Goal: Information Seeking & Learning: Learn about a topic

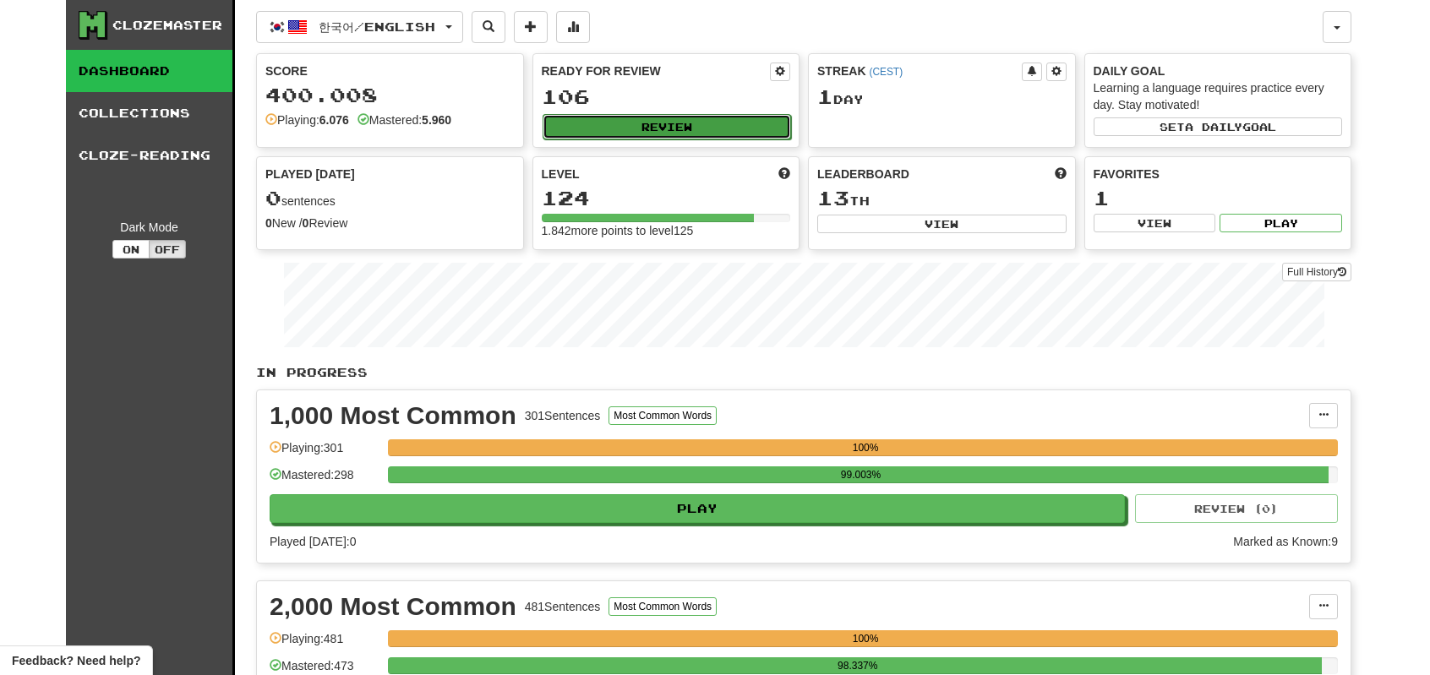
click at [629, 119] on button "Review" at bounding box center [666, 126] width 249 height 25
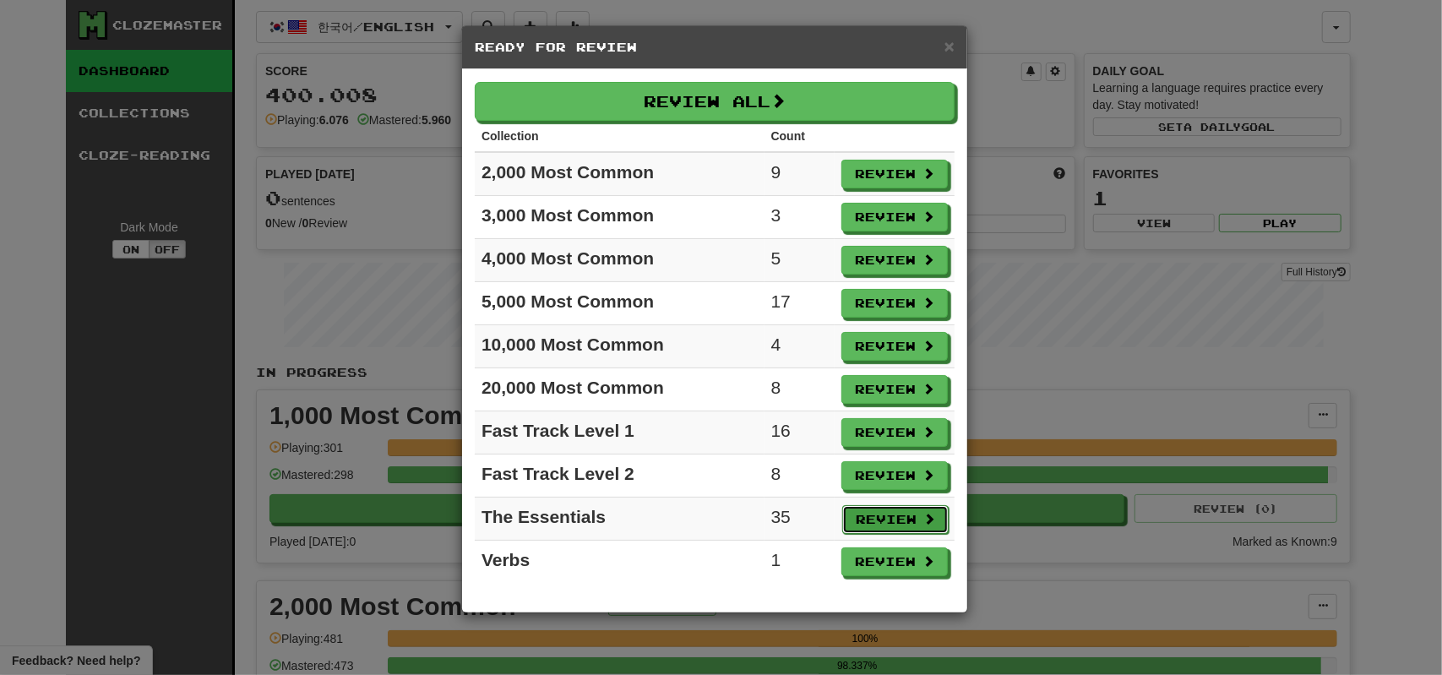
click at [875, 505] on button "Review" at bounding box center [895, 519] width 106 height 29
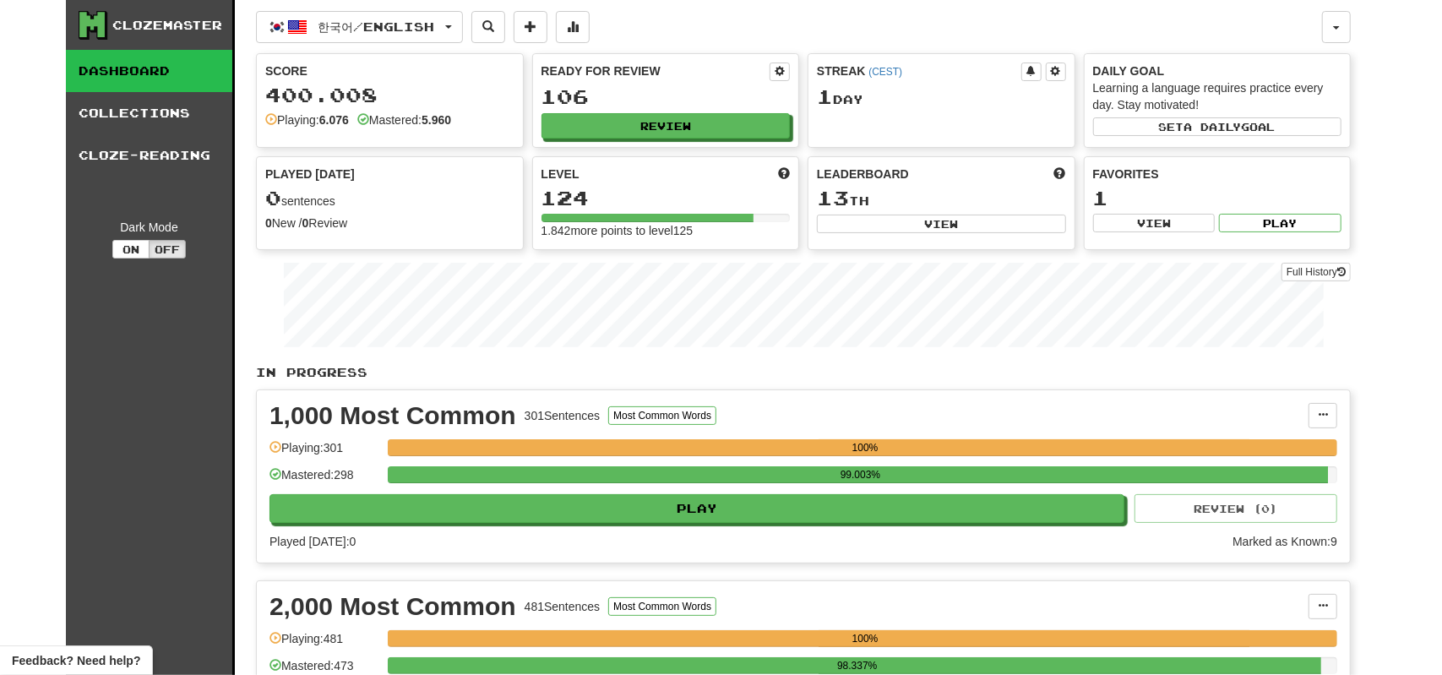
select select "**"
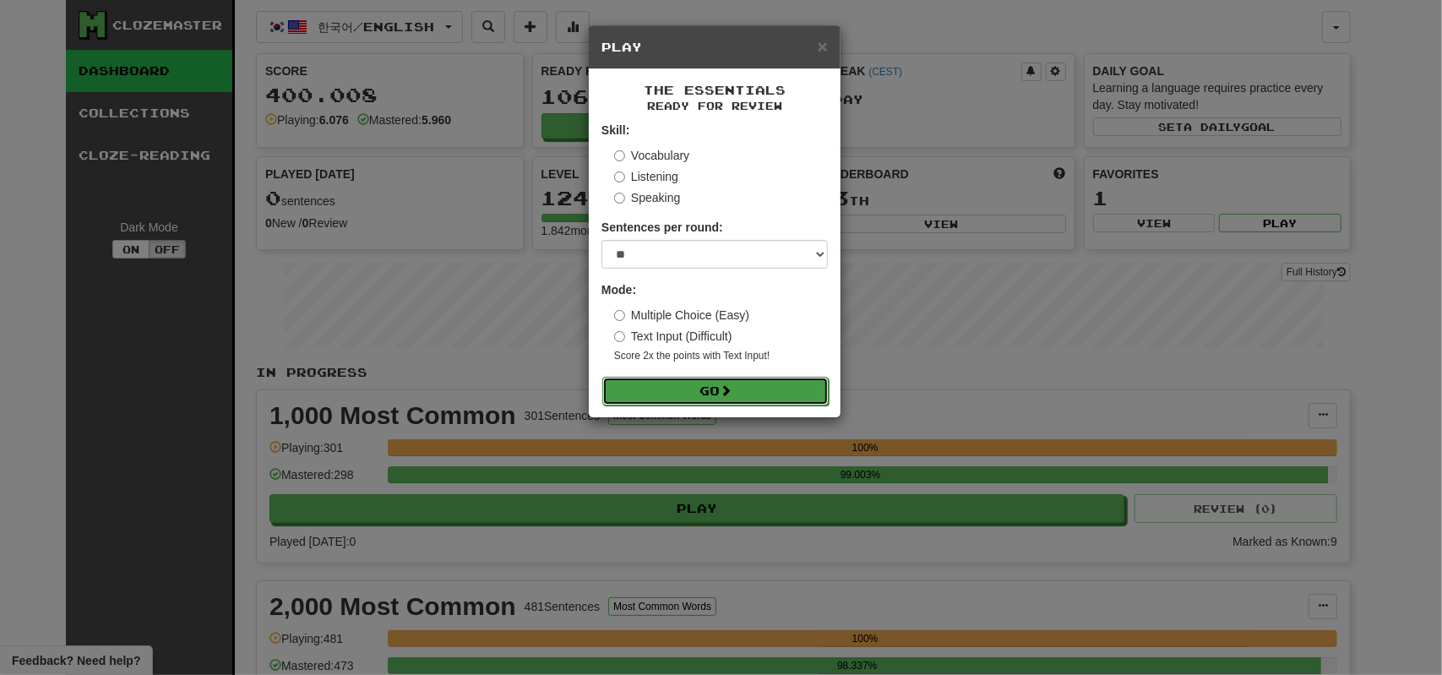
click at [761, 396] on button "Go" at bounding box center [715, 391] width 226 height 29
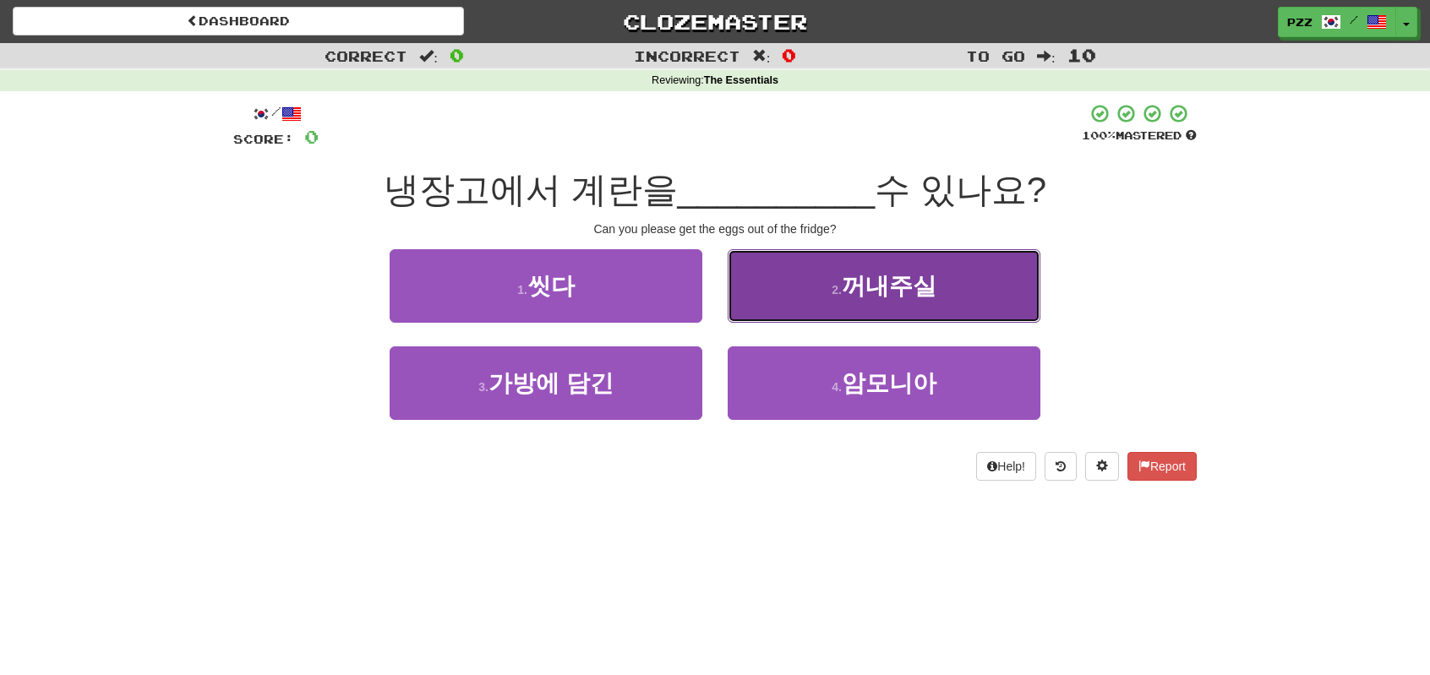
click at [816, 286] on button "2 . 꺼내주실" at bounding box center [884, 286] width 313 height 74
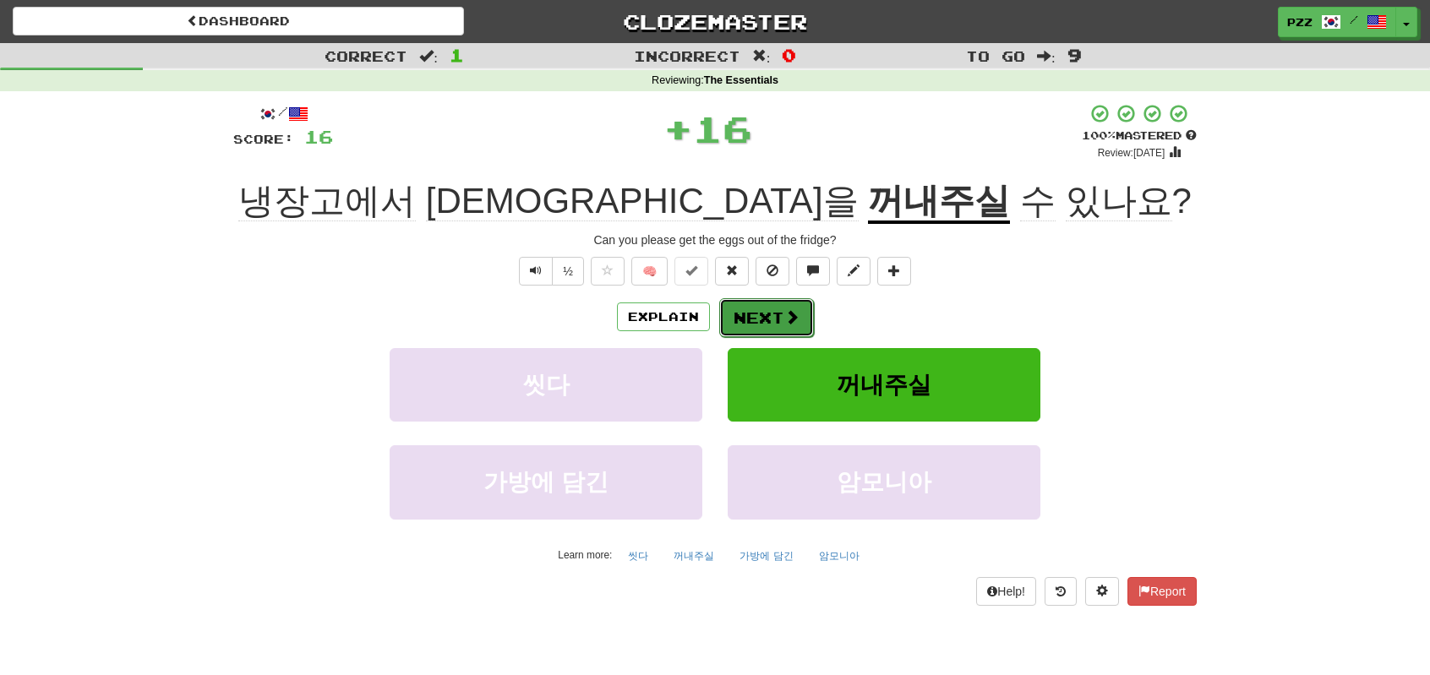
click at [770, 309] on button "Next" at bounding box center [766, 317] width 95 height 39
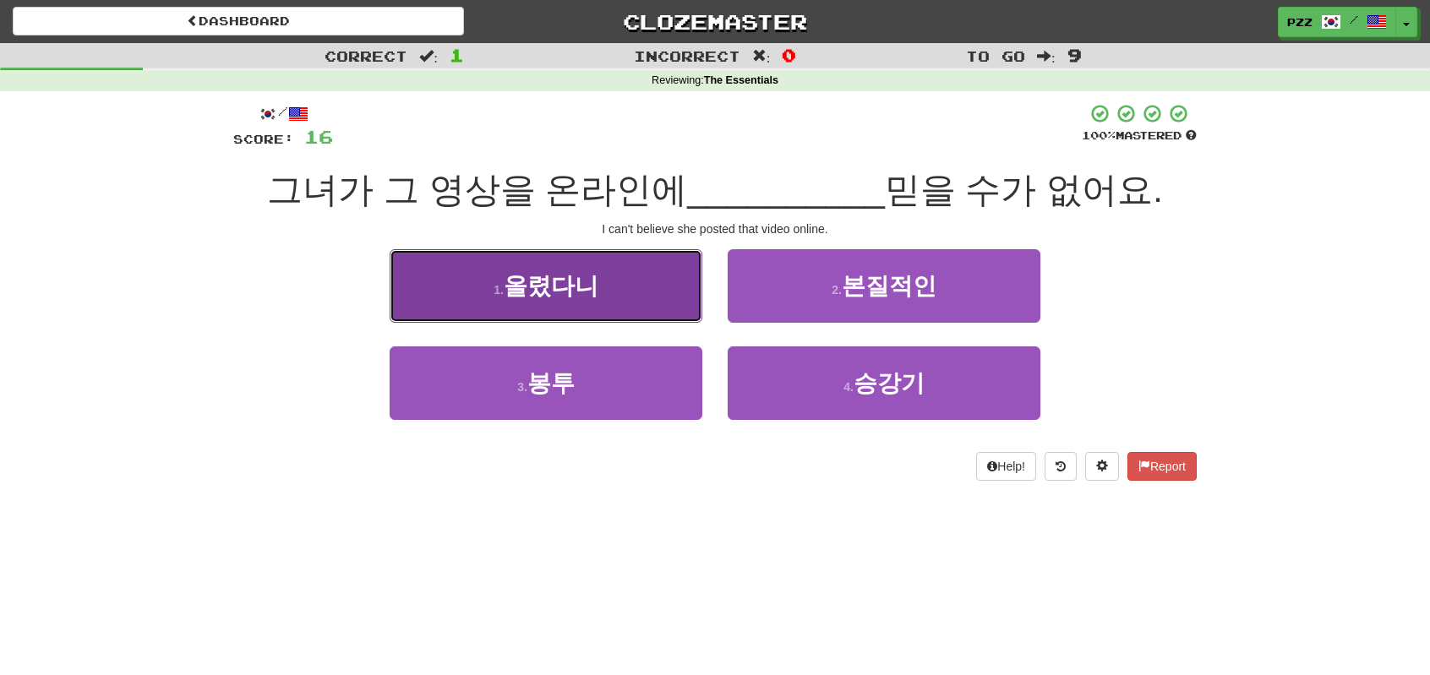
click at [630, 280] on button "1 . 올렸다니" at bounding box center [546, 286] width 313 height 74
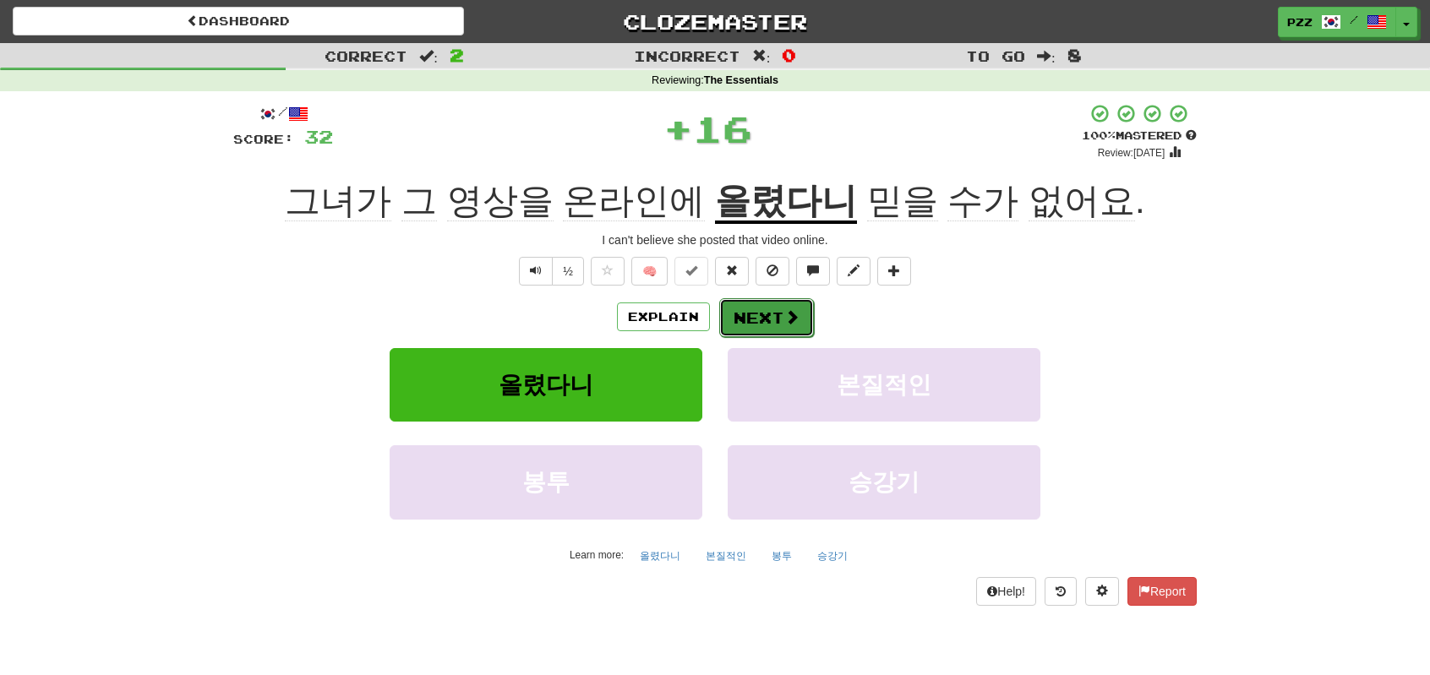
click at [772, 319] on button "Next" at bounding box center [766, 317] width 95 height 39
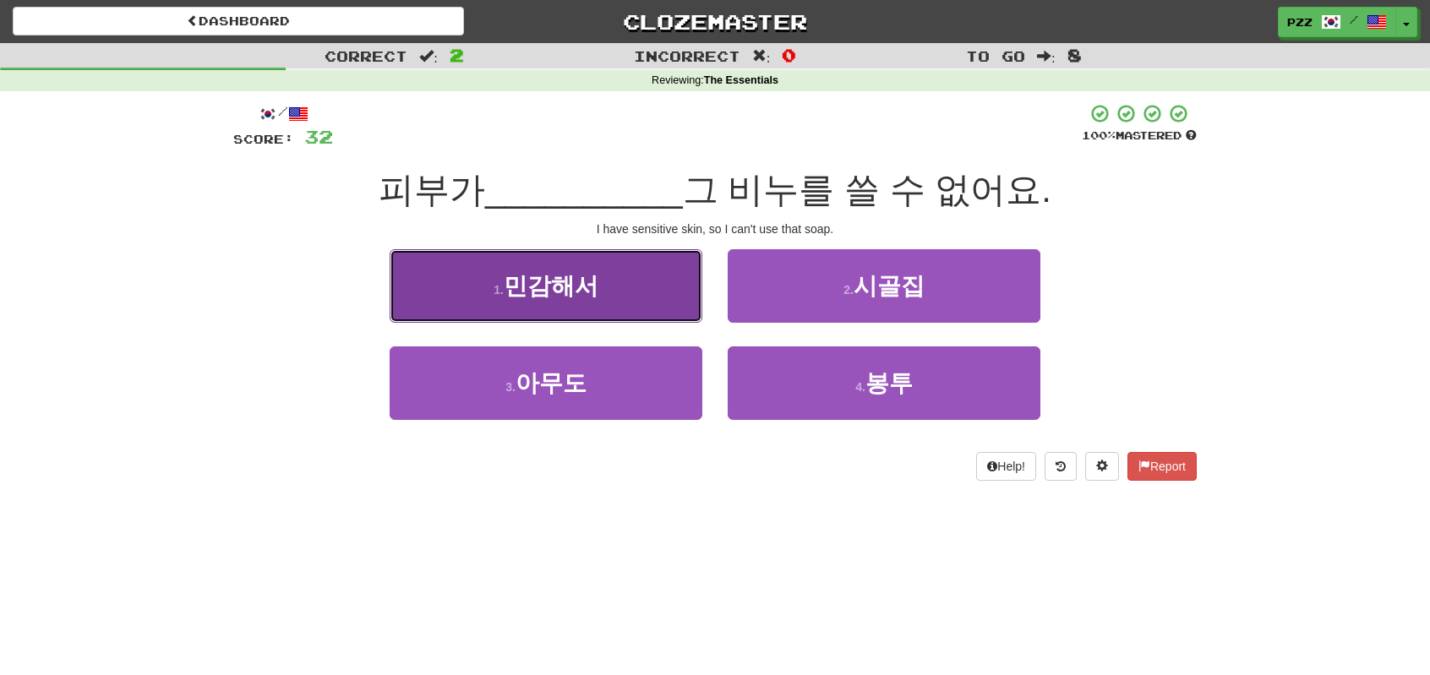
click at [603, 286] on button "1 . 민감해서" at bounding box center [546, 286] width 313 height 74
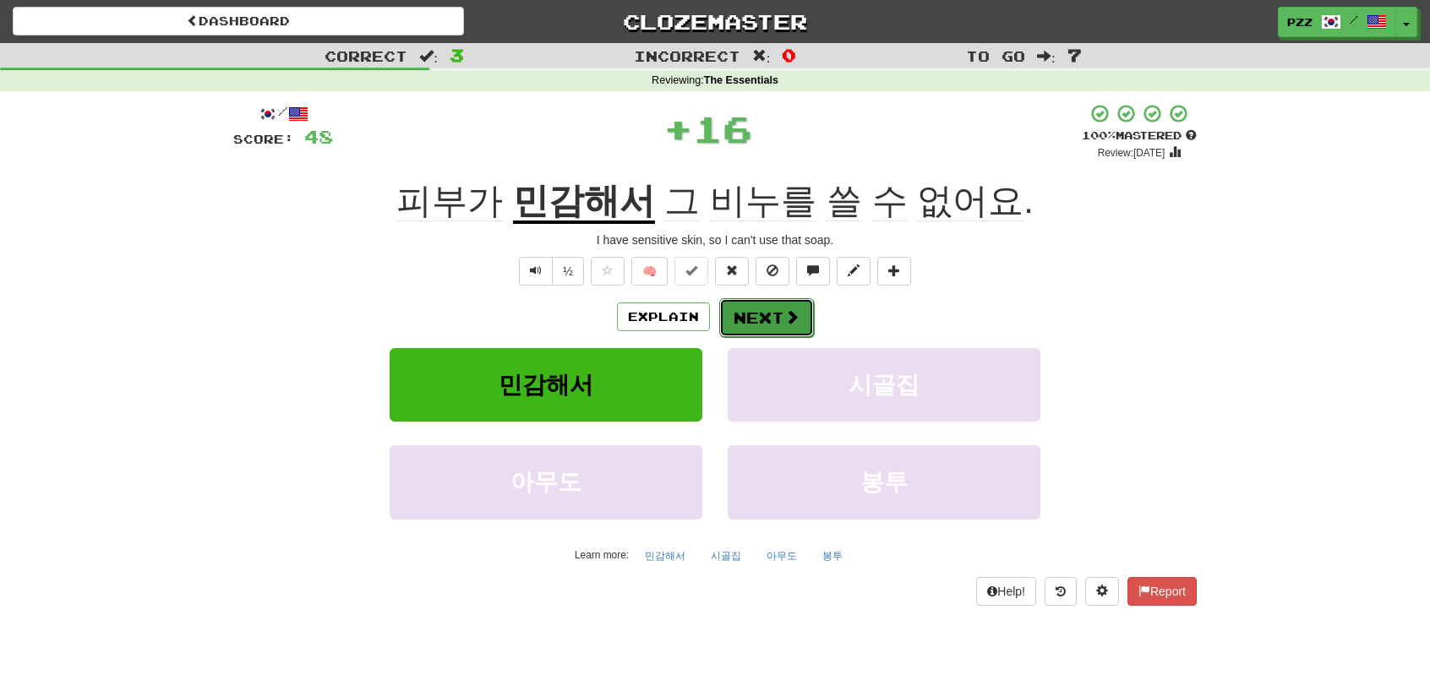
click at [760, 307] on button "Next" at bounding box center [766, 317] width 95 height 39
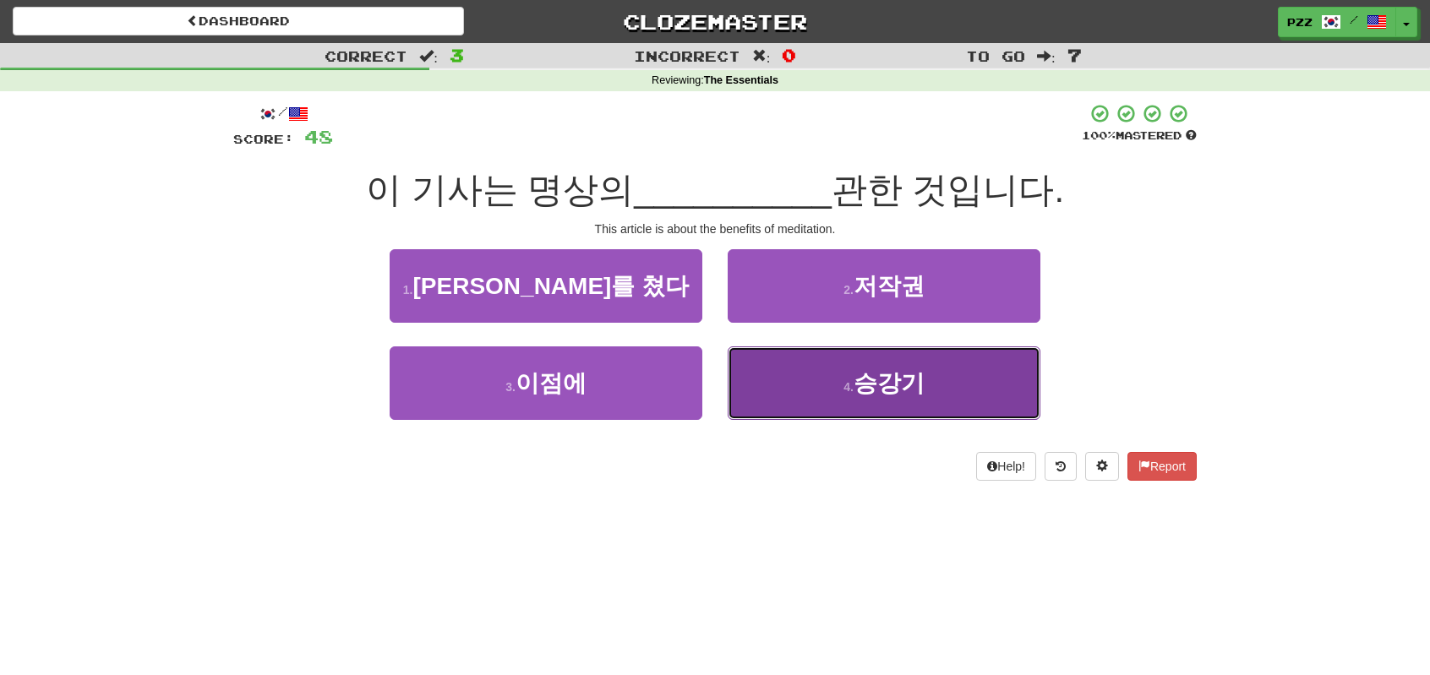
click at [808, 371] on button "4 . 승강기" at bounding box center [884, 383] width 313 height 74
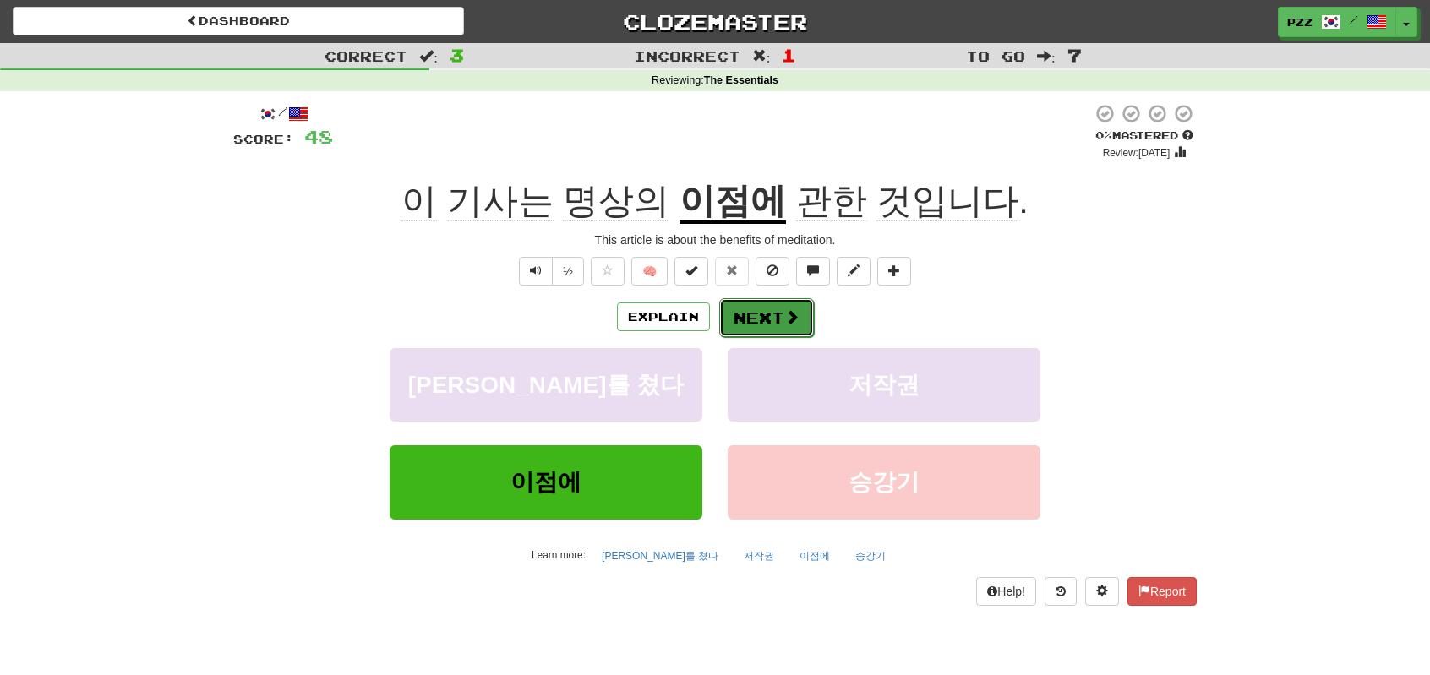
click at [756, 317] on button "Next" at bounding box center [766, 317] width 95 height 39
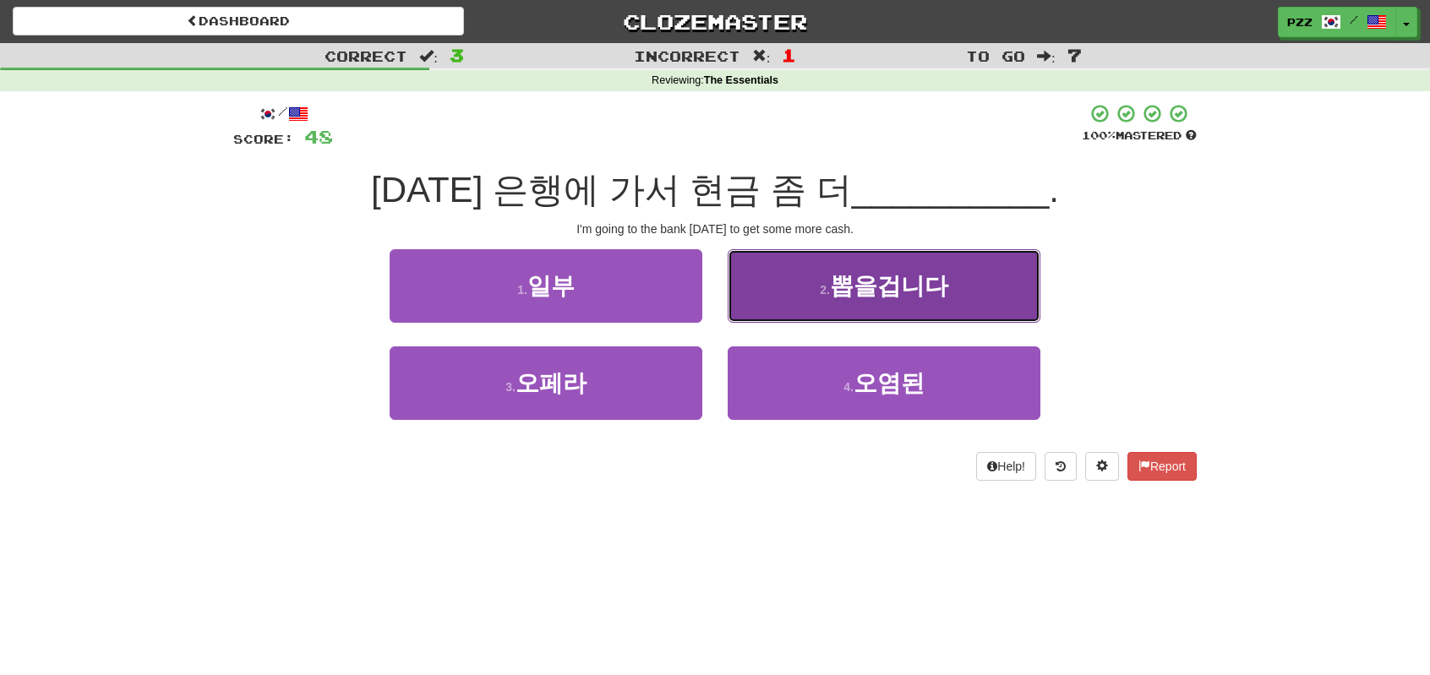
click at [762, 292] on button "2 . 뽑을겁니다" at bounding box center [884, 286] width 313 height 74
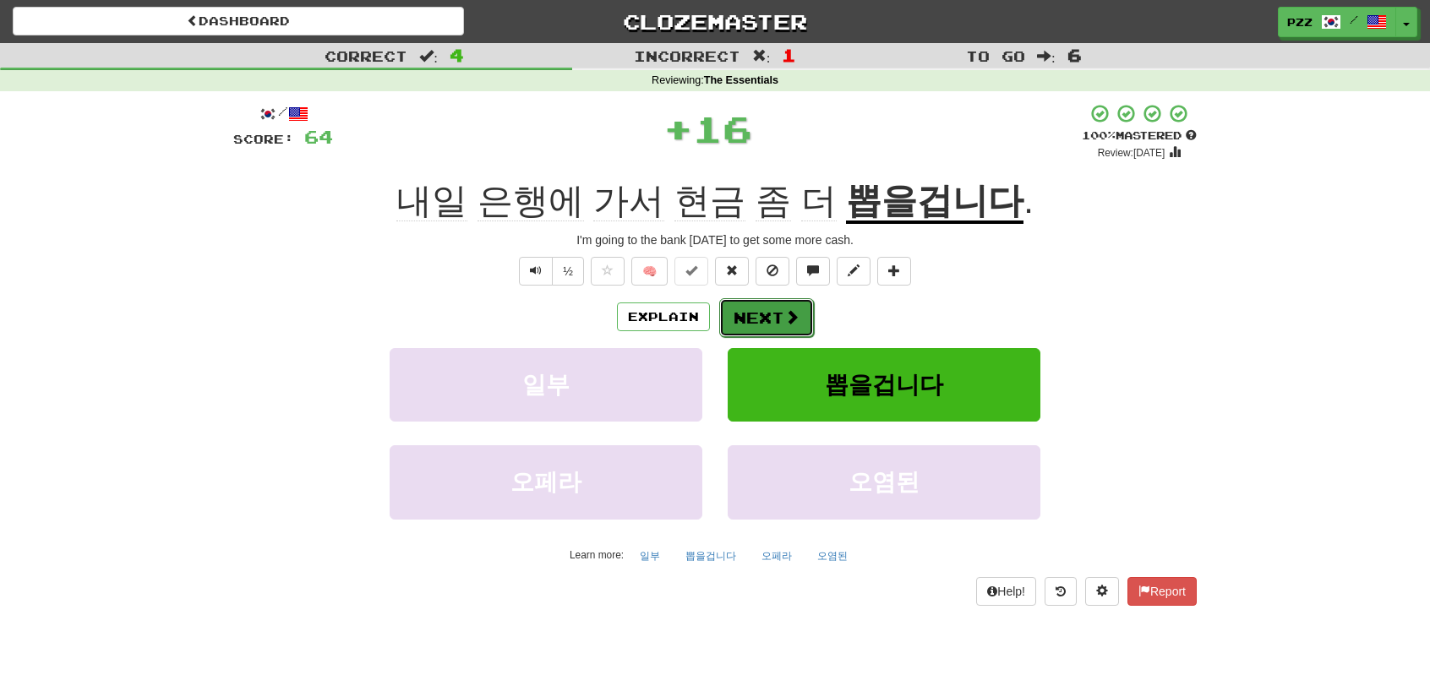
click at [763, 308] on button "Next" at bounding box center [766, 317] width 95 height 39
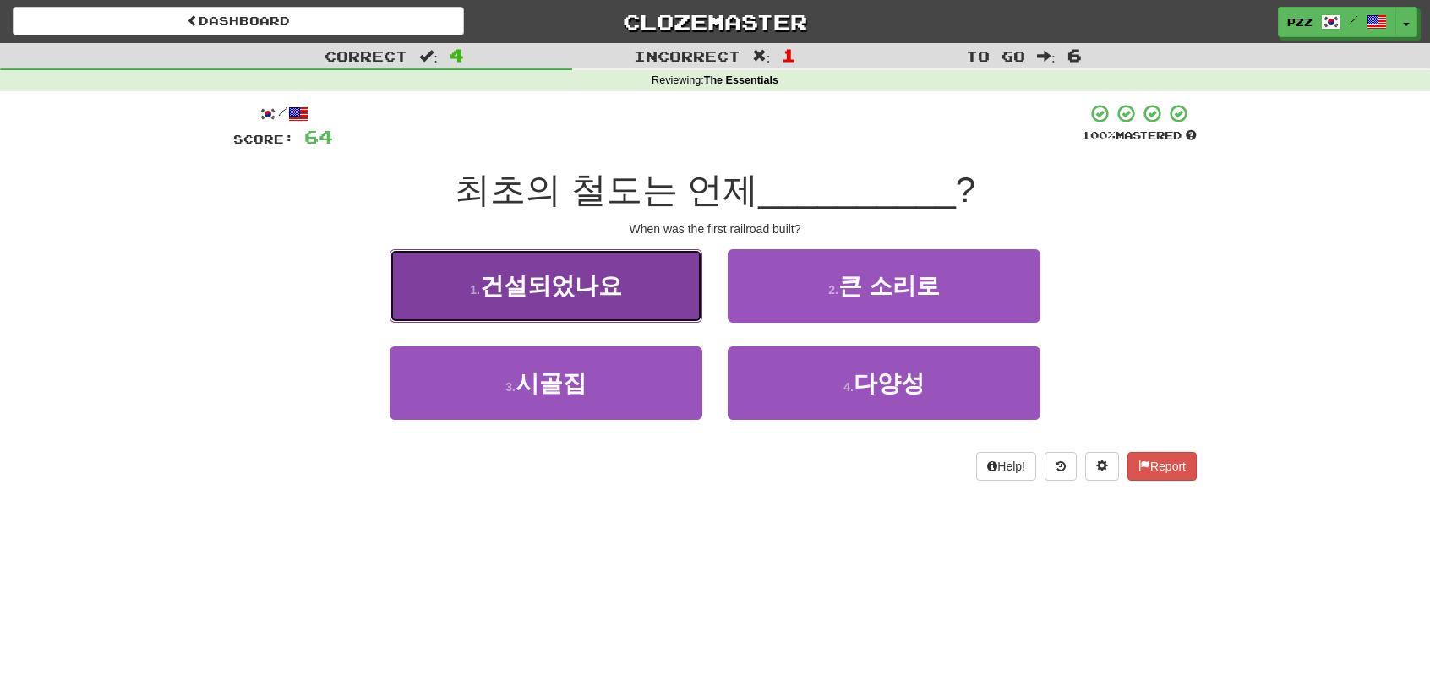
click at [610, 283] on span "건설되었나요" at bounding box center [551, 286] width 142 height 26
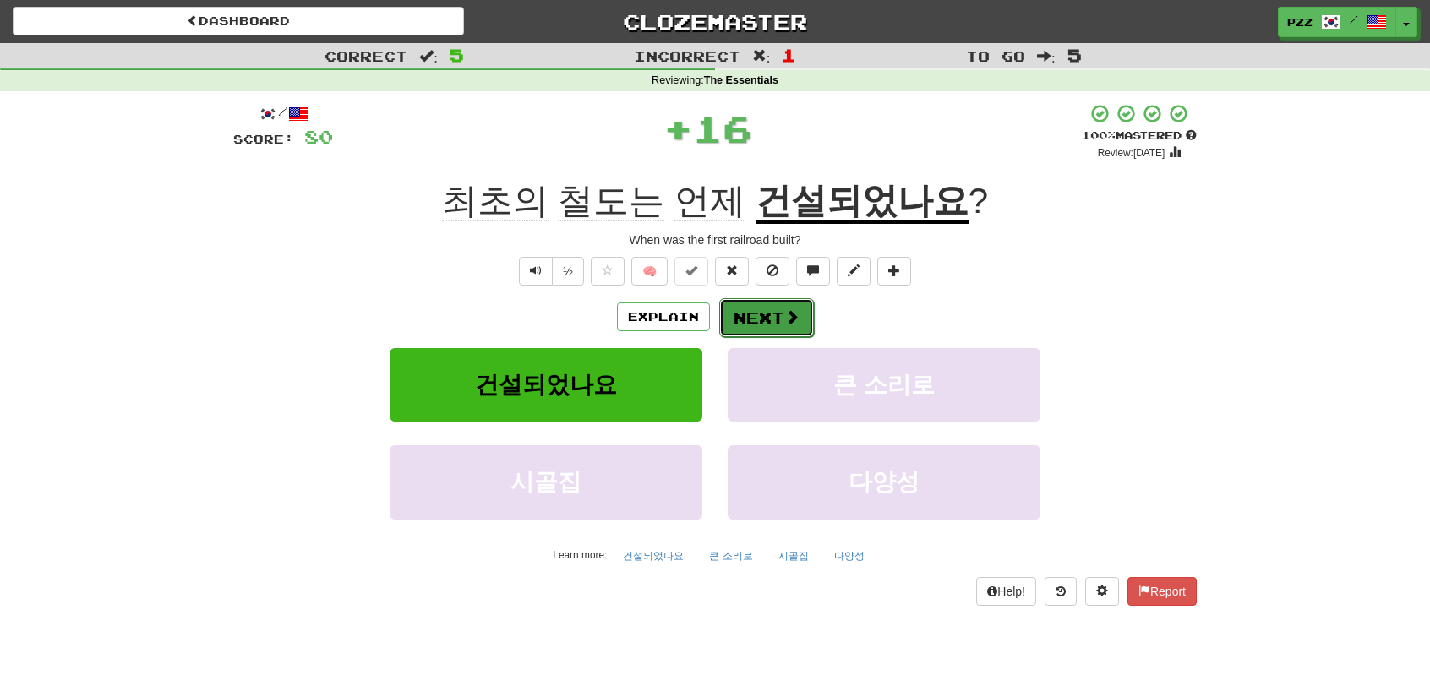
click at [758, 308] on button "Next" at bounding box center [766, 317] width 95 height 39
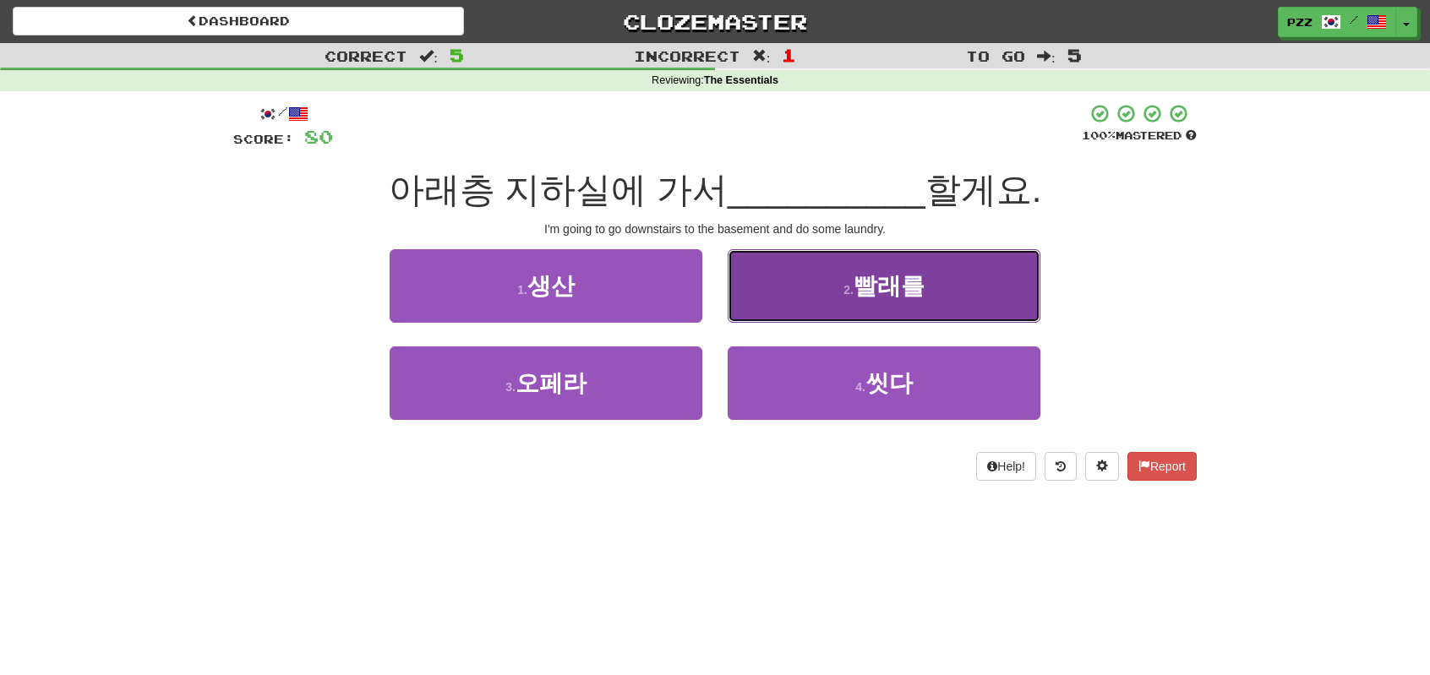
click at [758, 294] on button "2 . 빨래를" at bounding box center [884, 286] width 313 height 74
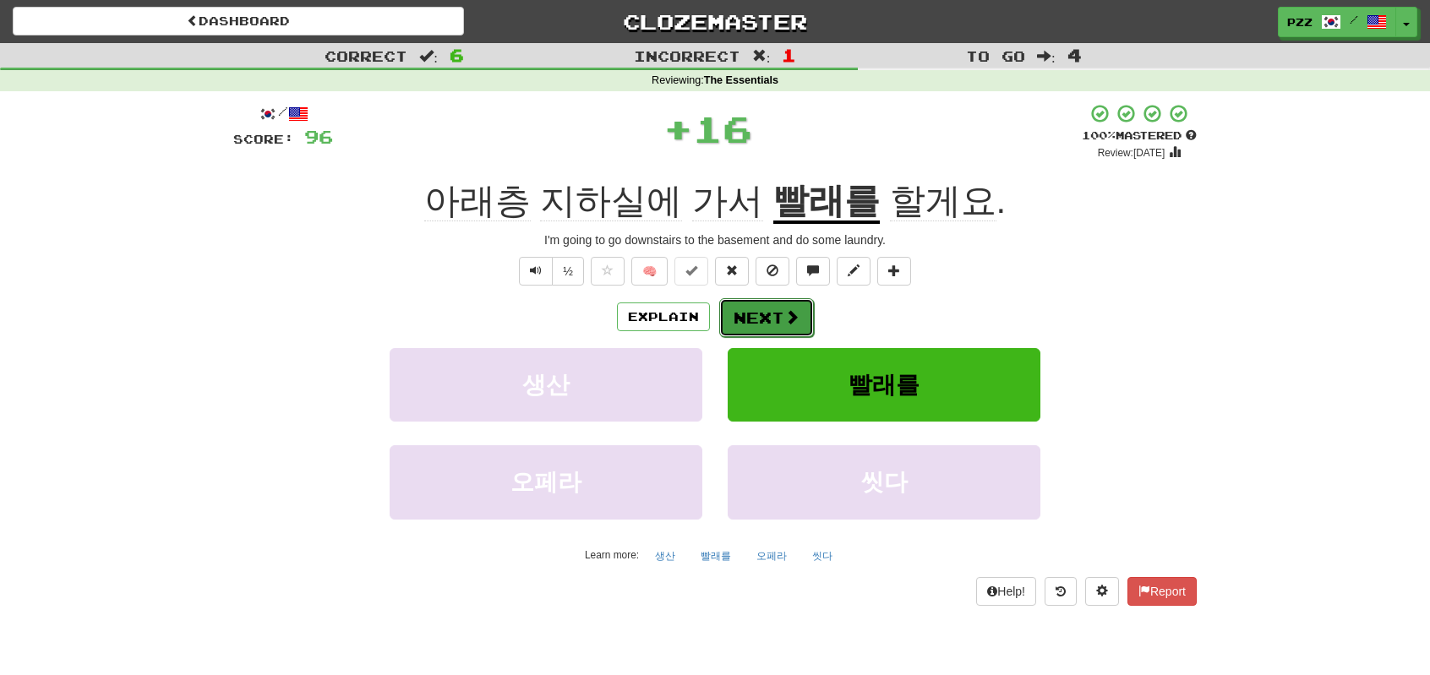
click at [764, 312] on button "Next" at bounding box center [766, 317] width 95 height 39
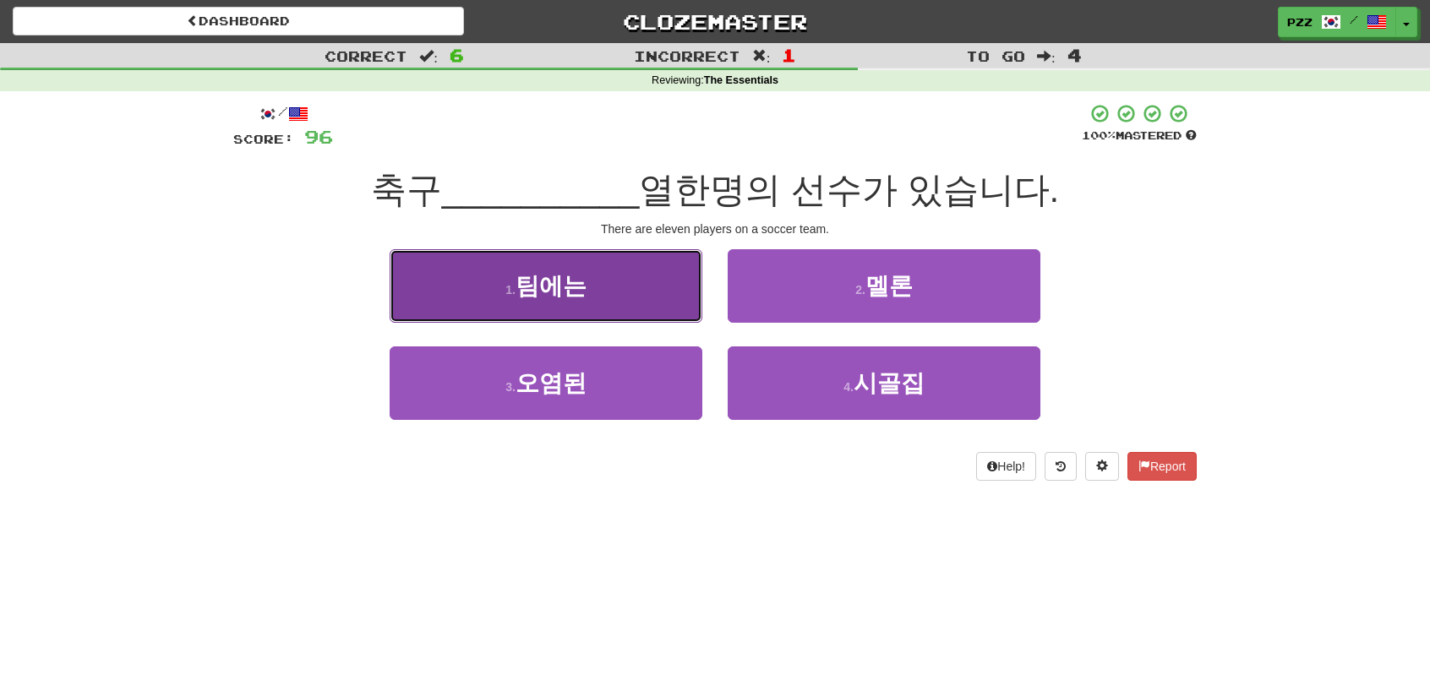
drag, startPoint x: 642, startPoint y: 286, endPoint x: 730, endPoint y: 294, distance: 88.2
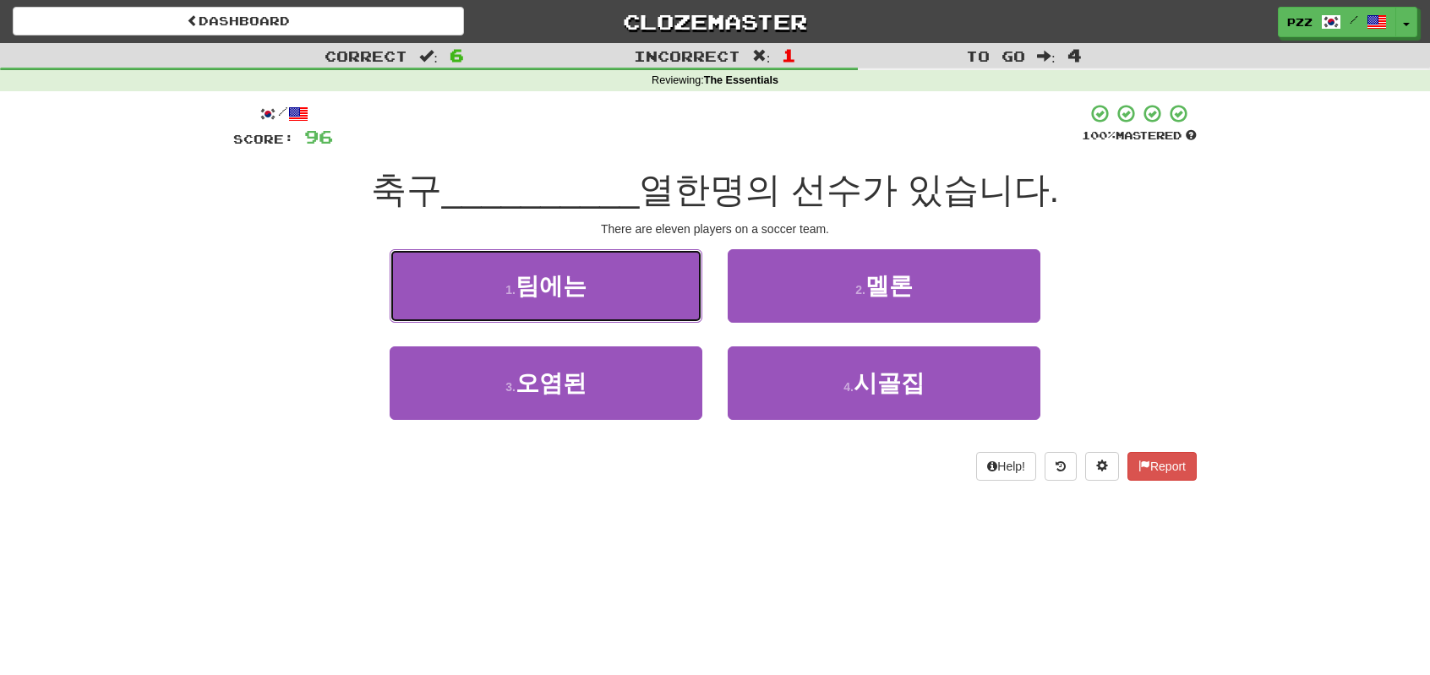
click at [652, 283] on button "1 . 팀에는" at bounding box center [546, 286] width 313 height 74
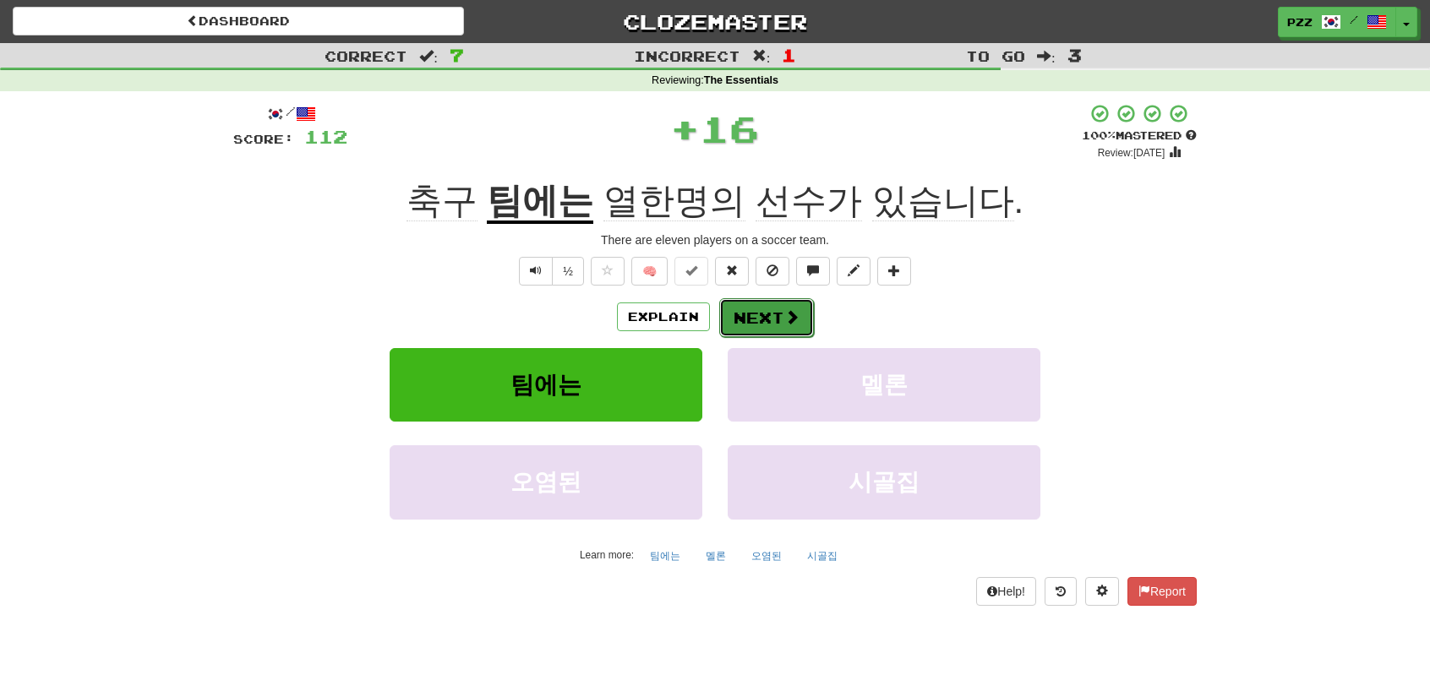
click at [784, 322] on span at bounding box center [791, 316] width 15 height 15
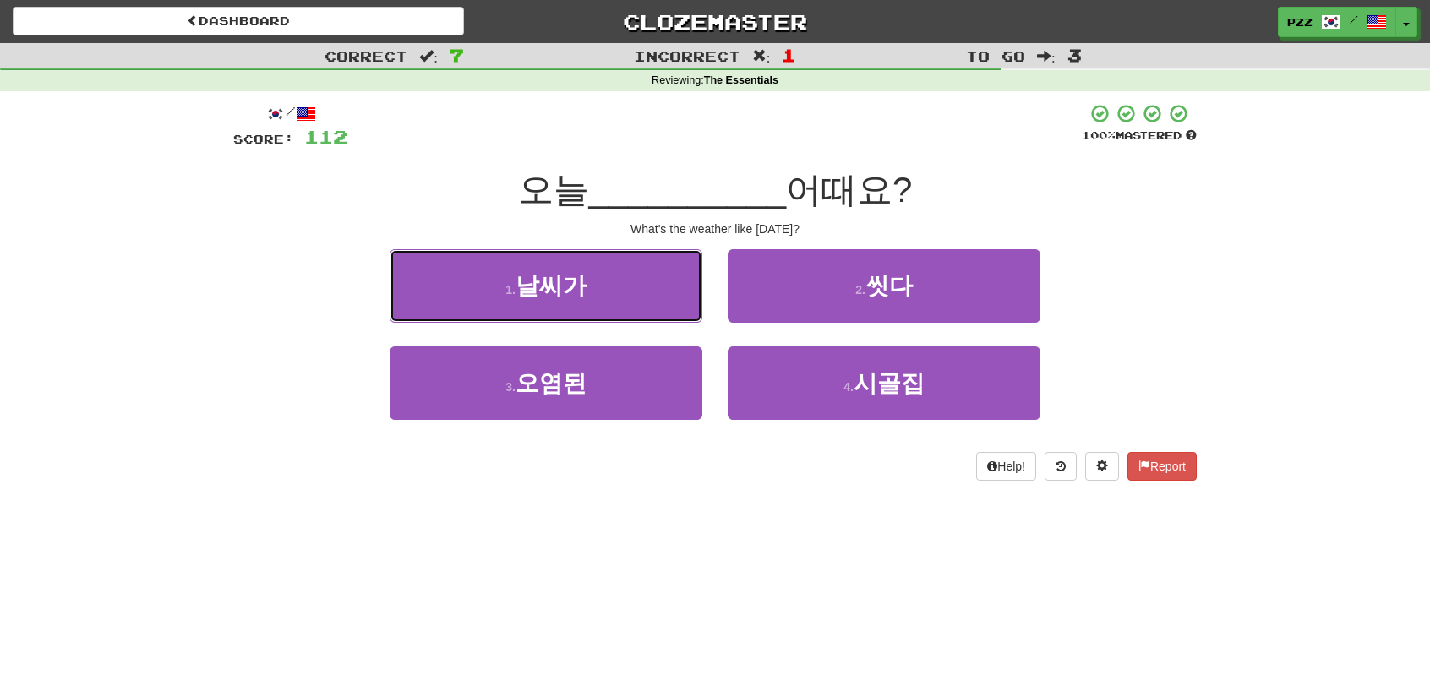
drag, startPoint x: 641, startPoint y: 288, endPoint x: 715, endPoint y: 285, distance: 73.6
click at [659, 282] on button "1 . 날씨가" at bounding box center [546, 286] width 313 height 74
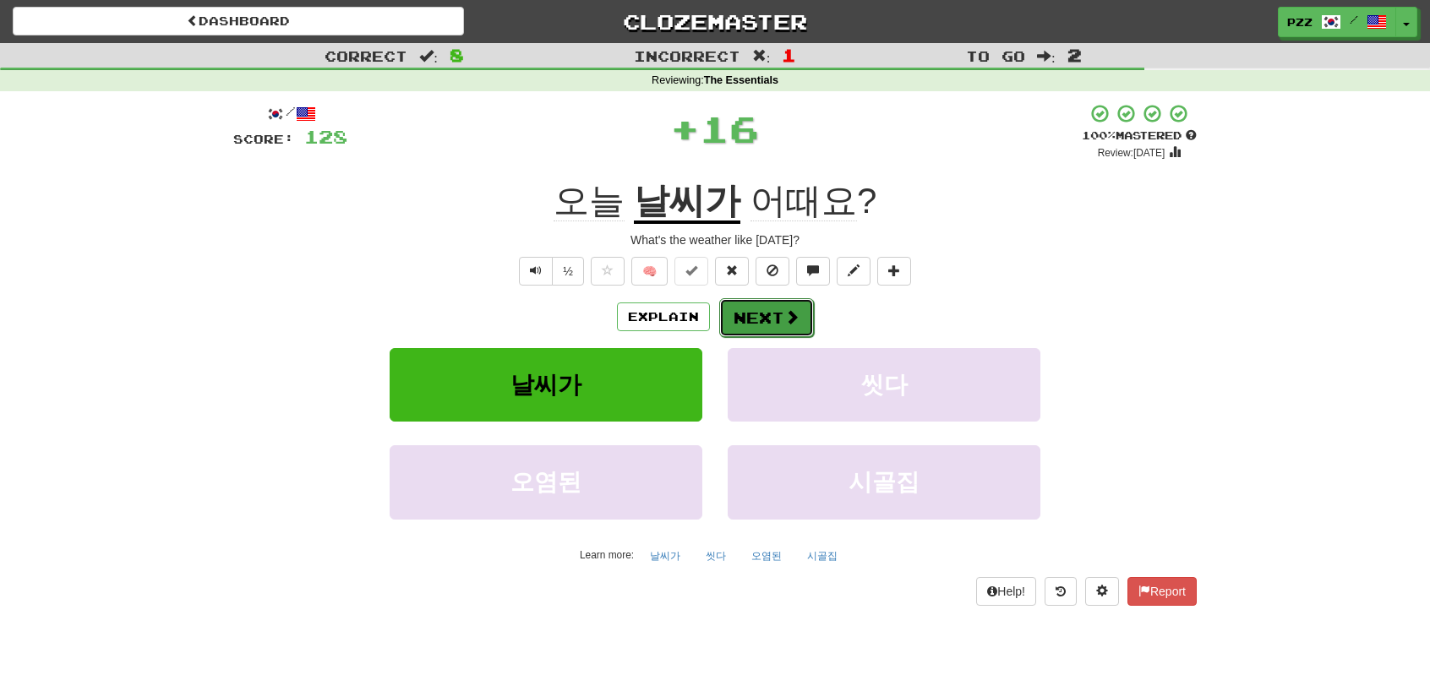
click at [768, 321] on button "Next" at bounding box center [766, 317] width 95 height 39
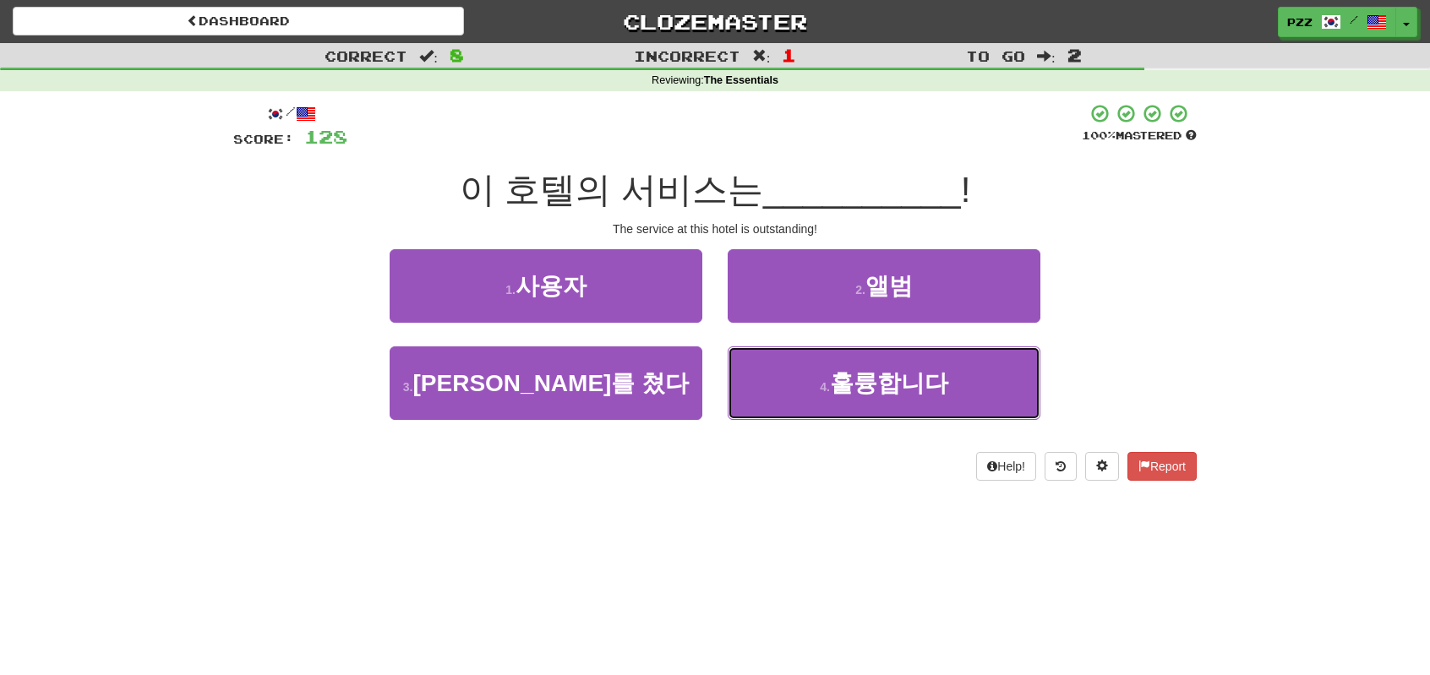
drag, startPoint x: 795, startPoint y: 381, endPoint x: 773, endPoint y: 335, distance: 50.6
click at [781, 353] on button "4 . 훌륭합니다" at bounding box center [884, 383] width 313 height 74
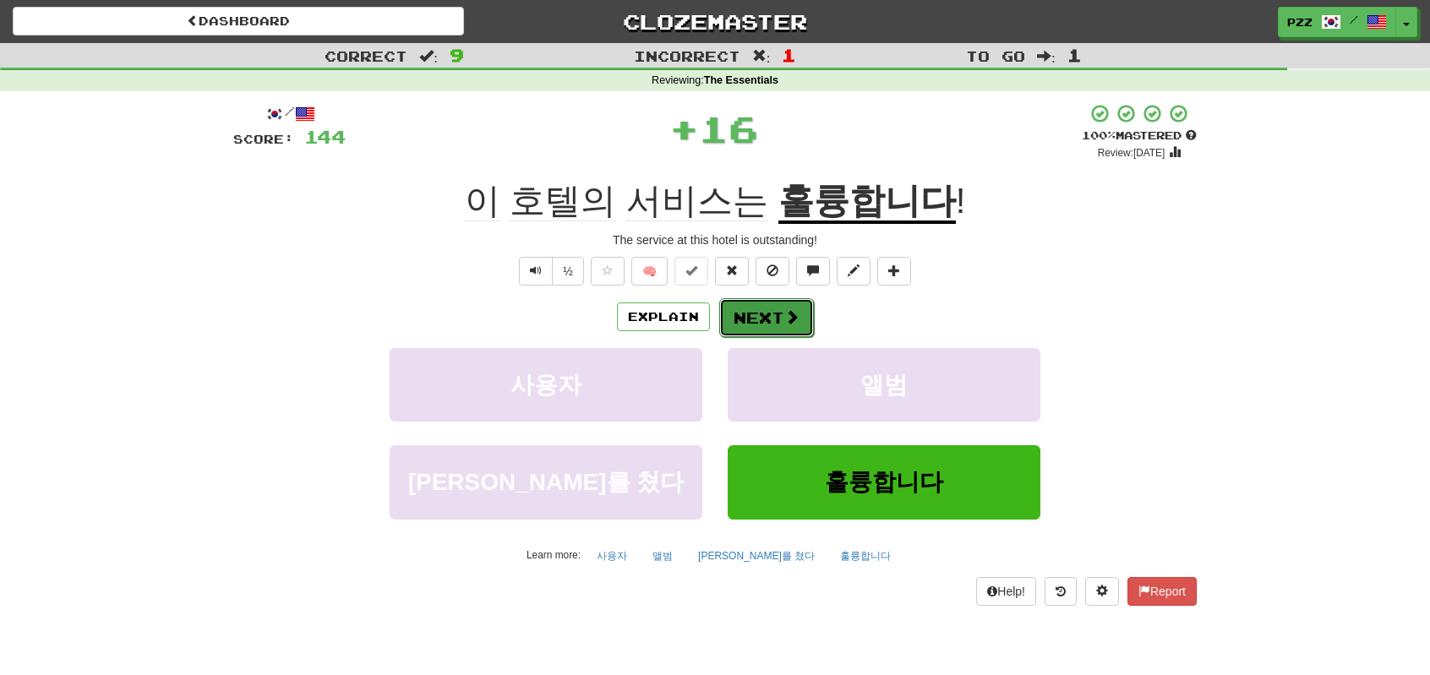
click at [758, 309] on button "Next" at bounding box center [766, 317] width 95 height 39
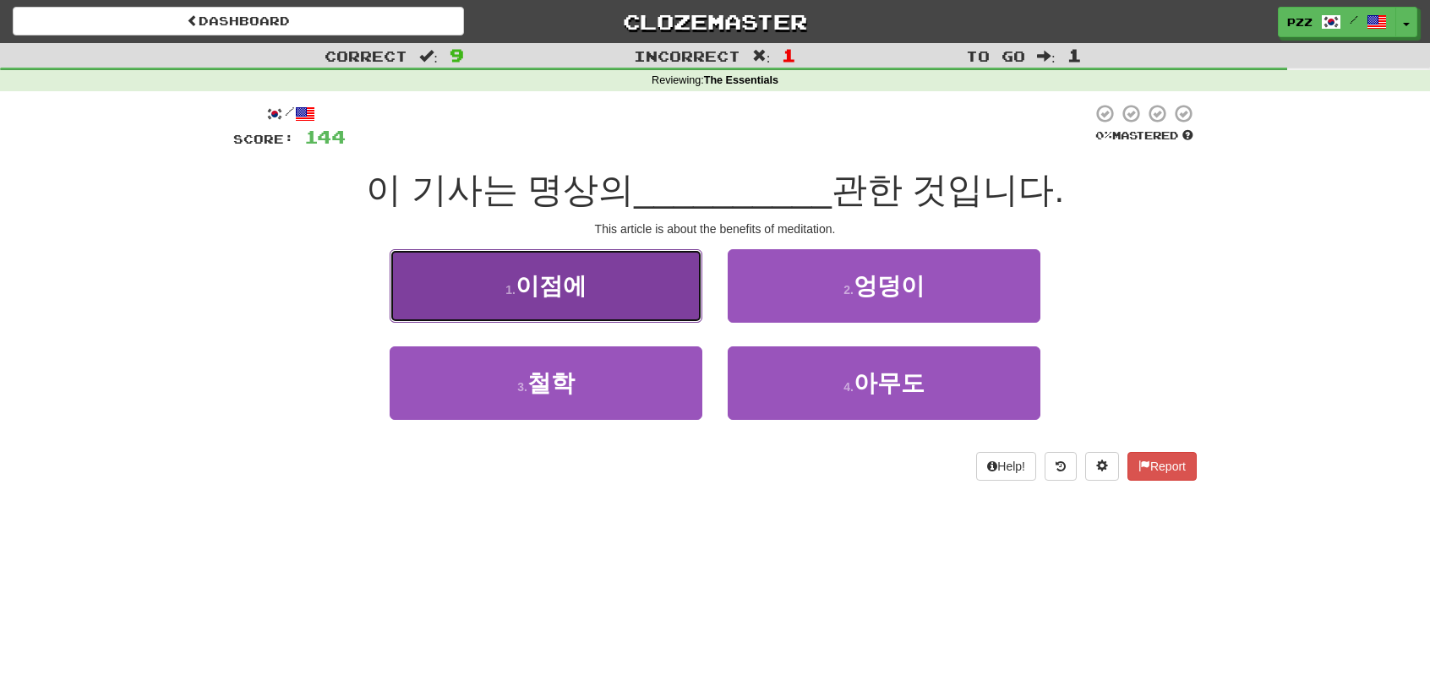
click at [606, 276] on button "1 . 이점에" at bounding box center [546, 286] width 313 height 74
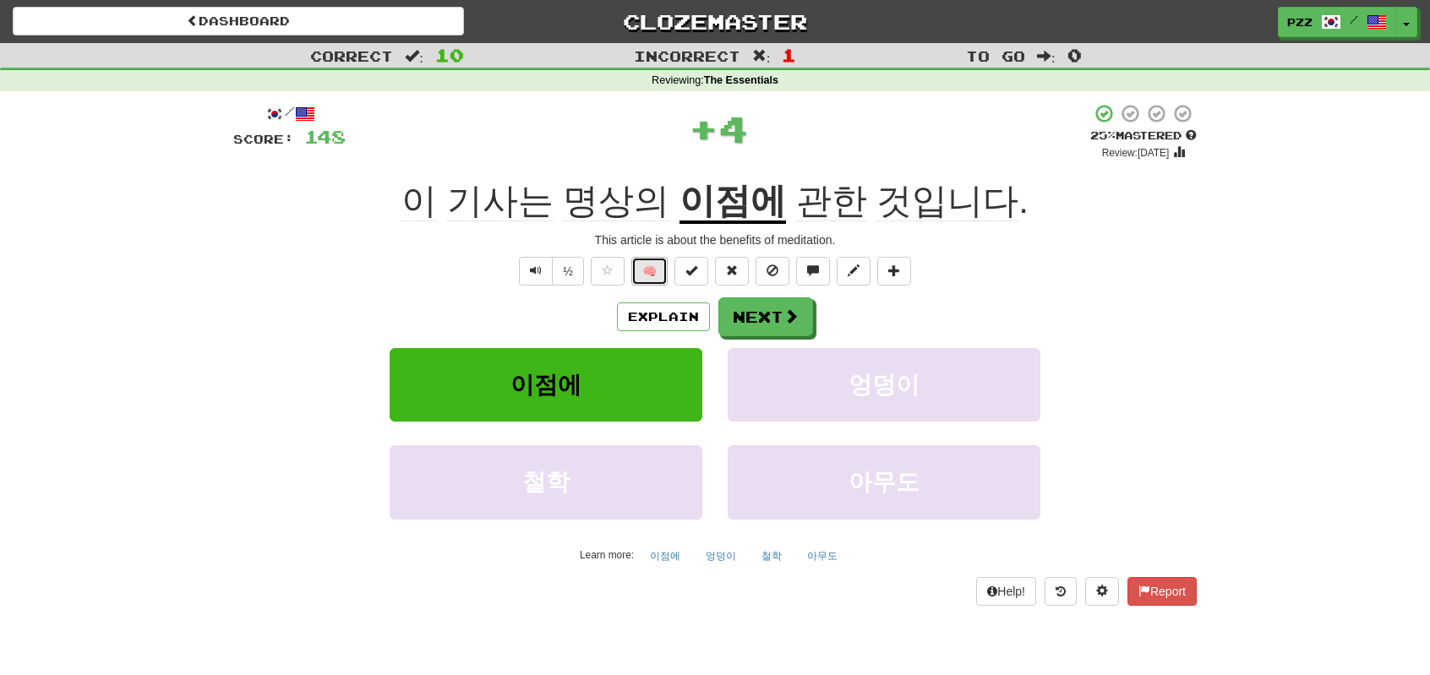
click at [649, 271] on button "🧠" at bounding box center [649, 271] width 36 height 29
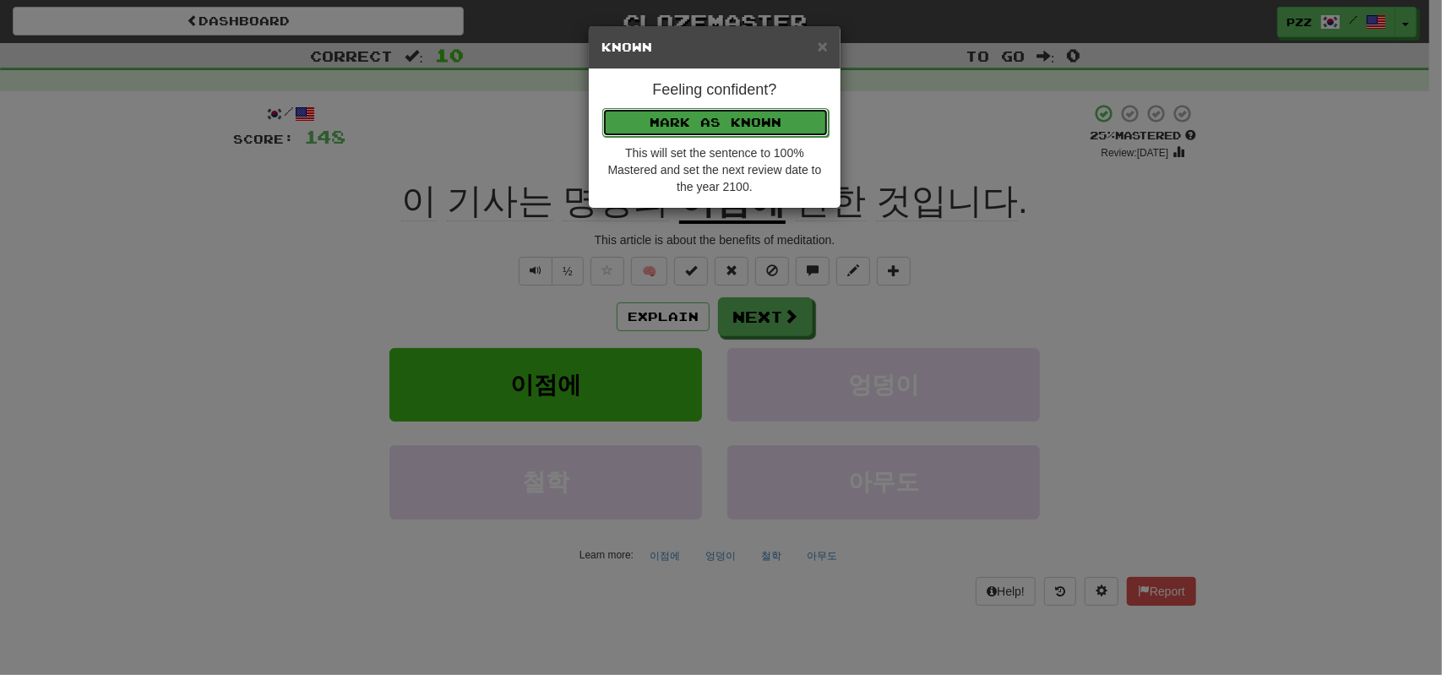
click at [691, 119] on button "Mark as Known" at bounding box center [715, 122] width 226 height 29
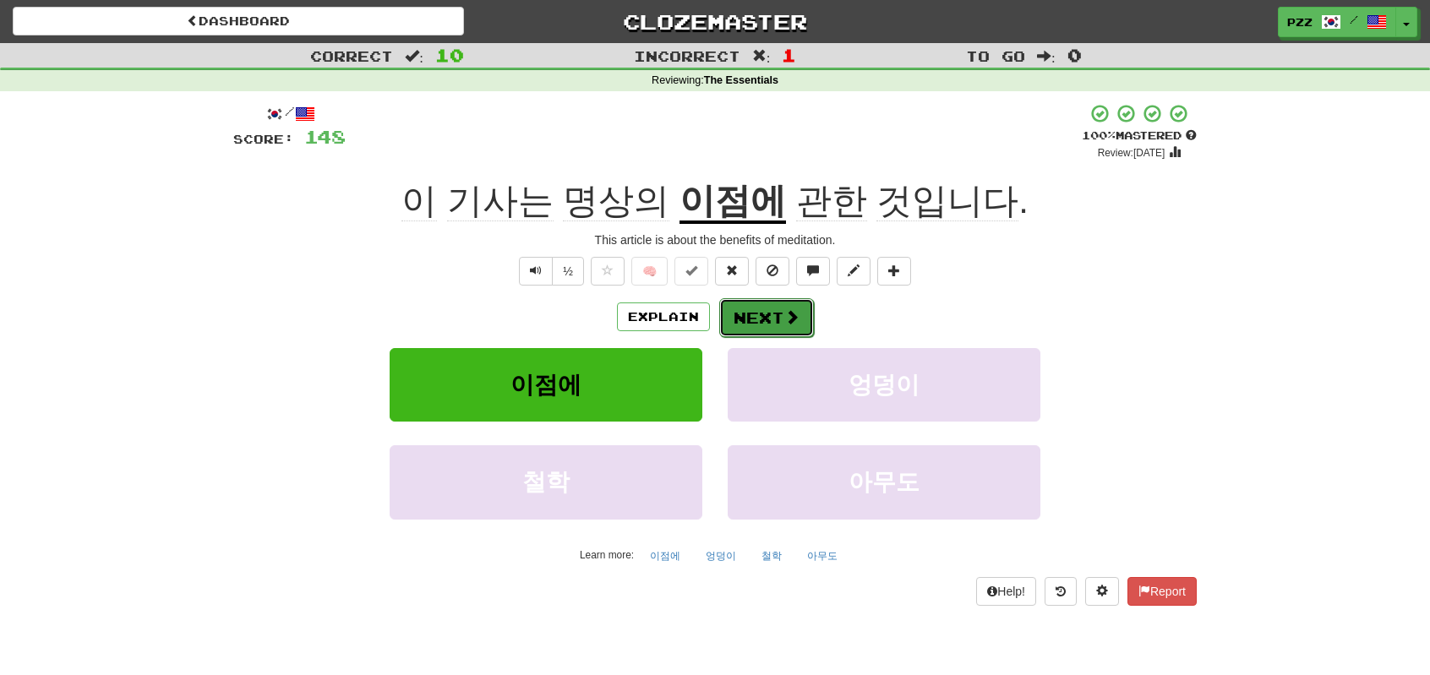
click at [755, 312] on button "Next" at bounding box center [766, 317] width 95 height 39
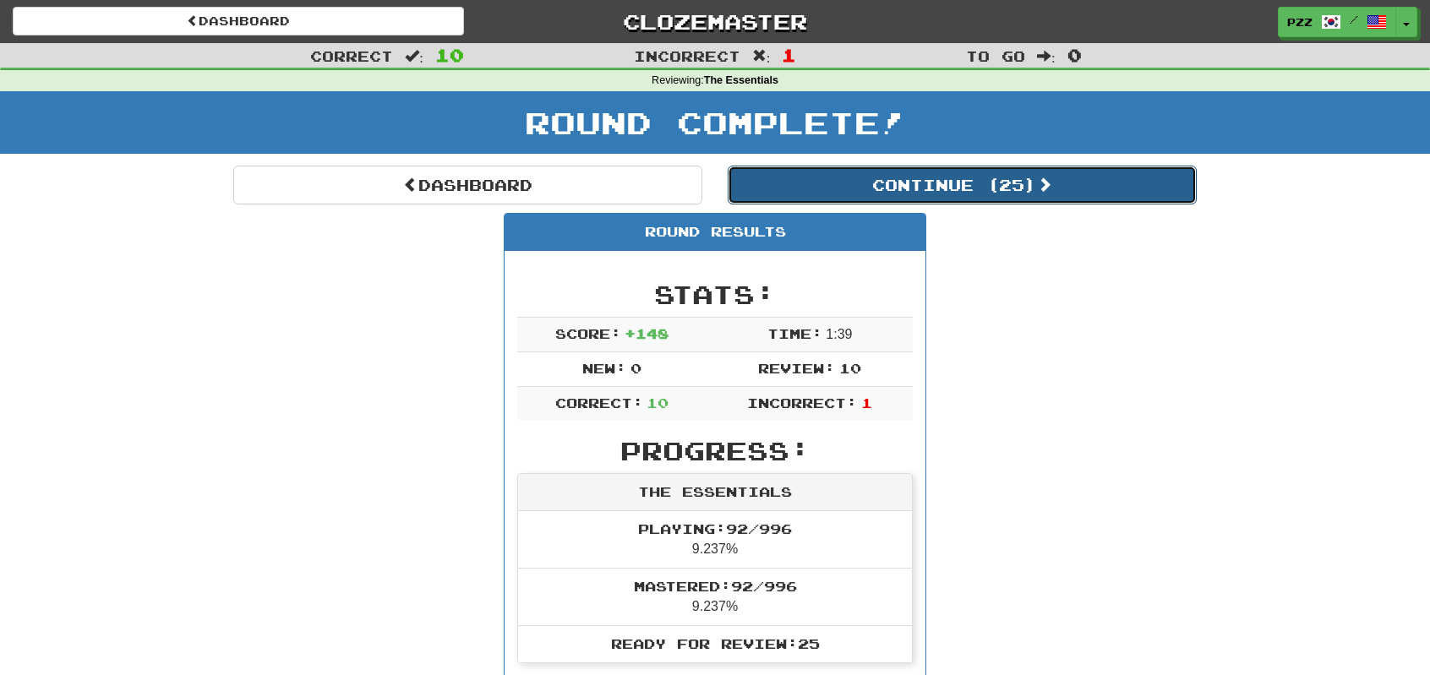
click at [787, 192] on button "Continue ( 25 )" at bounding box center [962, 185] width 469 height 39
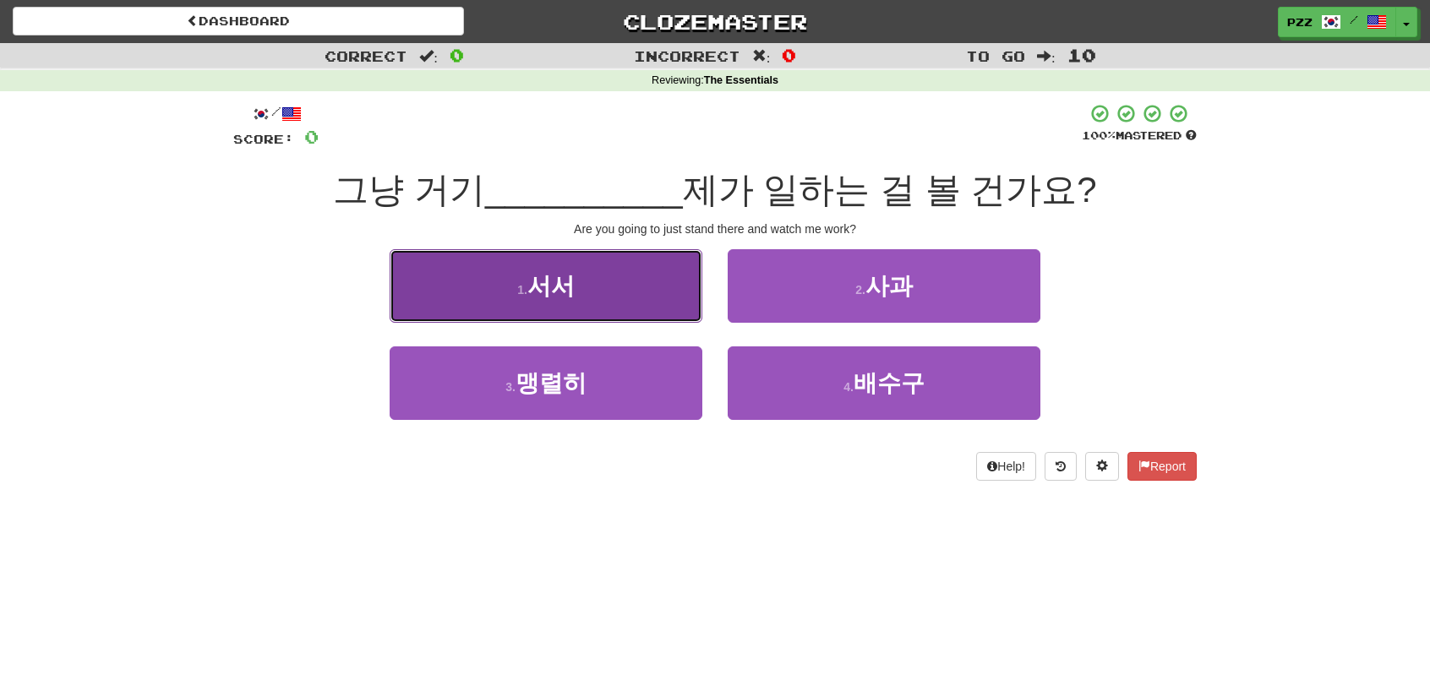
click at [639, 280] on button "1 . 서서" at bounding box center [546, 286] width 313 height 74
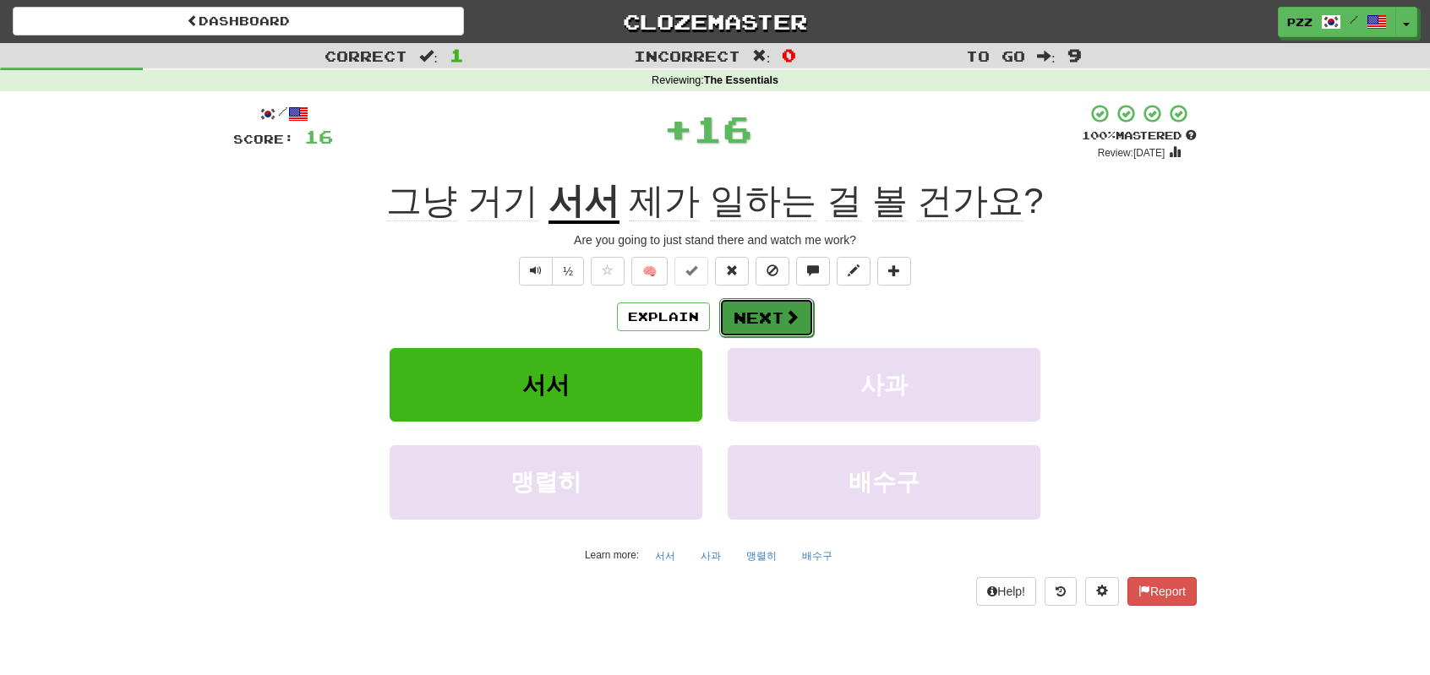
click at [775, 312] on button "Next" at bounding box center [766, 317] width 95 height 39
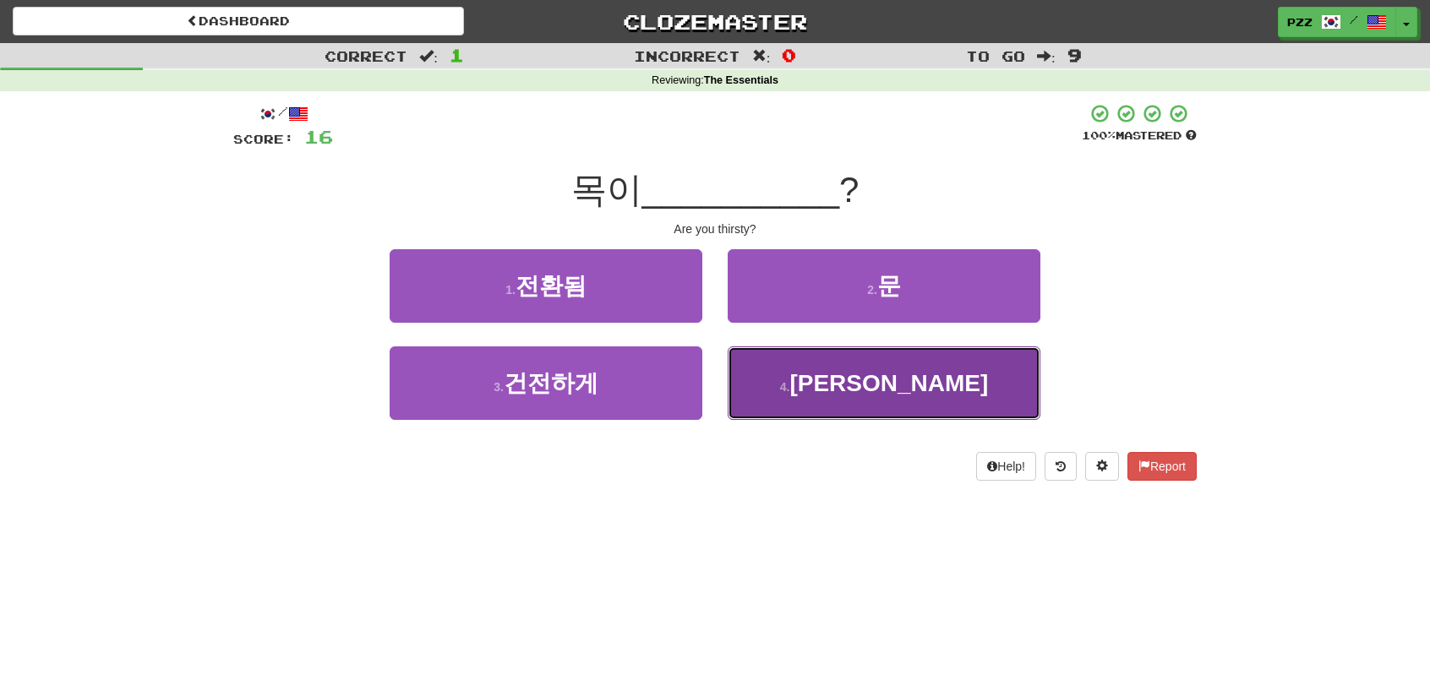
click at [788, 381] on button "4 . 마르시나요" at bounding box center [884, 383] width 313 height 74
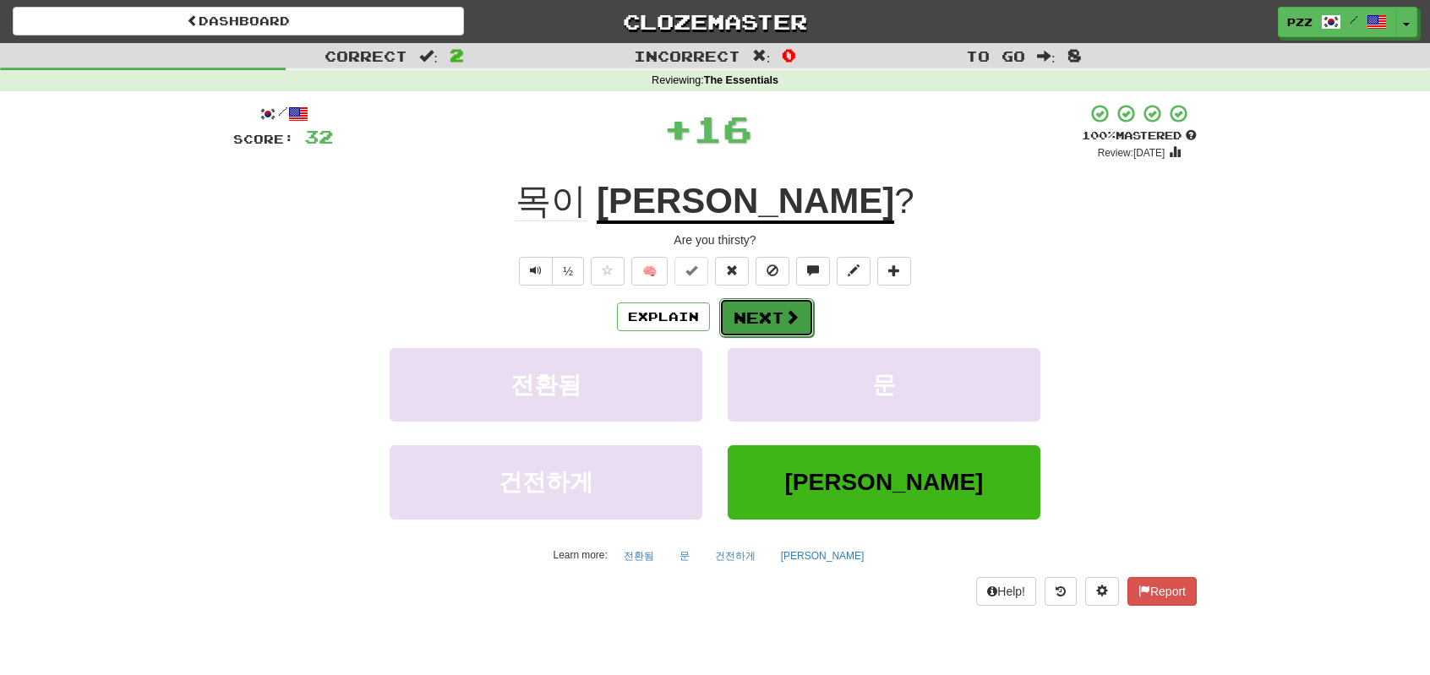
click at [753, 315] on button "Next" at bounding box center [766, 317] width 95 height 39
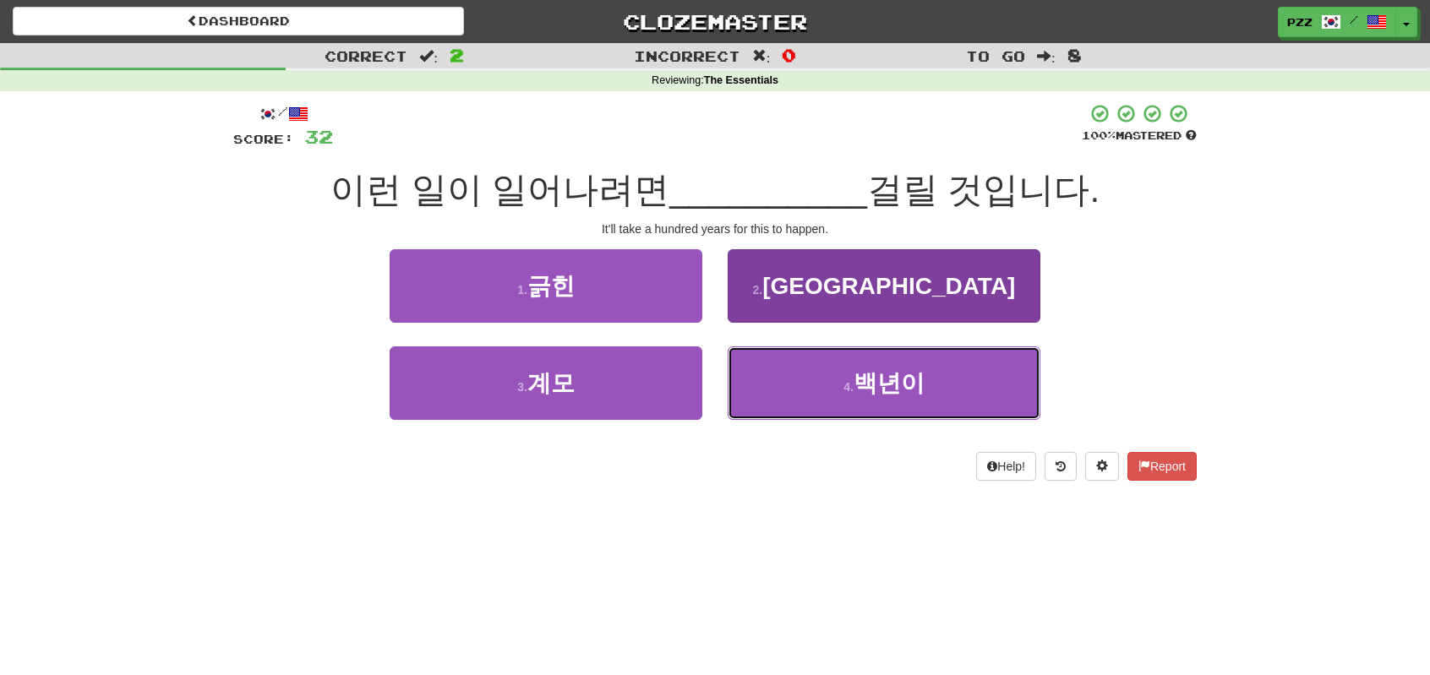
click at [799, 381] on button "4 . 백년이" at bounding box center [884, 383] width 313 height 74
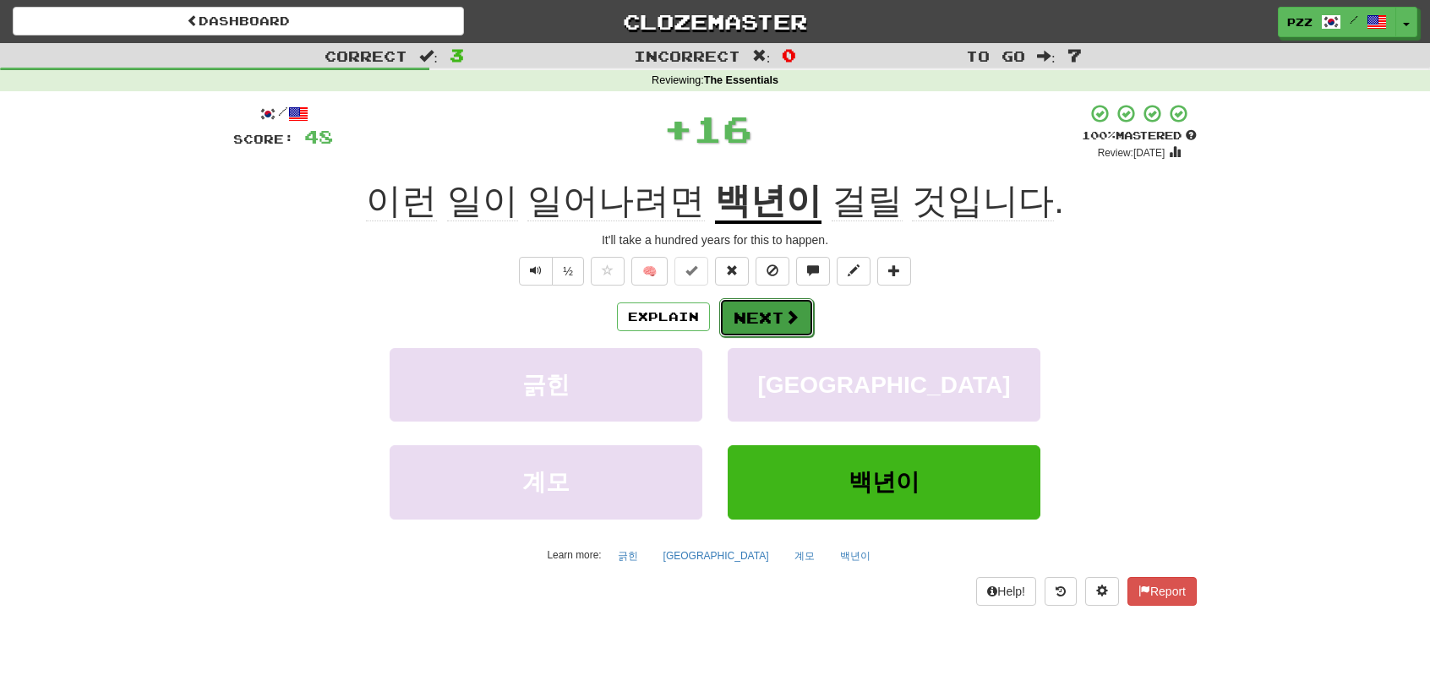
click at [776, 310] on button "Next" at bounding box center [766, 317] width 95 height 39
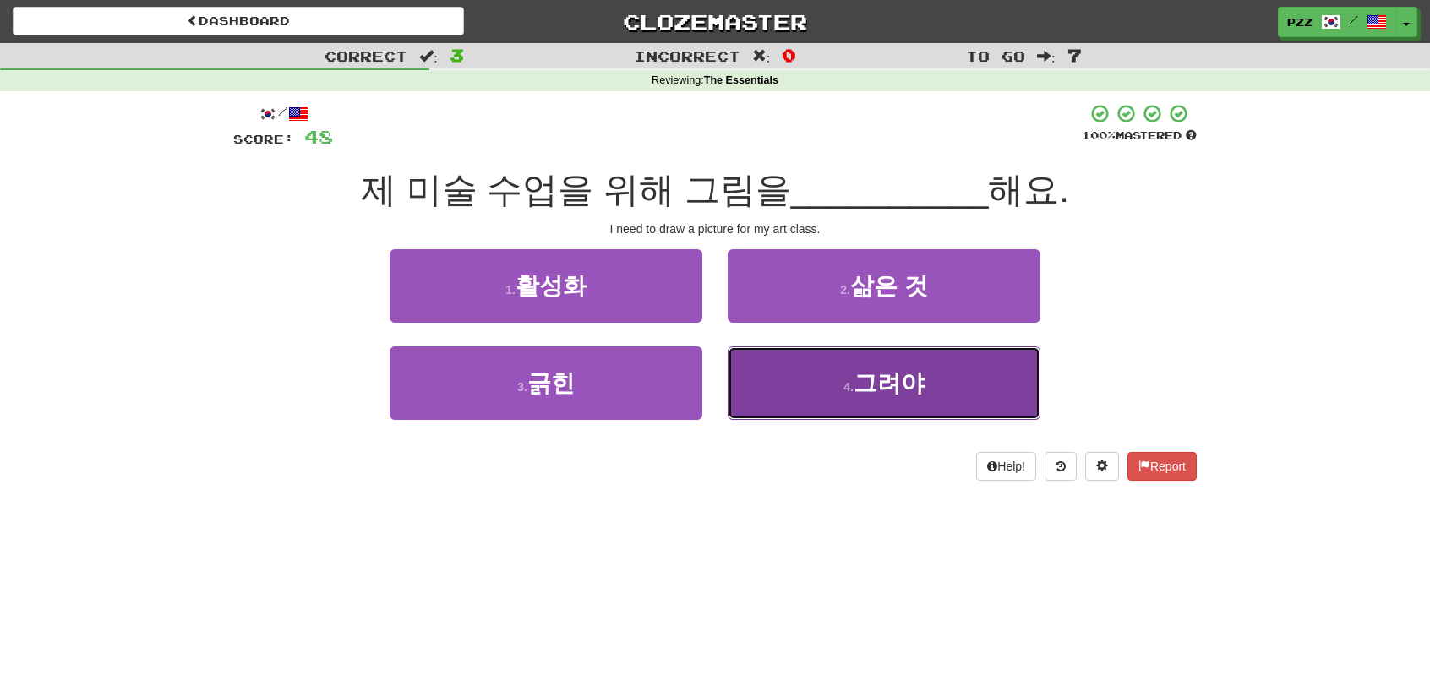
click at [803, 390] on button "4 . 그려야" at bounding box center [884, 383] width 313 height 74
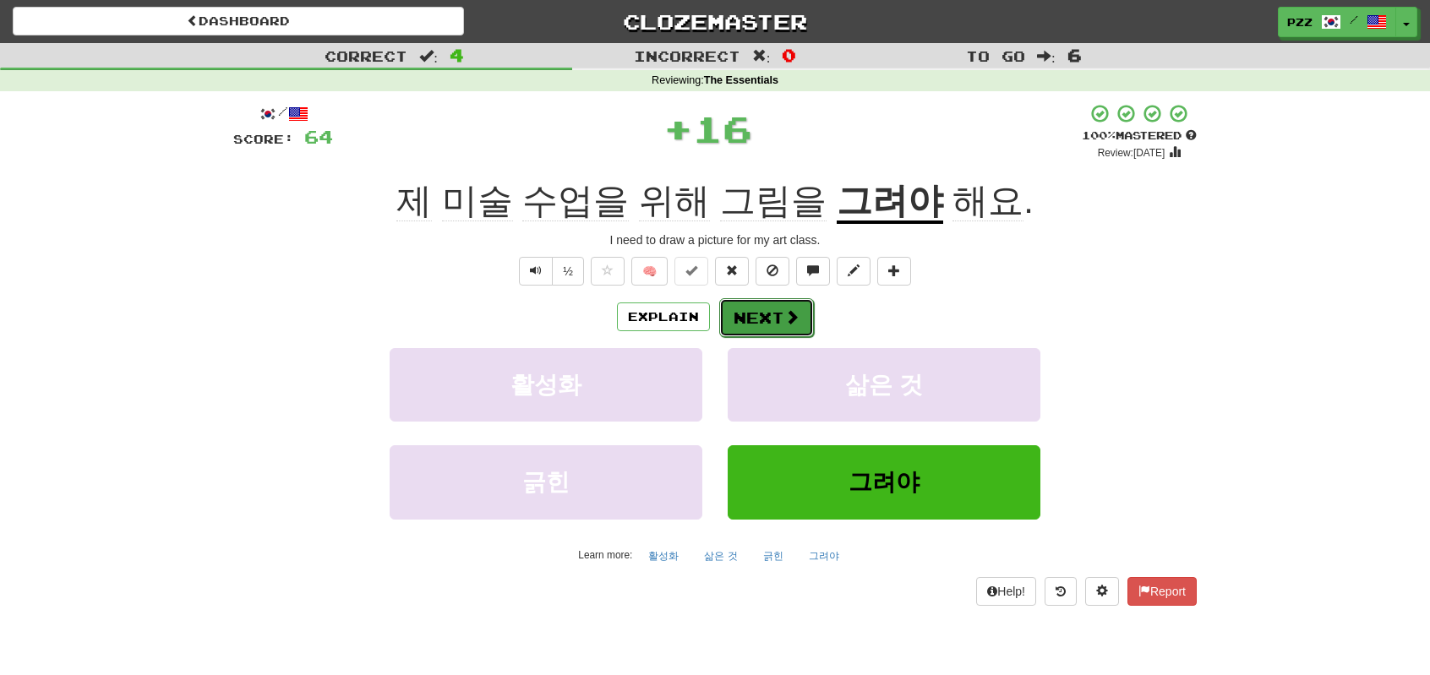
click at [776, 322] on button "Next" at bounding box center [766, 317] width 95 height 39
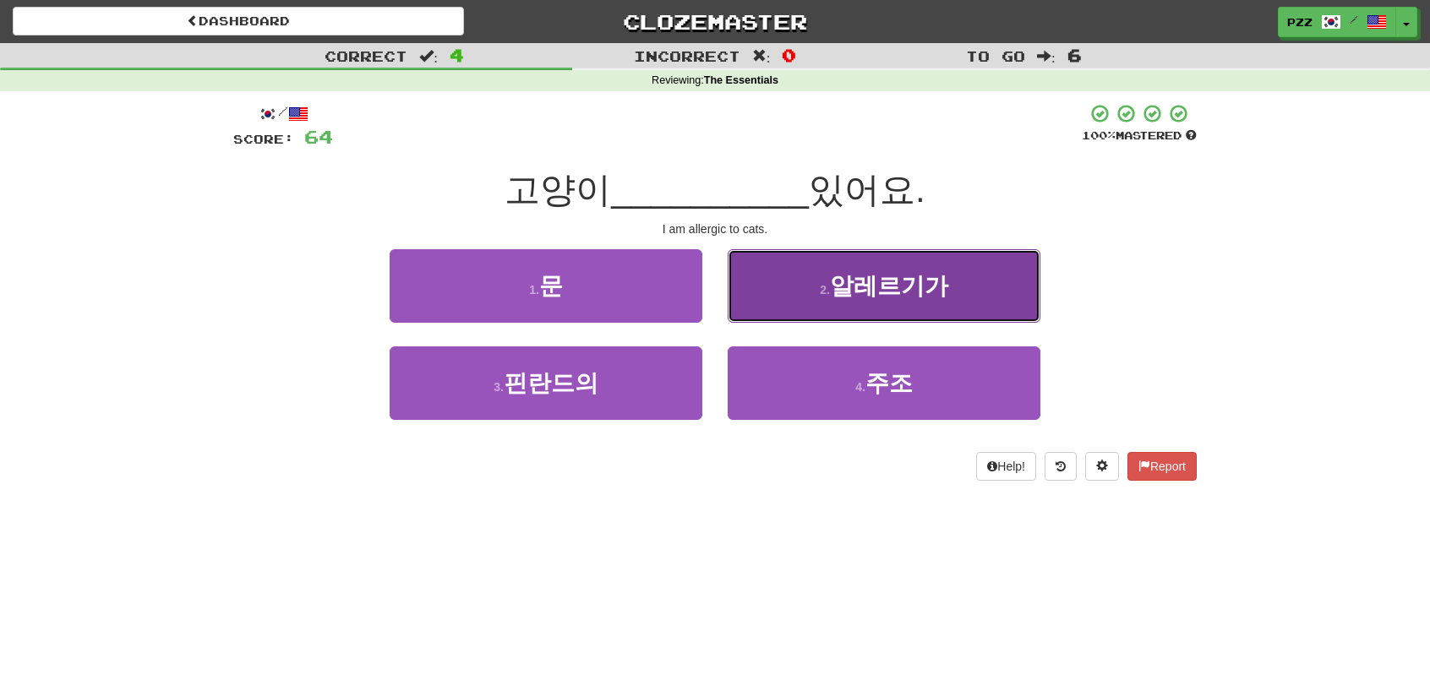
click at [784, 276] on button "2 . 알레르기가" at bounding box center [884, 286] width 313 height 74
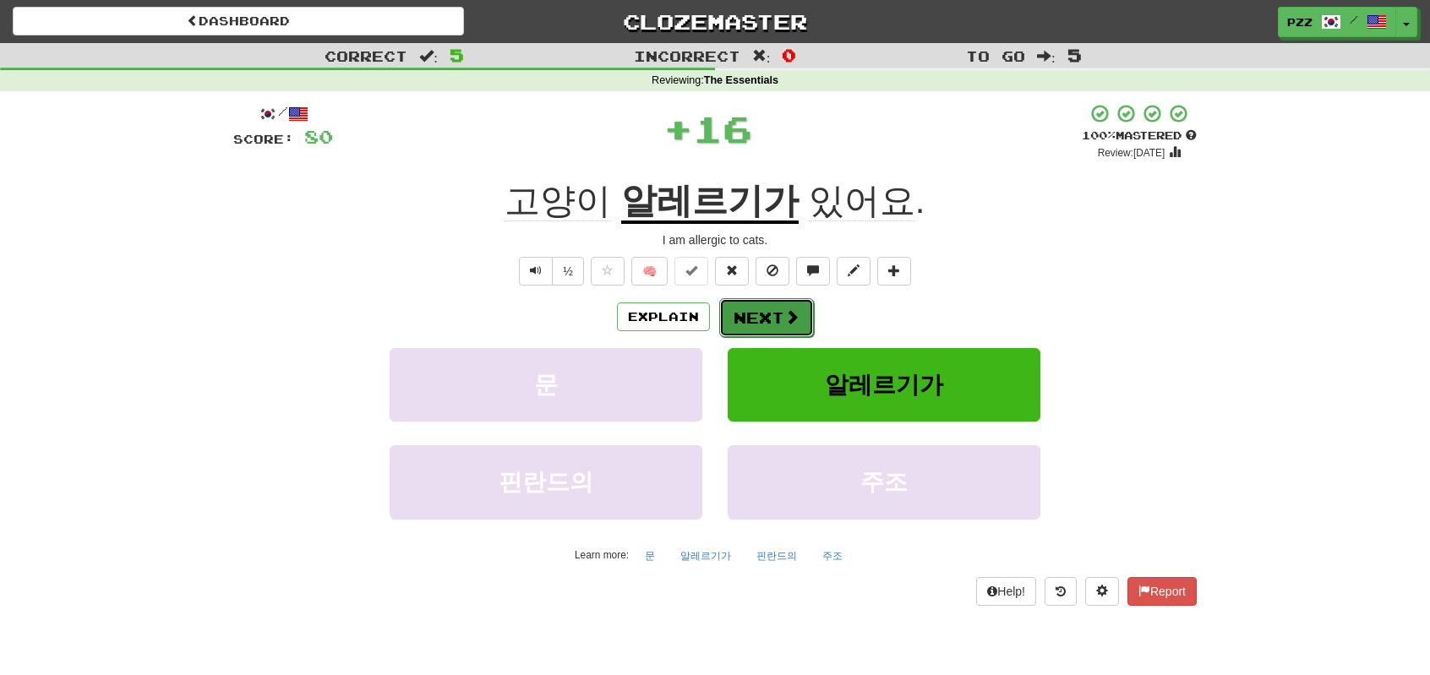
click at [776, 308] on button "Next" at bounding box center [766, 317] width 95 height 39
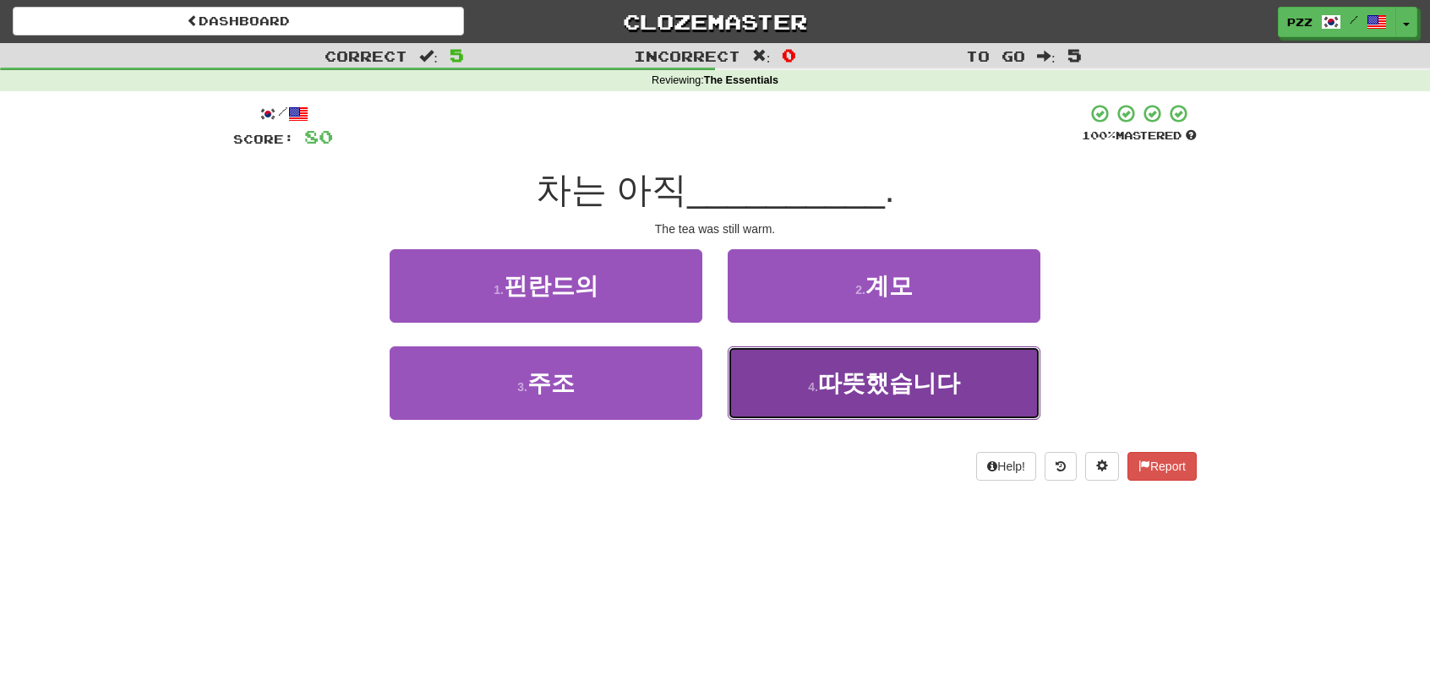
click at [807, 373] on button "4 . 따뜻했습니다" at bounding box center [884, 383] width 313 height 74
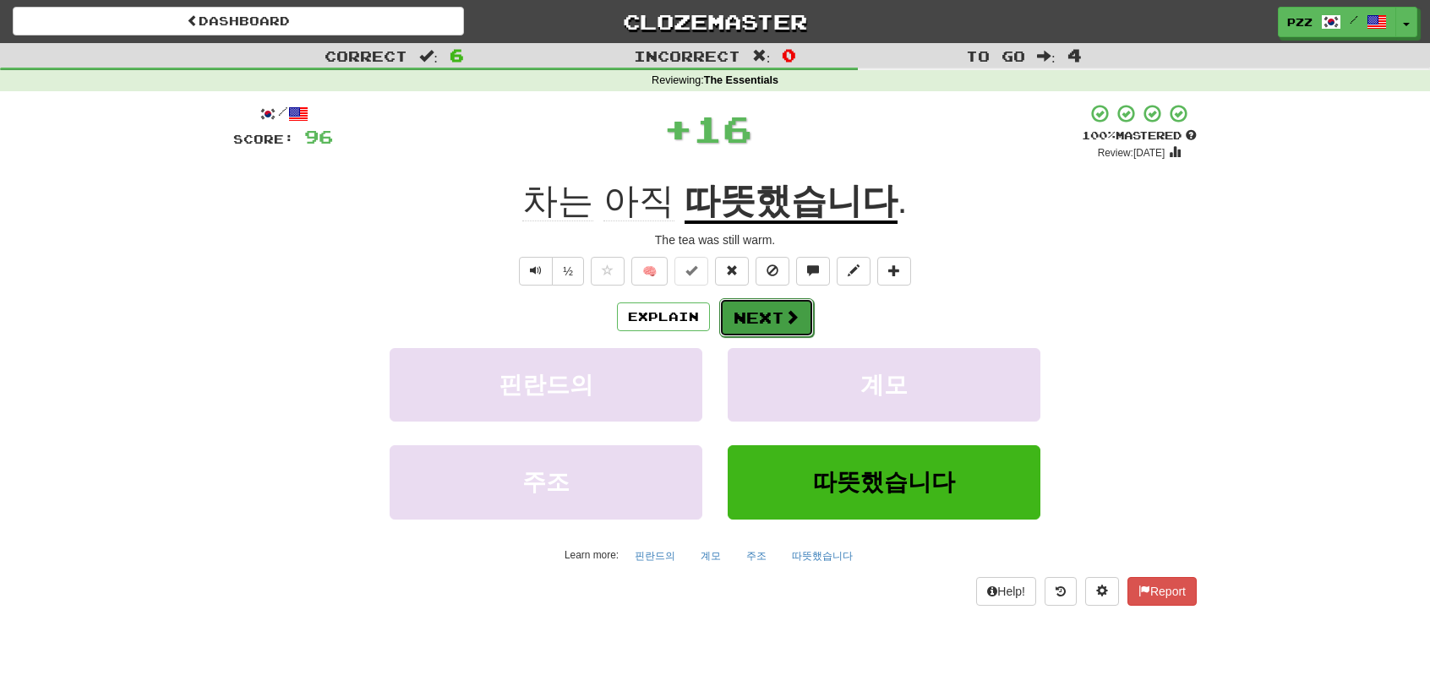
click at [777, 307] on button "Next" at bounding box center [766, 317] width 95 height 39
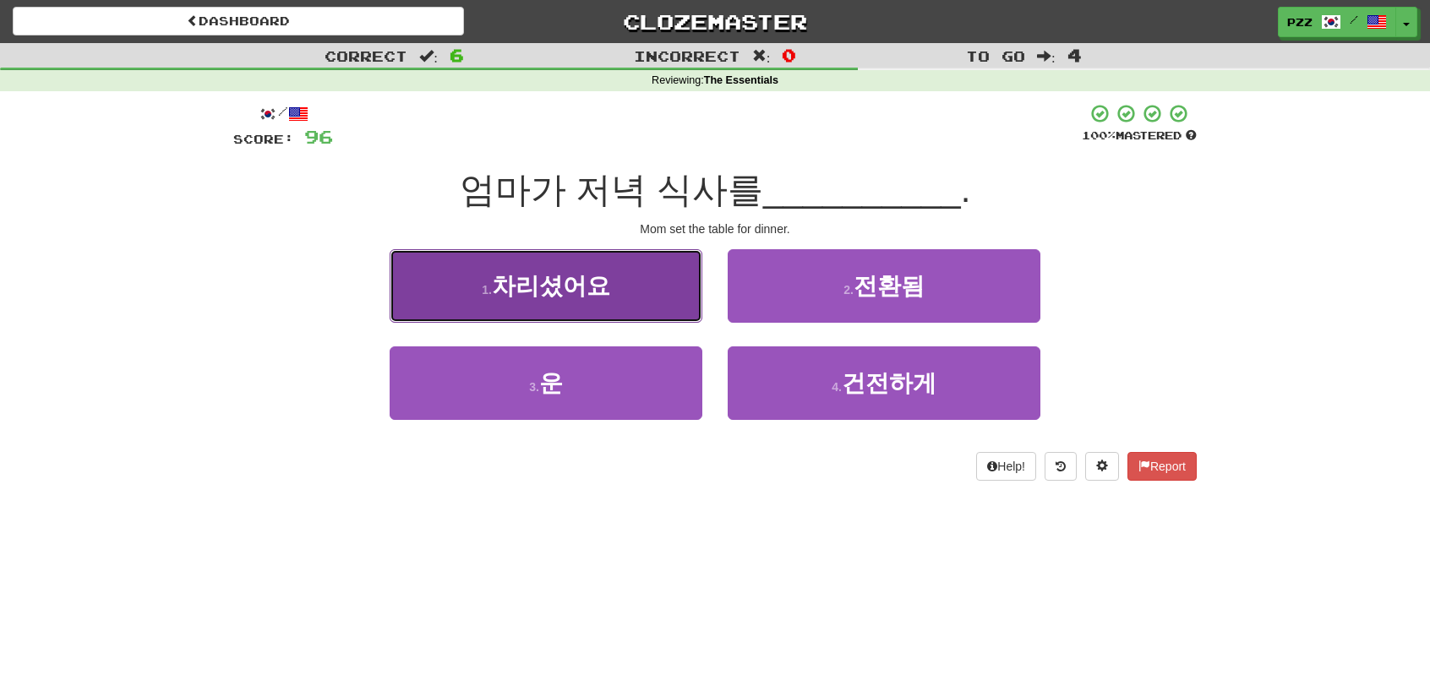
click at [646, 303] on button "1 . 차리셨어요" at bounding box center [546, 286] width 313 height 74
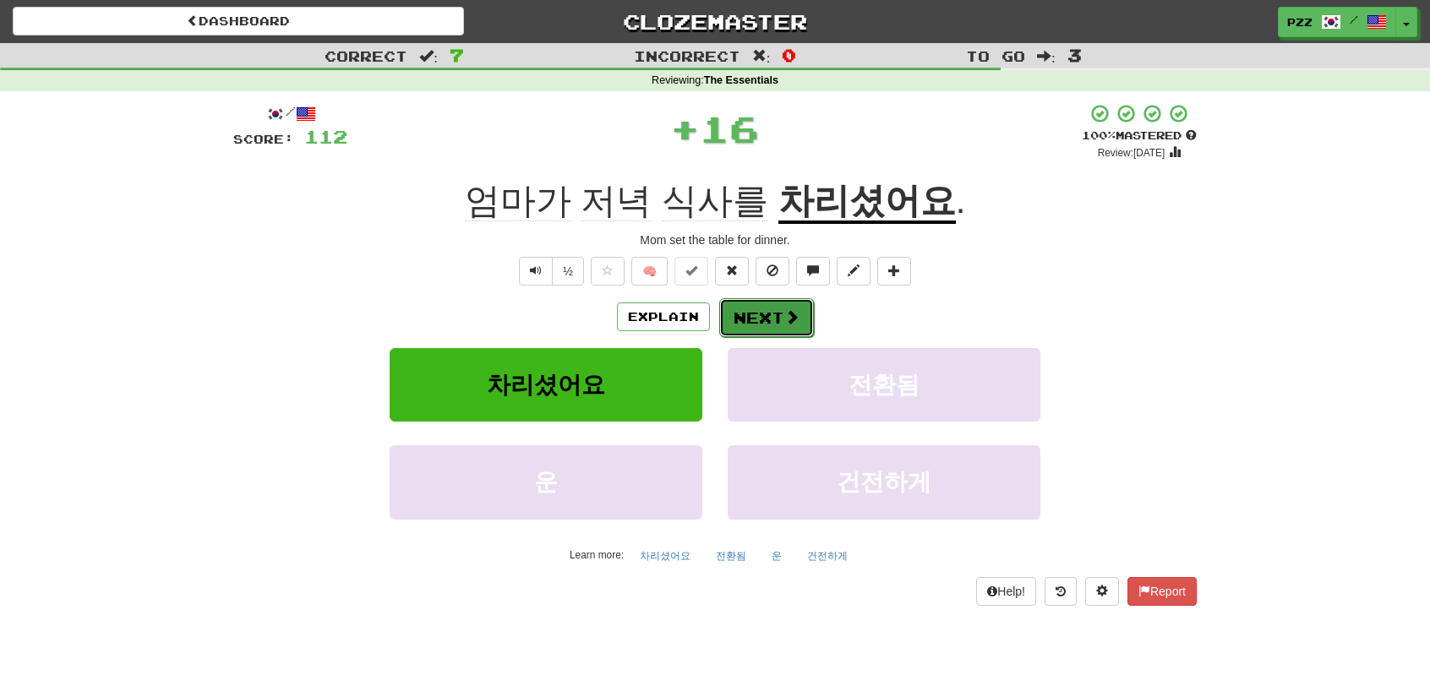
click at [740, 304] on button "Next" at bounding box center [766, 317] width 95 height 39
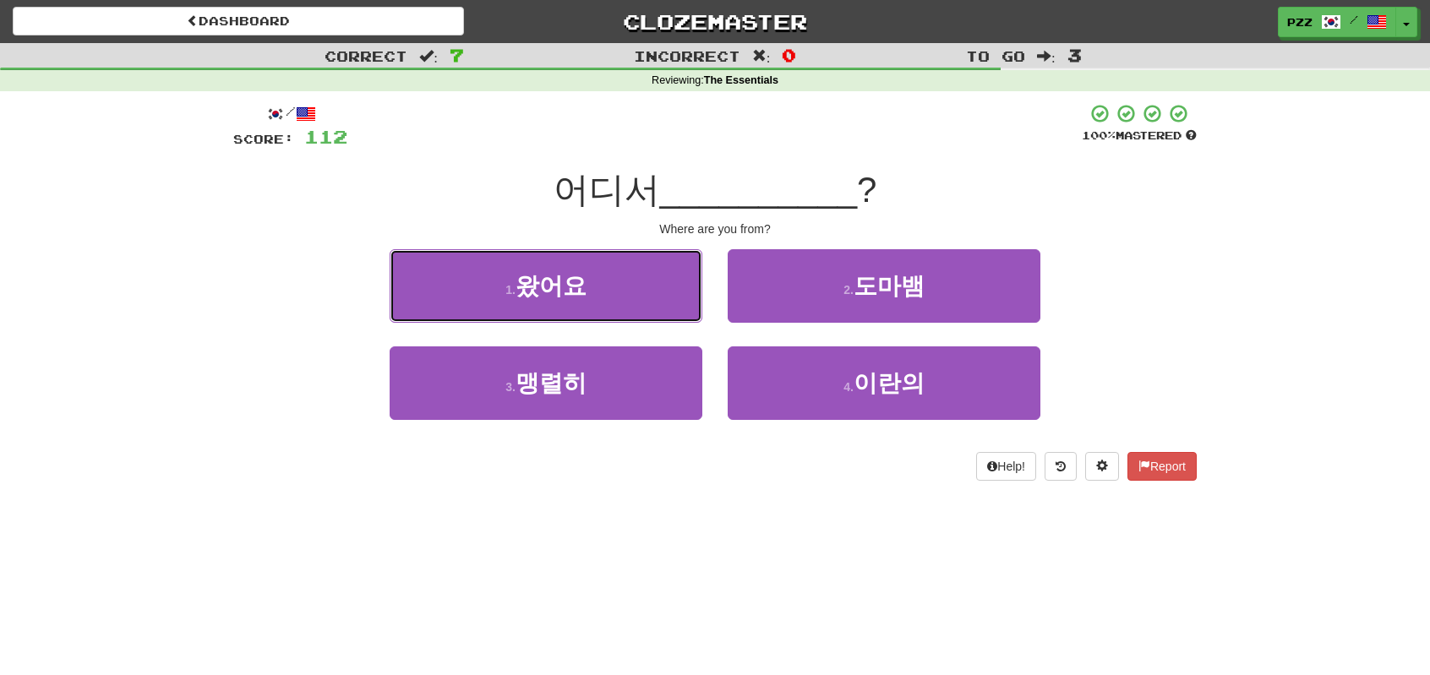
drag, startPoint x: 640, startPoint y: 300, endPoint x: 752, endPoint y: 288, distance: 113.0
click at [644, 297] on button "1 . 왔어요" at bounding box center [546, 286] width 313 height 74
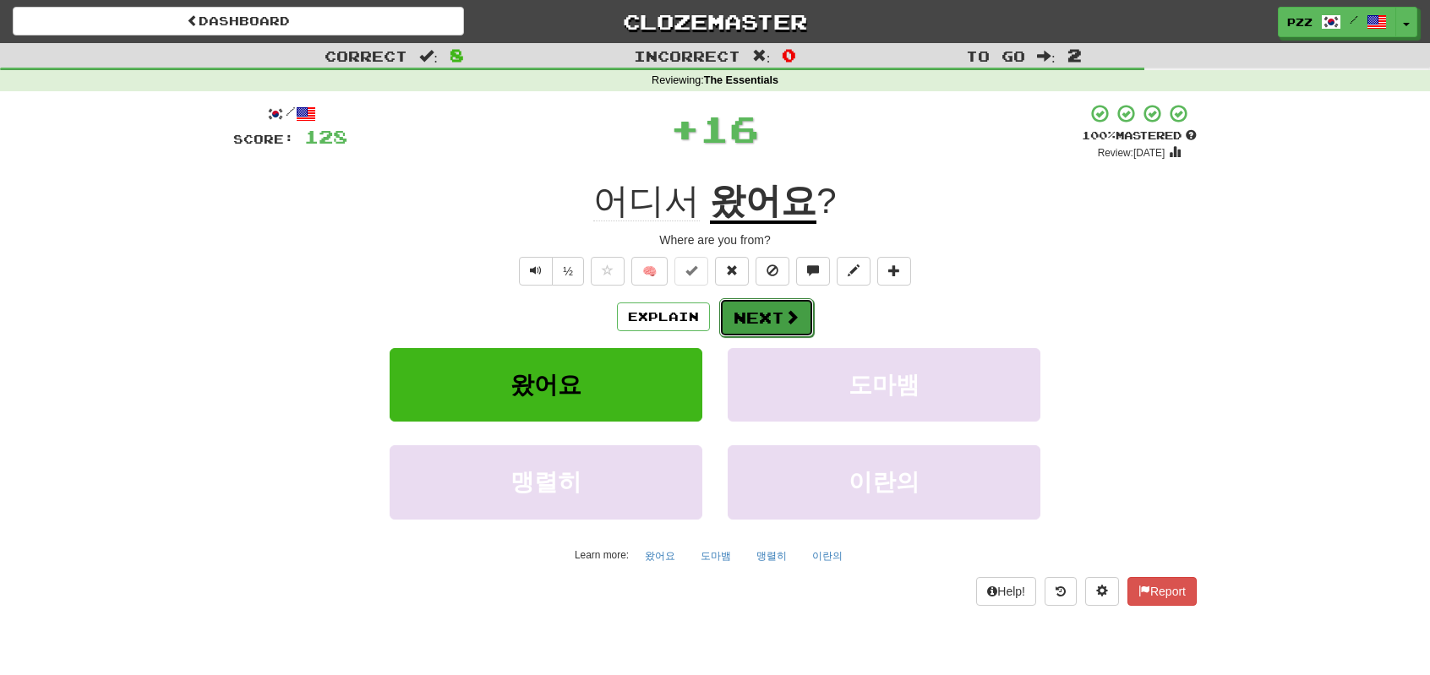
click at [771, 307] on button "Next" at bounding box center [766, 317] width 95 height 39
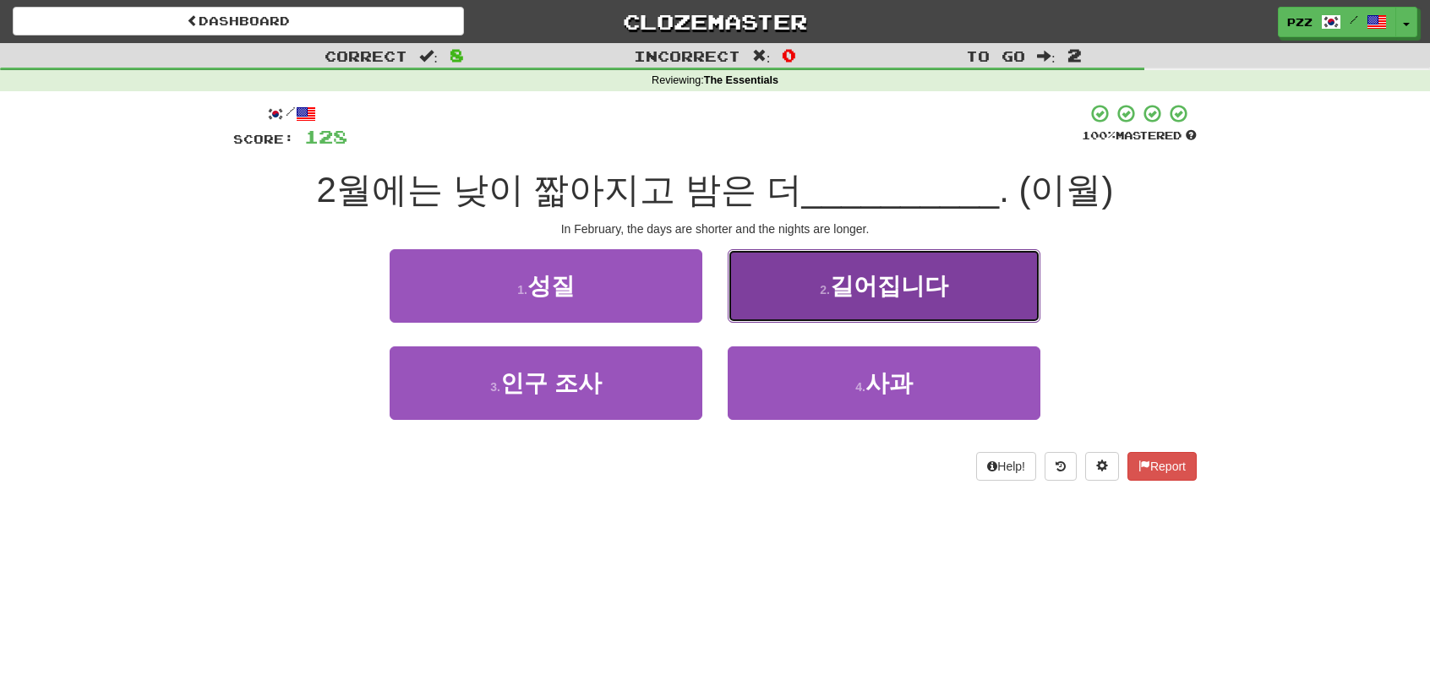
click at [776, 283] on button "2 . 길어집니다" at bounding box center [884, 286] width 313 height 74
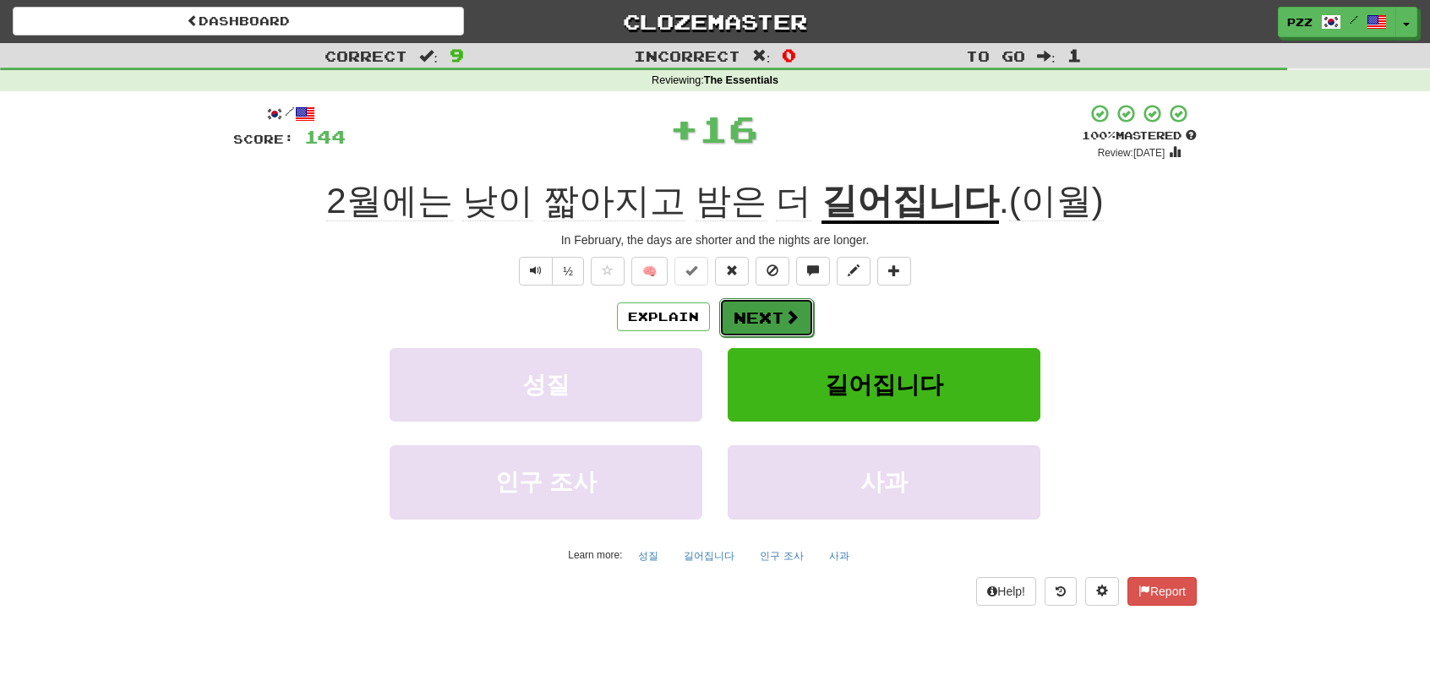
click at [777, 308] on button "Next" at bounding box center [766, 317] width 95 height 39
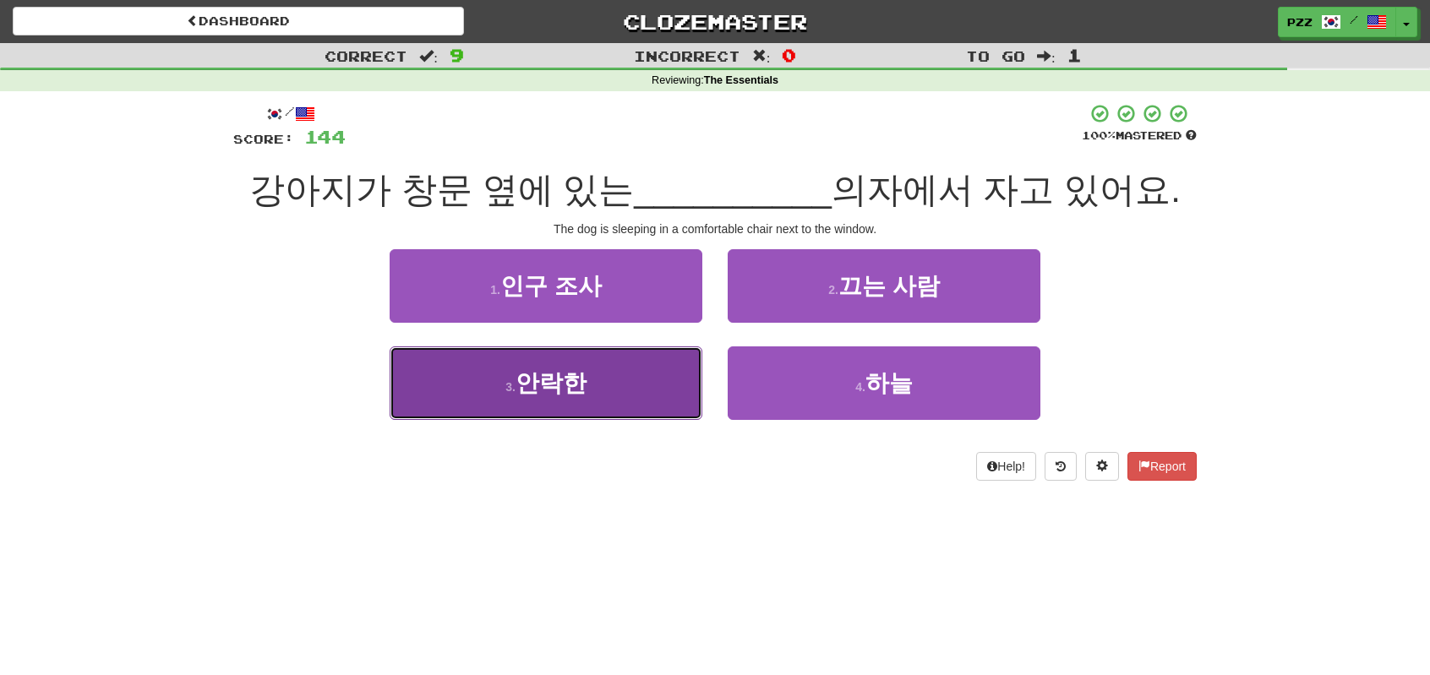
click at [623, 396] on button "3 . 안락한" at bounding box center [546, 383] width 313 height 74
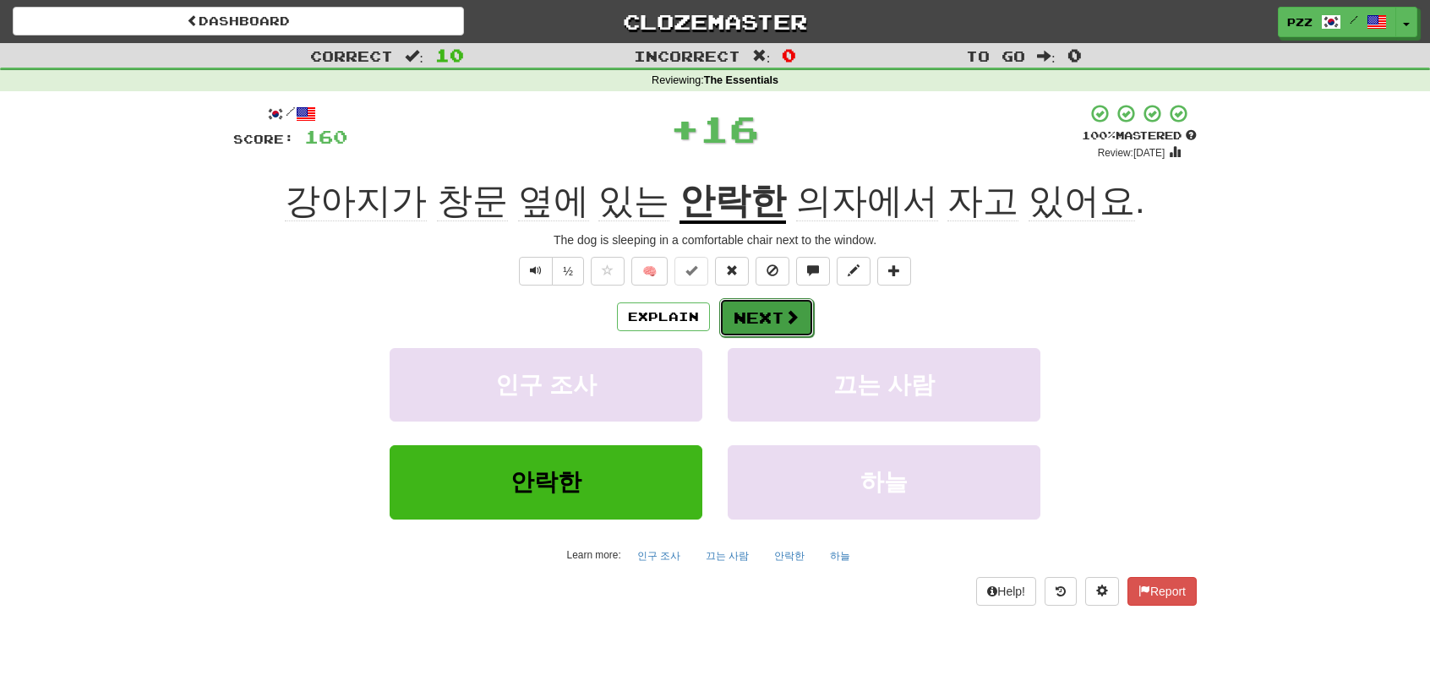
click at [771, 310] on button "Next" at bounding box center [766, 317] width 95 height 39
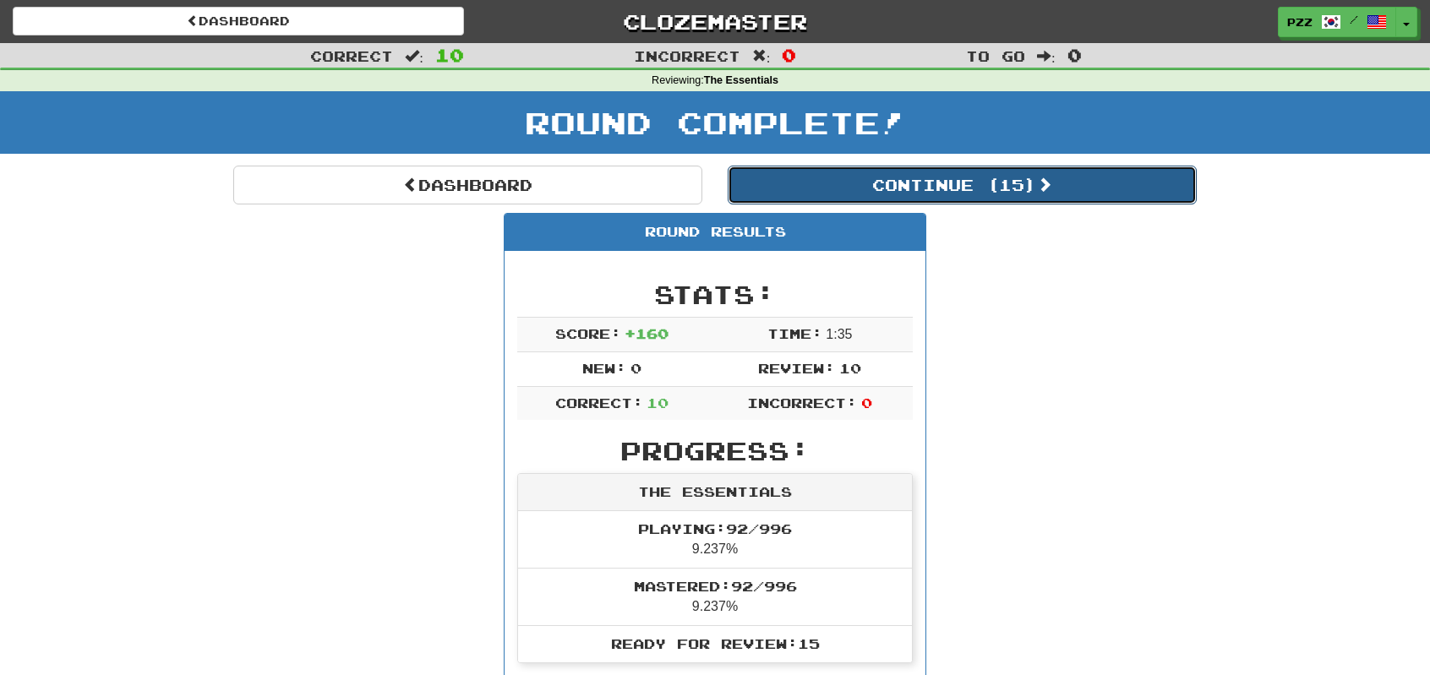
click at [815, 178] on button "Continue ( 15 )" at bounding box center [962, 185] width 469 height 39
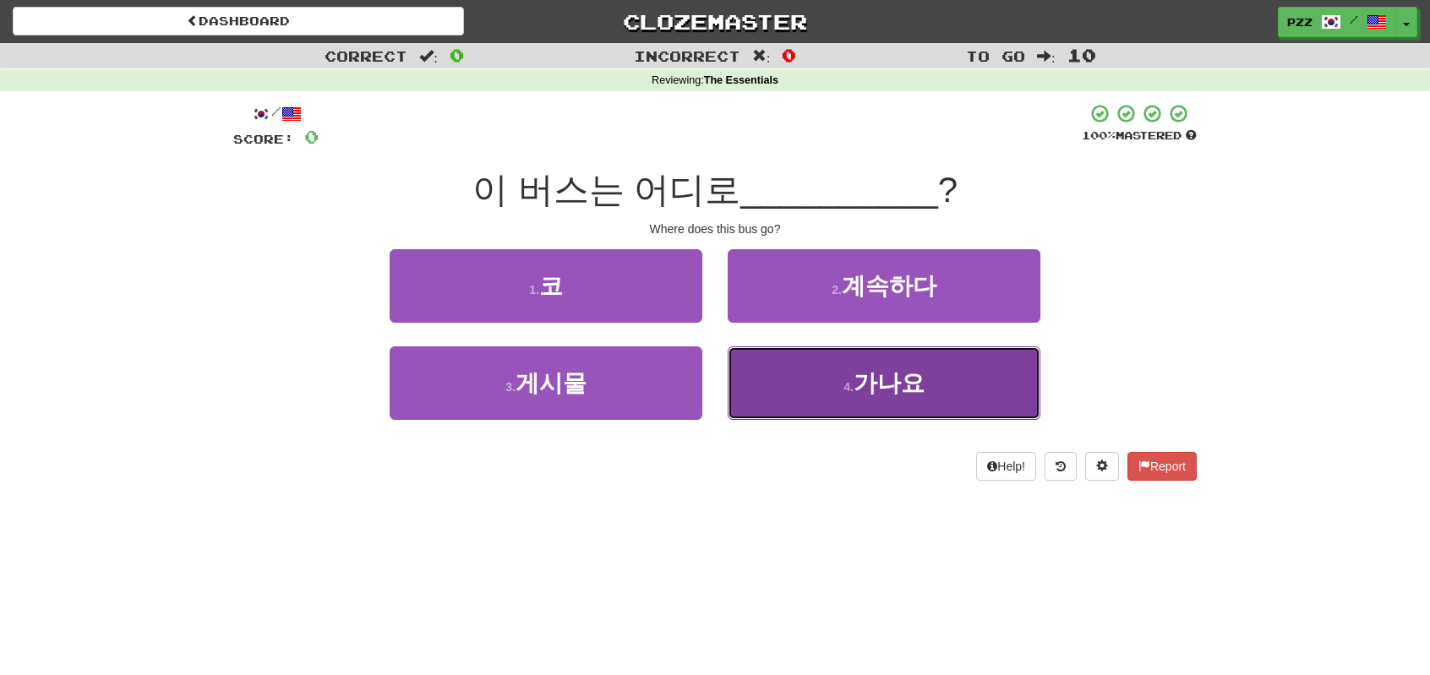
click at [842, 390] on button "4 . 가나요" at bounding box center [884, 383] width 313 height 74
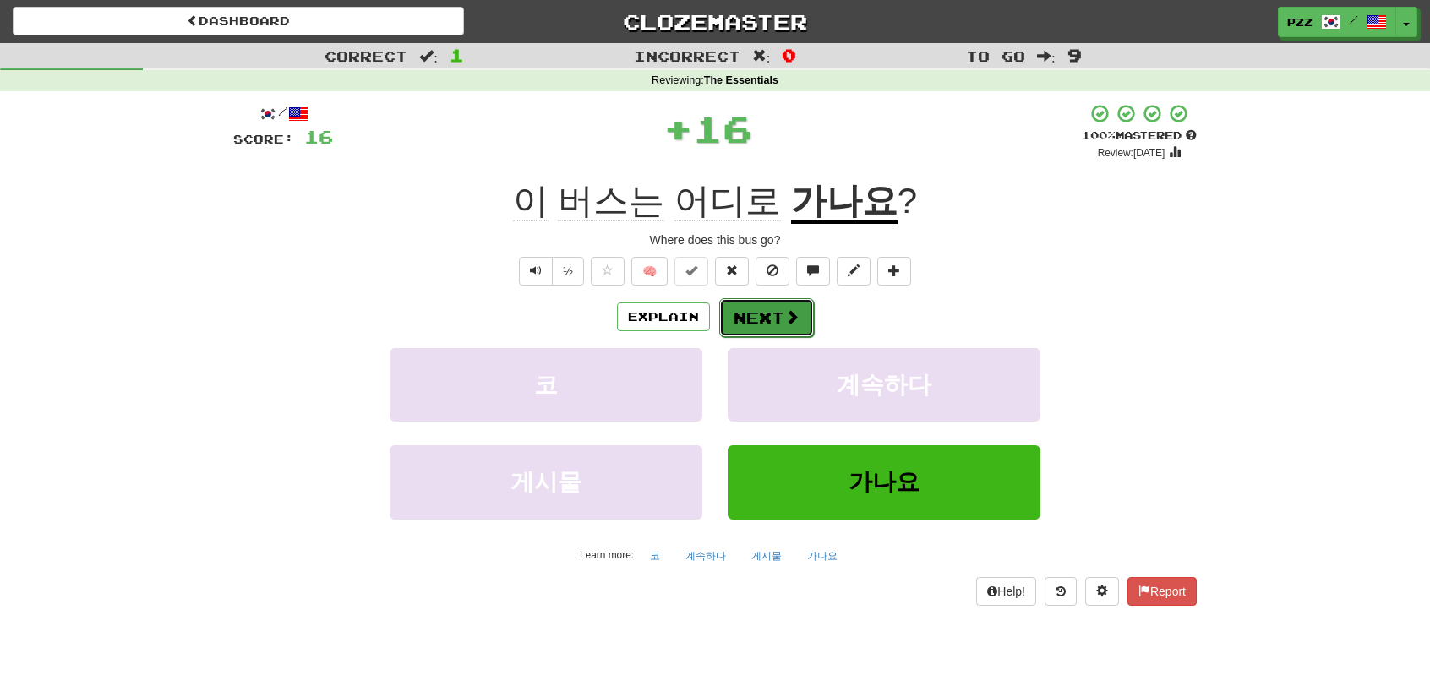
click at [760, 318] on button "Next" at bounding box center [766, 317] width 95 height 39
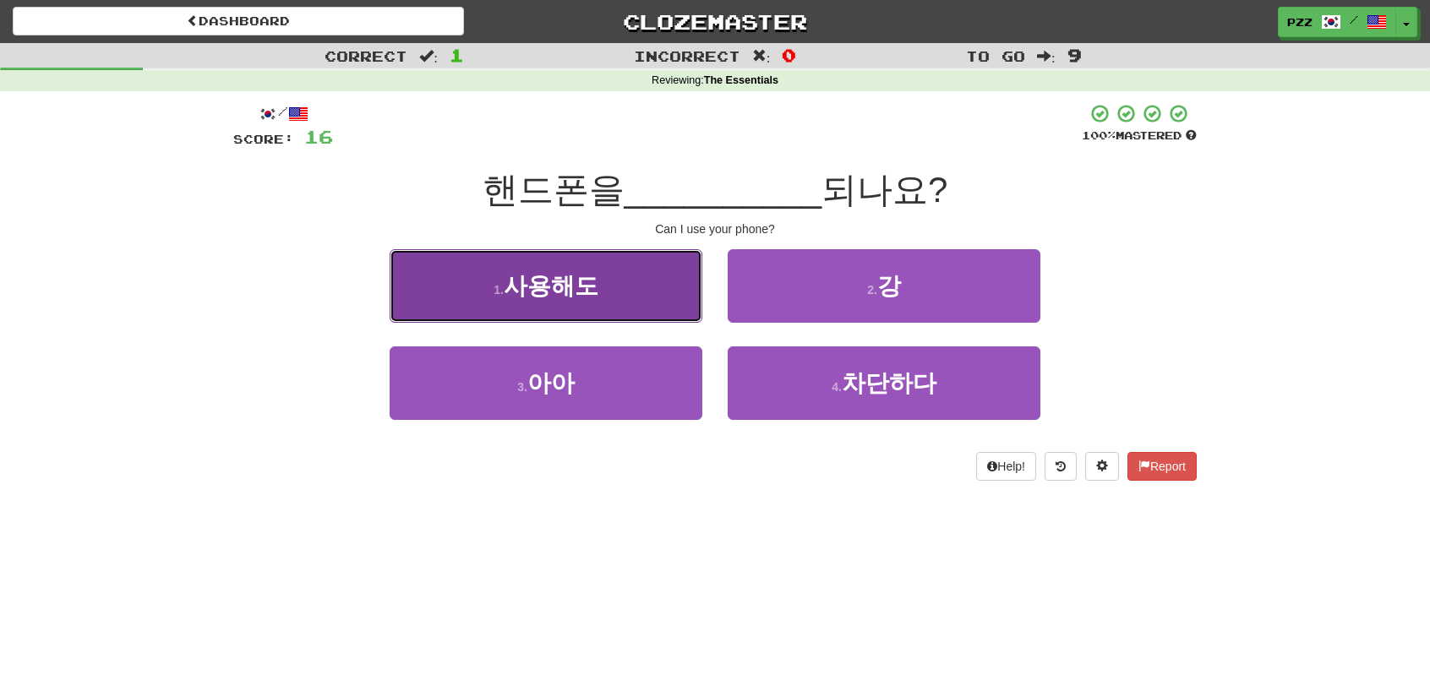
click at [597, 283] on button "1 . 사용해도" at bounding box center [546, 286] width 313 height 74
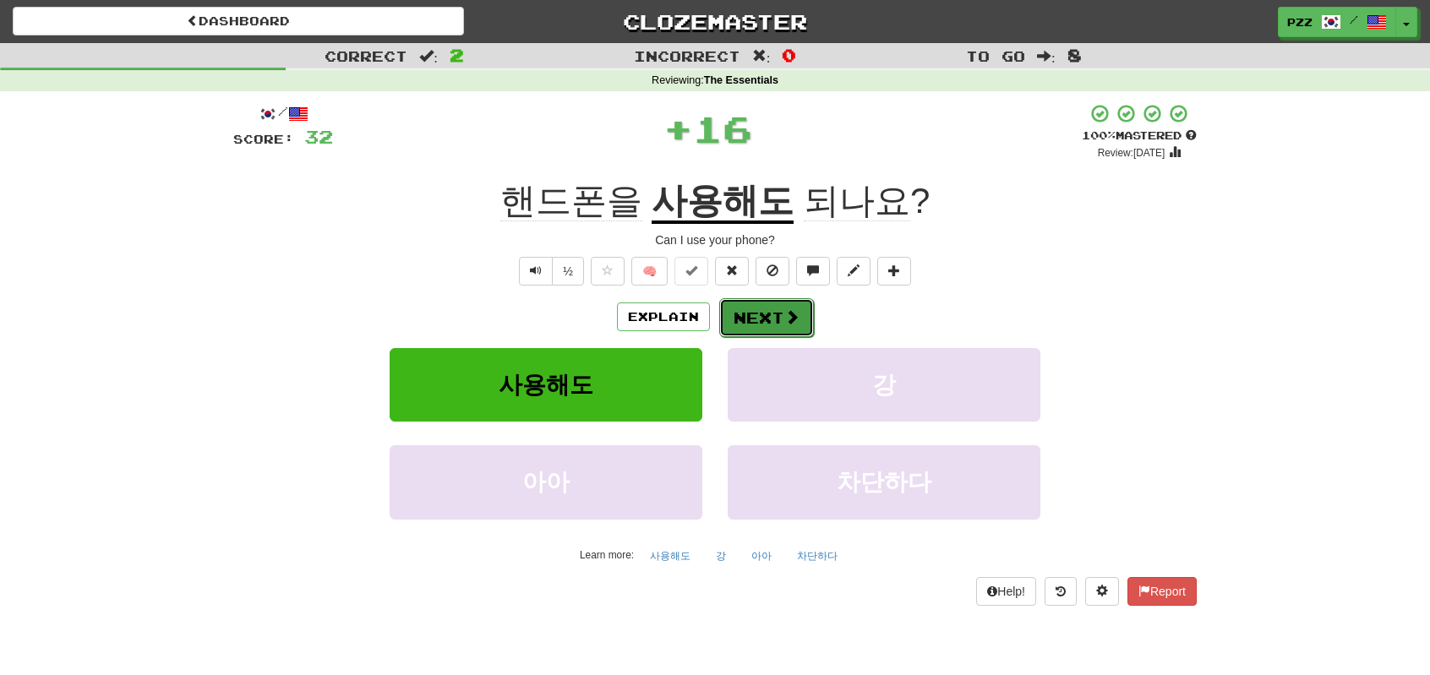
click at [775, 313] on button "Next" at bounding box center [766, 317] width 95 height 39
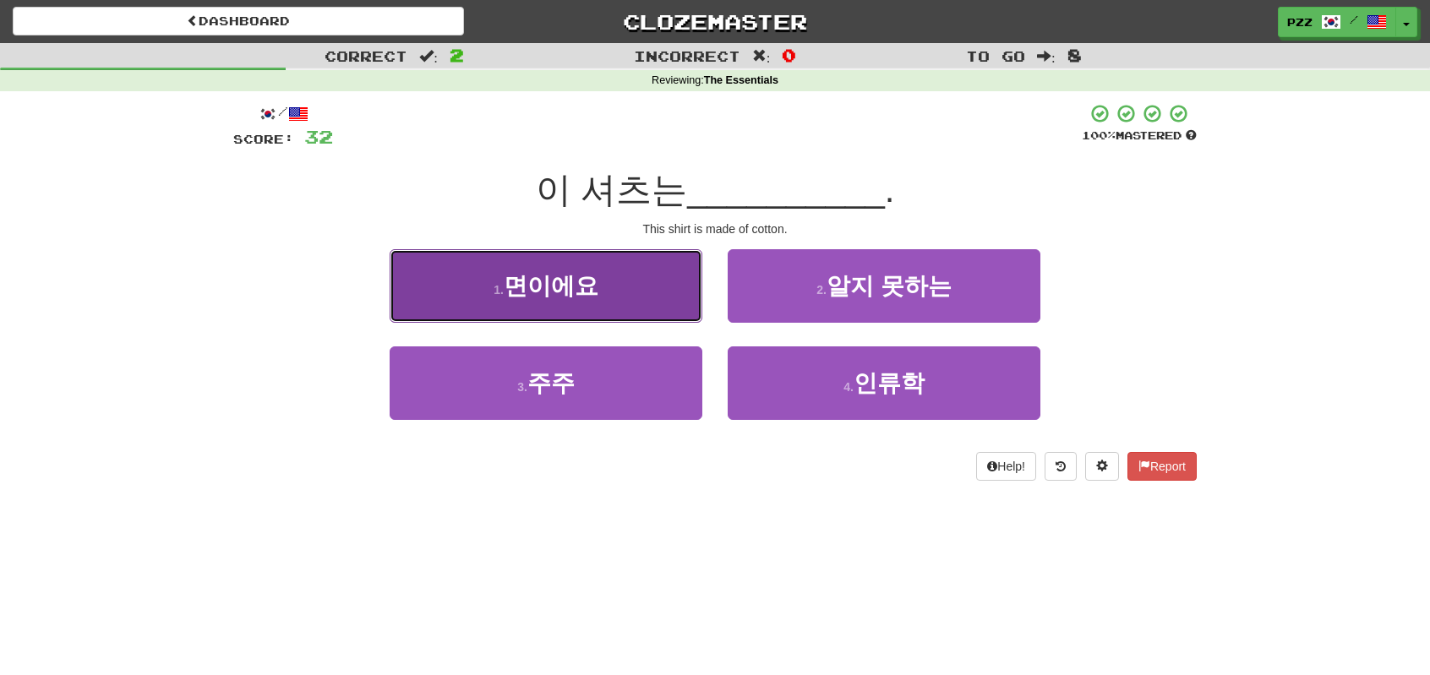
click at [654, 297] on button "1 . 면이에요" at bounding box center [546, 286] width 313 height 74
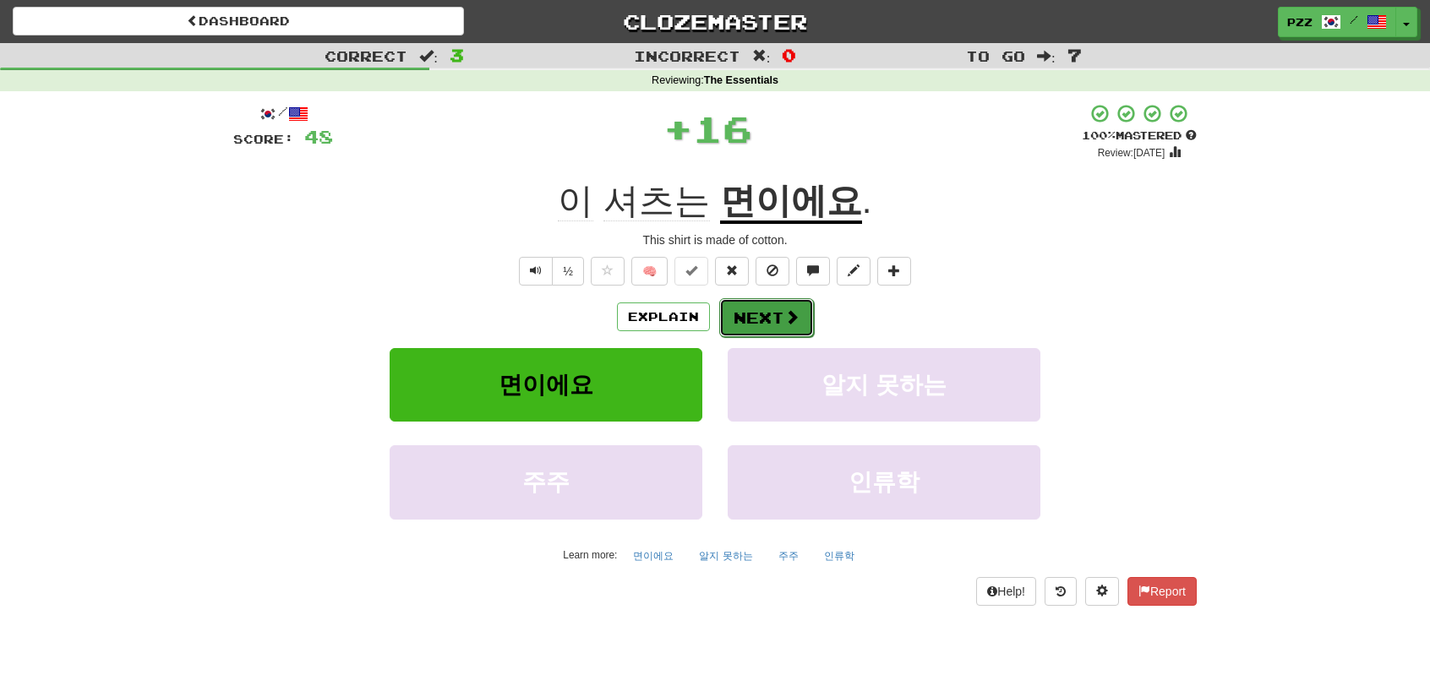
click at [750, 319] on button "Next" at bounding box center [766, 317] width 95 height 39
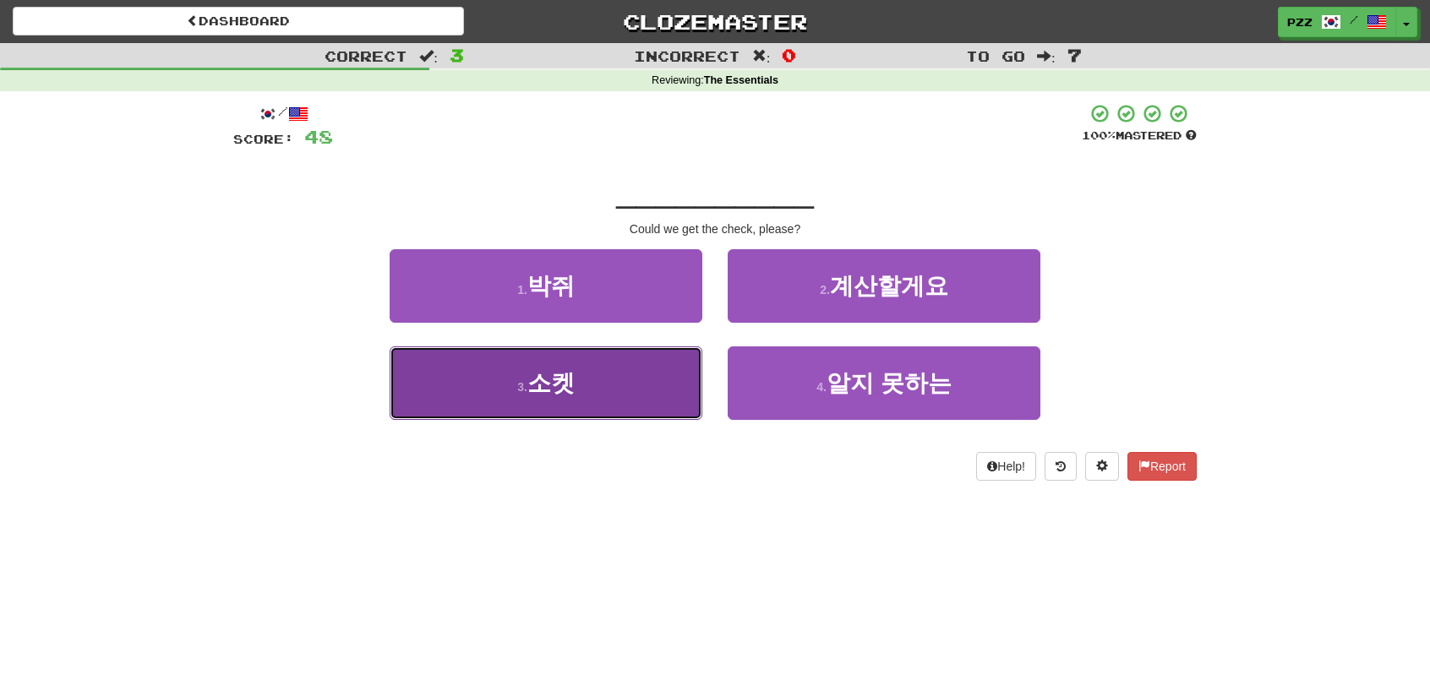
click at [621, 403] on button "3 . 소켓" at bounding box center [546, 383] width 313 height 74
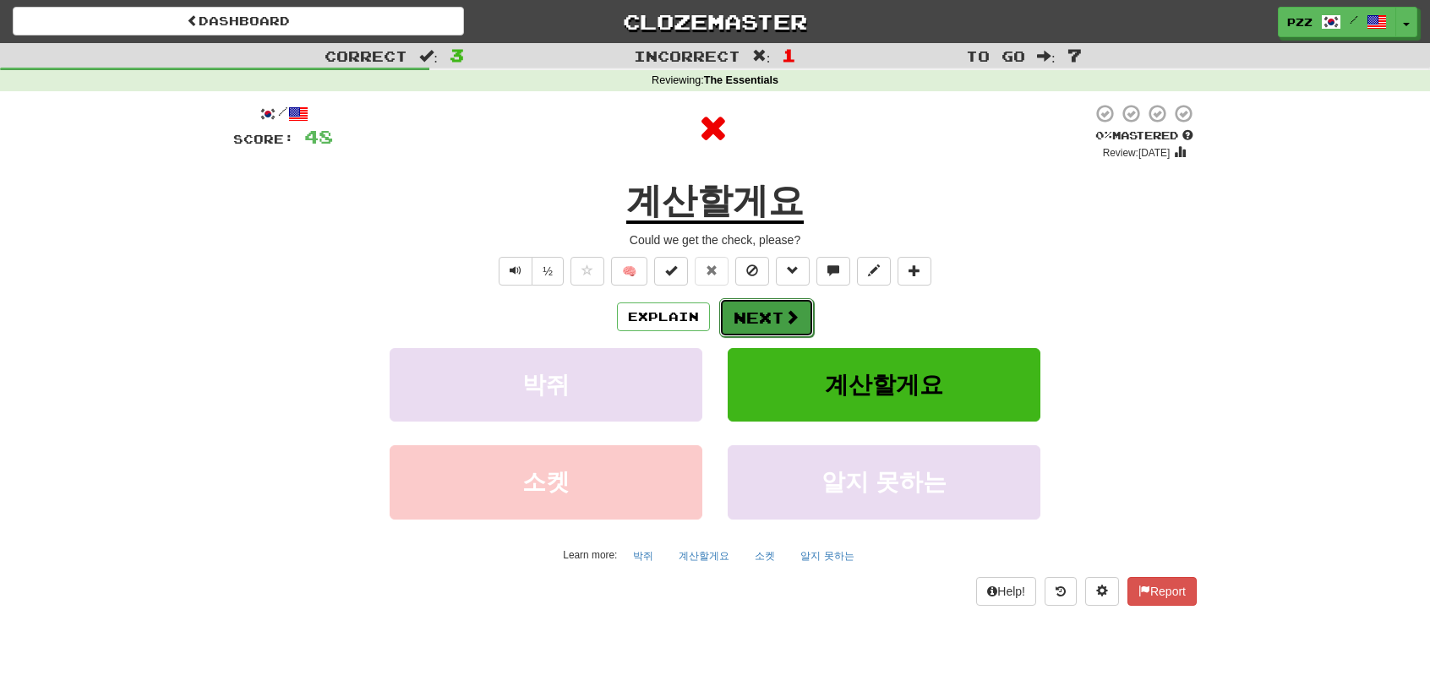
click at [765, 313] on button "Next" at bounding box center [766, 317] width 95 height 39
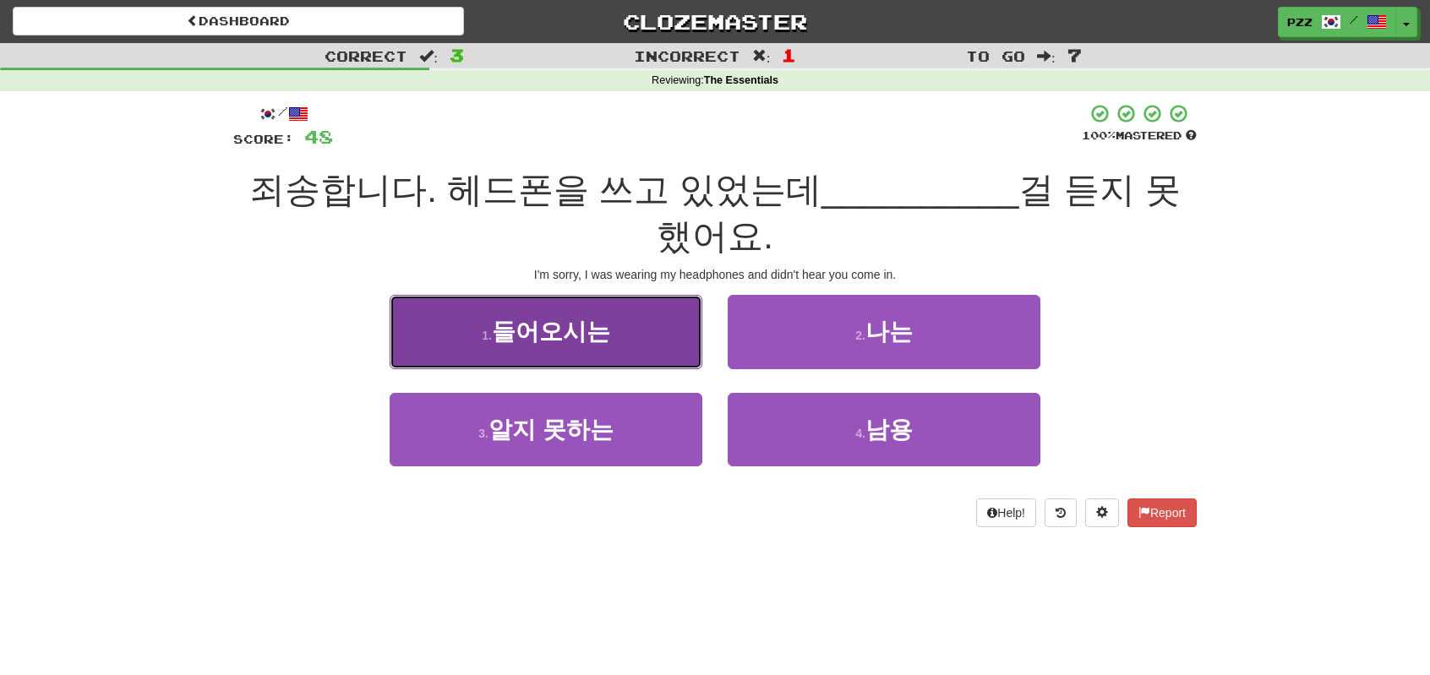
click at [630, 339] on button "1 . 들어오시는" at bounding box center [546, 332] width 313 height 74
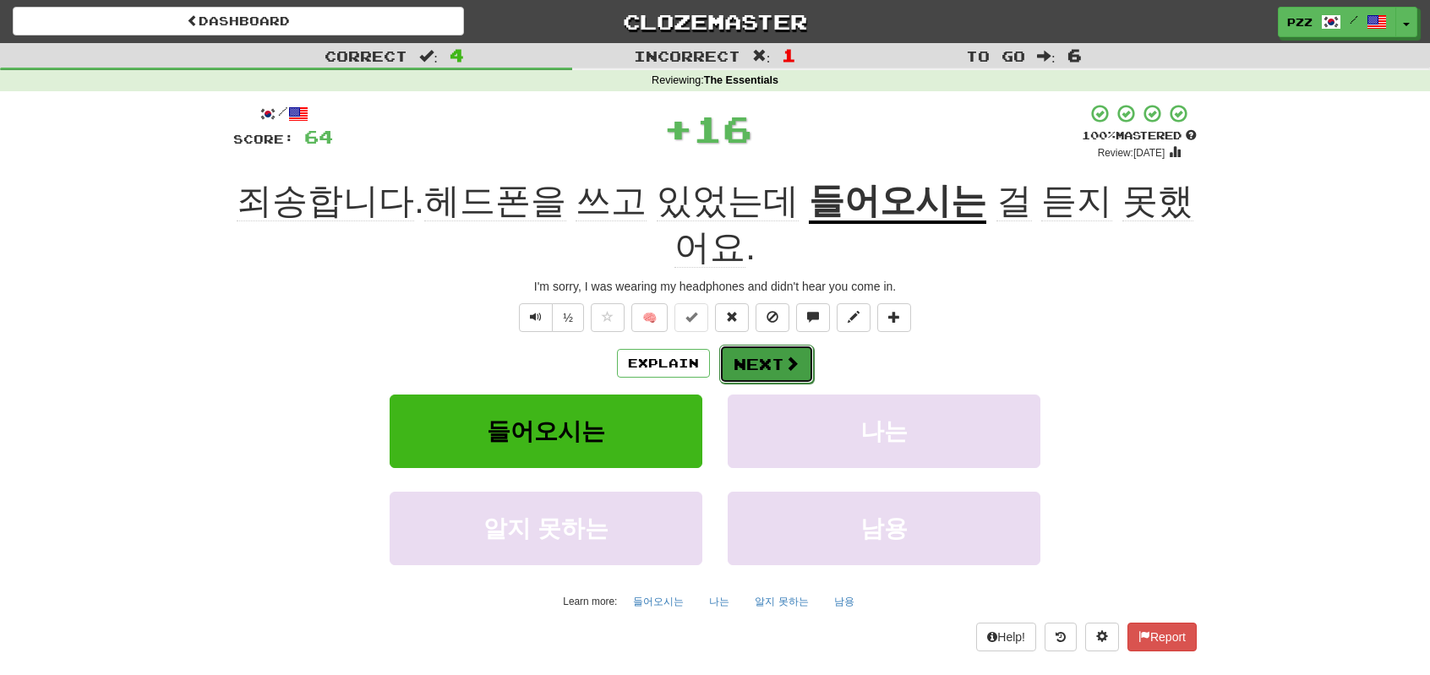
click at [771, 363] on button "Next" at bounding box center [766, 364] width 95 height 39
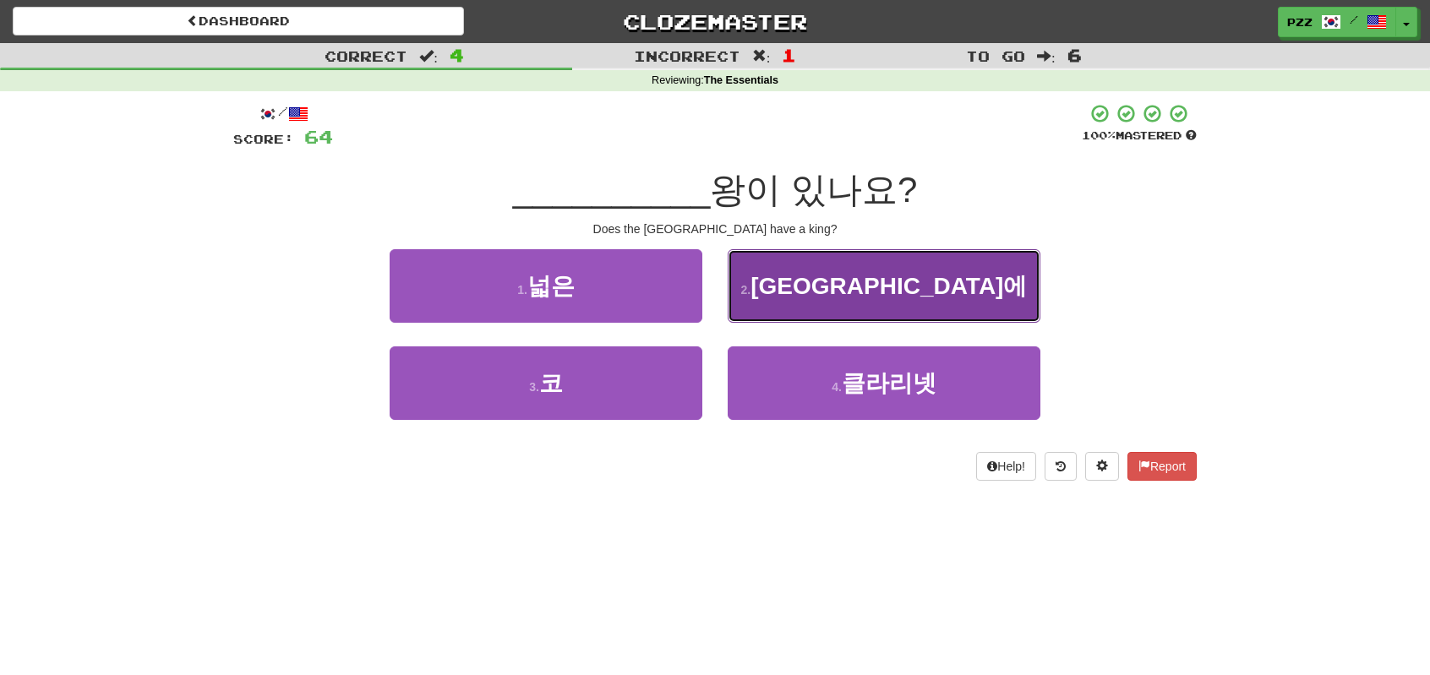
click at [821, 293] on button "2 . 영국에" at bounding box center [884, 286] width 313 height 74
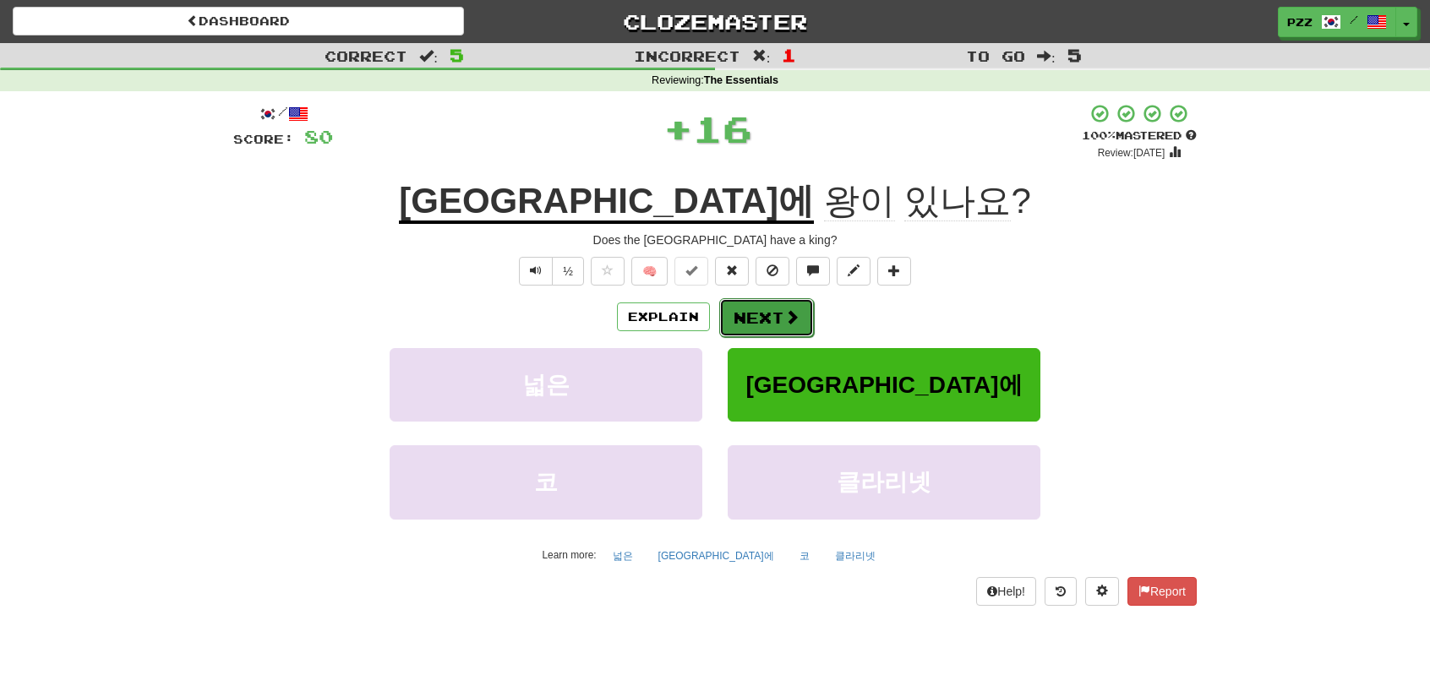
click at [781, 310] on button "Next" at bounding box center [766, 317] width 95 height 39
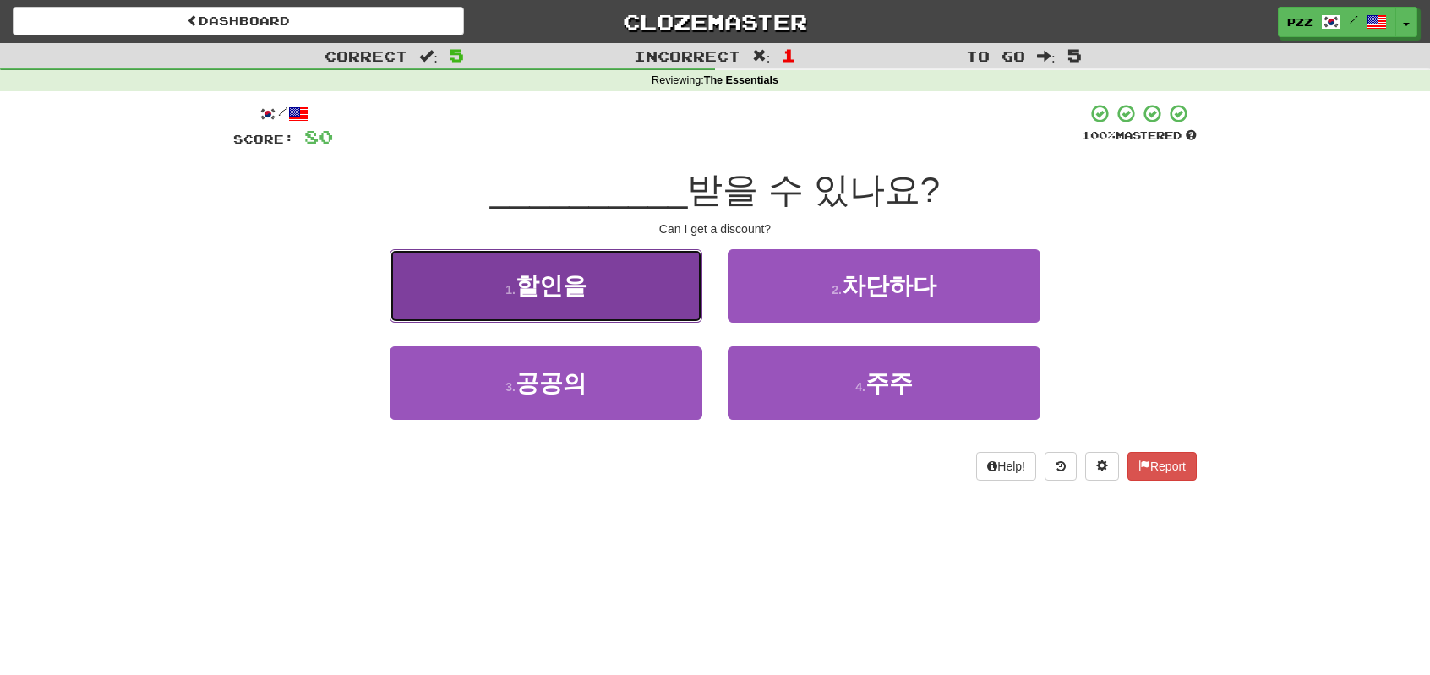
click at [619, 279] on button "1 . 할인을" at bounding box center [546, 286] width 313 height 74
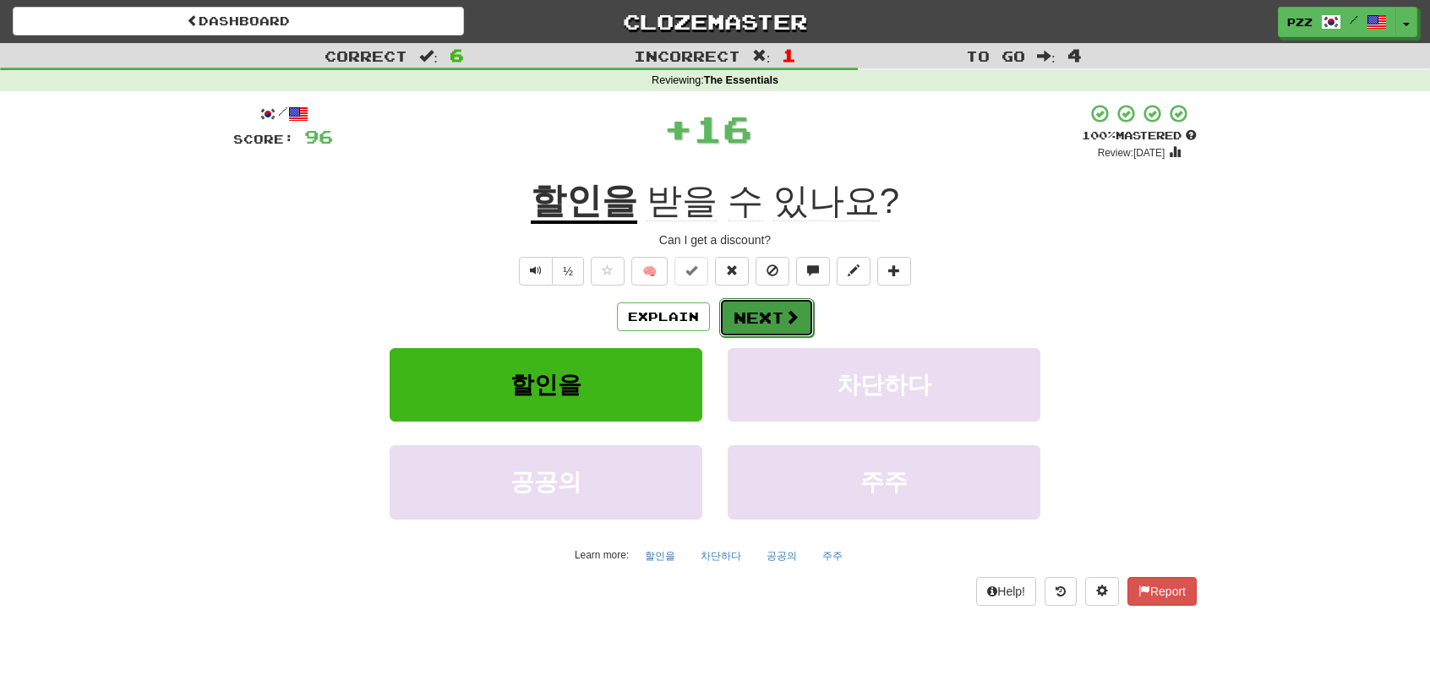
click at [762, 307] on button "Next" at bounding box center [766, 317] width 95 height 39
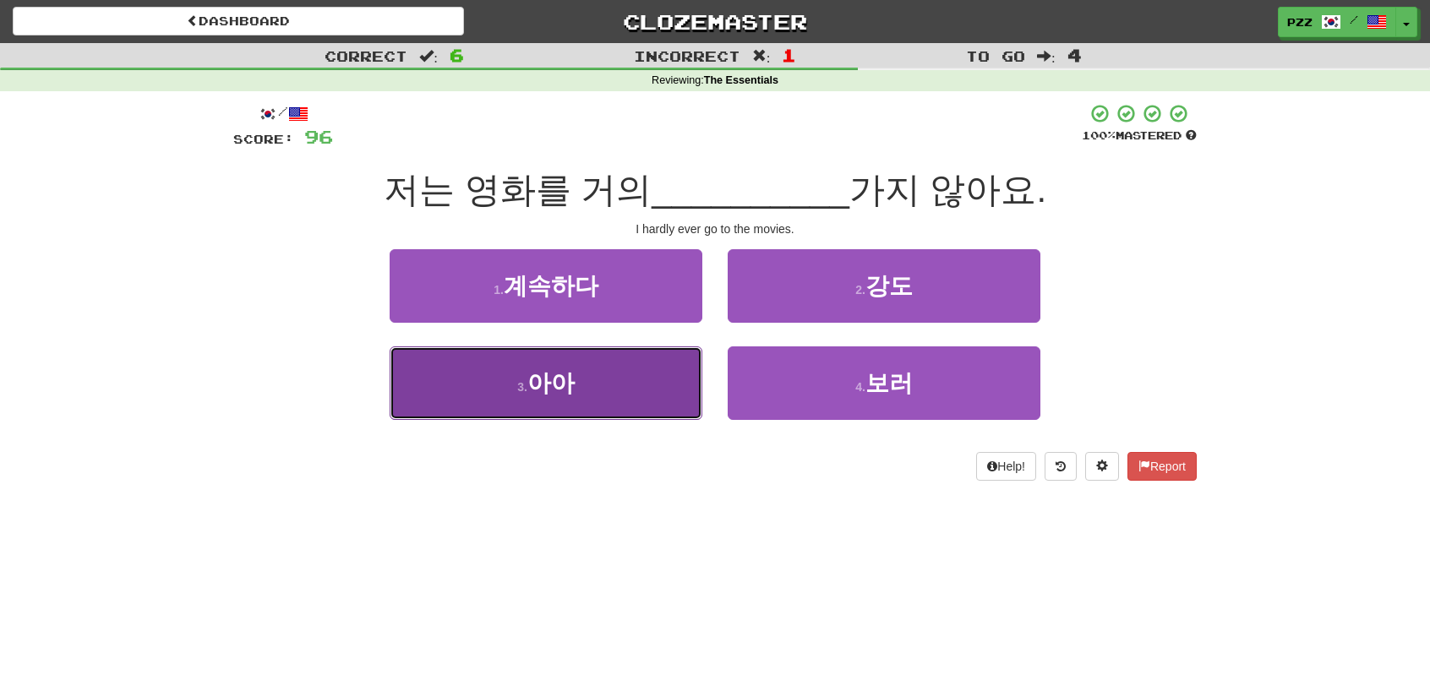
click at [563, 379] on span "아아" at bounding box center [550, 383] width 47 height 26
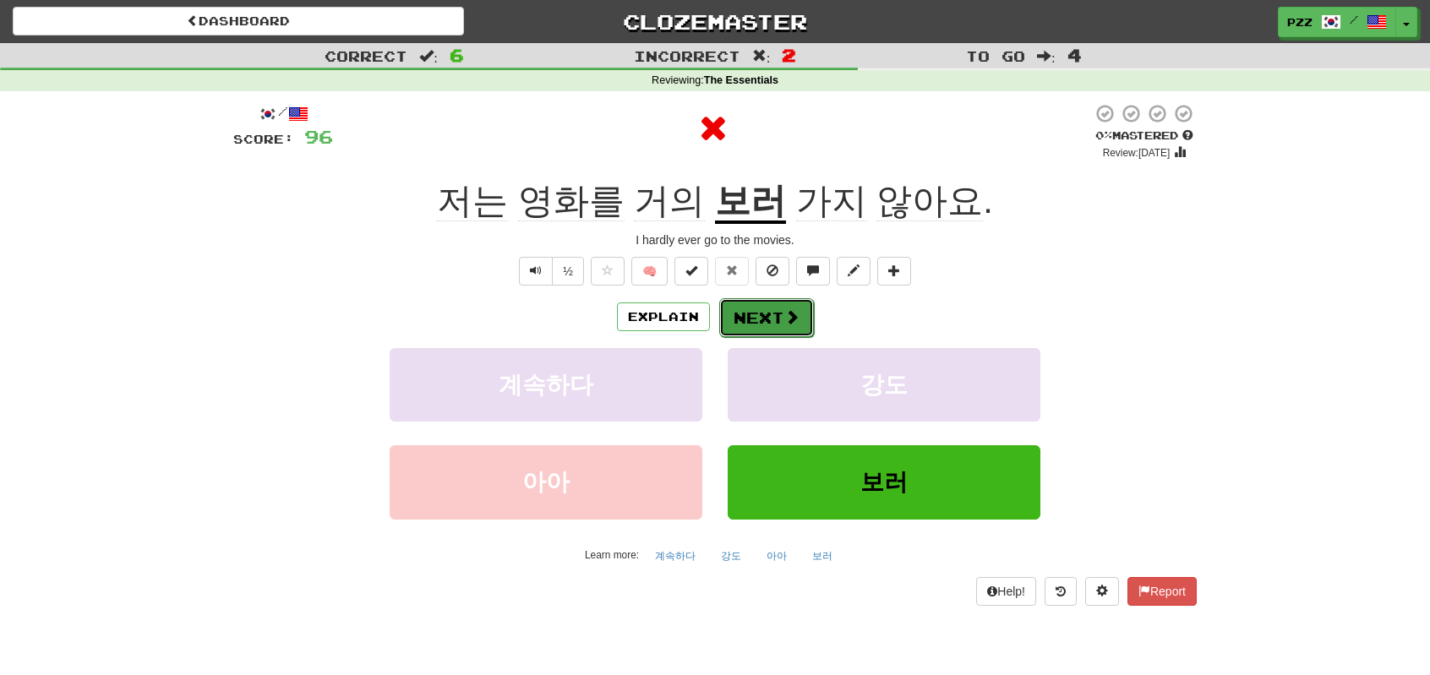
click at [755, 309] on button "Next" at bounding box center [766, 317] width 95 height 39
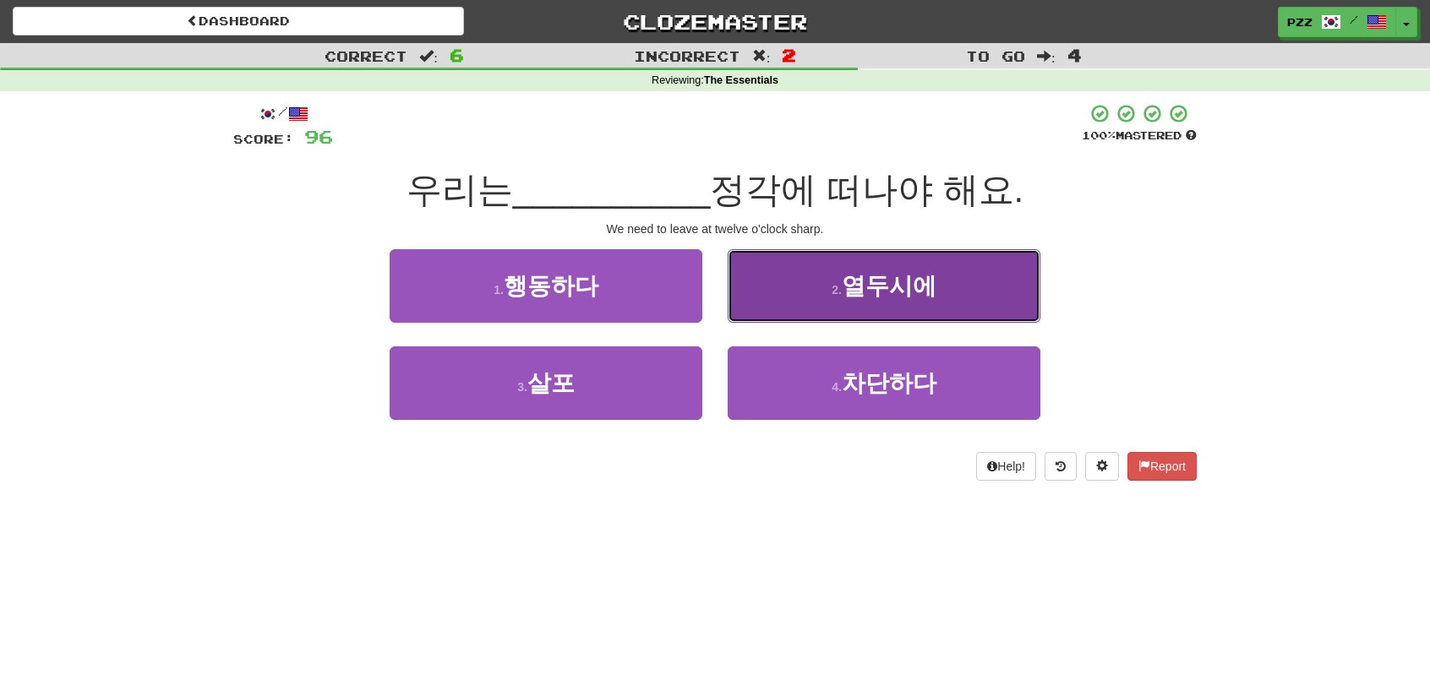
click at [774, 300] on button "2 . 열두시에" at bounding box center [884, 286] width 313 height 74
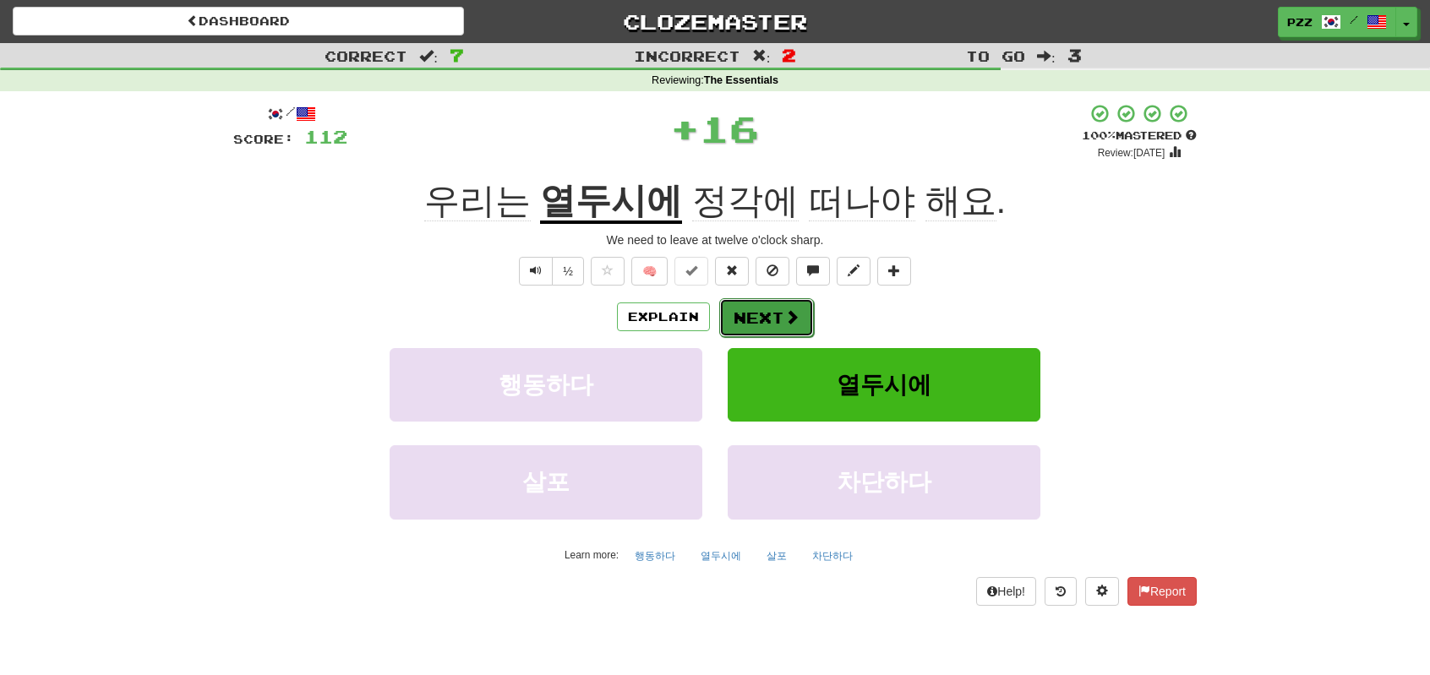
click at [767, 315] on button "Next" at bounding box center [766, 317] width 95 height 39
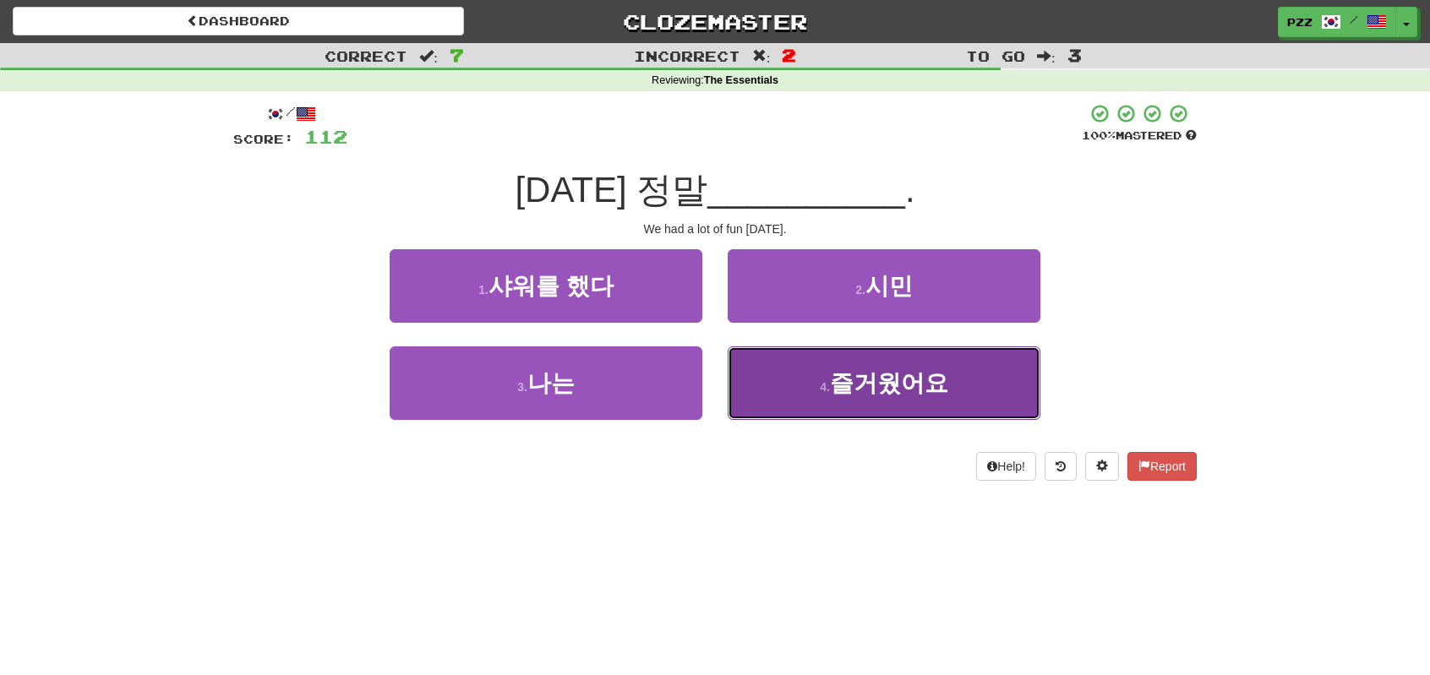
click at [791, 385] on button "4 . 즐거웠어요" at bounding box center [884, 383] width 313 height 74
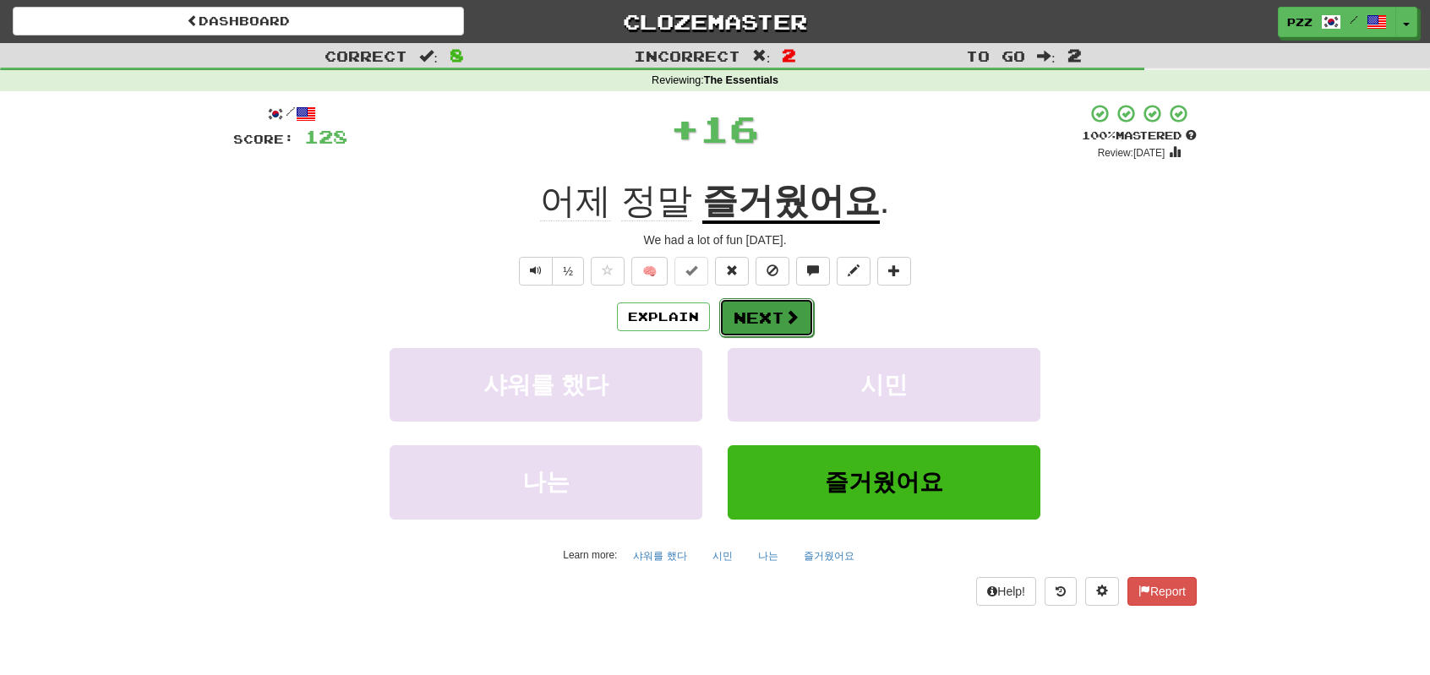
click at [771, 310] on button "Next" at bounding box center [766, 317] width 95 height 39
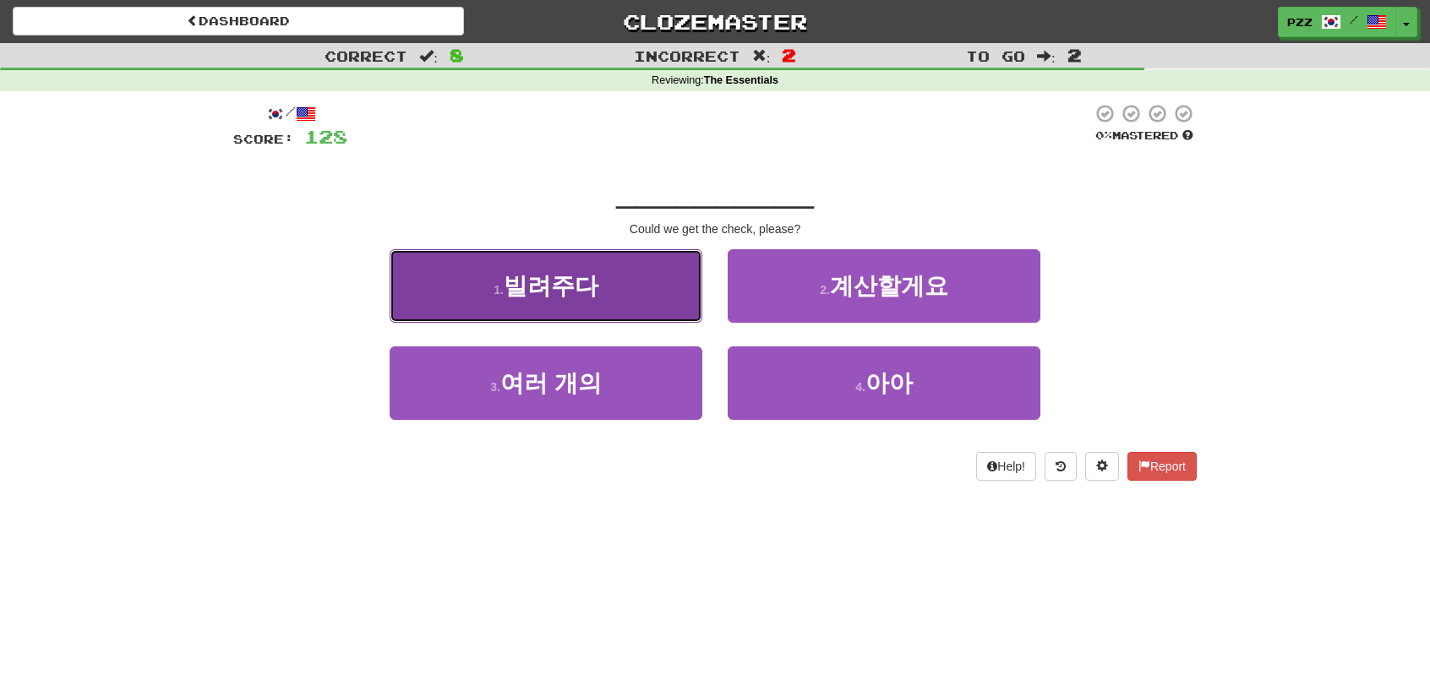
click at [641, 298] on button "1 . 빌려주다" at bounding box center [546, 286] width 313 height 74
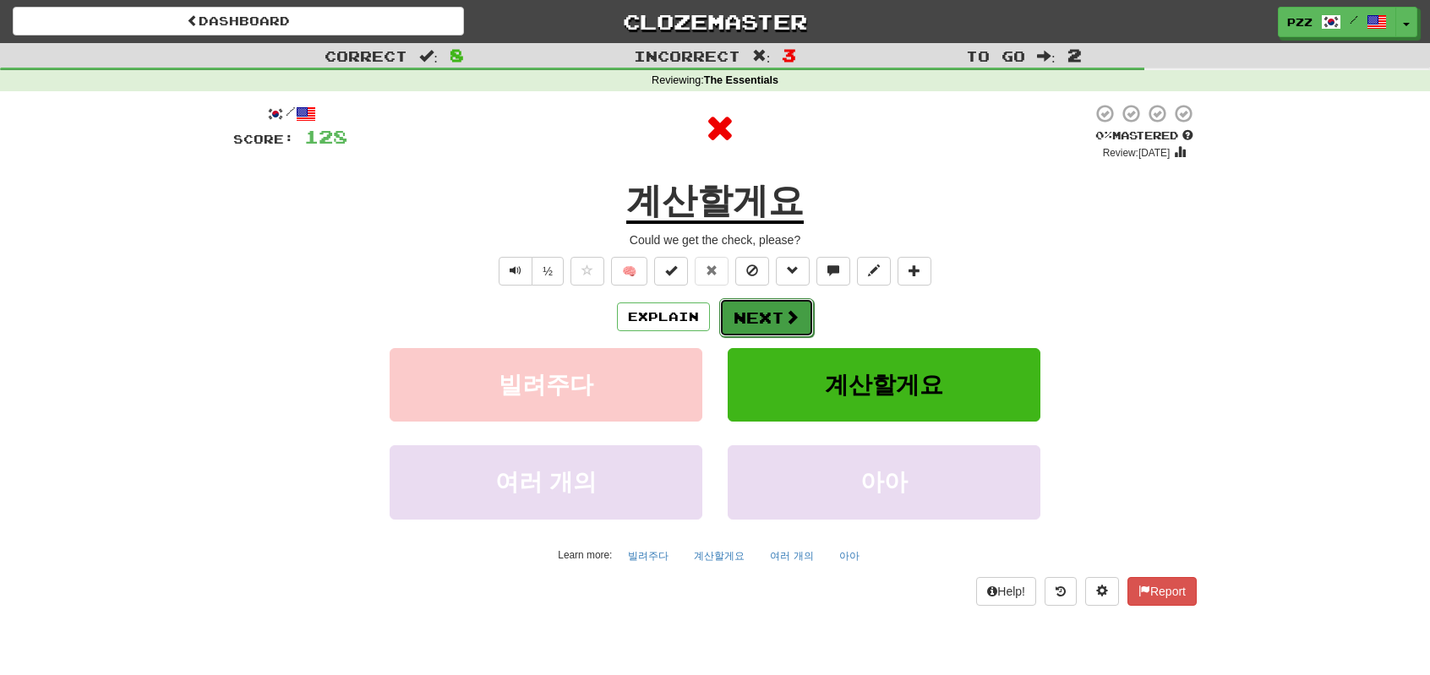
click at [753, 308] on button "Next" at bounding box center [766, 317] width 95 height 39
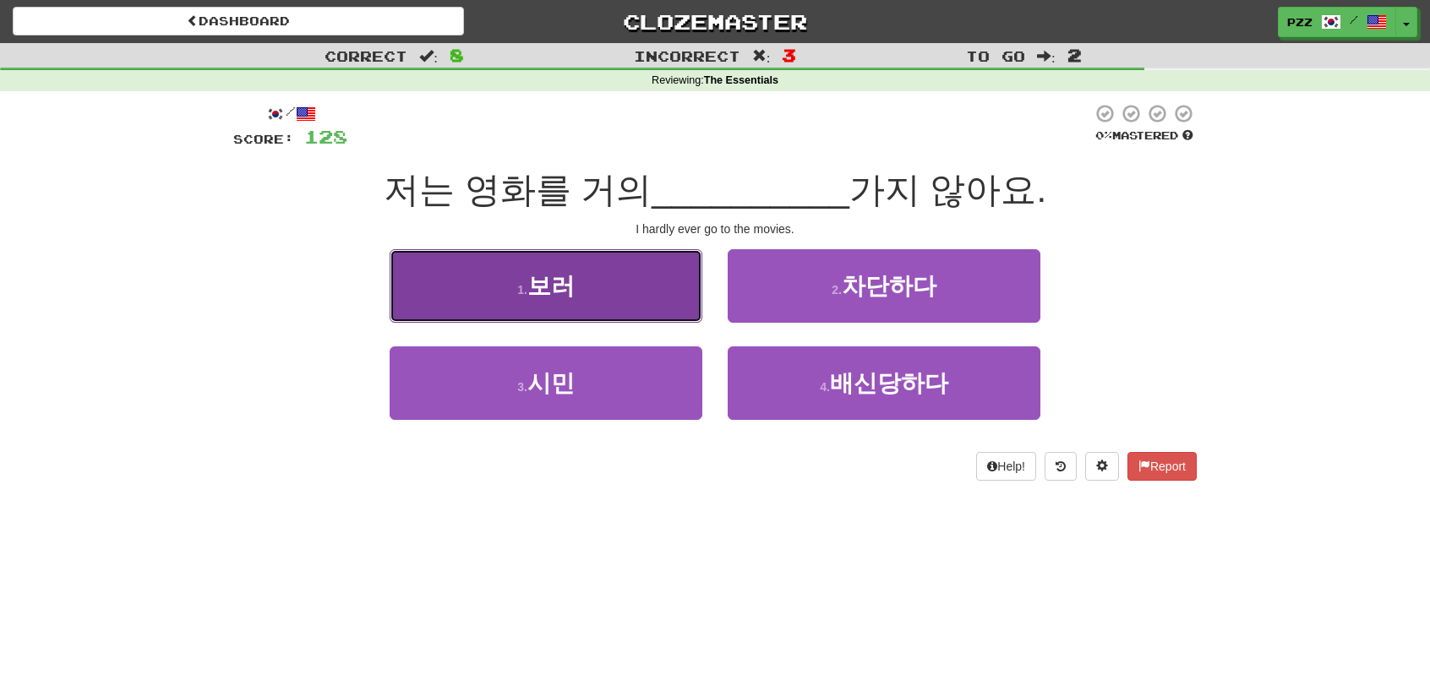
click at [632, 297] on button "1 . 보러" at bounding box center [546, 286] width 313 height 74
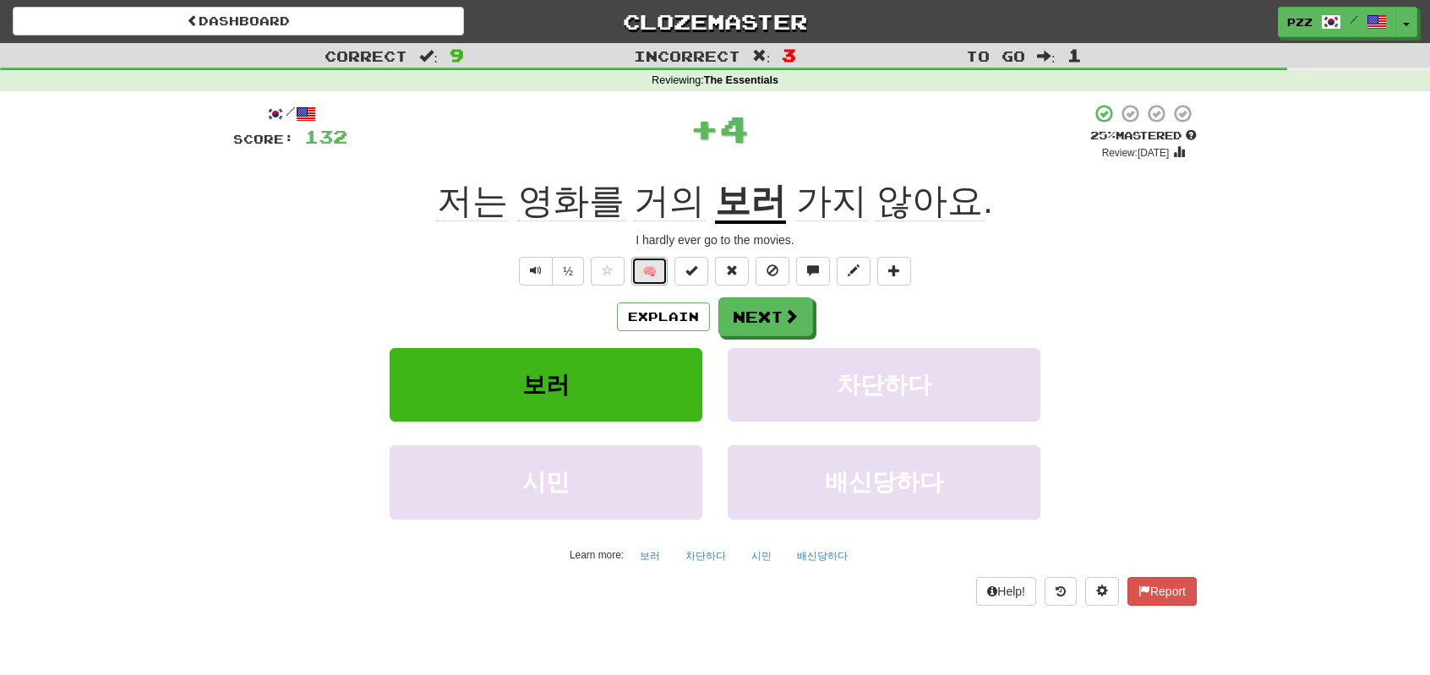
click at [656, 266] on button "🧠" at bounding box center [649, 271] width 36 height 29
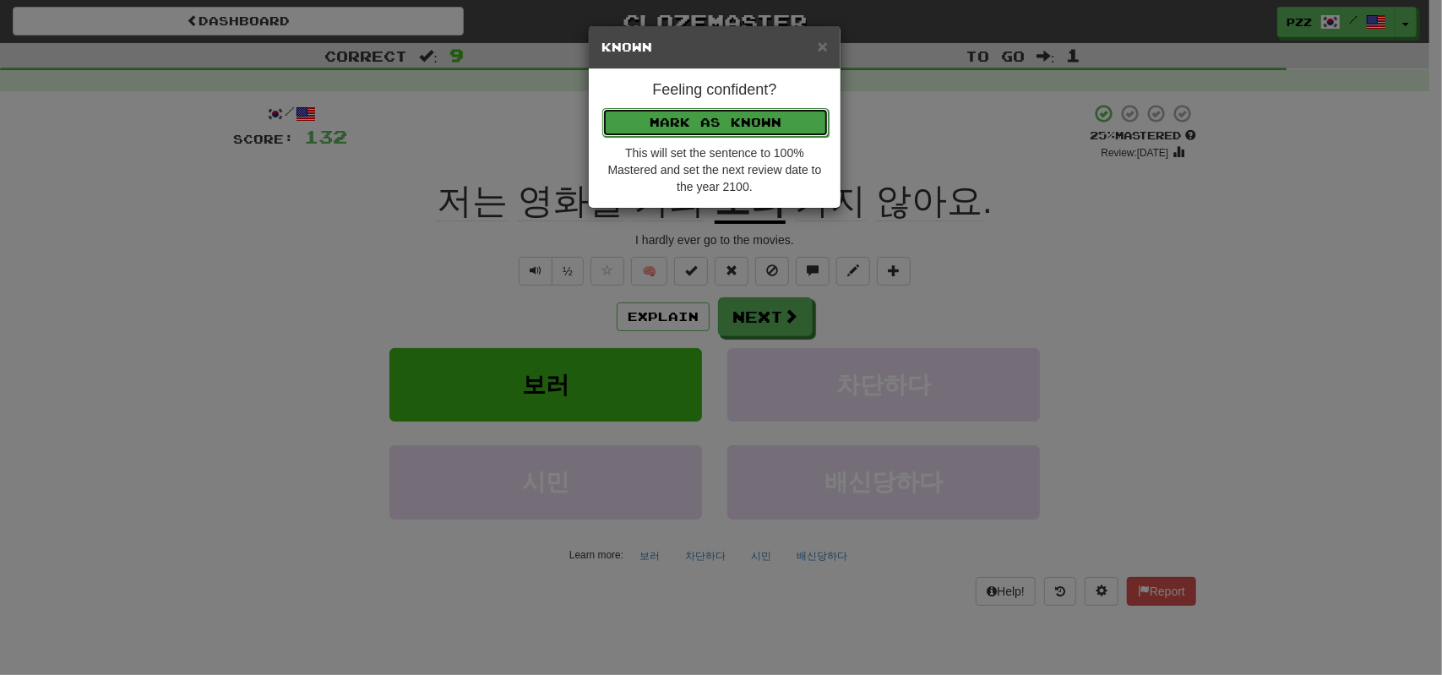
click at [744, 112] on button "Mark as Known" at bounding box center [715, 122] width 226 height 29
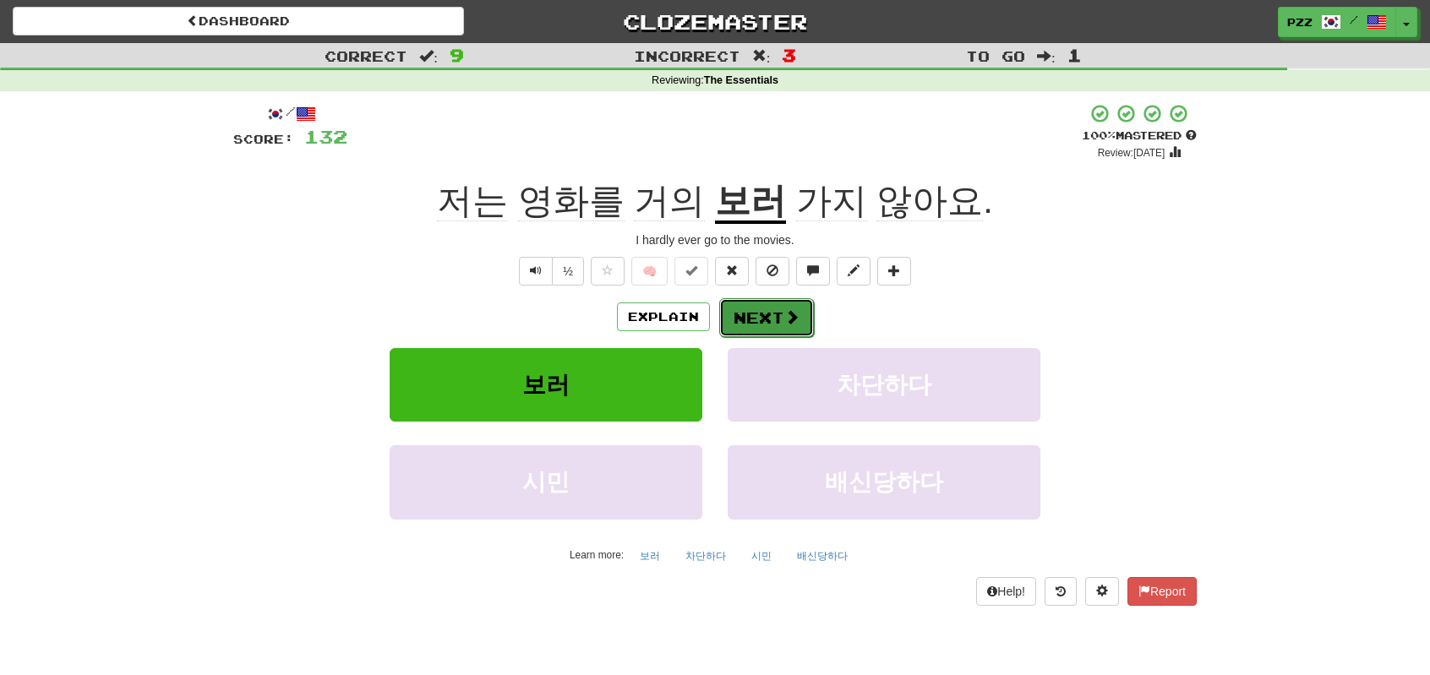
click at [771, 310] on button "Next" at bounding box center [766, 317] width 95 height 39
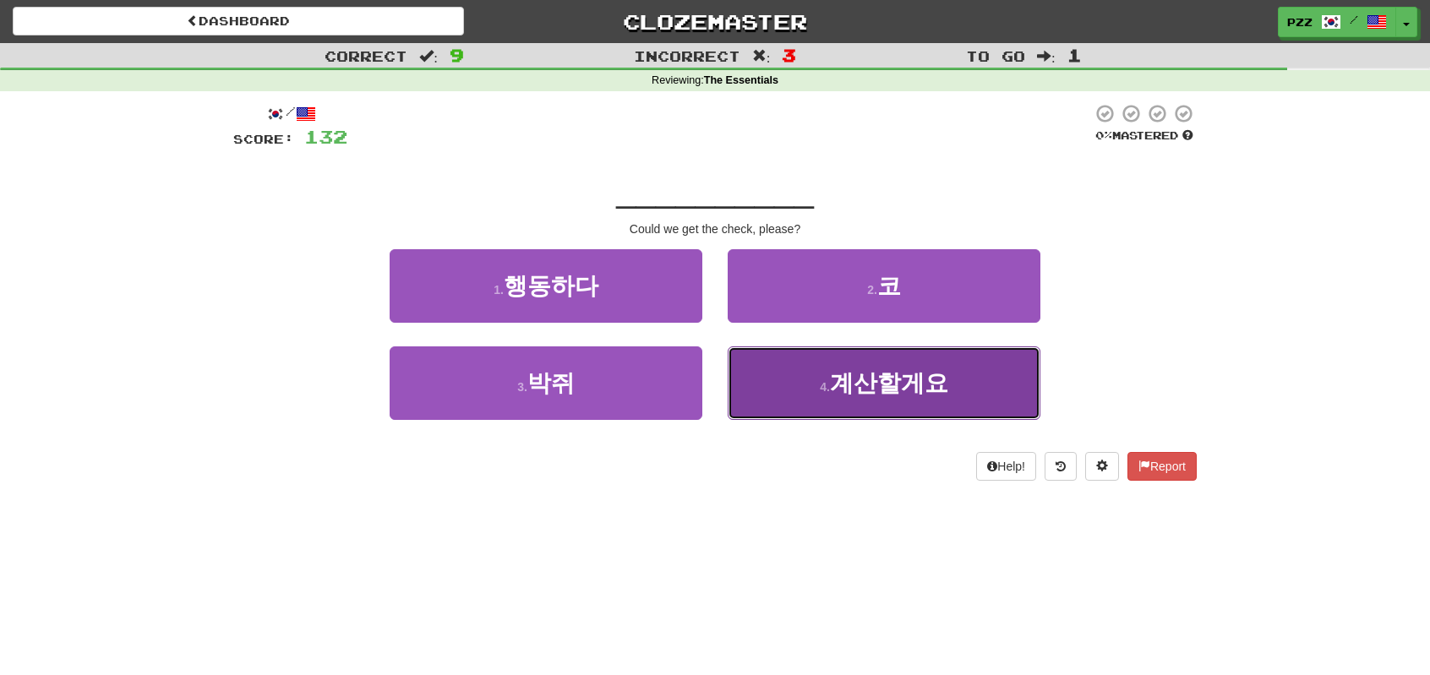
click at [835, 398] on button "4 . 계산할게요" at bounding box center [884, 383] width 313 height 74
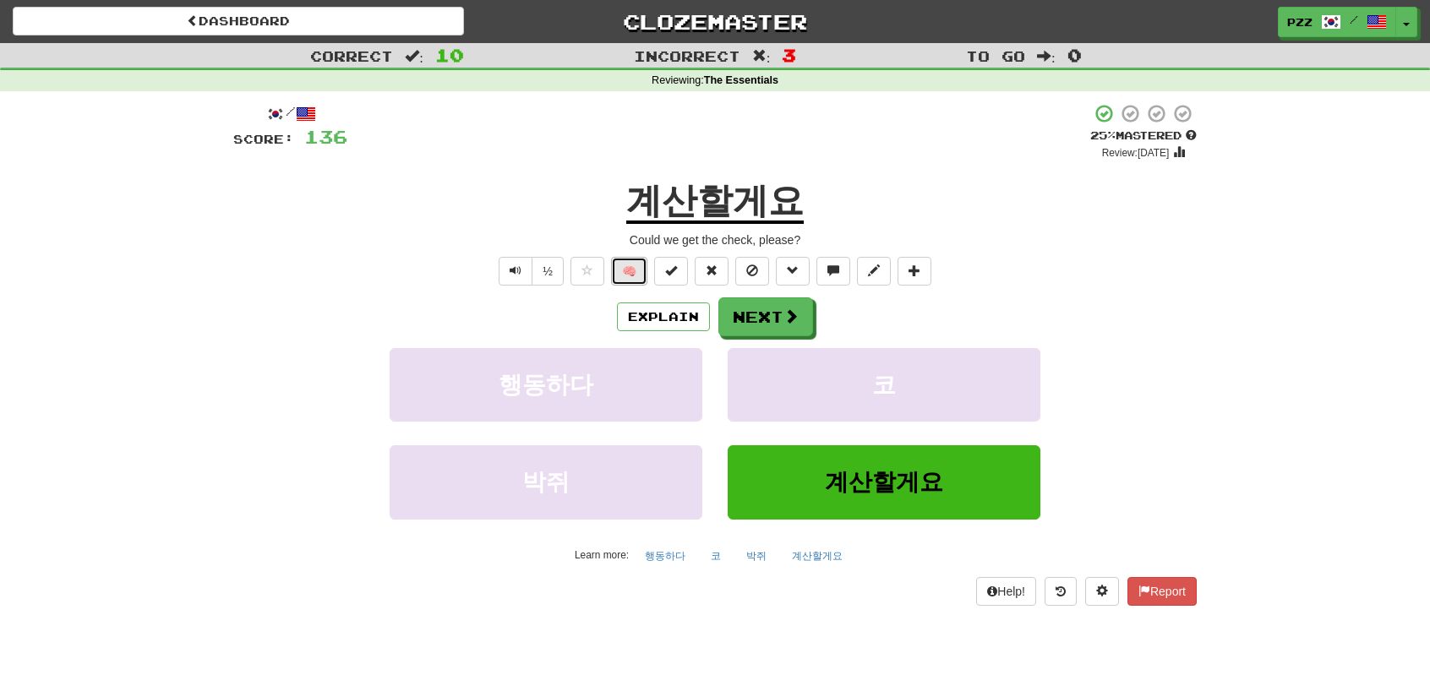
click at [631, 272] on button "🧠" at bounding box center [629, 271] width 36 height 29
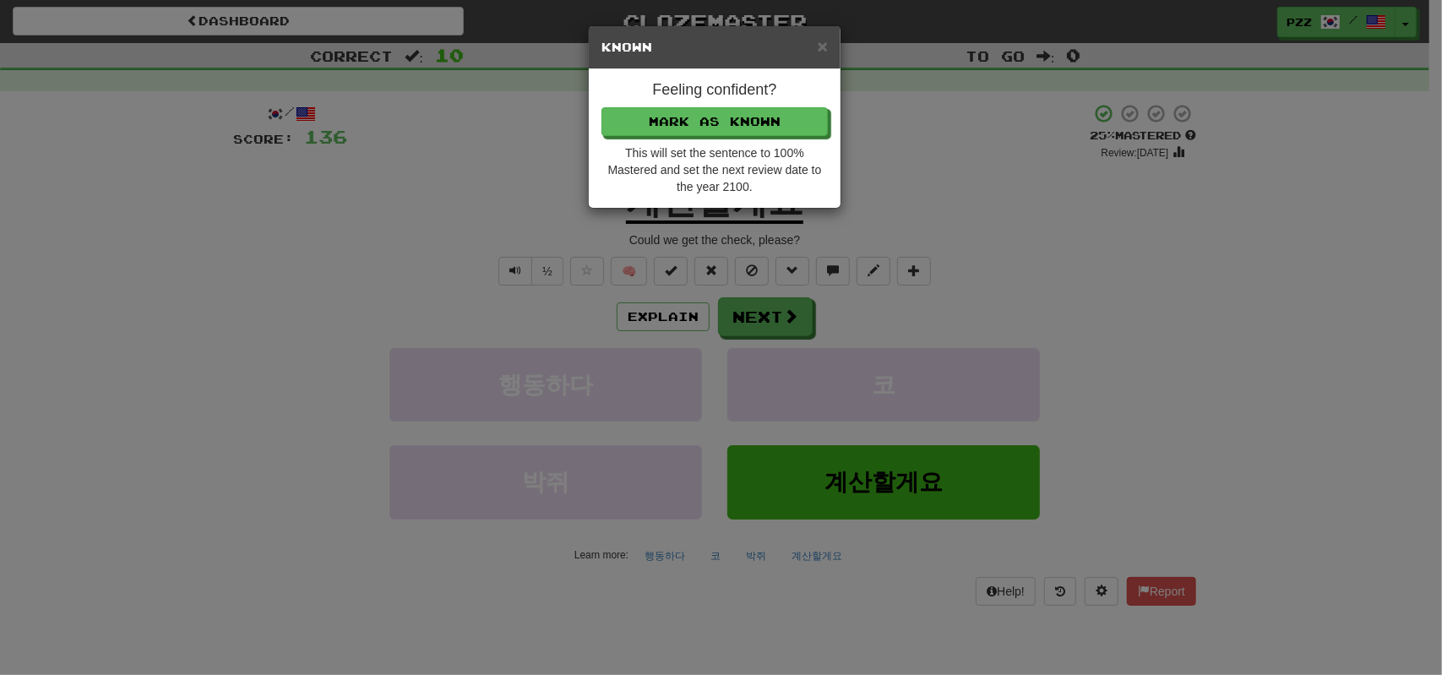
click at [762, 319] on div "× Known Feeling confident? Mark as Known This will set the sentence to 100% Mas…" at bounding box center [721, 337] width 1442 height 675
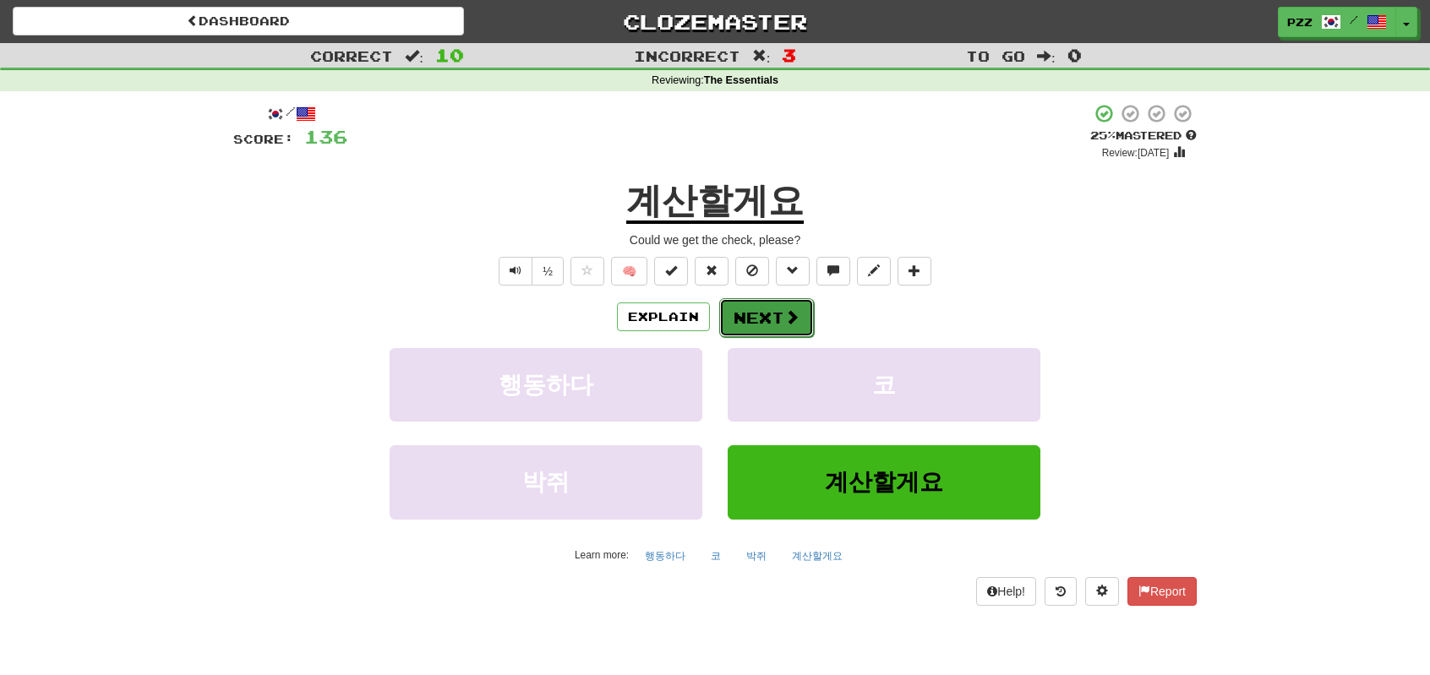
click at [762, 315] on button "Next" at bounding box center [766, 317] width 95 height 39
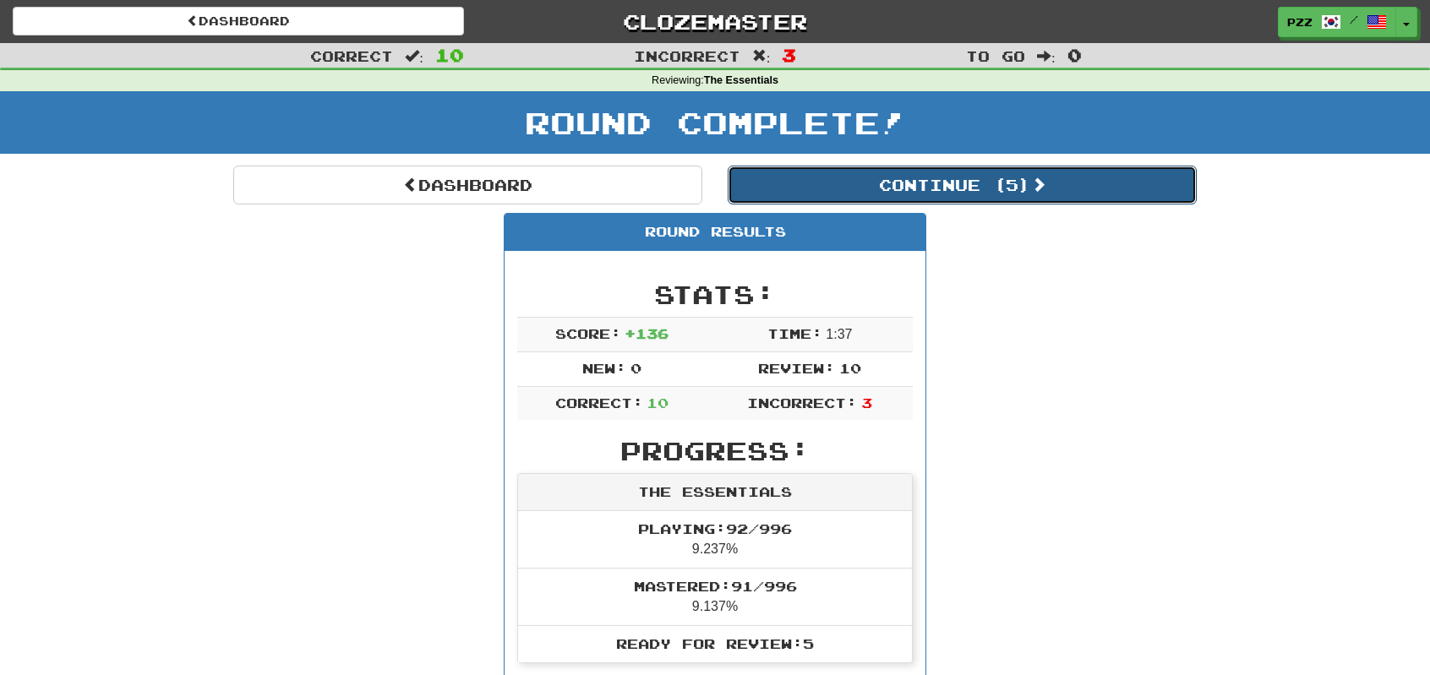
click at [784, 182] on button "Continue ( 5 )" at bounding box center [962, 185] width 469 height 39
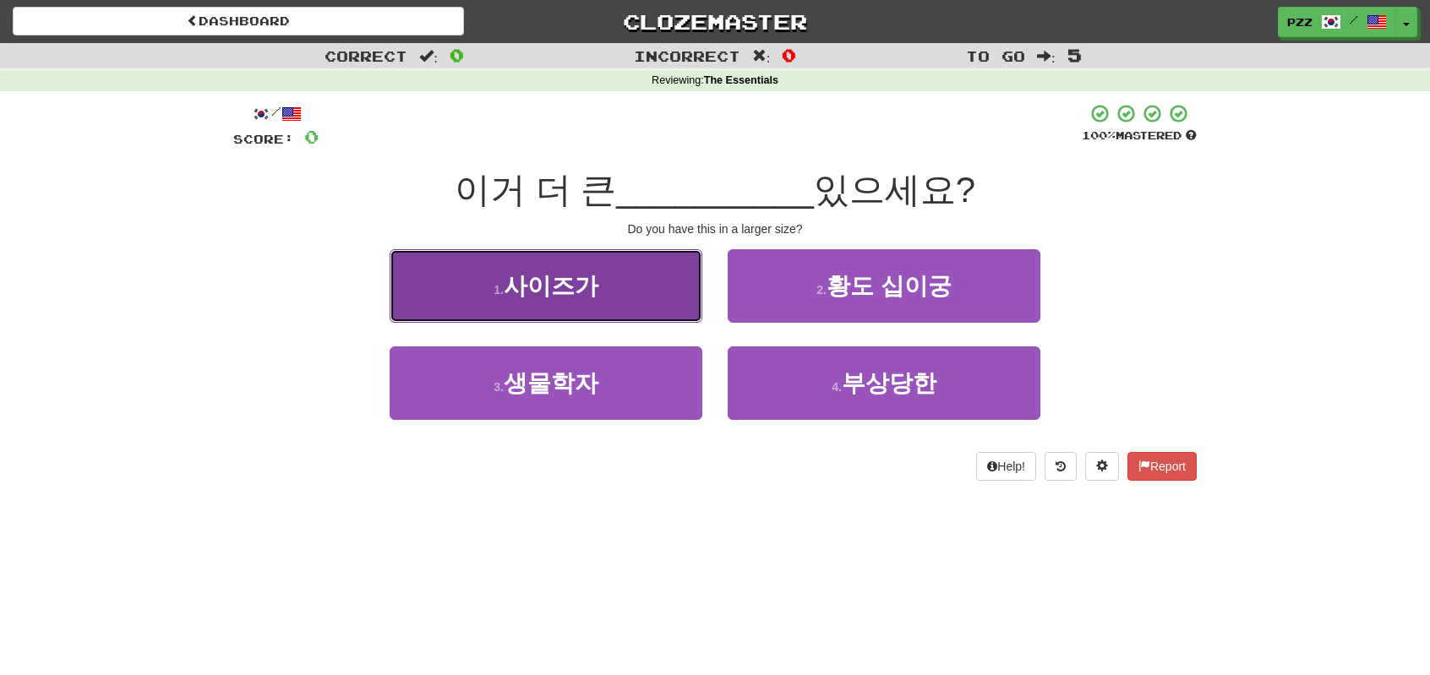
click at [641, 281] on button "1 . 사이즈가" at bounding box center [546, 286] width 313 height 74
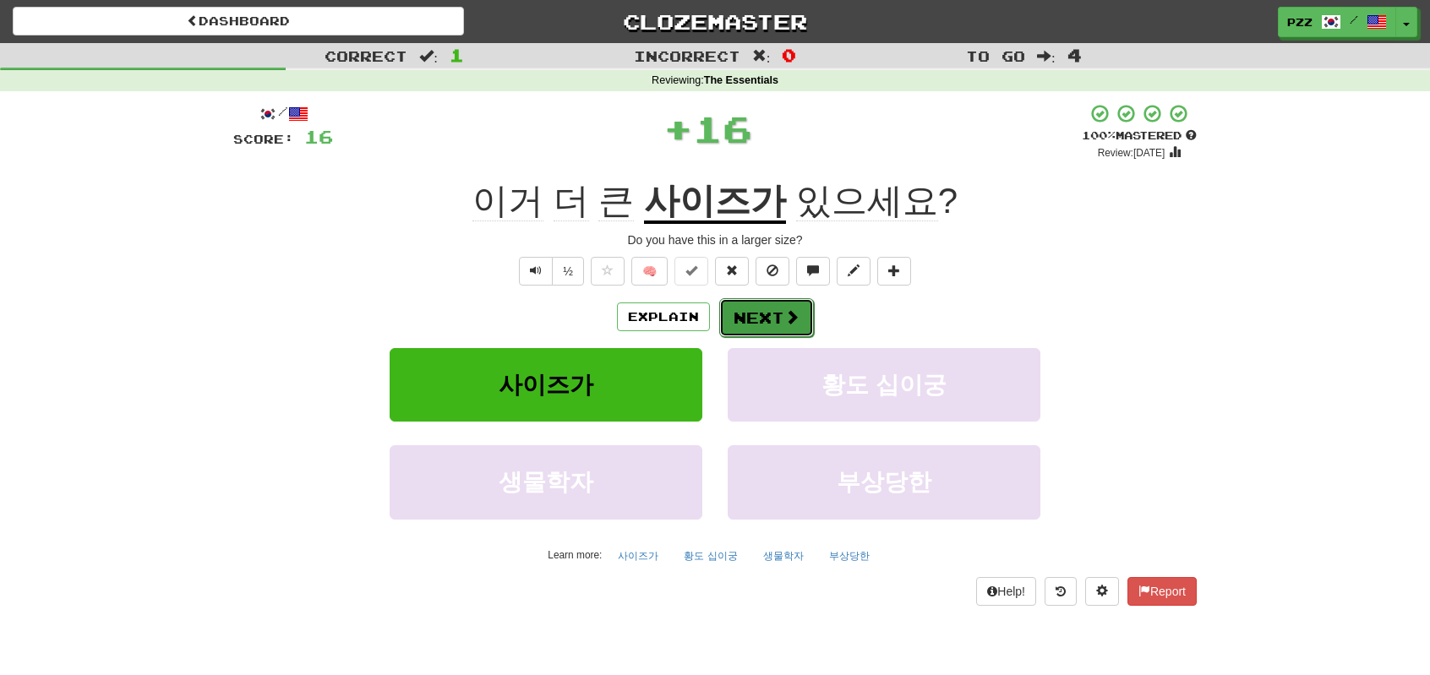
click at [788, 314] on span at bounding box center [791, 316] width 15 height 15
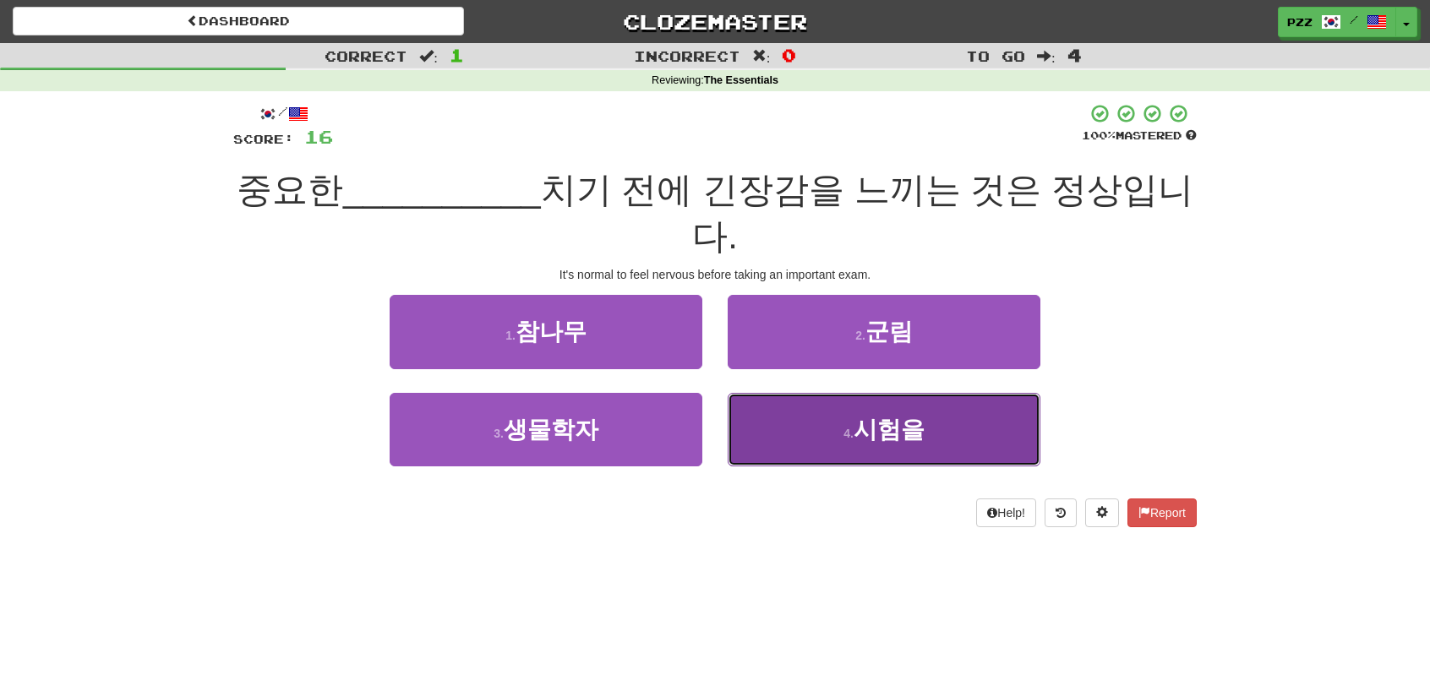
click at [788, 393] on button "4 . 시험을" at bounding box center [884, 430] width 313 height 74
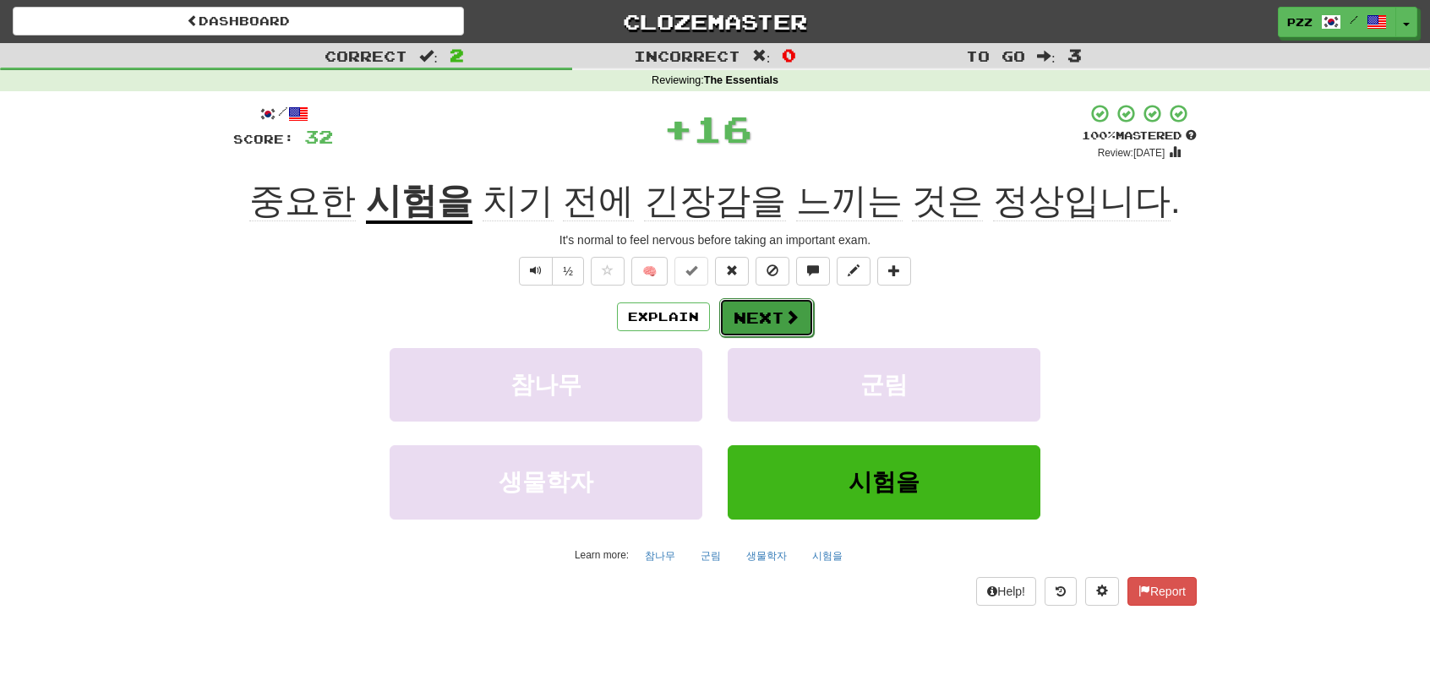
click at [747, 316] on button "Next" at bounding box center [766, 317] width 95 height 39
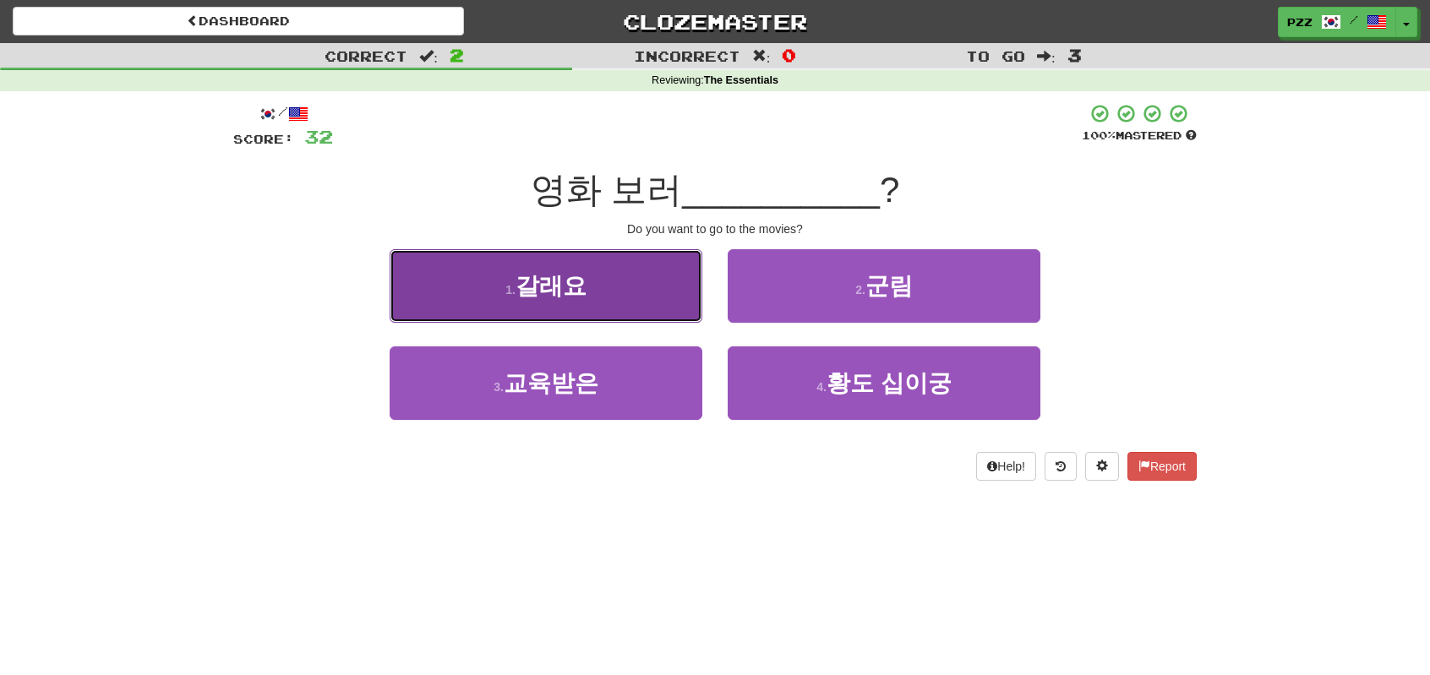
click at [634, 298] on button "1 . 갈래요" at bounding box center [546, 286] width 313 height 74
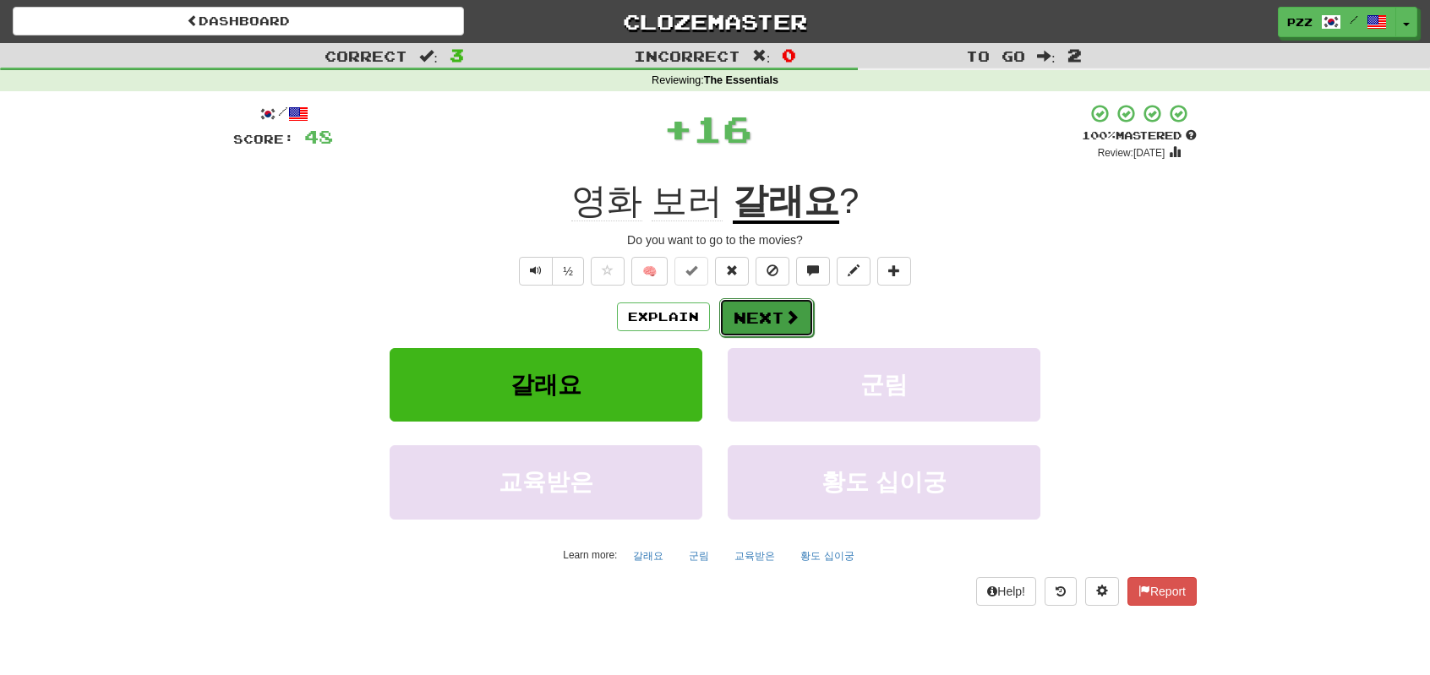
click at [771, 308] on button "Next" at bounding box center [766, 317] width 95 height 39
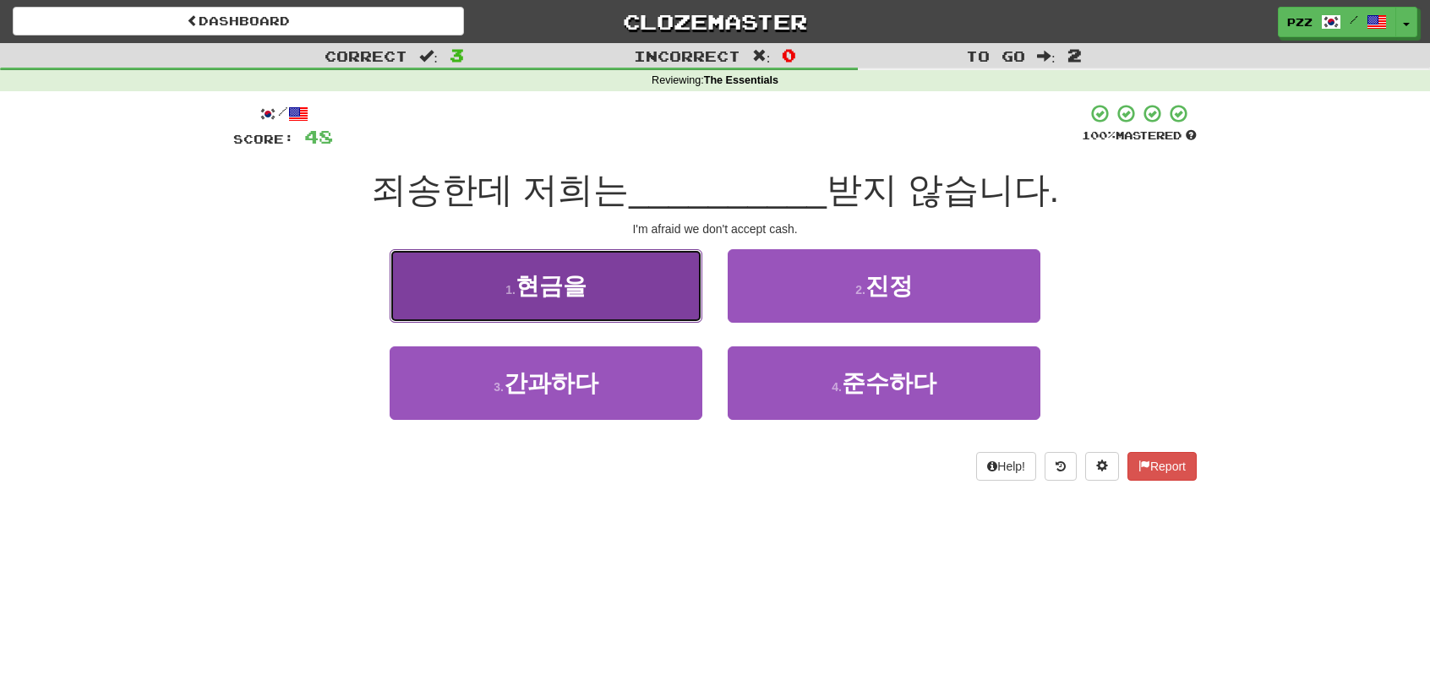
click at [634, 295] on button "1 . 현금을" at bounding box center [546, 286] width 313 height 74
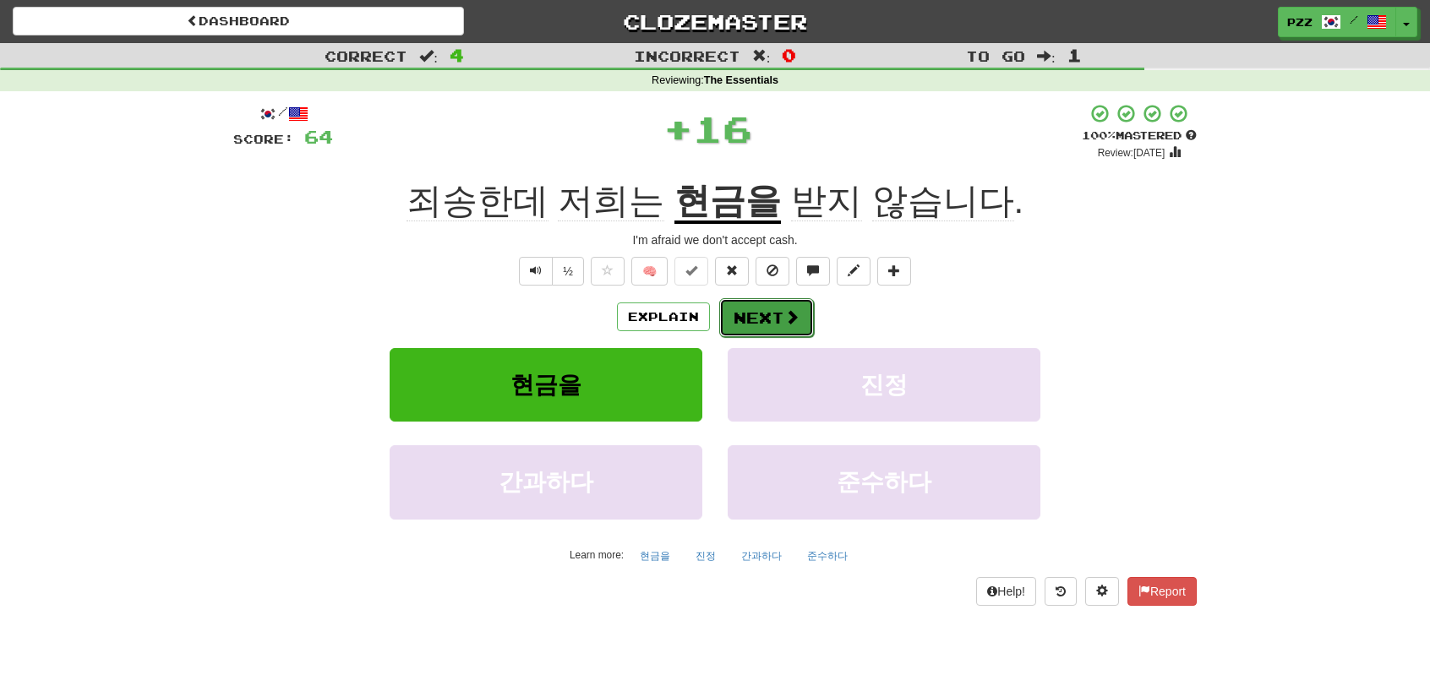
click at [785, 311] on span at bounding box center [791, 316] width 15 height 15
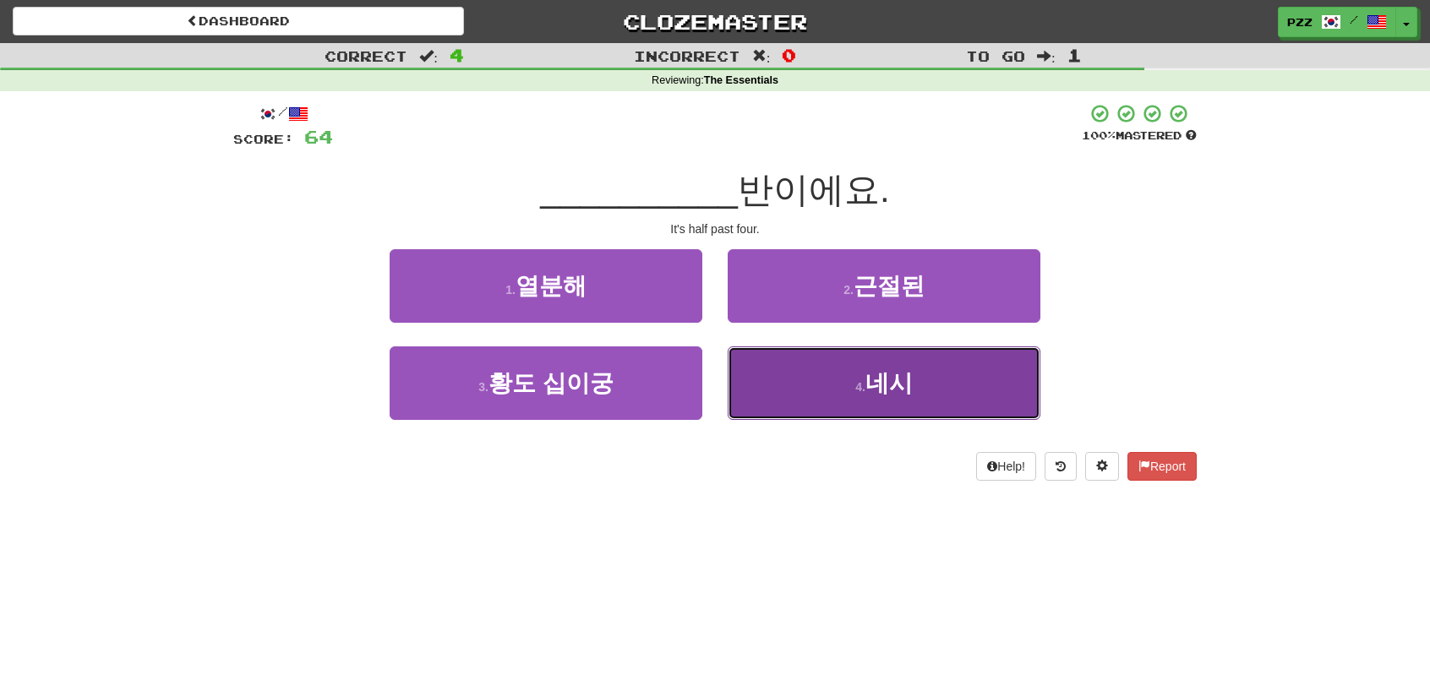
click at [808, 383] on button "4 . 네시" at bounding box center [884, 383] width 313 height 74
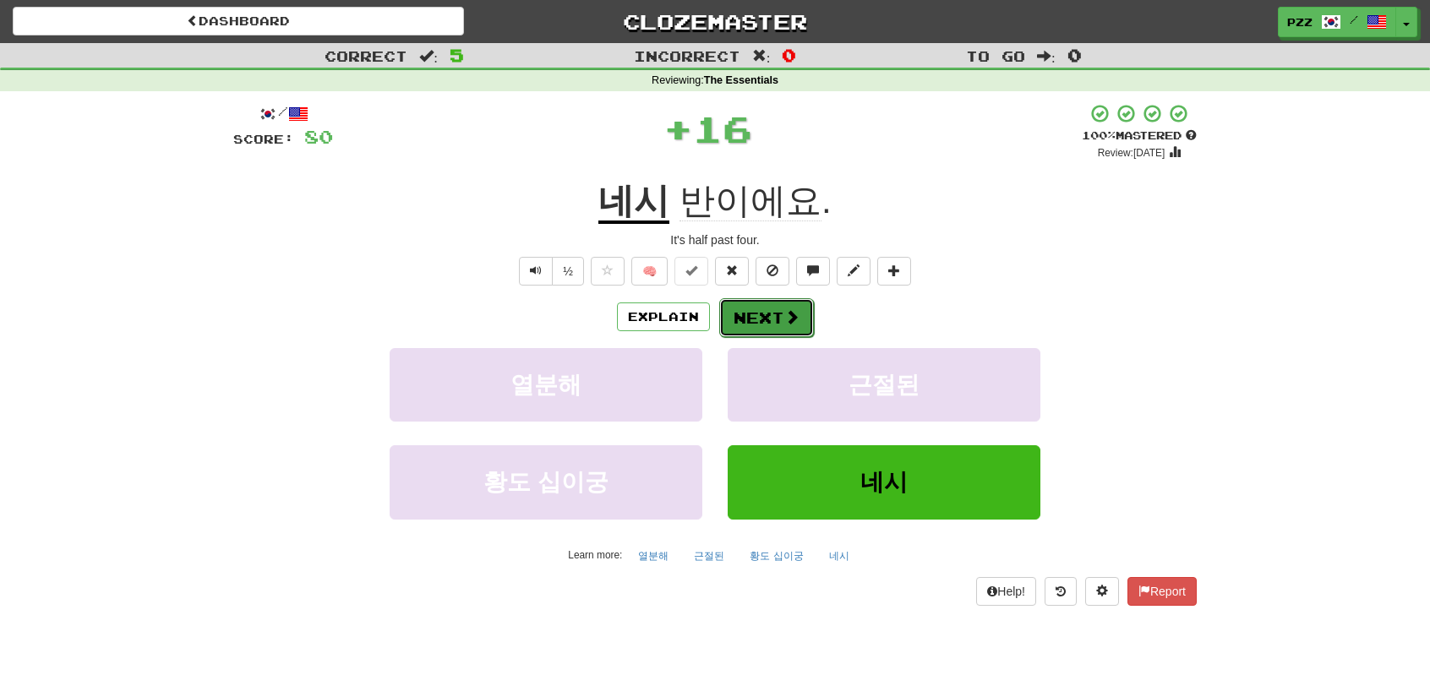
click at [769, 310] on button "Next" at bounding box center [766, 317] width 95 height 39
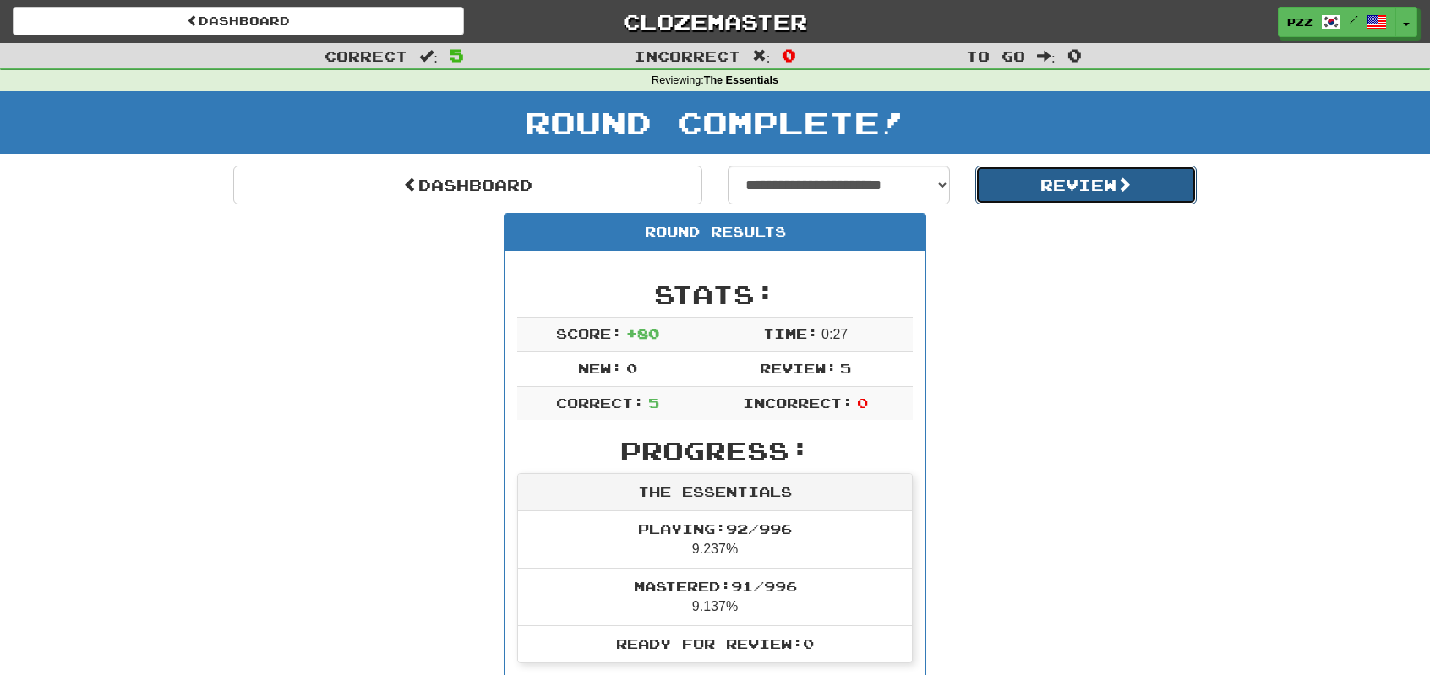
click at [1051, 181] on button "Review" at bounding box center [1086, 185] width 222 height 39
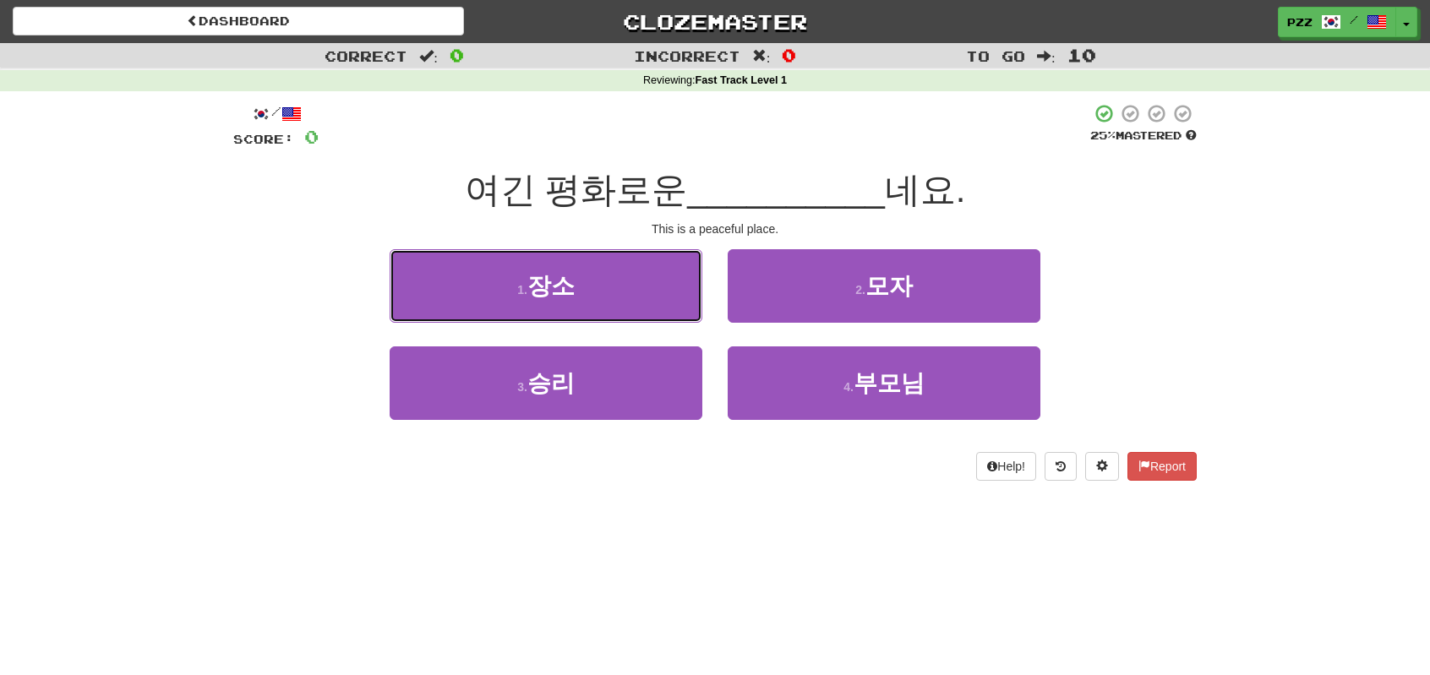
click at [644, 290] on button "1 . 장소" at bounding box center [546, 286] width 313 height 74
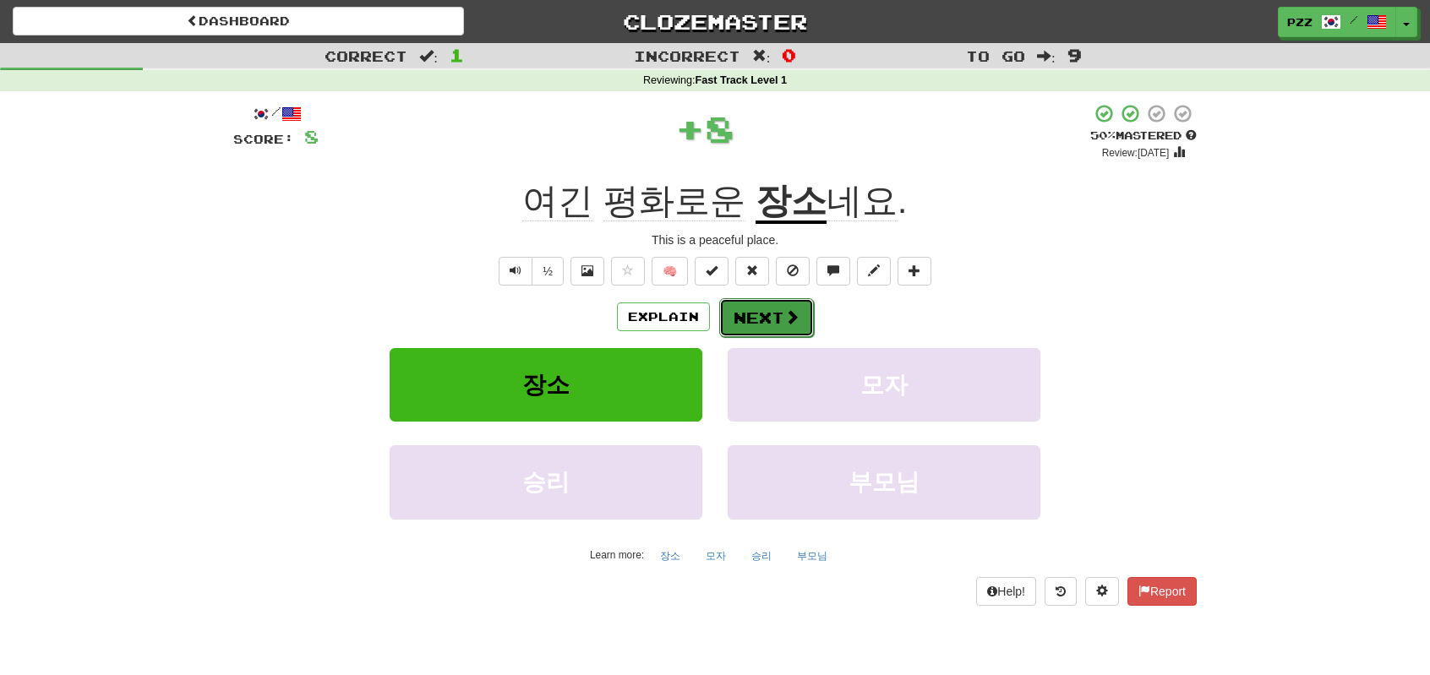
click at [754, 313] on button "Next" at bounding box center [766, 317] width 95 height 39
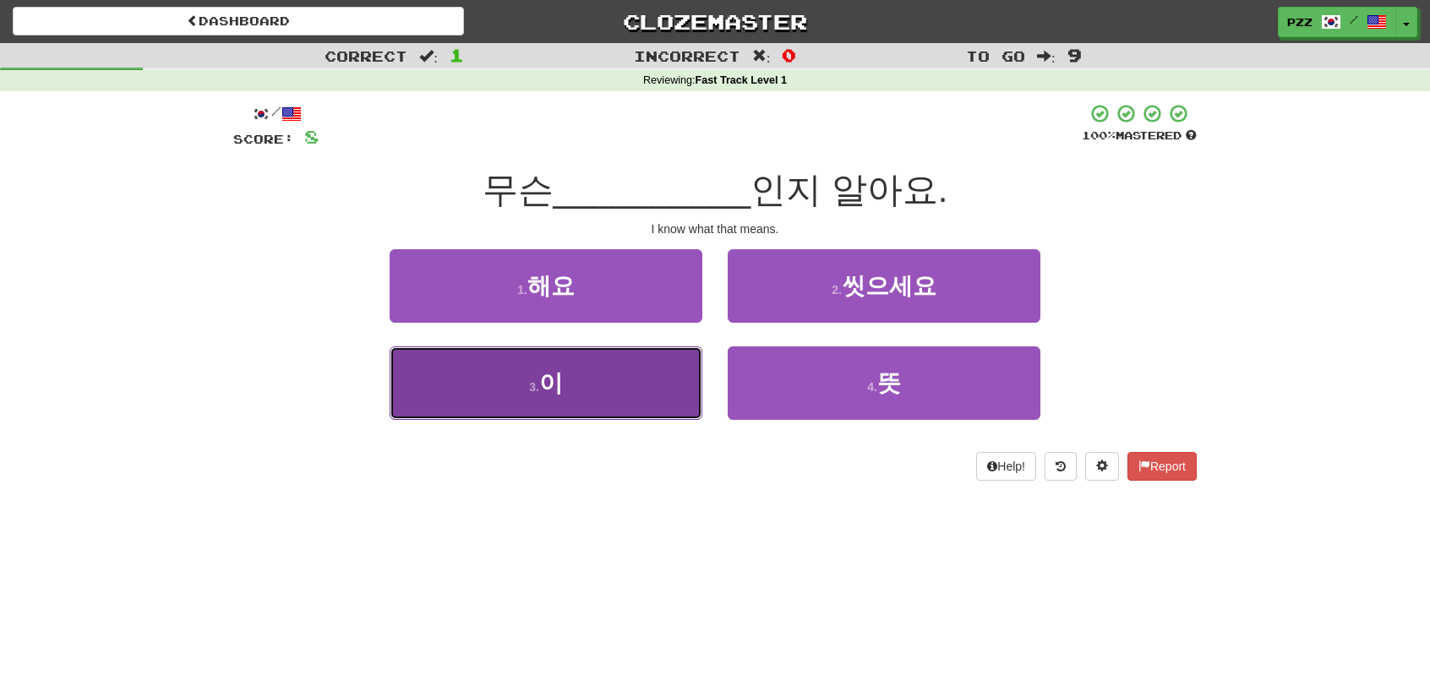
click at [620, 379] on button "3 . 이" at bounding box center [546, 383] width 313 height 74
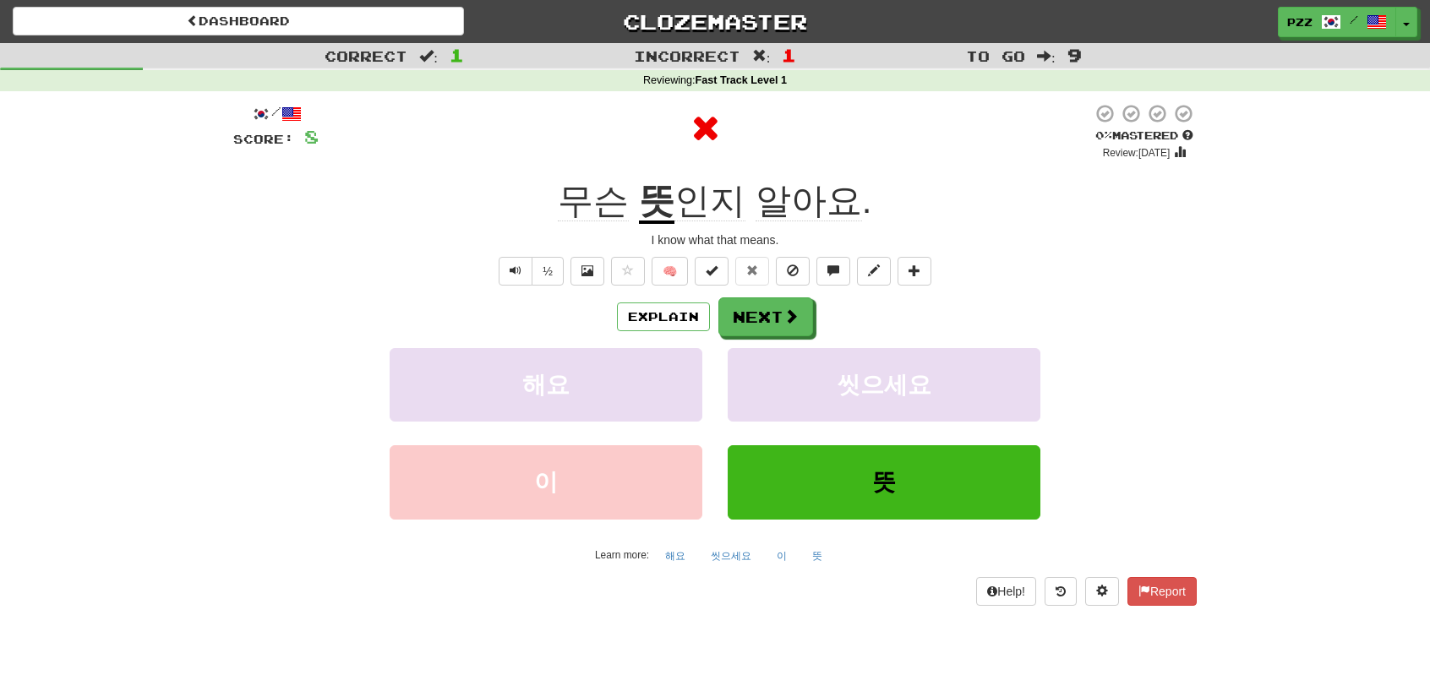
click at [670, 199] on u "뜻" at bounding box center [656, 202] width 35 height 43
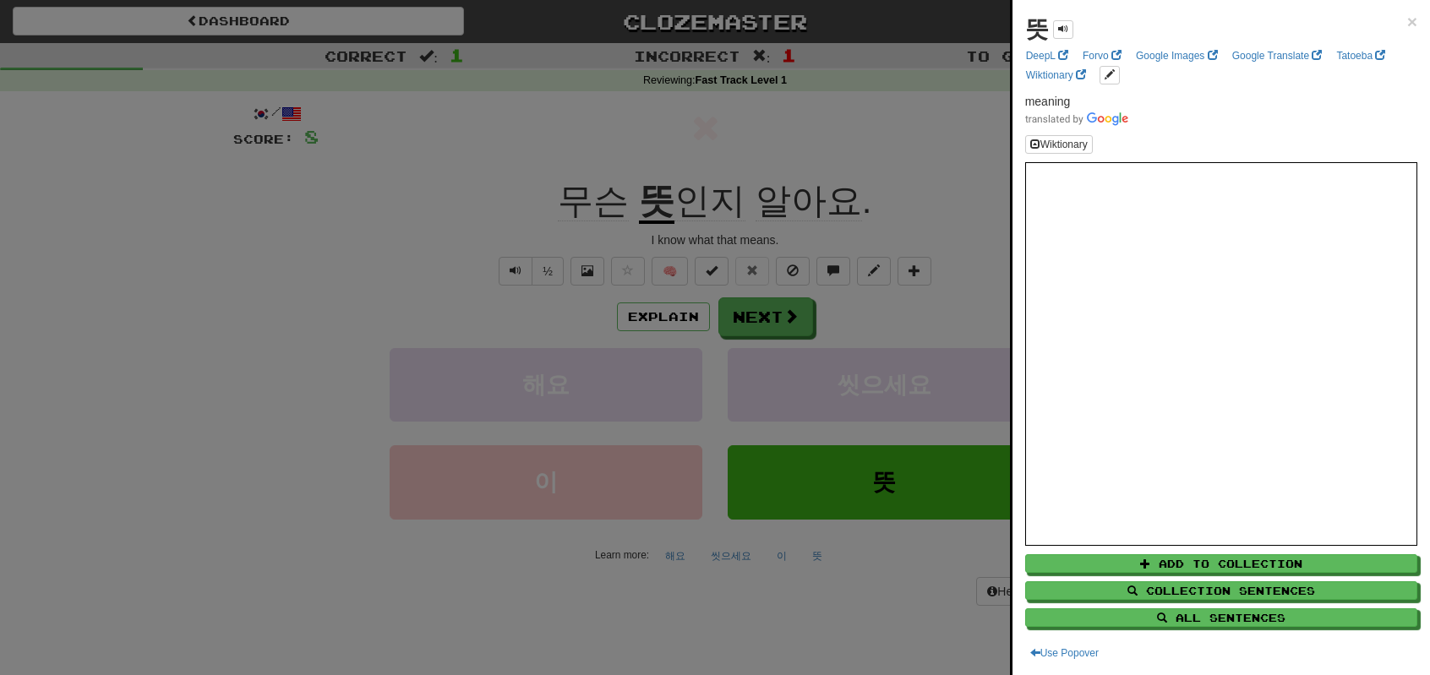
click at [772, 320] on div at bounding box center [715, 337] width 1430 height 675
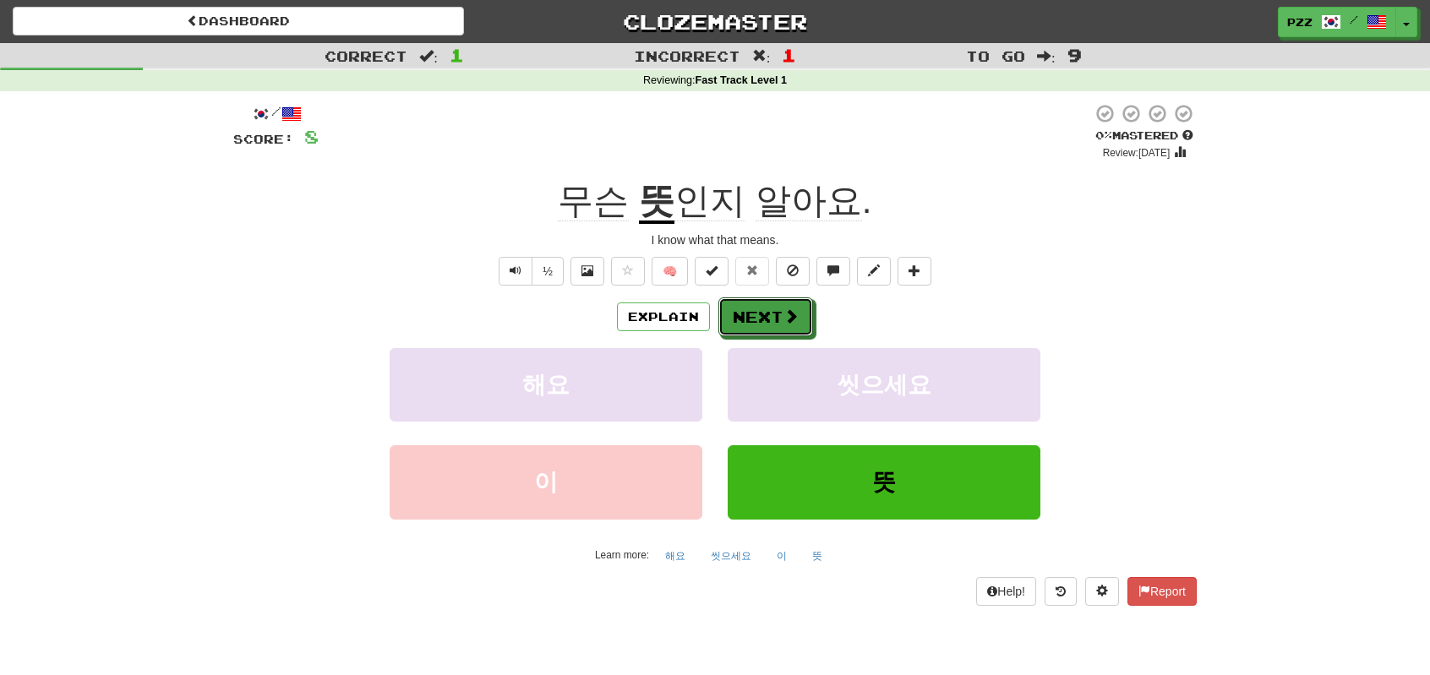
click at [763, 310] on button "Next" at bounding box center [765, 316] width 95 height 39
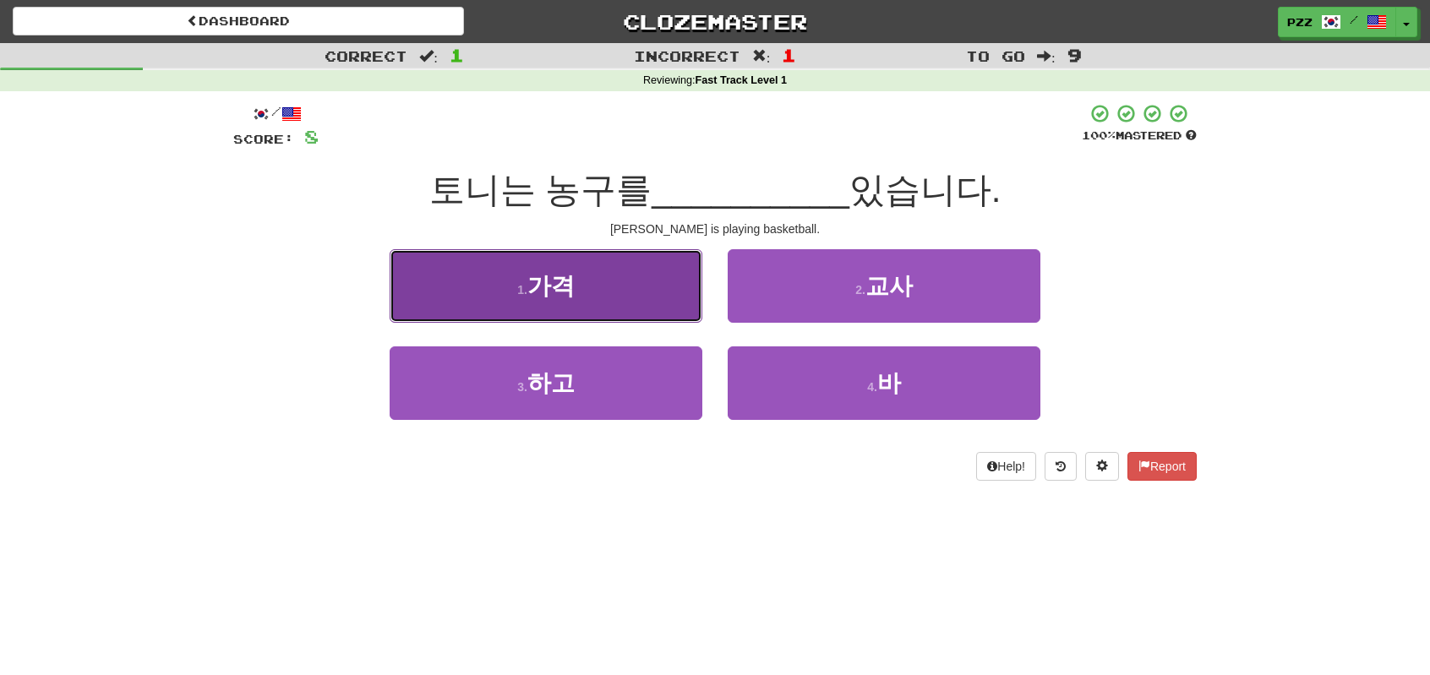
click at [581, 307] on button "1 . 가격" at bounding box center [546, 286] width 313 height 74
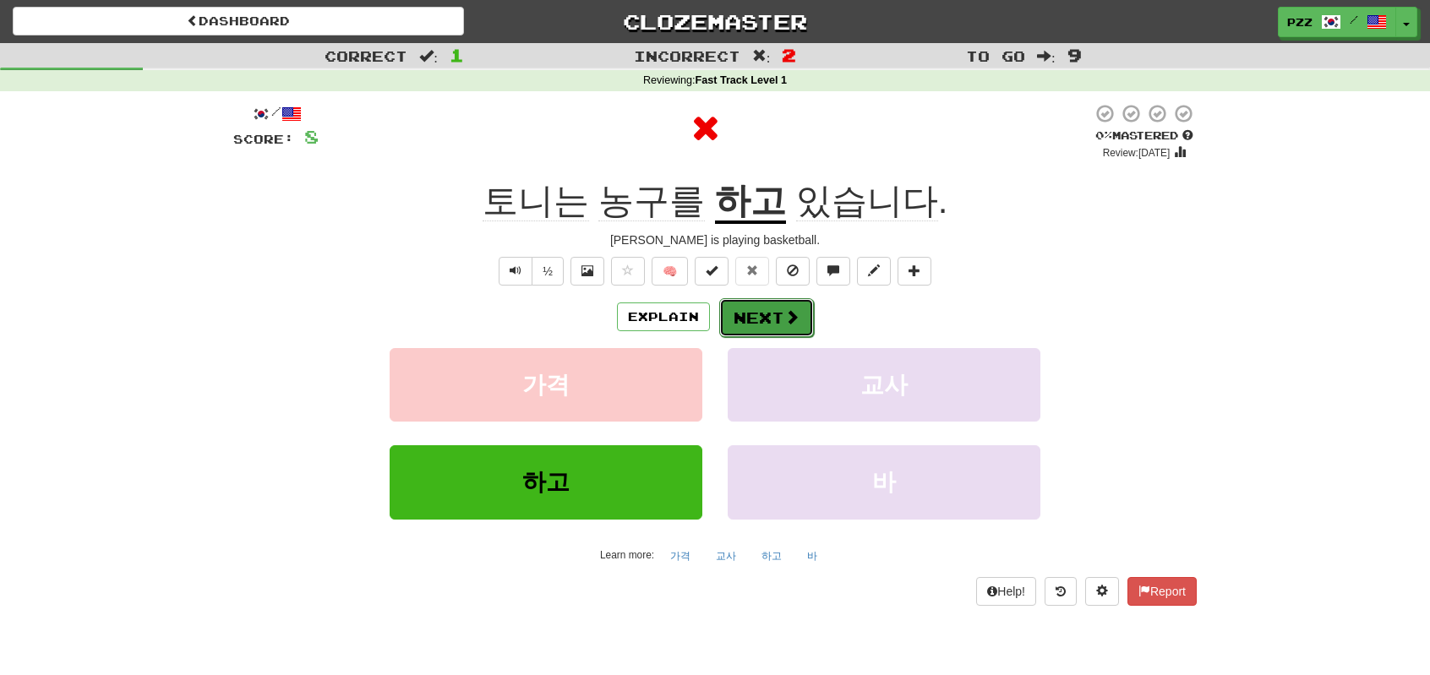
click at [778, 305] on button "Next" at bounding box center [766, 317] width 95 height 39
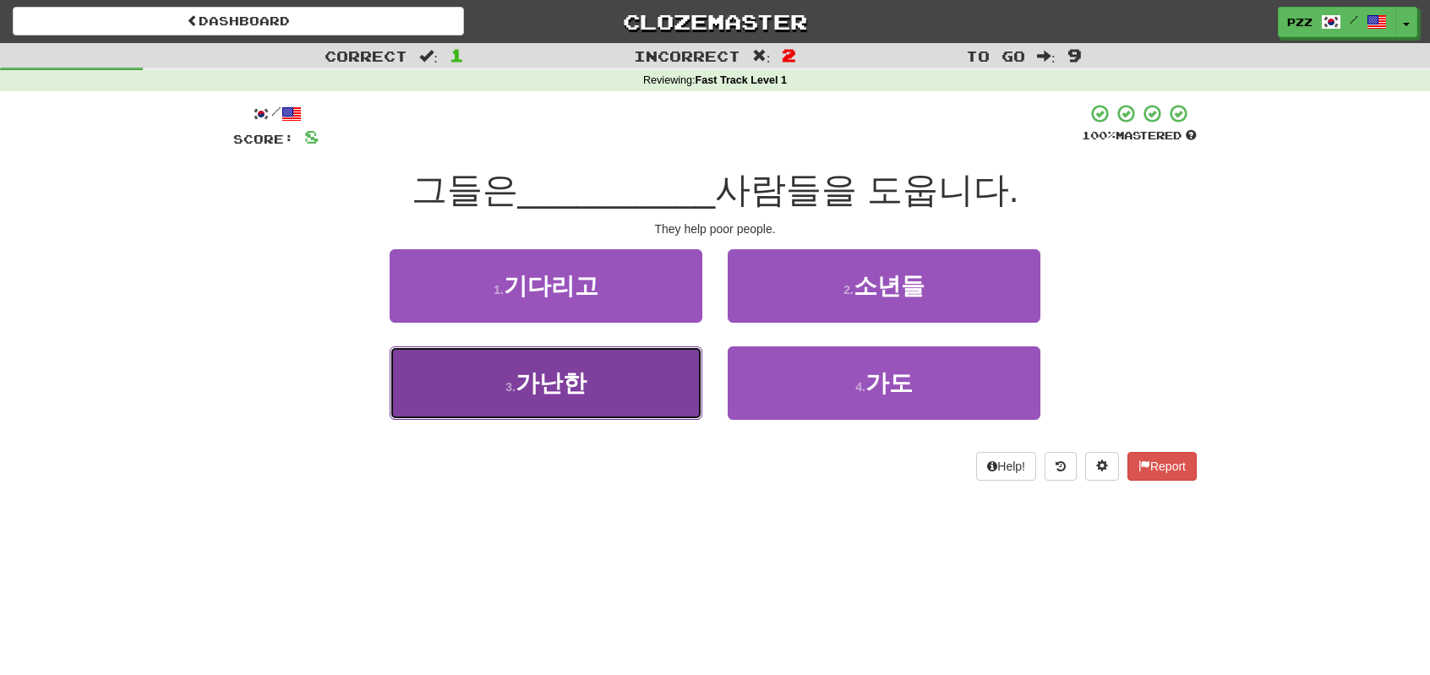
click at [604, 363] on button "3 . 가난한" at bounding box center [546, 383] width 313 height 74
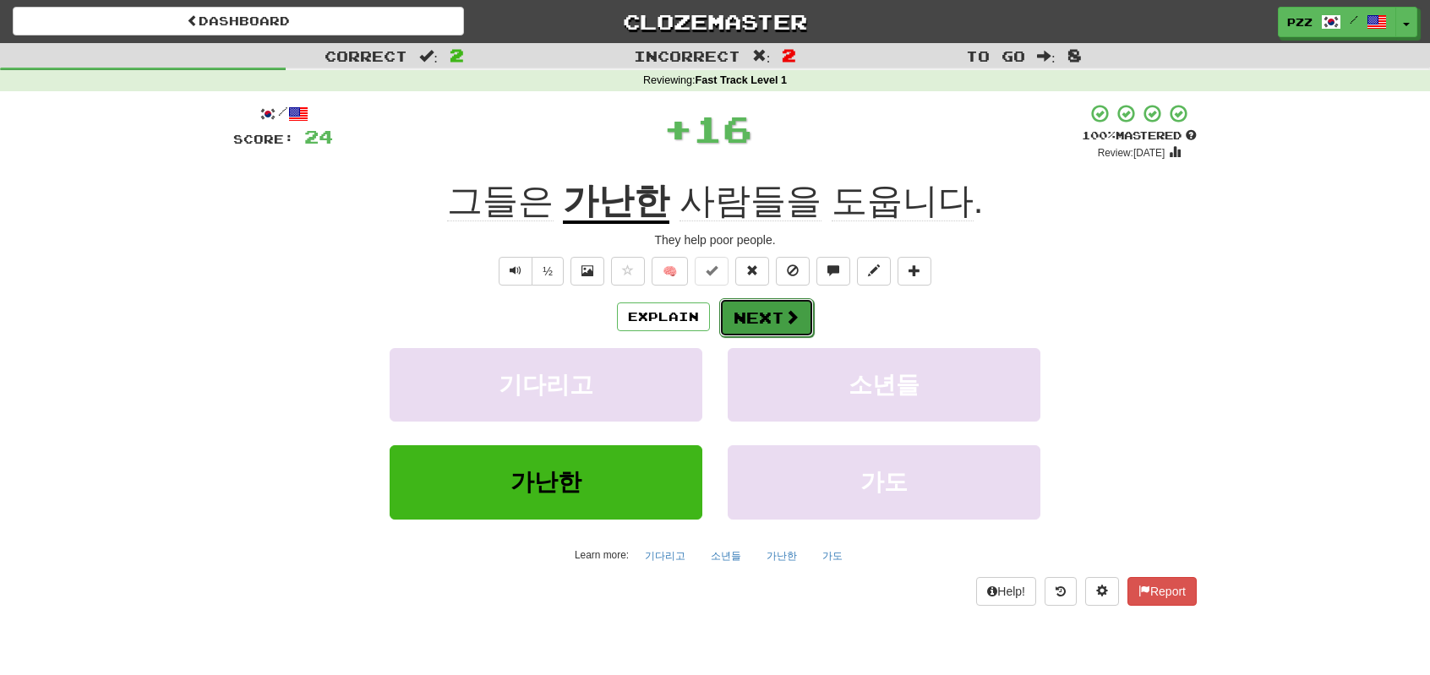
click at [750, 309] on button "Next" at bounding box center [766, 317] width 95 height 39
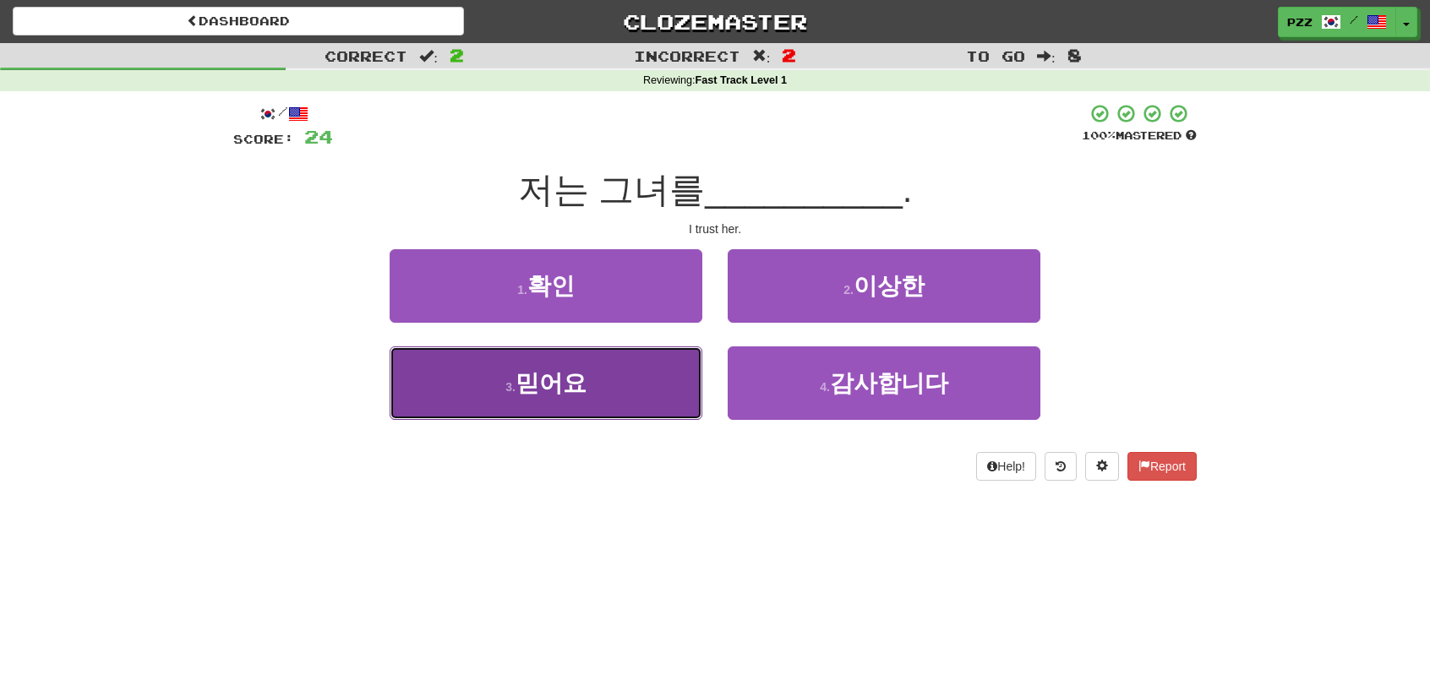
click at [639, 383] on button "3 . 믿어요" at bounding box center [546, 383] width 313 height 74
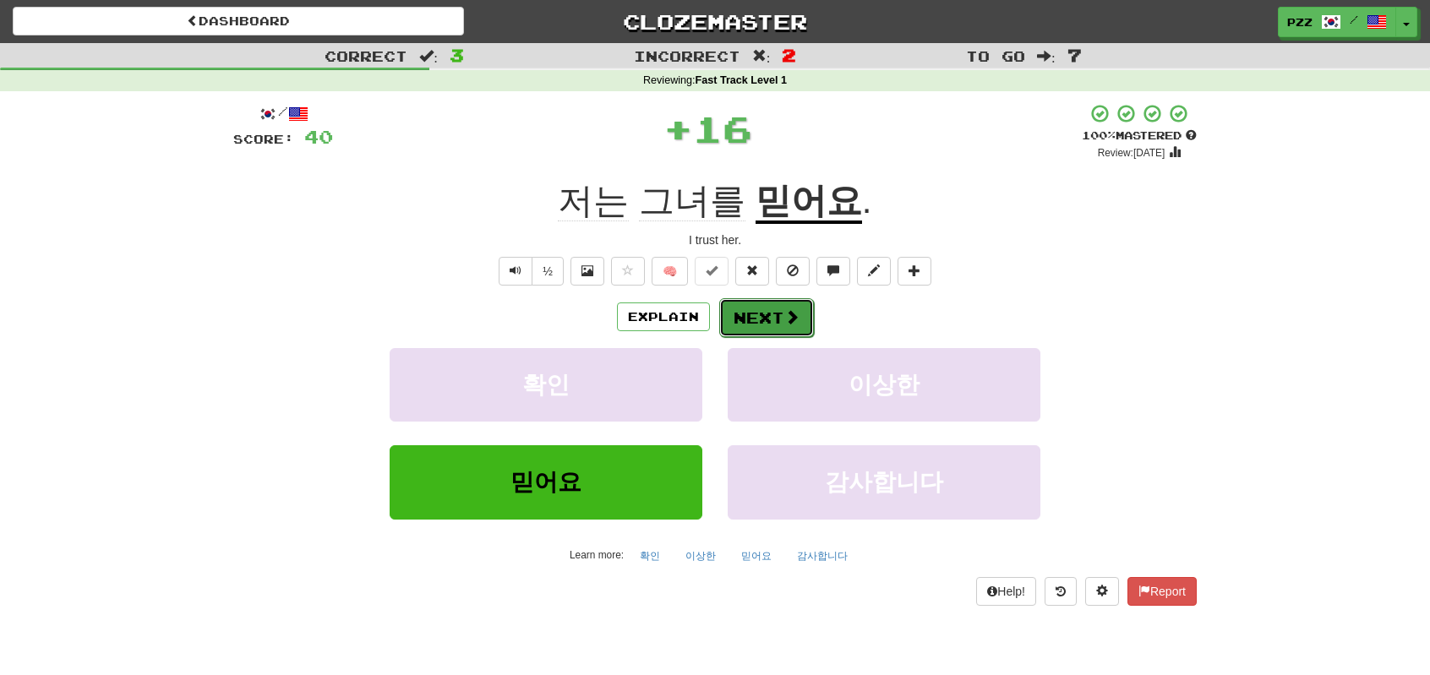
click at [745, 328] on button "Next" at bounding box center [766, 317] width 95 height 39
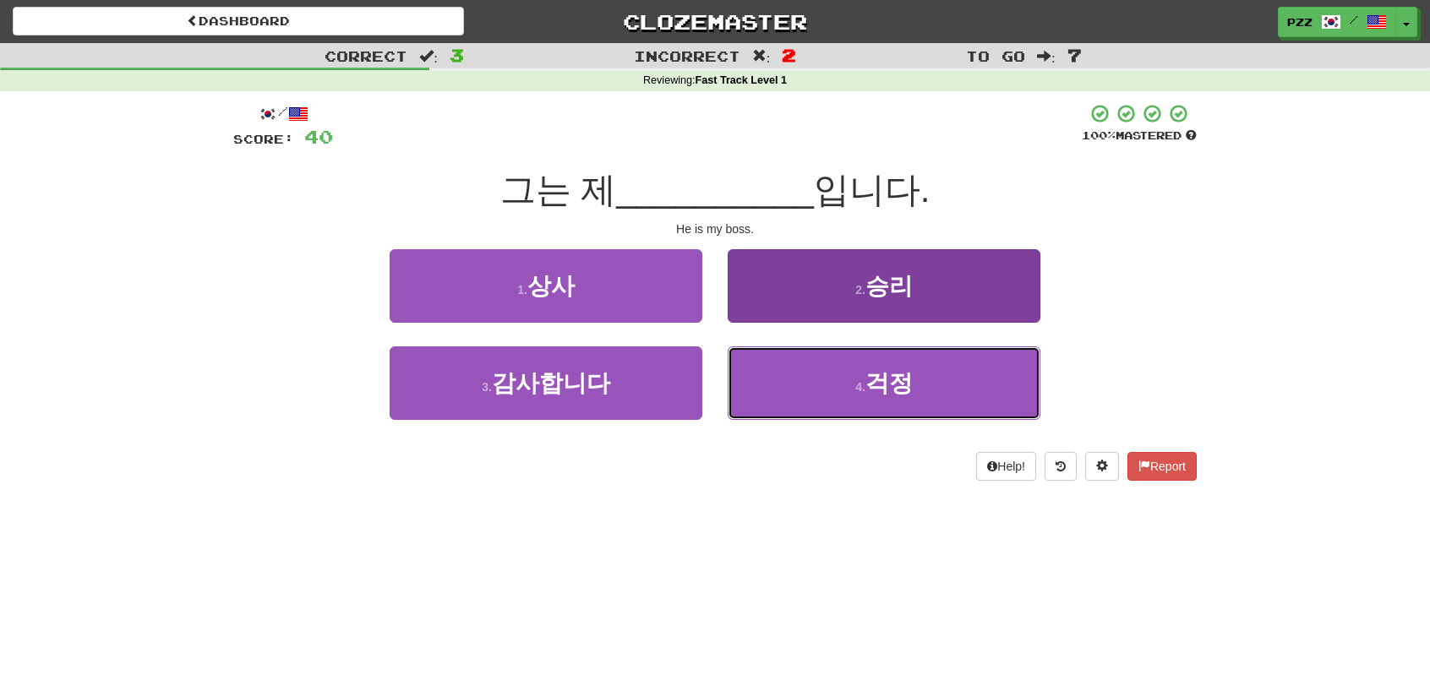
click at [779, 380] on button "4 . 걱정" at bounding box center [884, 383] width 313 height 74
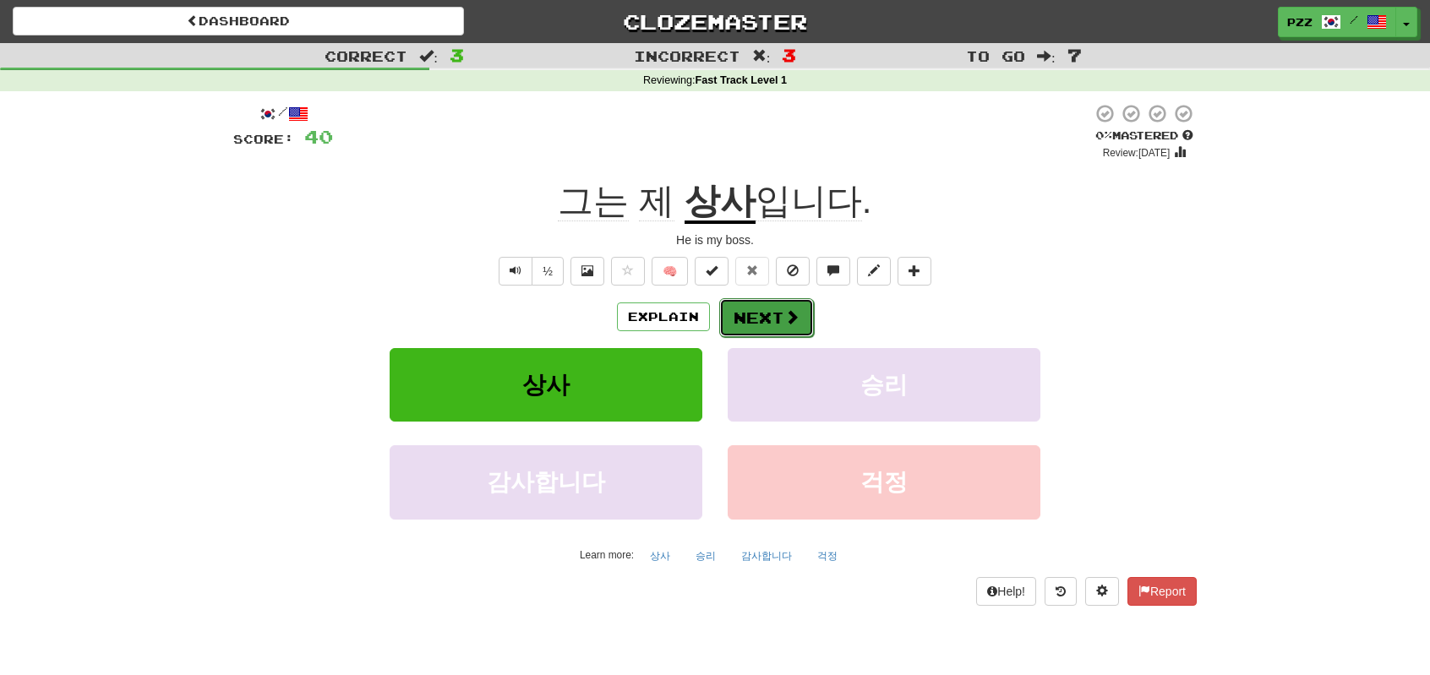
click at [768, 312] on button "Next" at bounding box center [766, 317] width 95 height 39
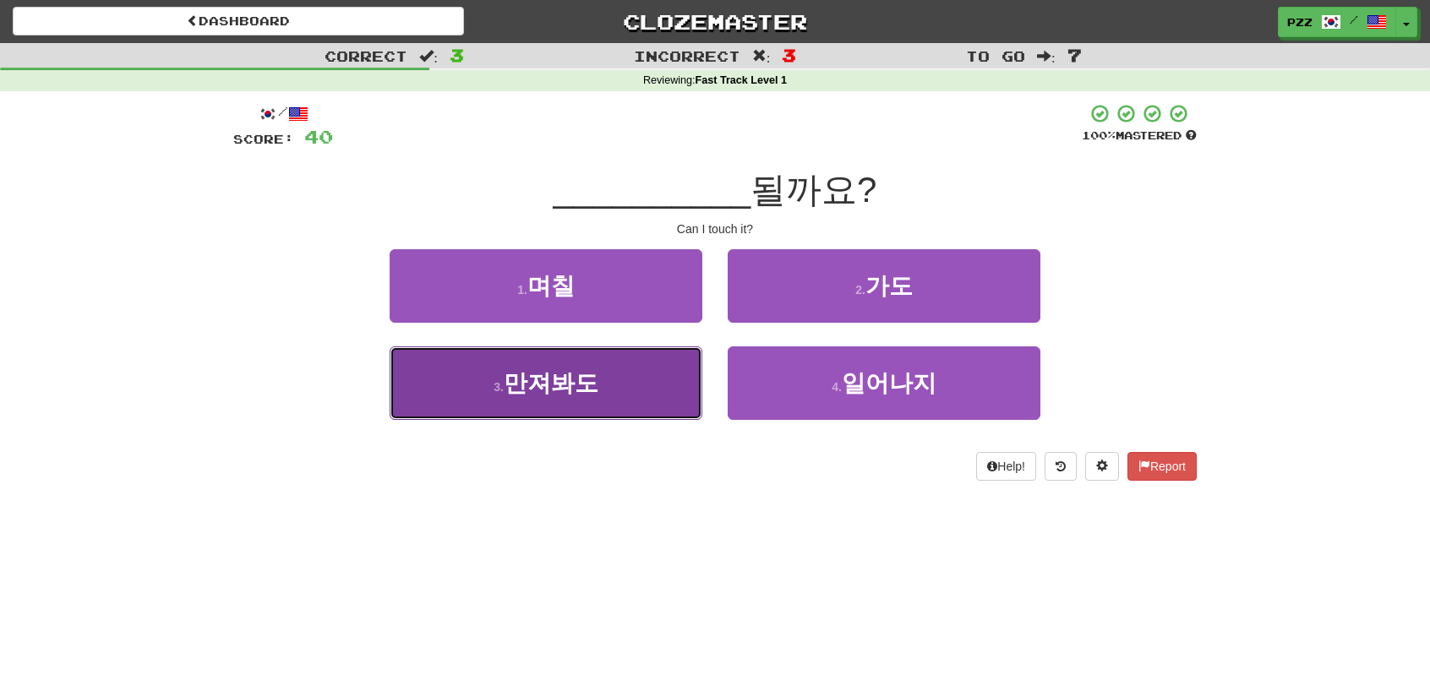
click at [605, 390] on button "3 . 만져봐도" at bounding box center [546, 383] width 313 height 74
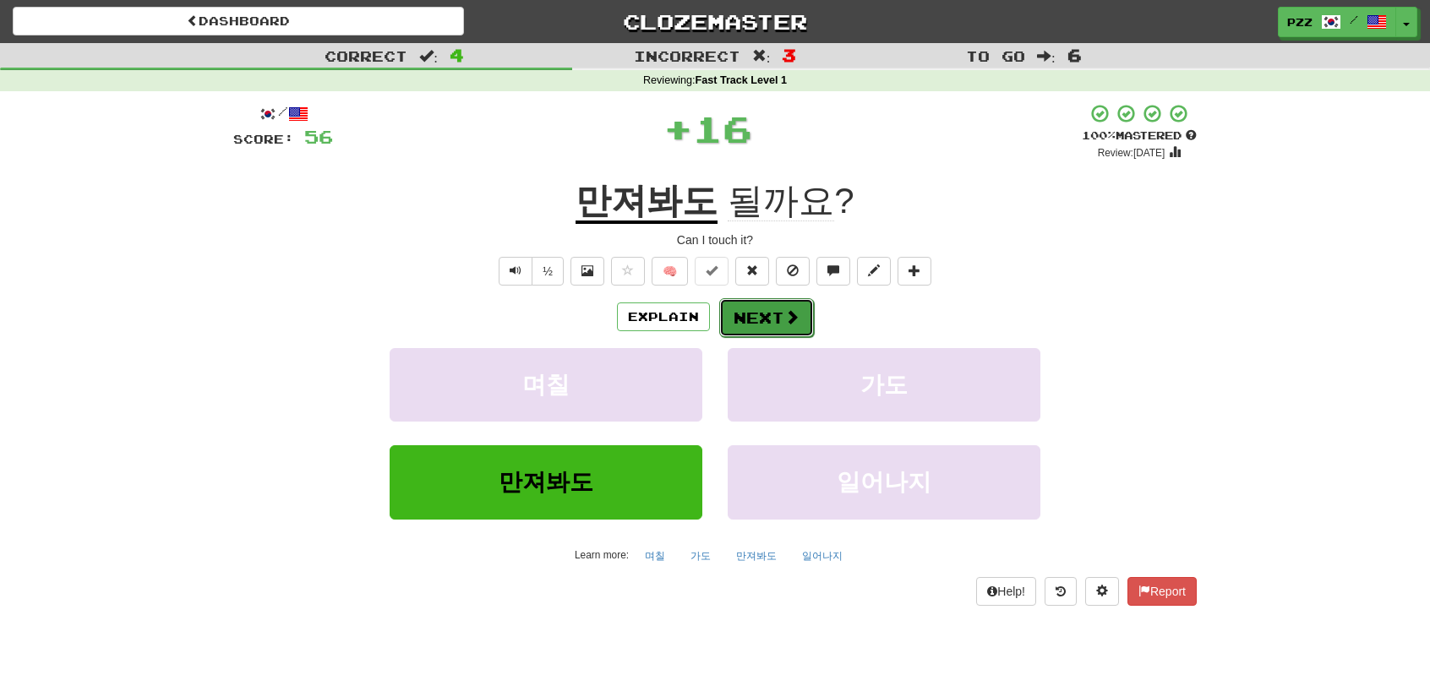
click at [772, 311] on button "Next" at bounding box center [766, 317] width 95 height 39
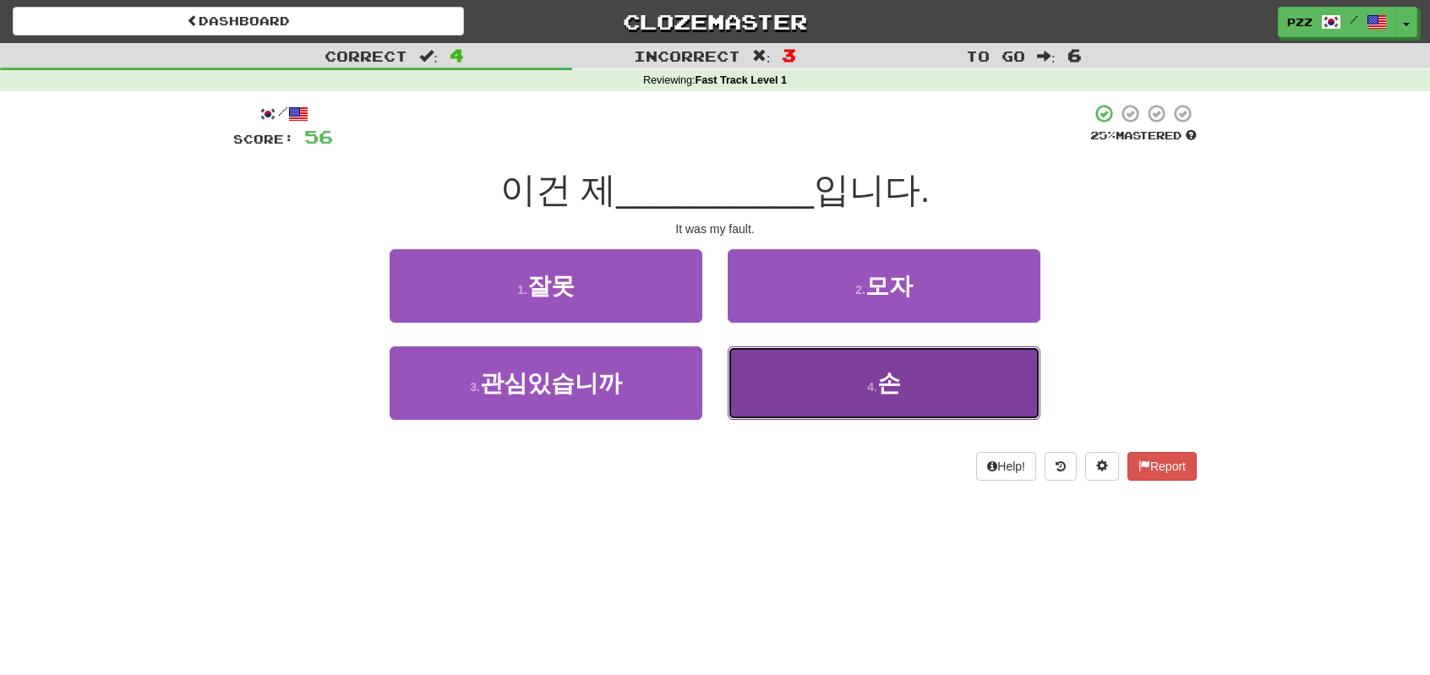
click at [777, 384] on button "4 . 손" at bounding box center [884, 383] width 313 height 74
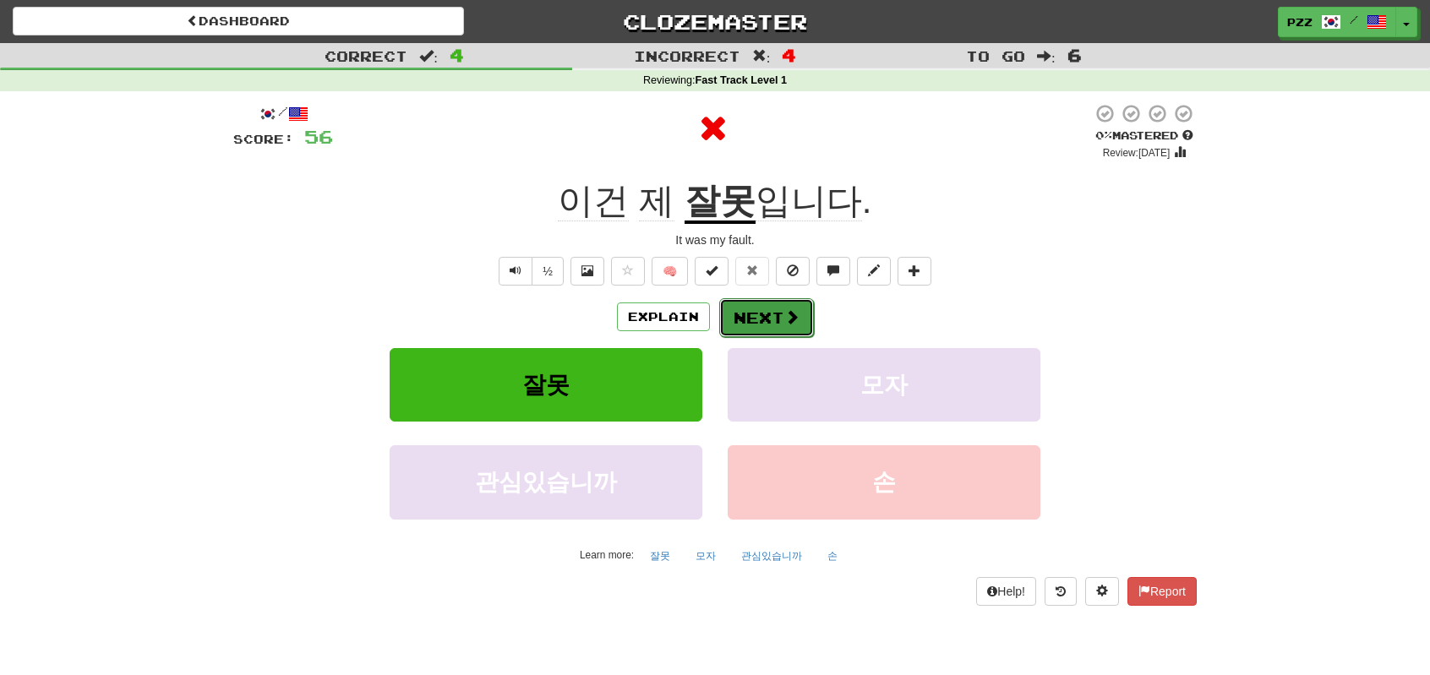
click at [757, 319] on button "Next" at bounding box center [766, 317] width 95 height 39
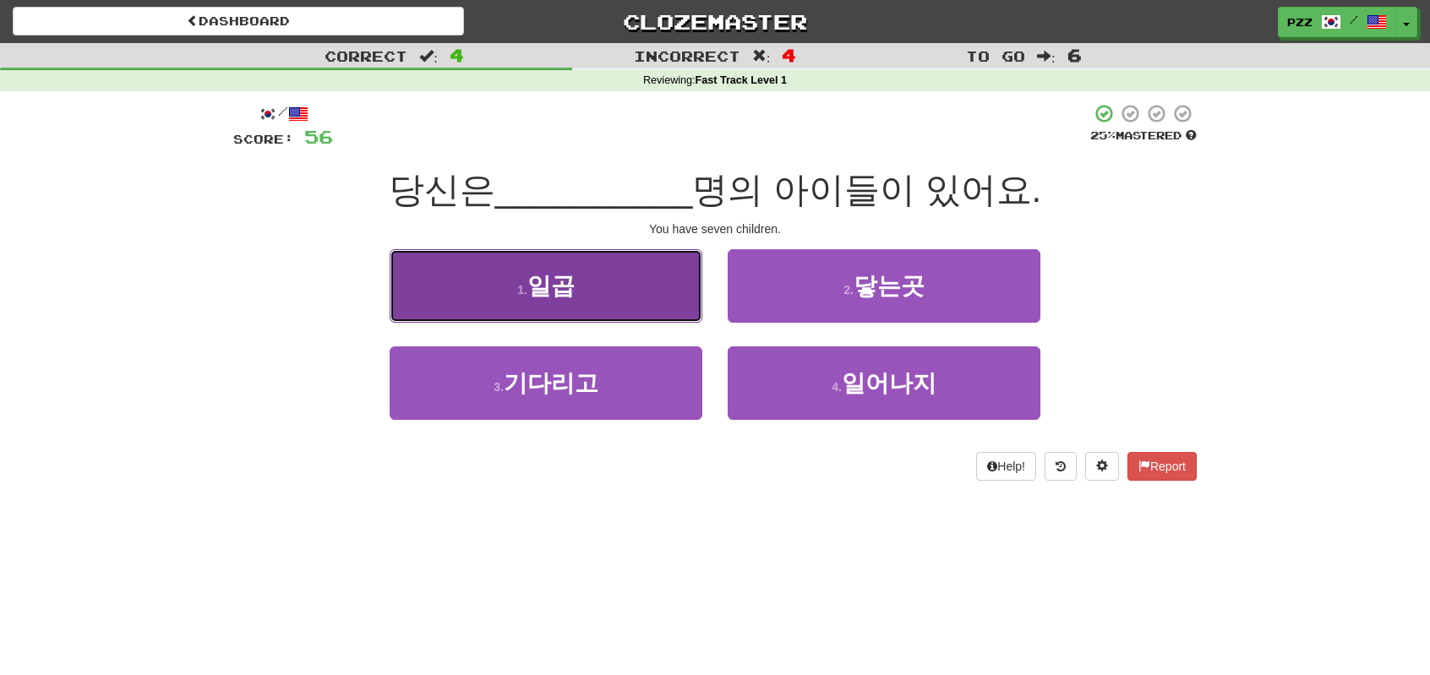
click at [644, 304] on button "1 . 일곱" at bounding box center [546, 286] width 313 height 74
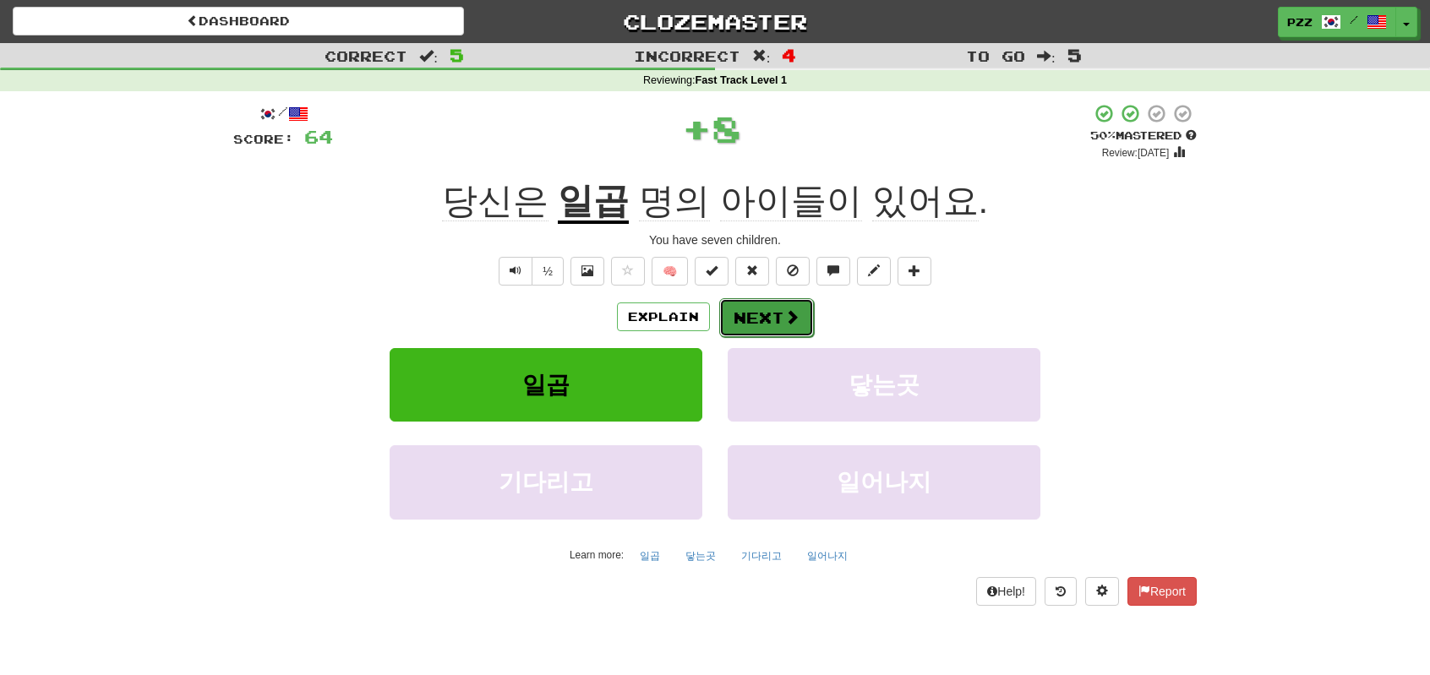
click at [766, 327] on button "Next" at bounding box center [766, 317] width 95 height 39
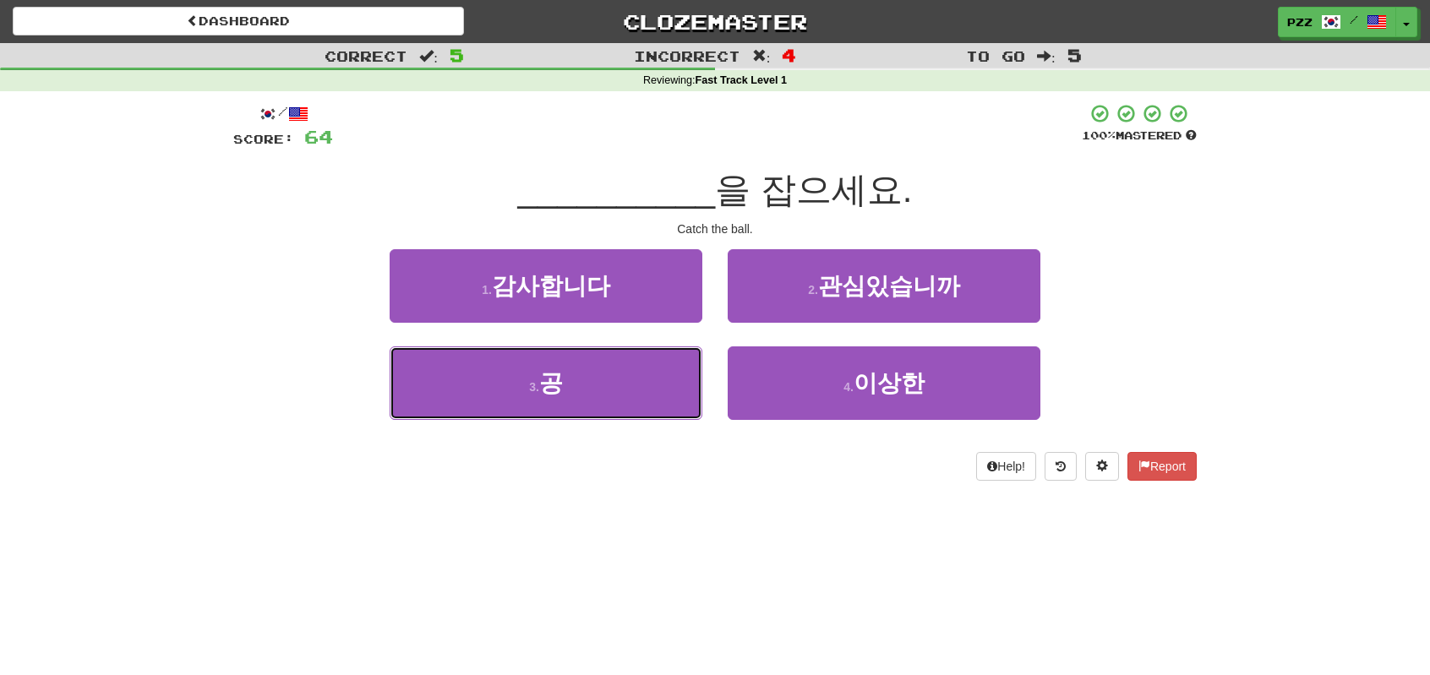
drag, startPoint x: 668, startPoint y: 410, endPoint x: 739, endPoint y: 341, distance: 98.6
click at [676, 397] on button "3 . 공" at bounding box center [546, 383] width 313 height 74
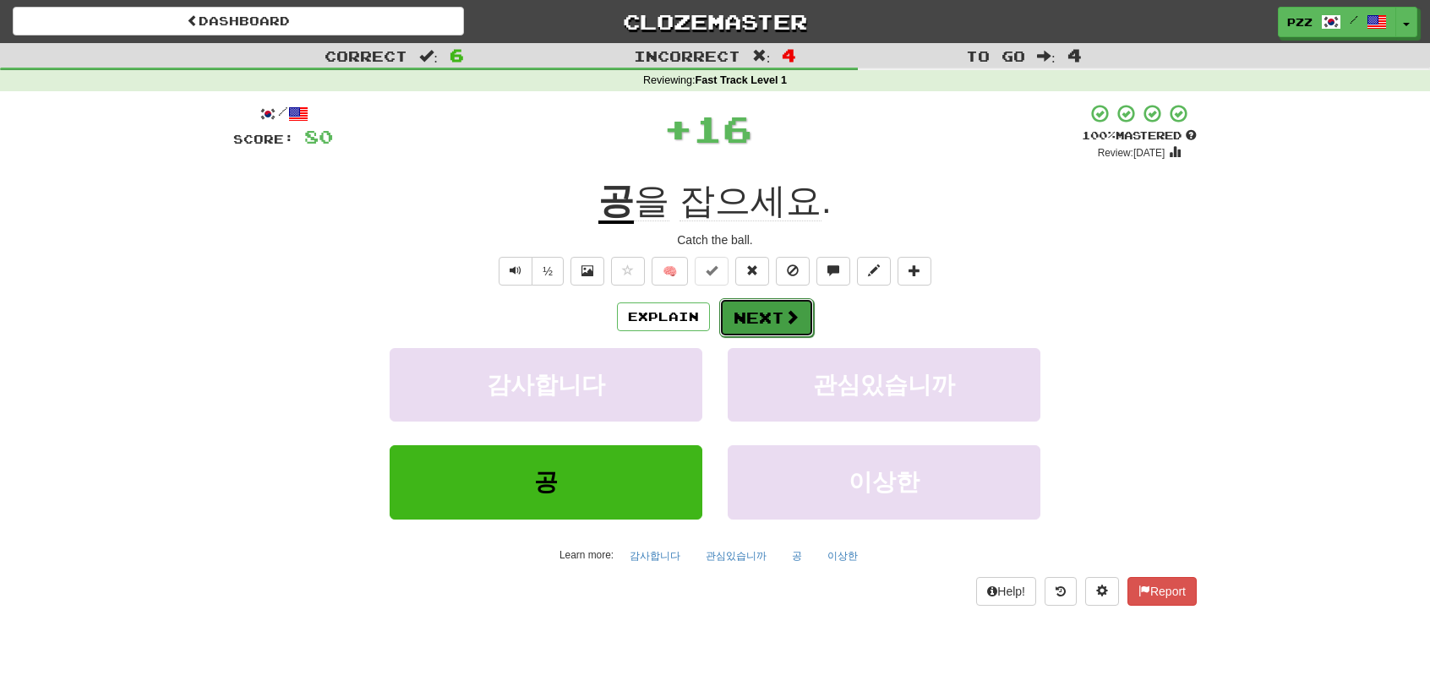
drag, startPoint x: 739, startPoint y: 341, endPoint x: 772, endPoint y: 319, distance: 39.6
click at [772, 319] on button "Next" at bounding box center [766, 317] width 95 height 39
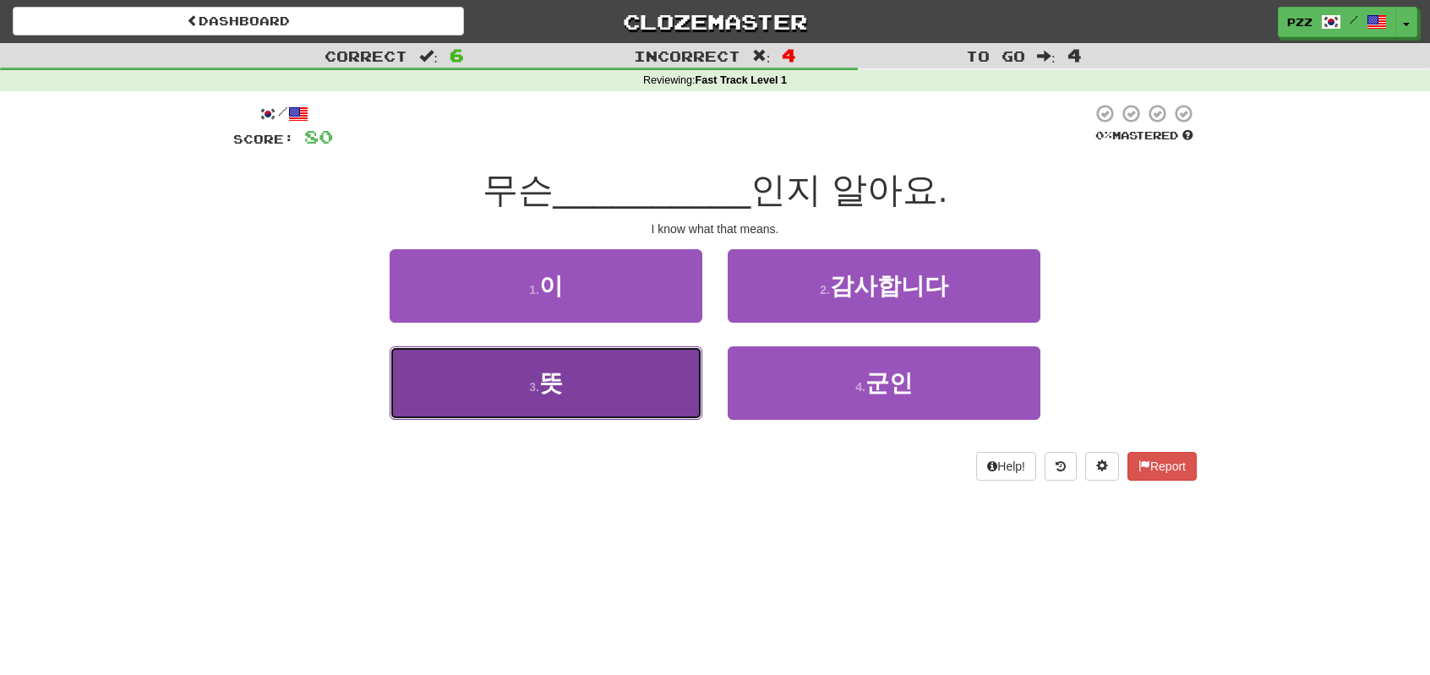
click at [641, 383] on button "3 . 뜻" at bounding box center [546, 383] width 313 height 74
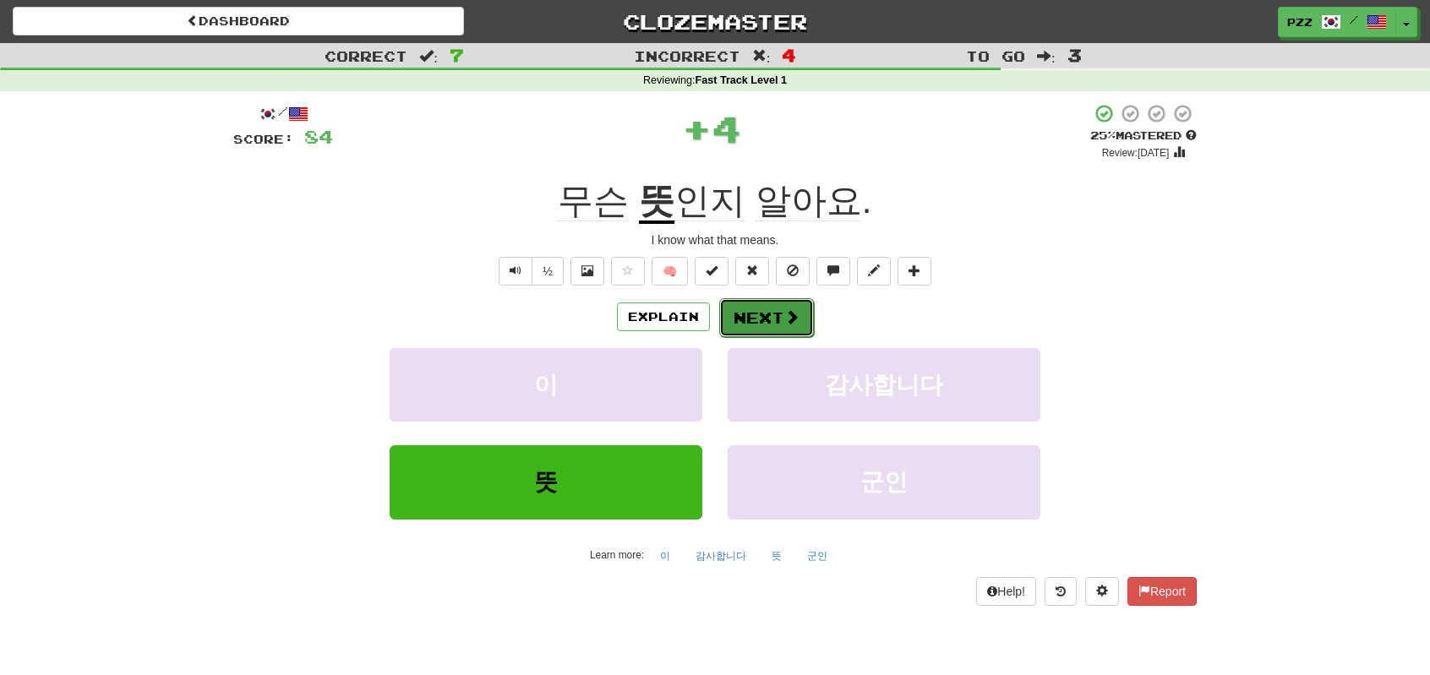
click at [745, 319] on button "Next" at bounding box center [766, 317] width 95 height 39
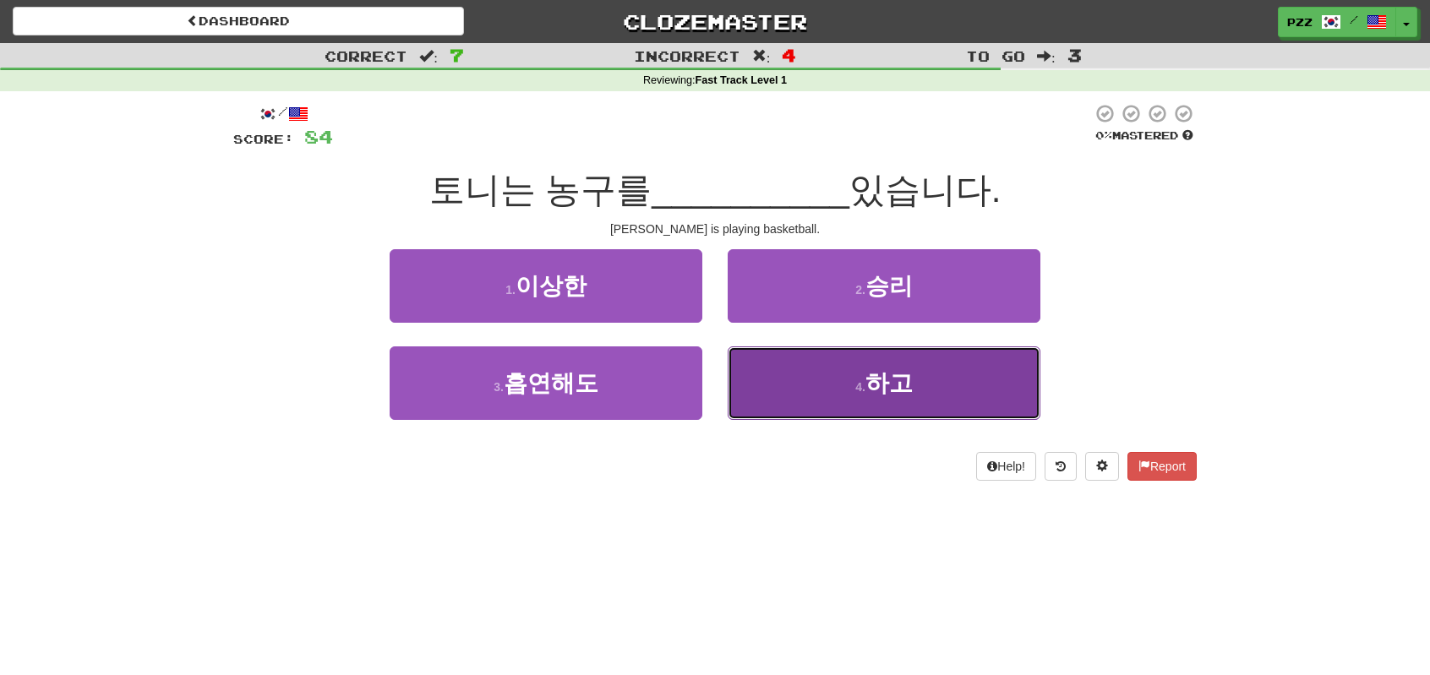
click at [792, 378] on button "4 . 하고" at bounding box center [884, 383] width 313 height 74
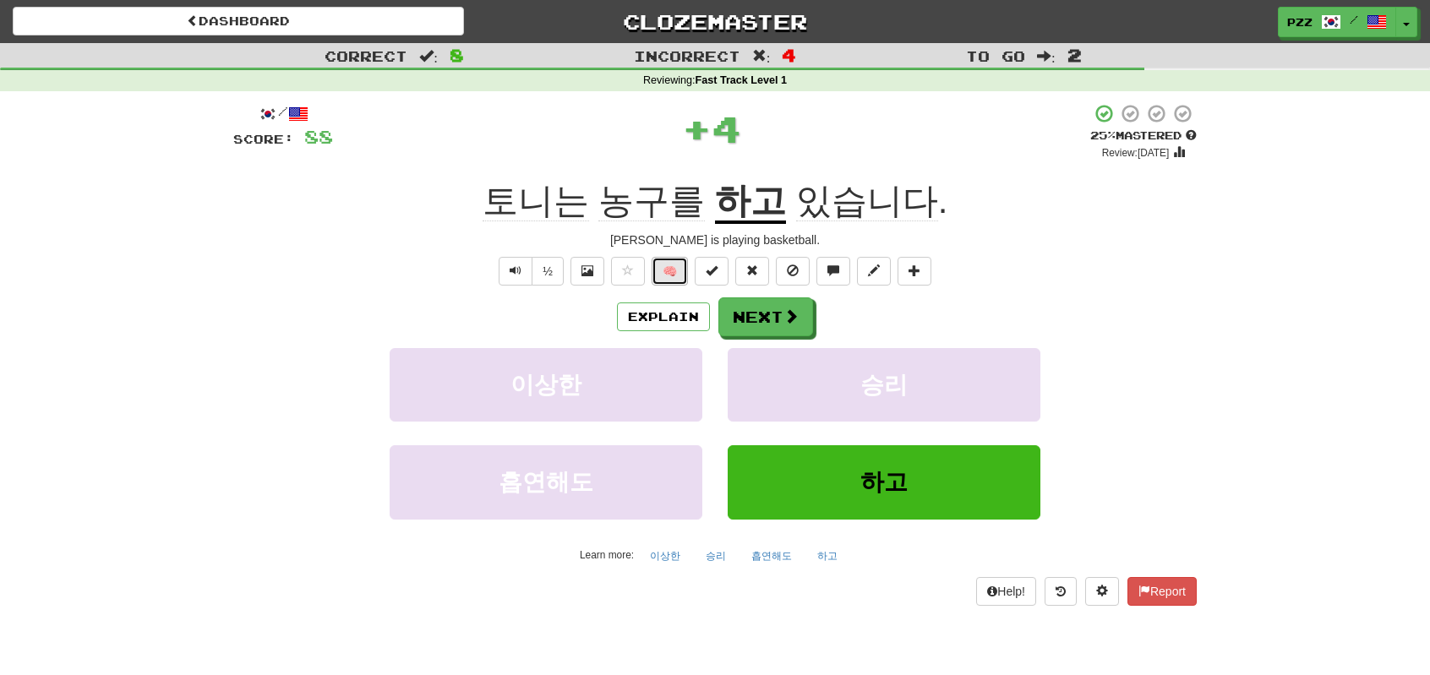
click at [676, 275] on button "🧠" at bounding box center [669, 271] width 36 height 29
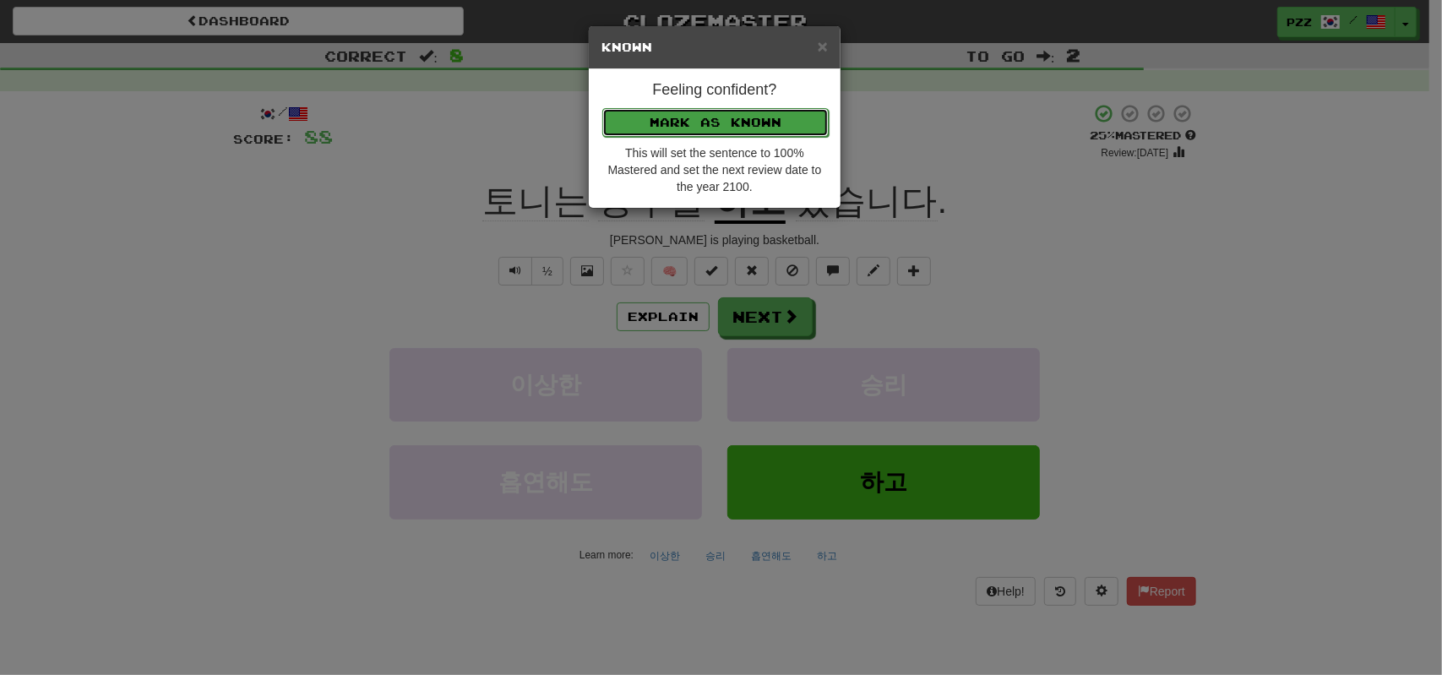
drag, startPoint x: 696, startPoint y: 110, endPoint x: 755, endPoint y: 232, distance: 135.3
click at [696, 112] on button "Mark as Known" at bounding box center [715, 121] width 226 height 29
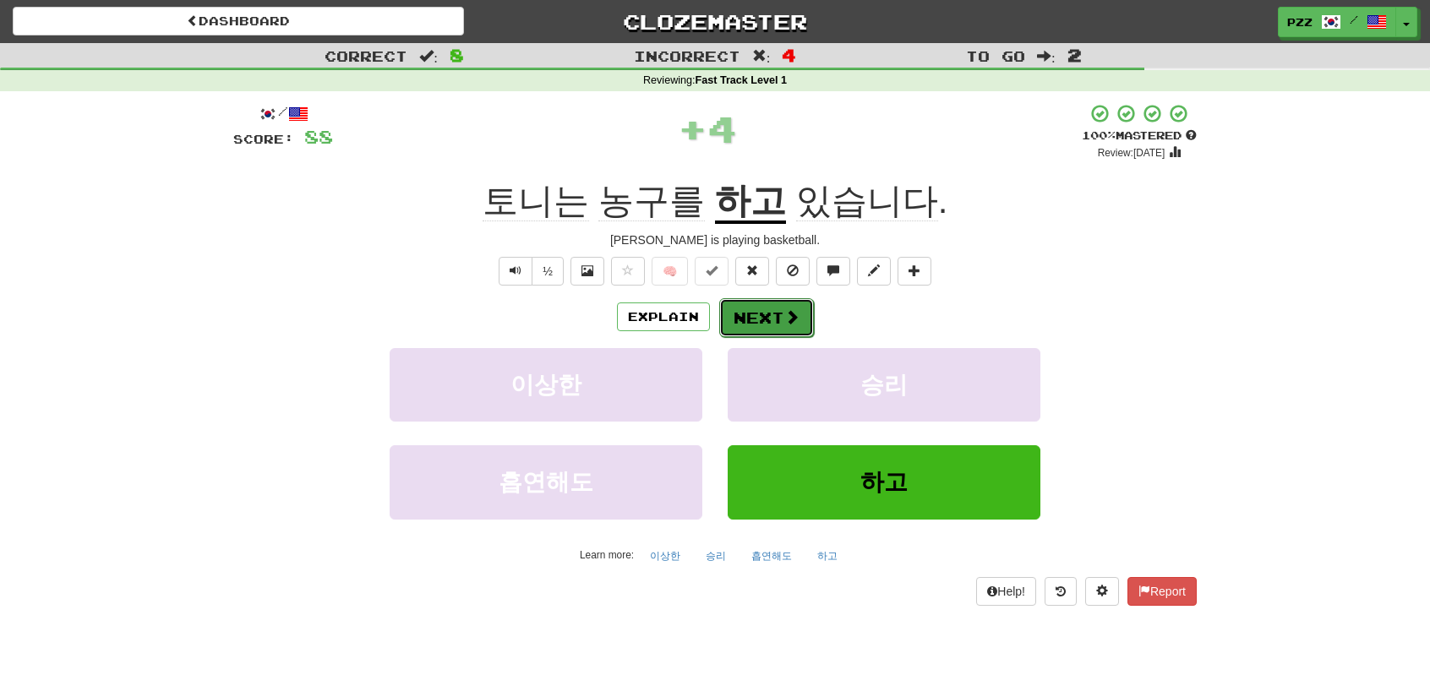
click at [769, 308] on button "Next" at bounding box center [766, 317] width 95 height 39
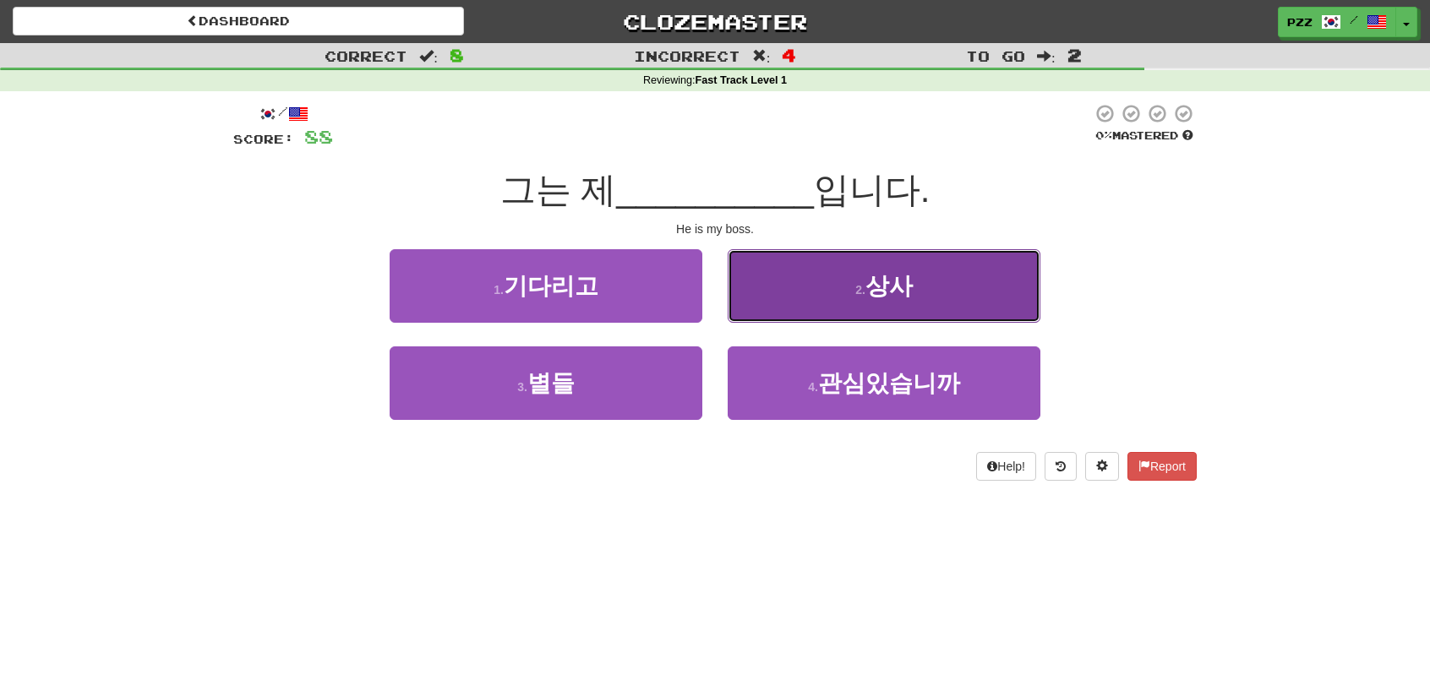
click at [771, 280] on button "2 . 상사" at bounding box center [884, 286] width 313 height 74
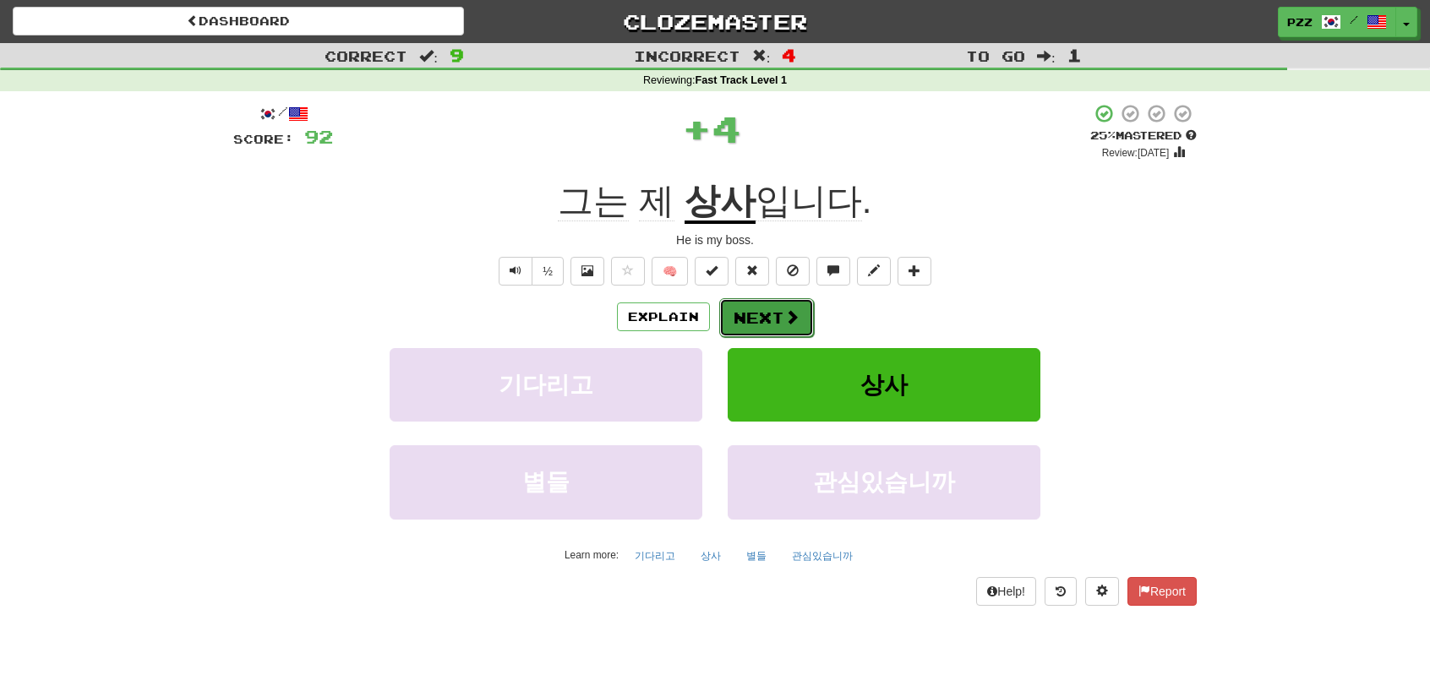
click at [782, 312] on button "Next" at bounding box center [766, 317] width 95 height 39
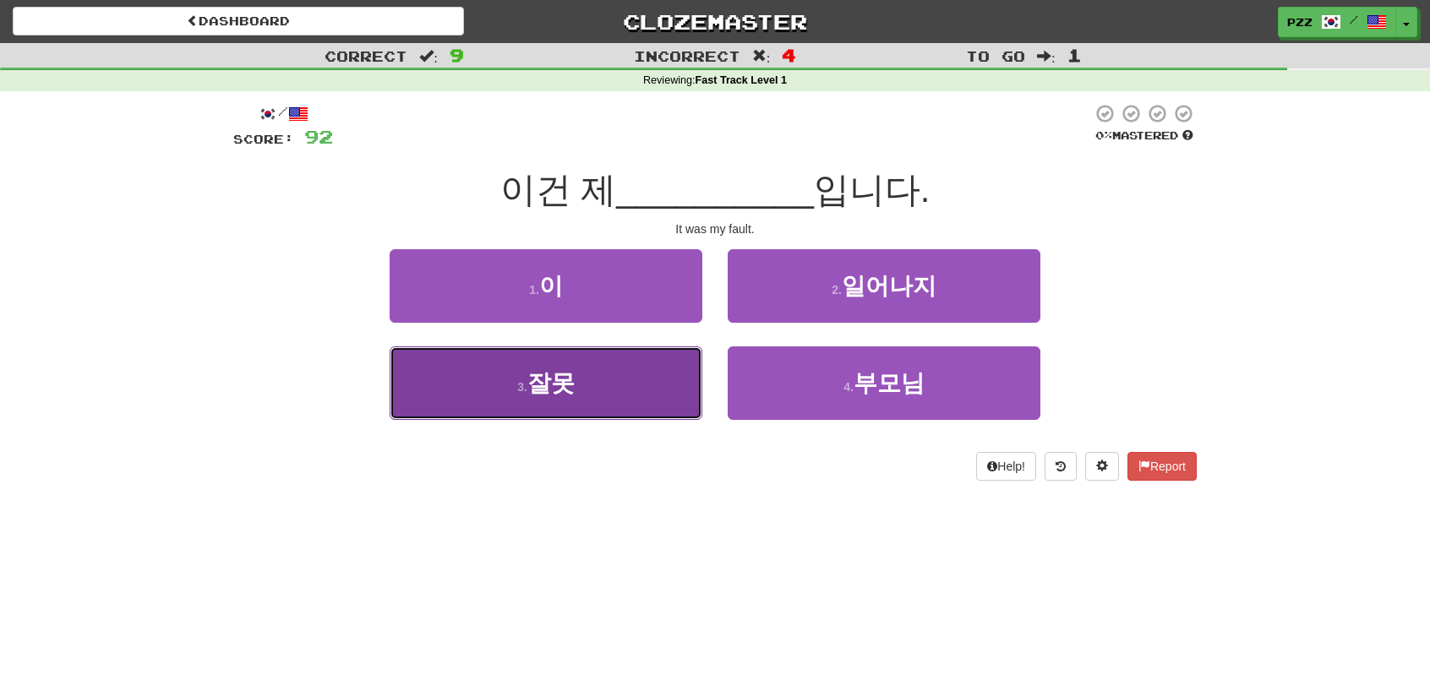
click at [618, 403] on button "3 . 잘못" at bounding box center [546, 383] width 313 height 74
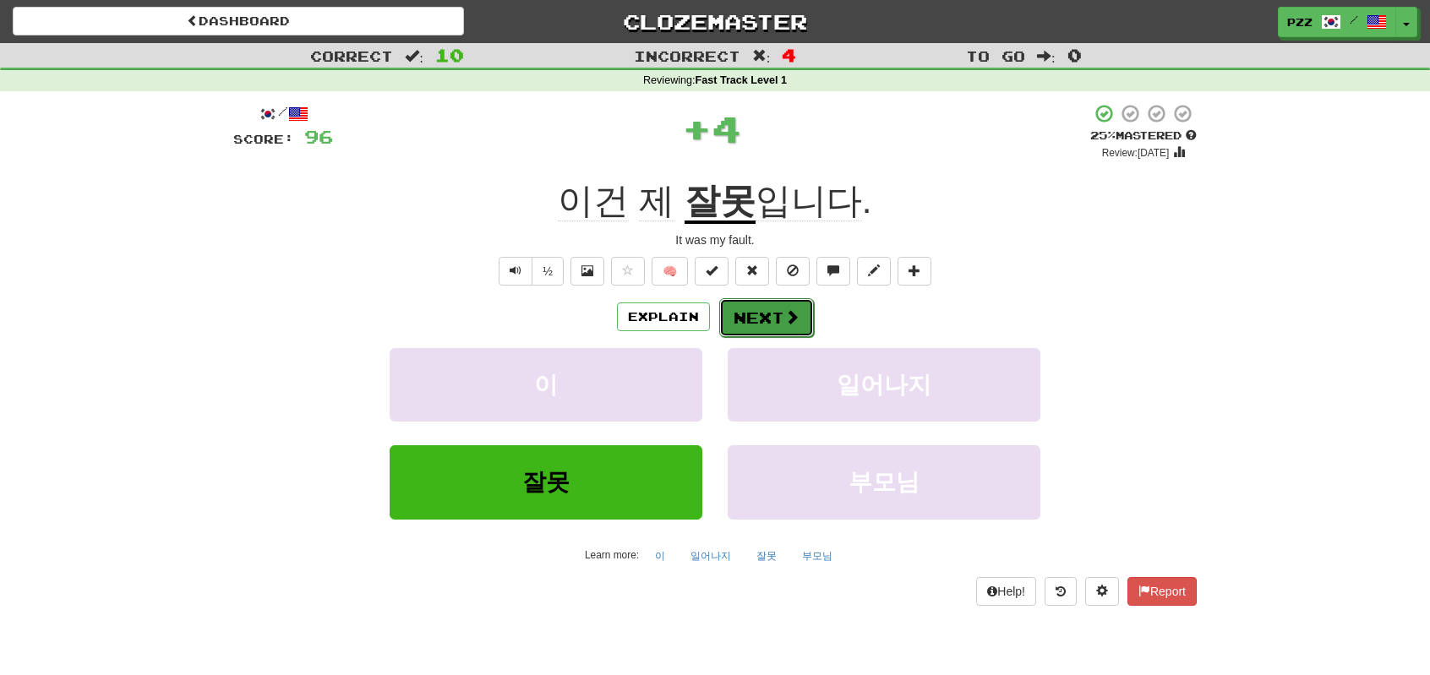
click at [762, 313] on button "Next" at bounding box center [766, 317] width 95 height 39
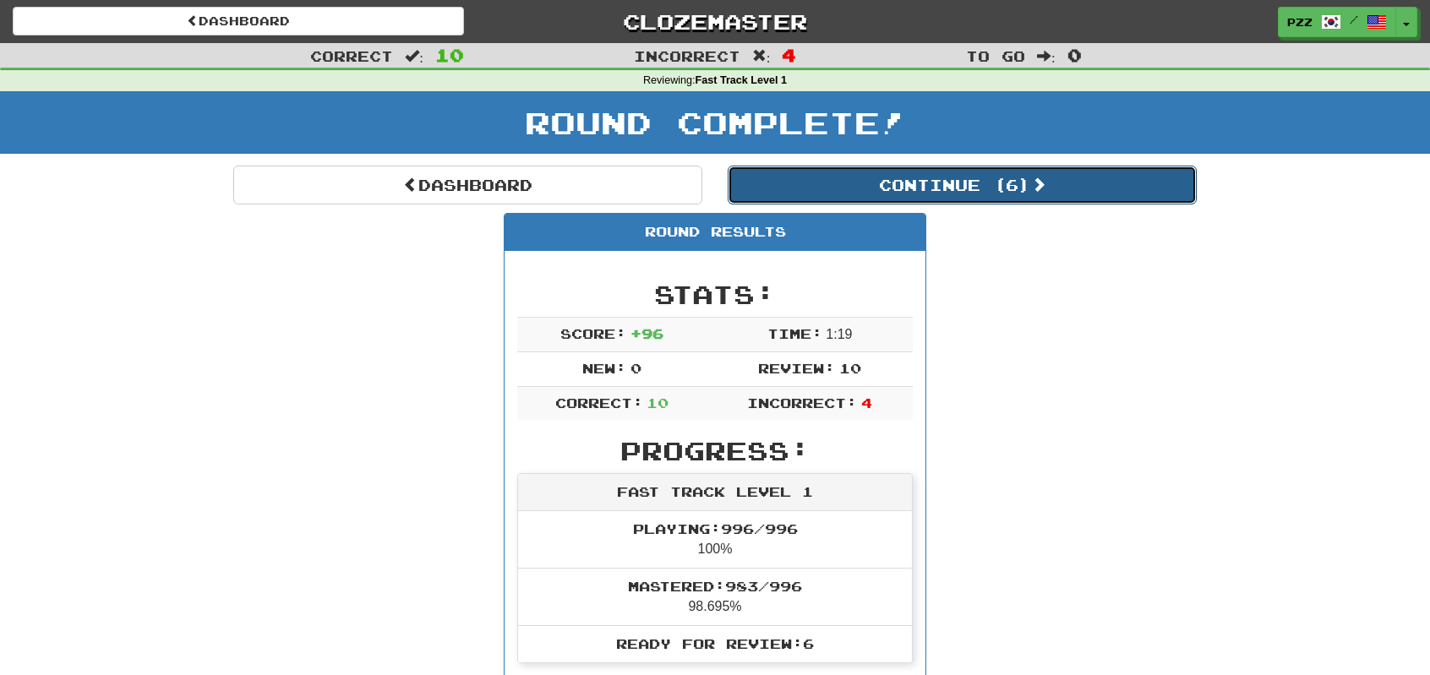
click at [788, 182] on button "Continue ( 6 )" at bounding box center [962, 185] width 469 height 39
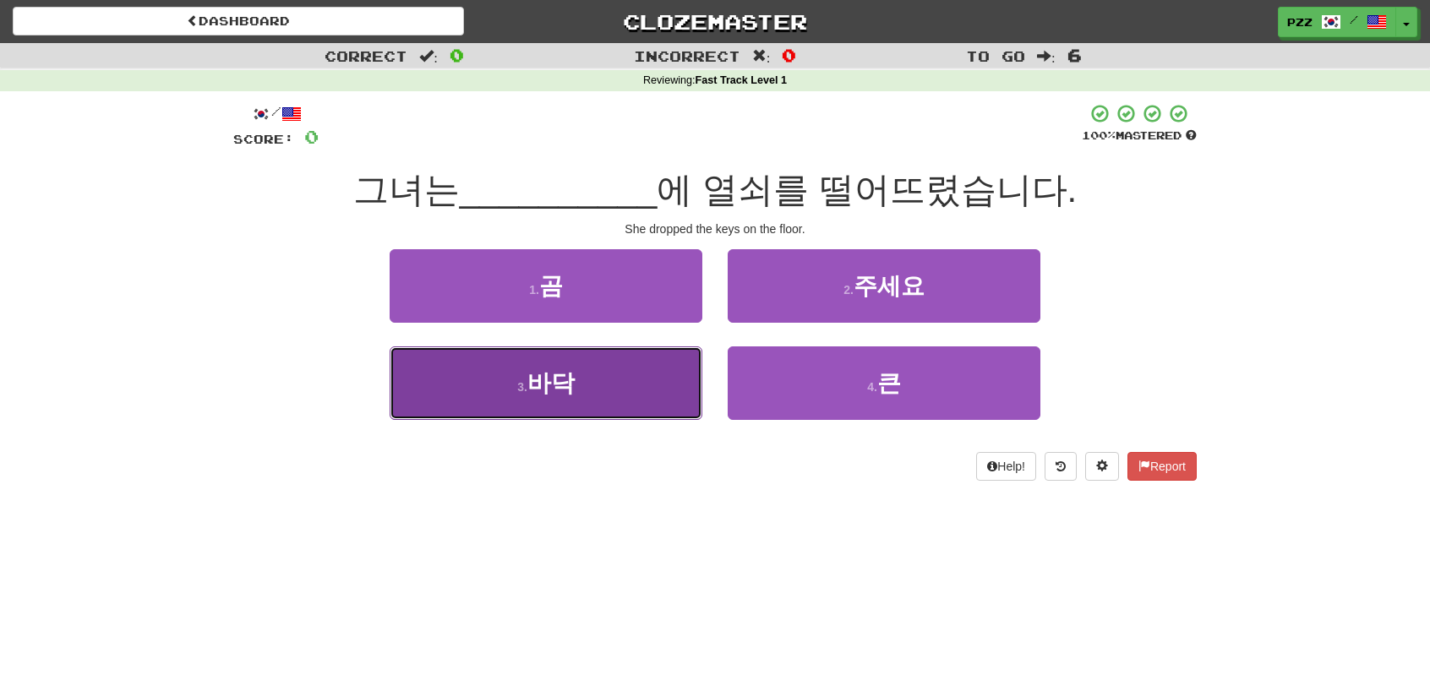
click at [608, 366] on button "3 . 바닥" at bounding box center [546, 383] width 313 height 74
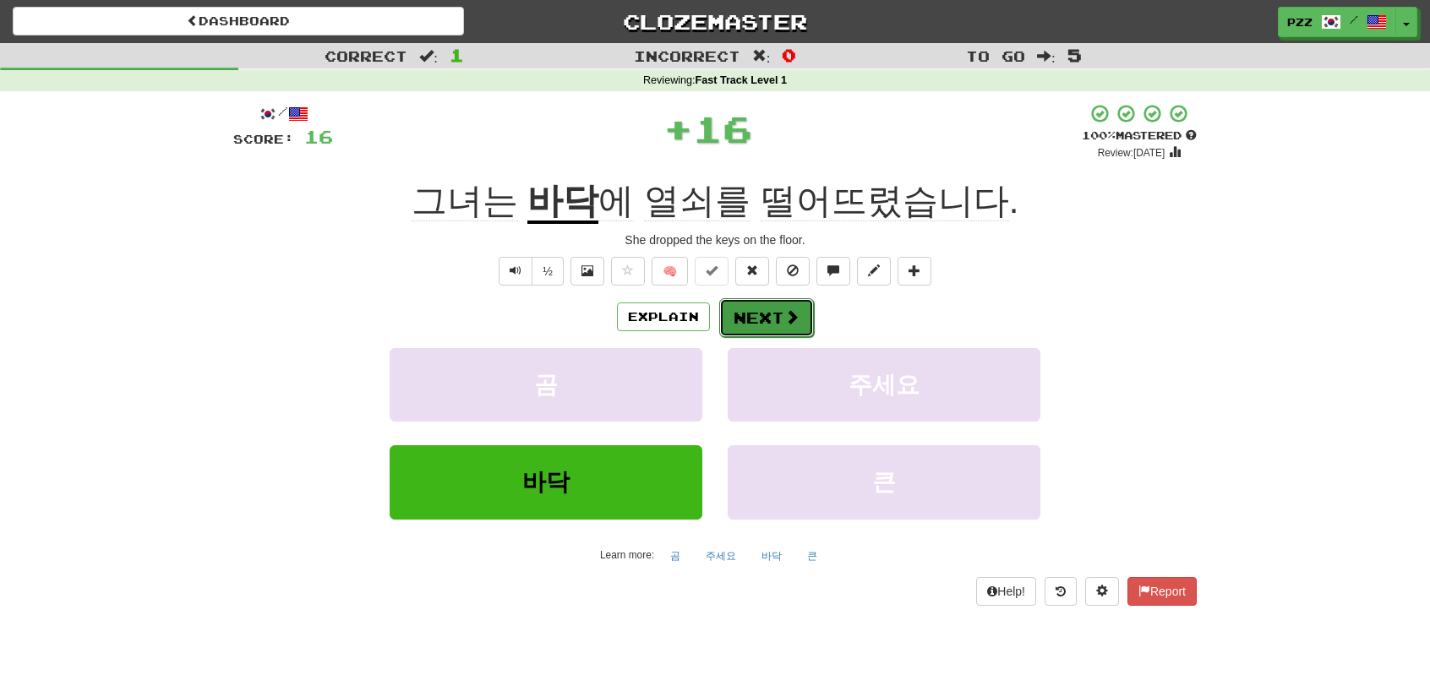
click at [786, 309] on span at bounding box center [791, 316] width 15 height 15
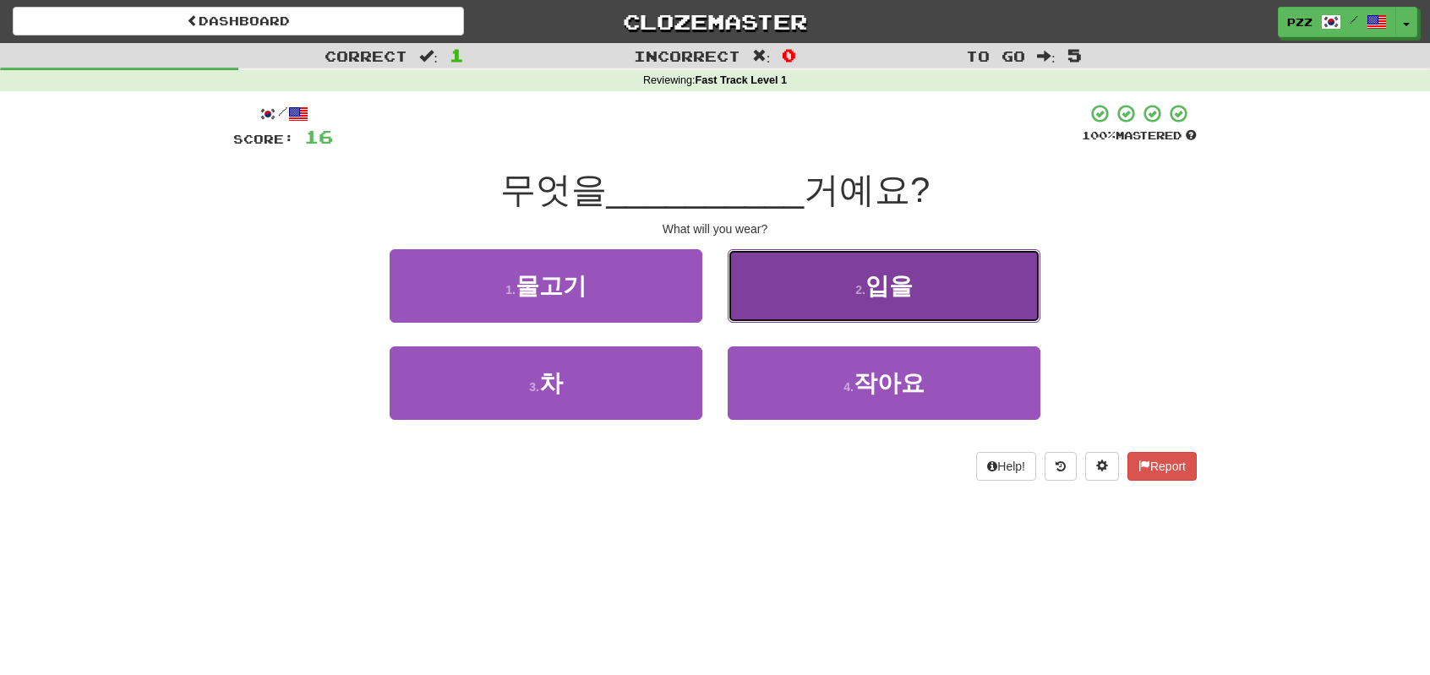
click at [777, 274] on button "2 . 입을" at bounding box center [884, 286] width 313 height 74
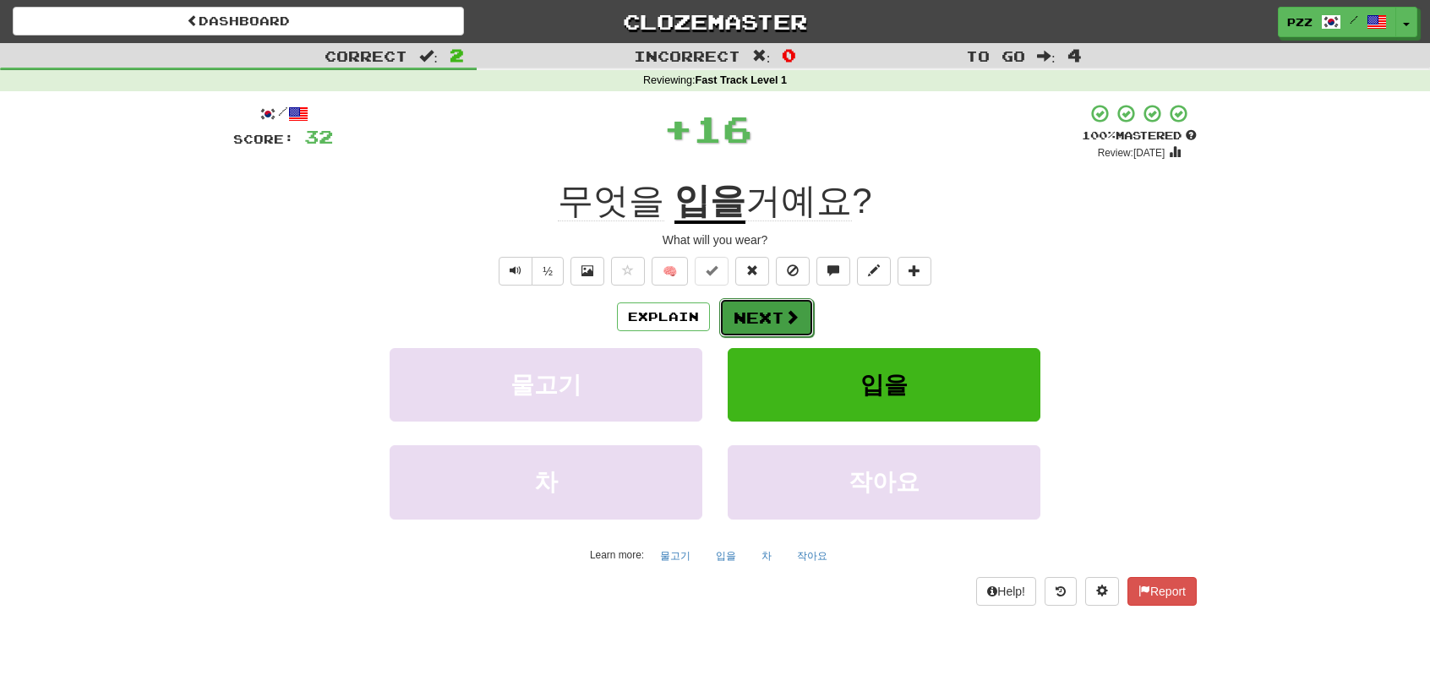
click at [747, 313] on button "Next" at bounding box center [766, 317] width 95 height 39
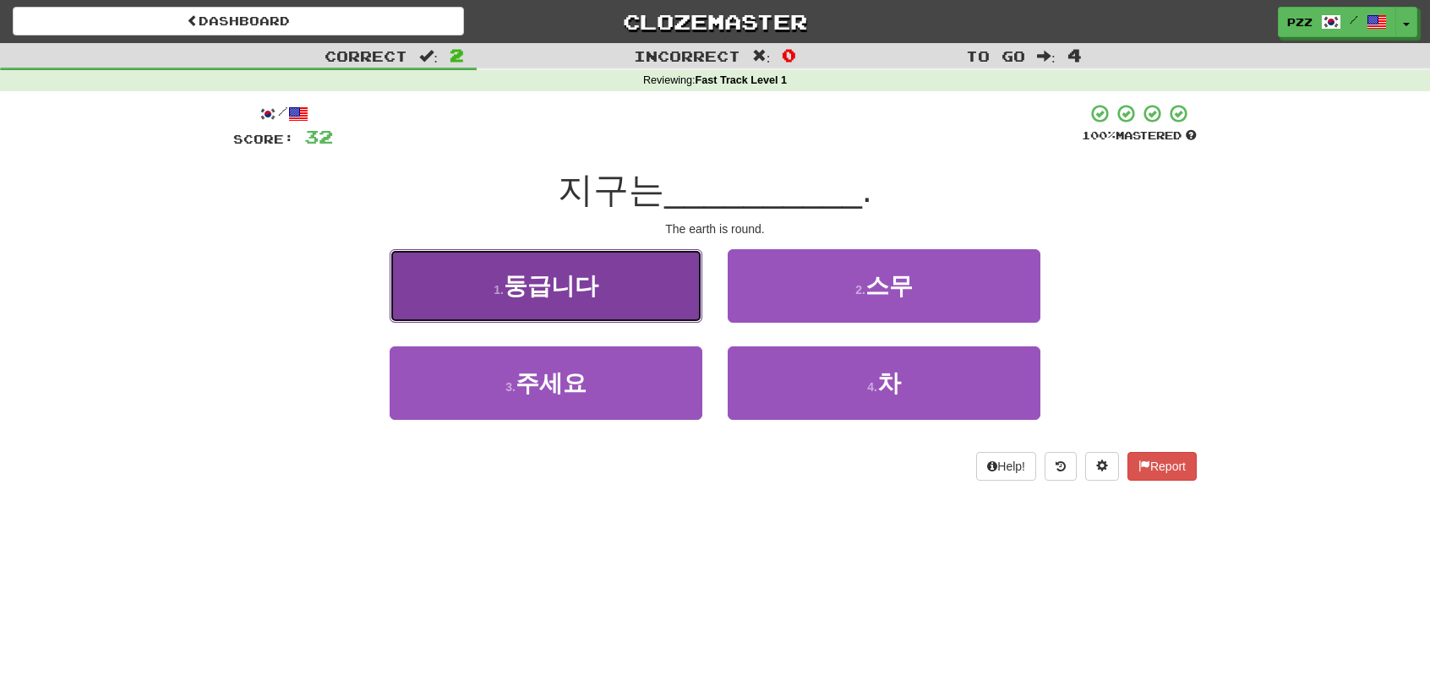
click at [556, 287] on span "둥급니다" at bounding box center [551, 286] width 95 height 26
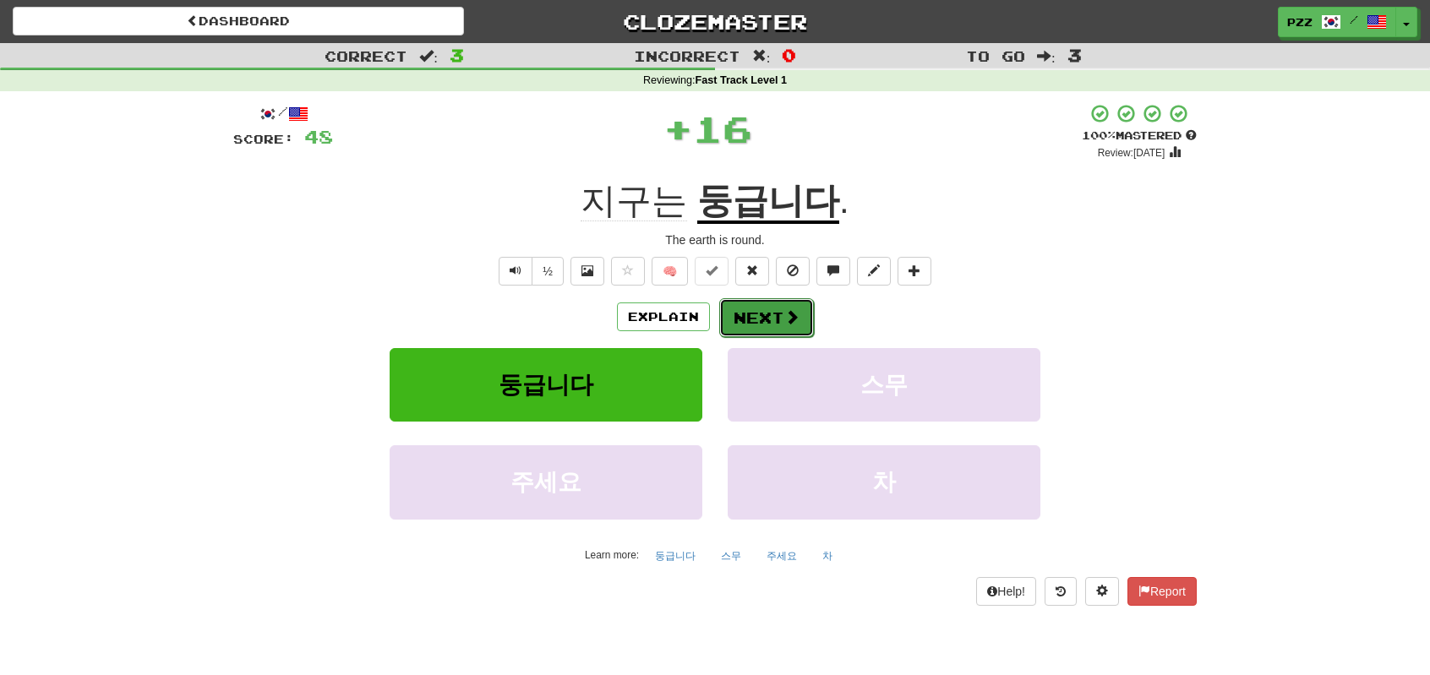
click at [761, 314] on button "Next" at bounding box center [766, 317] width 95 height 39
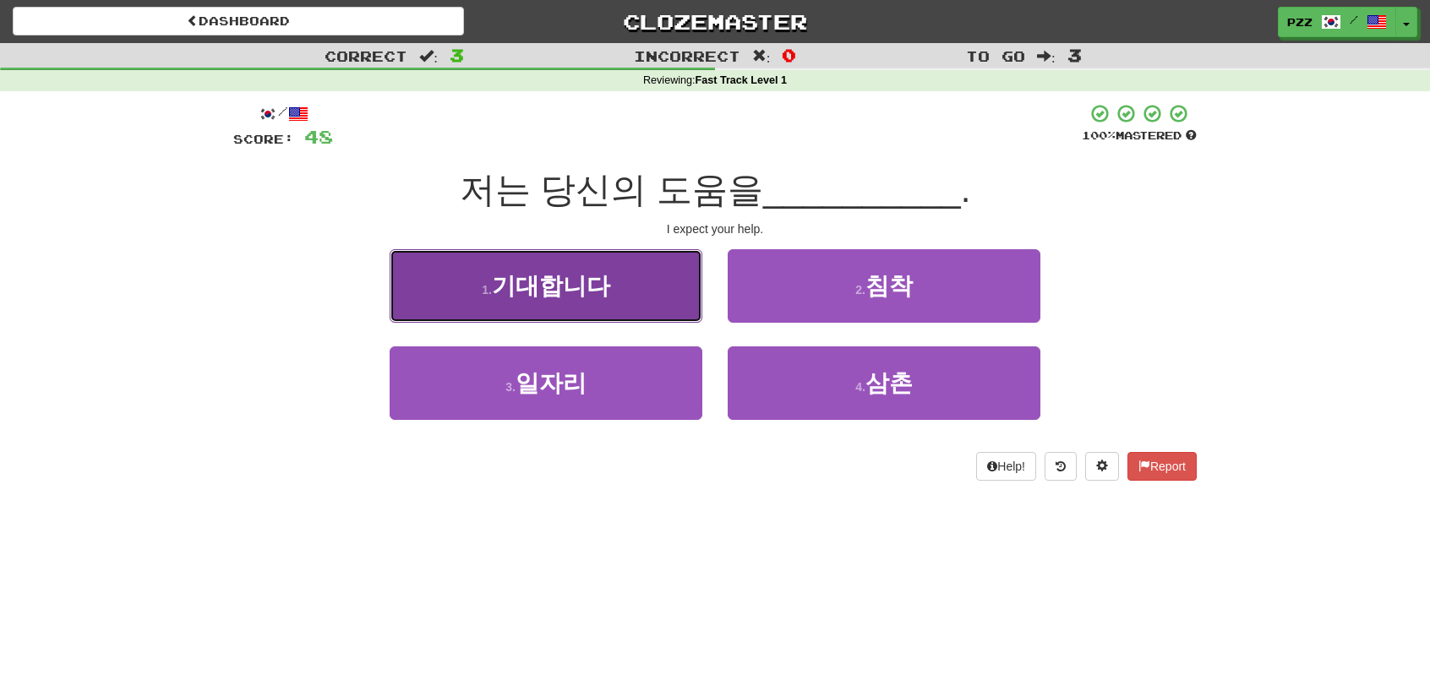
click at [622, 289] on button "1 . 기대합니다" at bounding box center [546, 286] width 313 height 74
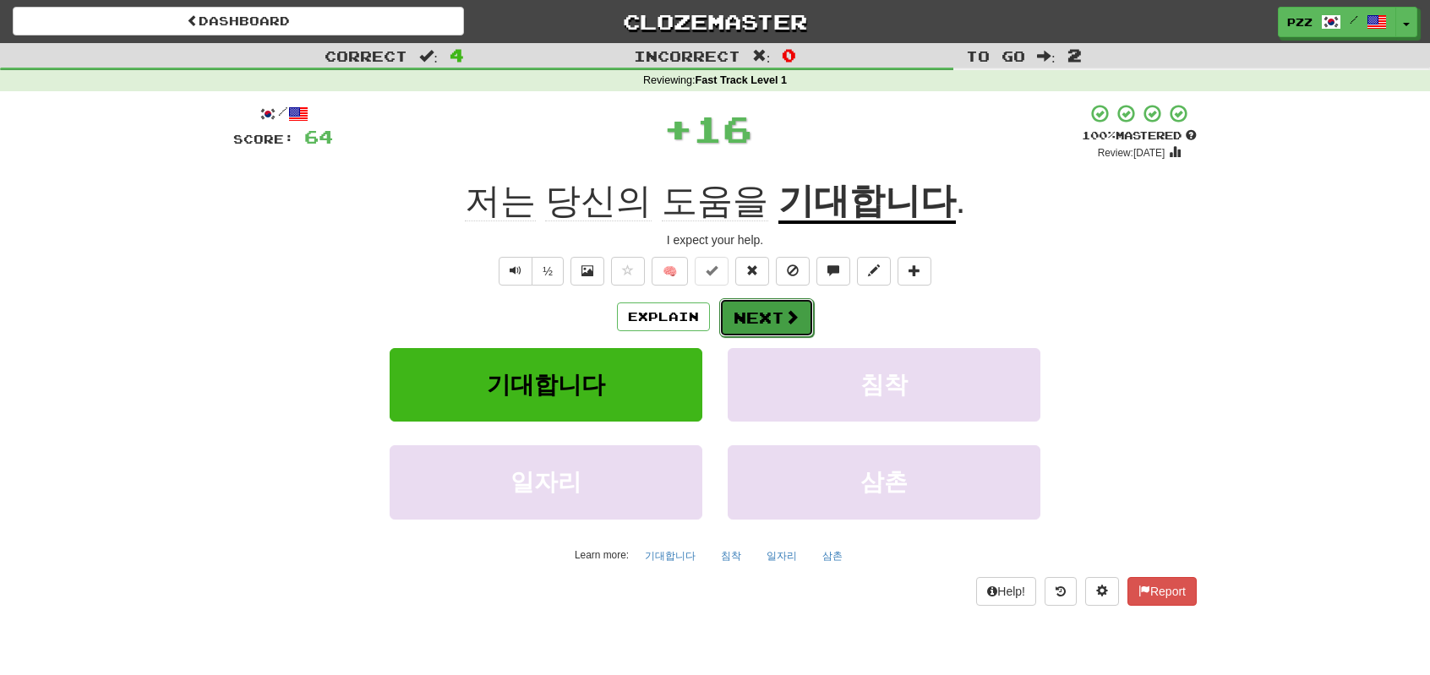
click at [764, 322] on button "Next" at bounding box center [766, 317] width 95 height 39
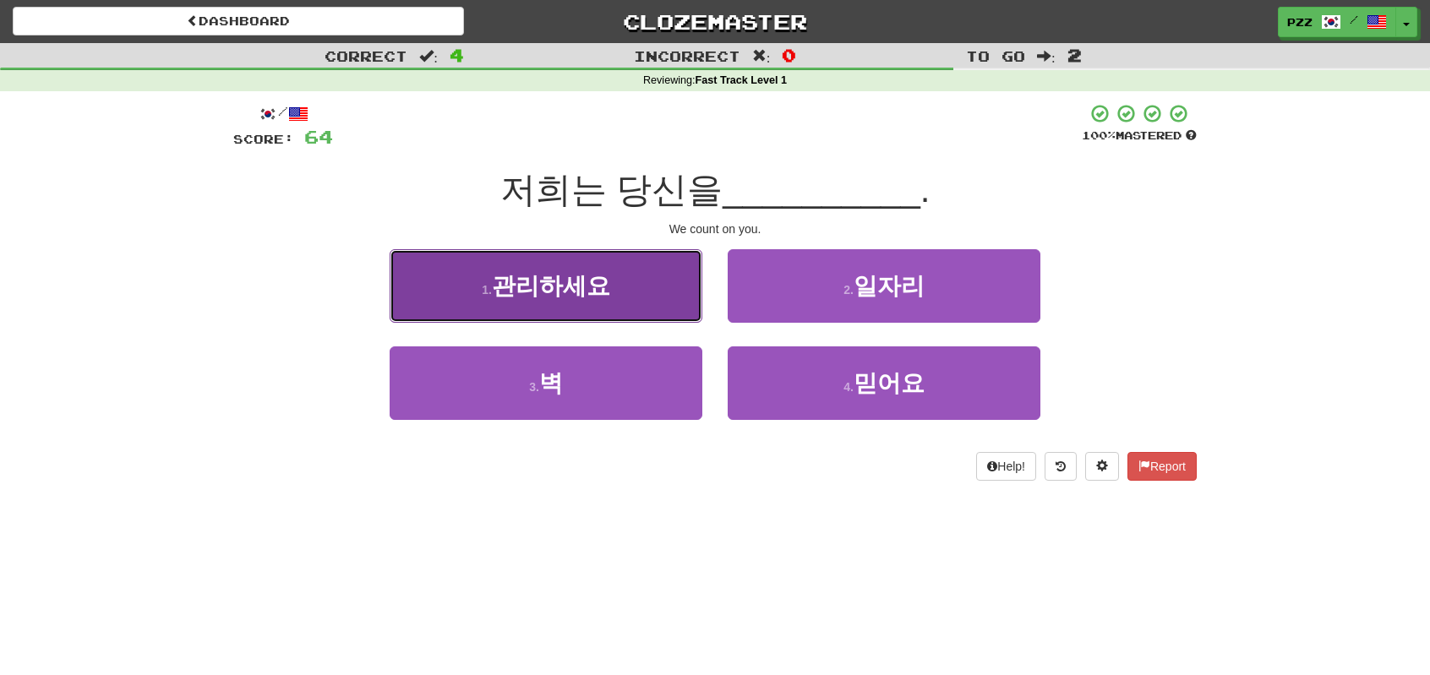
click at [570, 307] on button "1 . 관리하세요" at bounding box center [546, 286] width 313 height 74
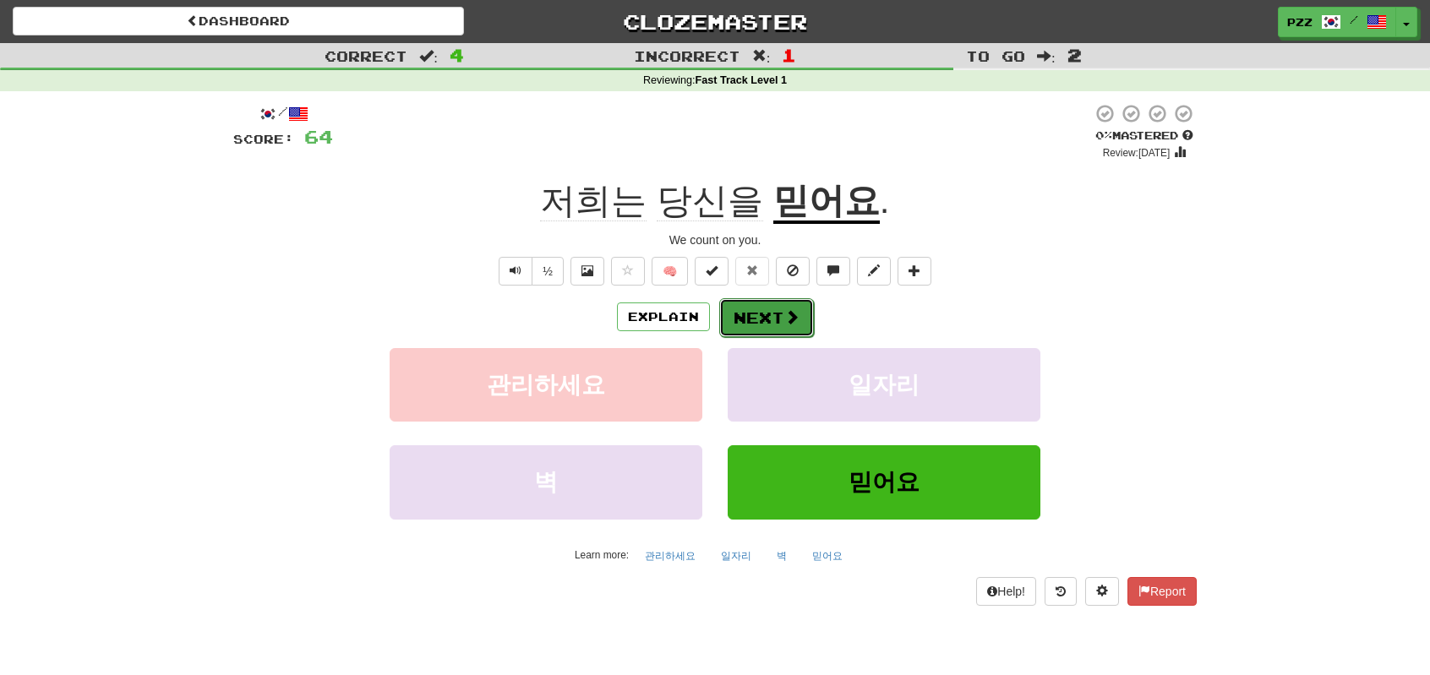
click at [771, 308] on button "Next" at bounding box center [766, 317] width 95 height 39
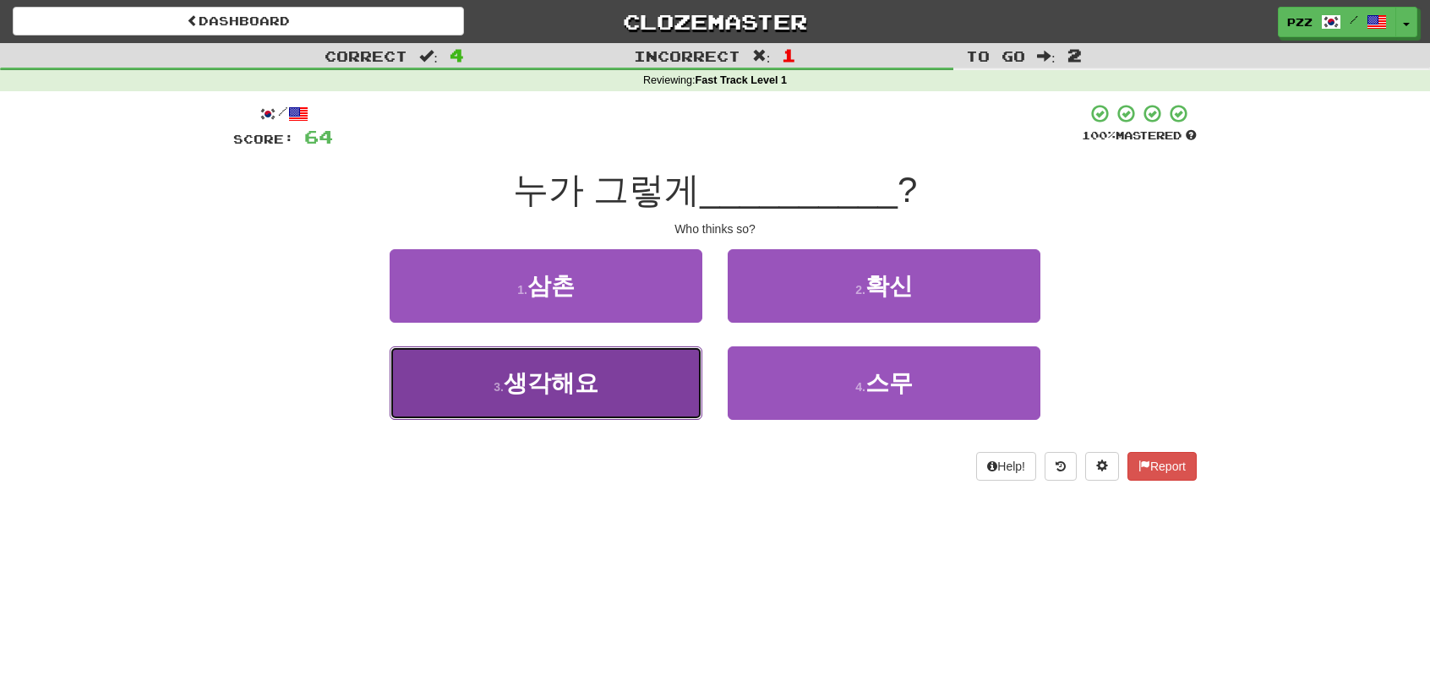
click at [661, 376] on button "3 . 생각해요" at bounding box center [546, 383] width 313 height 74
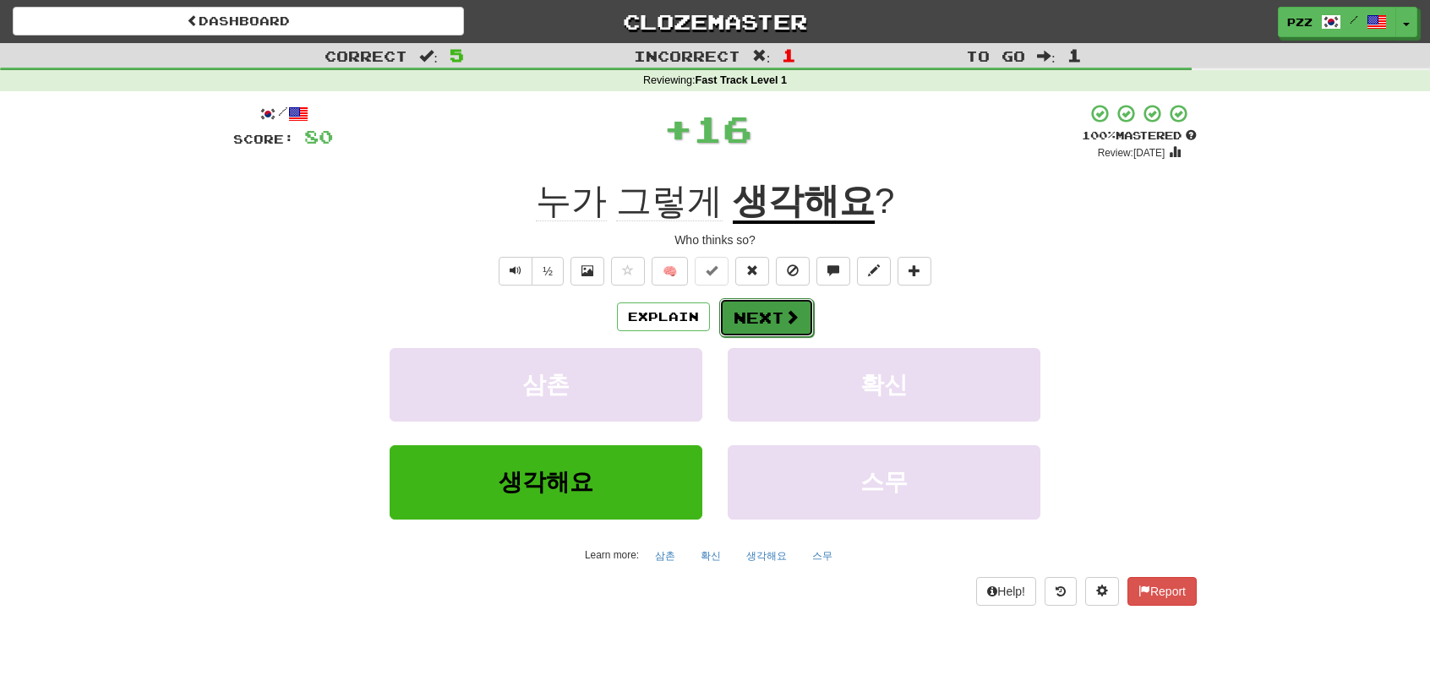
click at [733, 310] on button "Next" at bounding box center [766, 317] width 95 height 39
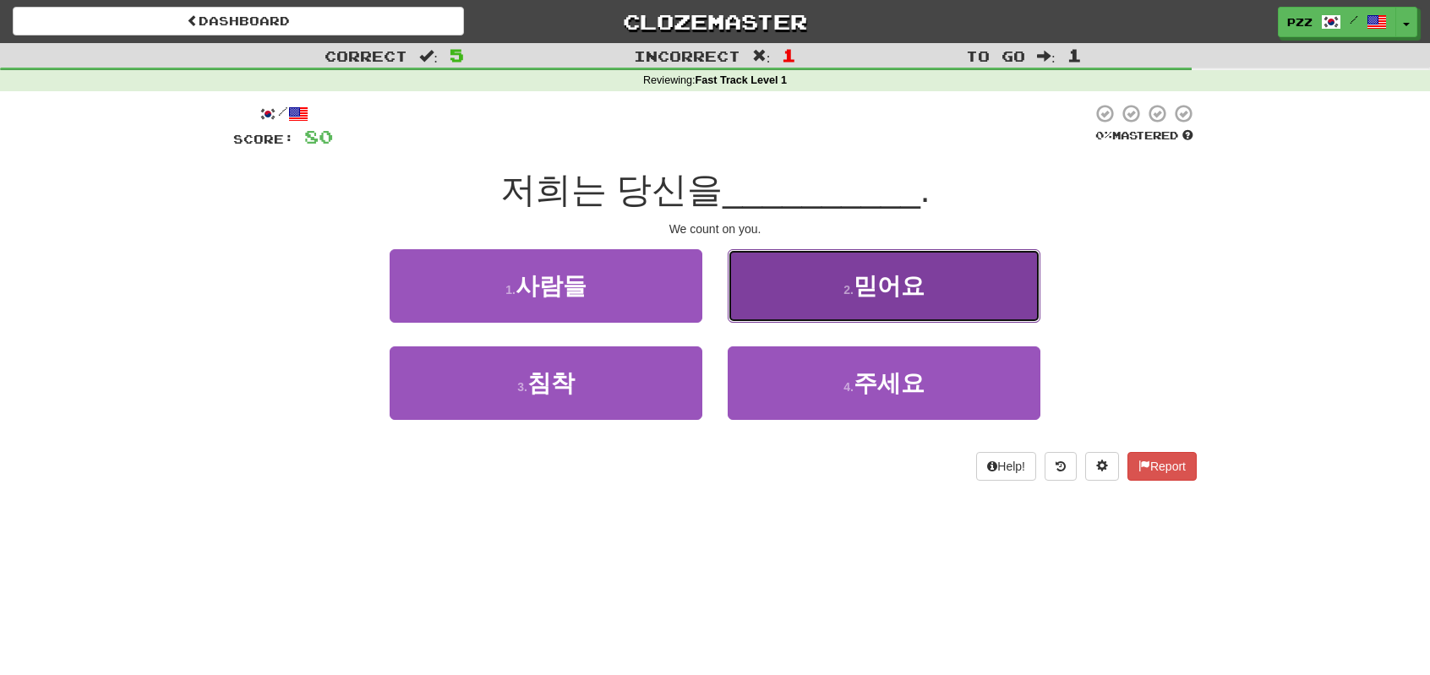
click at [783, 285] on button "2 . 믿어요" at bounding box center [884, 286] width 313 height 74
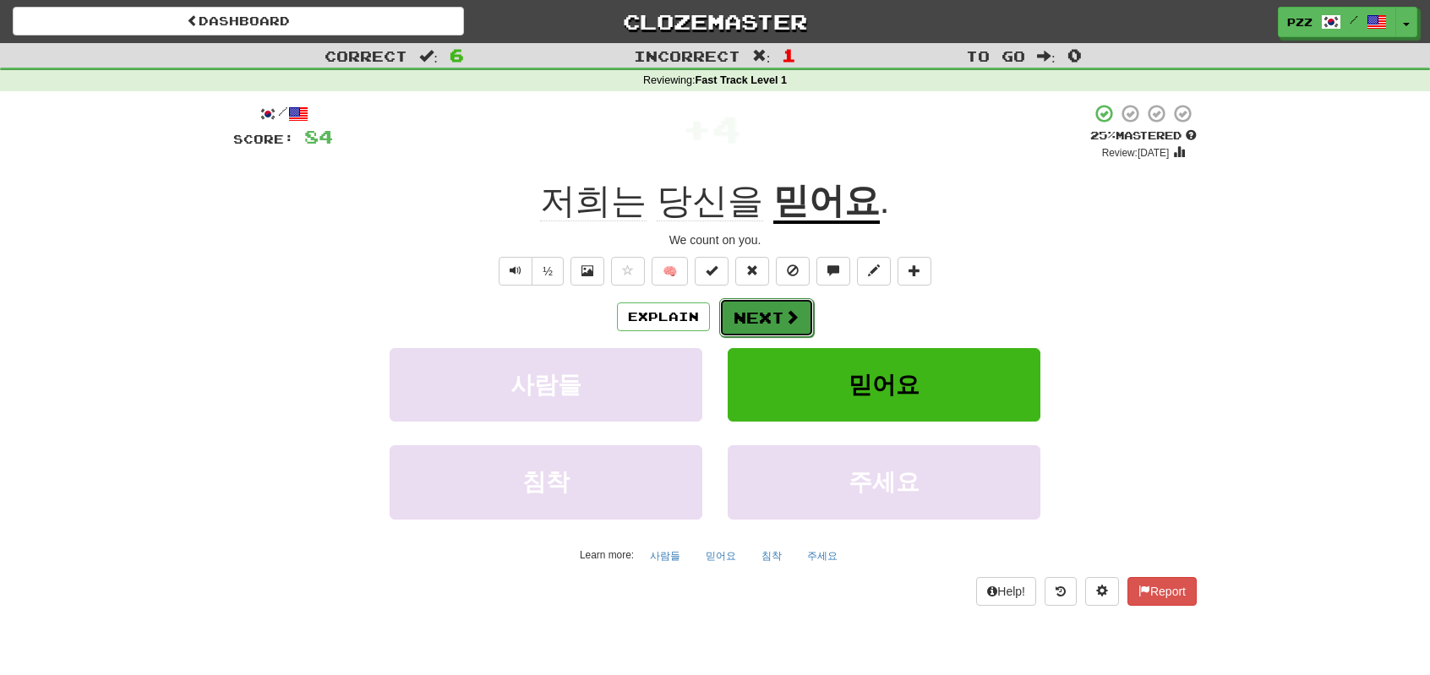
click at [751, 315] on button "Next" at bounding box center [766, 317] width 95 height 39
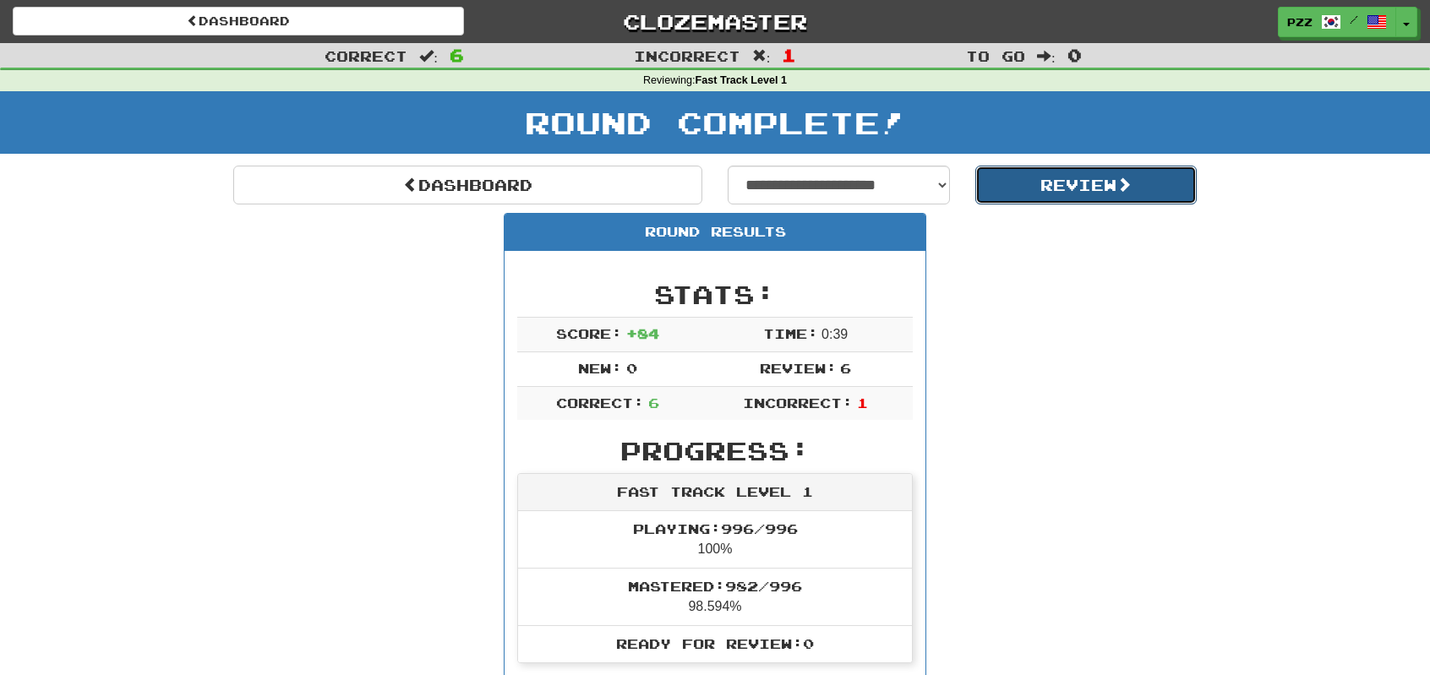
click at [1063, 180] on button "Review" at bounding box center [1086, 185] width 222 height 39
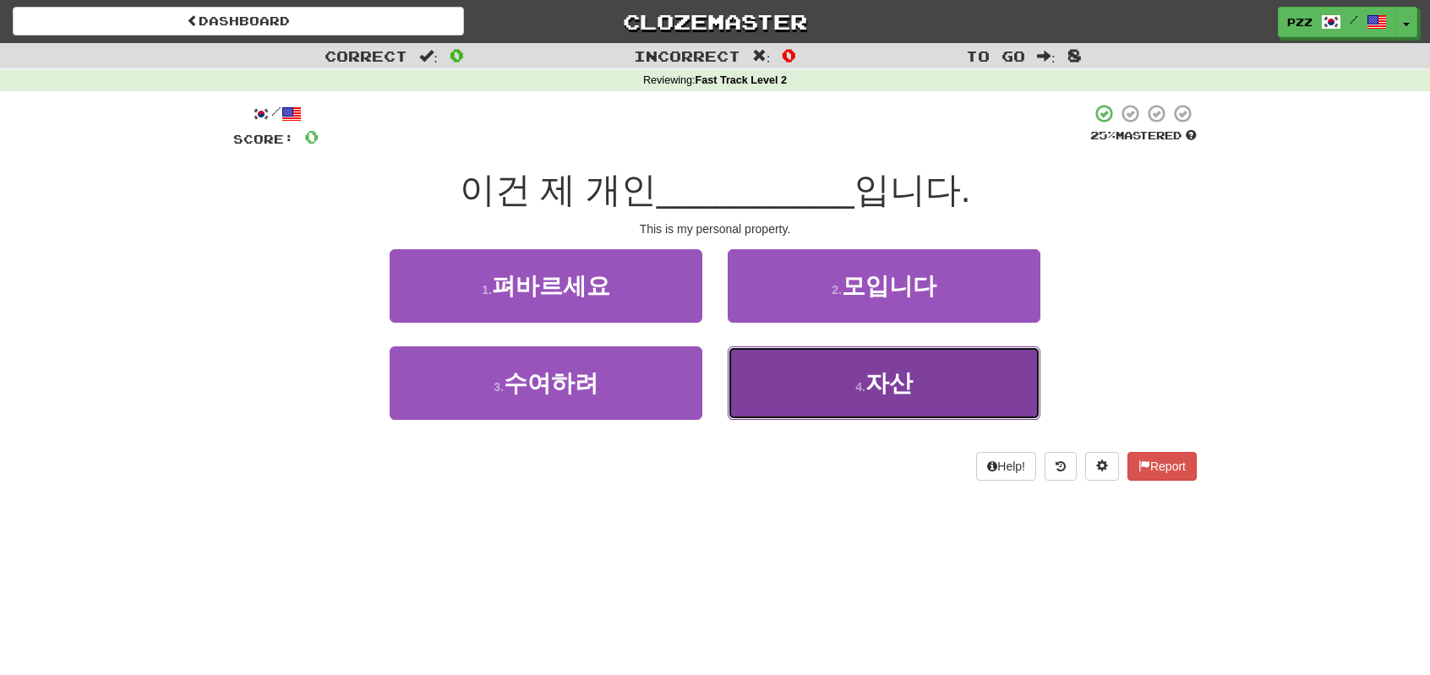
click at [759, 384] on button "4 . 자산" at bounding box center [884, 383] width 313 height 74
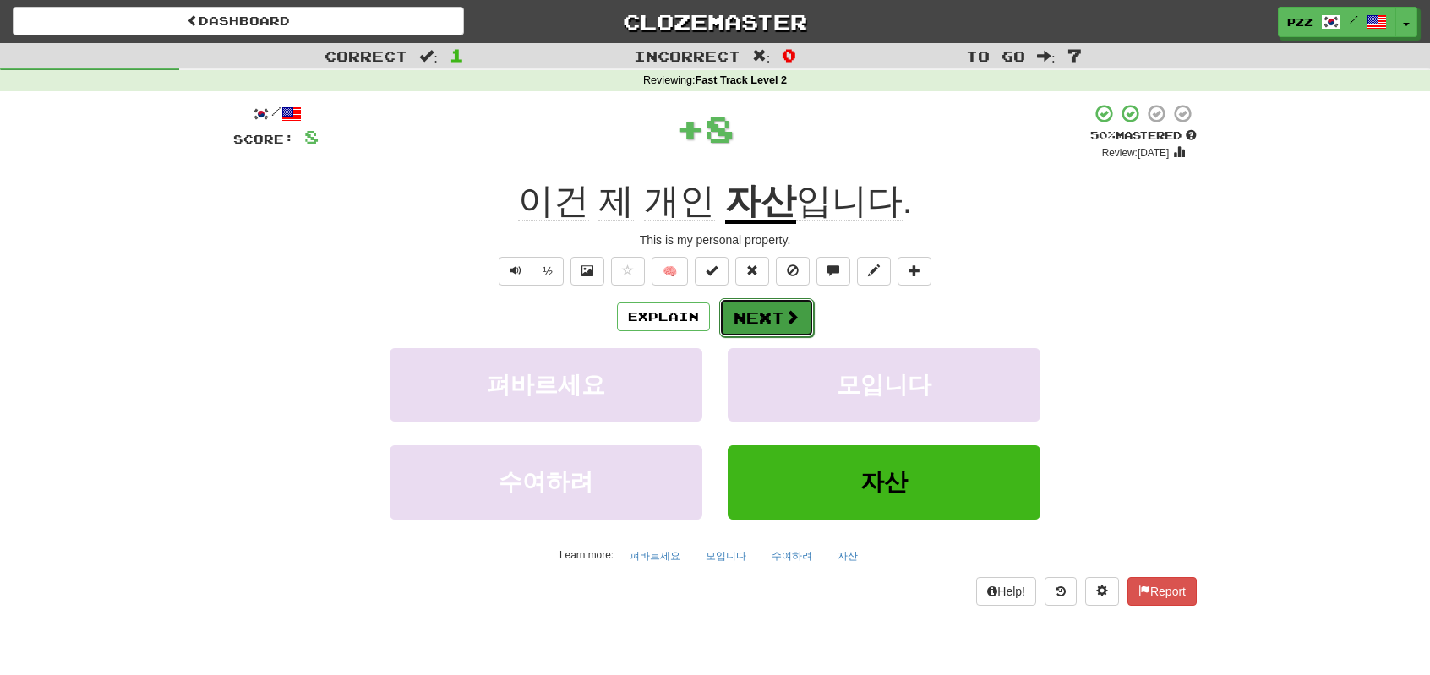
click at [756, 306] on button "Next" at bounding box center [766, 317] width 95 height 39
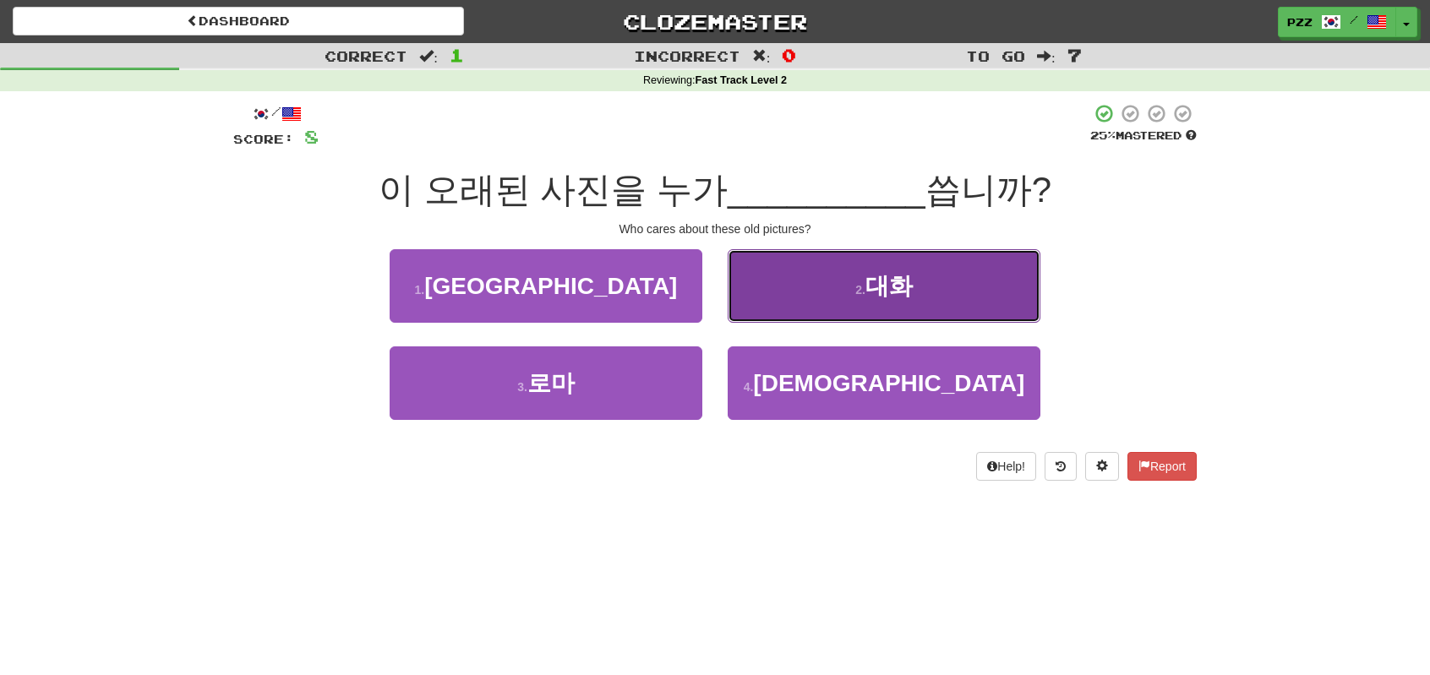
click at [759, 300] on button "2 . 대화" at bounding box center [884, 286] width 313 height 74
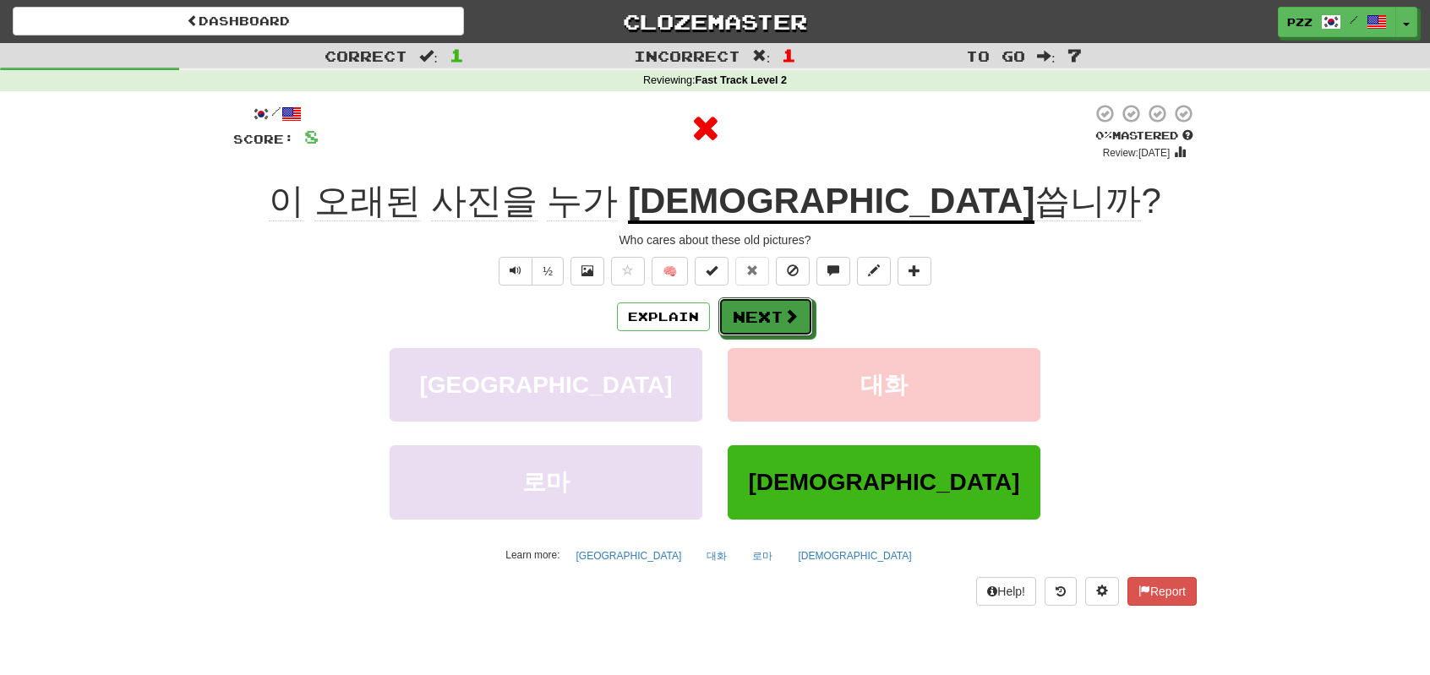
click at [759, 300] on button "Next" at bounding box center [765, 316] width 95 height 39
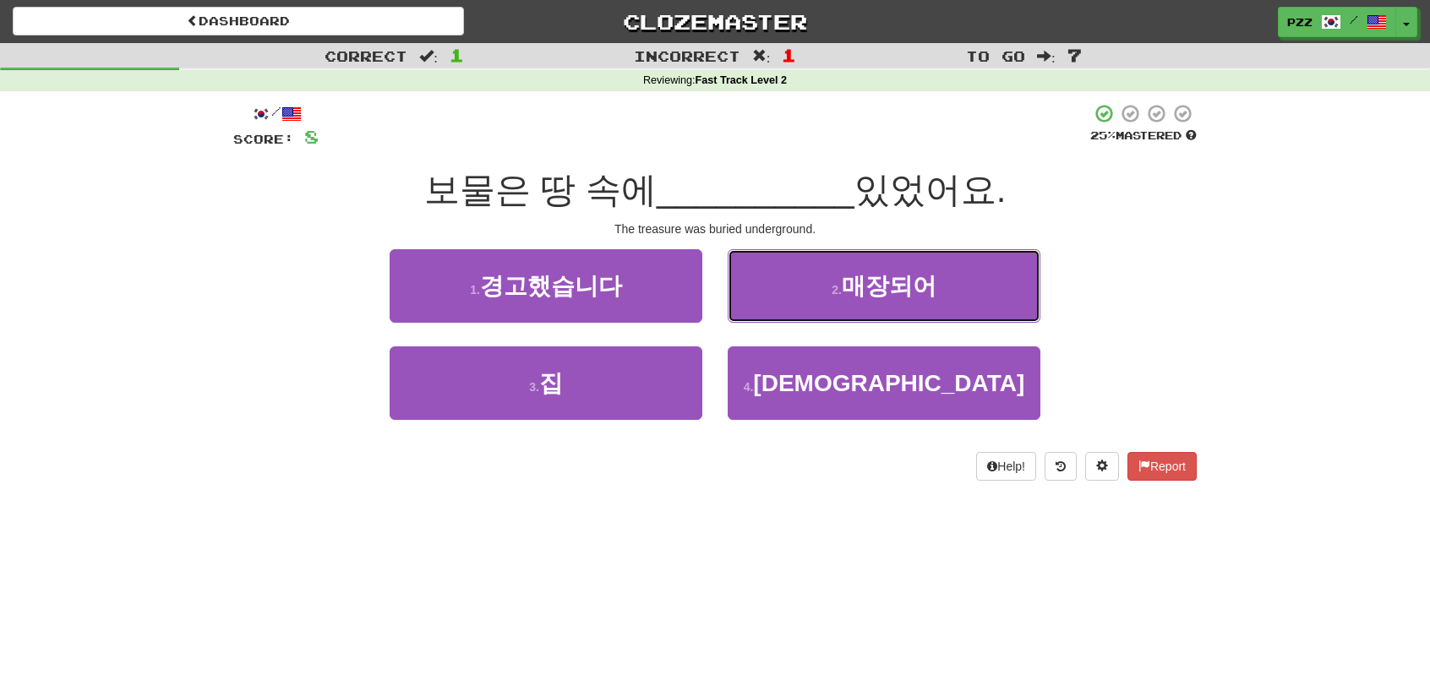
click at [759, 300] on button "2 . 매장되어" at bounding box center [884, 286] width 313 height 74
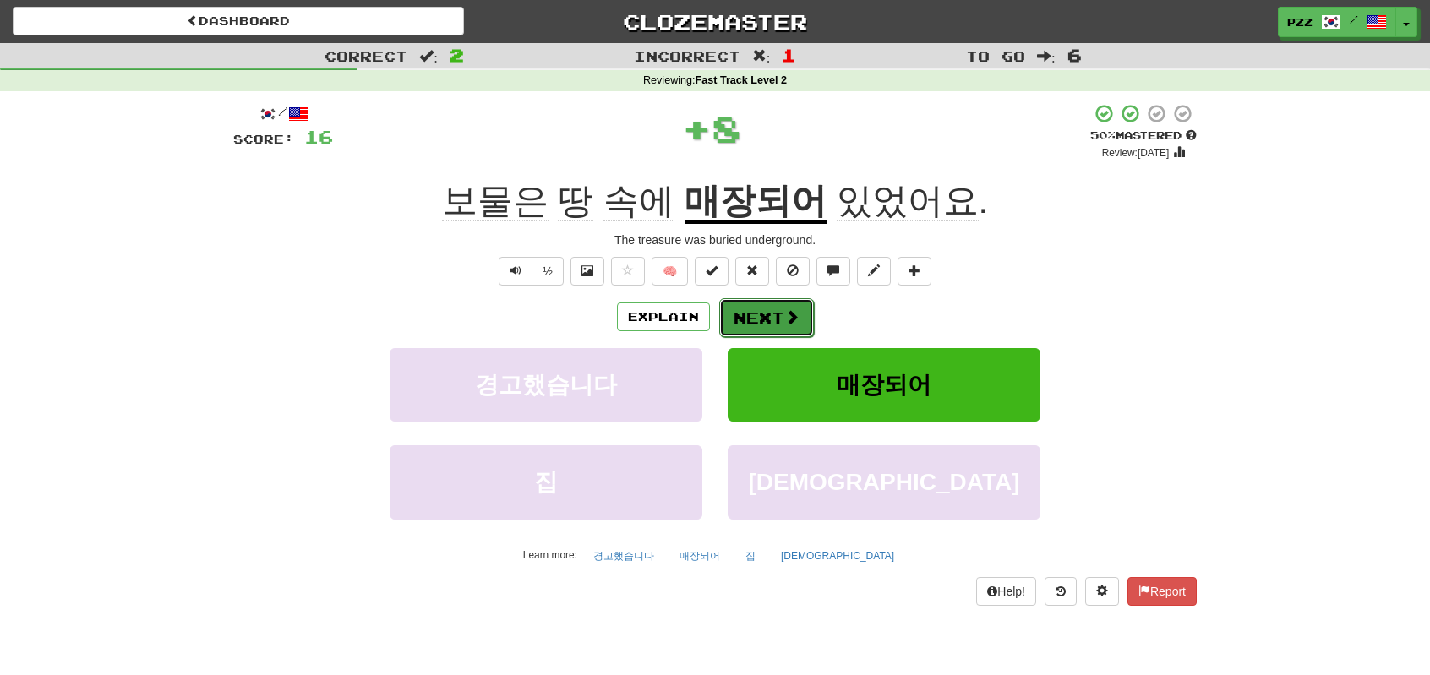
click at [756, 307] on button "Next" at bounding box center [766, 317] width 95 height 39
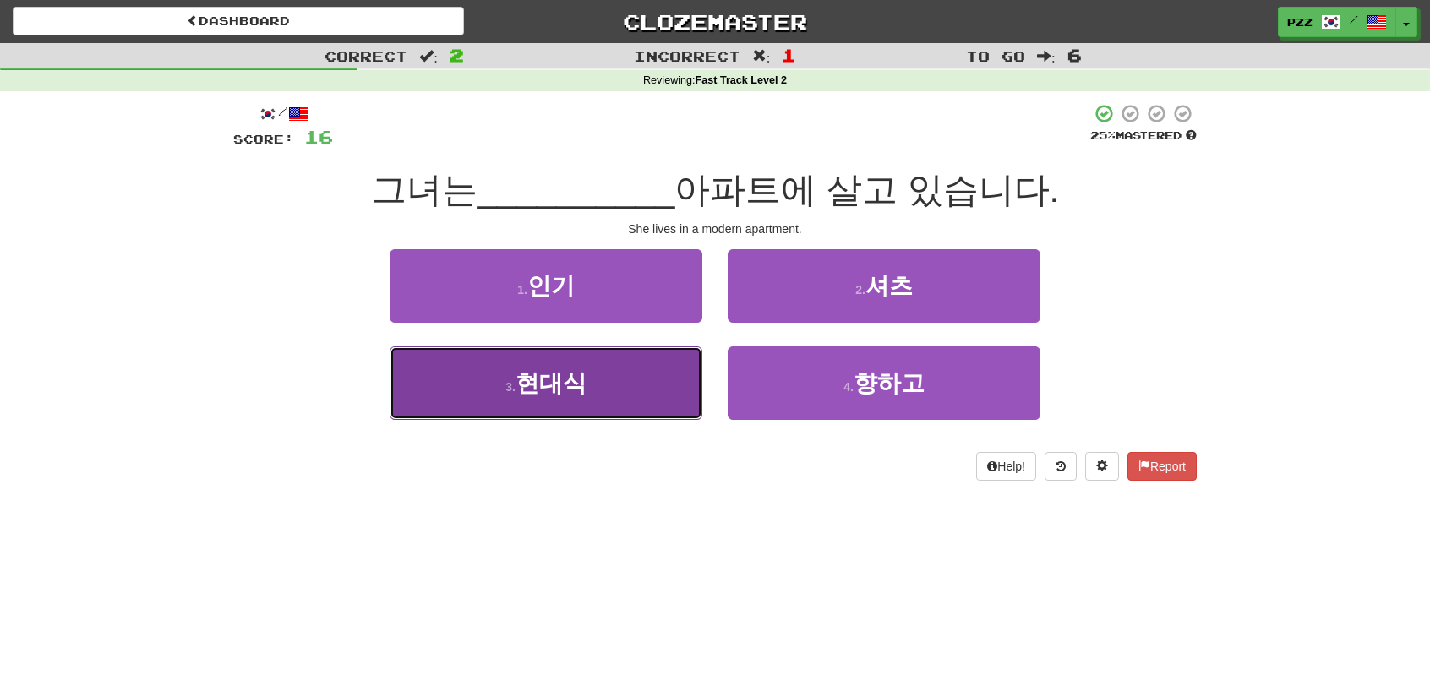
click at [635, 390] on button "3 . 현대식" at bounding box center [546, 383] width 313 height 74
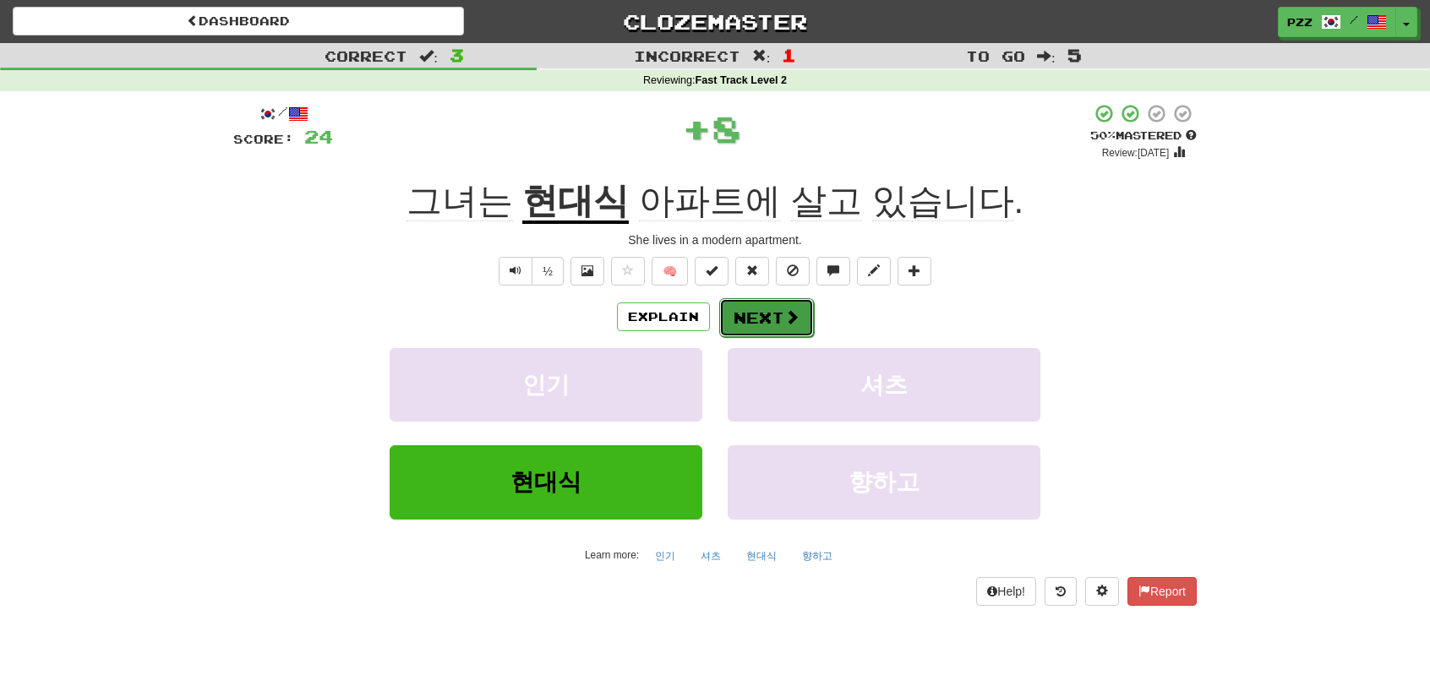
click at [788, 311] on span at bounding box center [791, 316] width 15 height 15
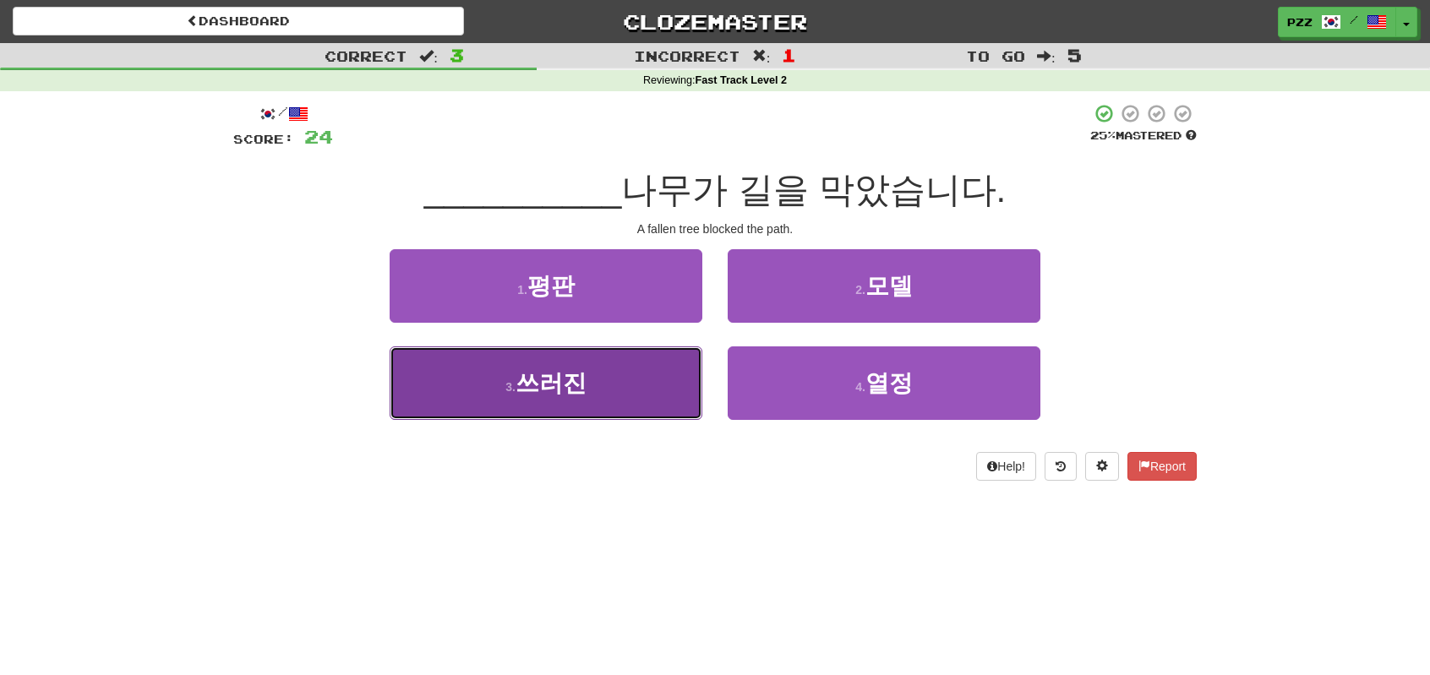
click at [556, 387] on span "쓰러진" at bounding box center [550, 383] width 71 height 26
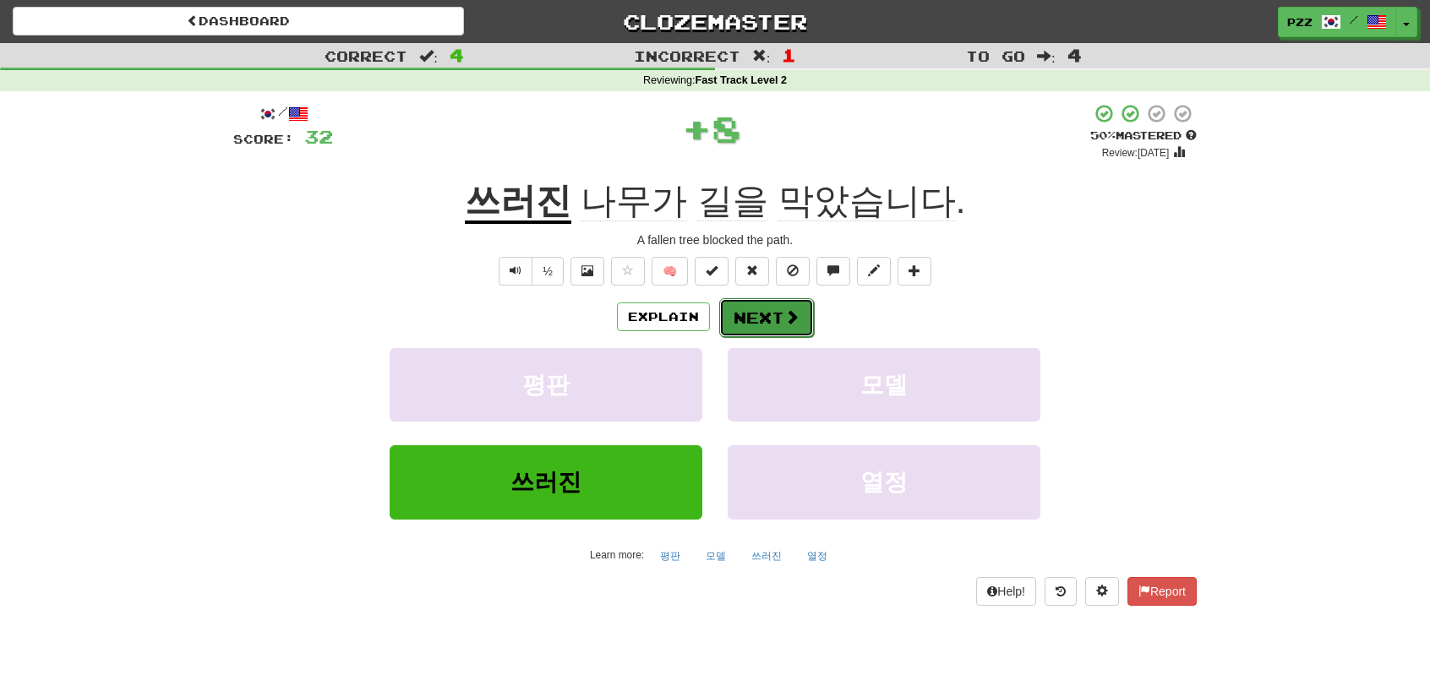
click at [767, 312] on button "Next" at bounding box center [766, 317] width 95 height 39
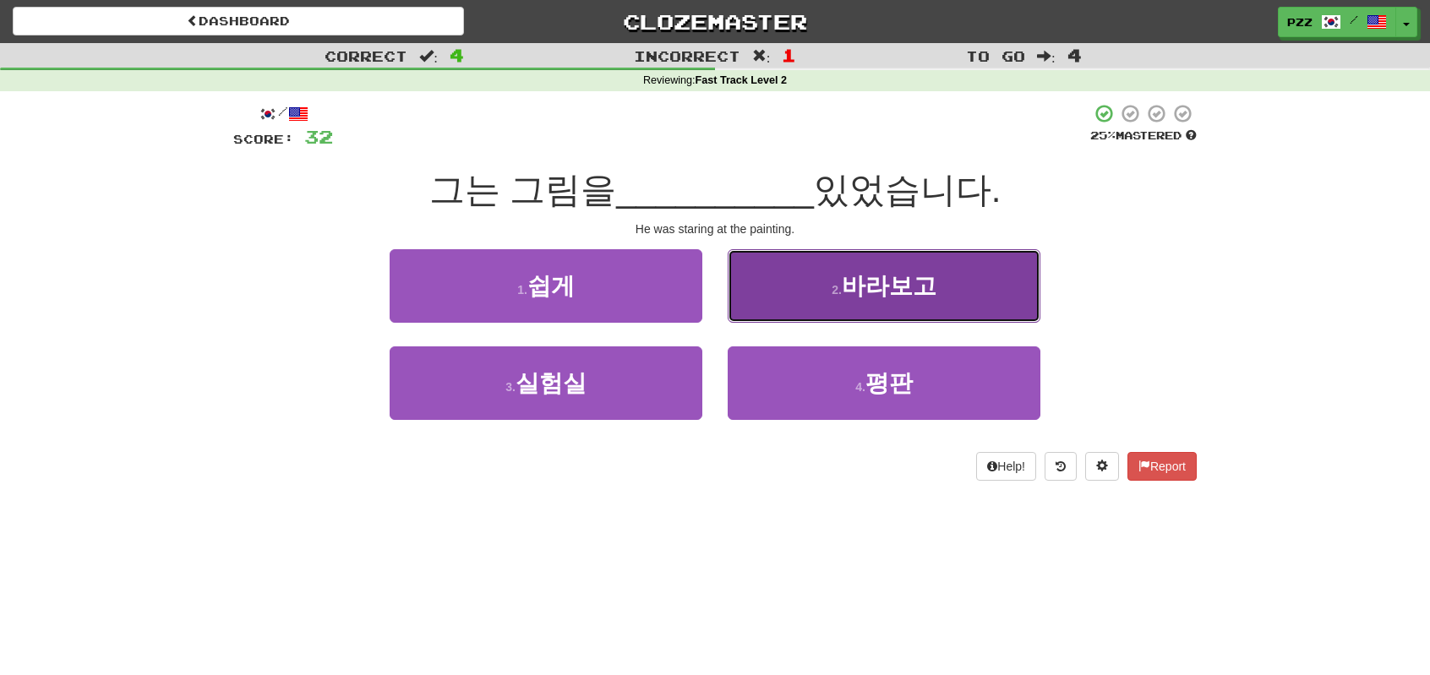
click at [771, 297] on button "2 . 바라보고" at bounding box center [884, 286] width 313 height 74
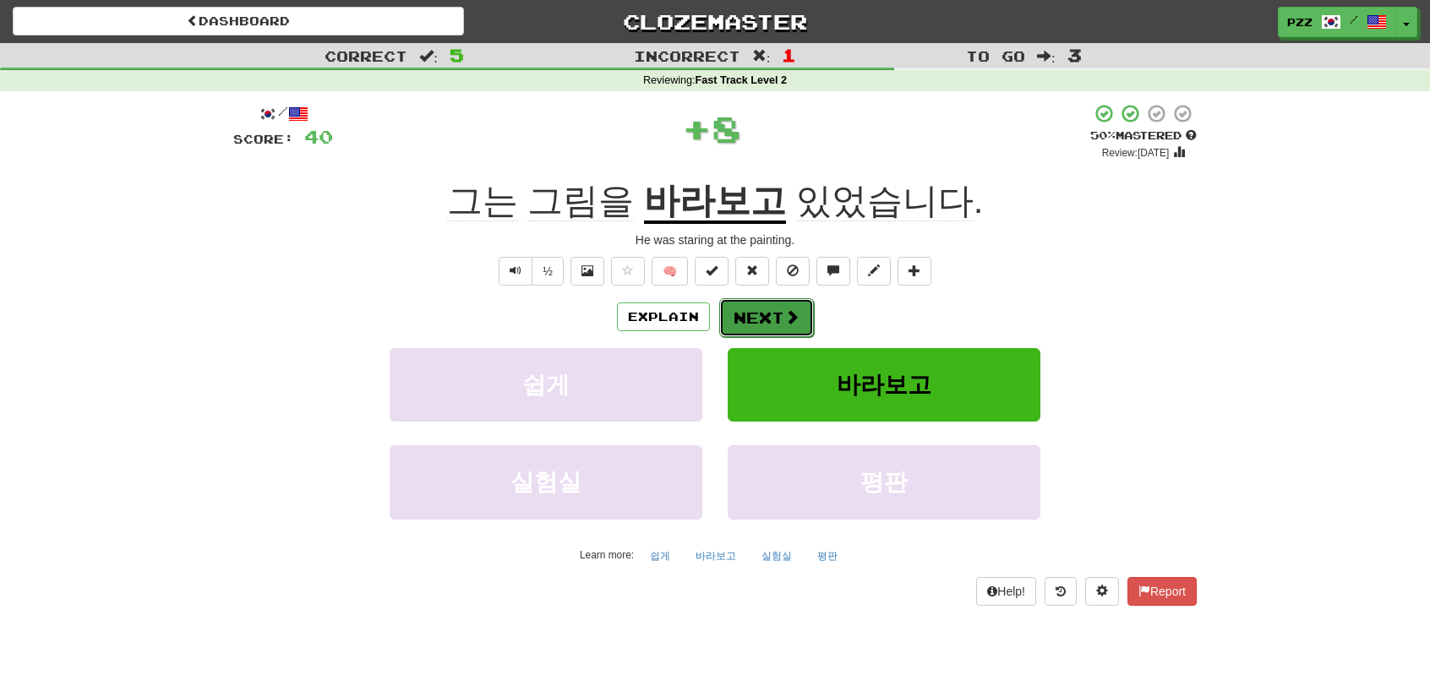
click at [756, 310] on button "Next" at bounding box center [766, 317] width 95 height 39
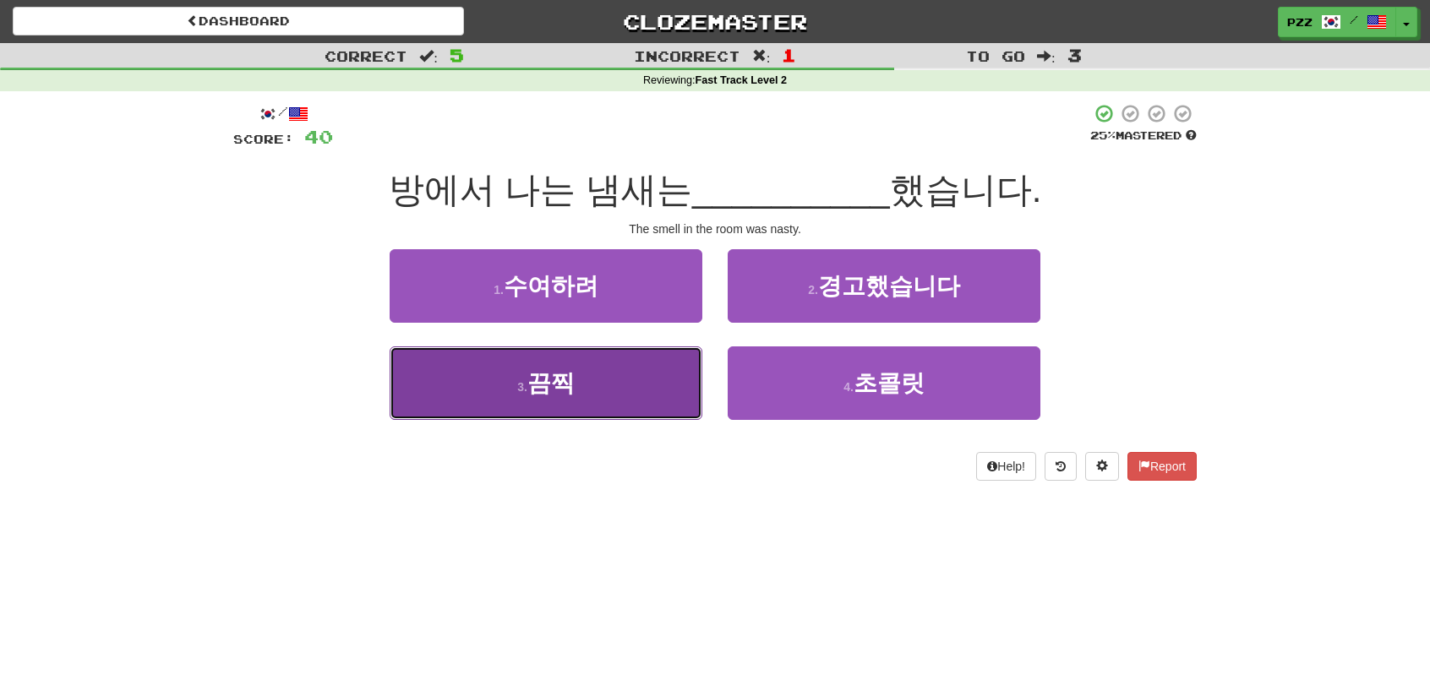
click at [601, 383] on button "3 . 끔찍" at bounding box center [546, 383] width 313 height 74
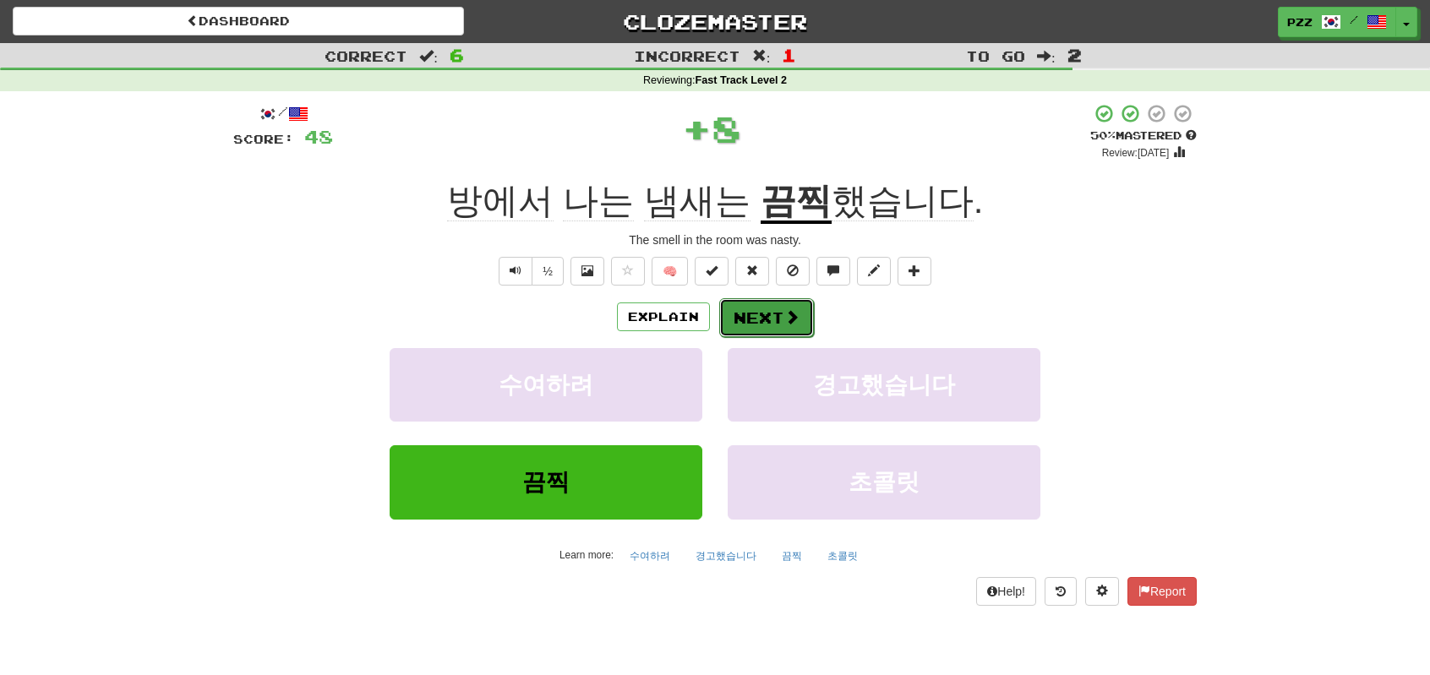
click at [784, 310] on span at bounding box center [791, 316] width 15 height 15
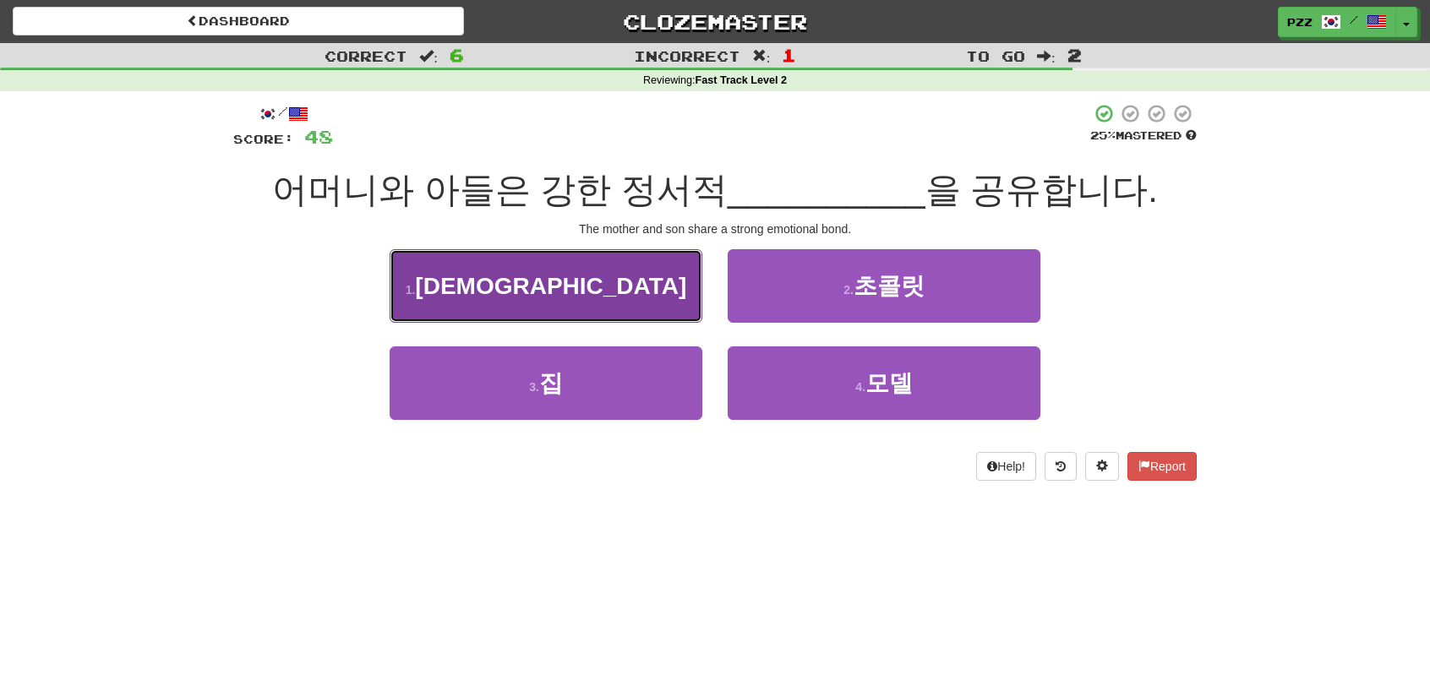
click at [622, 296] on button "1 . 유대감" at bounding box center [546, 286] width 313 height 74
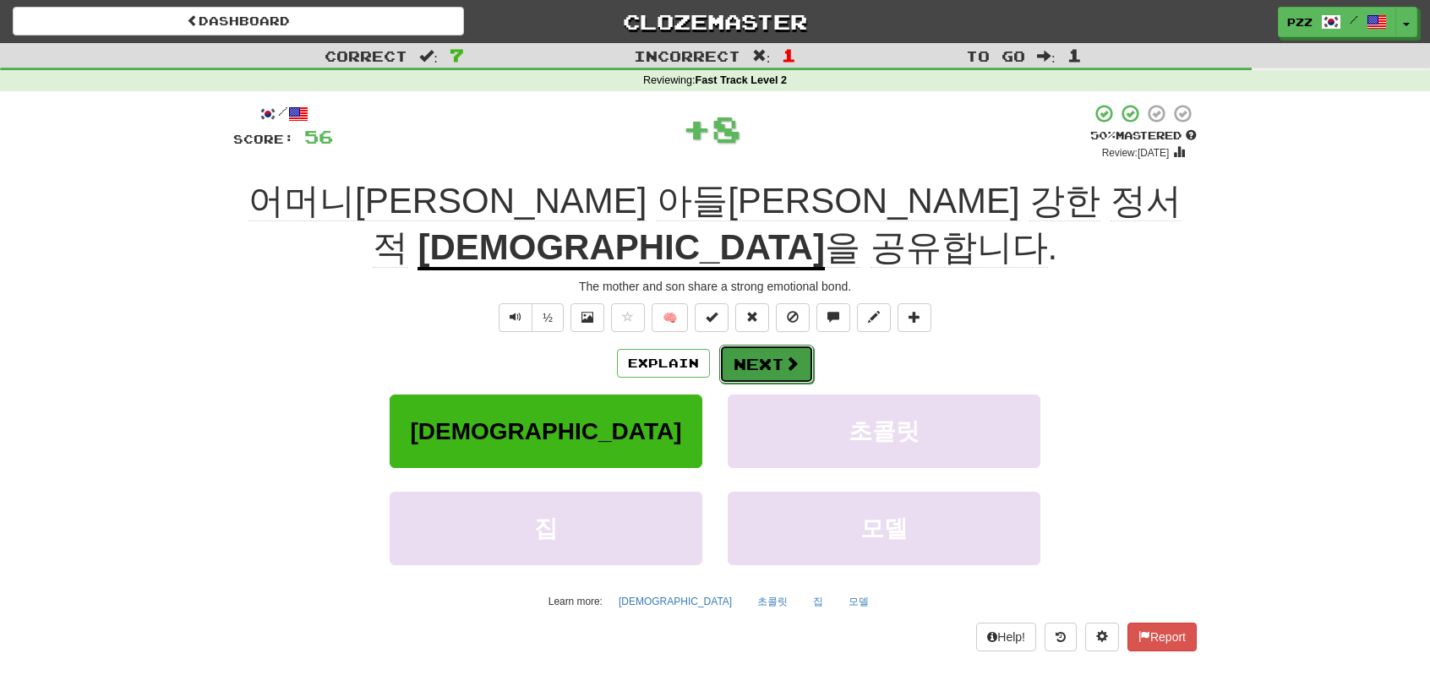
click at [771, 345] on button "Next" at bounding box center [766, 364] width 95 height 39
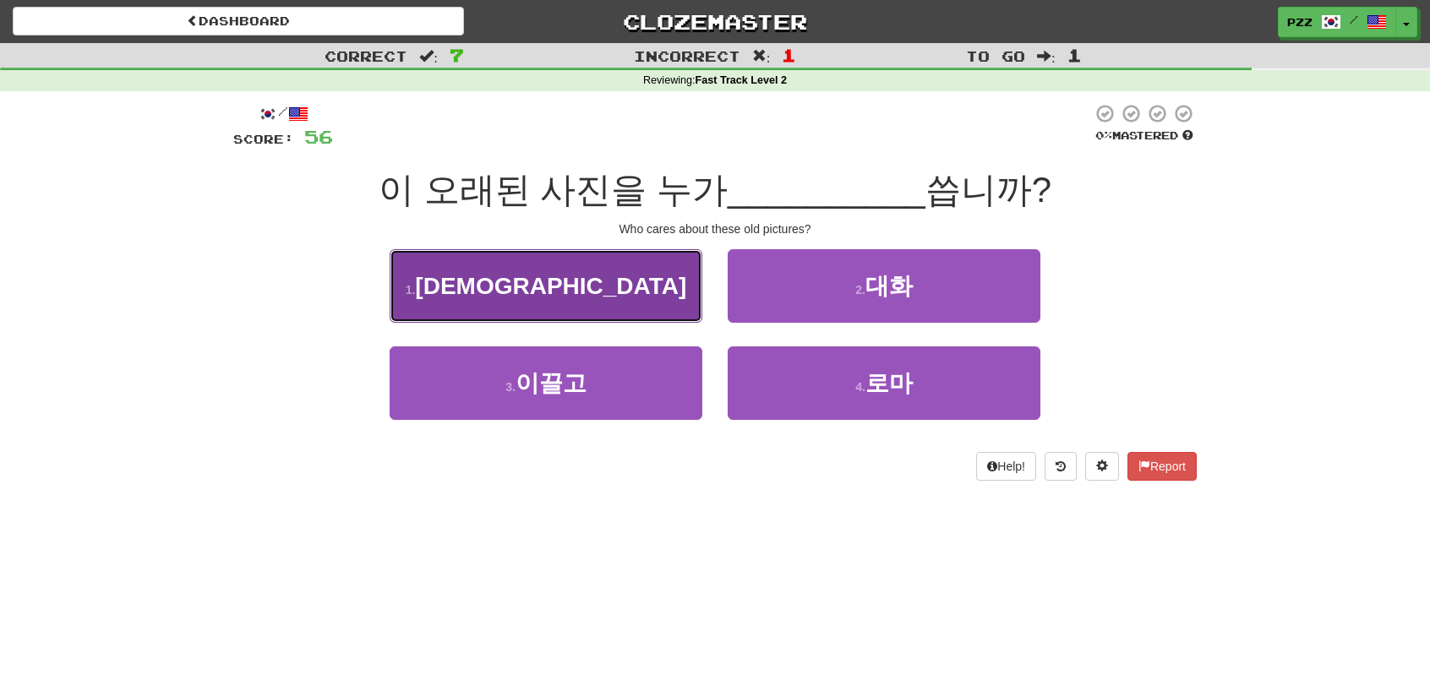
click at [630, 317] on button "1 . 신경" at bounding box center [546, 286] width 313 height 74
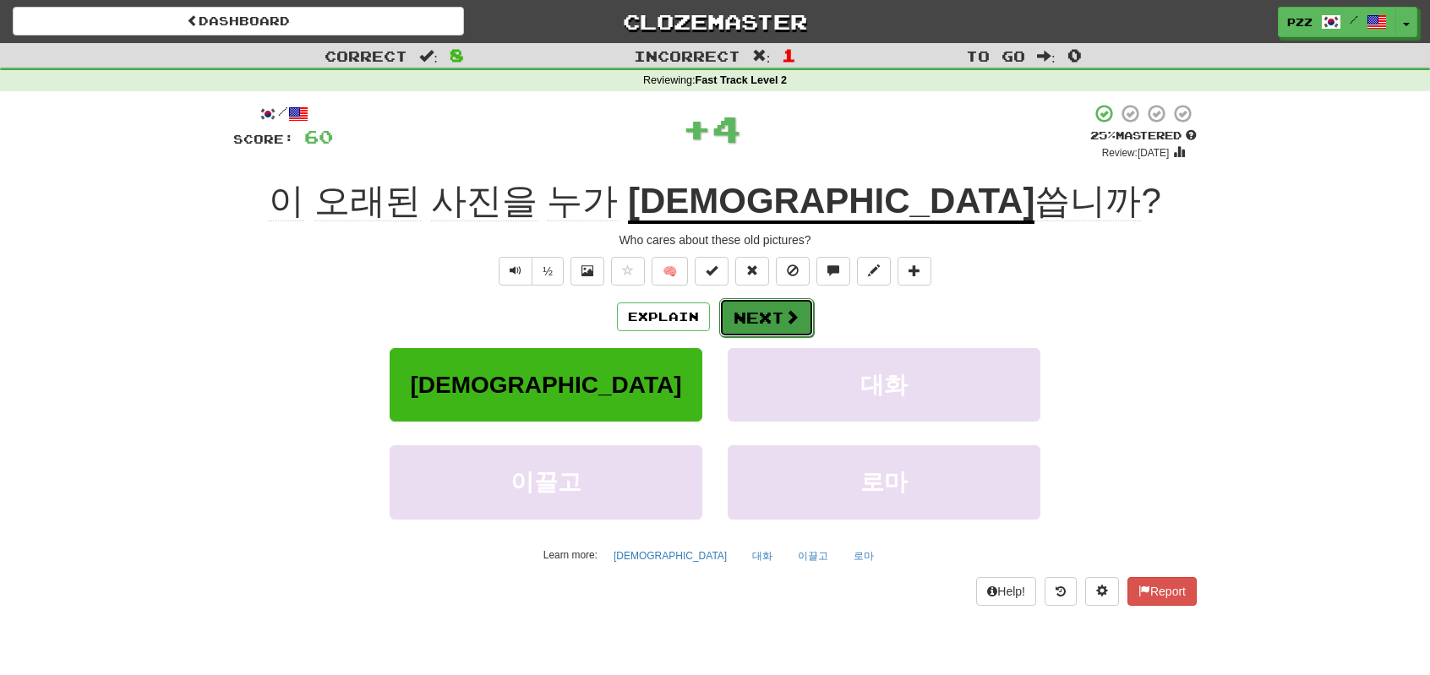
click at [771, 307] on button "Next" at bounding box center [766, 317] width 95 height 39
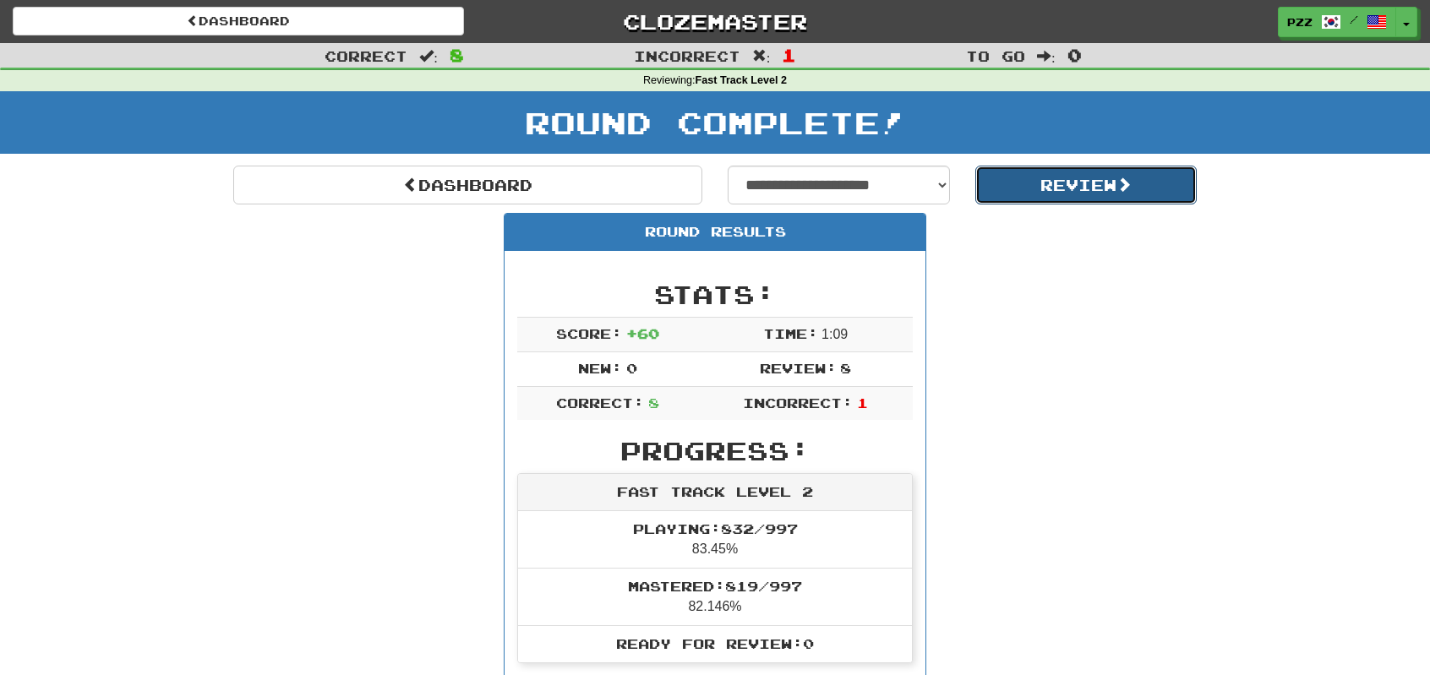
click at [1023, 181] on button "Review" at bounding box center [1086, 185] width 222 height 39
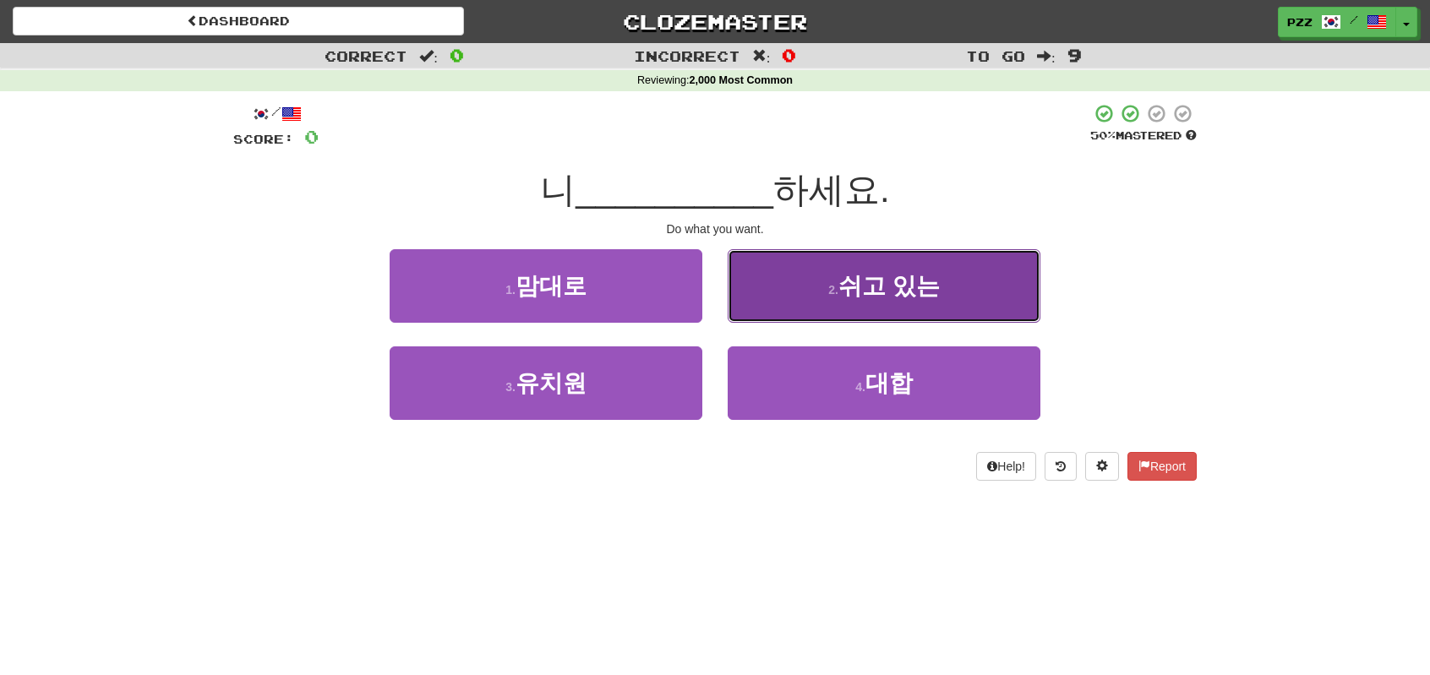
click at [891, 300] on button "2 . 쉬고 있는" at bounding box center [884, 286] width 313 height 74
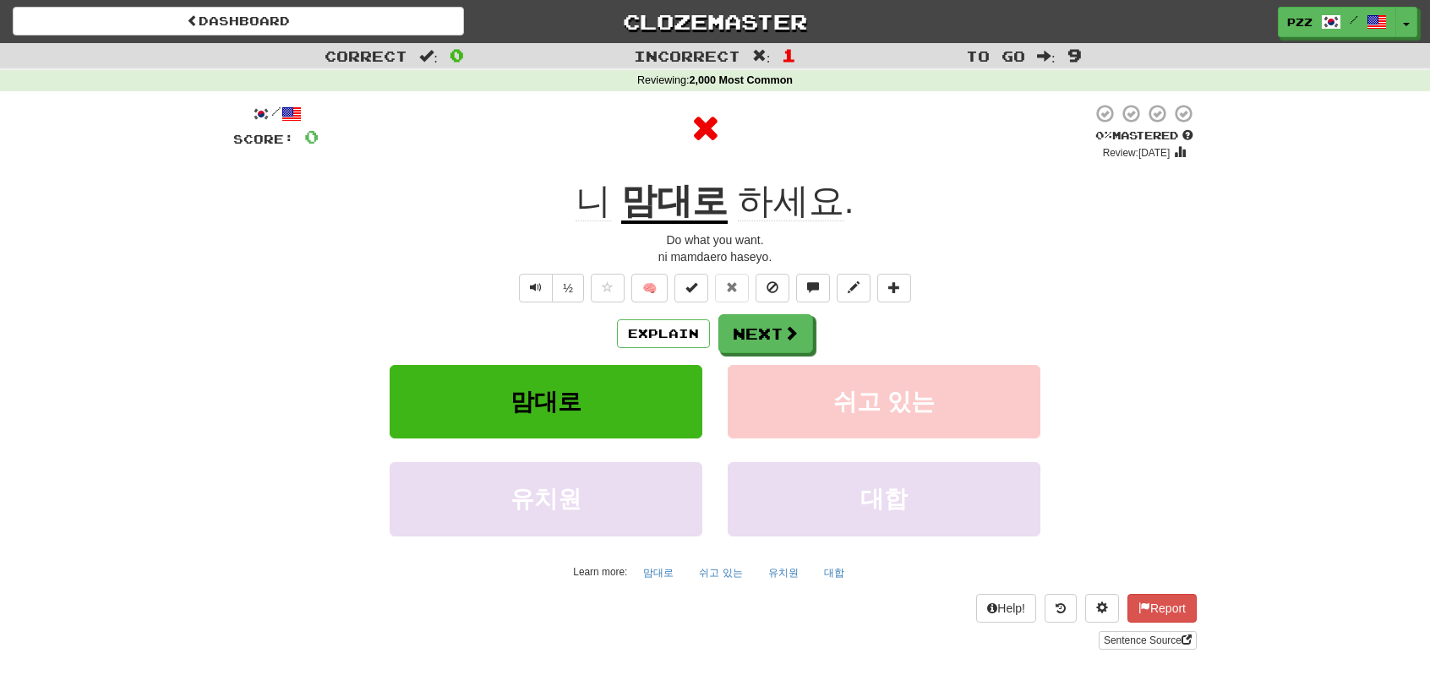
click at [701, 214] on u "맘대로" at bounding box center [674, 202] width 106 height 43
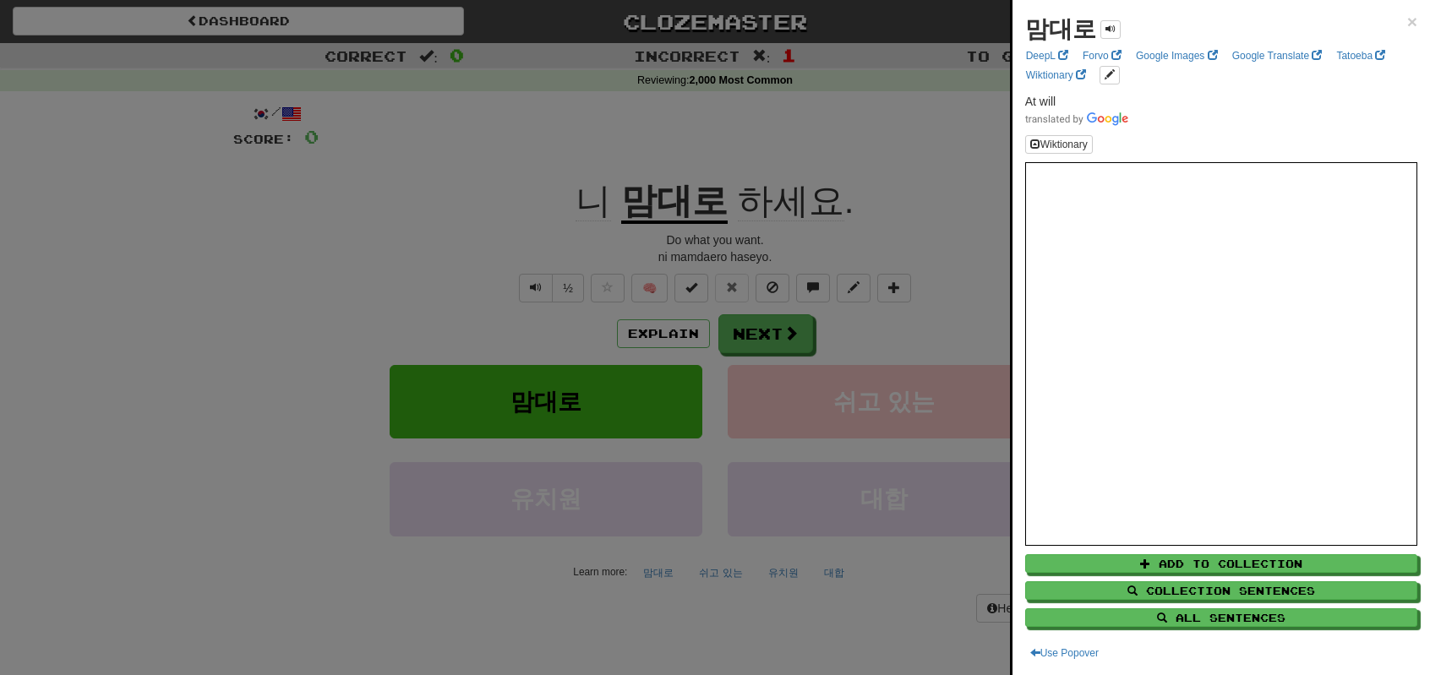
click at [867, 328] on div at bounding box center [715, 337] width 1430 height 675
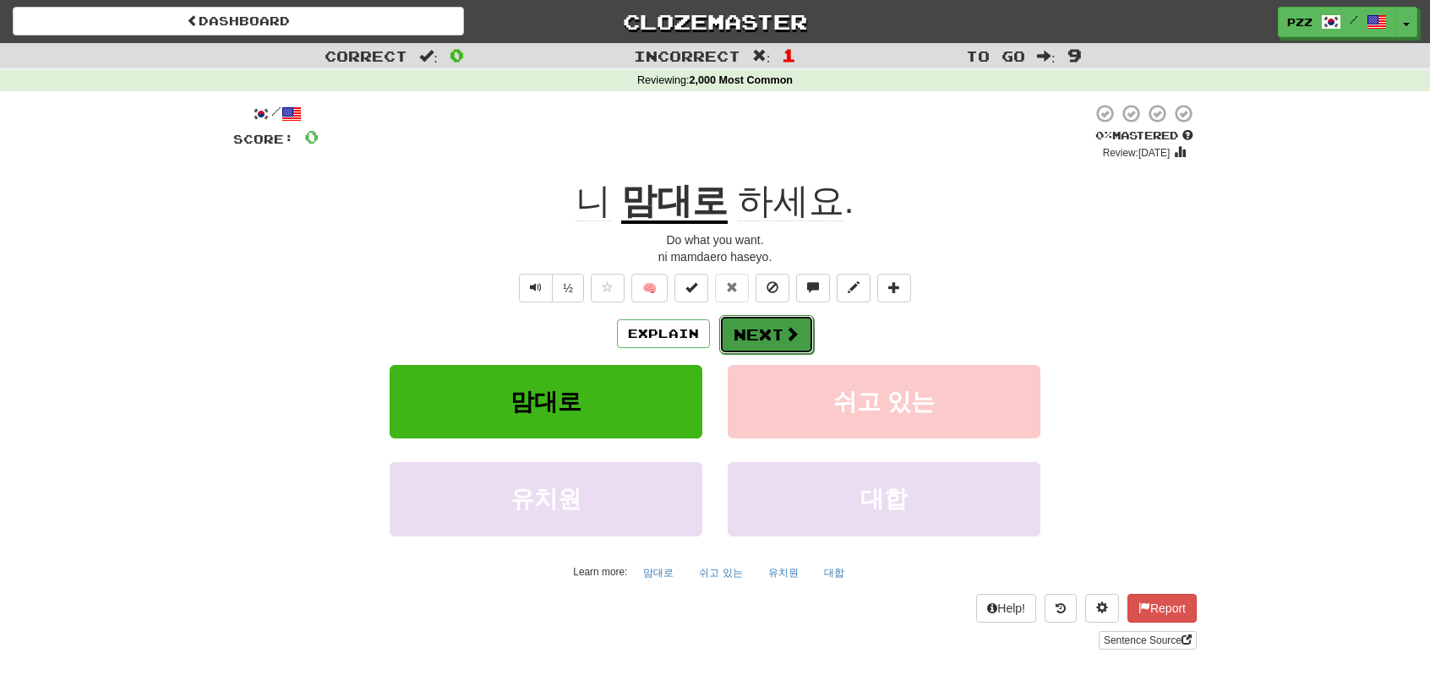
click at [747, 327] on button "Next" at bounding box center [766, 334] width 95 height 39
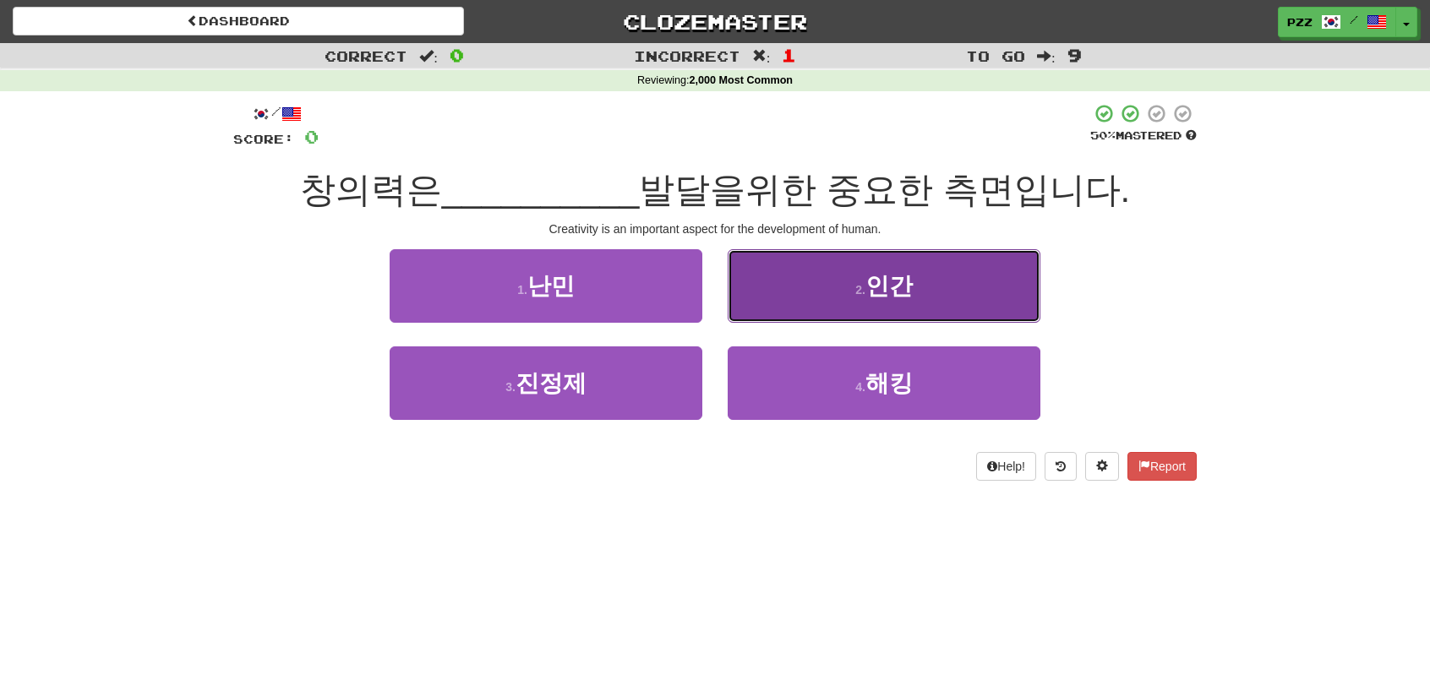
click at [784, 294] on button "2 . 인간" at bounding box center [884, 286] width 313 height 74
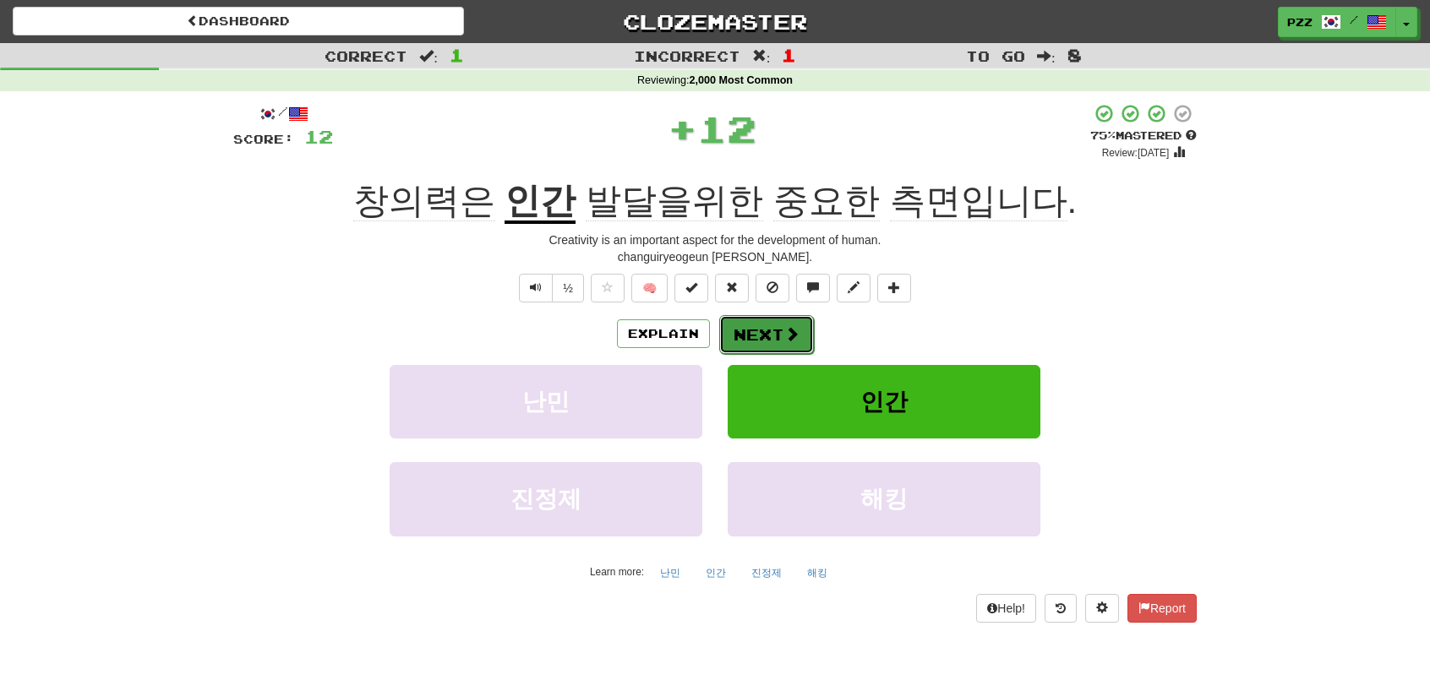
click at [767, 327] on button "Next" at bounding box center [766, 334] width 95 height 39
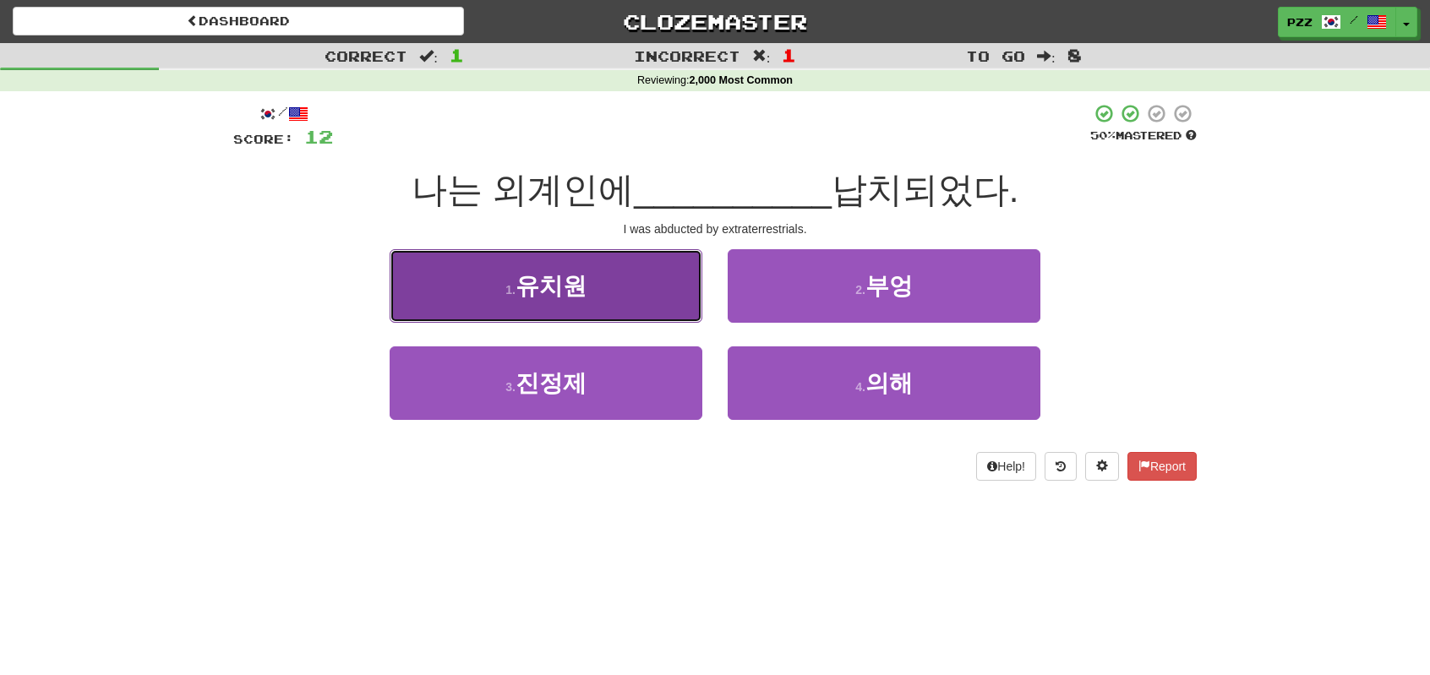
click at [632, 285] on button "1 . 유치원" at bounding box center [546, 286] width 313 height 74
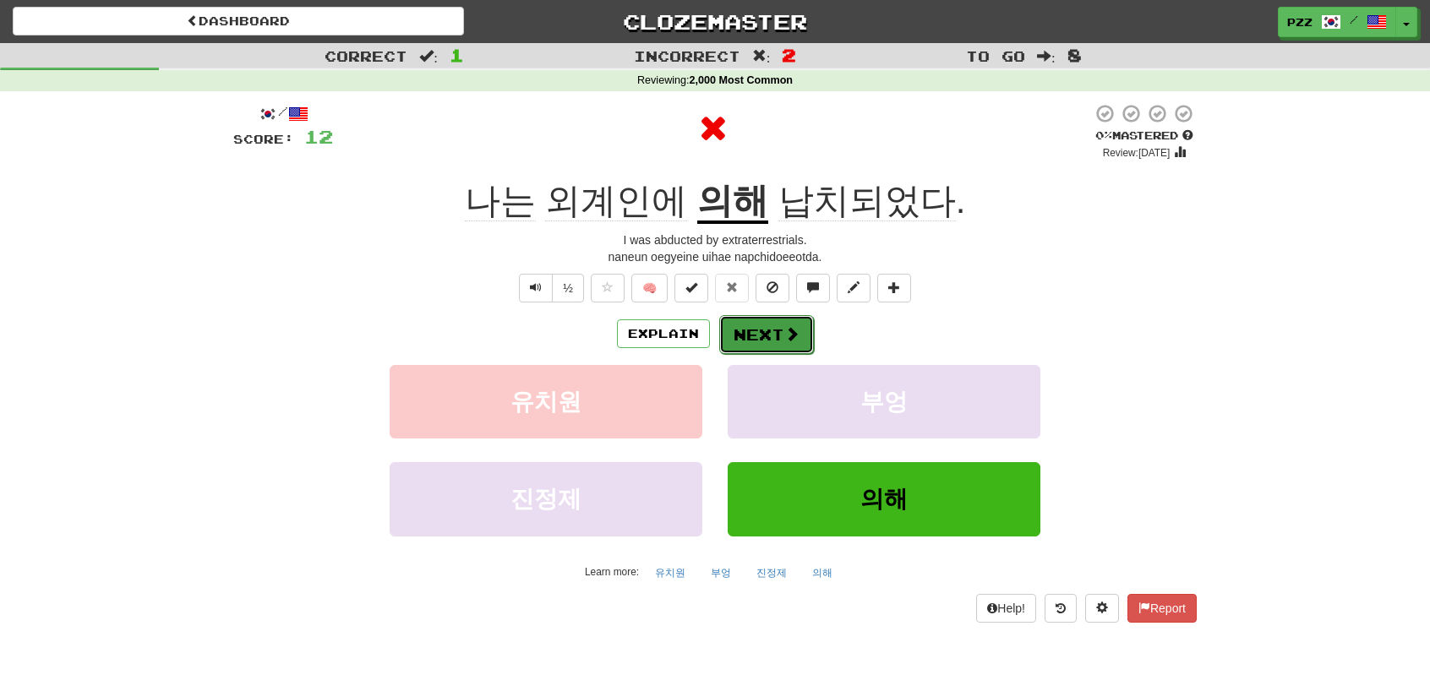
click at [755, 324] on button "Next" at bounding box center [766, 334] width 95 height 39
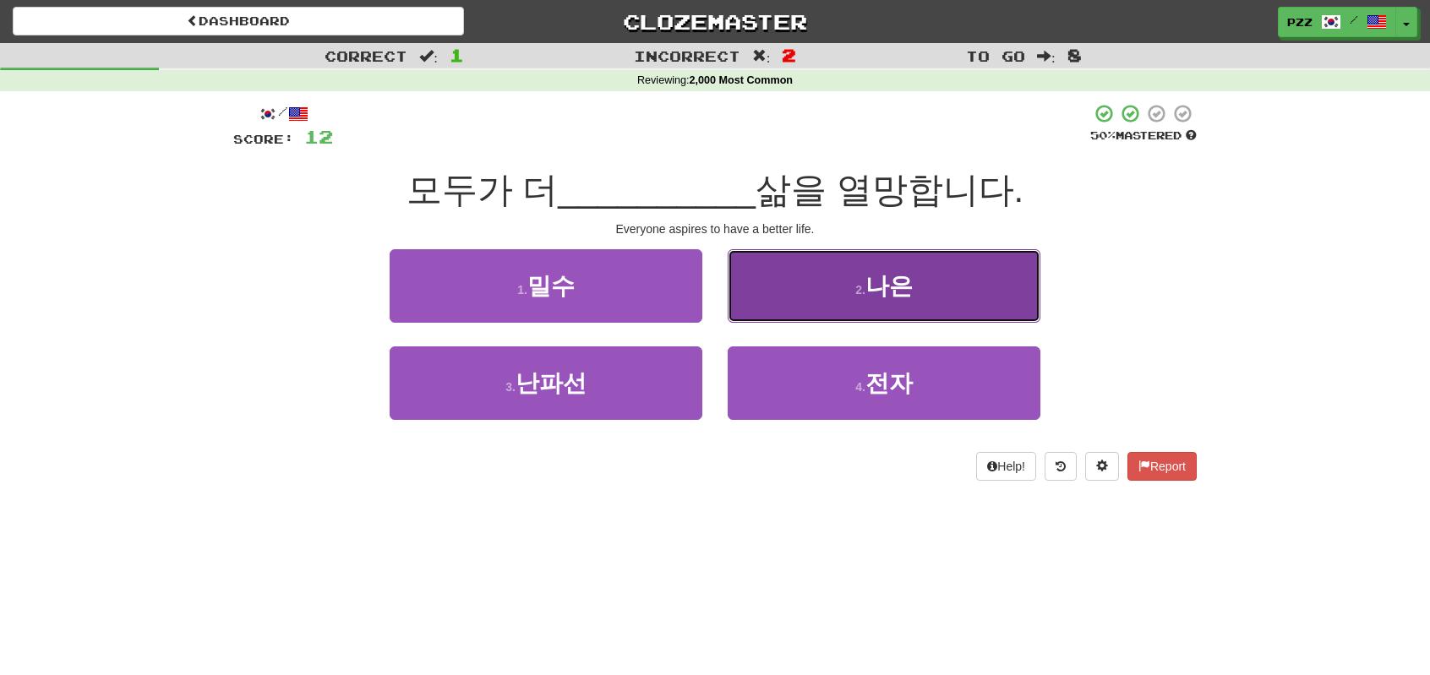
click at [776, 288] on button "2 . 나은" at bounding box center [884, 286] width 313 height 74
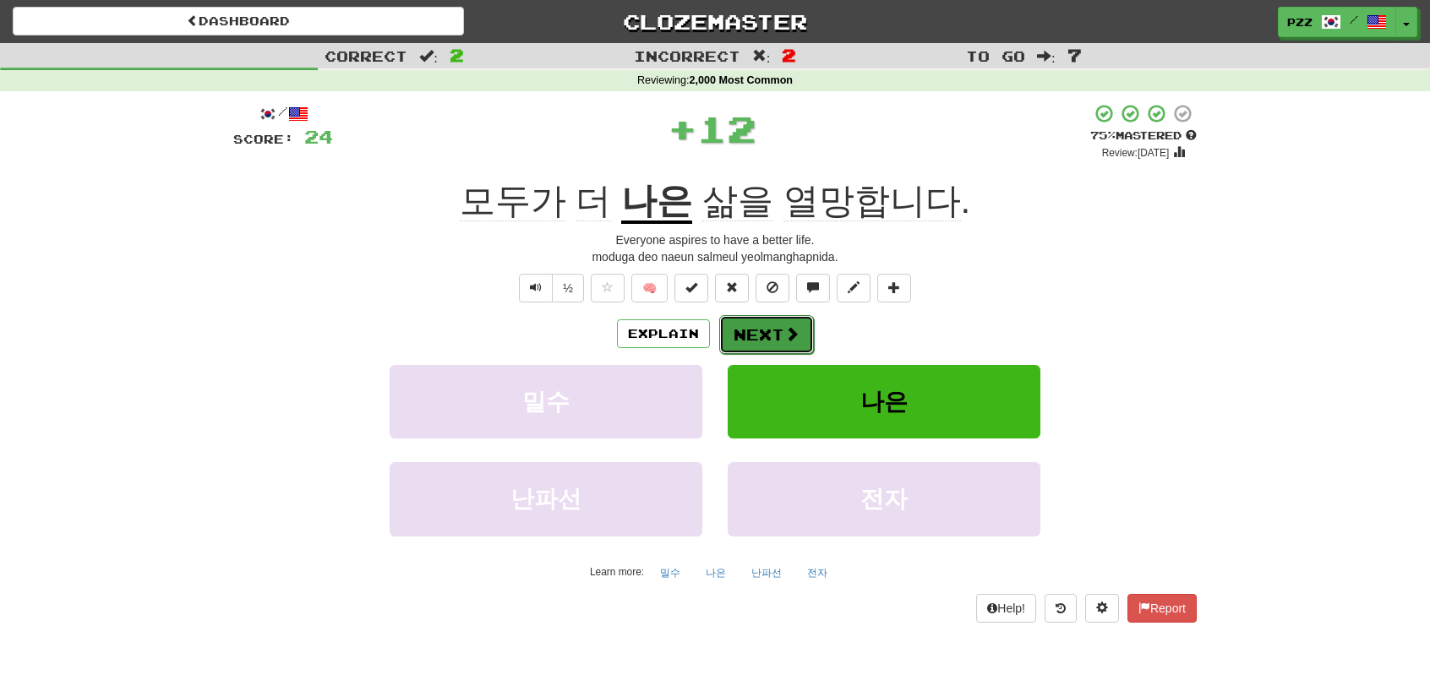
click at [772, 317] on button "Next" at bounding box center [766, 334] width 95 height 39
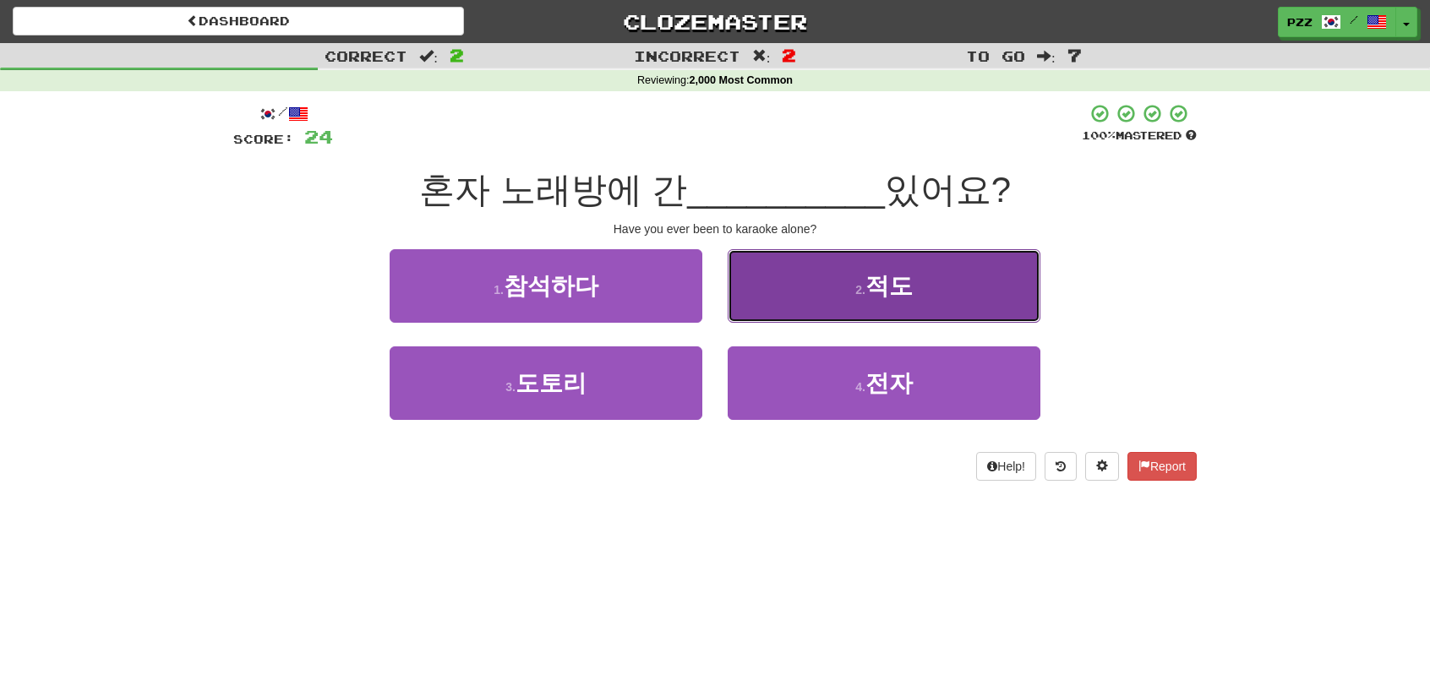
click at [764, 297] on button "2 . 적도" at bounding box center [884, 286] width 313 height 74
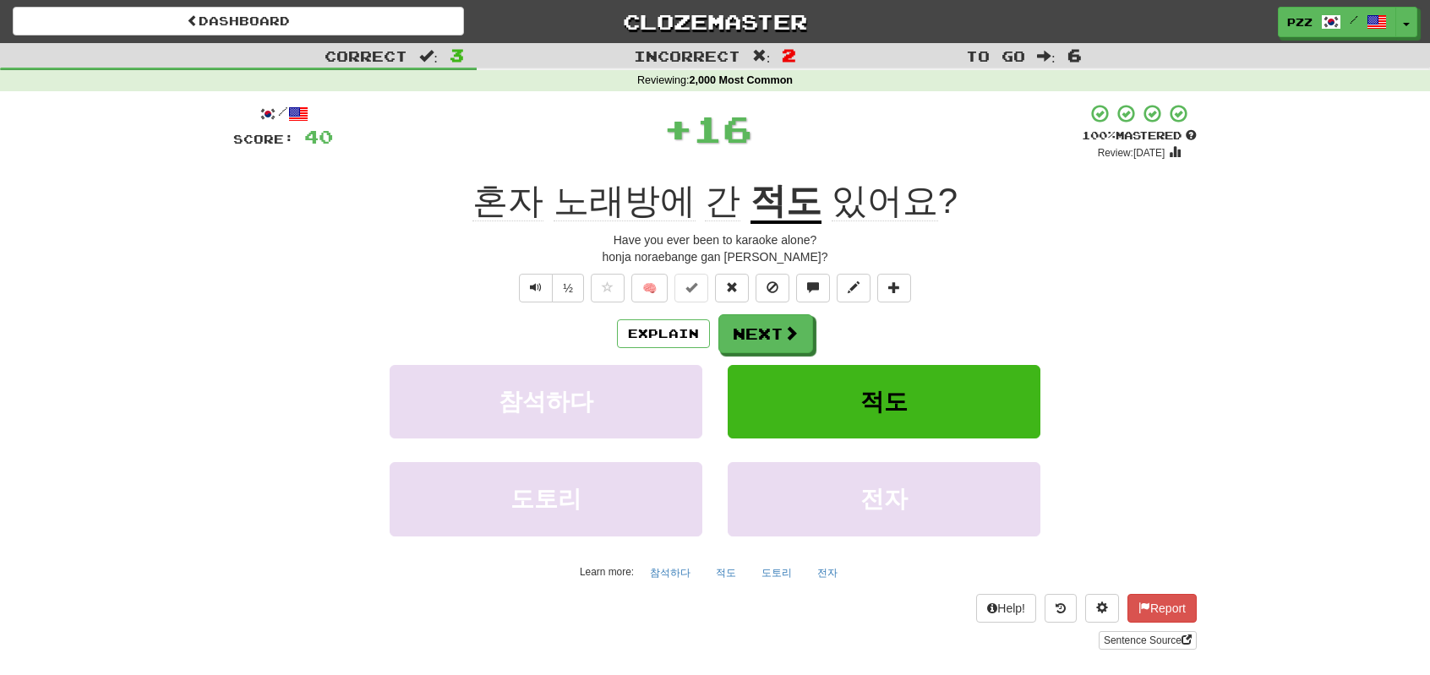
click at [768, 221] on u "적도" at bounding box center [785, 202] width 71 height 43
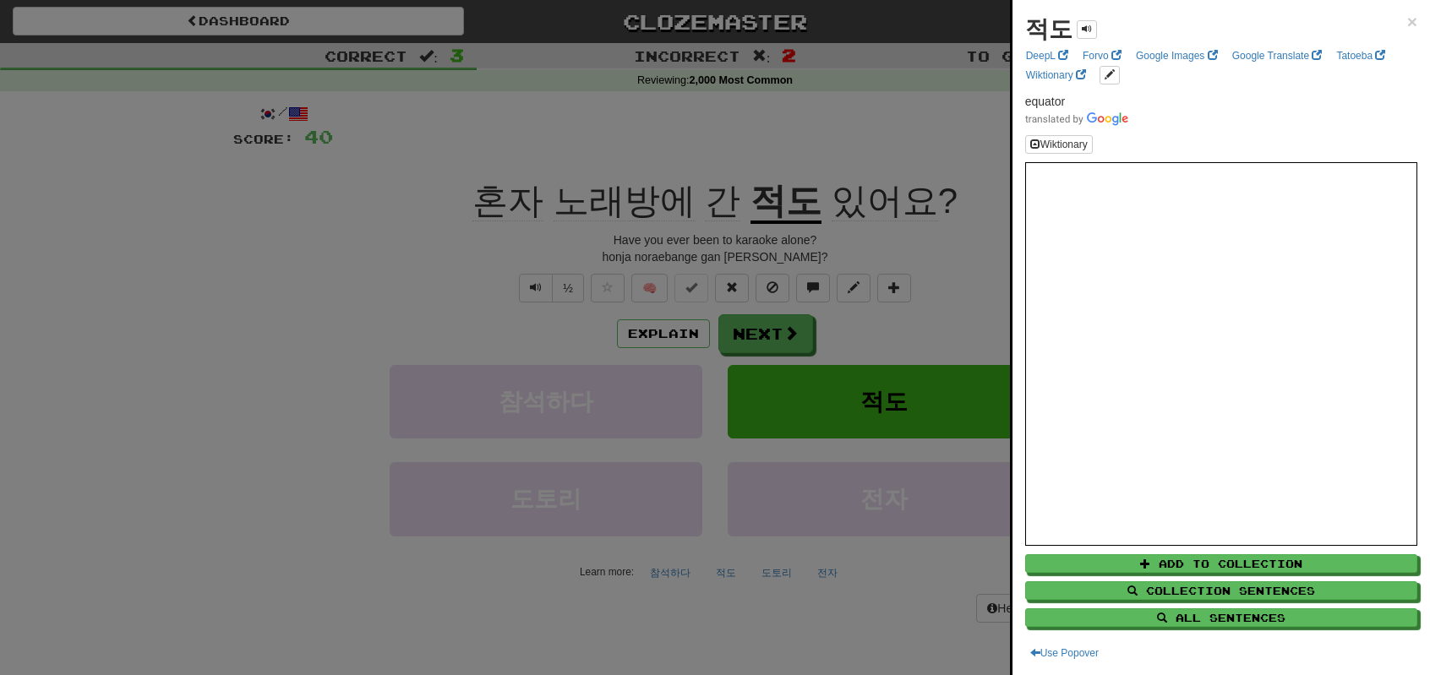
click at [371, 304] on div at bounding box center [715, 337] width 1430 height 675
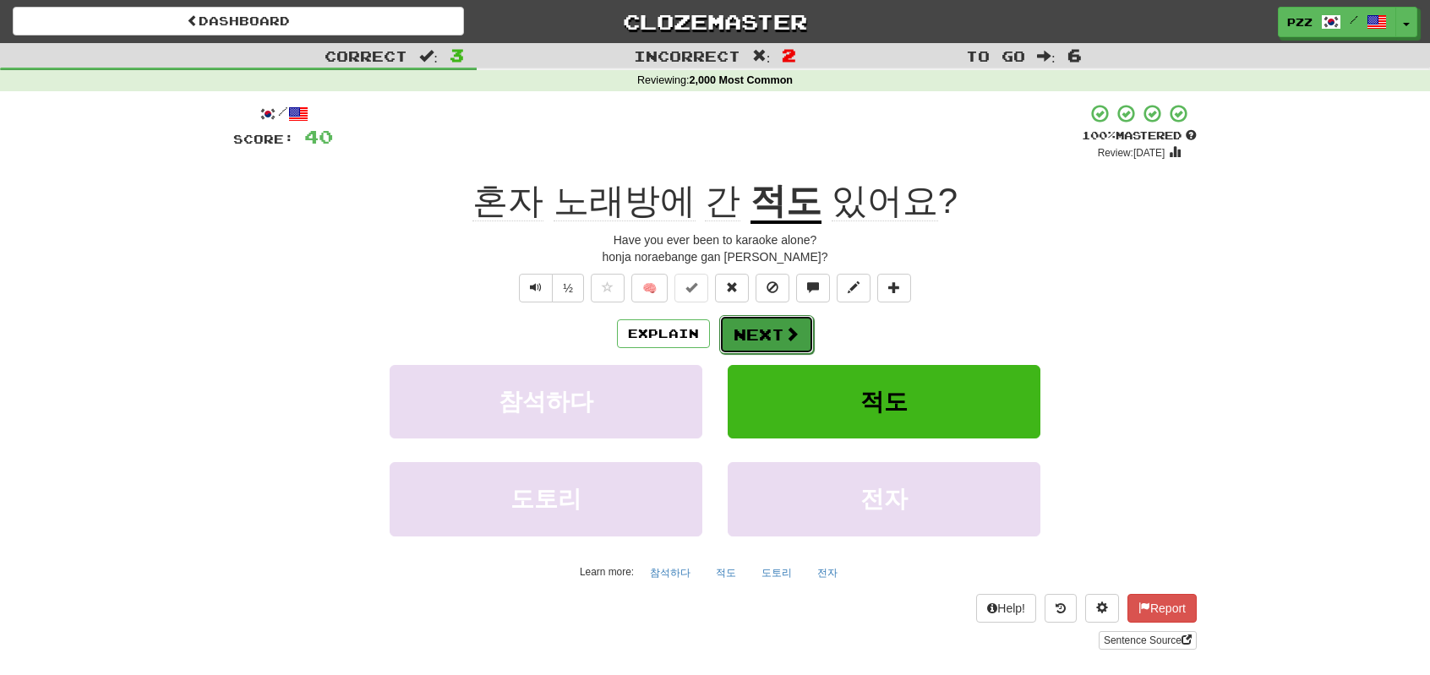
click at [786, 331] on span at bounding box center [791, 333] width 15 height 15
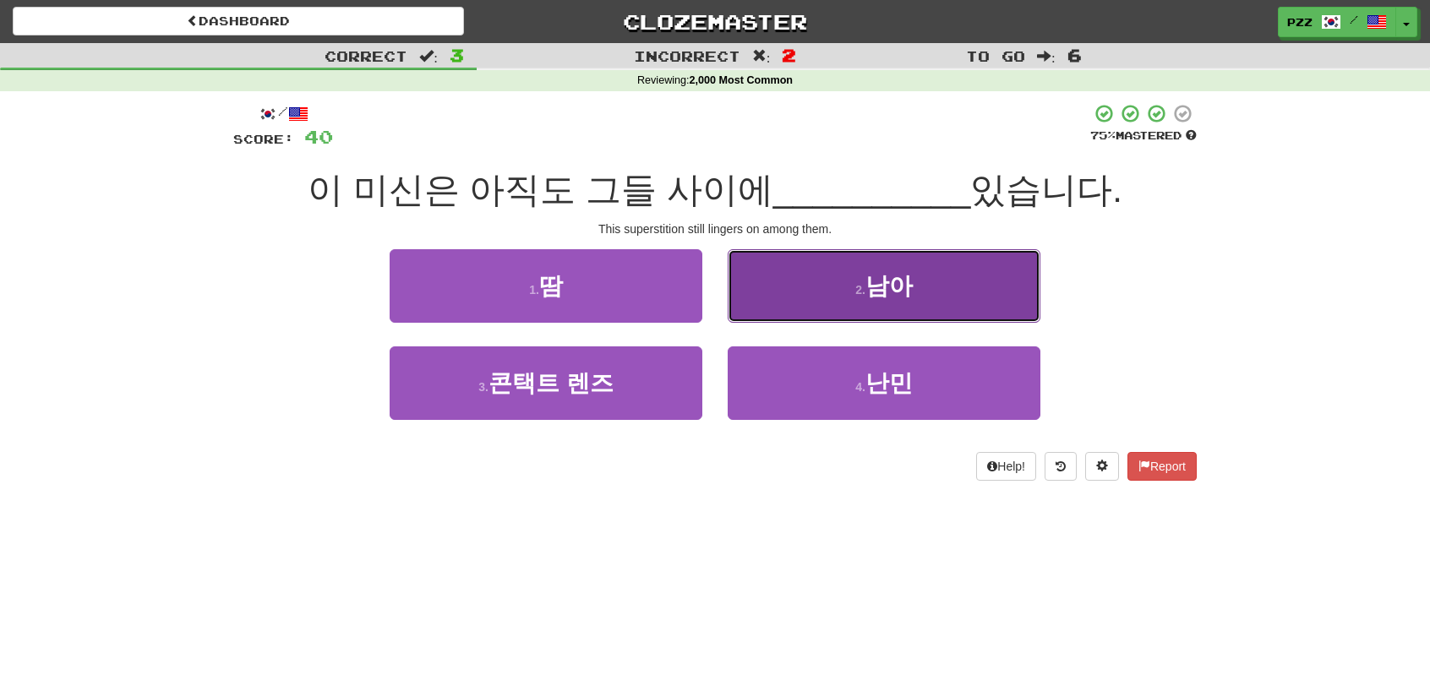
click at [763, 291] on button "2 . 남아" at bounding box center [884, 286] width 313 height 74
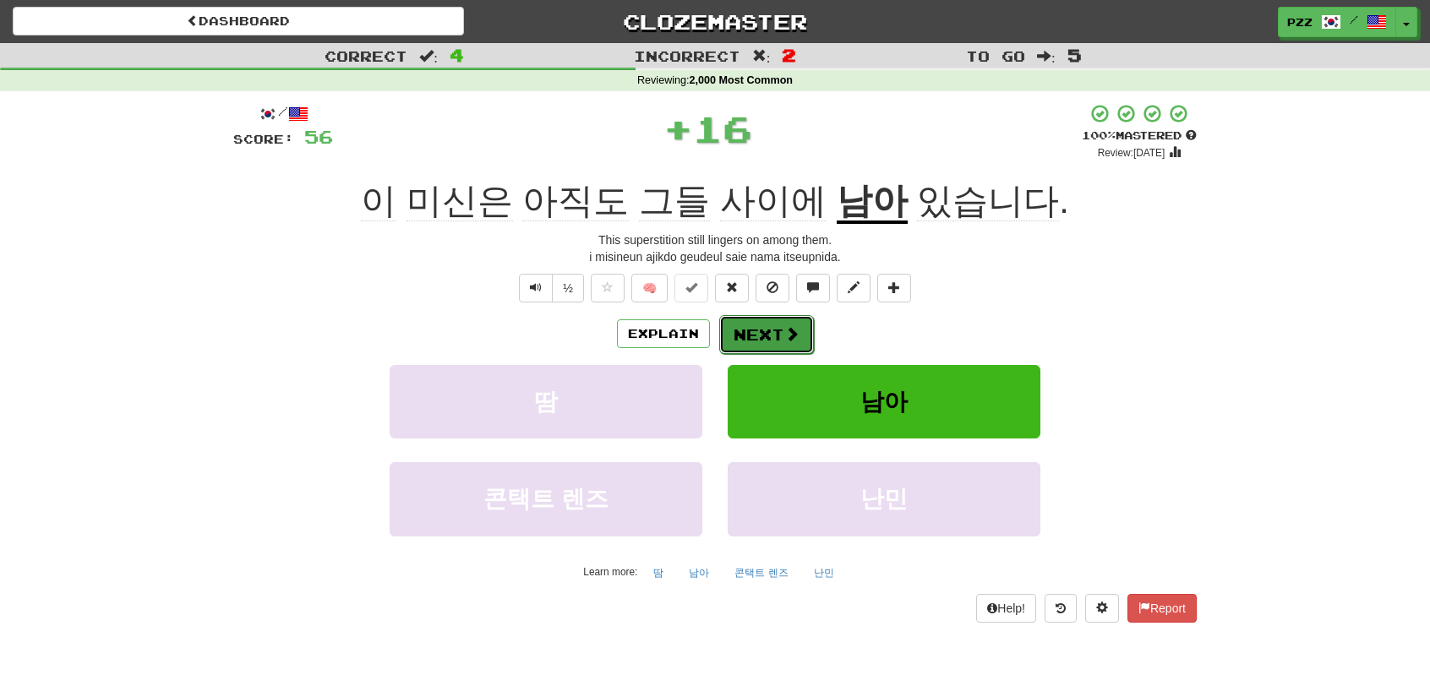
click at [757, 328] on button "Next" at bounding box center [766, 334] width 95 height 39
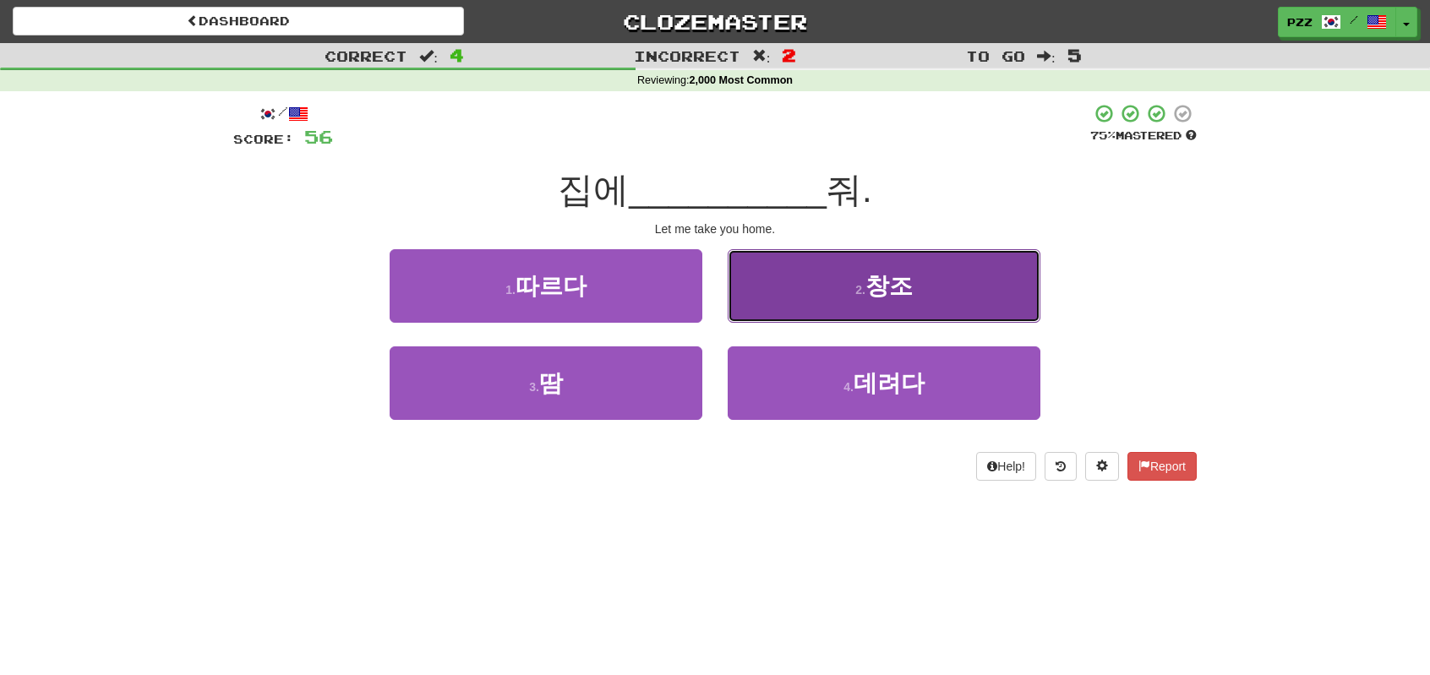
click at [755, 288] on button "2 . 창조" at bounding box center [884, 286] width 313 height 74
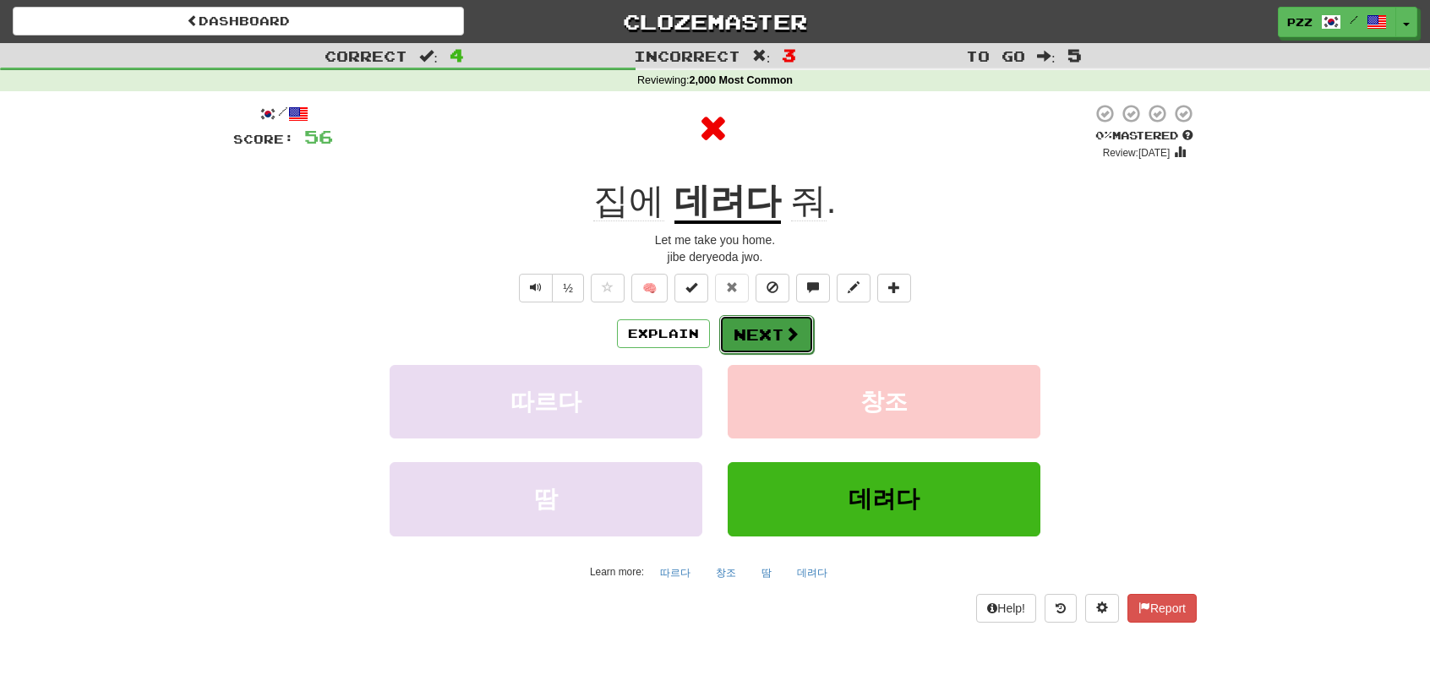
click at [756, 323] on button "Next" at bounding box center [766, 334] width 95 height 39
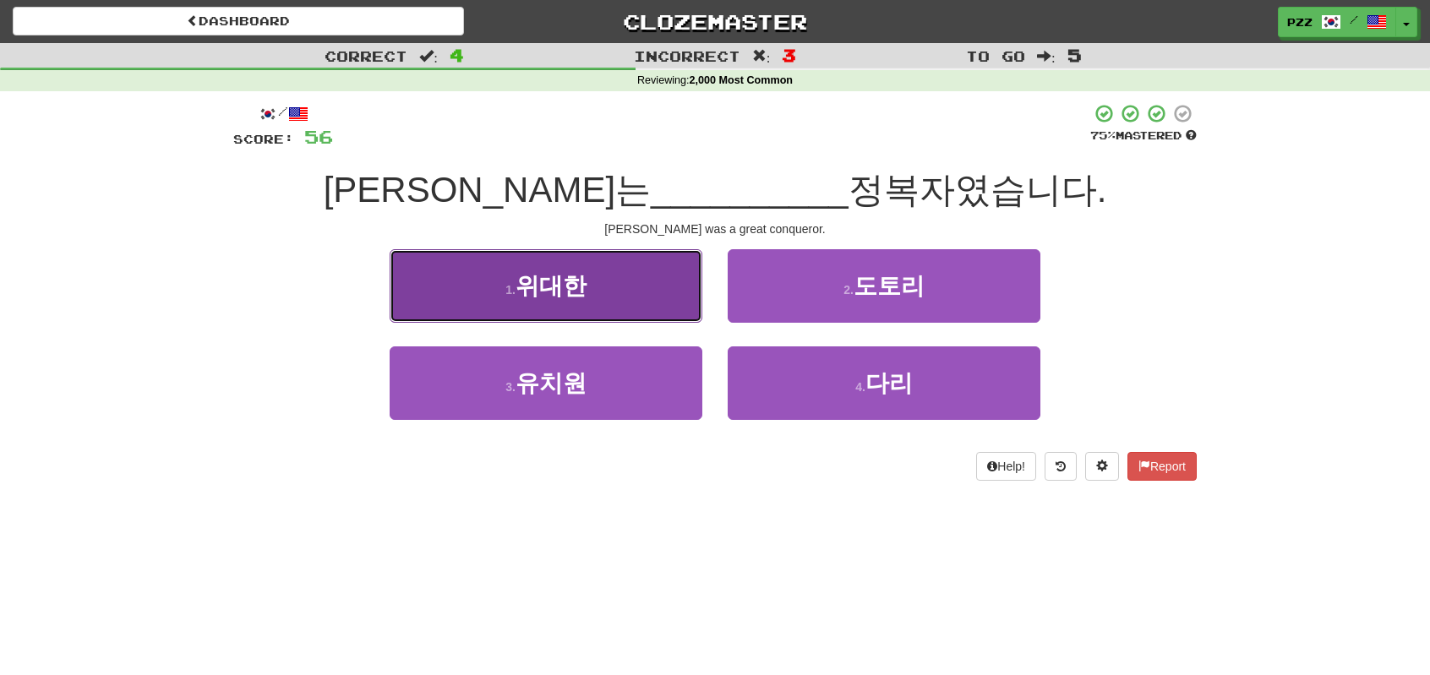
click at [643, 287] on button "1 . 위대한" at bounding box center [546, 286] width 313 height 74
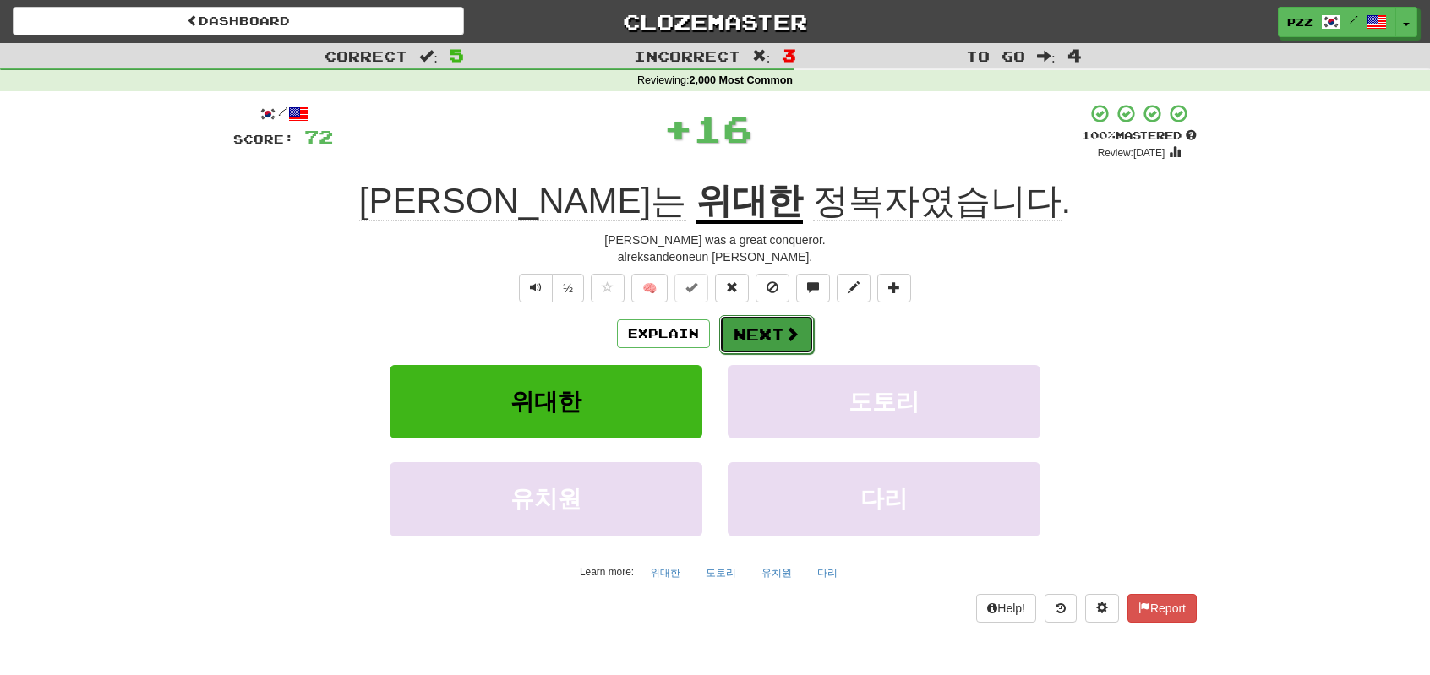
click at [776, 330] on button "Next" at bounding box center [766, 334] width 95 height 39
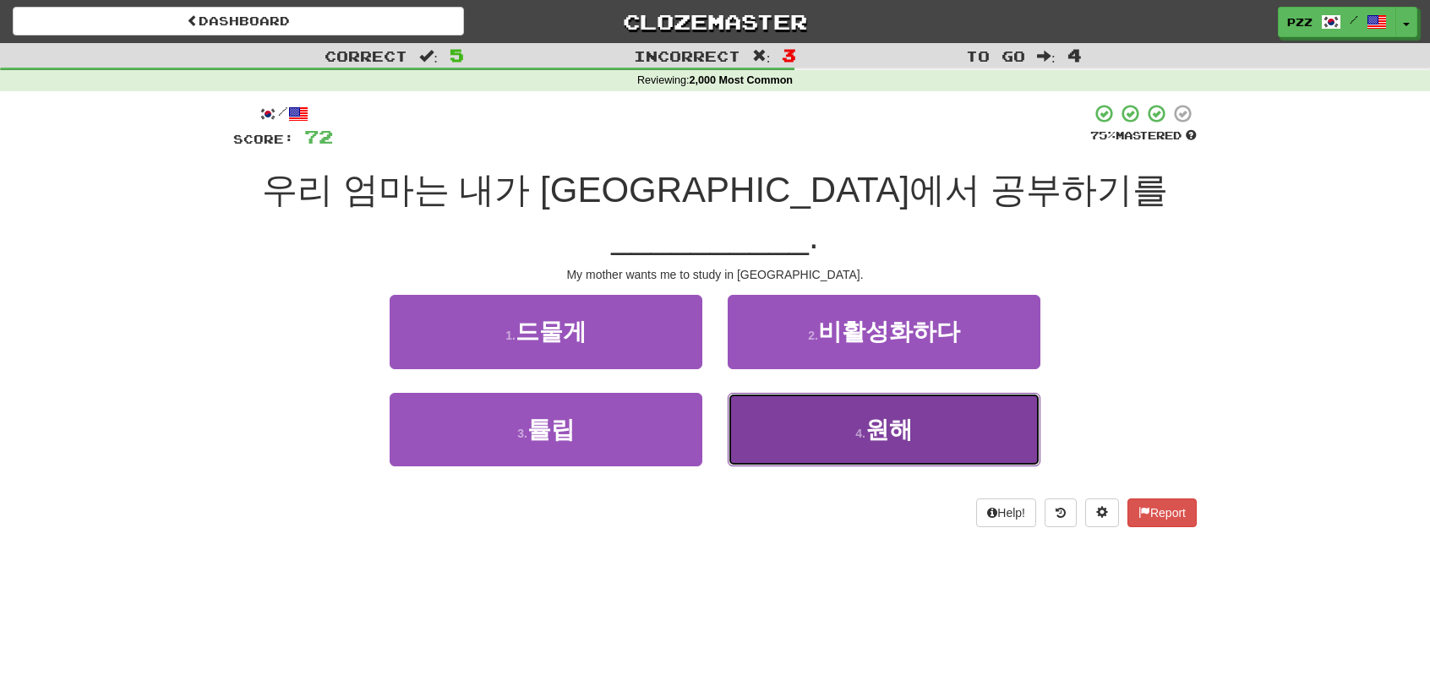
click at [804, 393] on button "4 . 원해" at bounding box center [884, 430] width 313 height 74
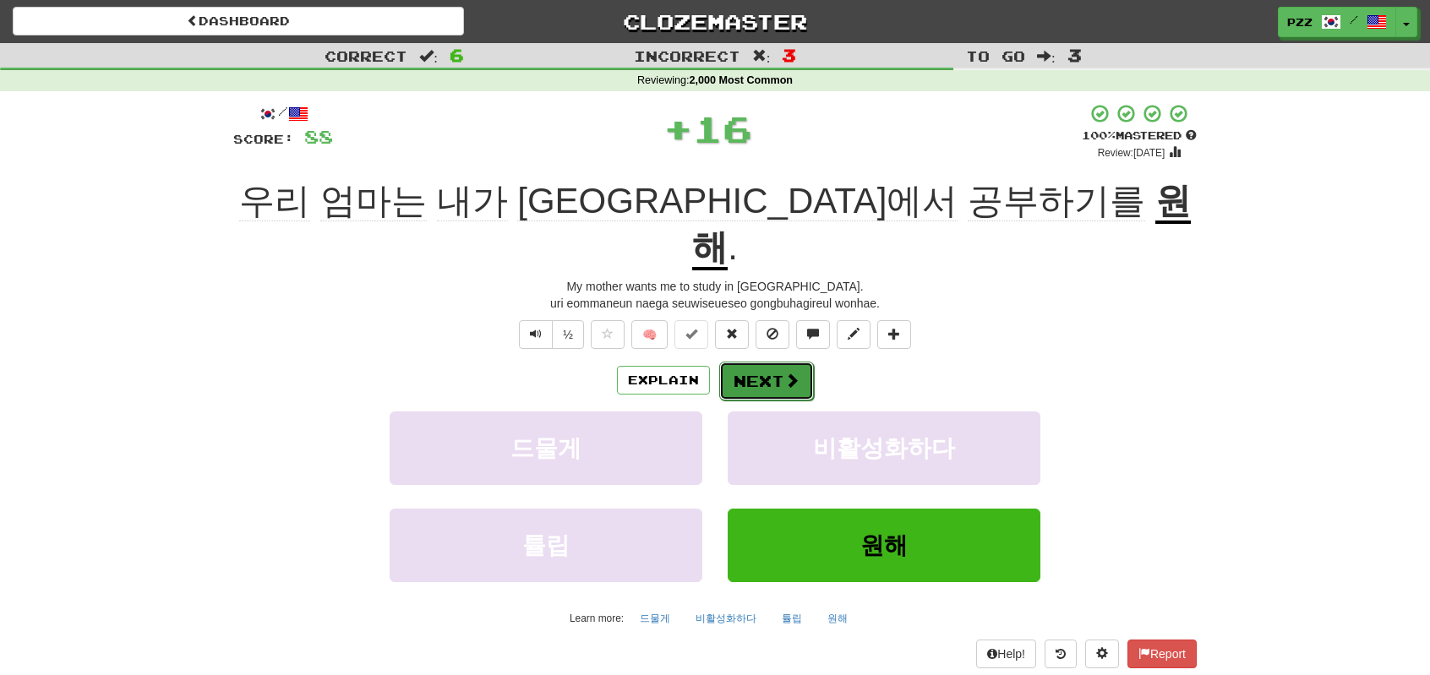
click at [776, 362] on button "Next" at bounding box center [766, 381] width 95 height 39
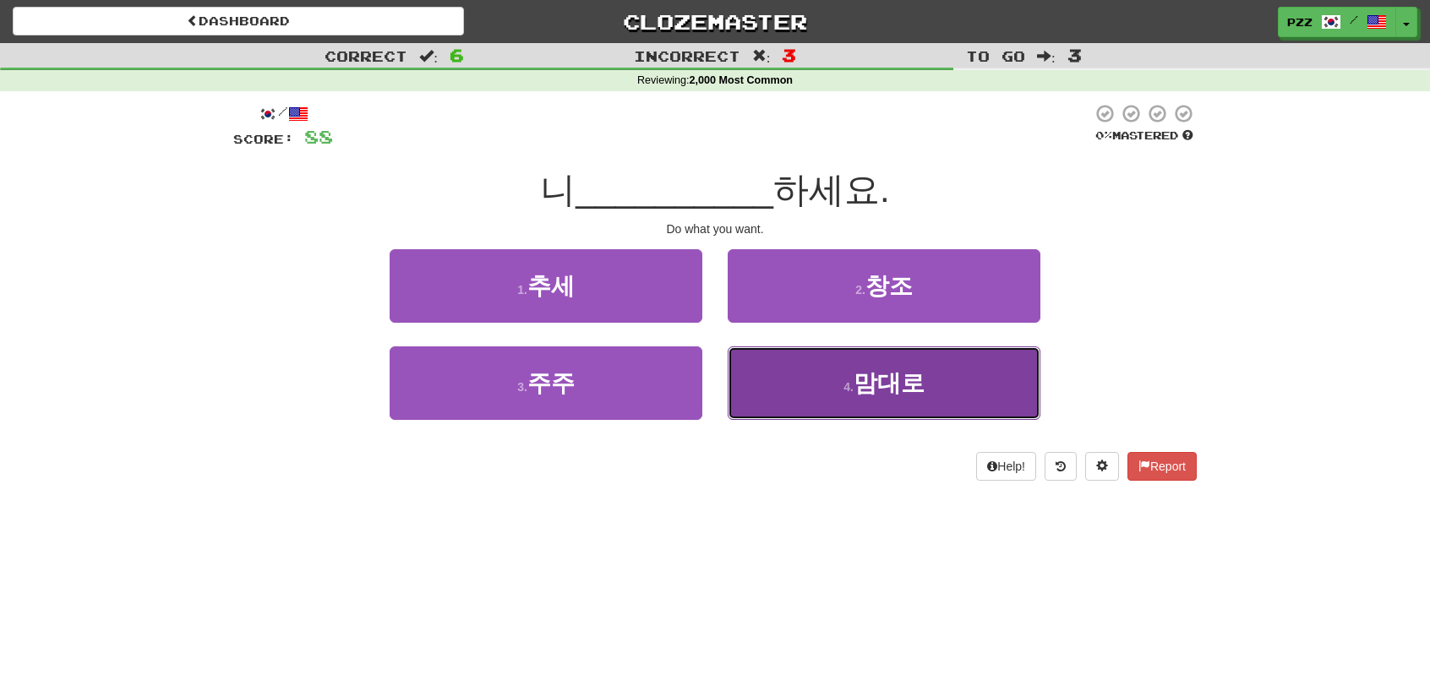
click at [790, 390] on button "4 . 맘대로" at bounding box center [884, 383] width 313 height 74
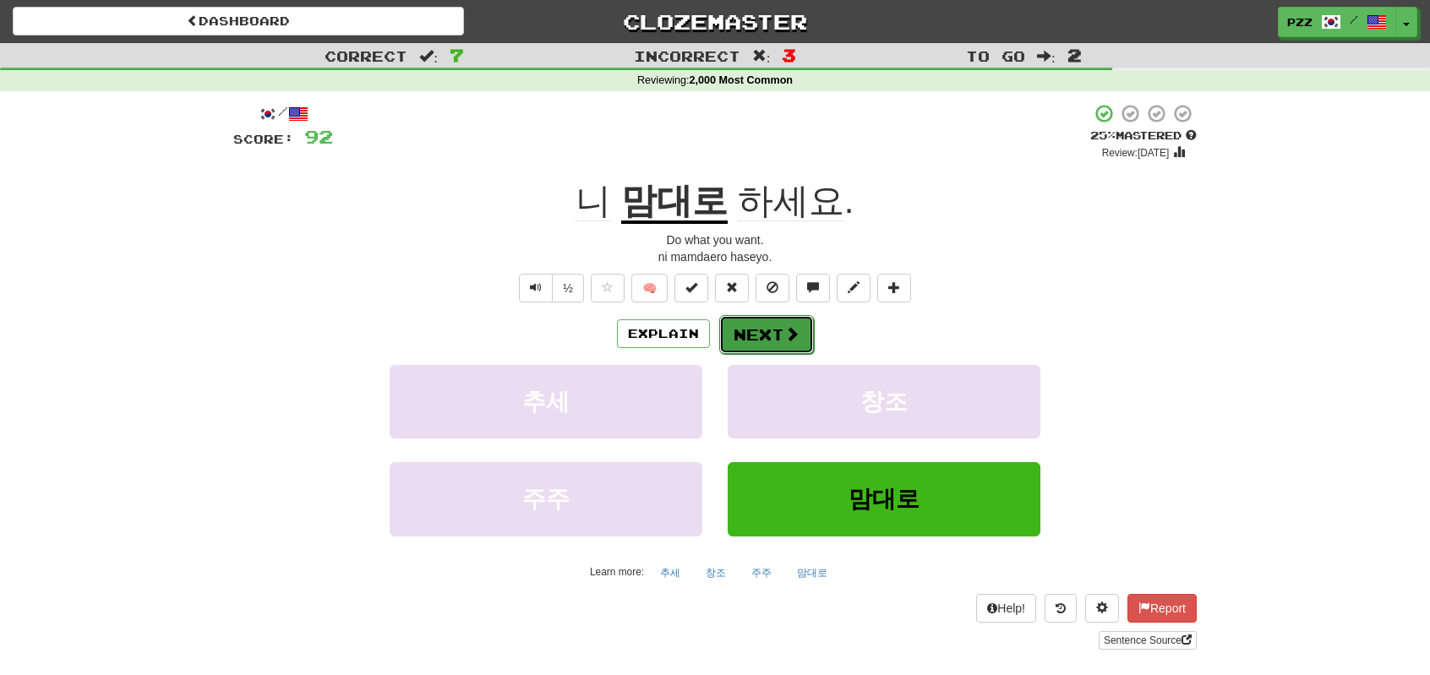
click at [771, 322] on button "Next" at bounding box center [766, 334] width 95 height 39
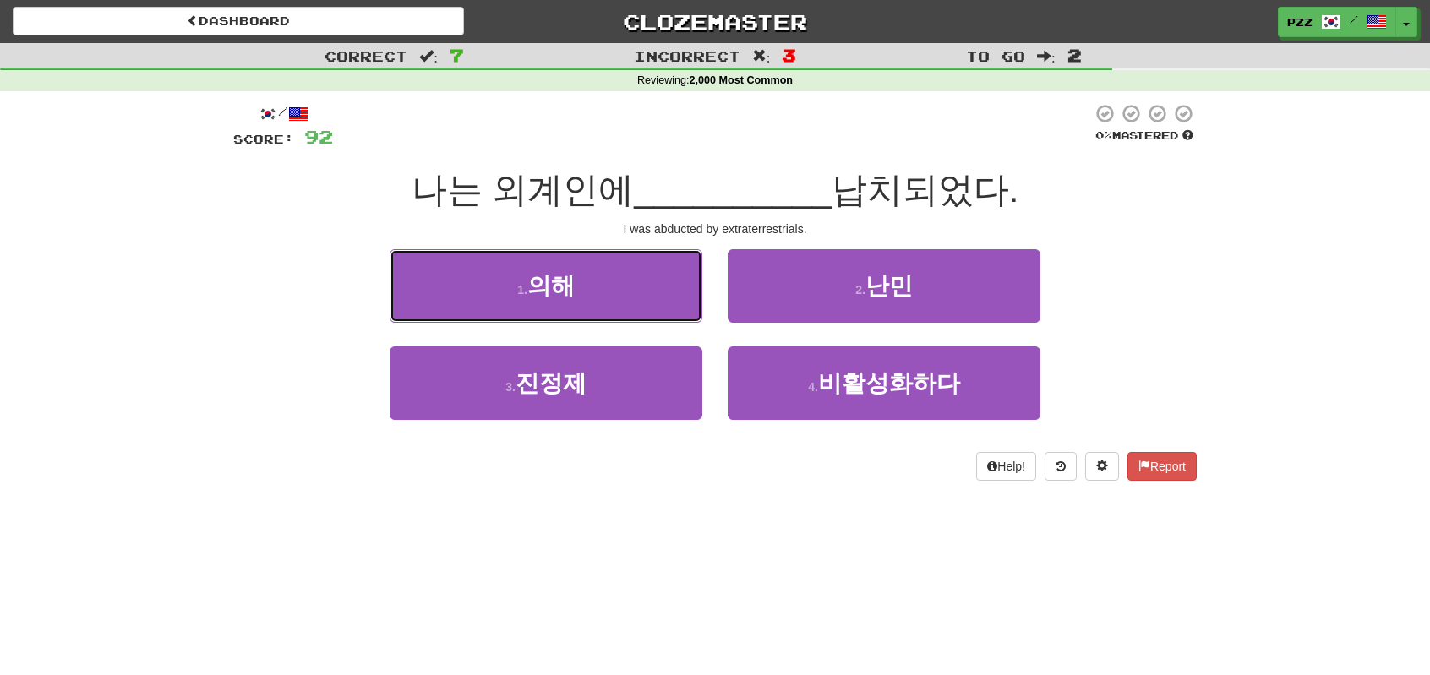
click at [641, 307] on button "1 . 의해" at bounding box center [546, 286] width 313 height 74
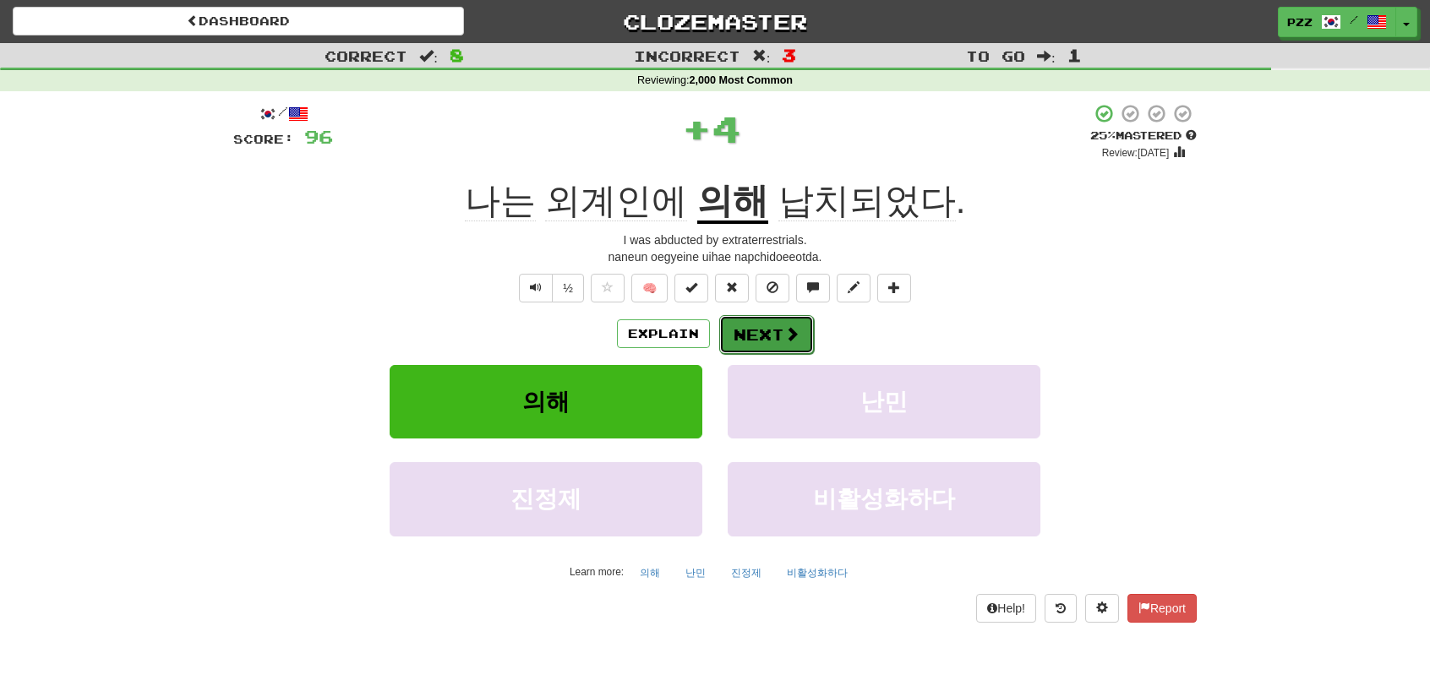
click at [784, 339] on span at bounding box center [791, 333] width 15 height 15
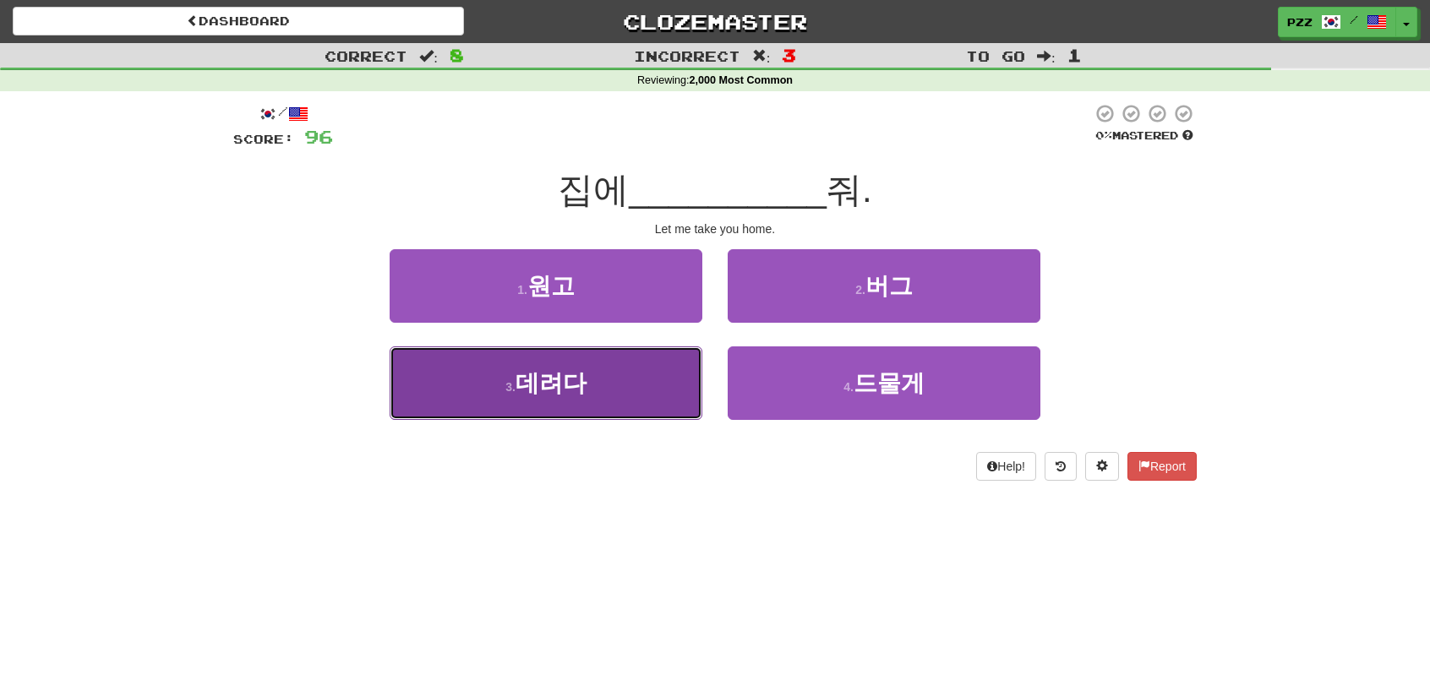
click at [620, 376] on button "3 . 데려다" at bounding box center [546, 383] width 313 height 74
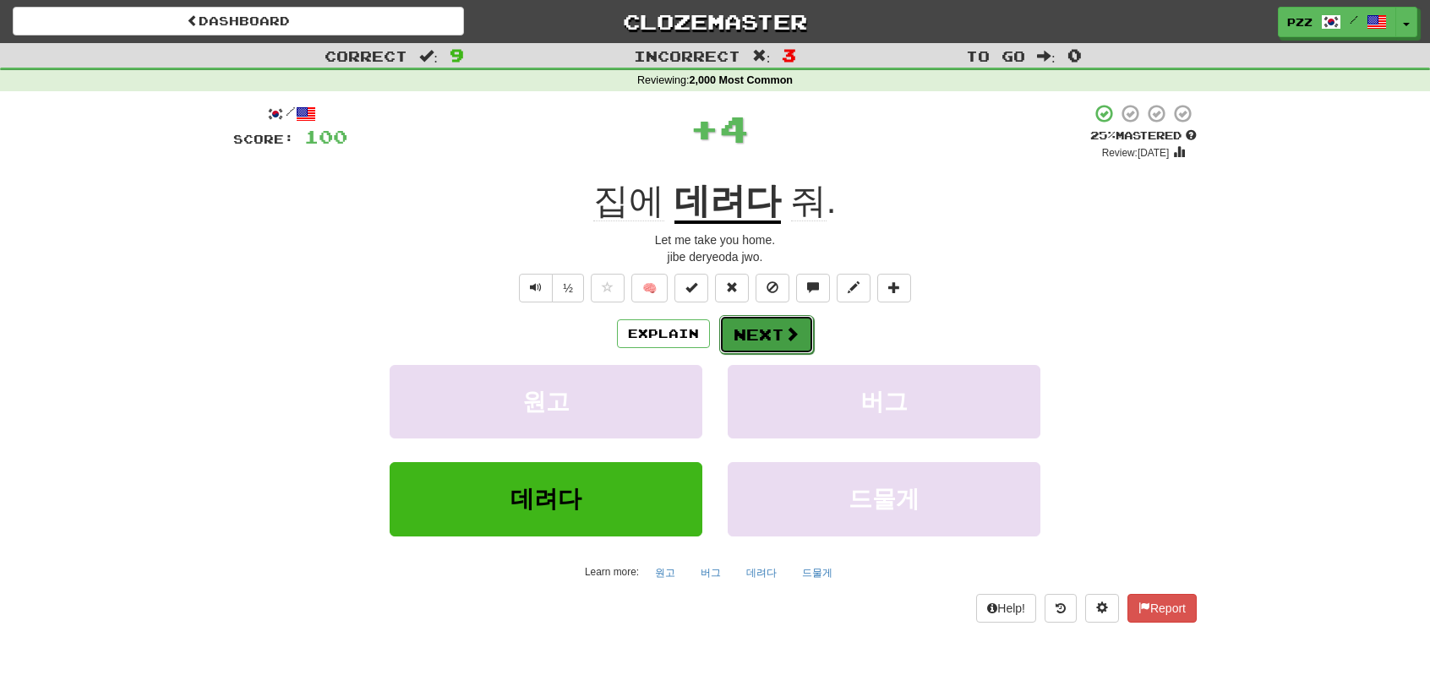
click at [747, 333] on button "Next" at bounding box center [766, 334] width 95 height 39
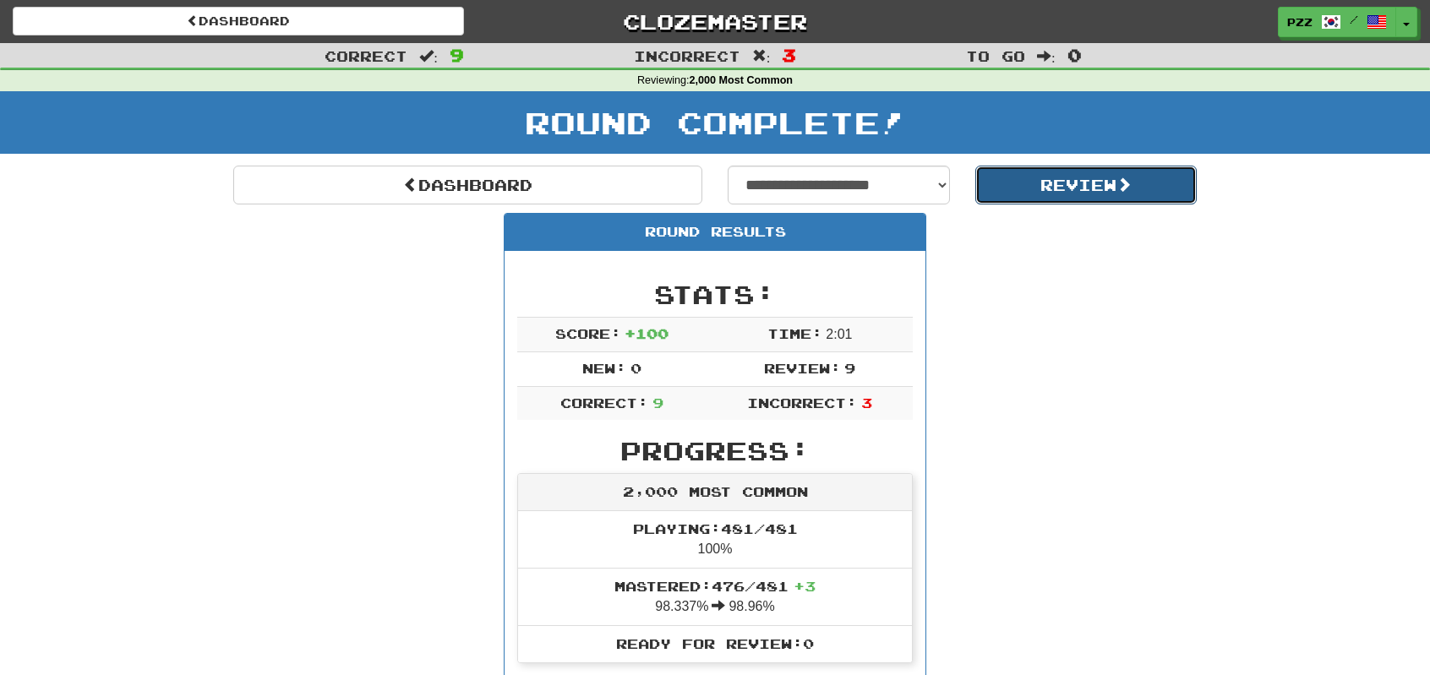
click at [1071, 181] on button "Review" at bounding box center [1086, 185] width 222 height 39
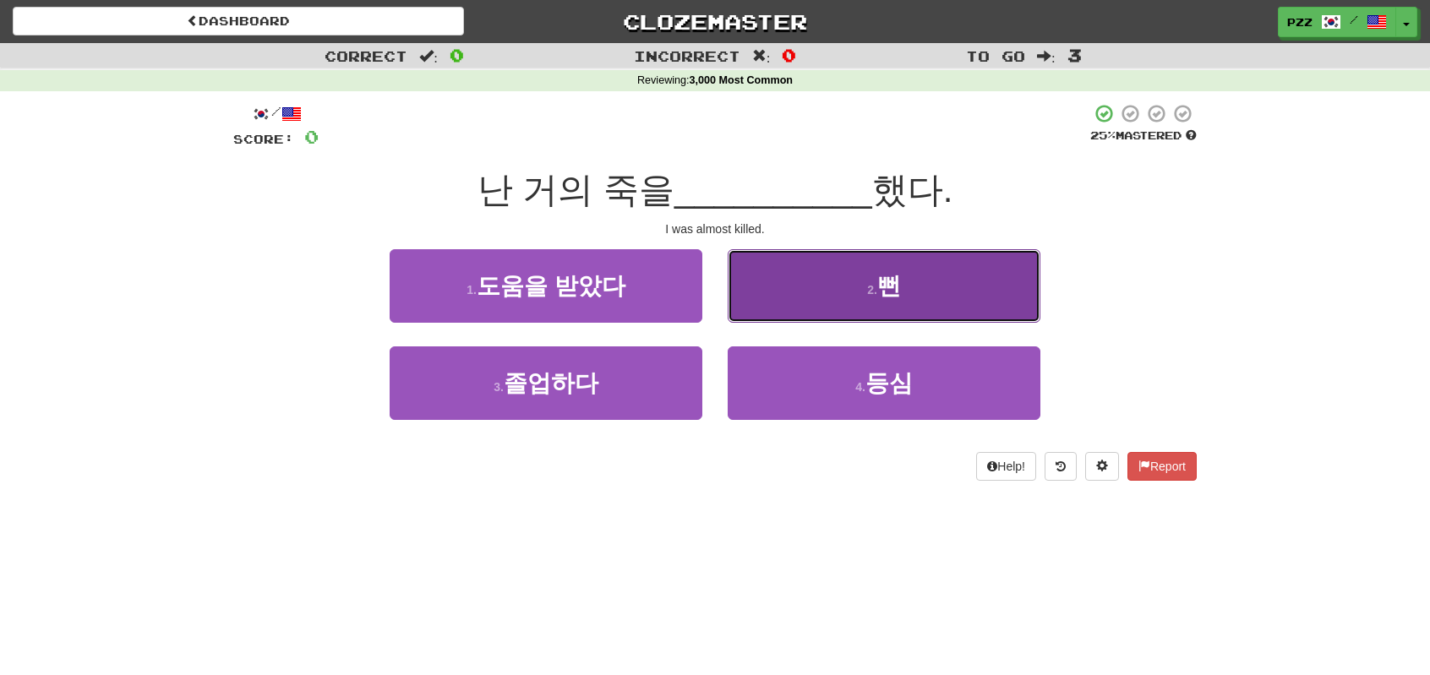
click at [752, 290] on button "2 . 뻔" at bounding box center [884, 286] width 313 height 74
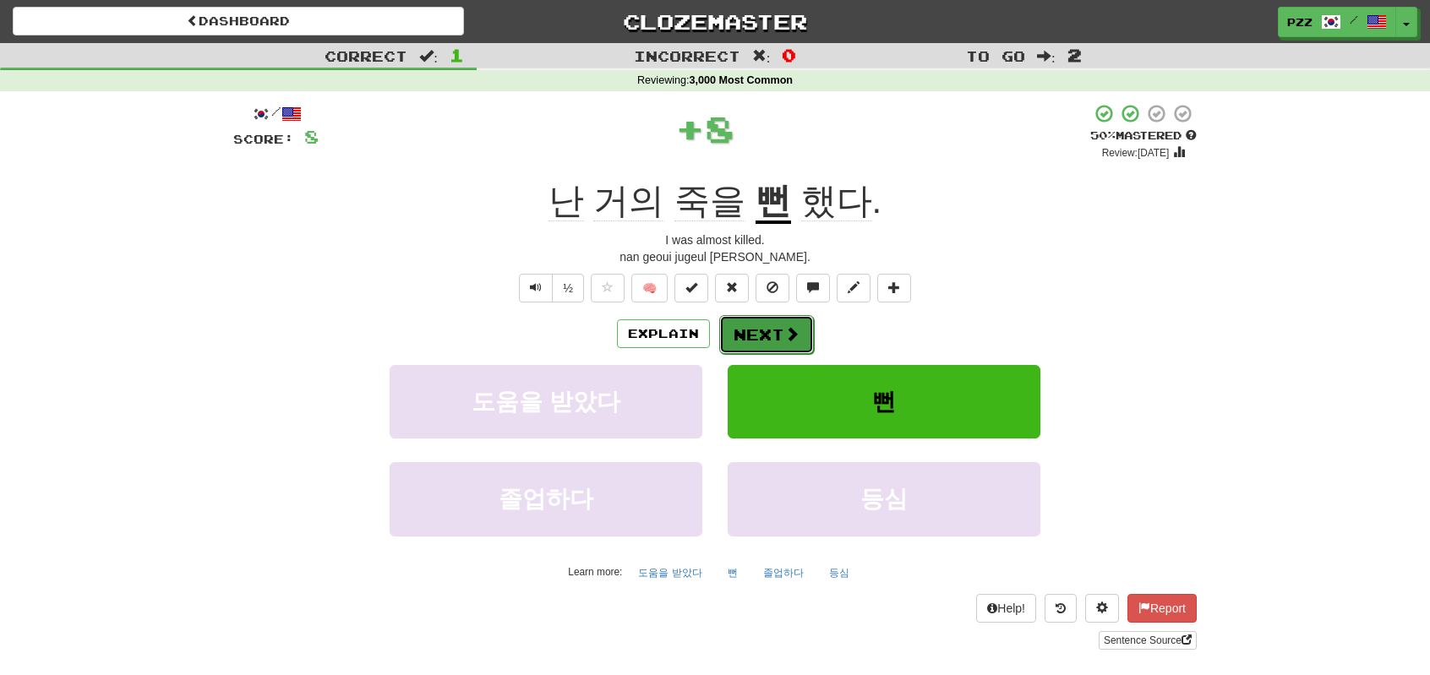
click at [755, 336] on button "Next" at bounding box center [766, 334] width 95 height 39
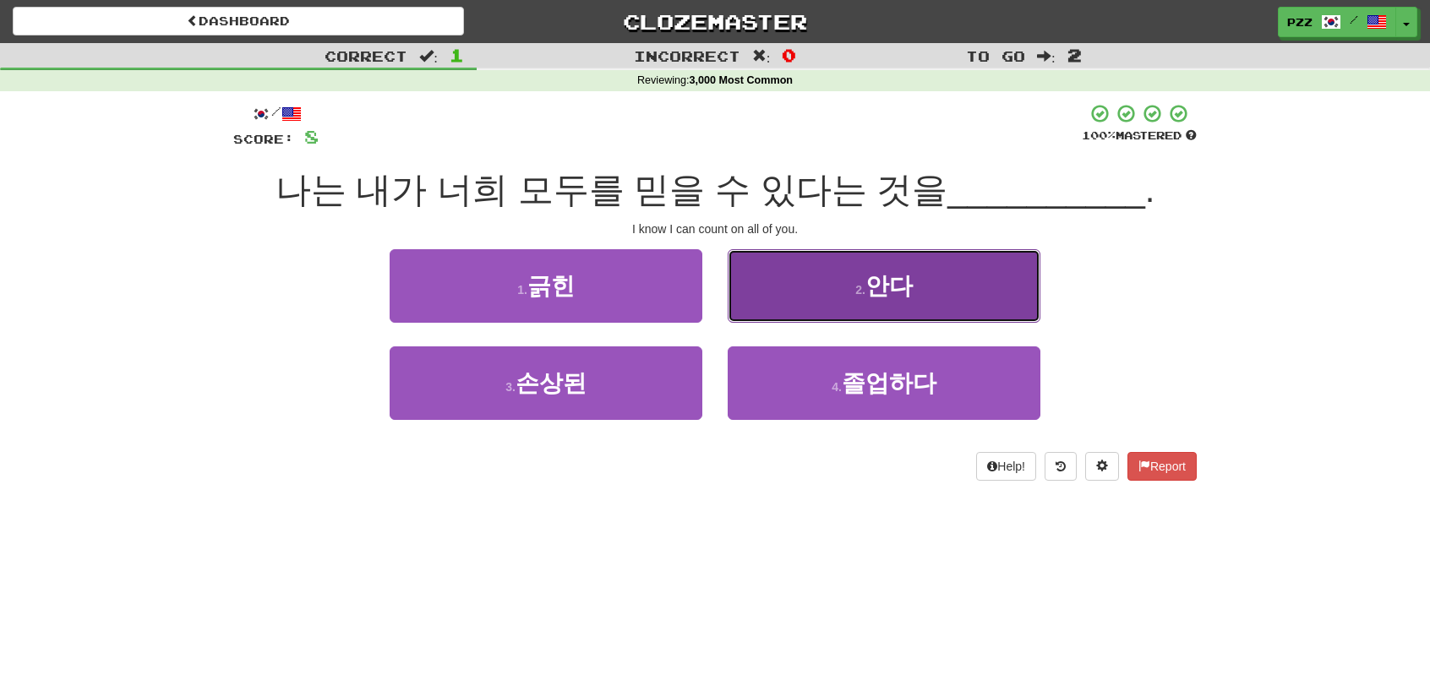
click at [787, 293] on button "2 . 안다" at bounding box center [884, 286] width 313 height 74
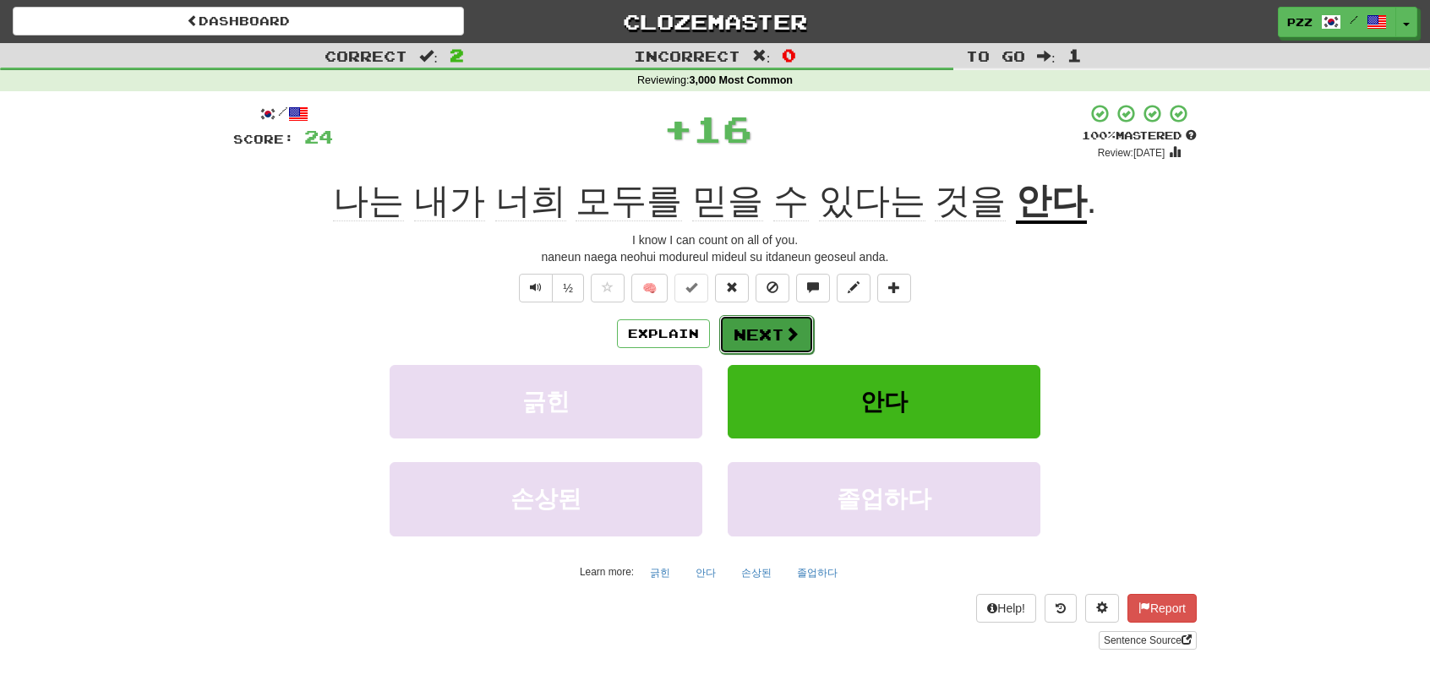
click at [765, 330] on button "Next" at bounding box center [766, 334] width 95 height 39
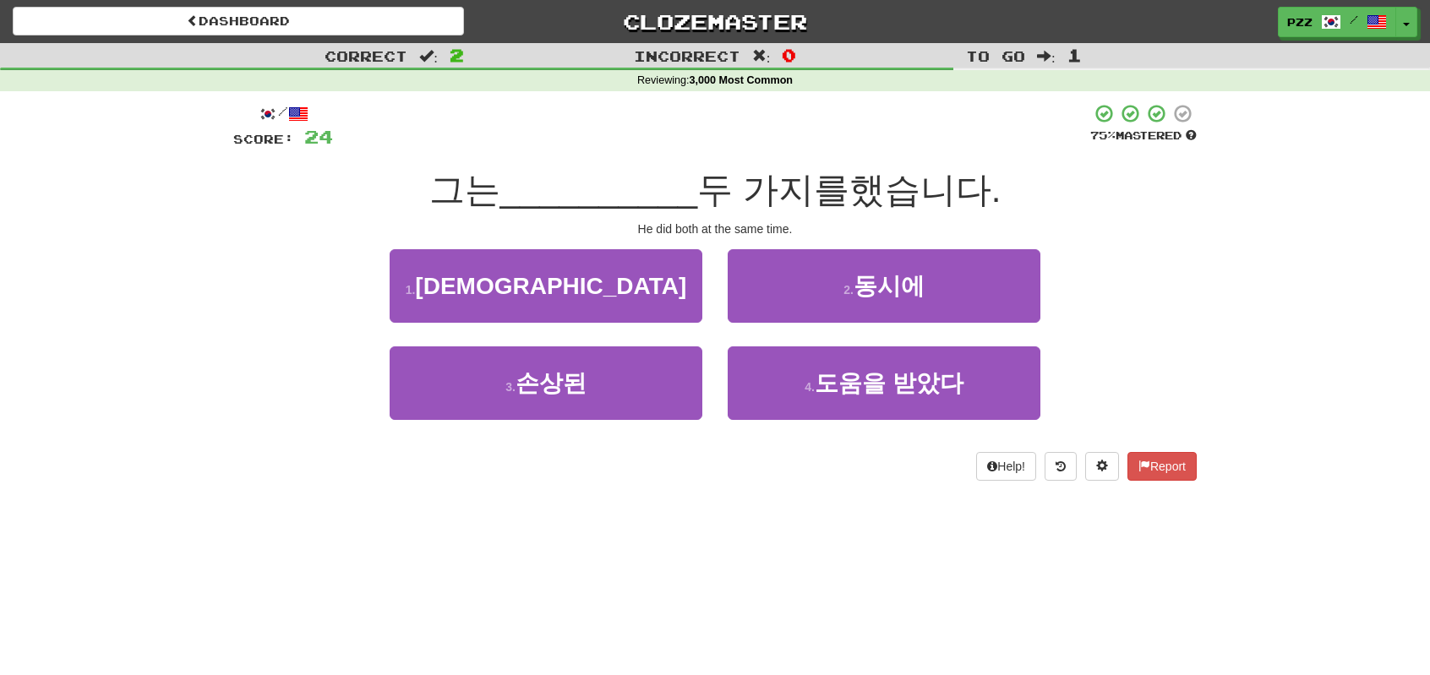
click at [764, 330] on div "2 . 동시에" at bounding box center [884, 297] width 338 height 97
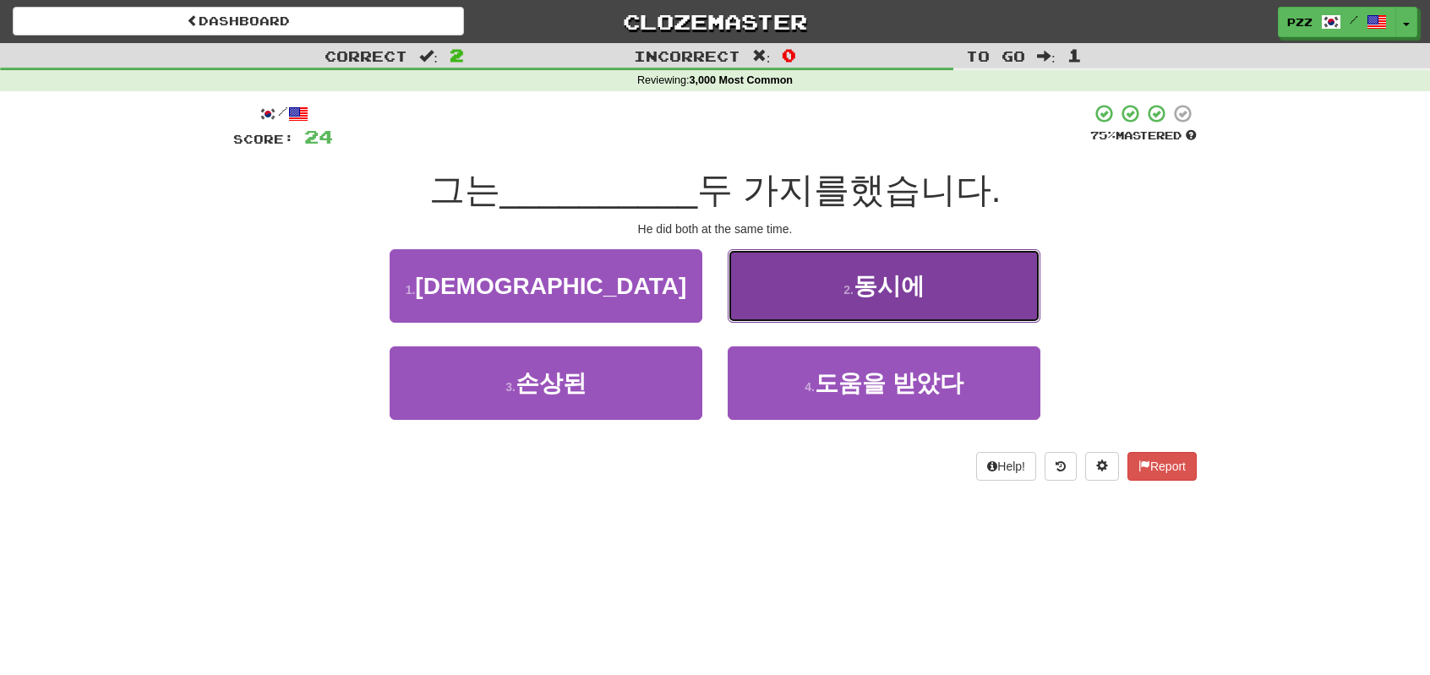
click at [842, 290] on button "2 . 동시에" at bounding box center [884, 286] width 313 height 74
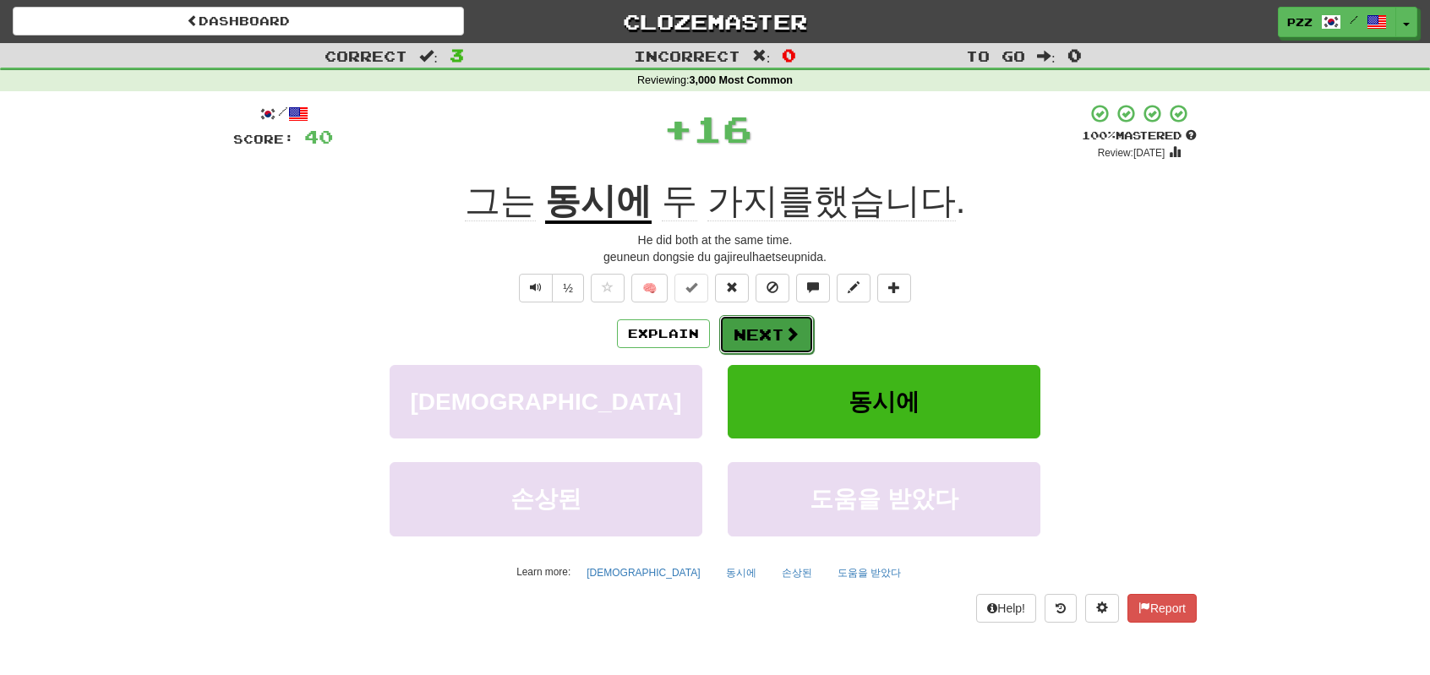
click at [759, 322] on button "Next" at bounding box center [766, 334] width 95 height 39
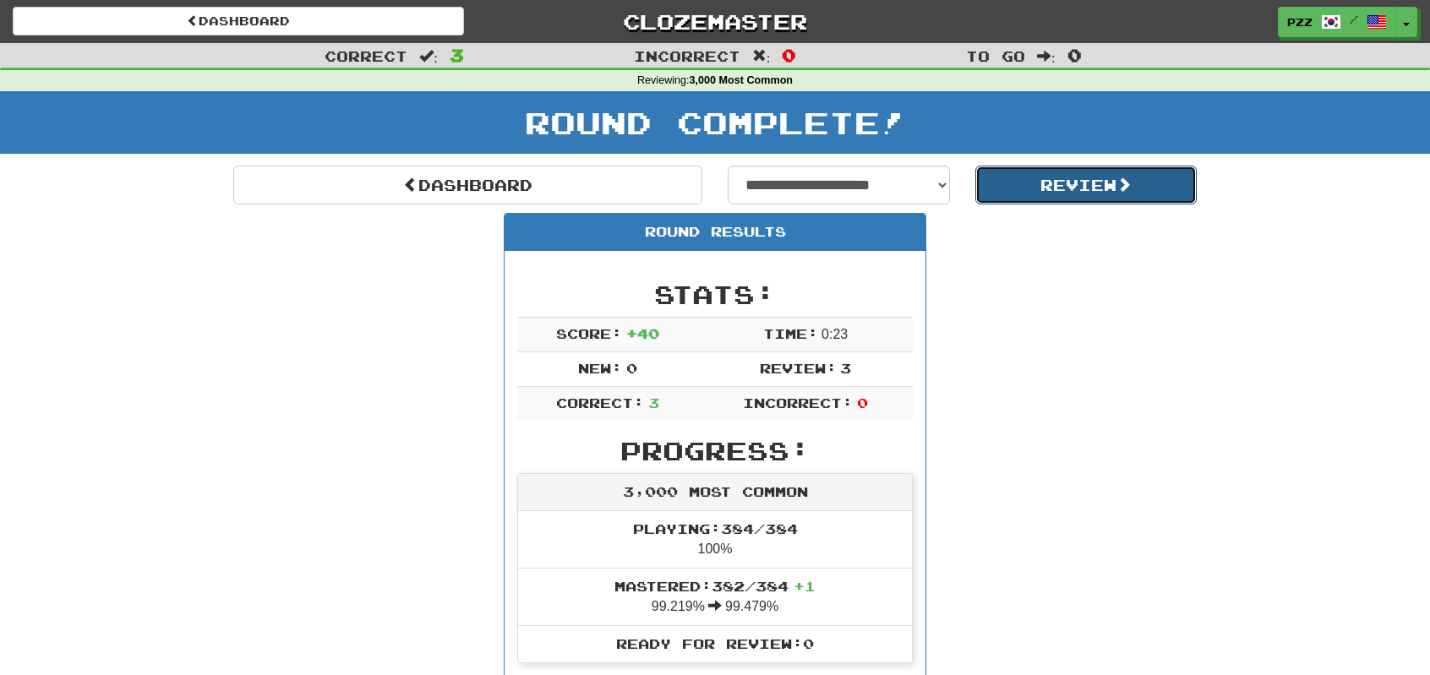
click at [1046, 178] on button "Review" at bounding box center [1086, 185] width 222 height 39
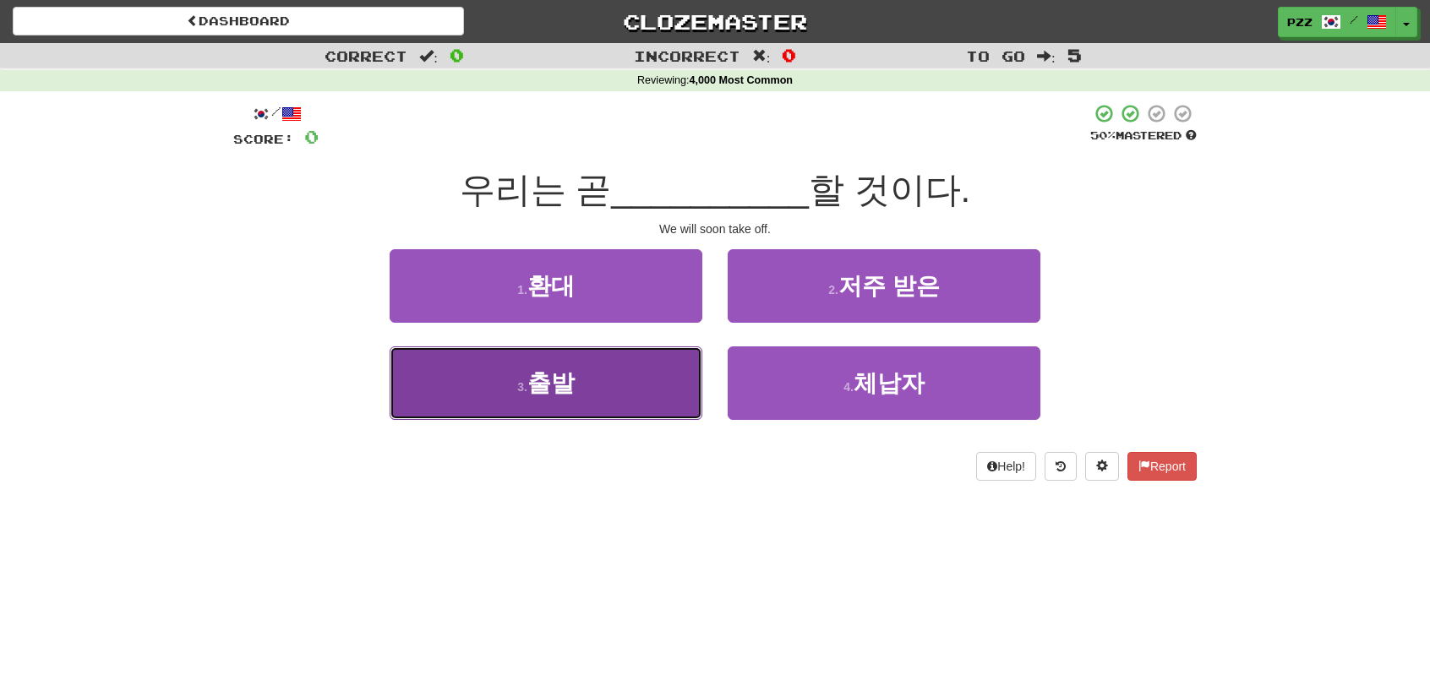
click at [637, 384] on button "3 . 출발" at bounding box center [546, 383] width 313 height 74
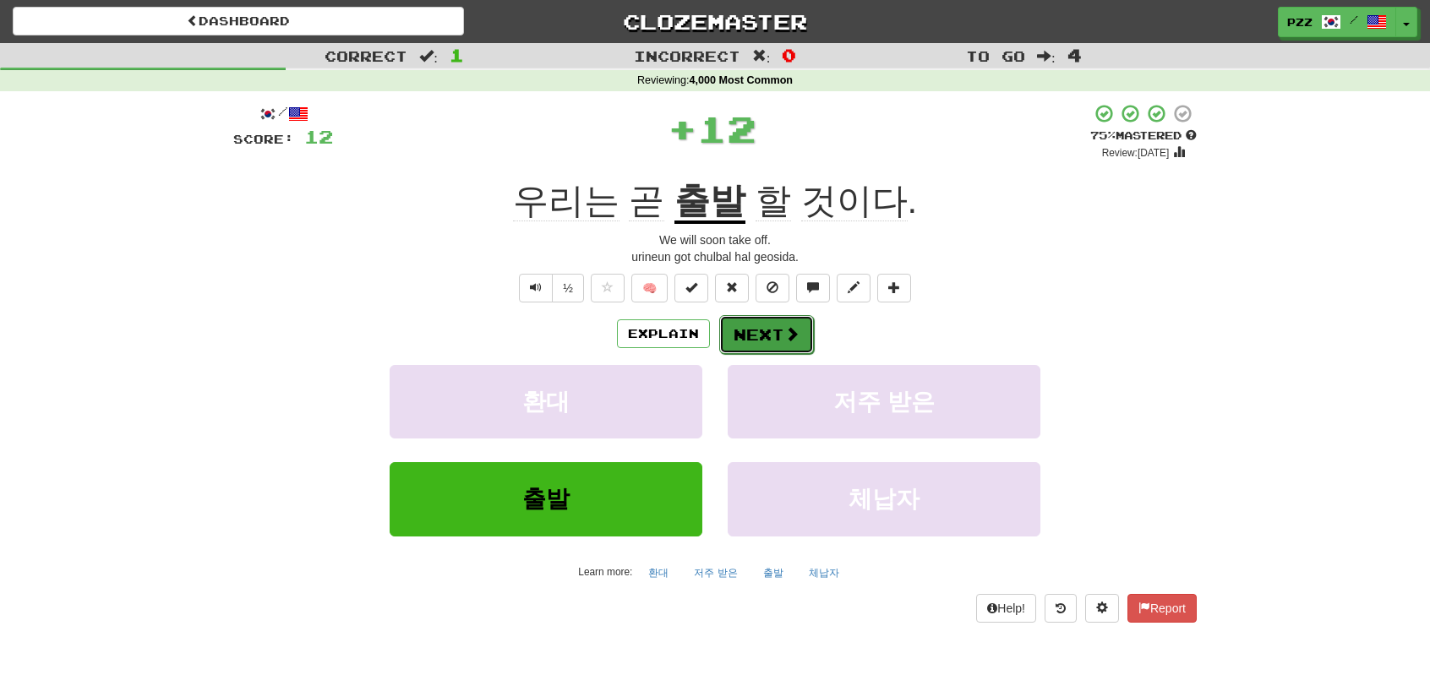
click at [760, 325] on button "Next" at bounding box center [766, 334] width 95 height 39
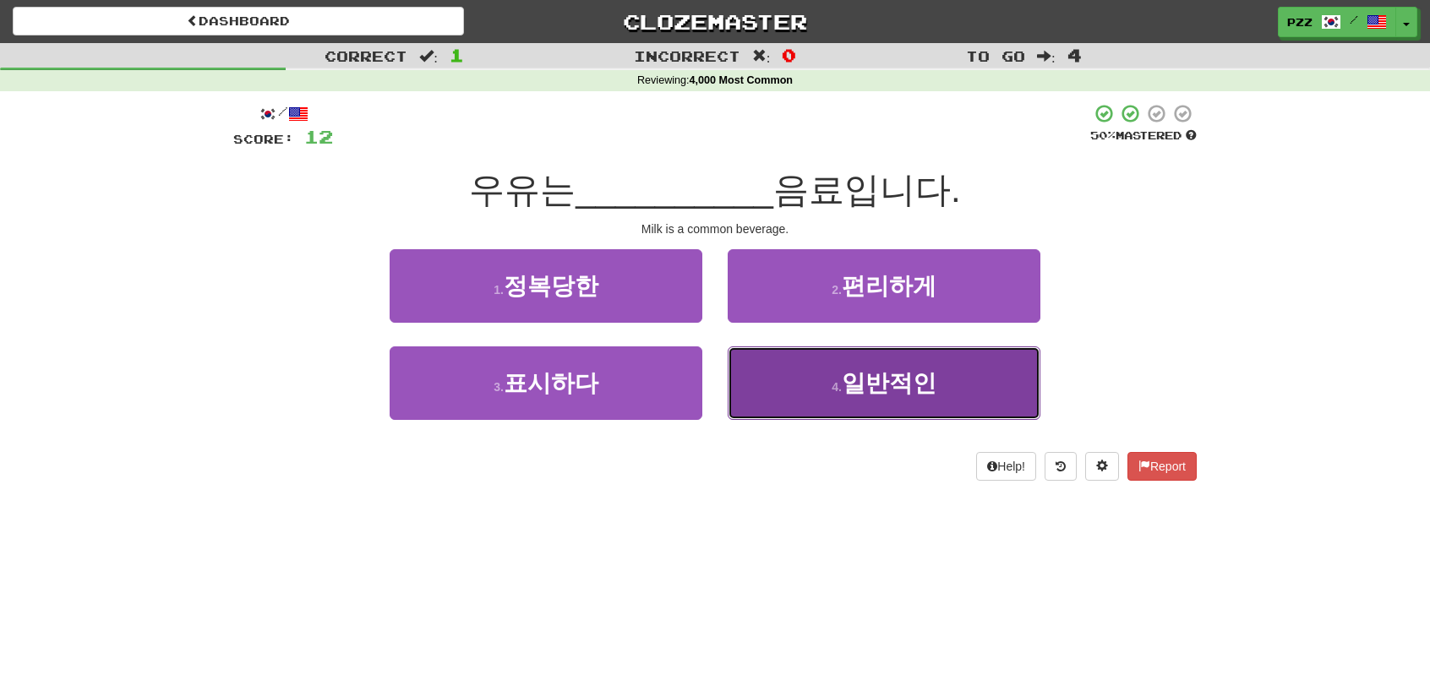
click at [786, 396] on button "4 . 일반적인" at bounding box center [884, 383] width 313 height 74
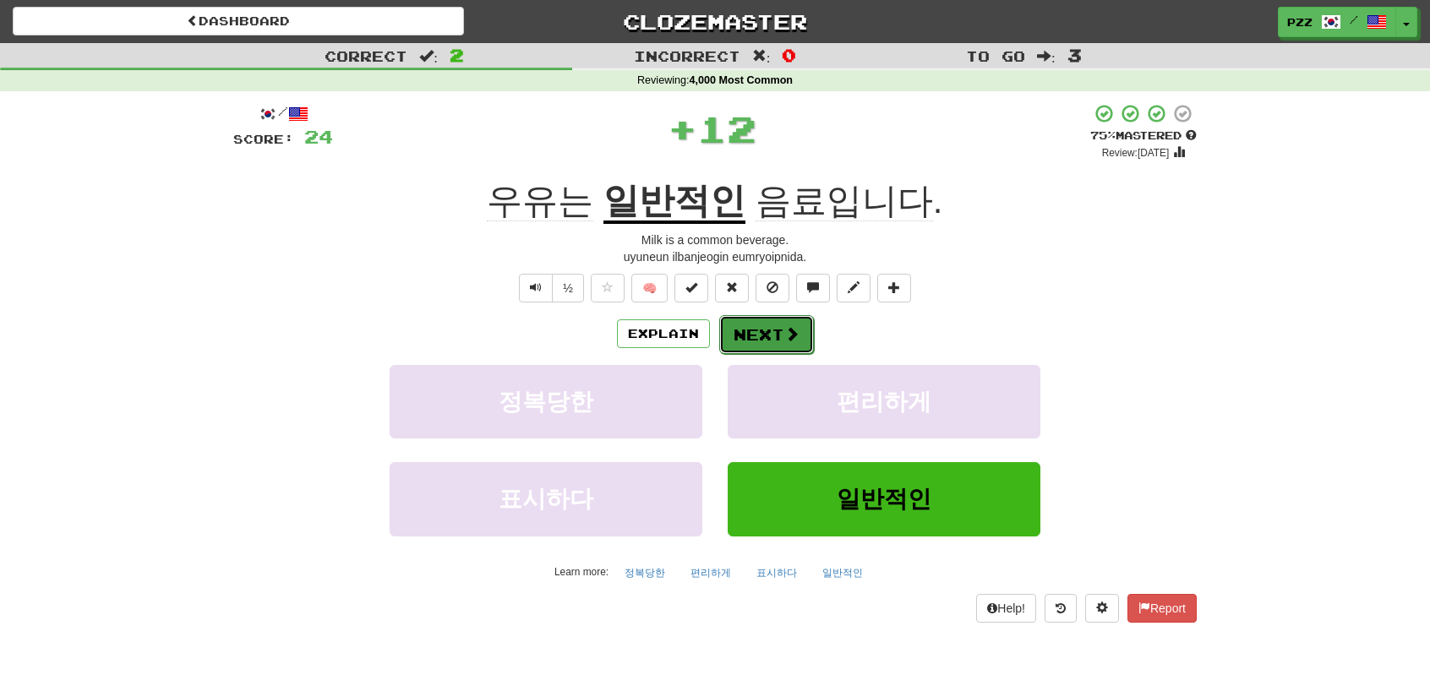
click at [750, 334] on button "Next" at bounding box center [766, 334] width 95 height 39
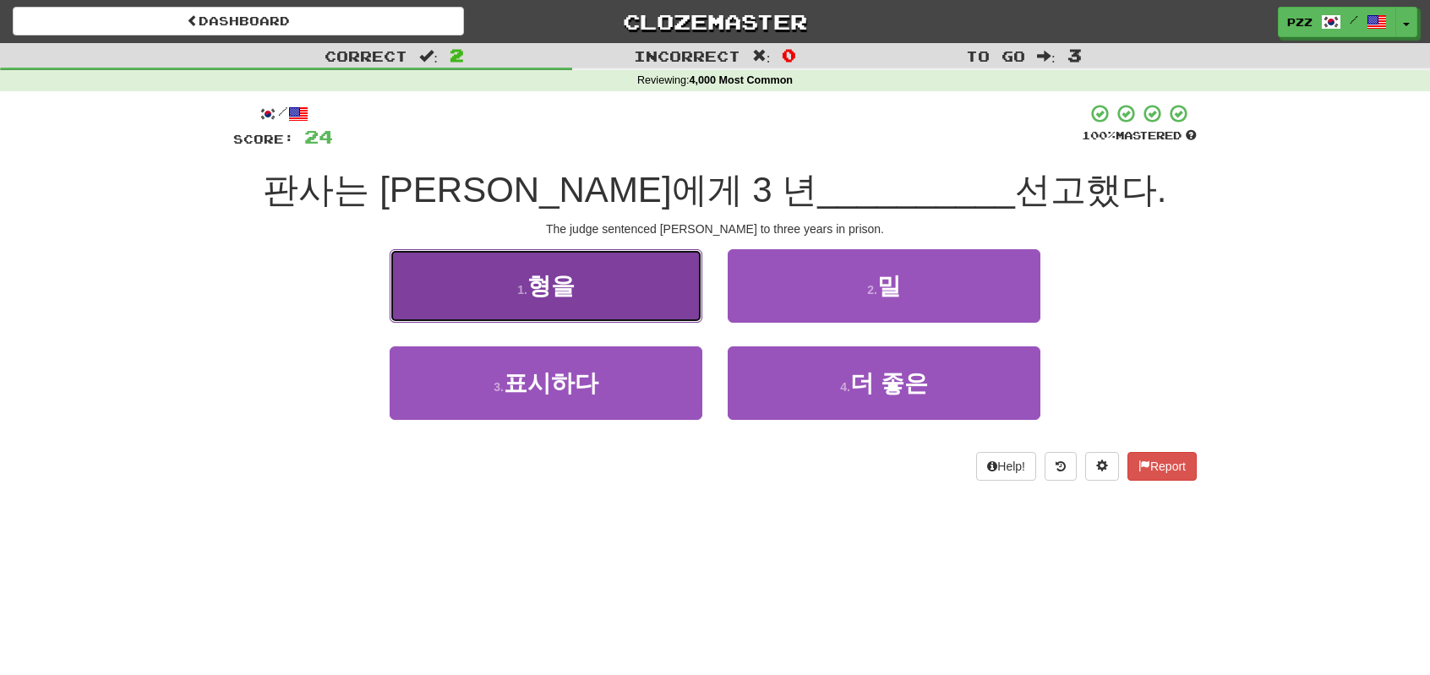
click at [662, 286] on button "1 . 형을" at bounding box center [546, 286] width 313 height 74
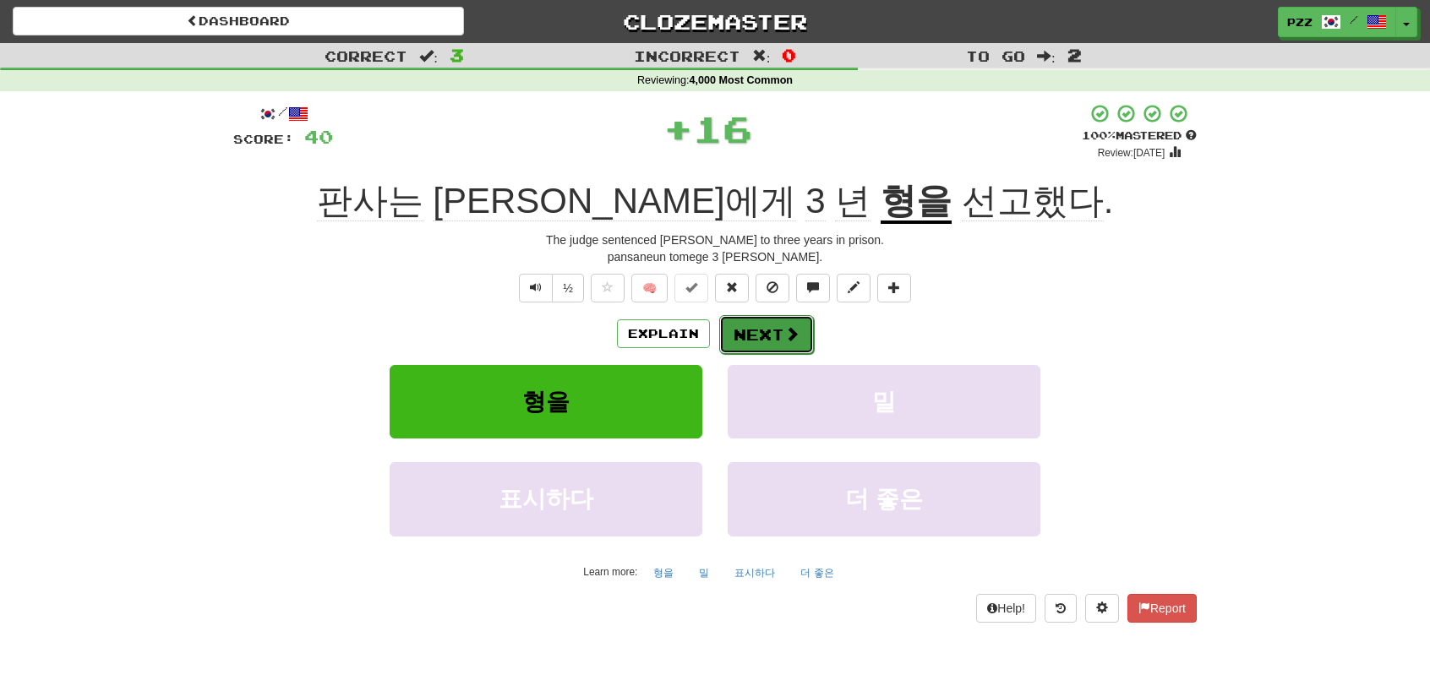
click at [769, 330] on button "Next" at bounding box center [766, 334] width 95 height 39
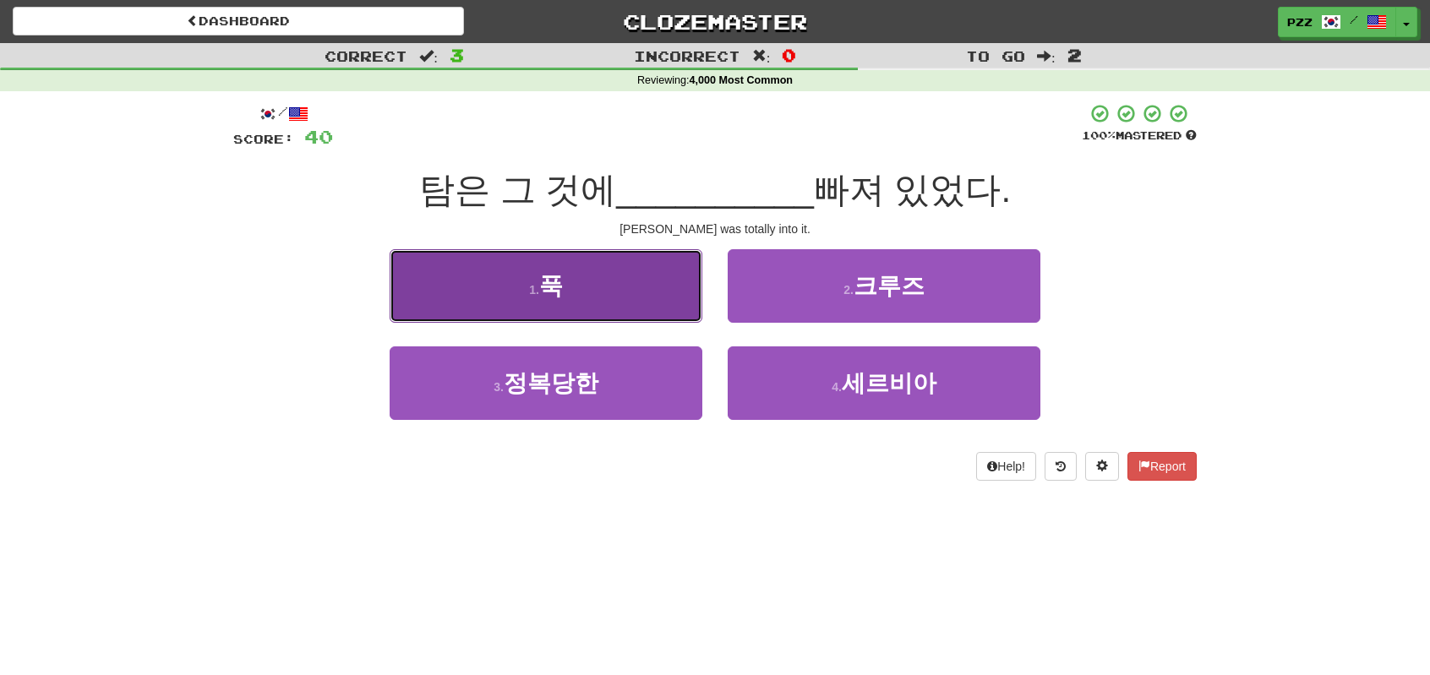
click at [646, 297] on button "1 . 푹" at bounding box center [546, 286] width 313 height 74
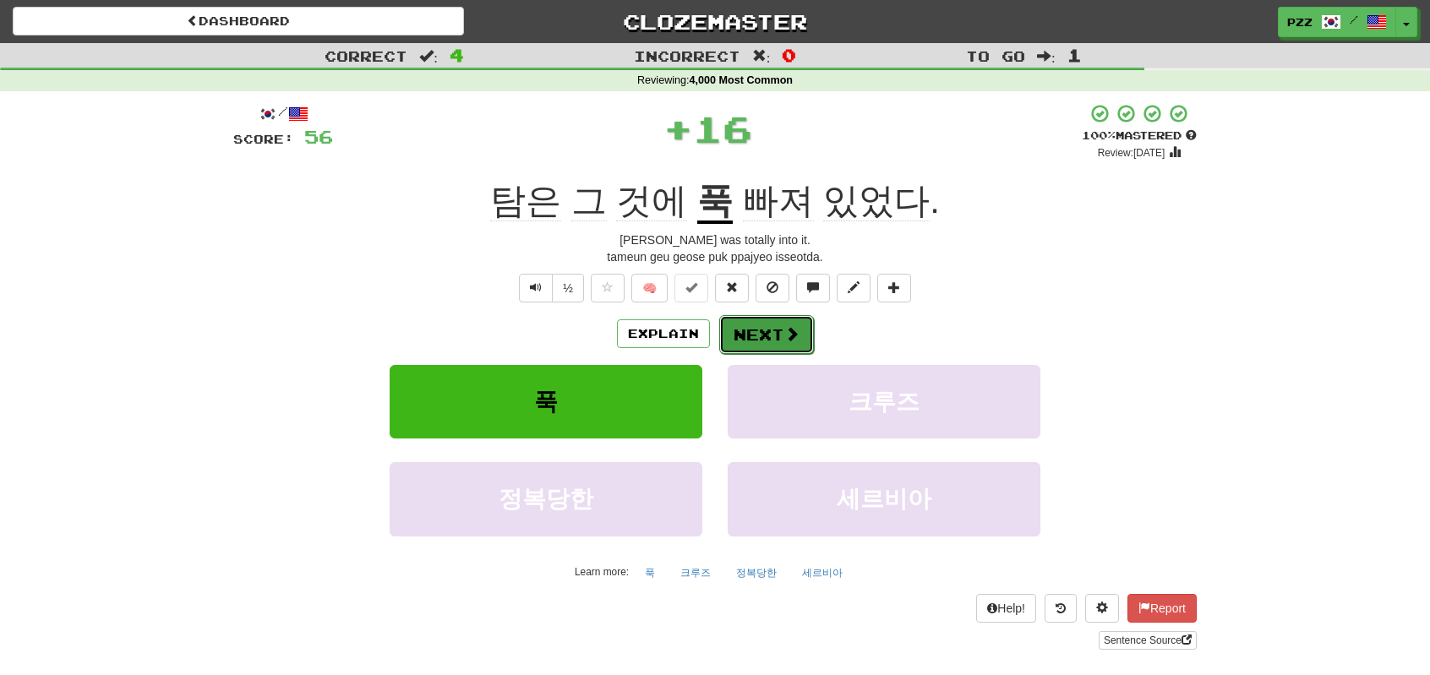
click at [771, 329] on button "Next" at bounding box center [766, 334] width 95 height 39
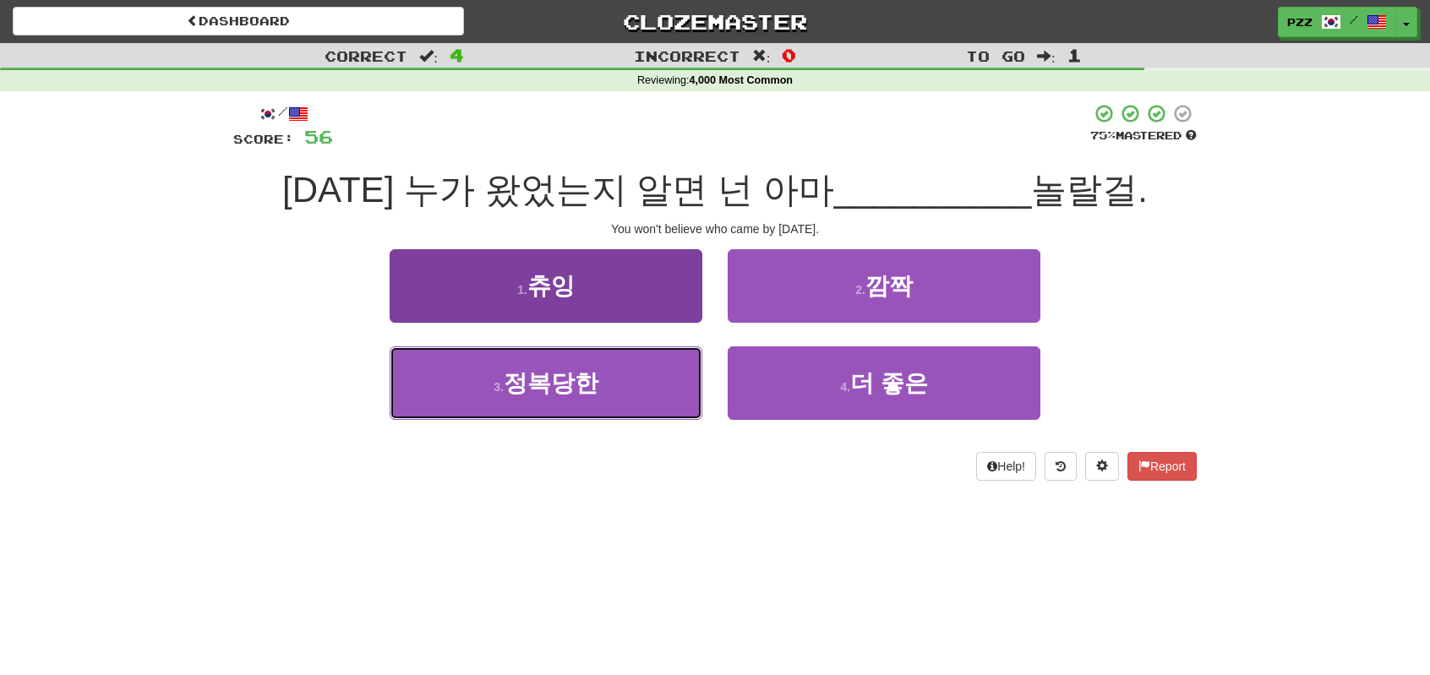
drag, startPoint x: 651, startPoint y: 403, endPoint x: 657, endPoint y: 395, distance: 10.8
click at [657, 395] on button "3 . 정복당한" at bounding box center [546, 383] width 313 height 74
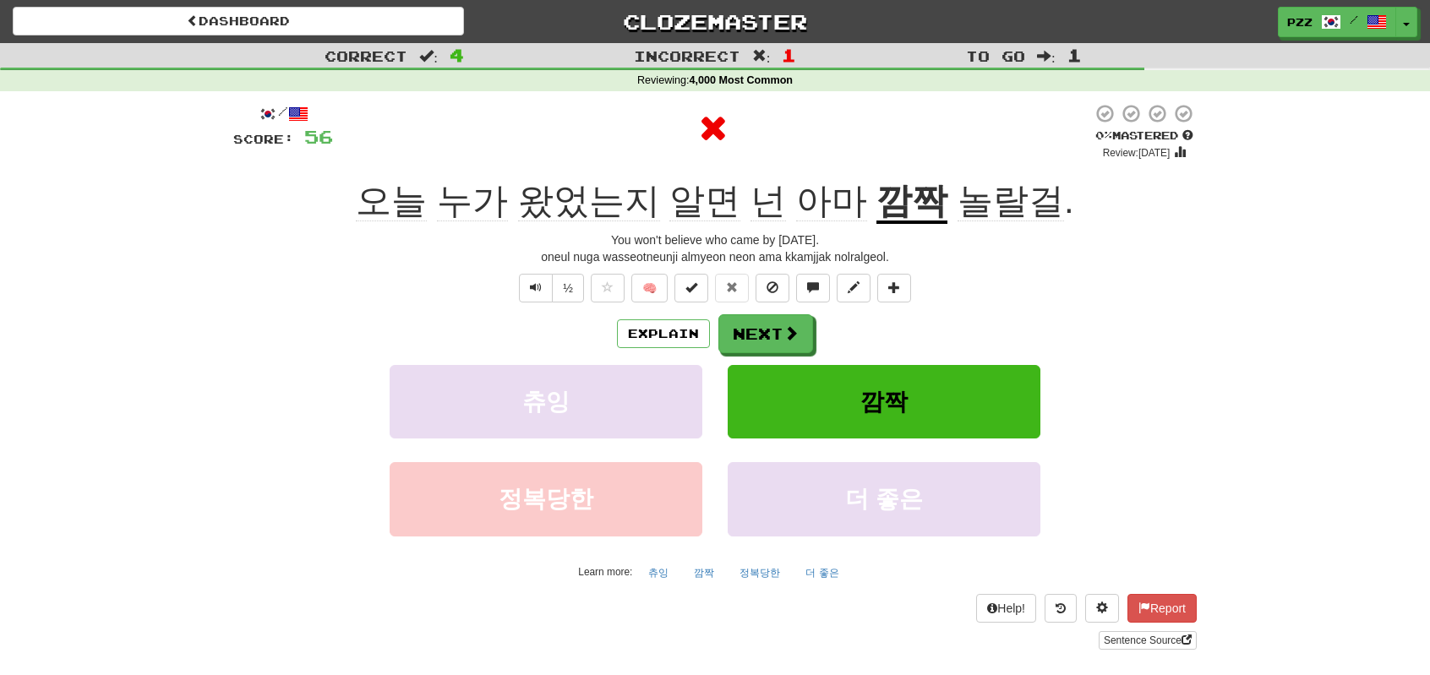
click at [897, 187] on u "깜짝" at bounding box center [911, 202] width 71 height 43
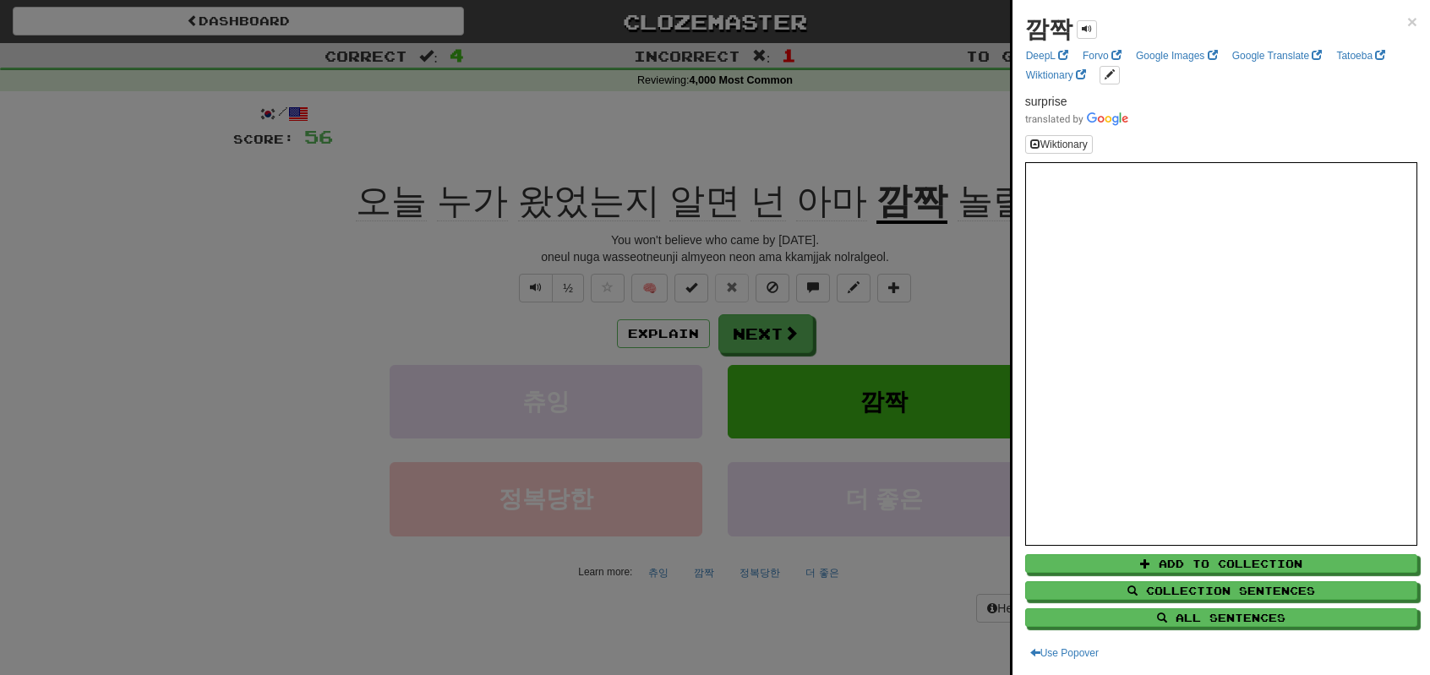
click at [767, 341] on div at bounding box center [715, 337] width 1430 height 675
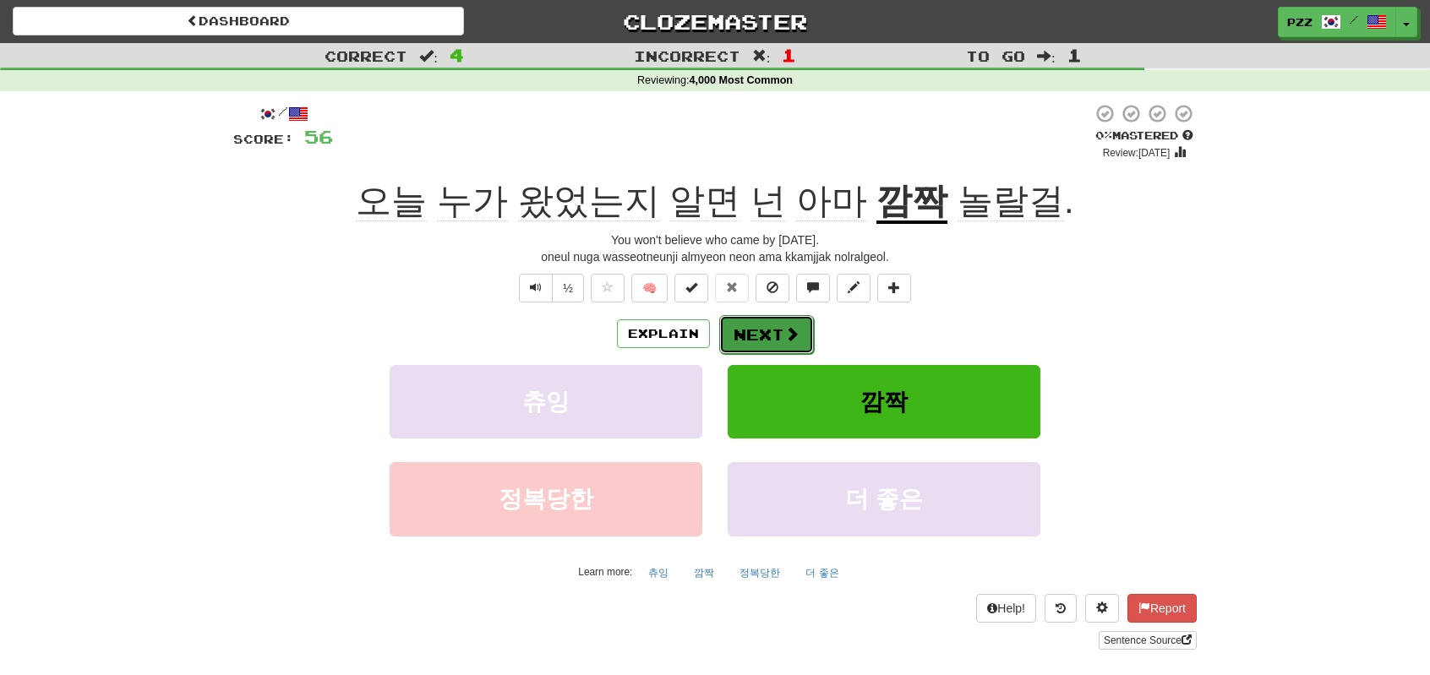
click at [772, 332] on button "Next" at bounding box center [766, 334] width 95 height 39
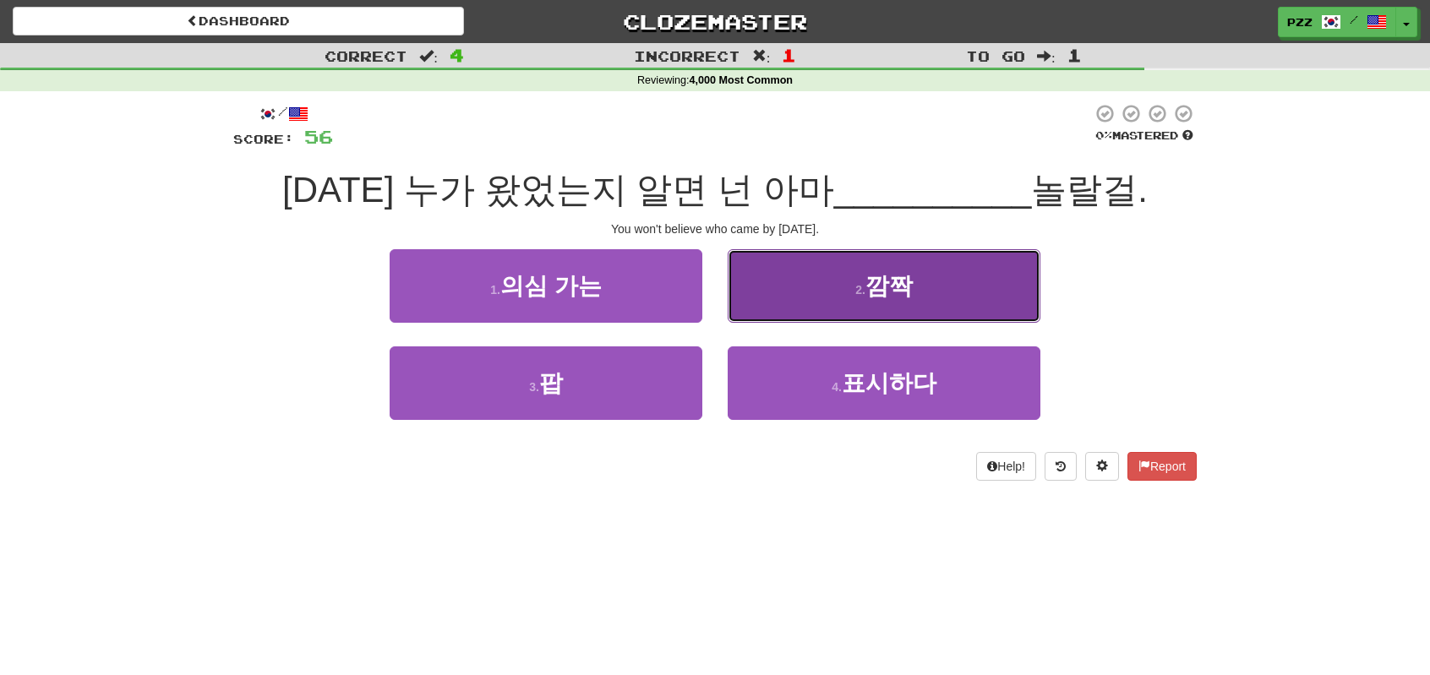
click at [837, 296] on button "2 . 깜짝" at bounding box center [884, 286] width 313 height 74
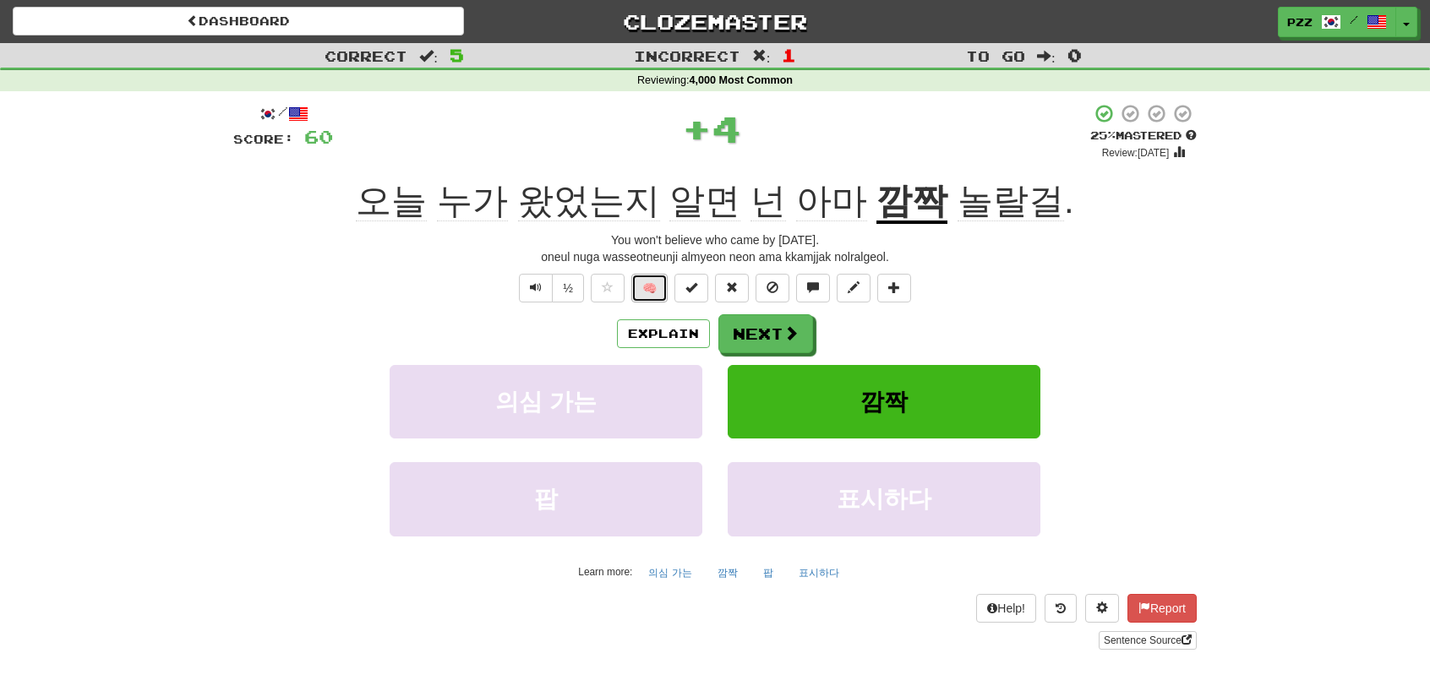
click at [658, 290] on button "🧠" at bounding box center [649, 288] width 36 height 29
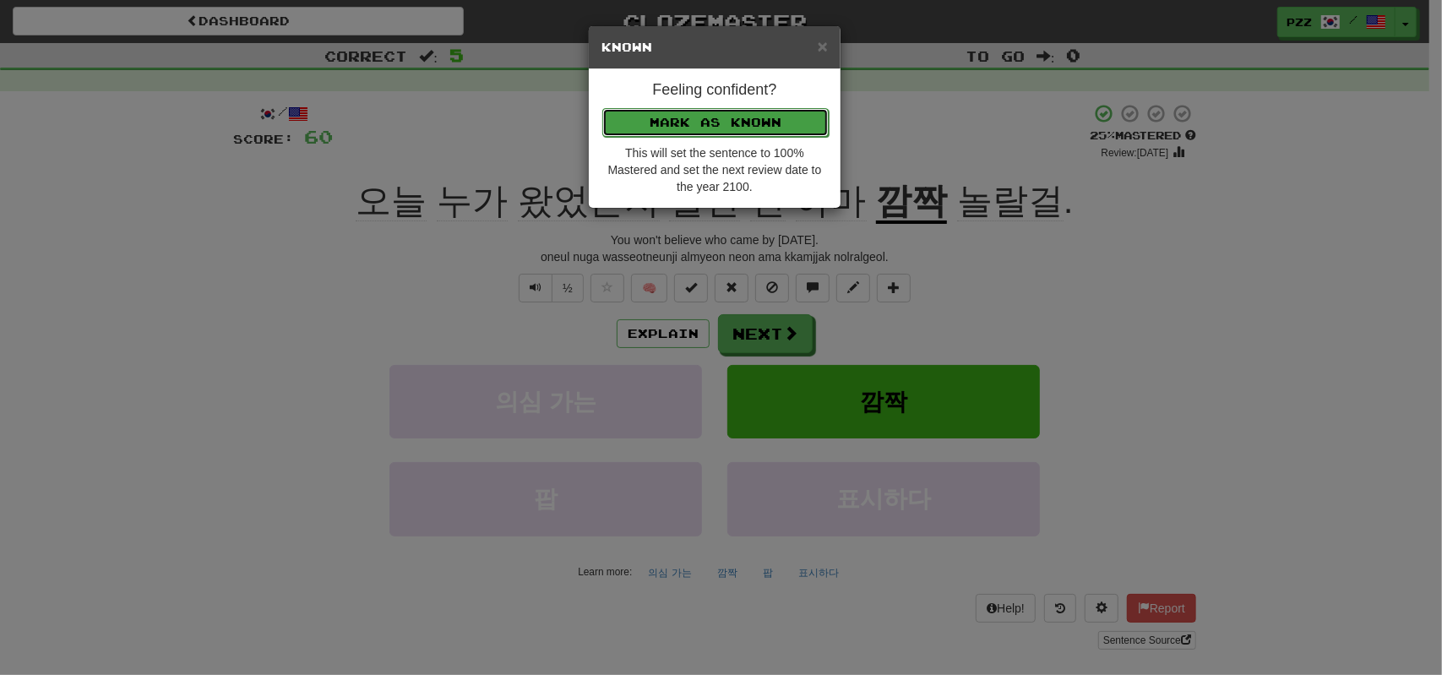
click at [761, 111] on button "Mark as Known" at bounding box center [715, 122] width 226 height 29
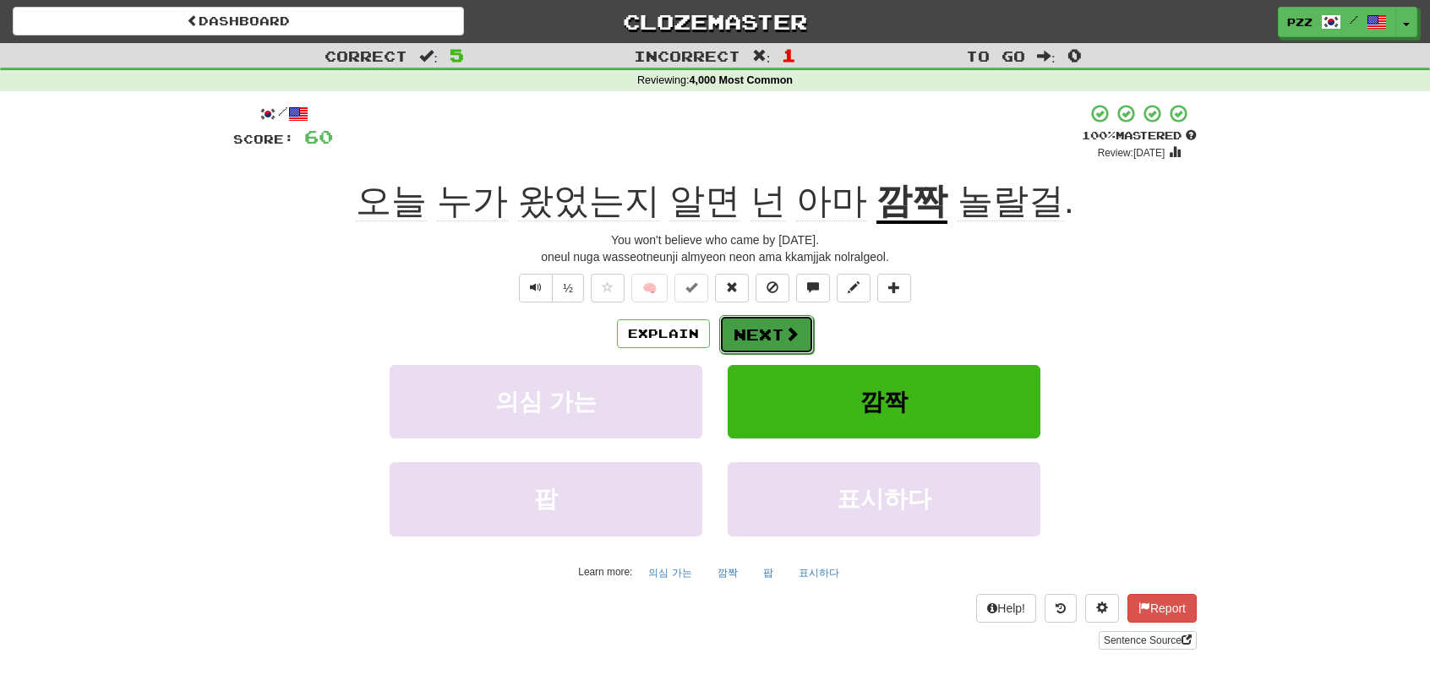
click at [759, 332] on button "Next" at bounding box center [766, 334] width 95 height 39
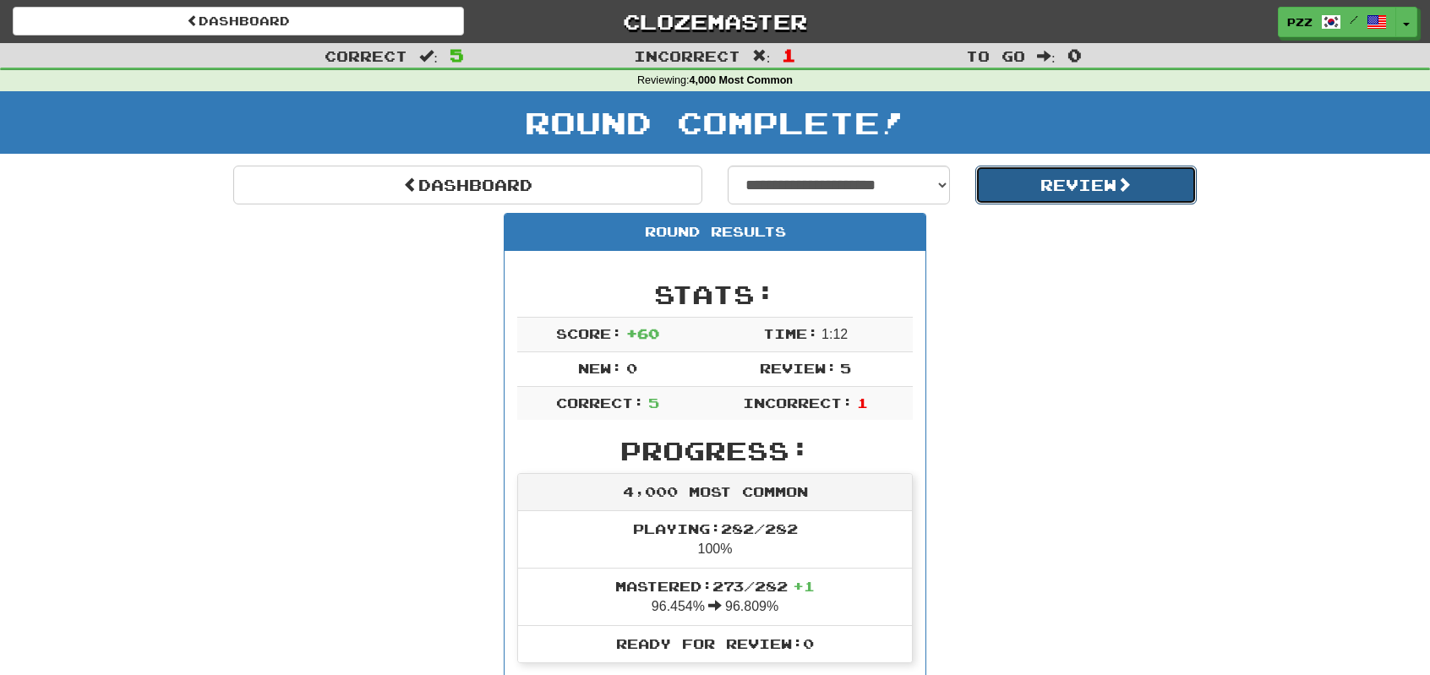
click at [1033, 185] on button "Review" at bounding box center [1086, 185] width 222 height 39
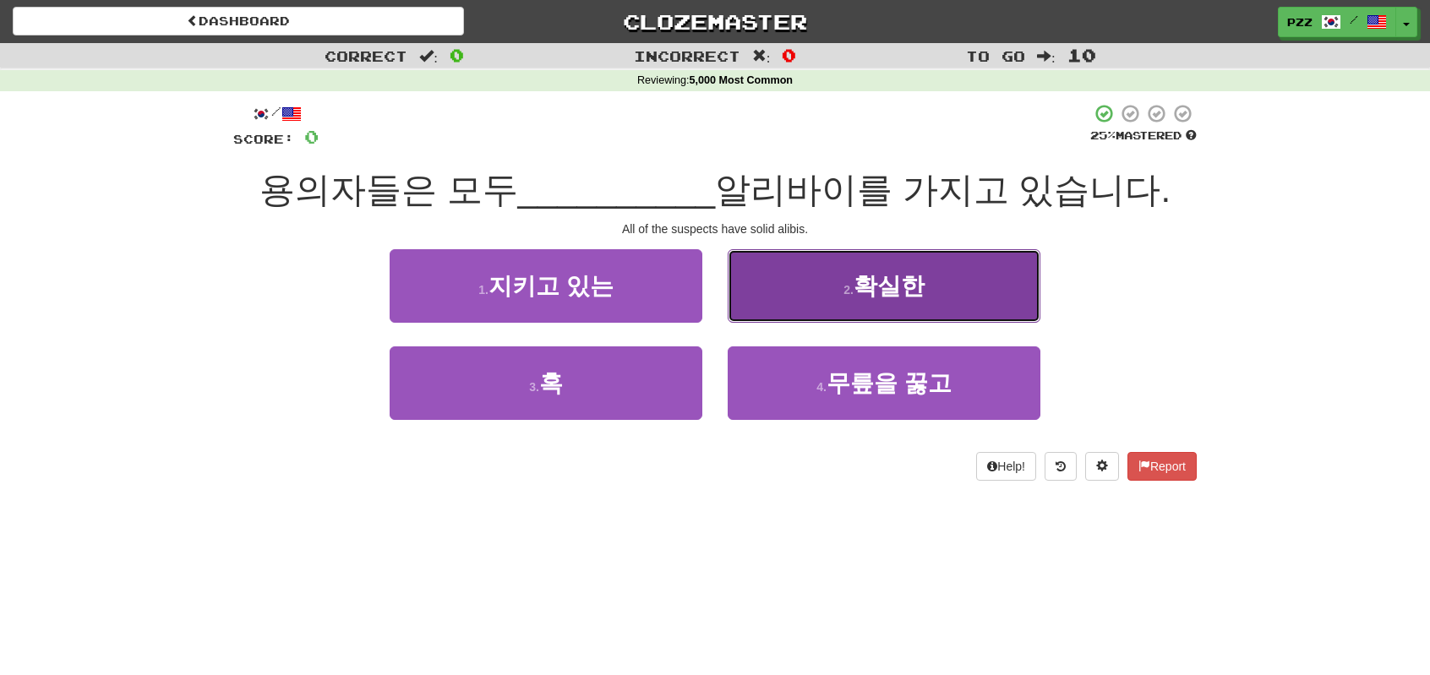
click at [798, 296] on button "2 . 확실한" at bounding box center [884, 286] width 313 height 74
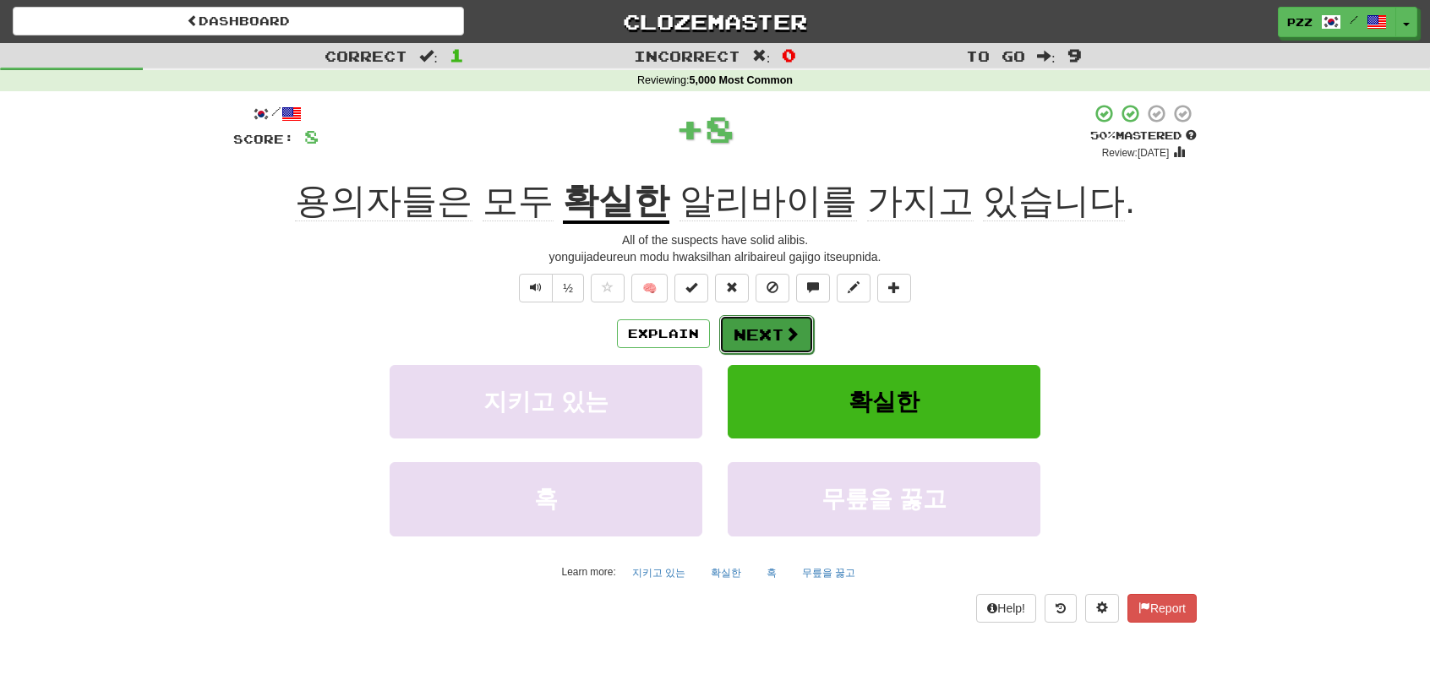
click at [774, 329] on button "Next" at bounding box center [766, 334] width 95 height 39
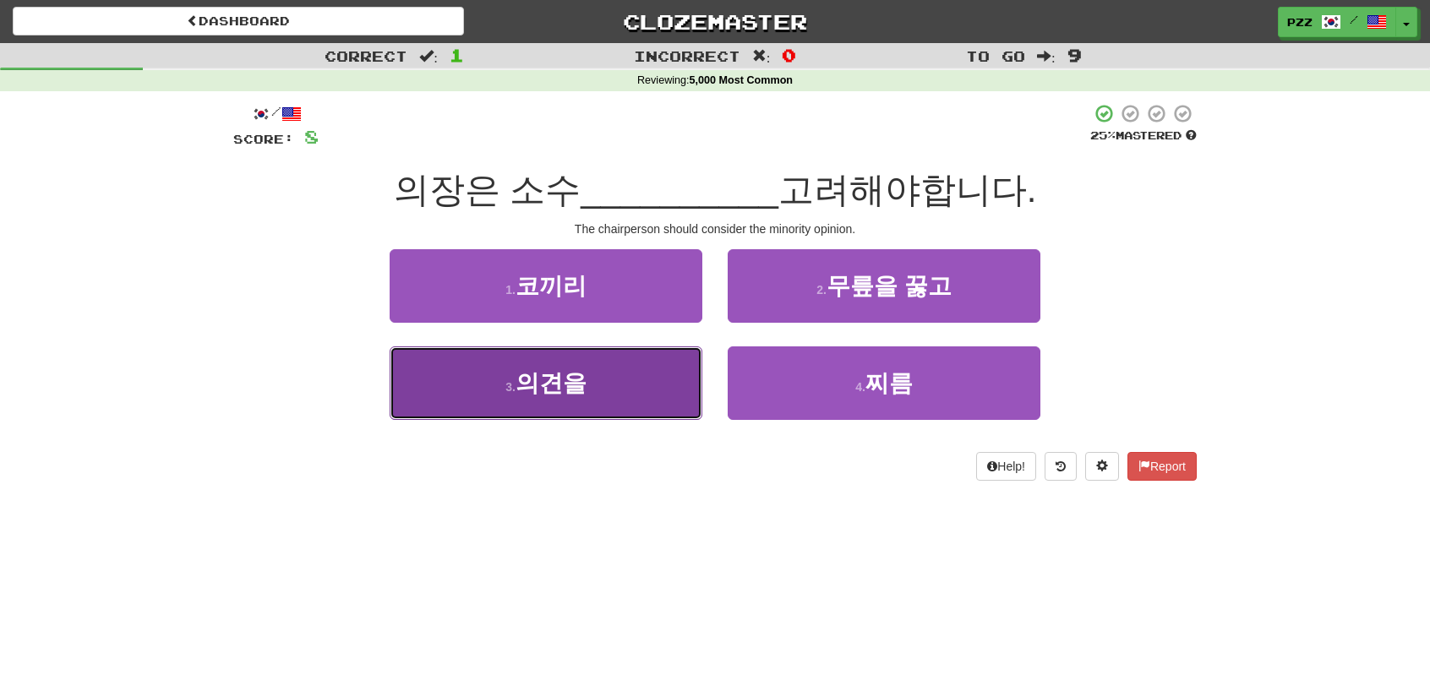
click at [640, 384] on button "3 . 의견을" at bounding box center [546, 383] width 313 height 74
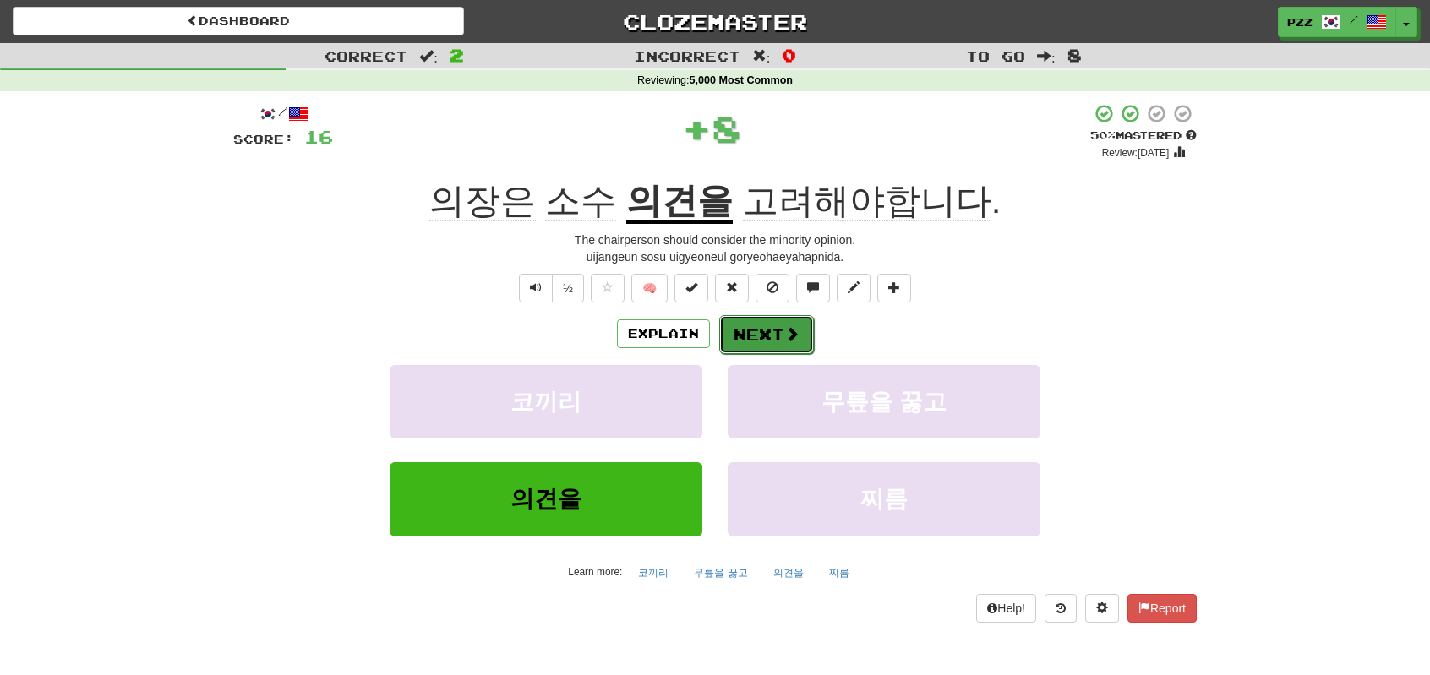
click at [763, 325] on button "Next" at bounding box center [766, 334] width 95 height 39
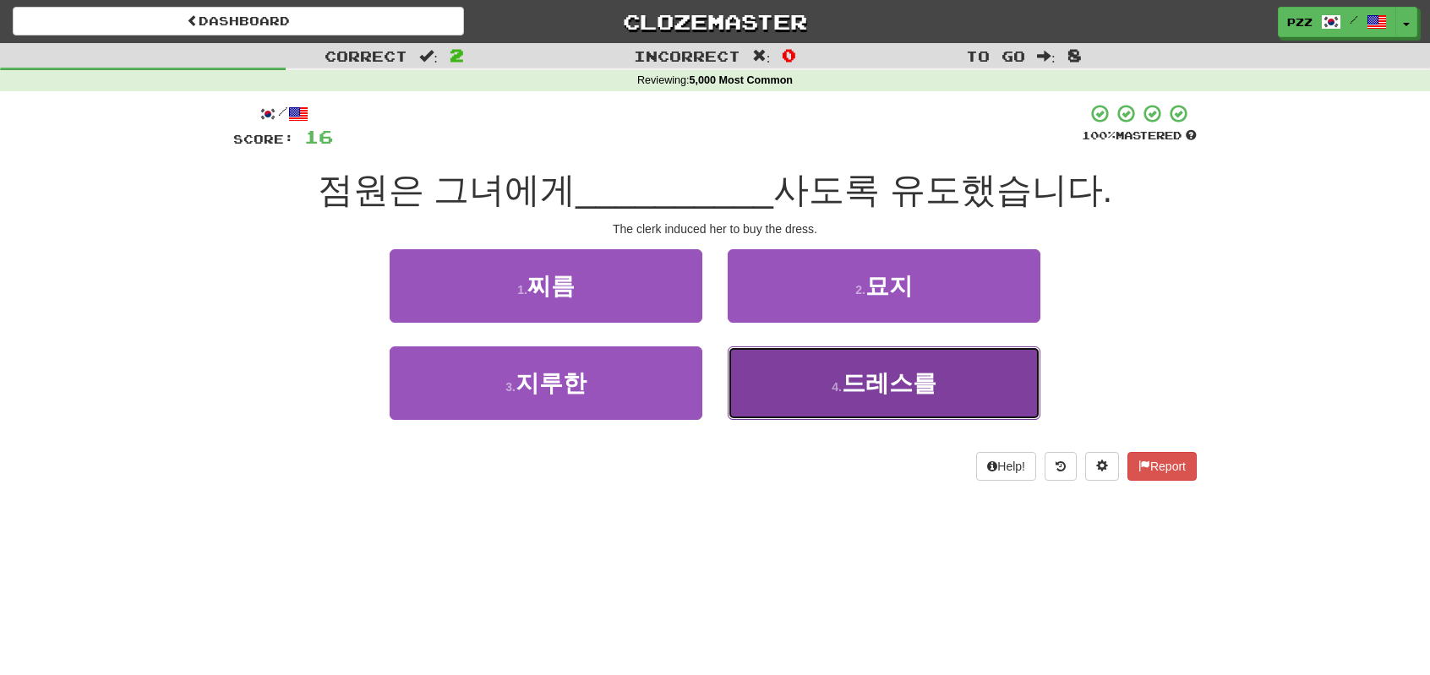
click at [842, 384] on small "4 ." at bounding box center [836, 387] width 10 height 14
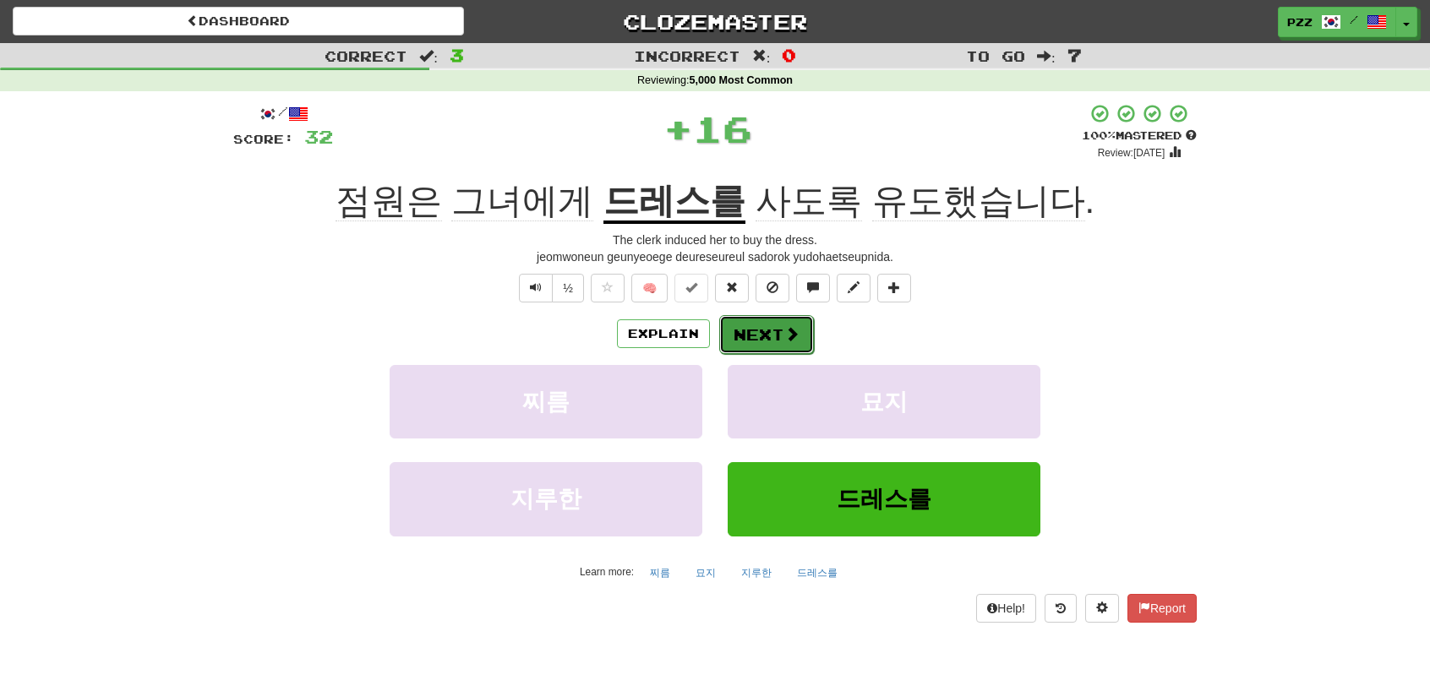
click at [767, 330] on button "Next" at bounding box center [766, 334] width 95 height 39
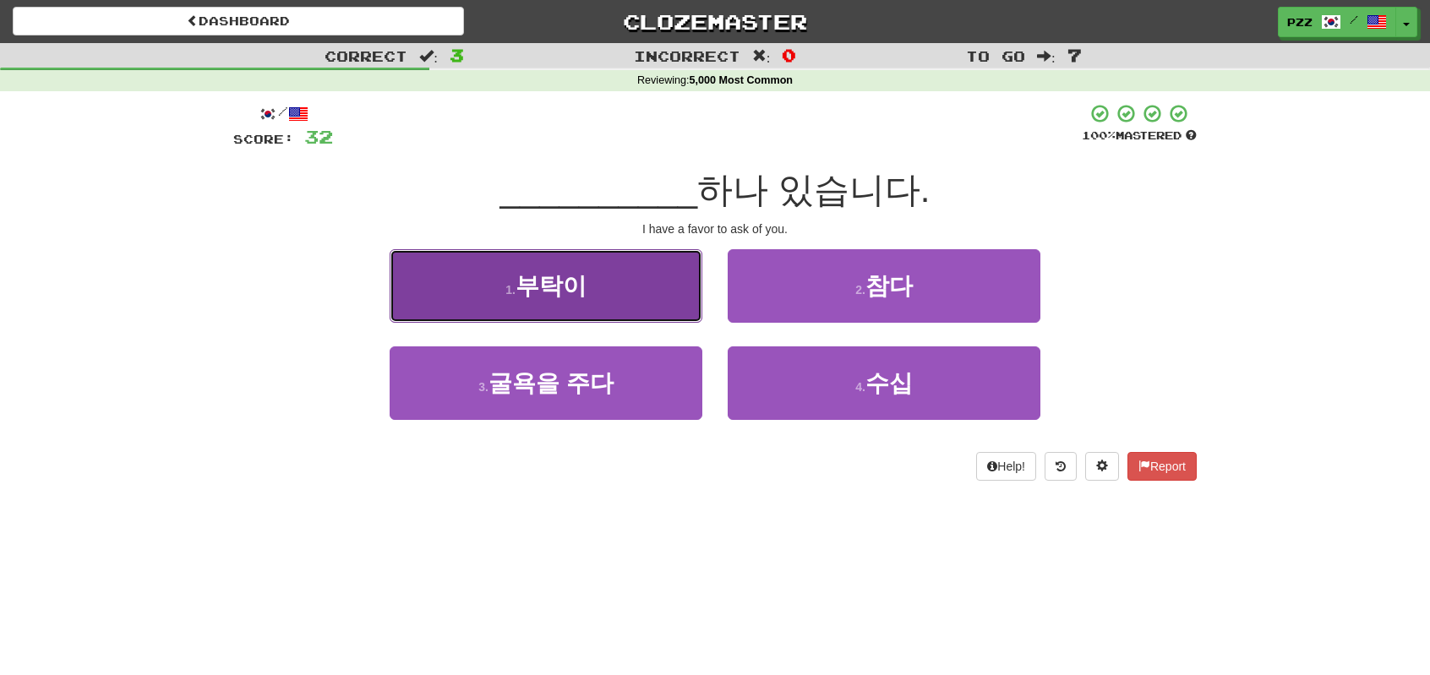
click at [628, 286] on button "1 . 부탁이" at bounding box center [546, 286] width 313 height 74
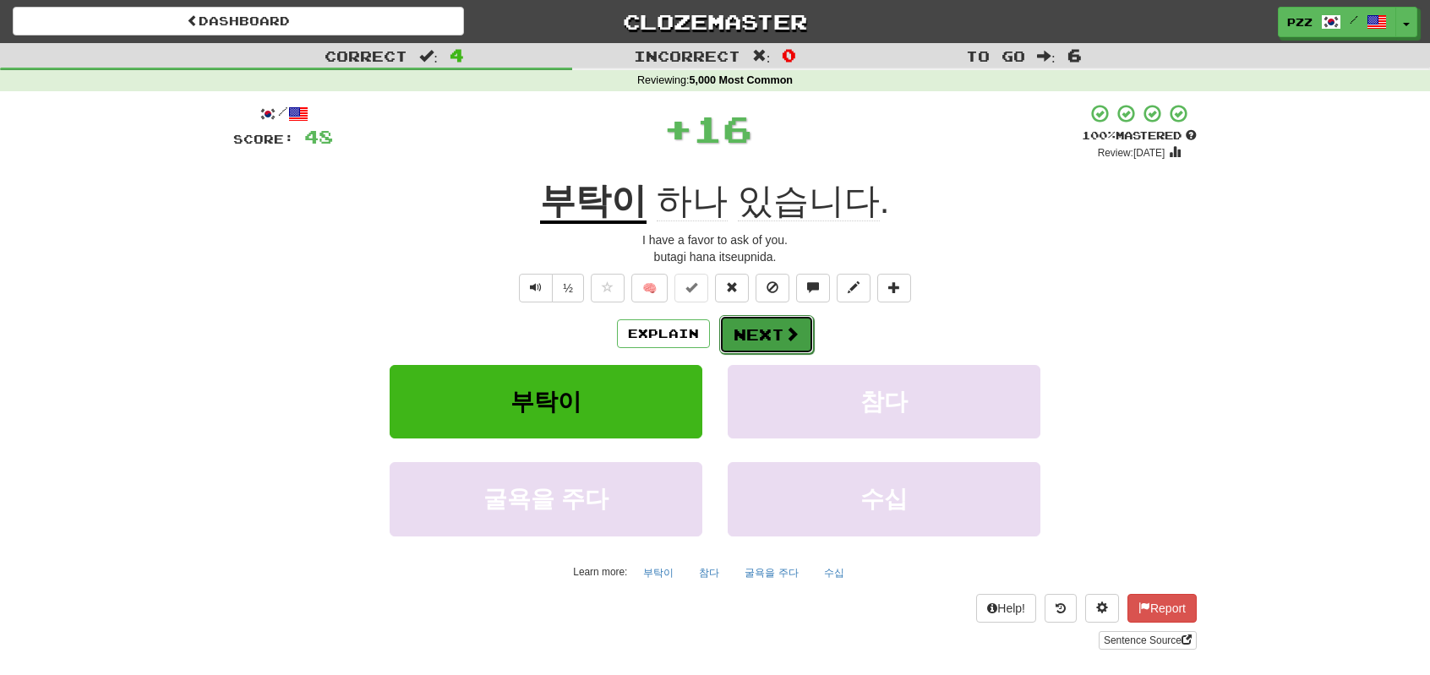
click at [778, 324] on button "Next" at bounding box center [766, 334] width 95 height 39
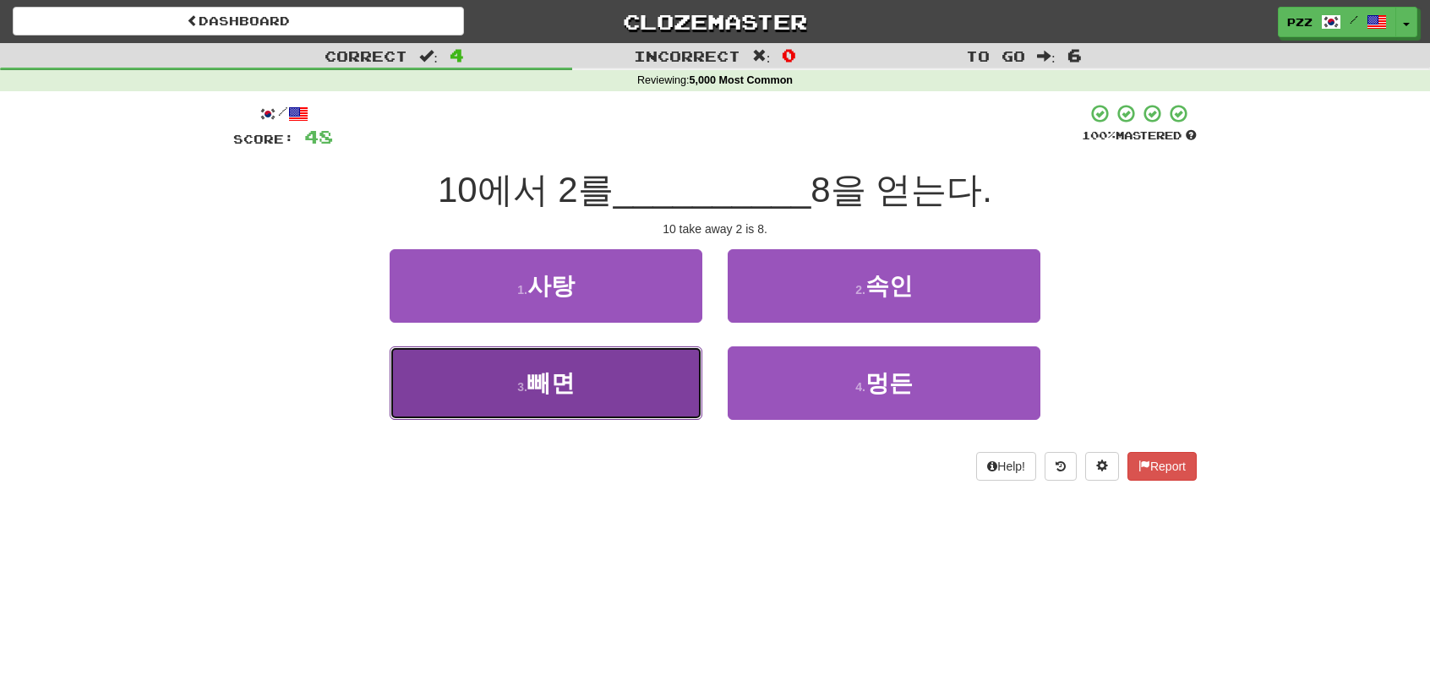
click at [625, 375] on button "3 . [GEOGRAPHIC_DATA]" at bounding box center [546, 383] width 313 height 74
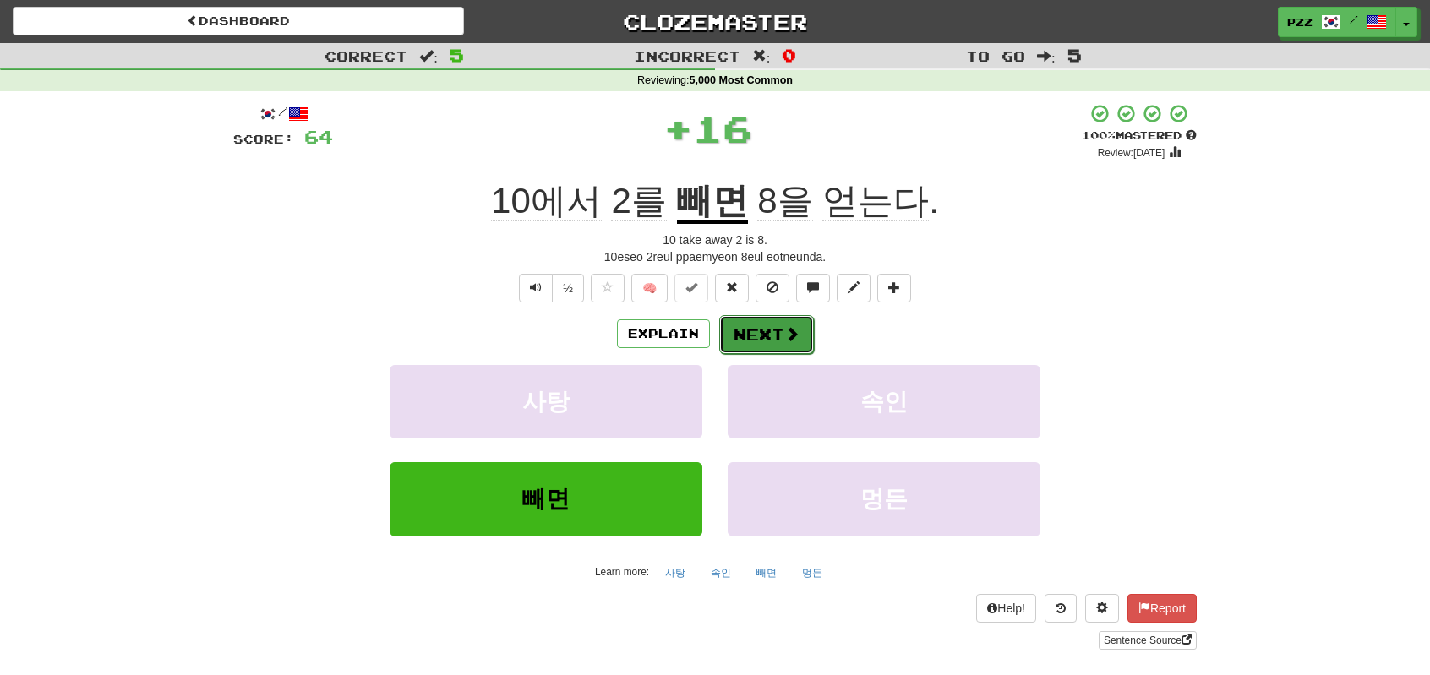
click at [760, 324] on button "Next" at bounding box center [766, 334] width 95 height 39
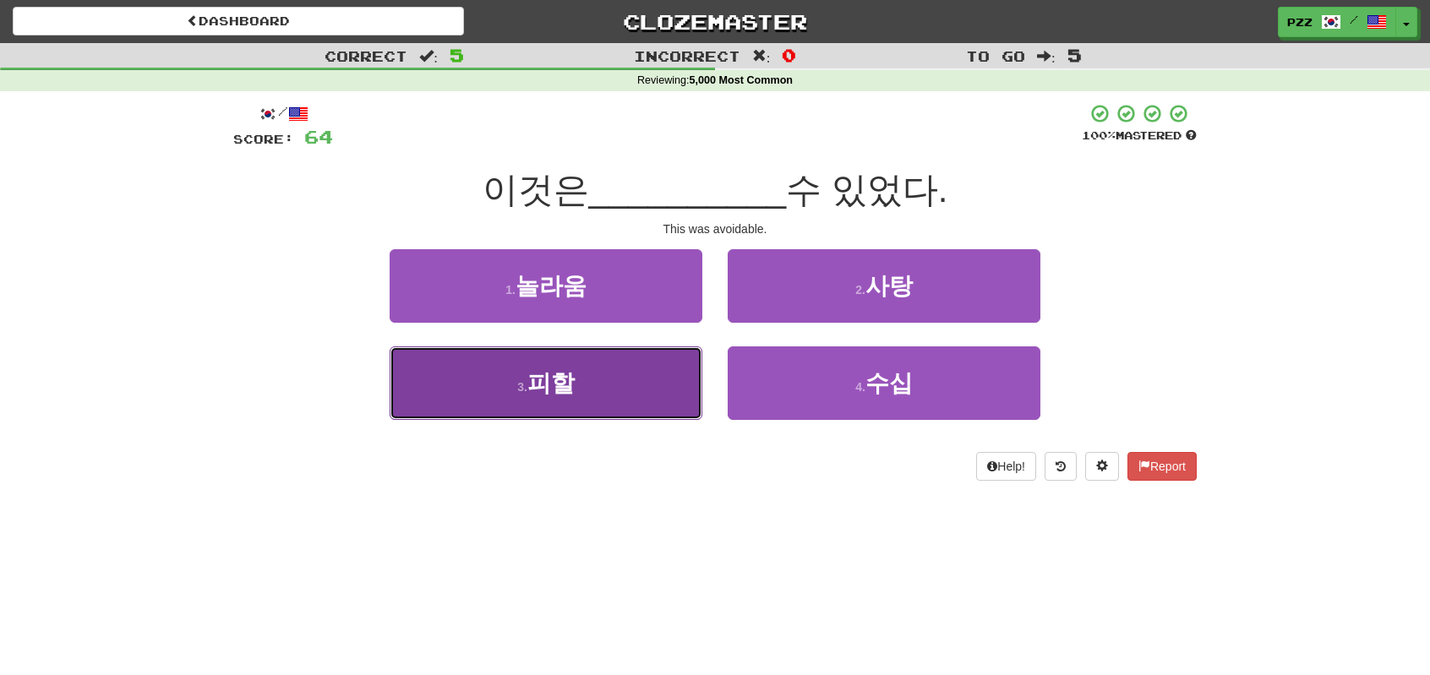
click at [632, 393] on button "3 . 피할" at bounding box center [546, 383] width 313 height 74
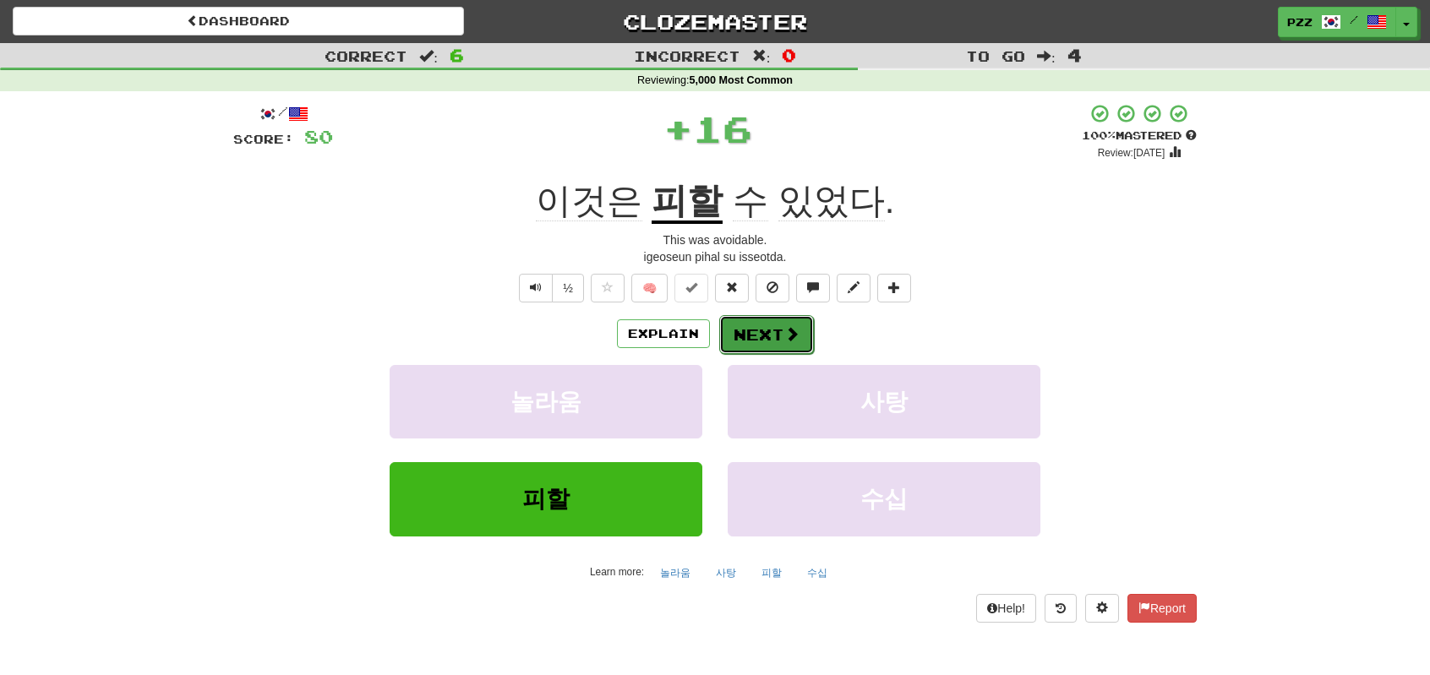
click at [774, 330] on button "Next" at bounding box center [766, 334] width 95 height 39
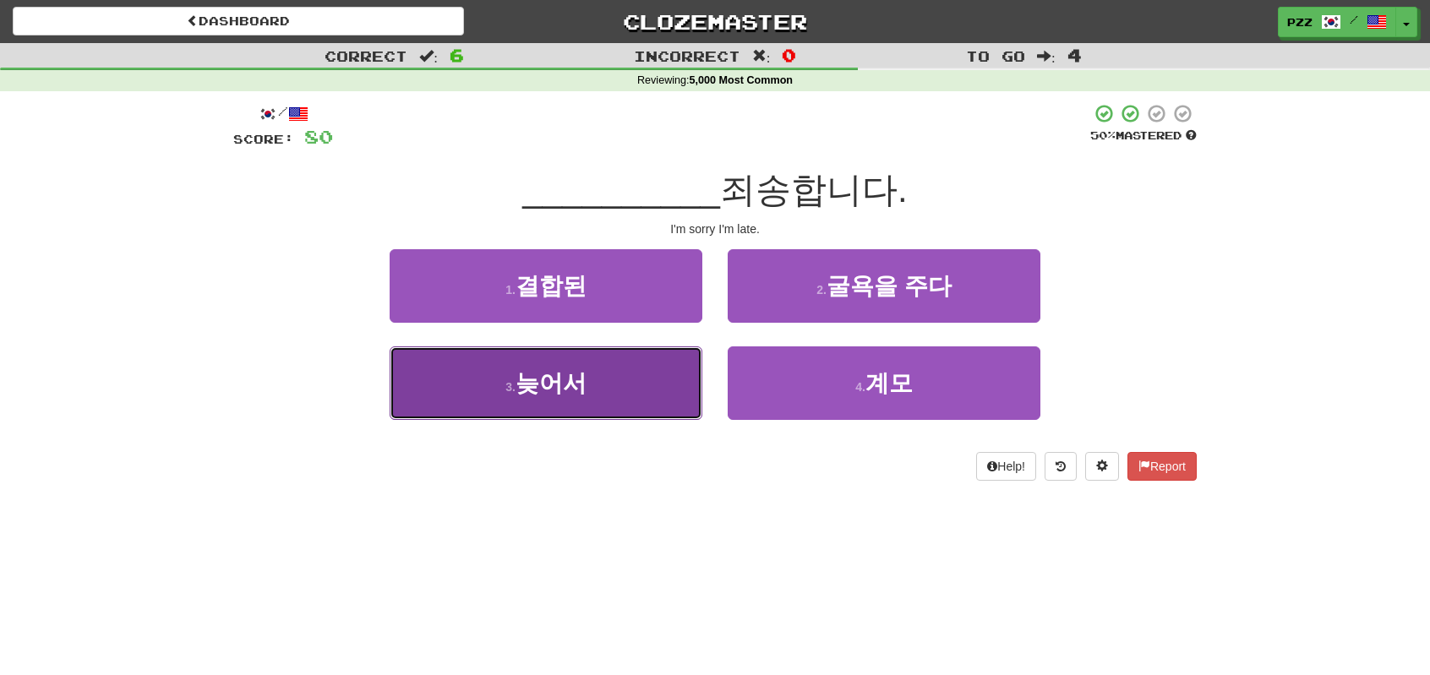
click at [605, 384] on button "3 . 늦어서" at bounding box center [546, 383] width 313 height 74
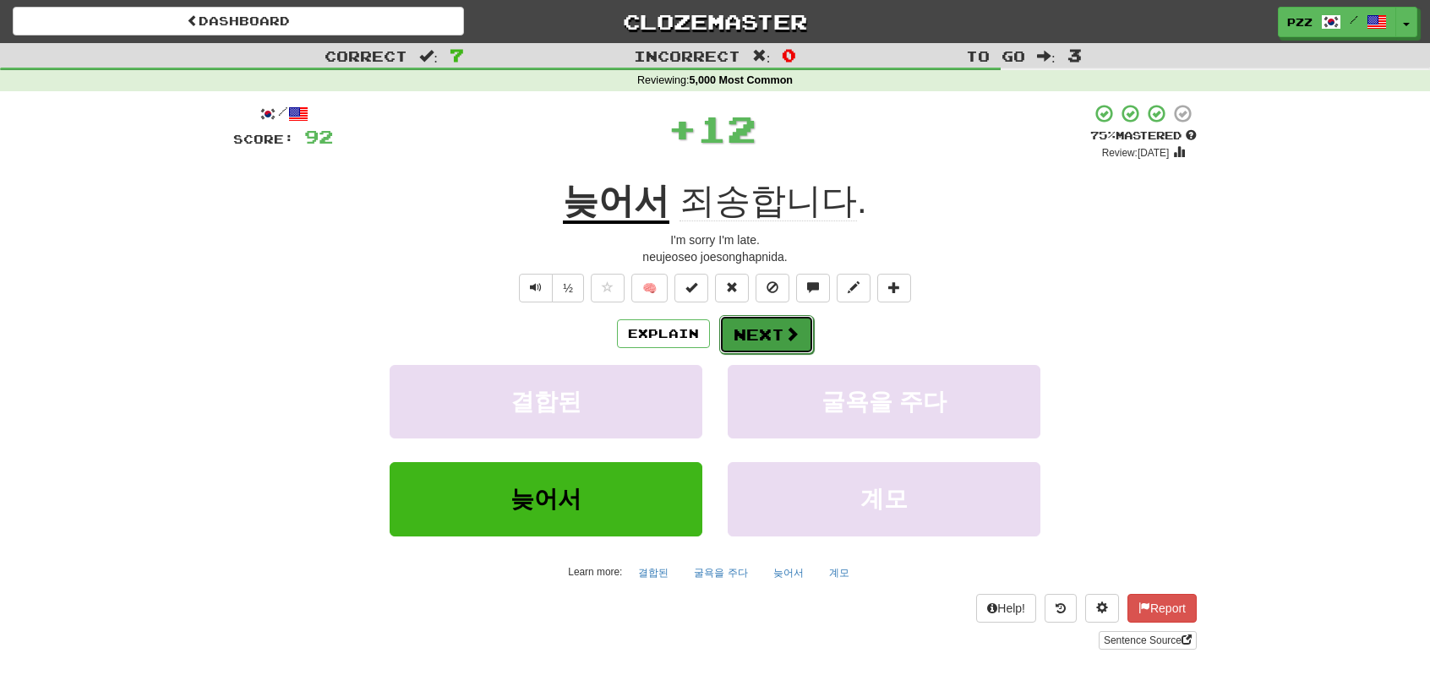
click at [752, 325] on button "Next" at bounding box center [766, 334] width 95 height 39
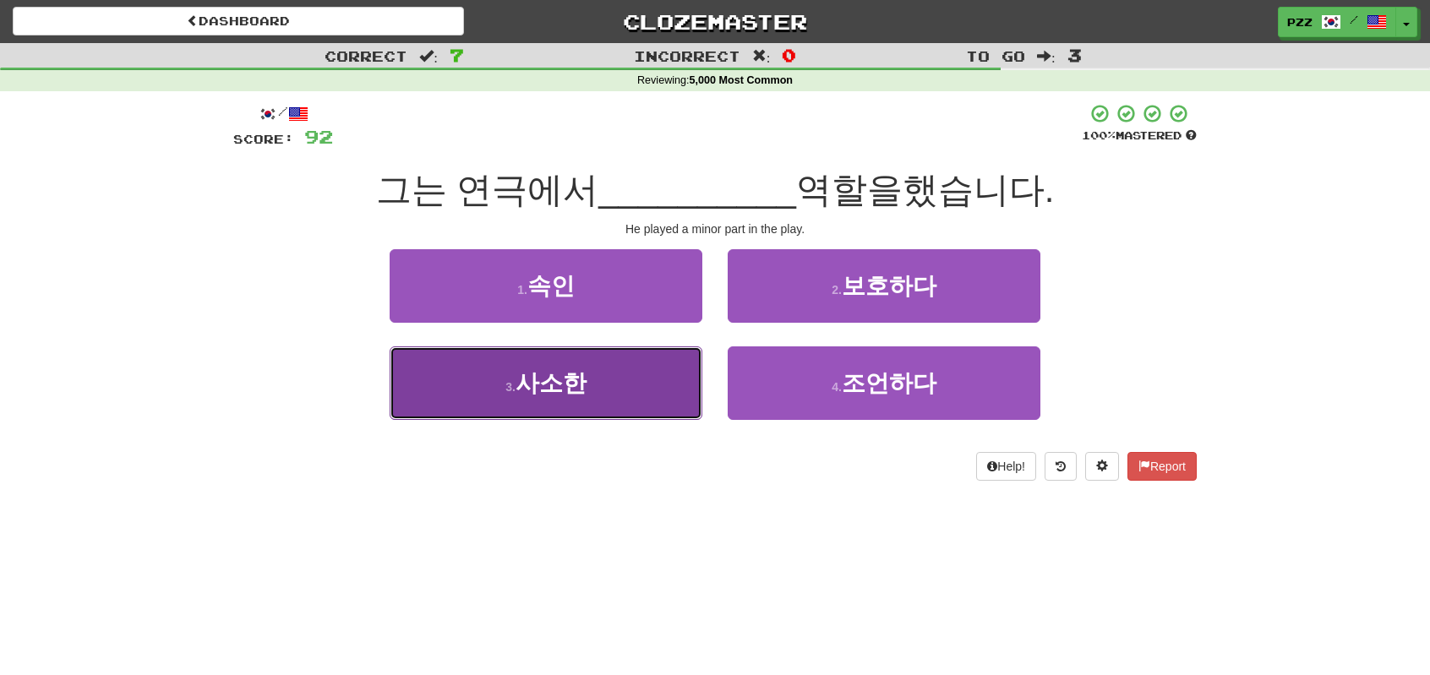
click at [641, 395] on button "3 . 사소한" at bounding box center [546, 383] width 313 height 74
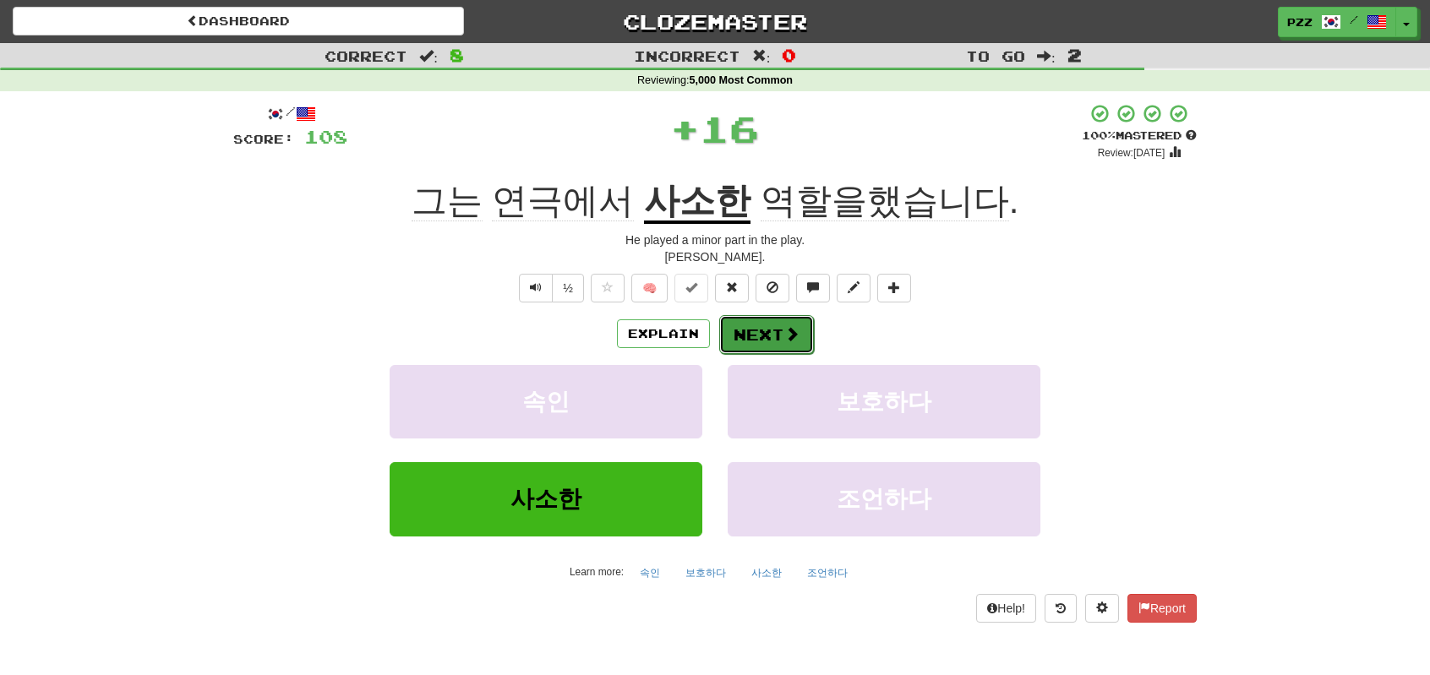
click at [761, 327] on button "Next" at bounding box center [766, 334] width 95 height 39
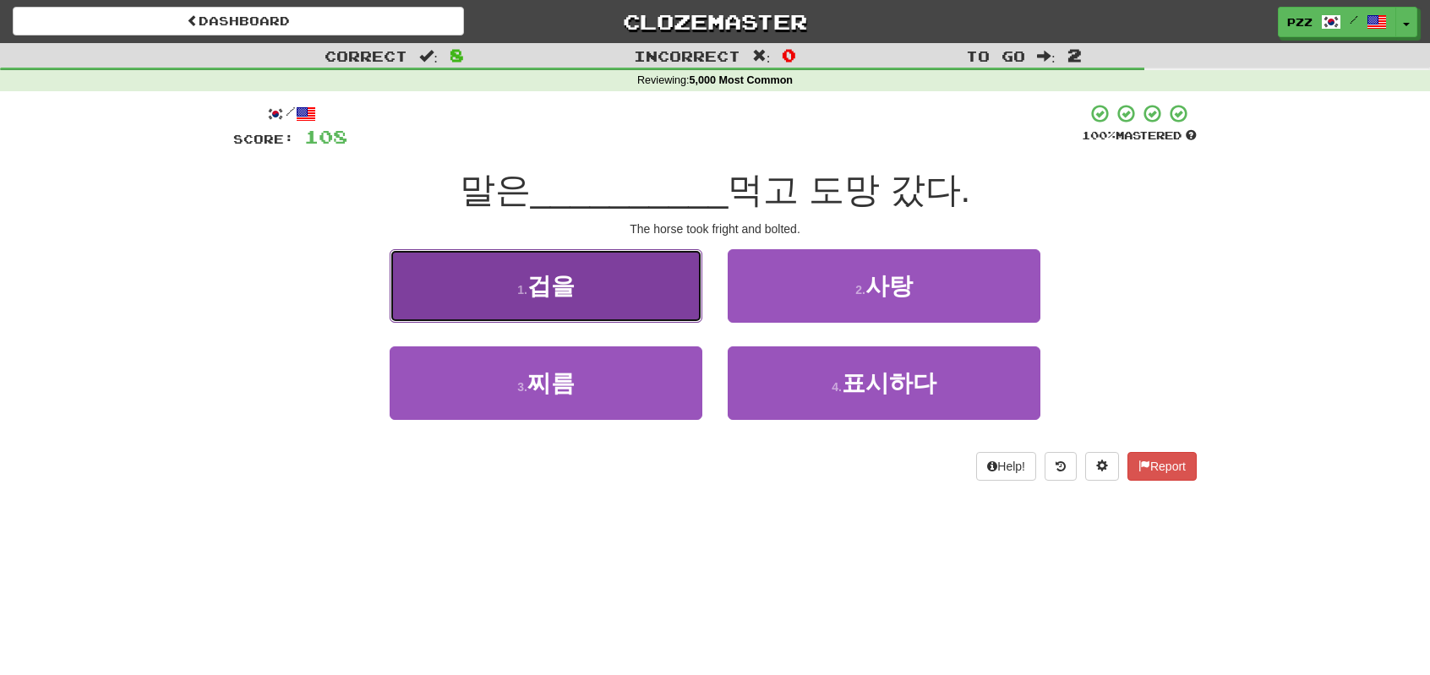
click at [638, 289] on button "1 . 겁을" at bounding box center [546, 286] width 313 height 74
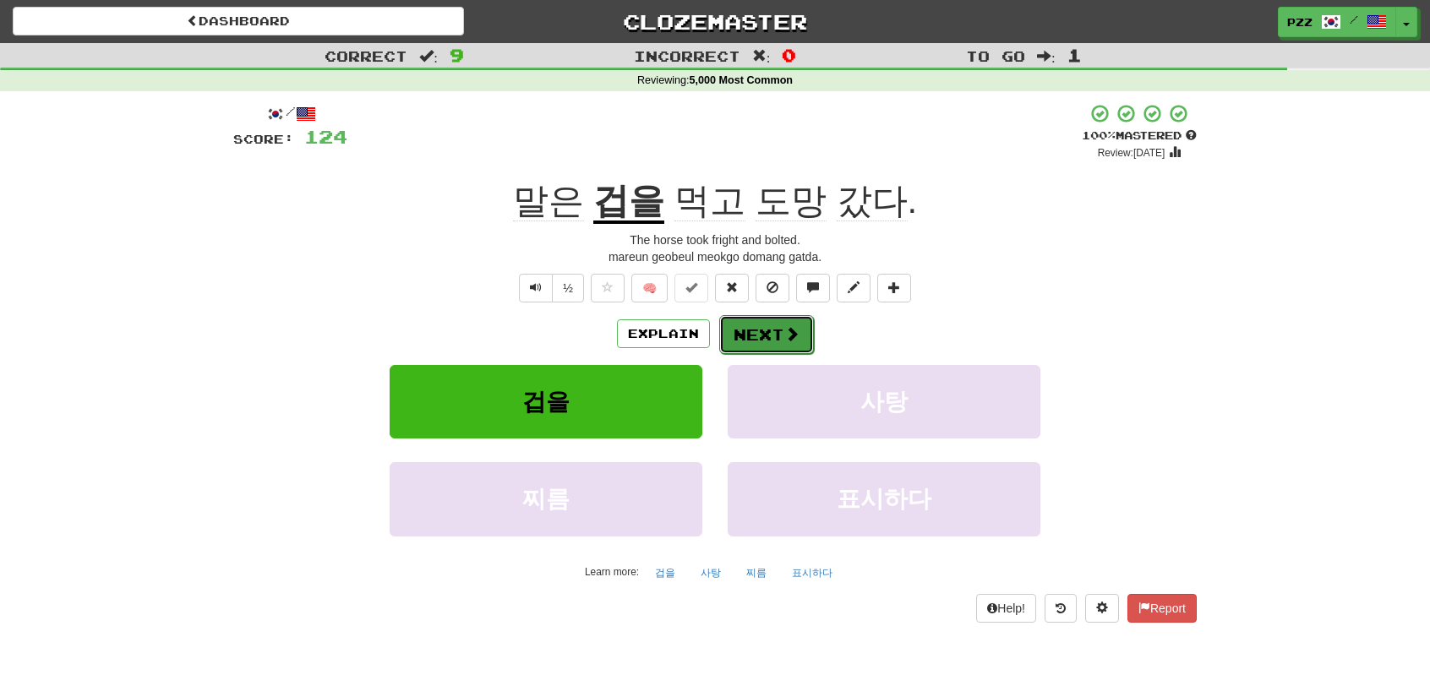
click at [766, 325] on button "Next" at bounding box center [766, 334] width 95 height 39
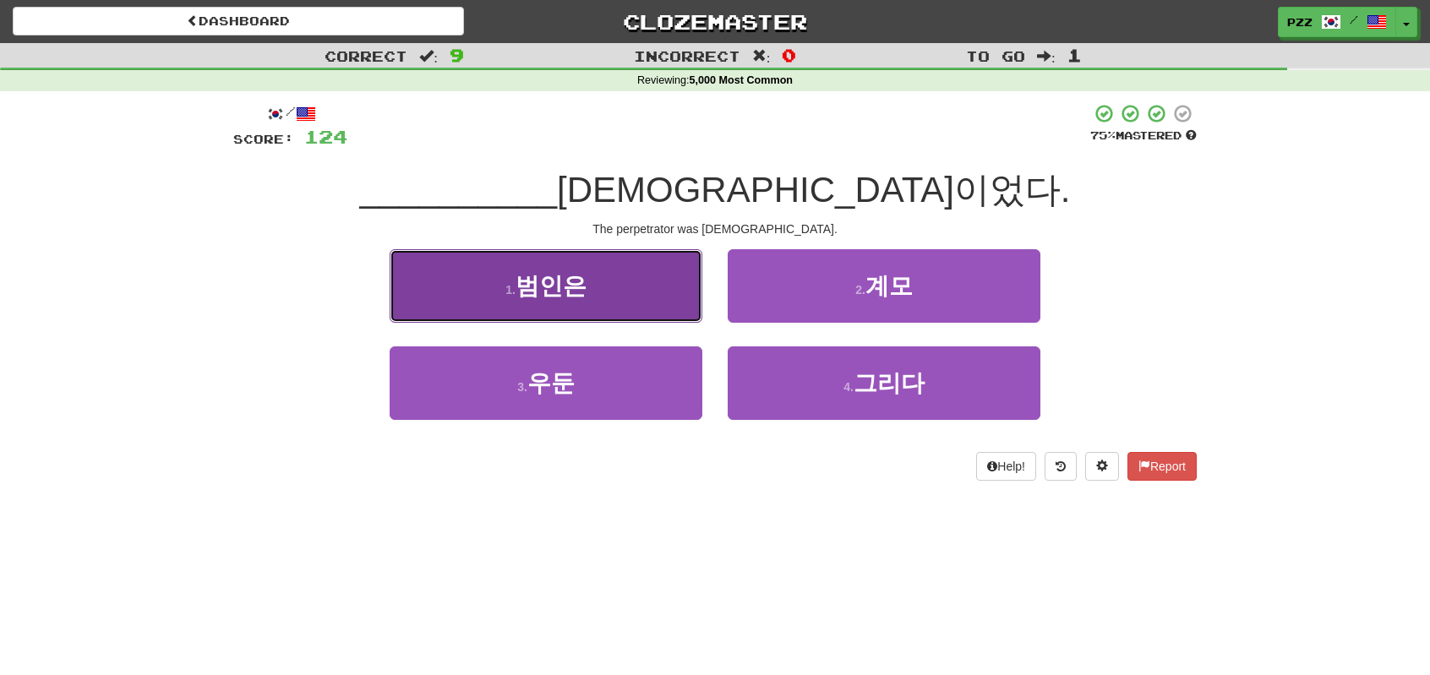
click at [638, 297] on button "1 . 범인은" at bounding box center [546, 286] width 313 height 74
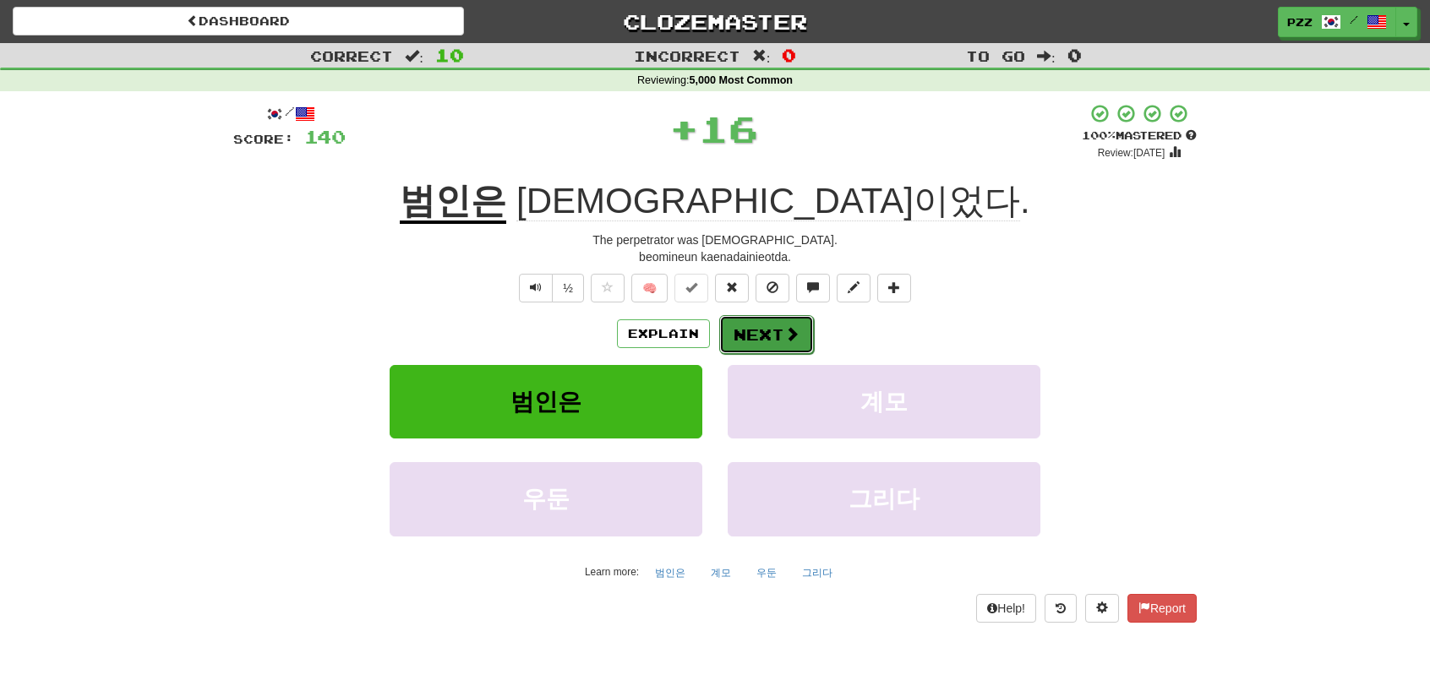
click at [781, 319] on button "Next" at bounding box center [766, 334] width 95 height 39
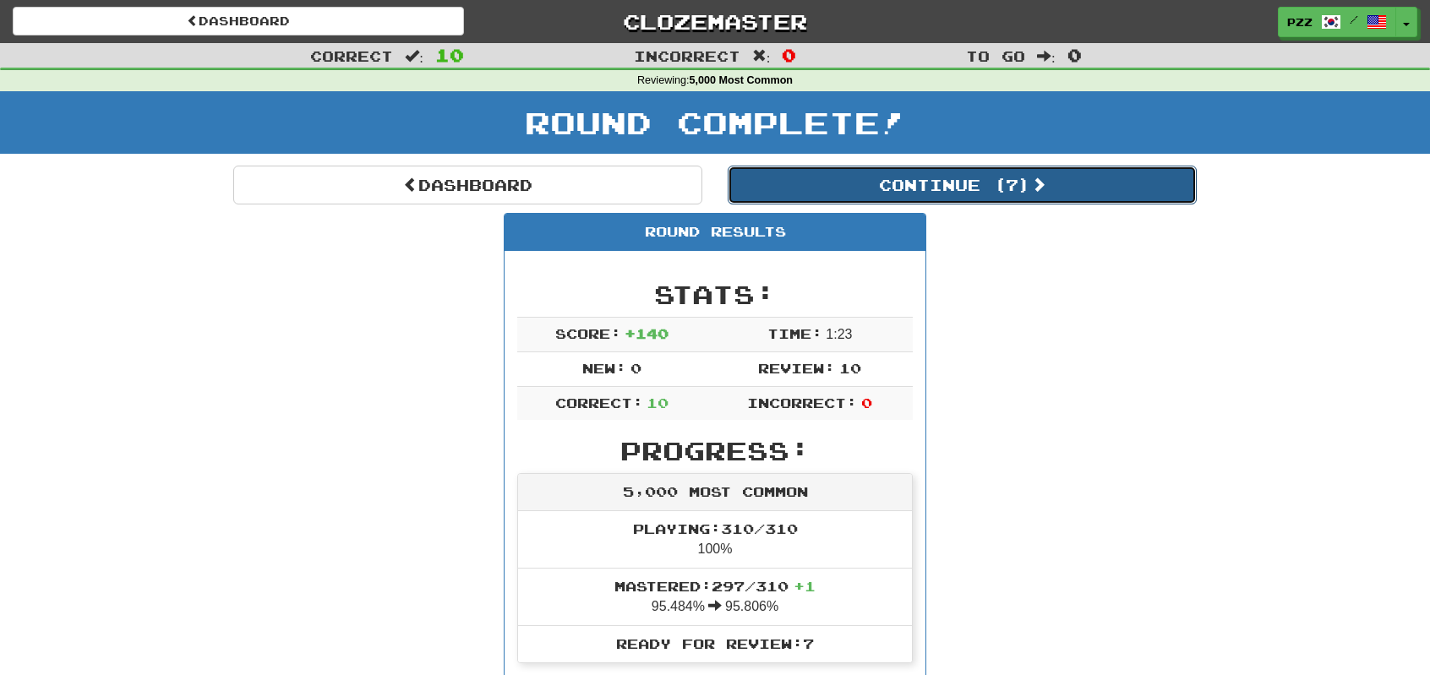
click at [788, 187] on button "Continue ( 7 )" at bounding box center [962, 185] width 469 height 39
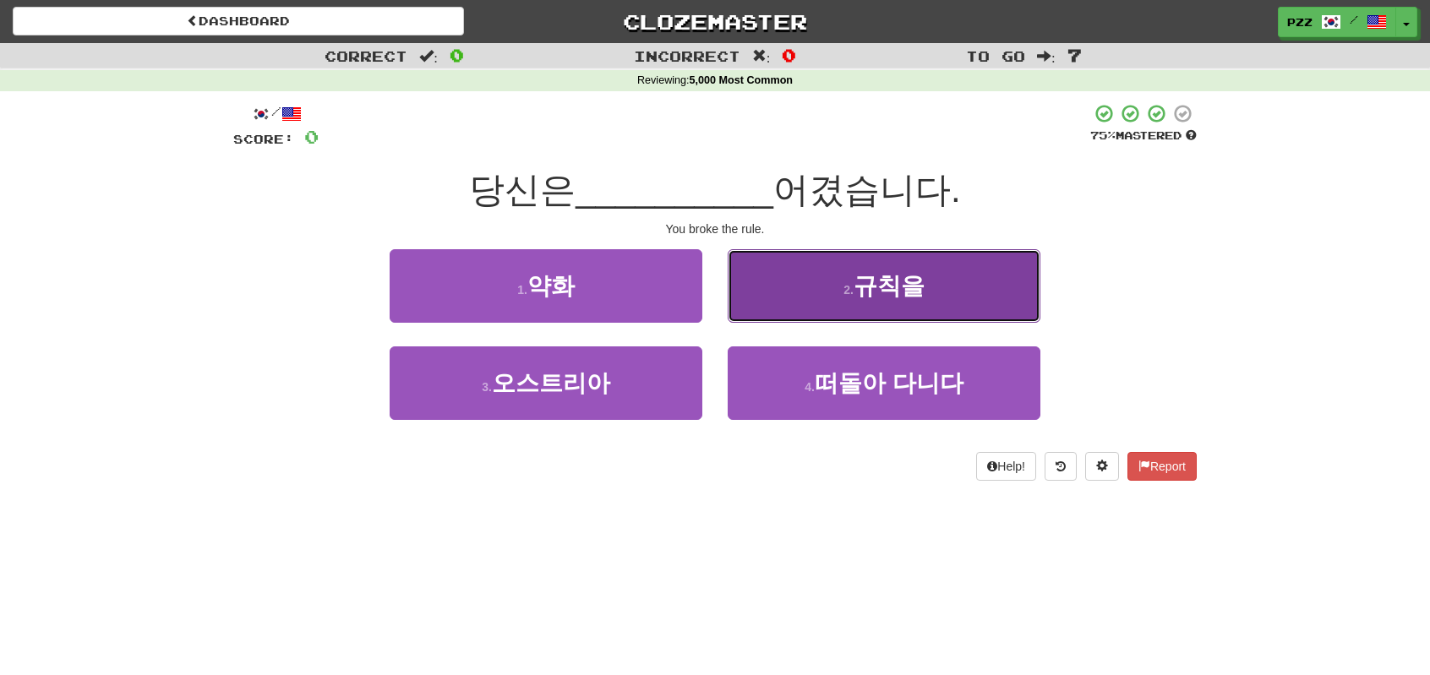
click at [842, 288] on button "2 . 규칙을" at bounding box center [884, 286] width 313 height 74
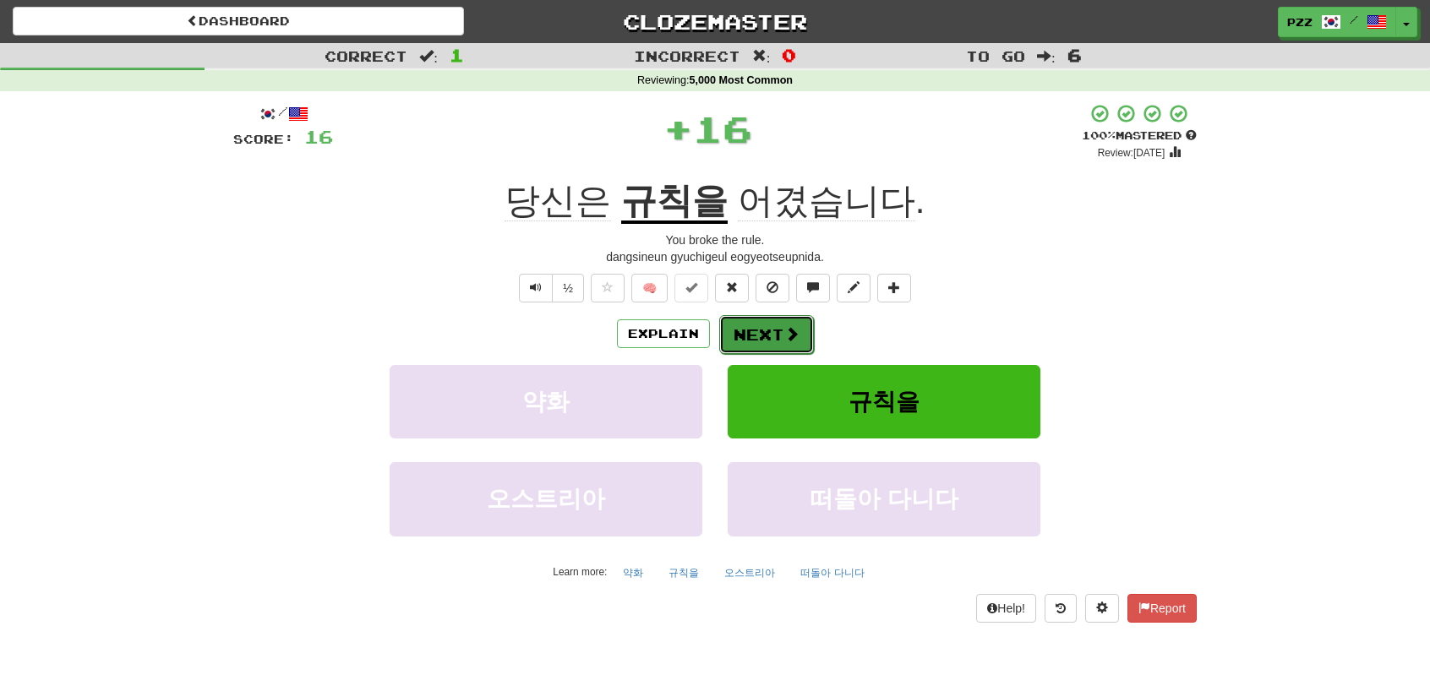
click at [767, 325] on button "Next" at bounding box center [766, 334] width 95 height 39
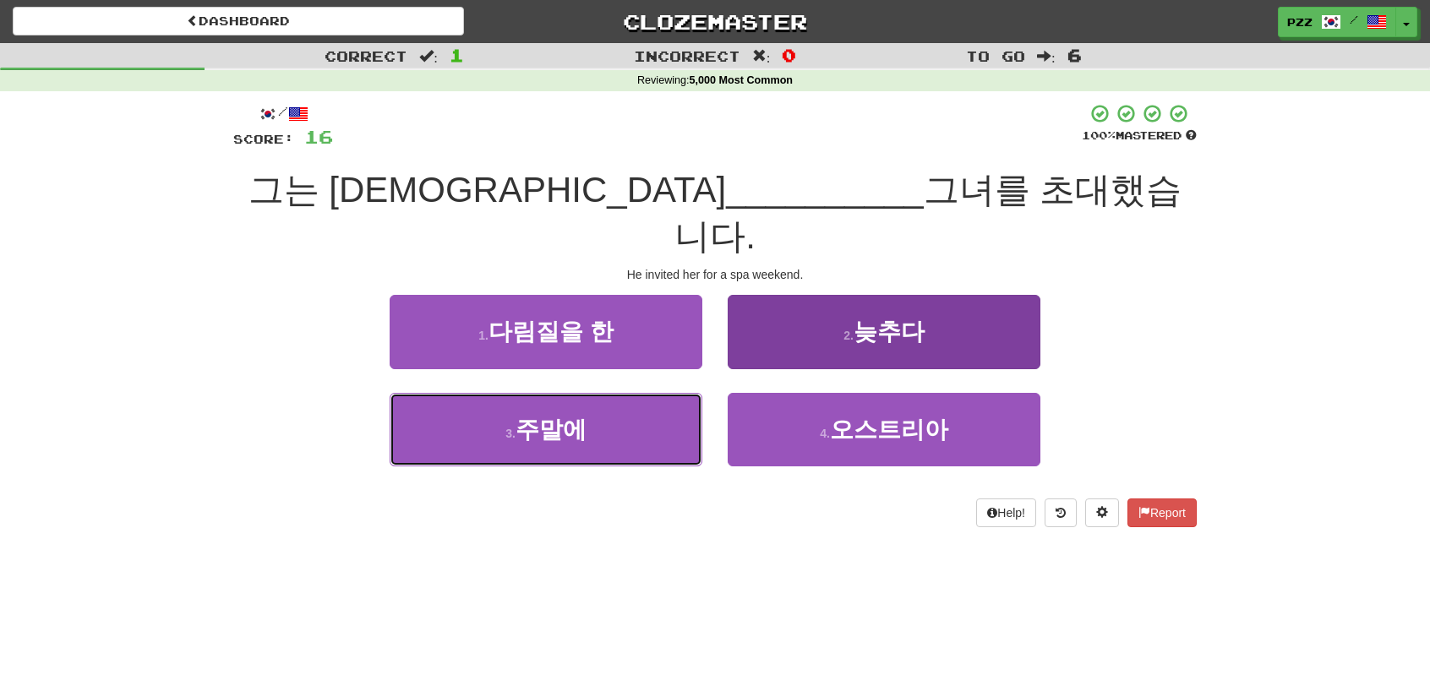
drag, startPoint x: 680, startPoint y: 401, endPoint x: 762, endPoint y: 368, distance: 88.3
click at [681, 400] on button "3 . 주말에" at bounding box center [546, 430] width 313 height 74
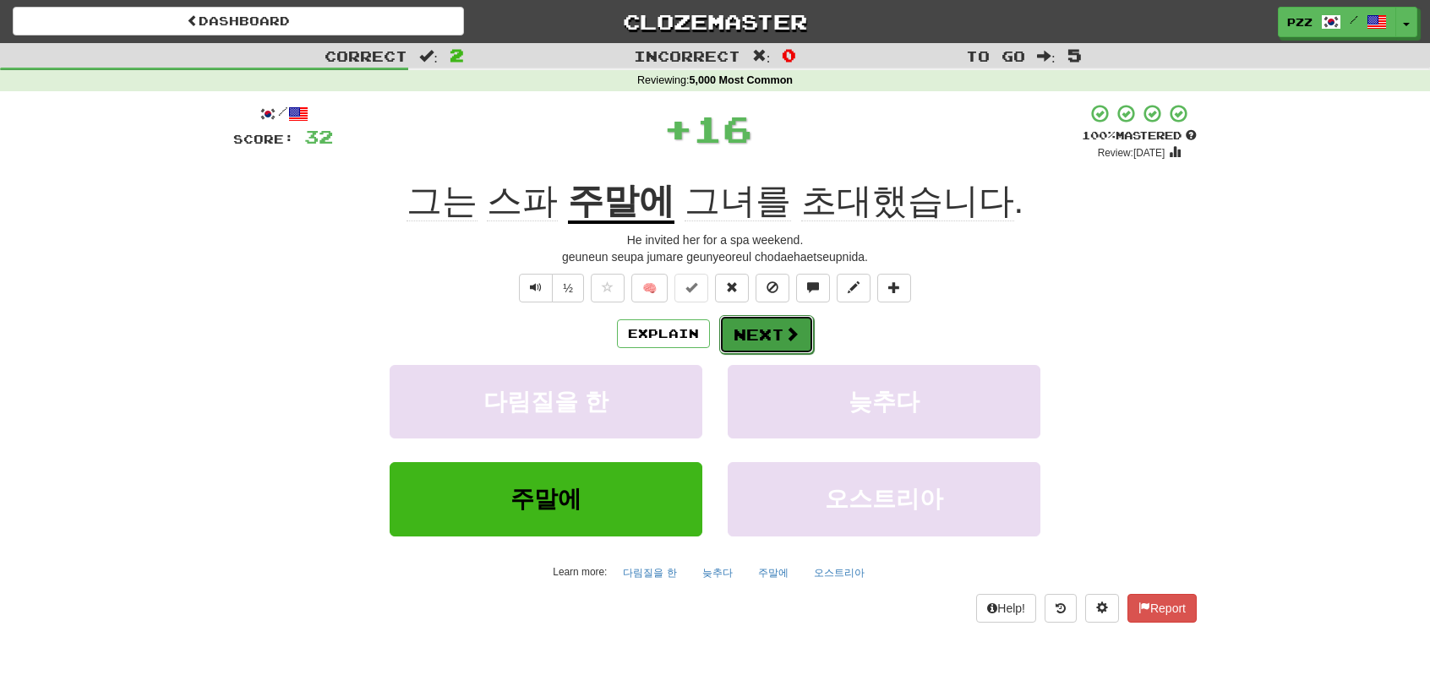
click at [786, 334] on span at bounding box center [791, 333] width 15 height 15
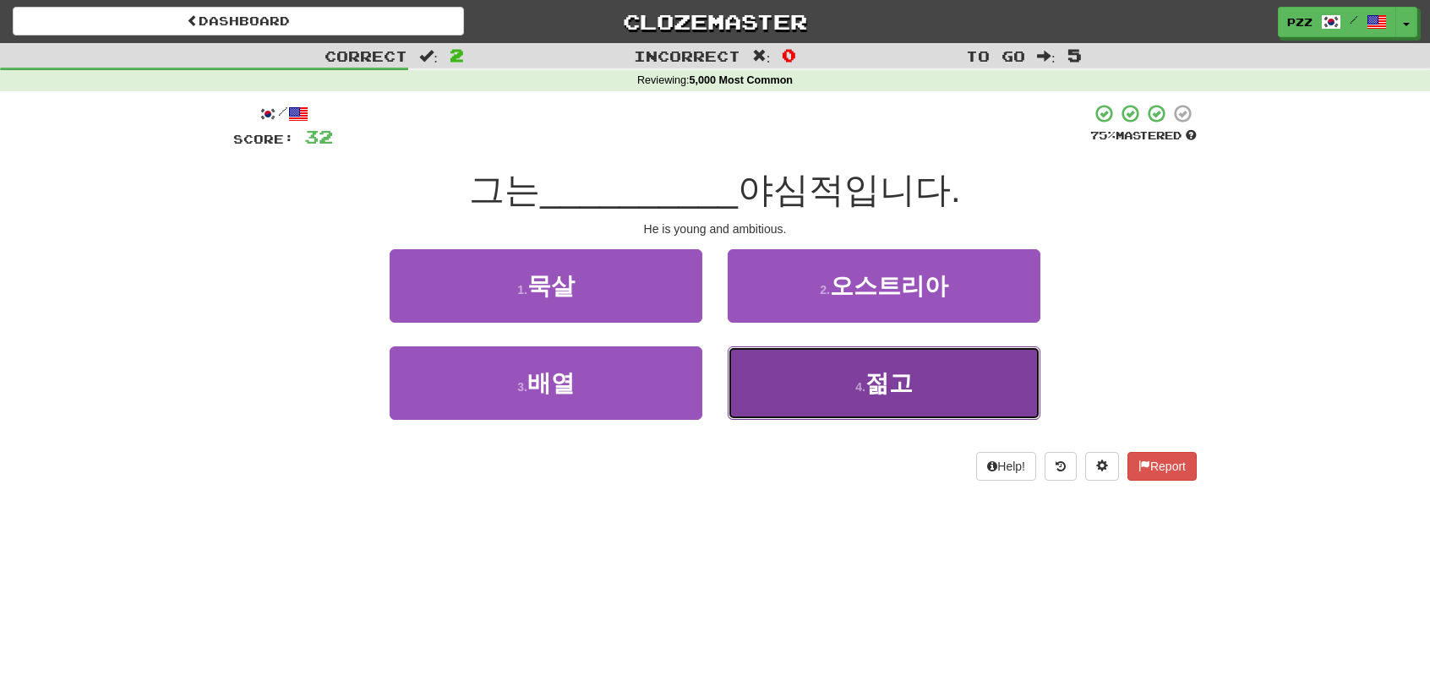
click at [821, 391] on button "4 . 젊고" at bounding box center [884, 383] width 313 height 74
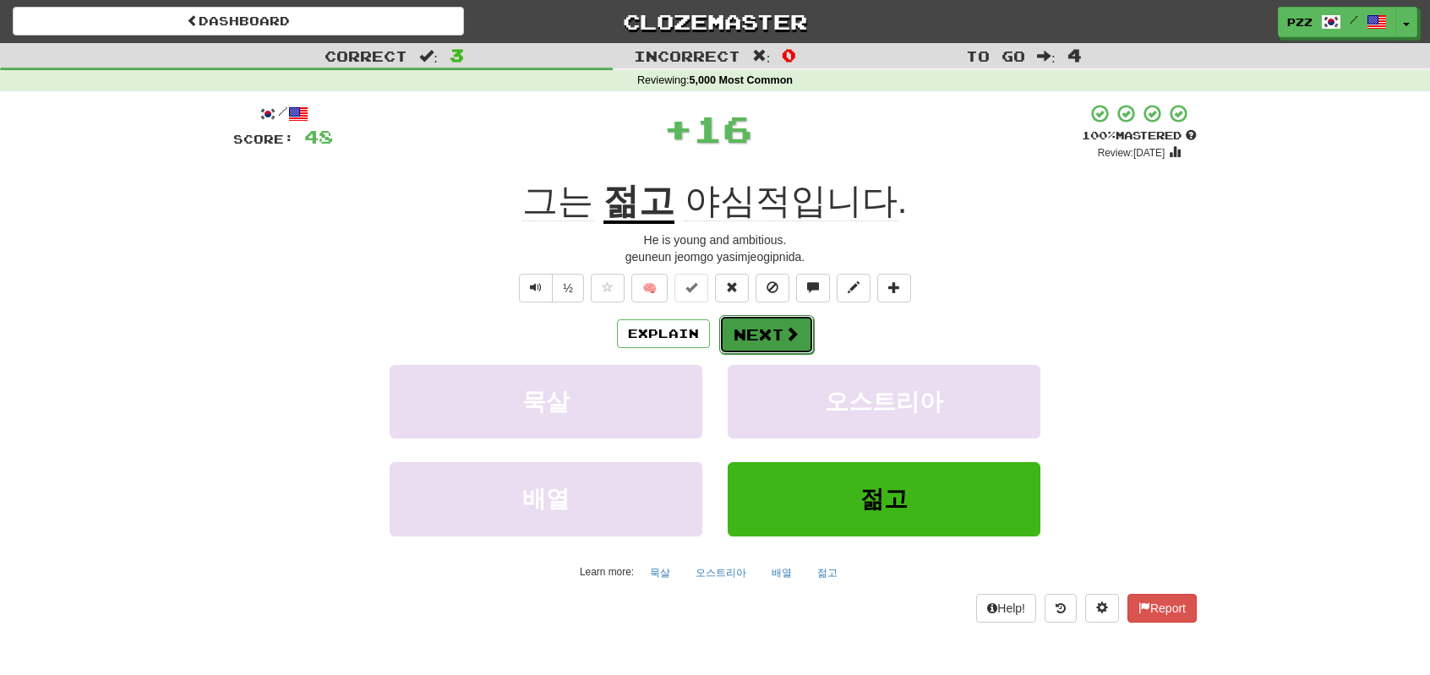
click at [762, 334] on button "Next" at bounding box center [766, 334] width 95 height 39
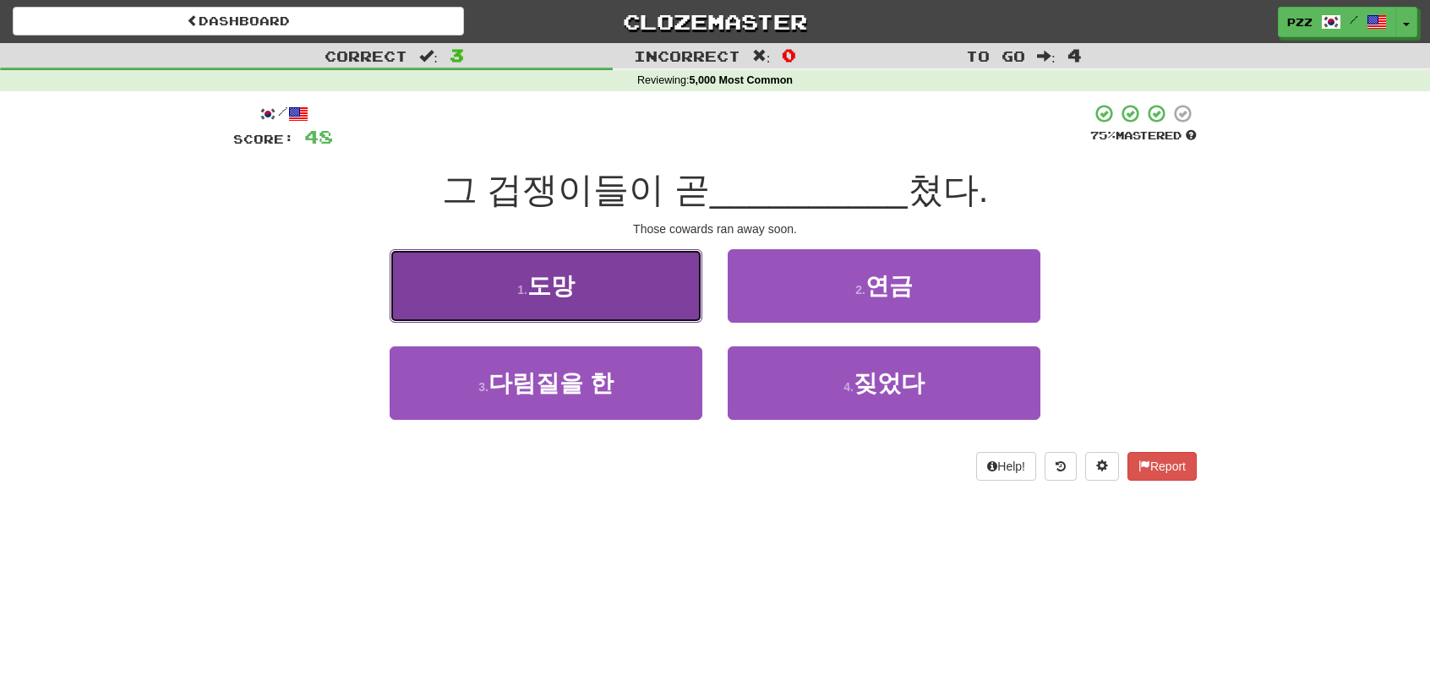
click at [625, 286] on button "1 . 도망" at bounding box center [546, 286] width 313 height 74
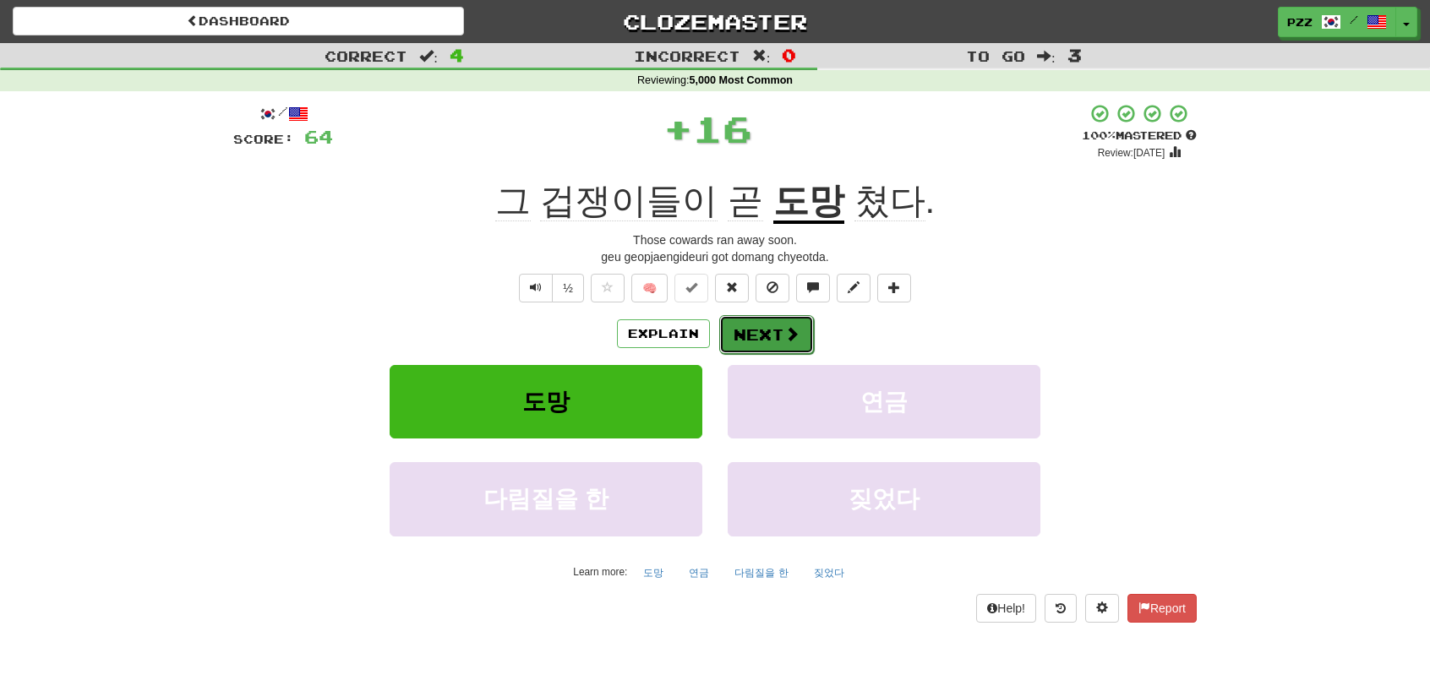
click at [754, 326] on button "Next" at bounding box center [766, 334] width 95 height 39
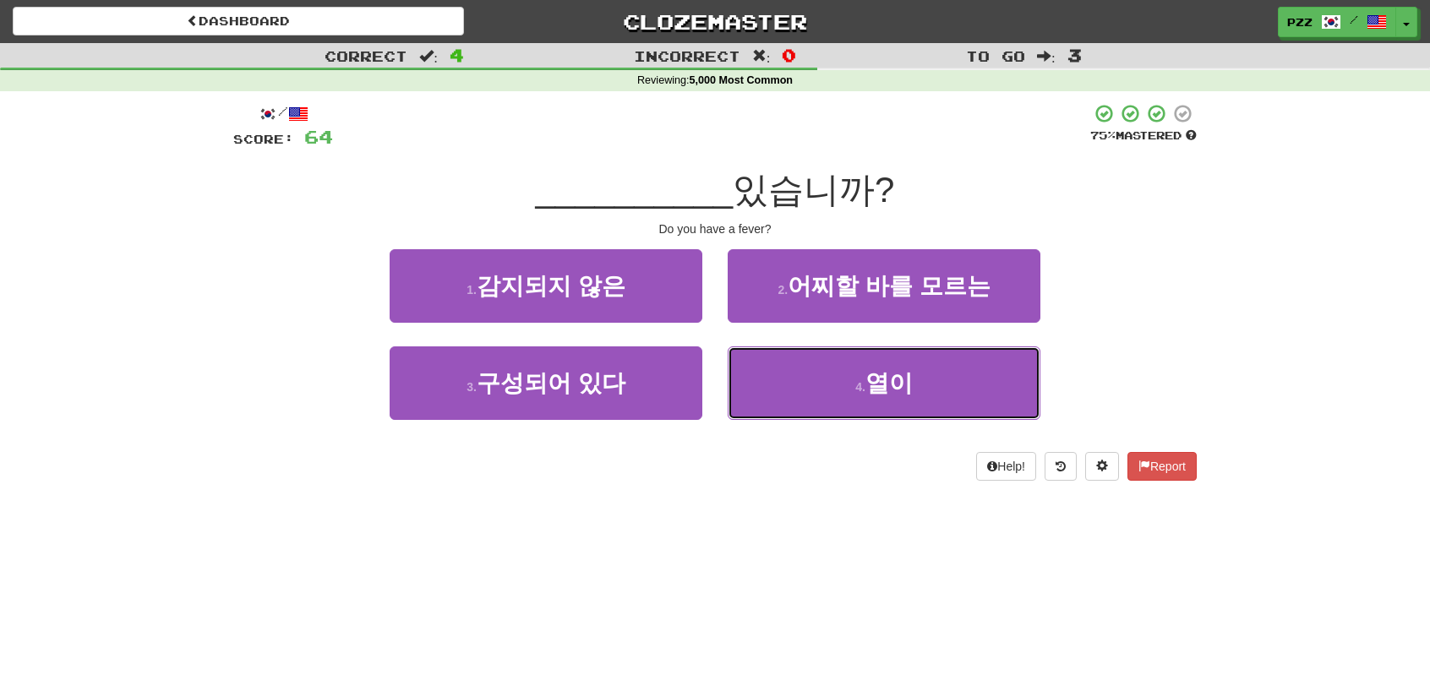
drag, startPoint x: 801, startPoint y: 395, endPoint x: 766, endPoint y: 357, distance: 51.4
click at [791, 374] on button "4 . 열이" at bounding box center [884, 383] width 313 height 74
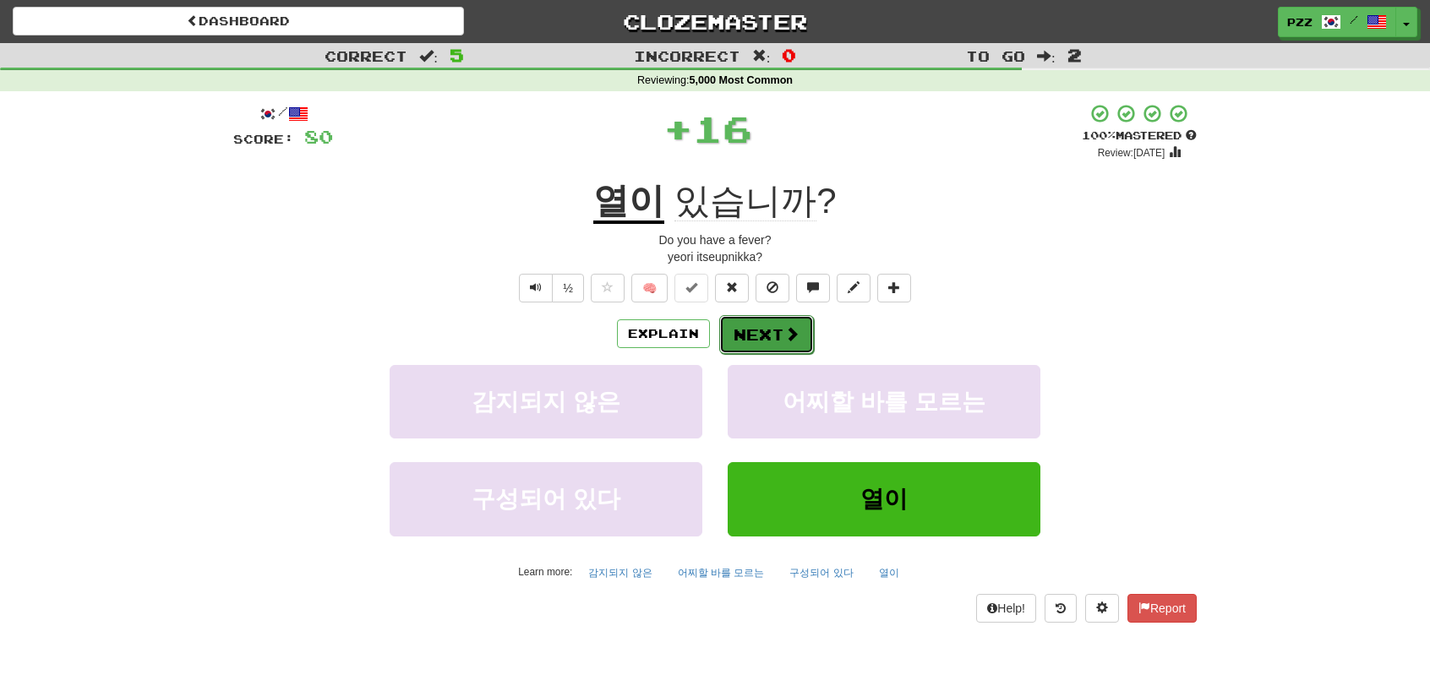
click at [744, 329] on button "Next" at bounding box center [766, 334] width 95 height 39
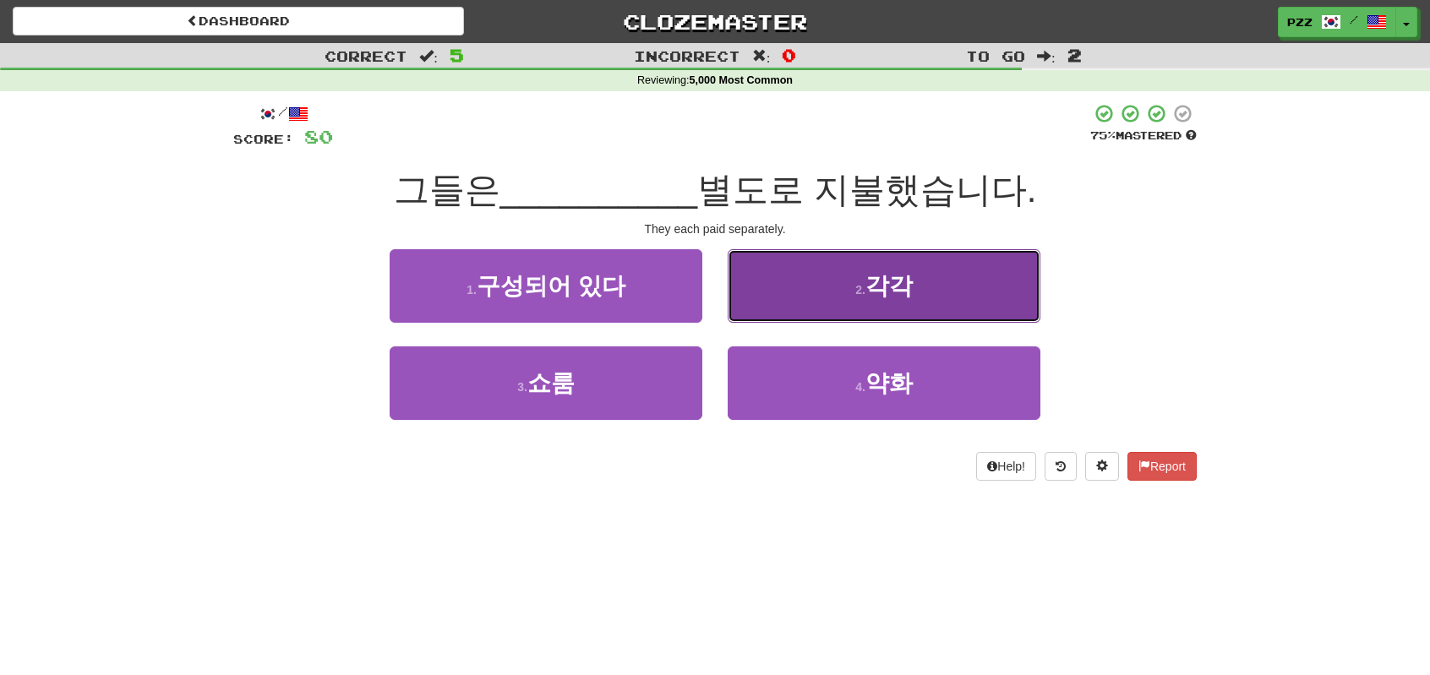
click at [862, 279] on button "2 . 각각" at bounding box center [884, 286] width 313 height 74
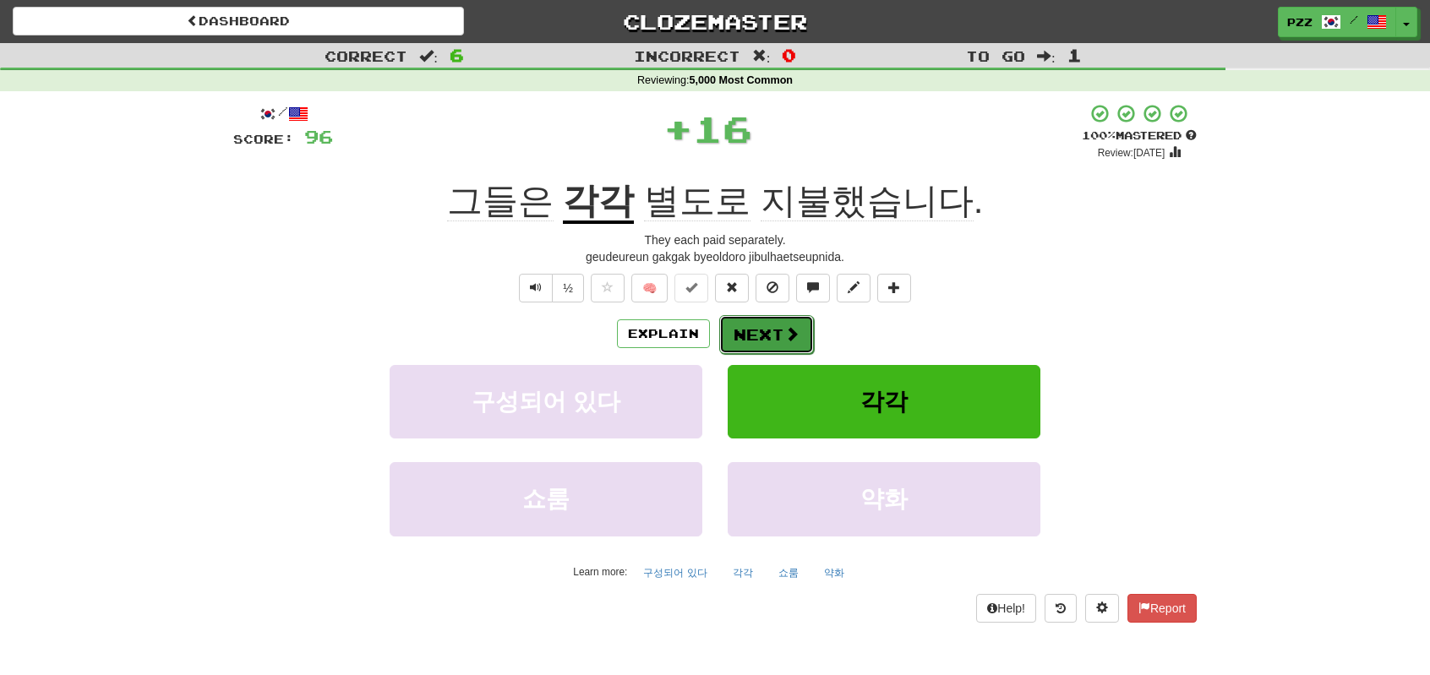
click at [784, 334] on span at bounding box center [791, 333] width 15 height 15
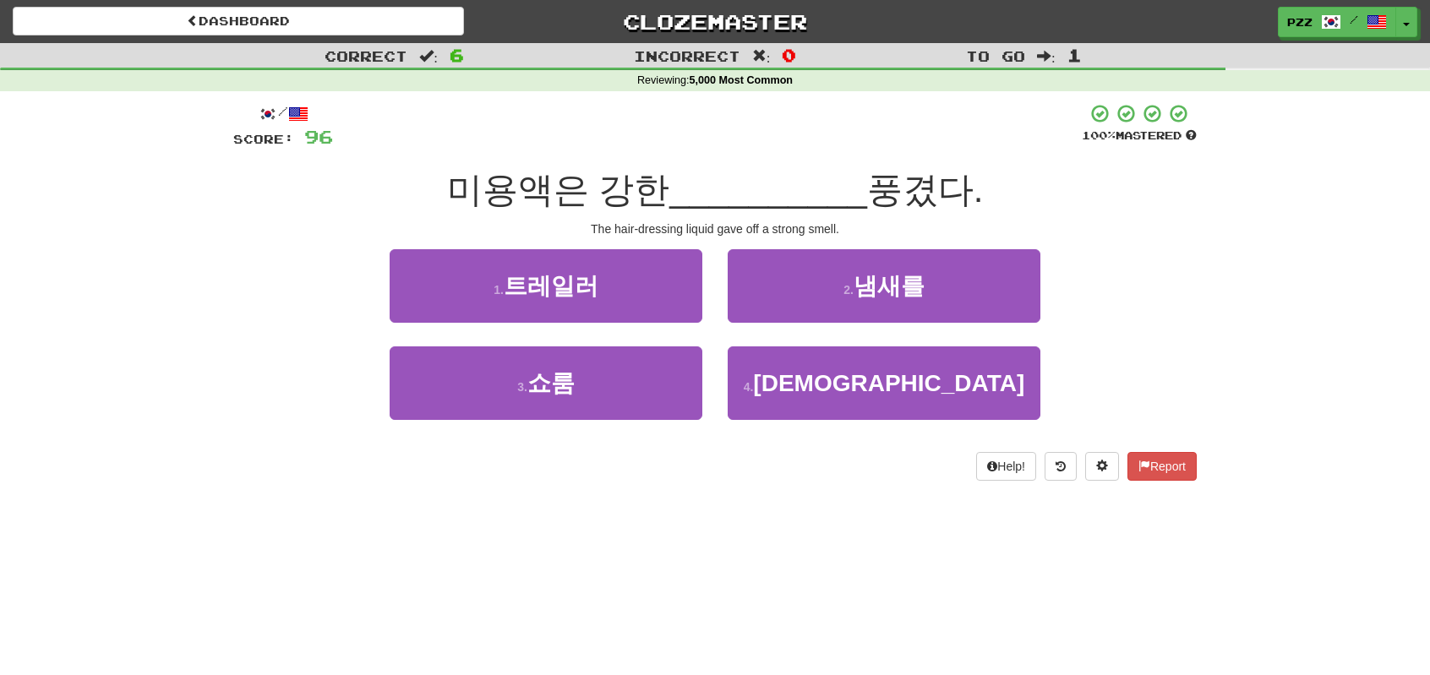
click at [771, 325] on div "2 . 냄새를" at bounding box center [884, 297] width 338 height 97
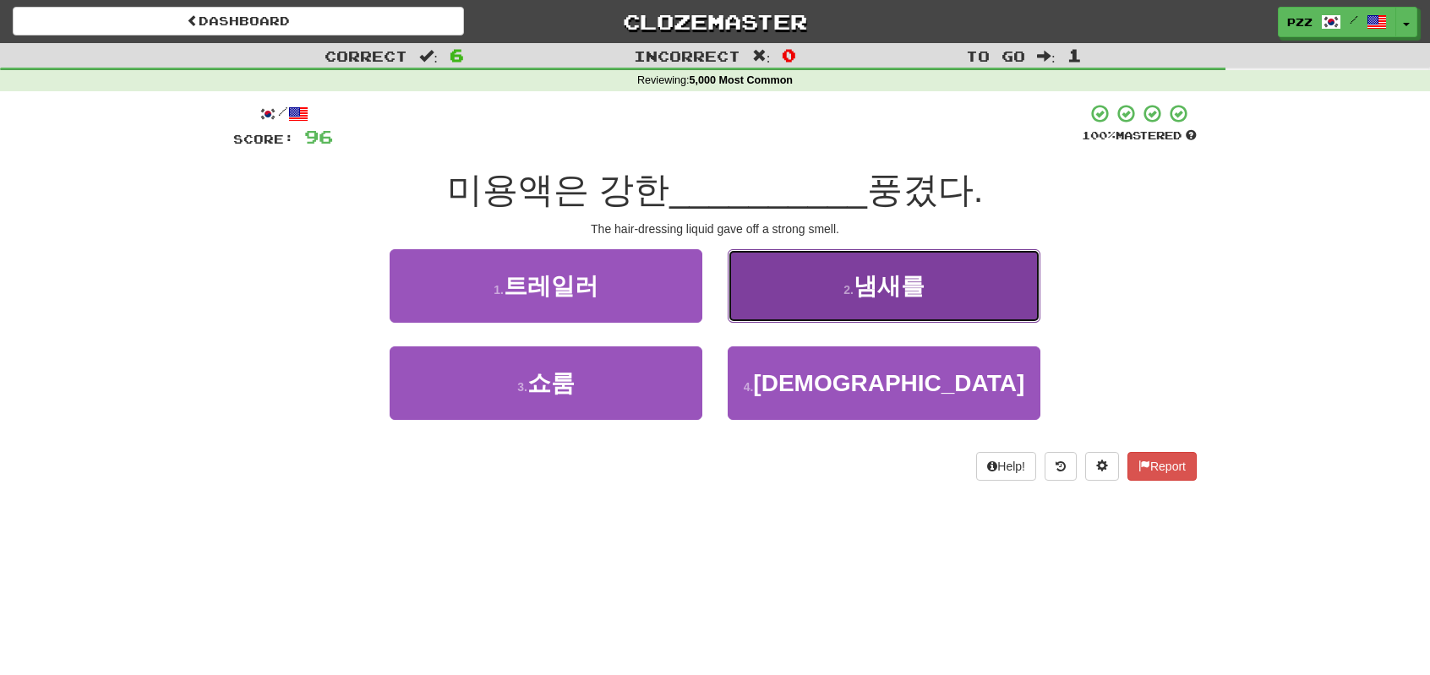
click at [820, 275] on button "2 . 냄새를" at bounding box center [884, 286] width 313 height 74
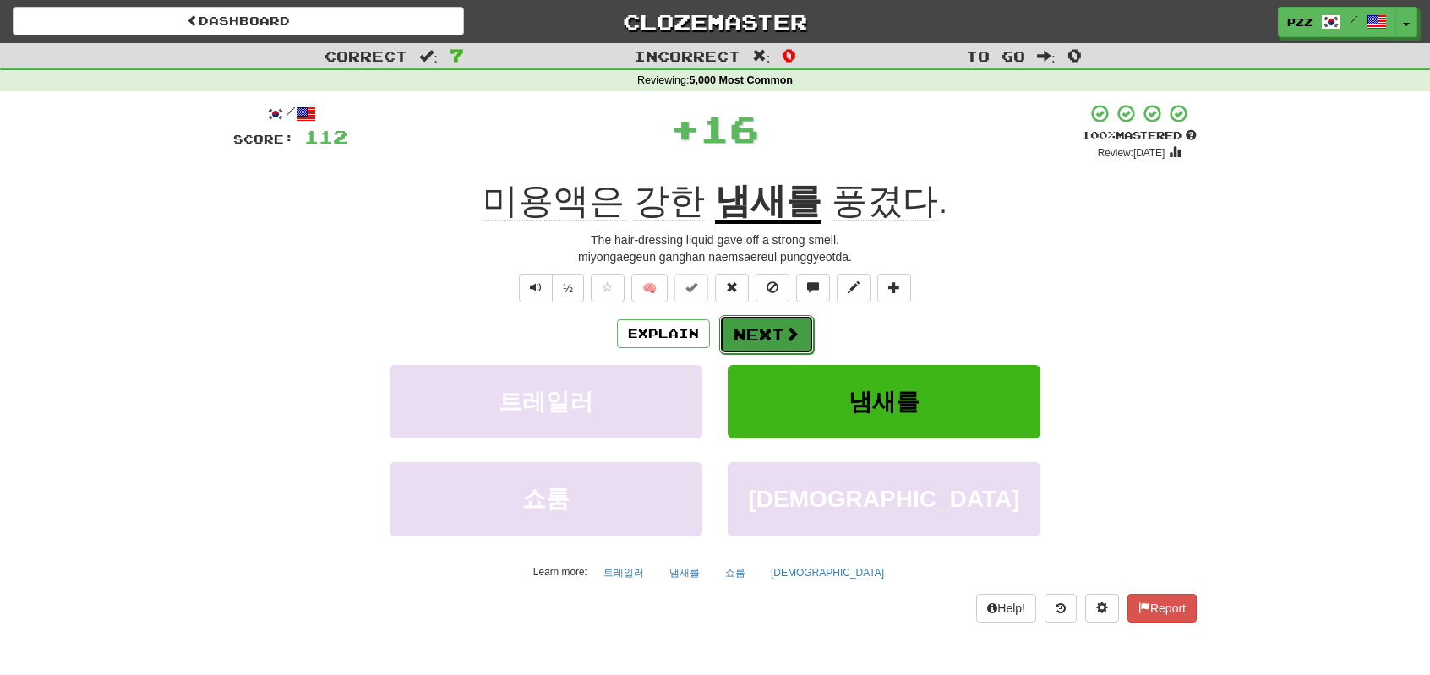
click at [752, 339] on button "Next" at bounding box center [766, 334] width 95 height 39
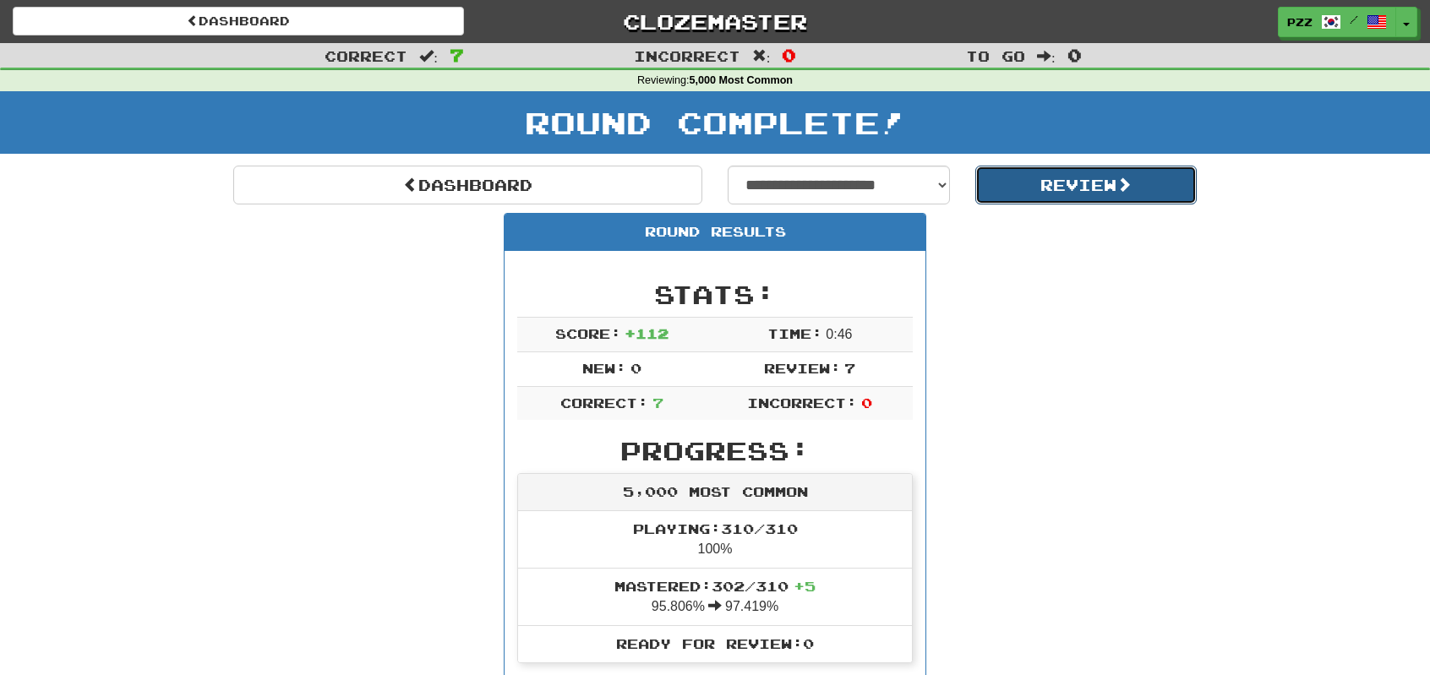
click at [1025, 178] on button "Review" at bounding box center [1086, 185] width 222 height 39
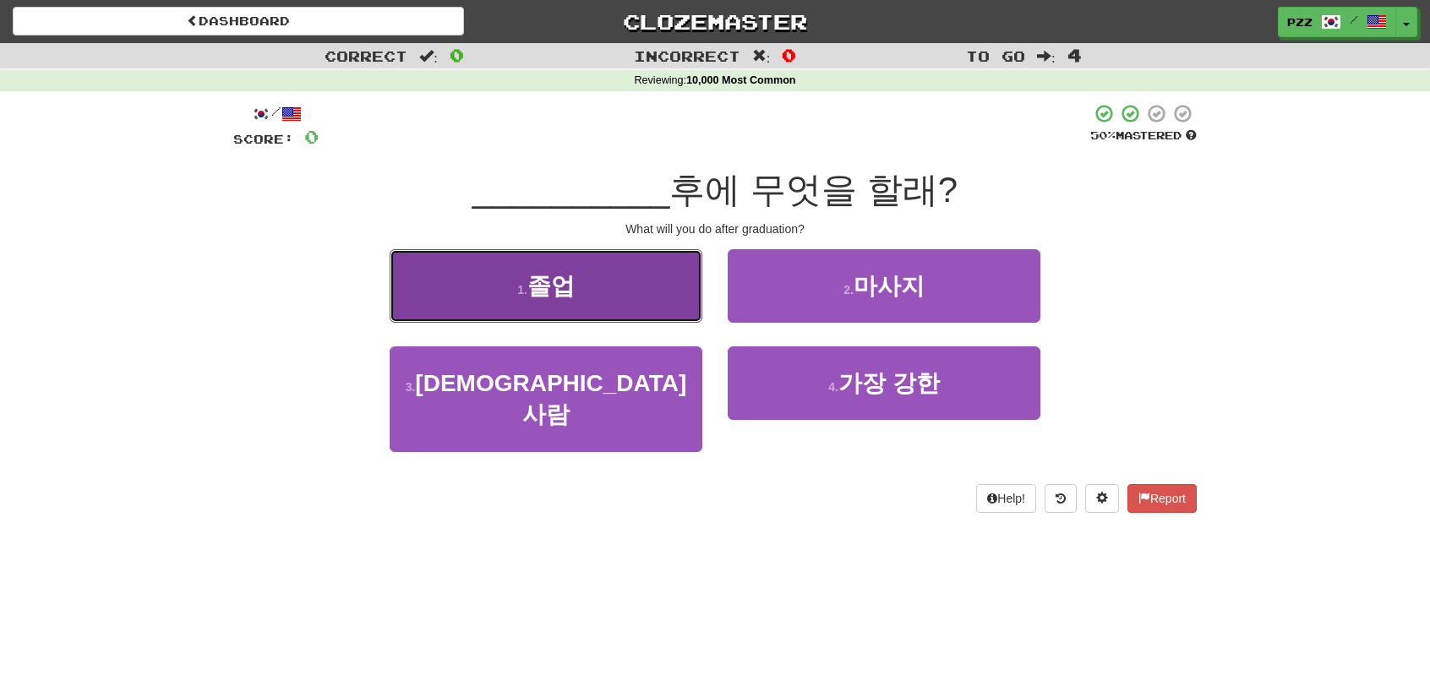
click at [648, 297] on button "1 . 졸업" at bounding box center [546, 286] width 313 height 74
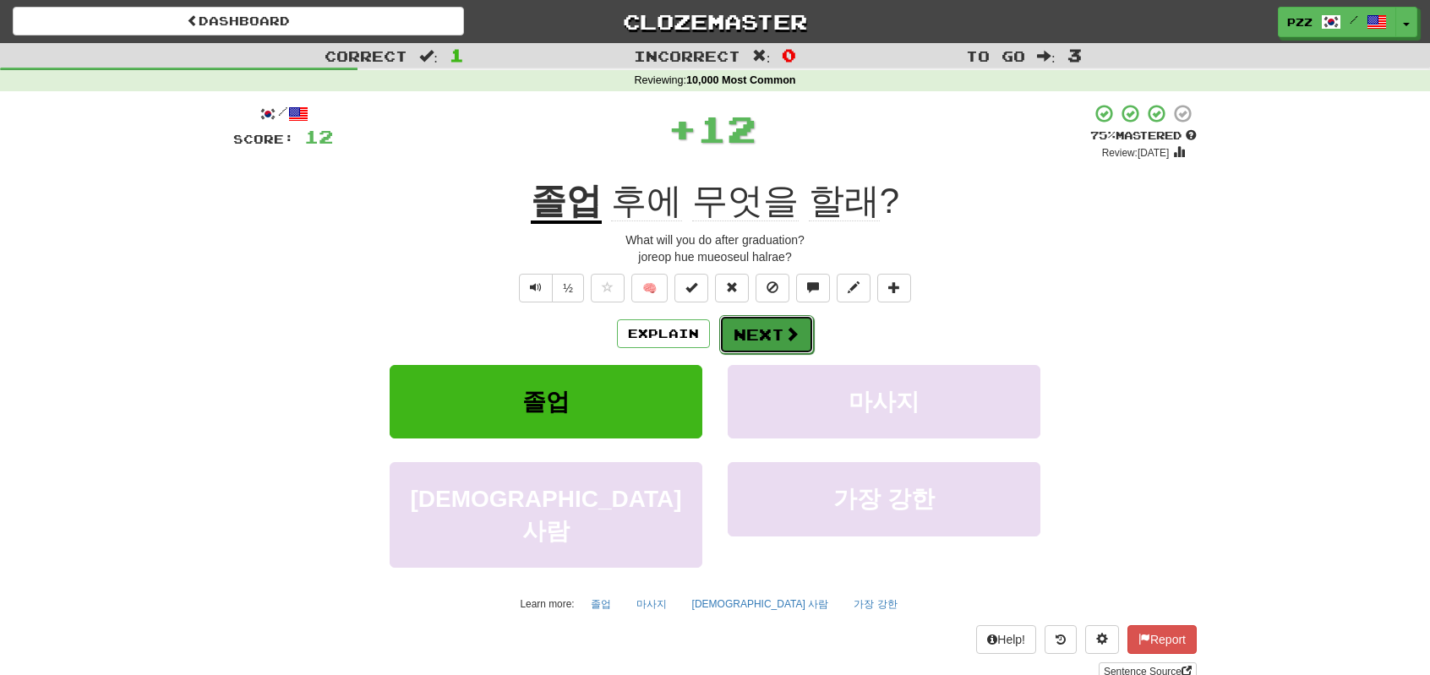
click at [762, 326] on button "Next" at bounding box center [766, 334] width 95 height 39
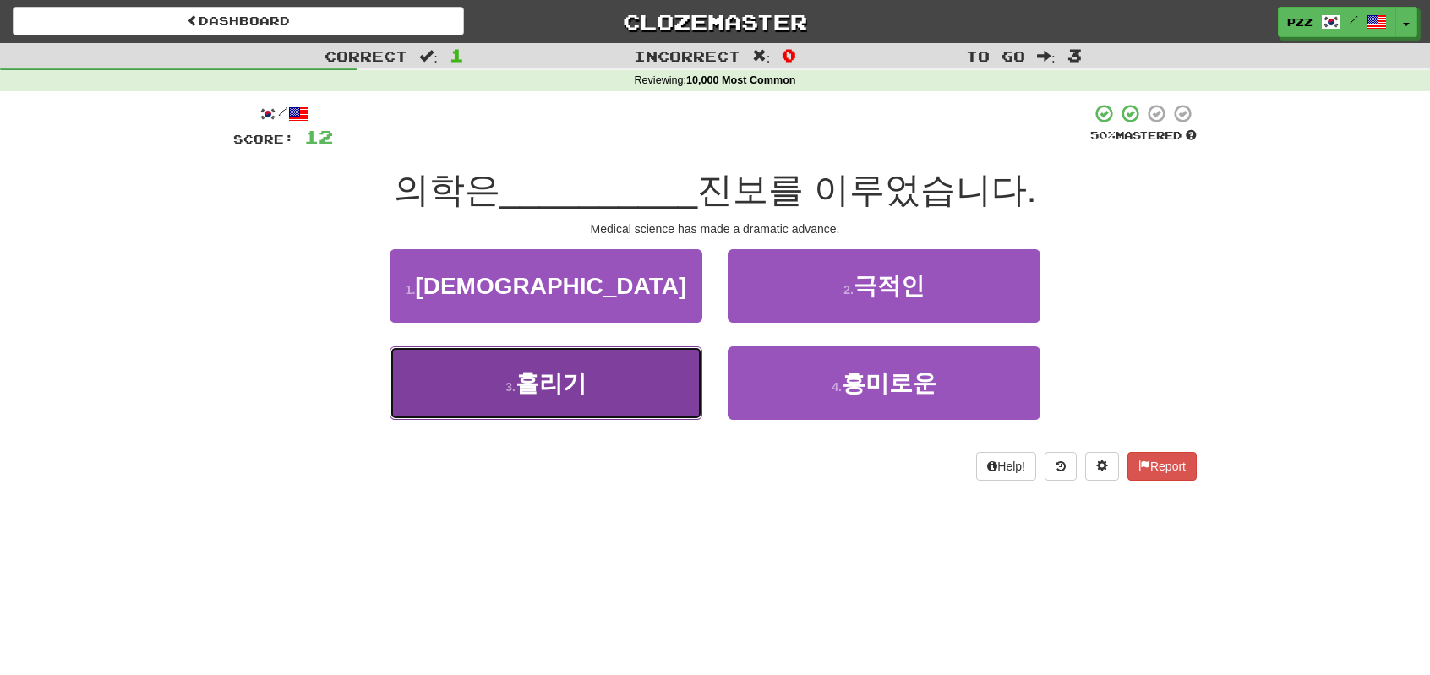
click at [664, 399] on button "3 . 흘리기" at bounding box center [546, 383] width 313 height 74
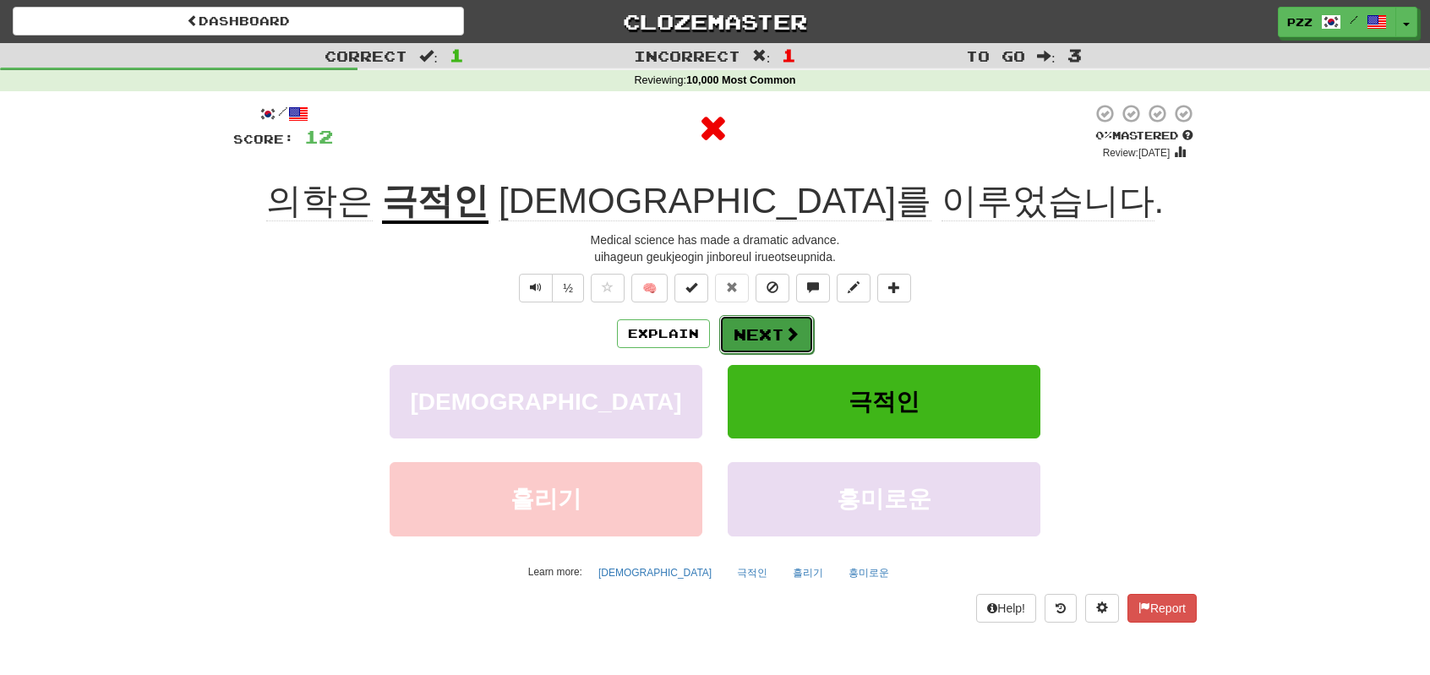
click at [789, 329] on span at bounding box center [791, 333] width 15 height 15
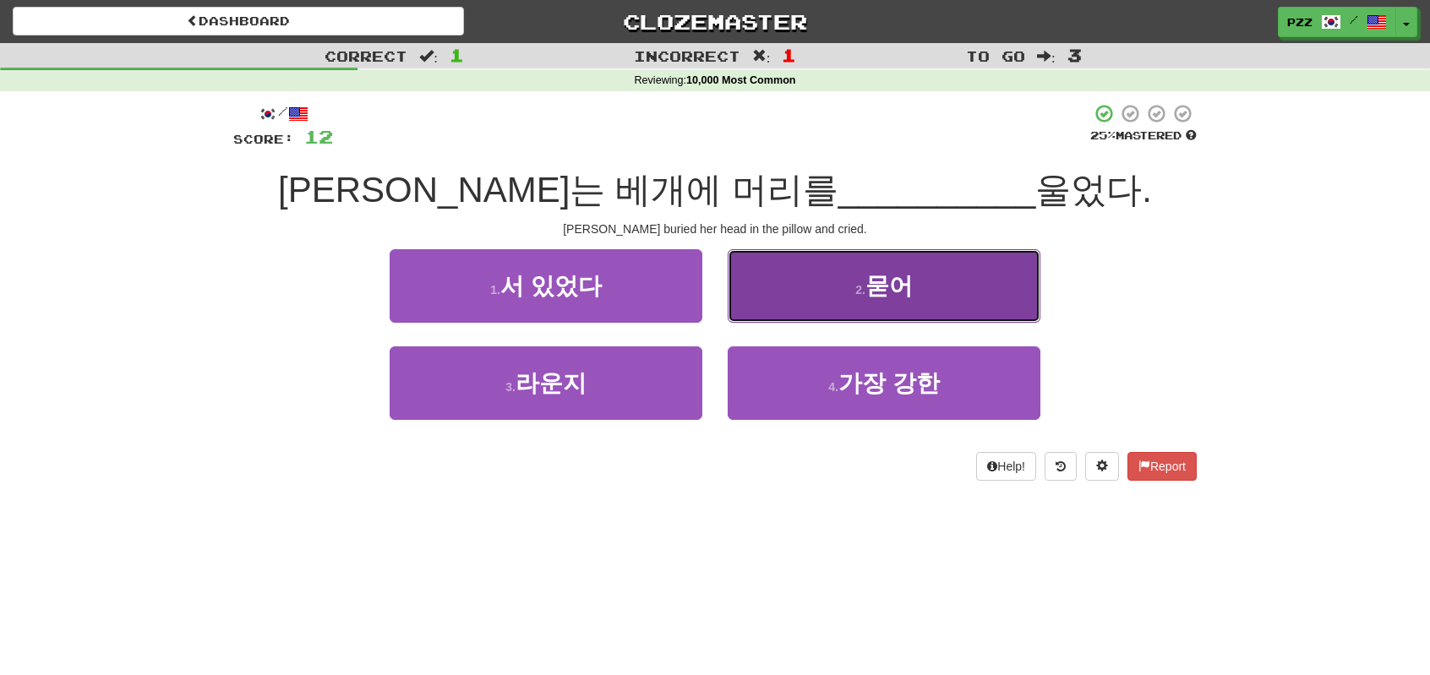
click at [794, 275] on button "2 . 묻어" at bounding box center [884, 286] width 313 height 74
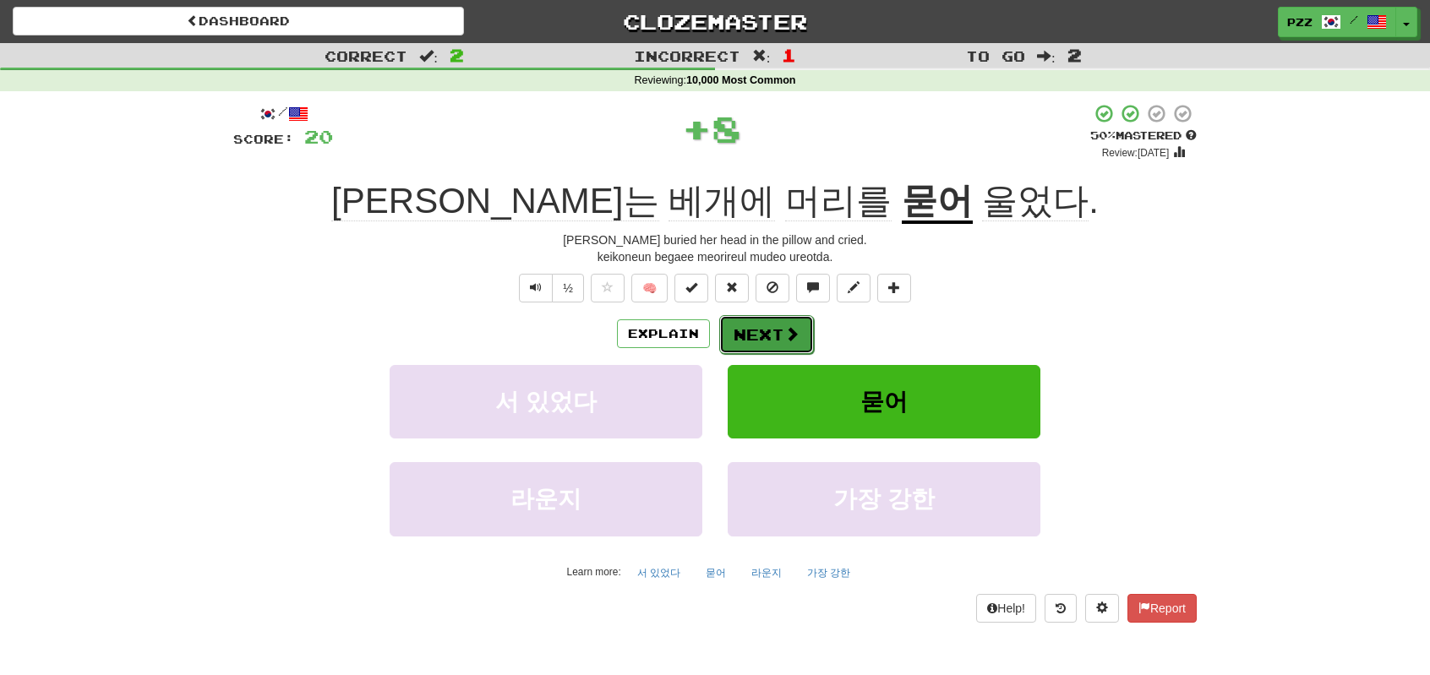
click at [771, 329] on button "Next" at bounding box center [766, 334] width 95 height 39
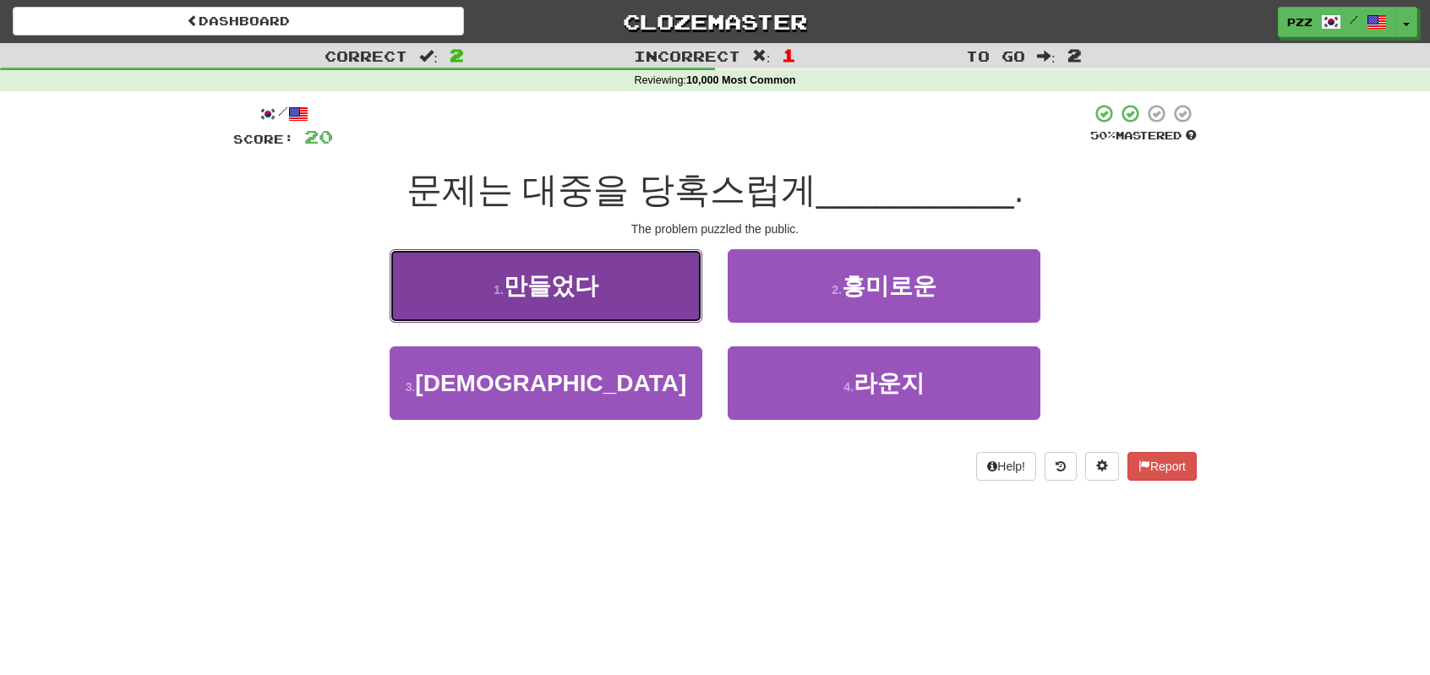
click at [582, 293] on span "만들었다" at bounding box center [551, 286] width 95 height 26
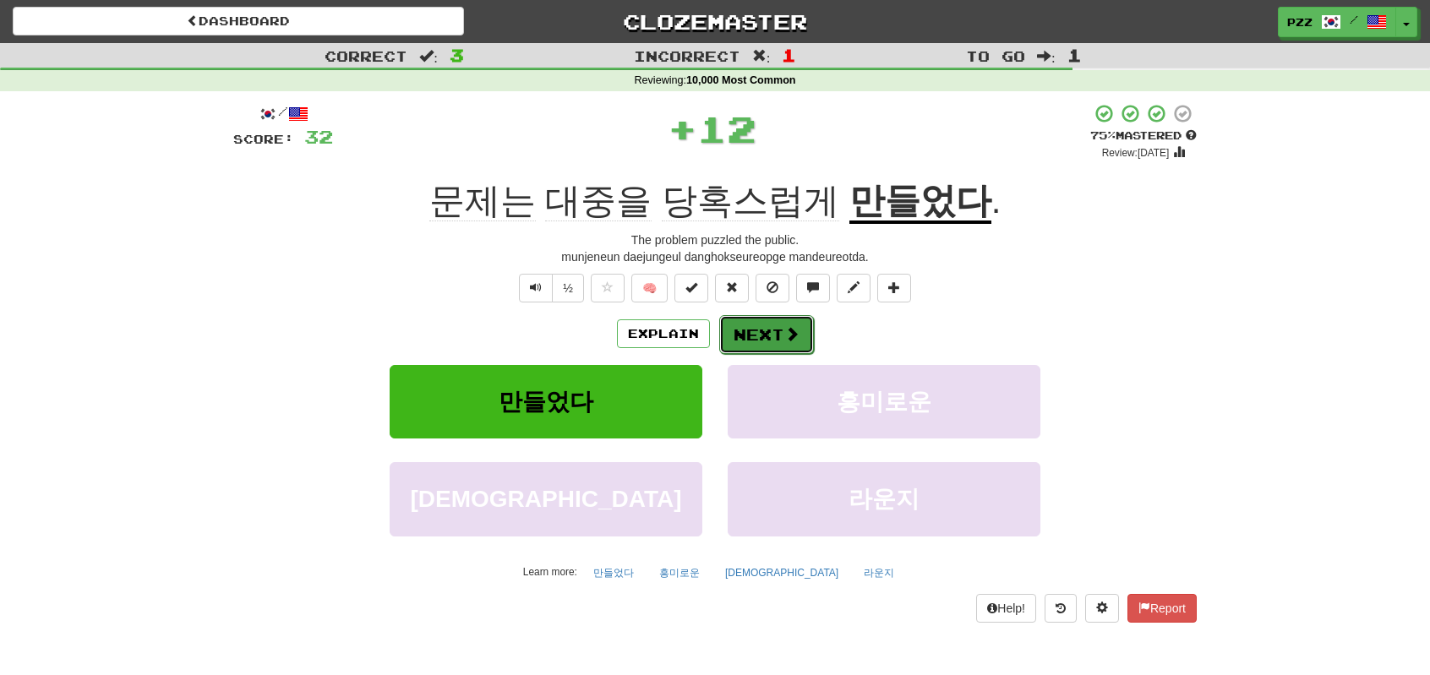
click at [769, 321] on button "Next" at bounding box center [766, 334] width 95 height 39
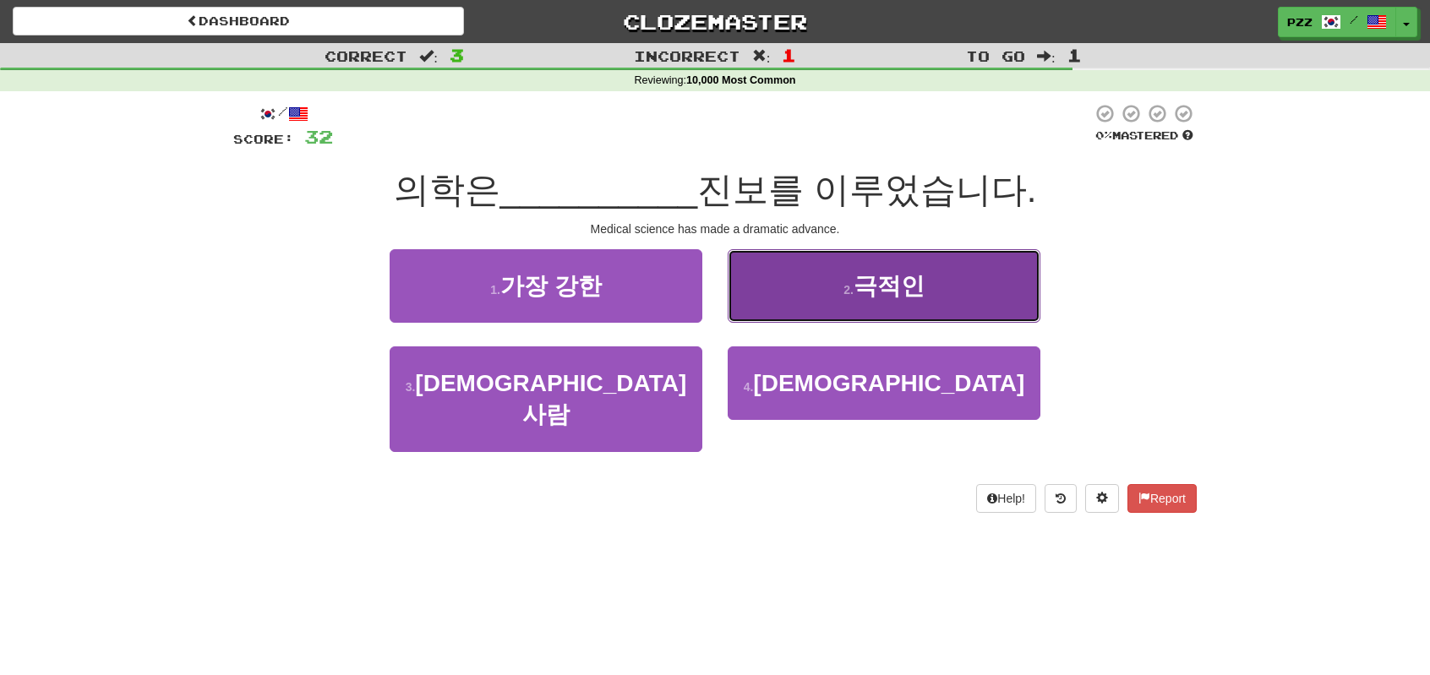
click at [744, 295] on button "2 . 극적인" at bounding box center [884, 286] width 313 height 74
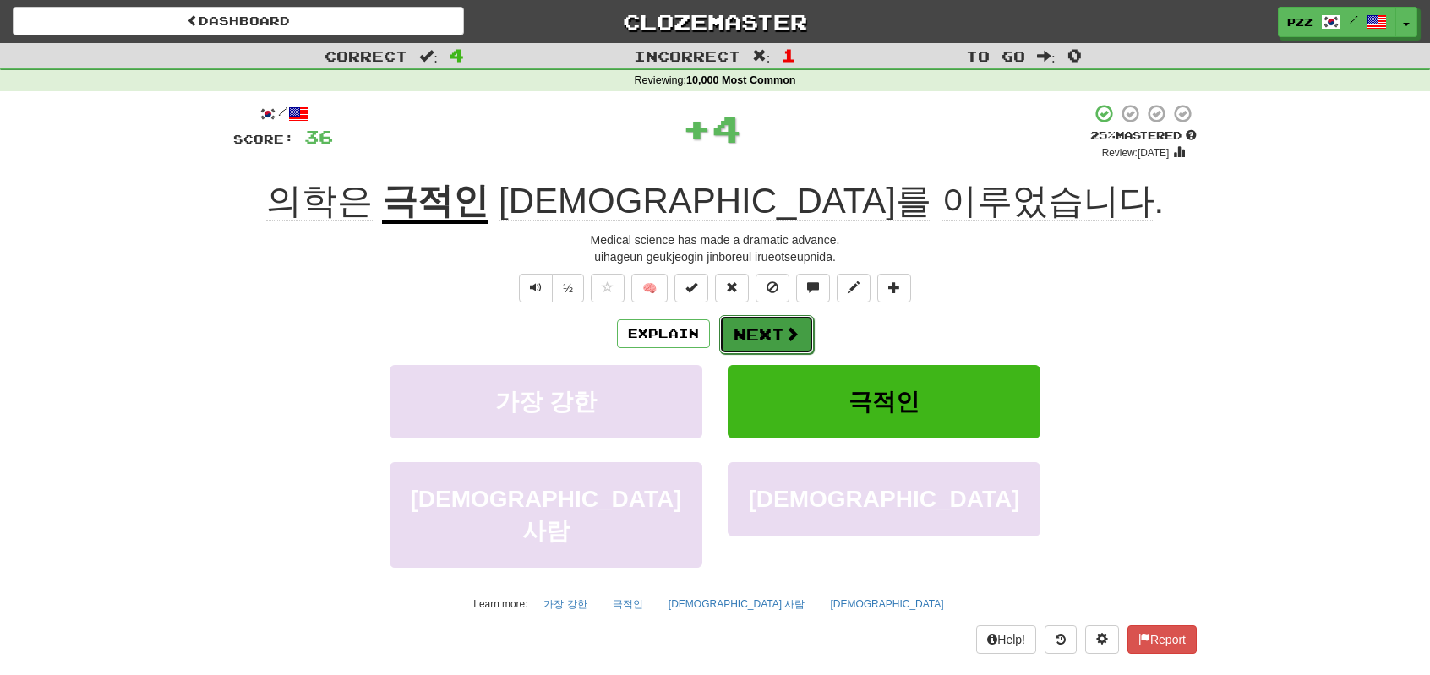
click at [758, 324] on button "Next" at bounding box center [766, 334] width 95 height 39
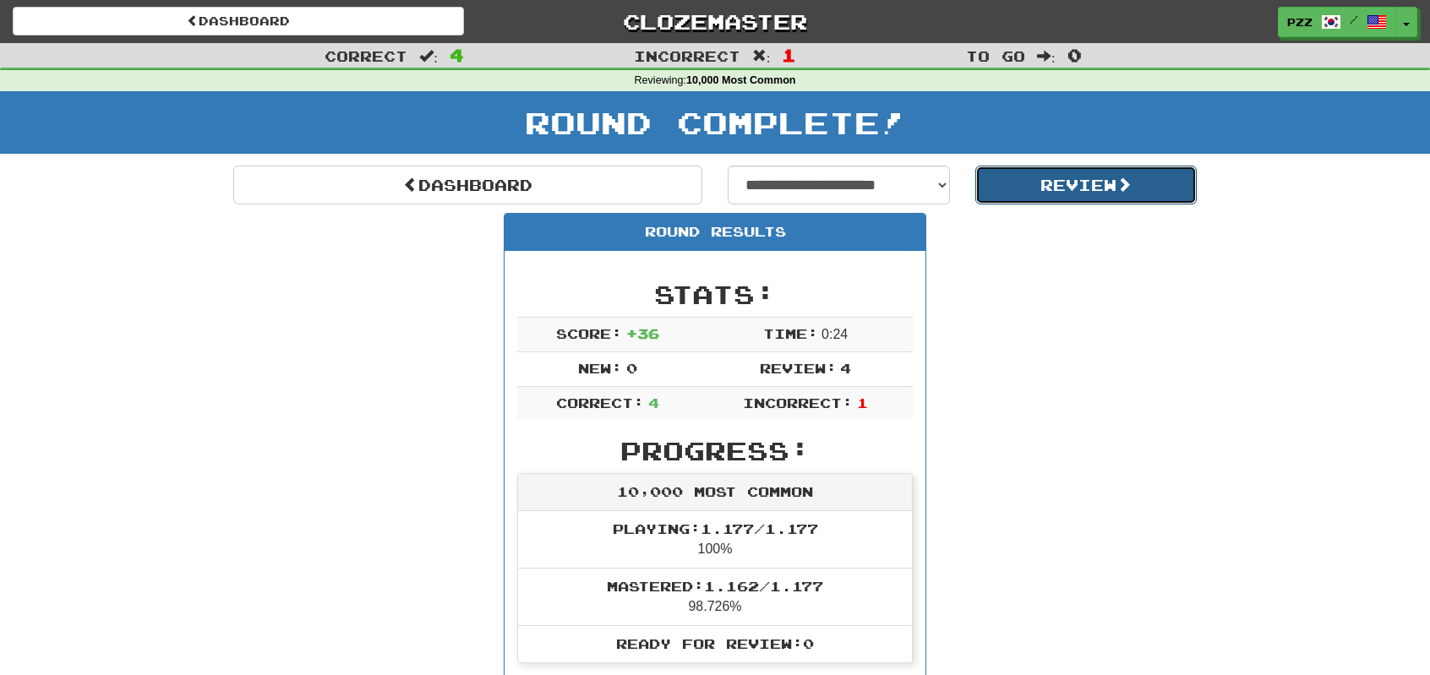
click at [1089, 183] on button "Review" at bounding box center [1086, 185] width 222 height 39
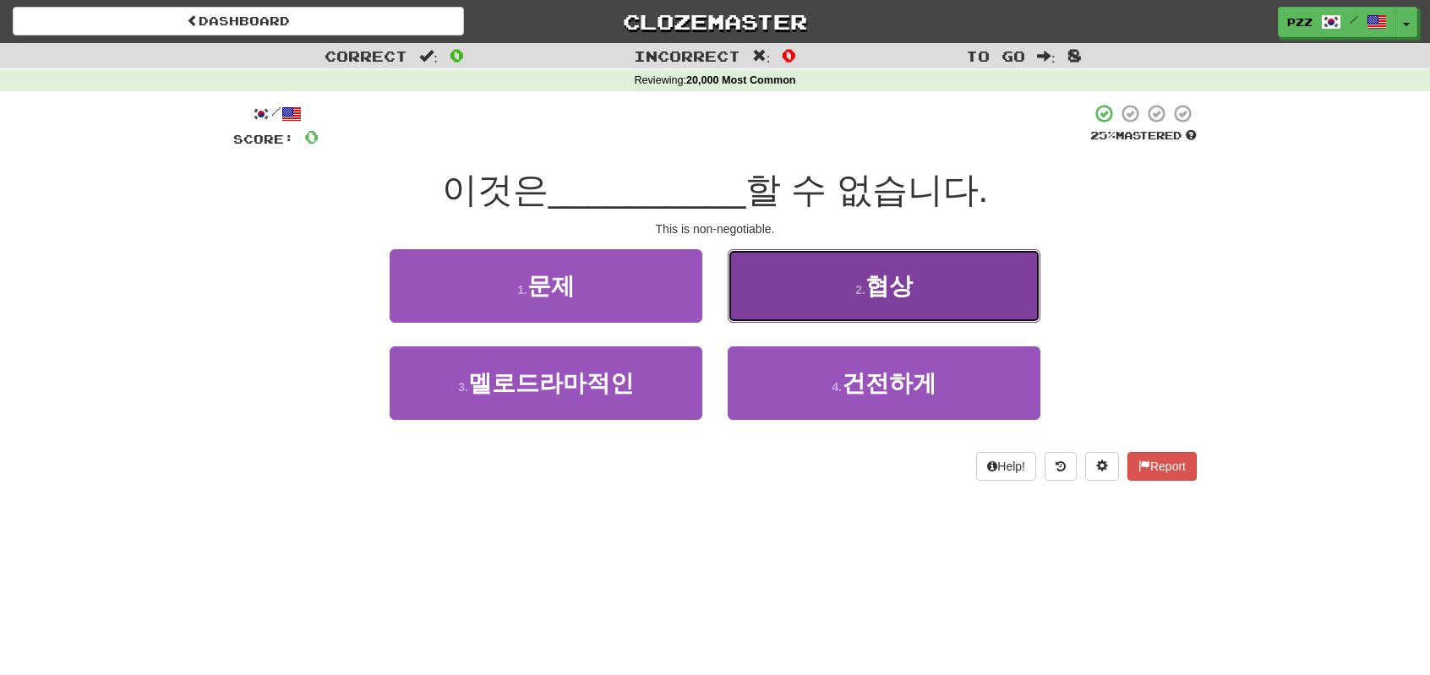
click at [816, 292] on button "2 . 협상" at bounding box center [884, 286] width 313 height 74
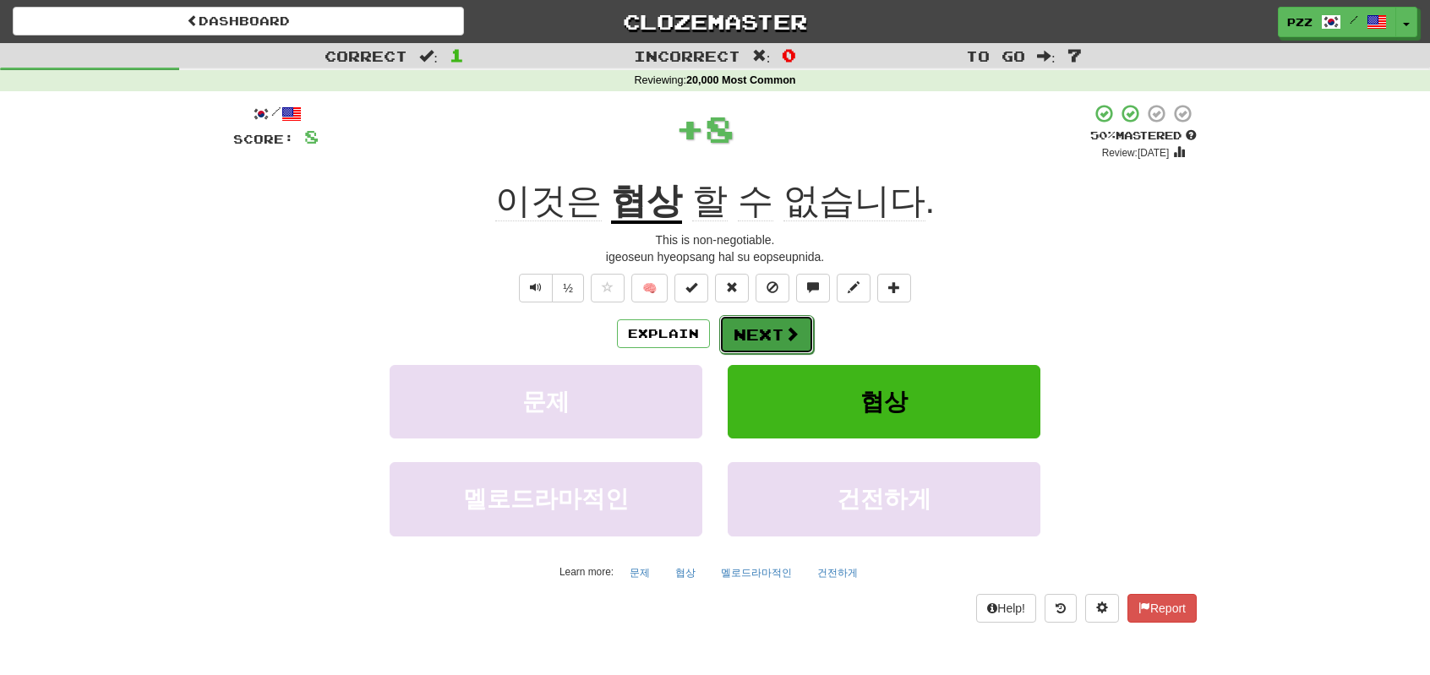
click at [769, 330] on button "Next" at bounding box center [766, 334] width 95 height 39
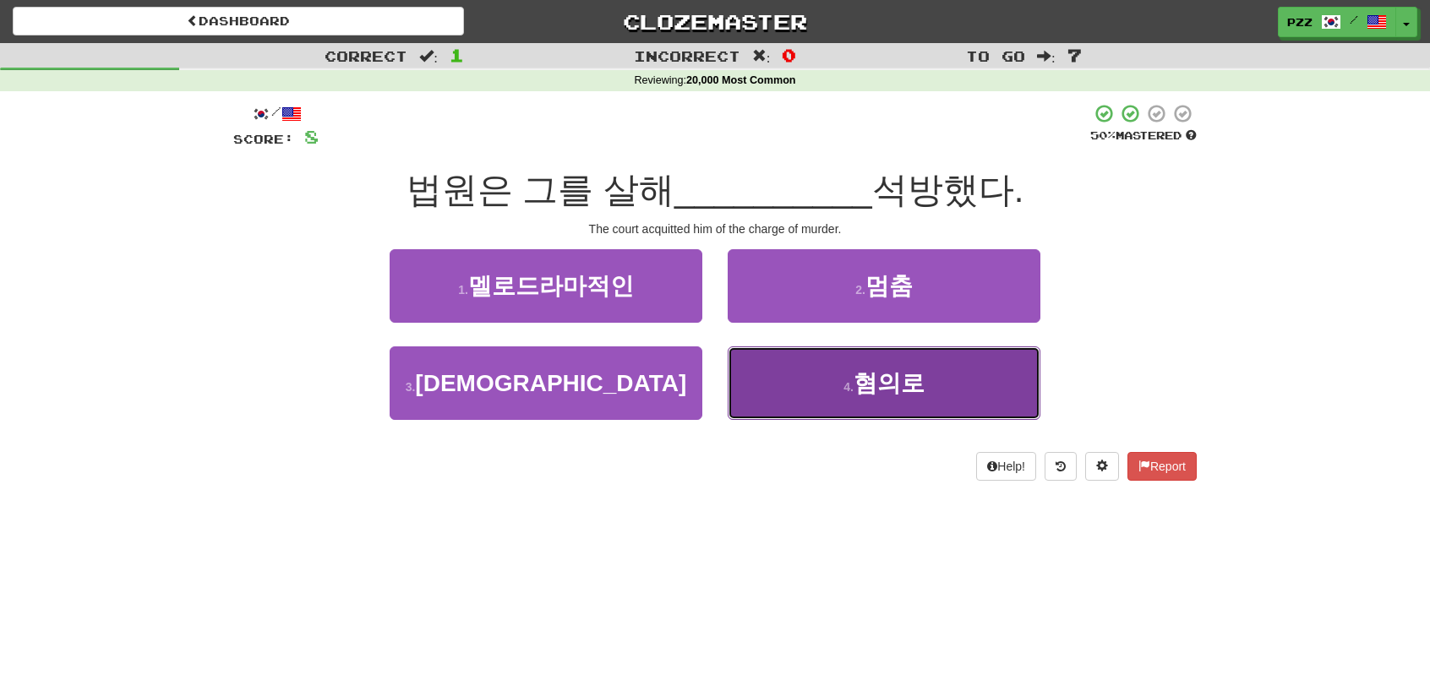
click at [799, 384] on button "4 . 혐의로" at bounding box center [884, 383] width 313 height 74
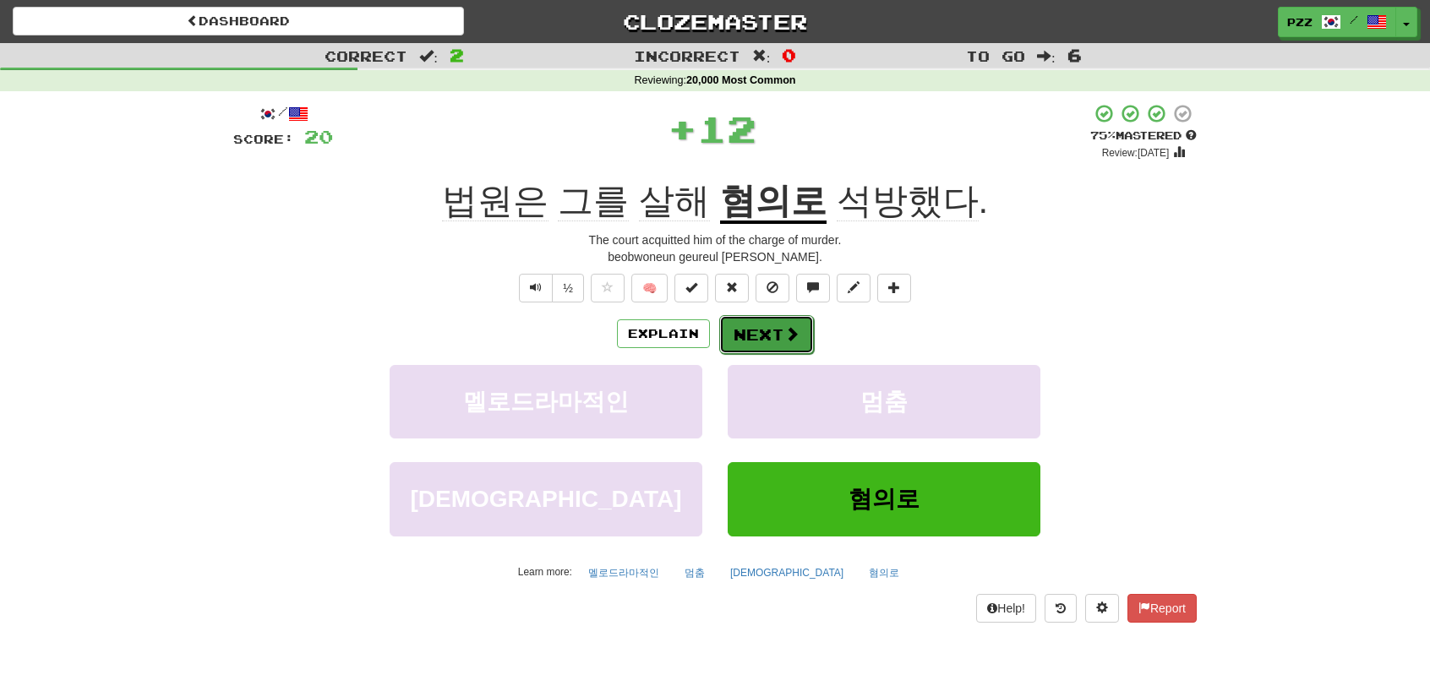
click at [774, 328] on button "Next" at bounding box center [766, 334] width 95 height 39
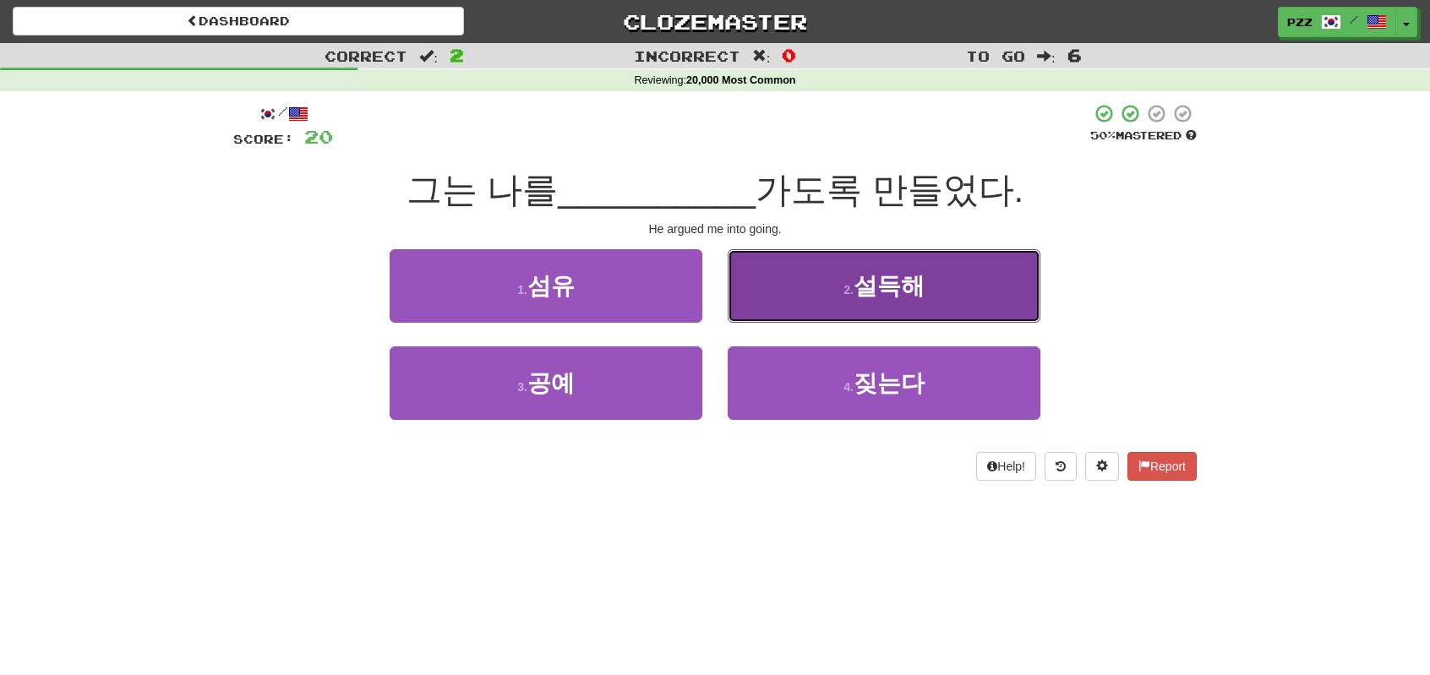
click at [746, 278] on button "2 . 설득해" at bounding box center [884, 286] width 313 height 74
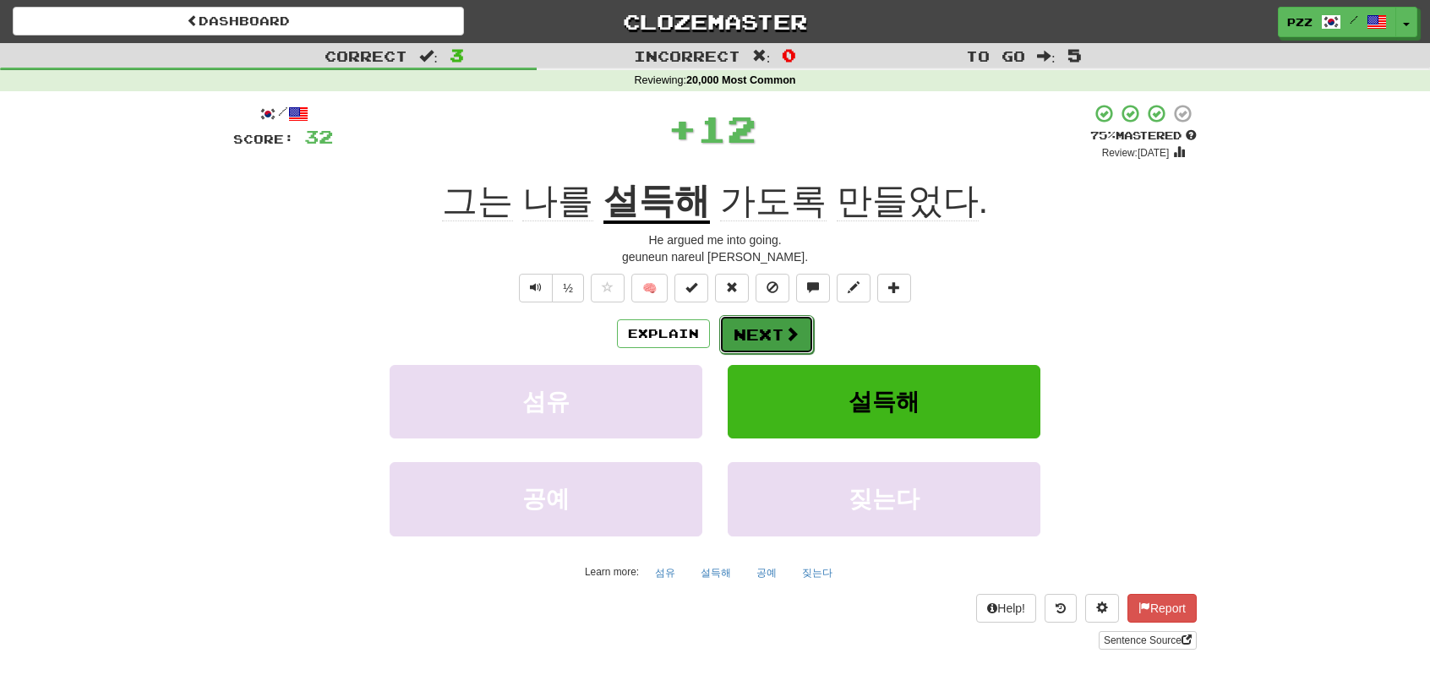
click at [764, 324] on button "Next" at bounding box center [766, 334] width 95 height 39
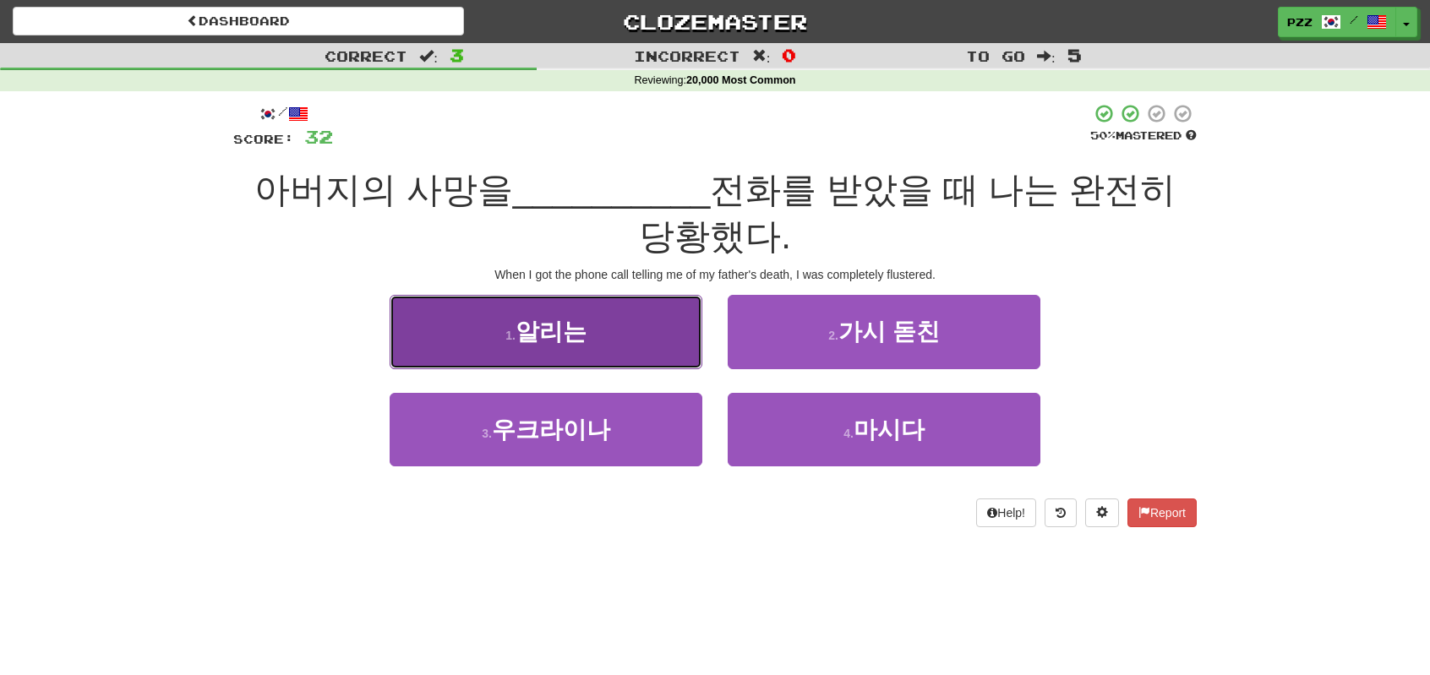
click at [641, 331] on button "1 . 알리는" at bounding box center [546, 332] width 313 height 74
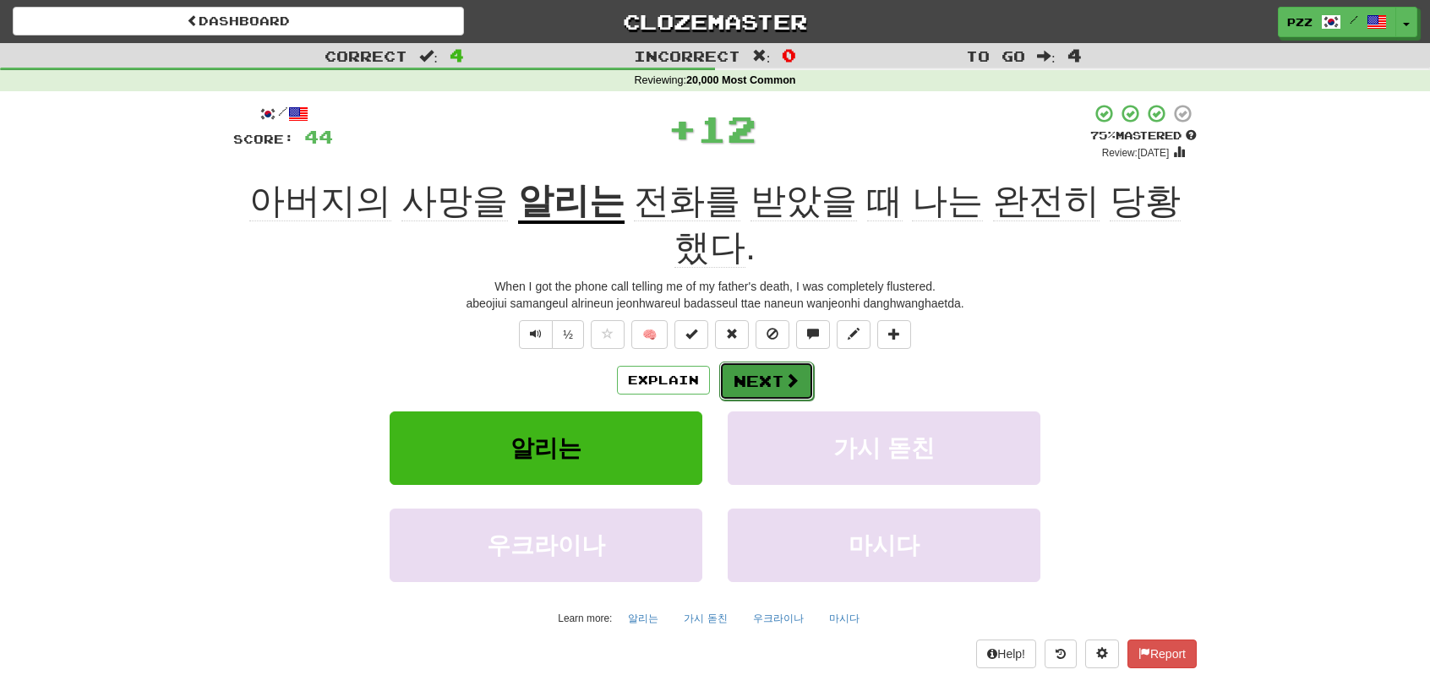
click at [733, 362] on button "Next" at bounding box center [766, 381] width 95 height 39
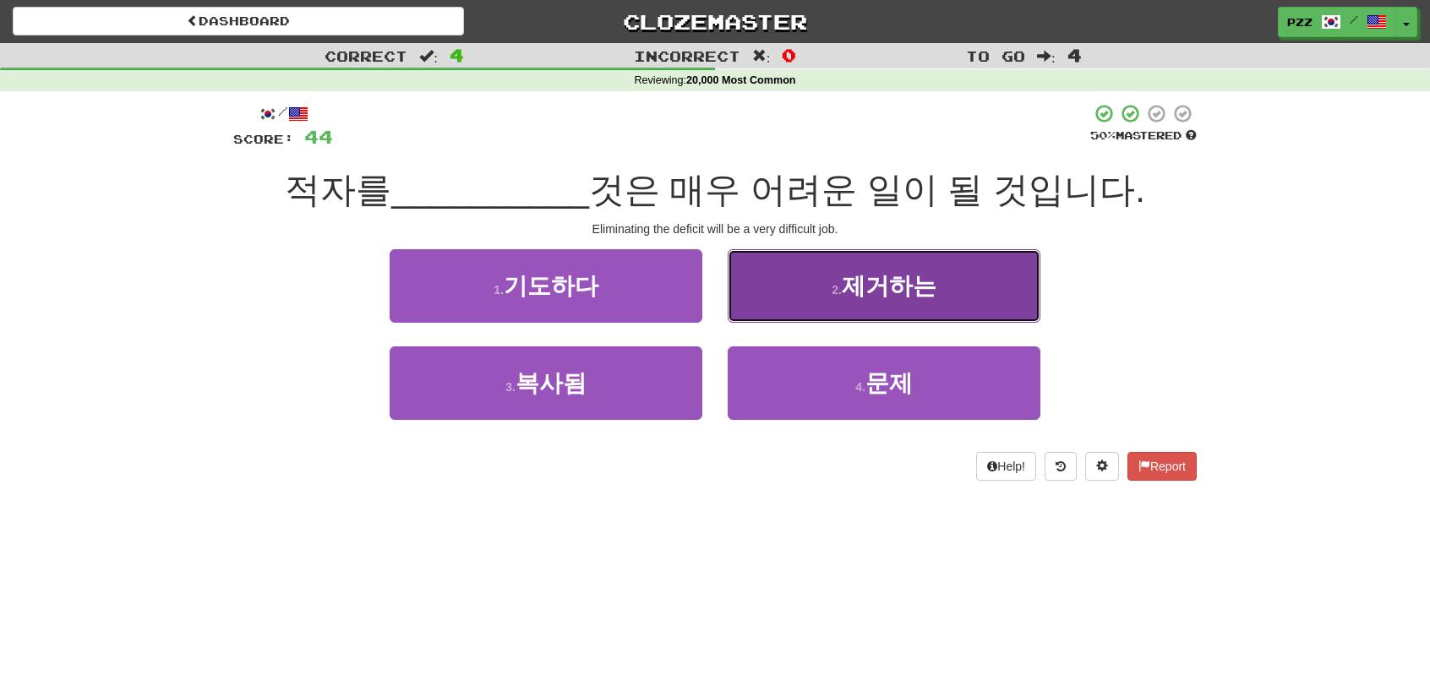
click at [794, 285] on button "2 . 제거하는" at bounding box center [884, 286] width 313 height 74
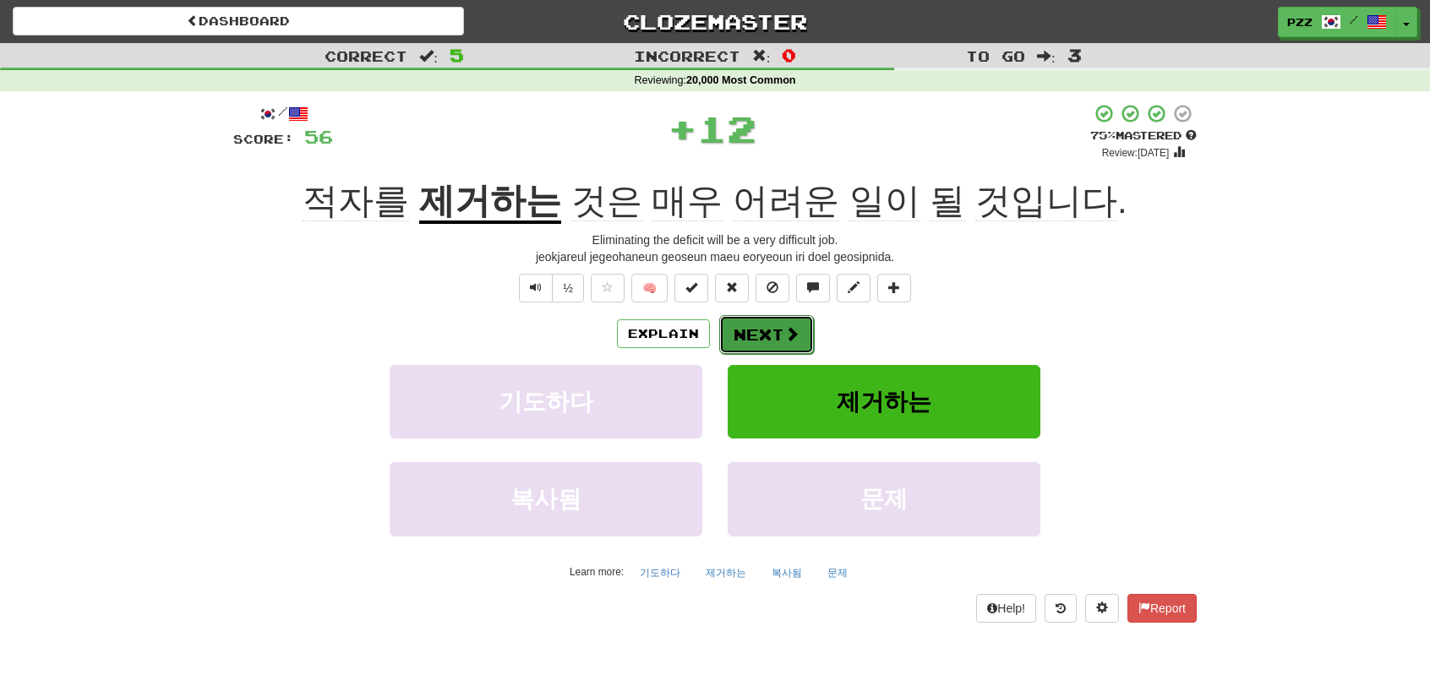
click at [762, 324] on button "Next" at bounding box center [766, 334] width 95 height 39
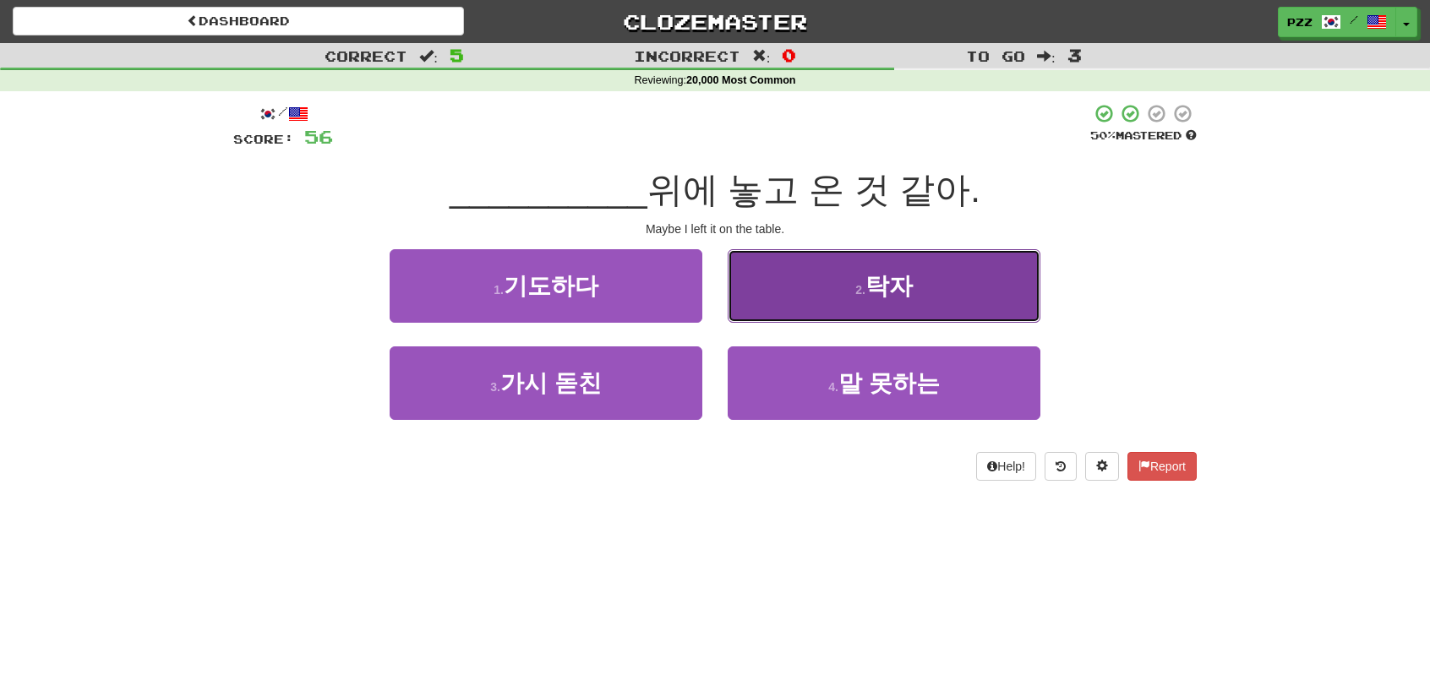
click at [755, 298] on button "2 . 탁자" at bounding box center [884, 286] width 313 height 74
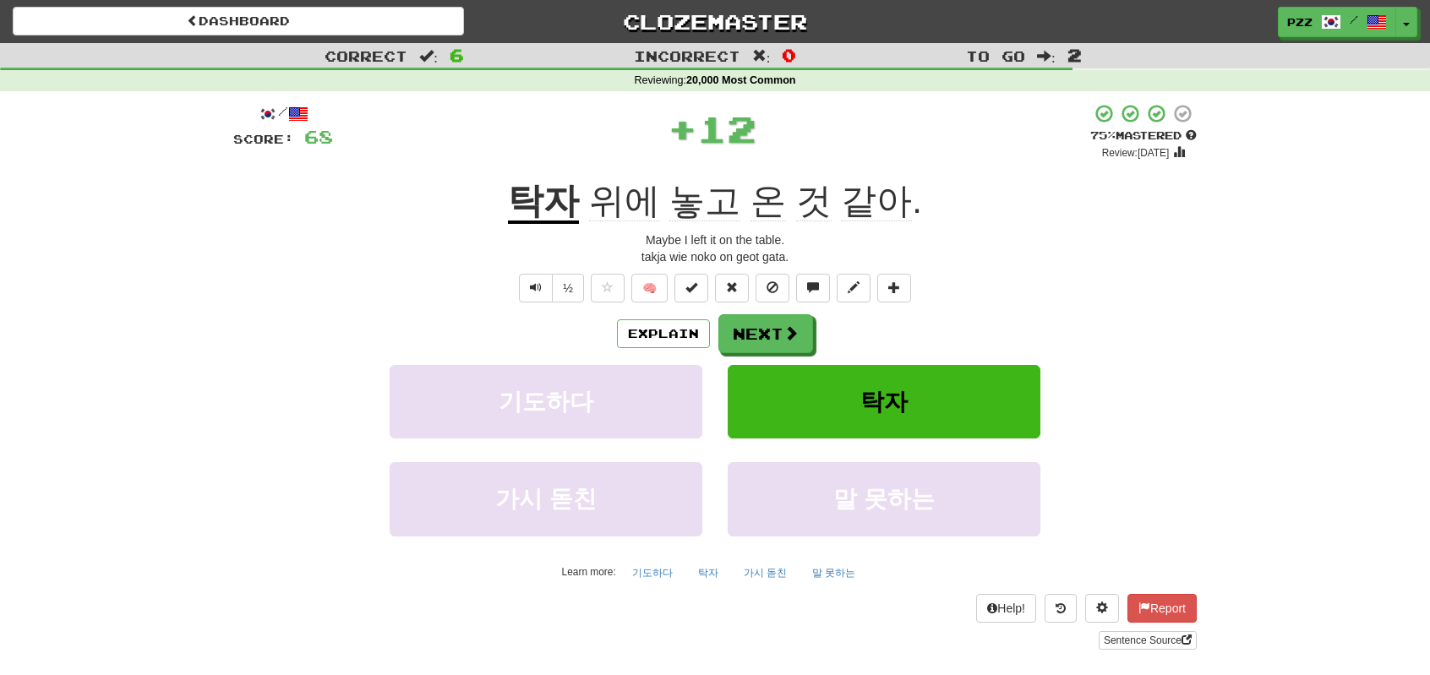
click at [551, 201] on u "탁자" at bounding box center [543, 202] width 71 height 43
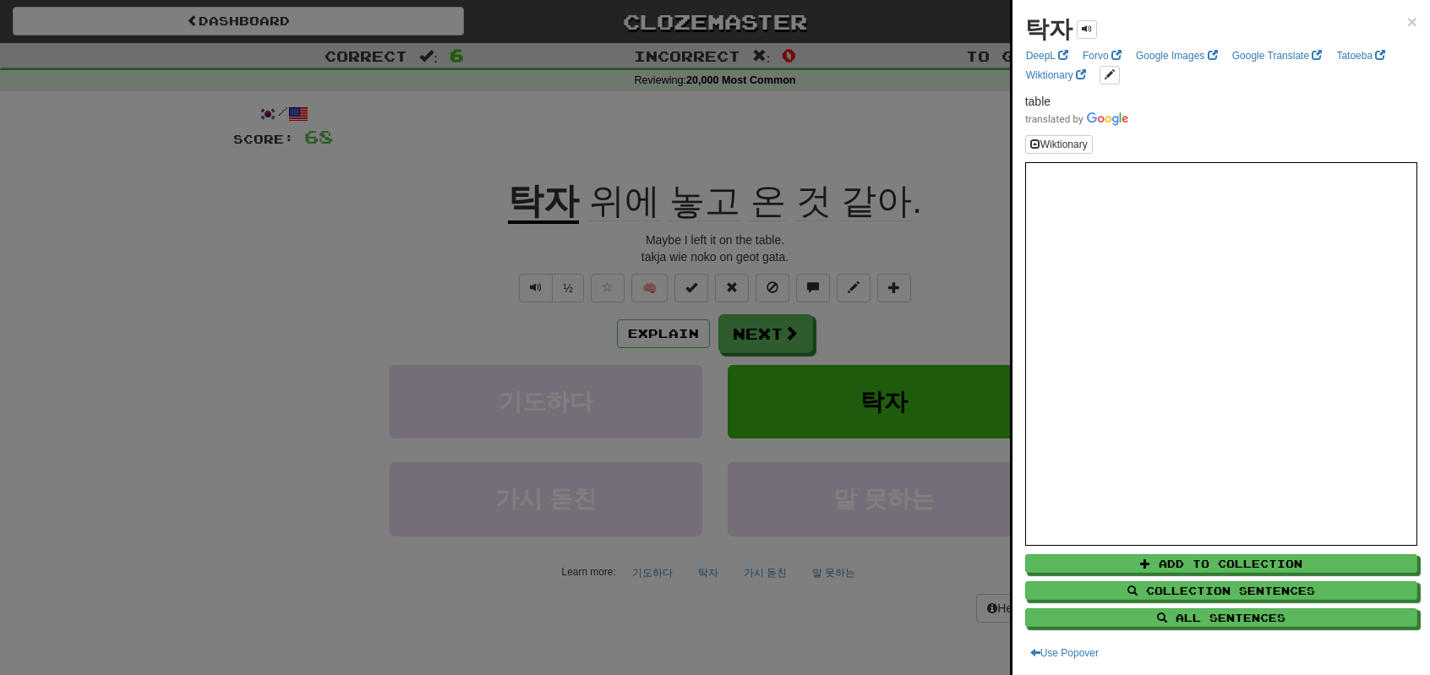
click at [786, 338] on div at bounding box center [715, 337] width 1430 height 675
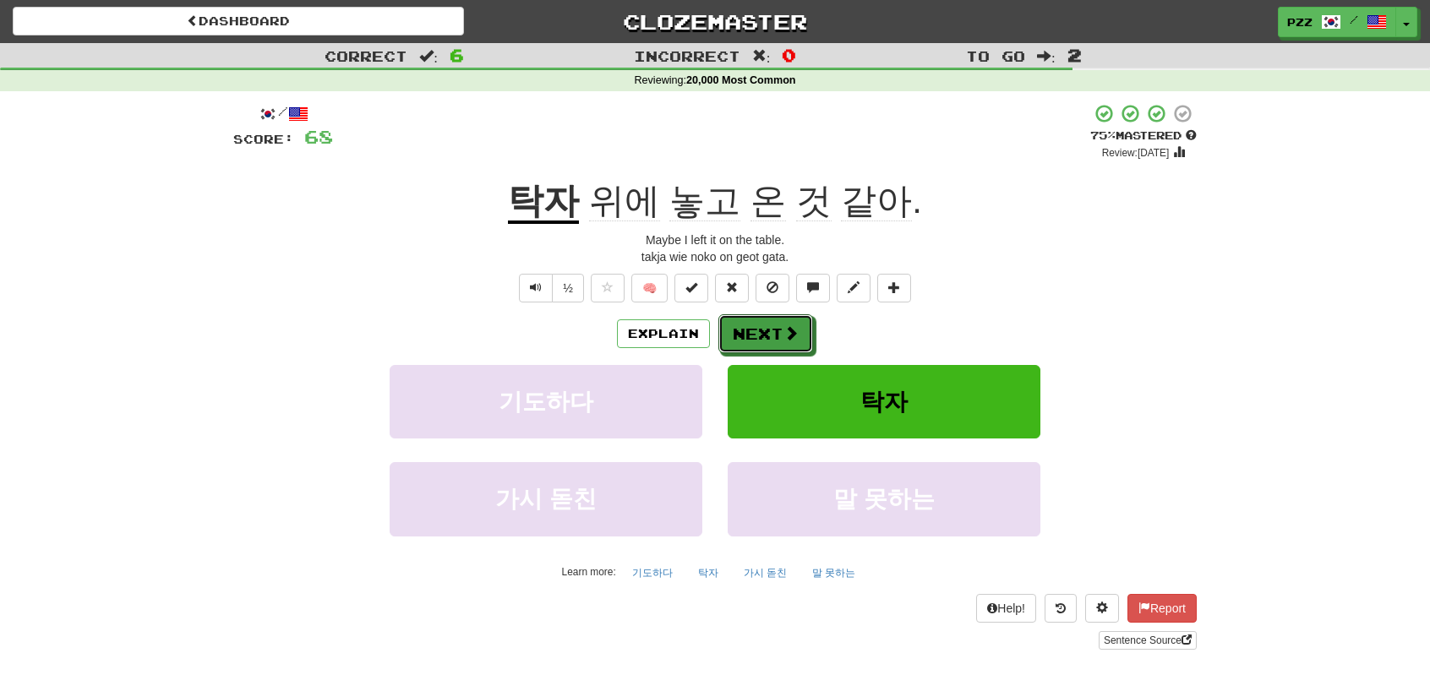
click at [784, 336] on span at bounding box center [790, 332] width 15 height 15
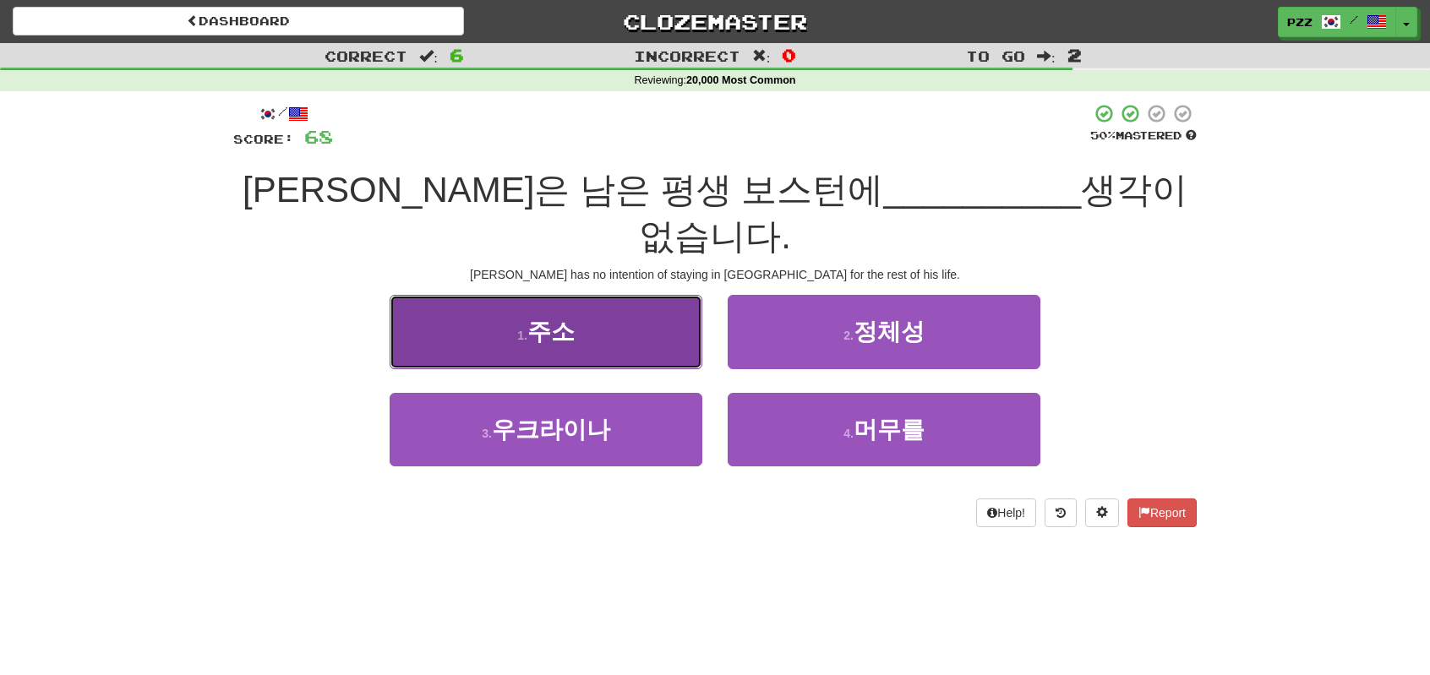
click at [661, 295] on button "1 . 주소" at bounding box center [546, 332] width 313 height 74
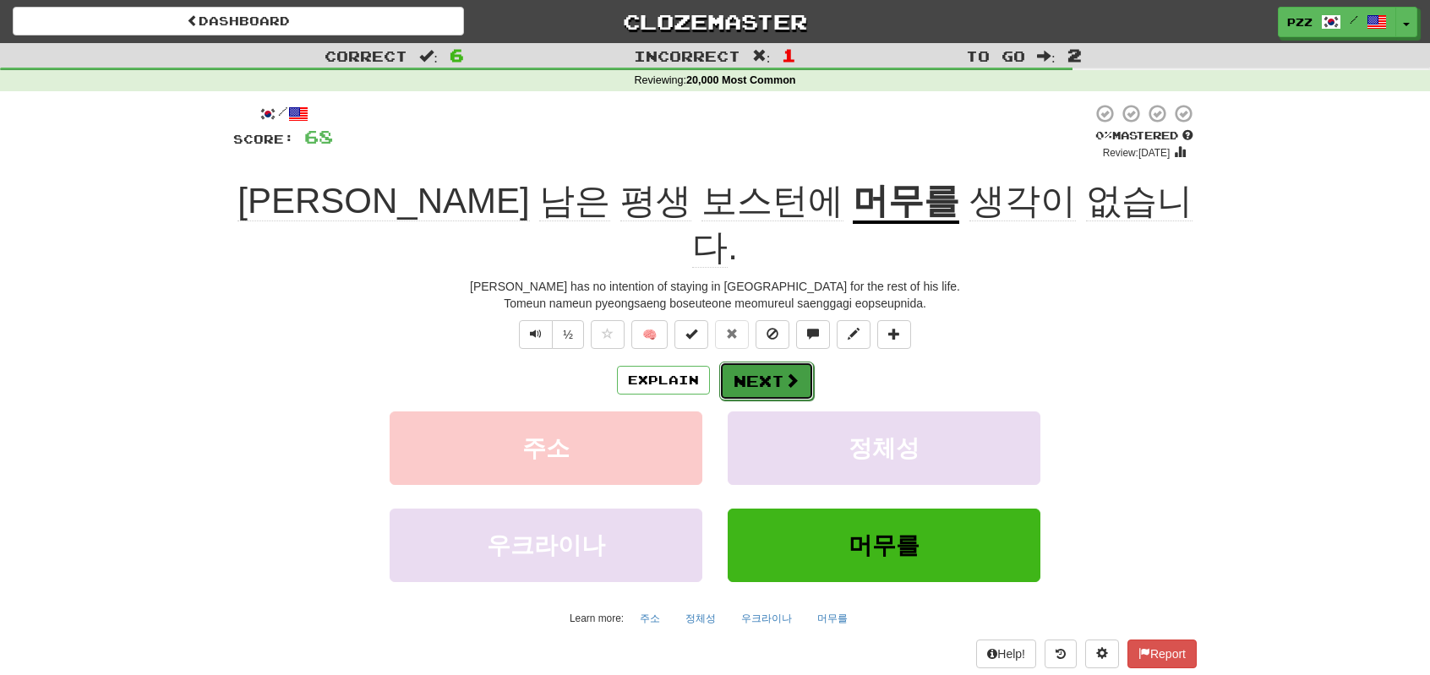
click at [774, 362] on button "Next" at bounding box center [766, 381] width 95 height 39
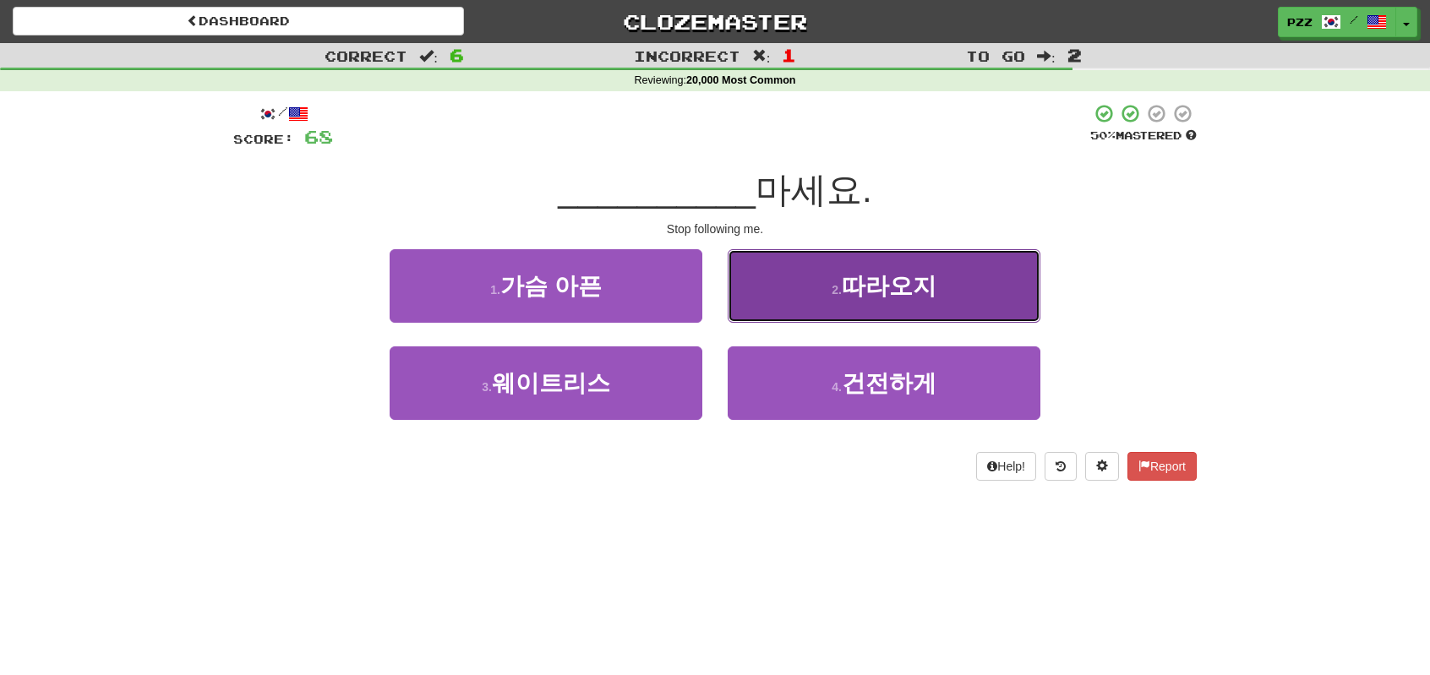
click at [752, 294] on button "2 . 따라오지" at bounding box center [884, 286] width 313 height 74
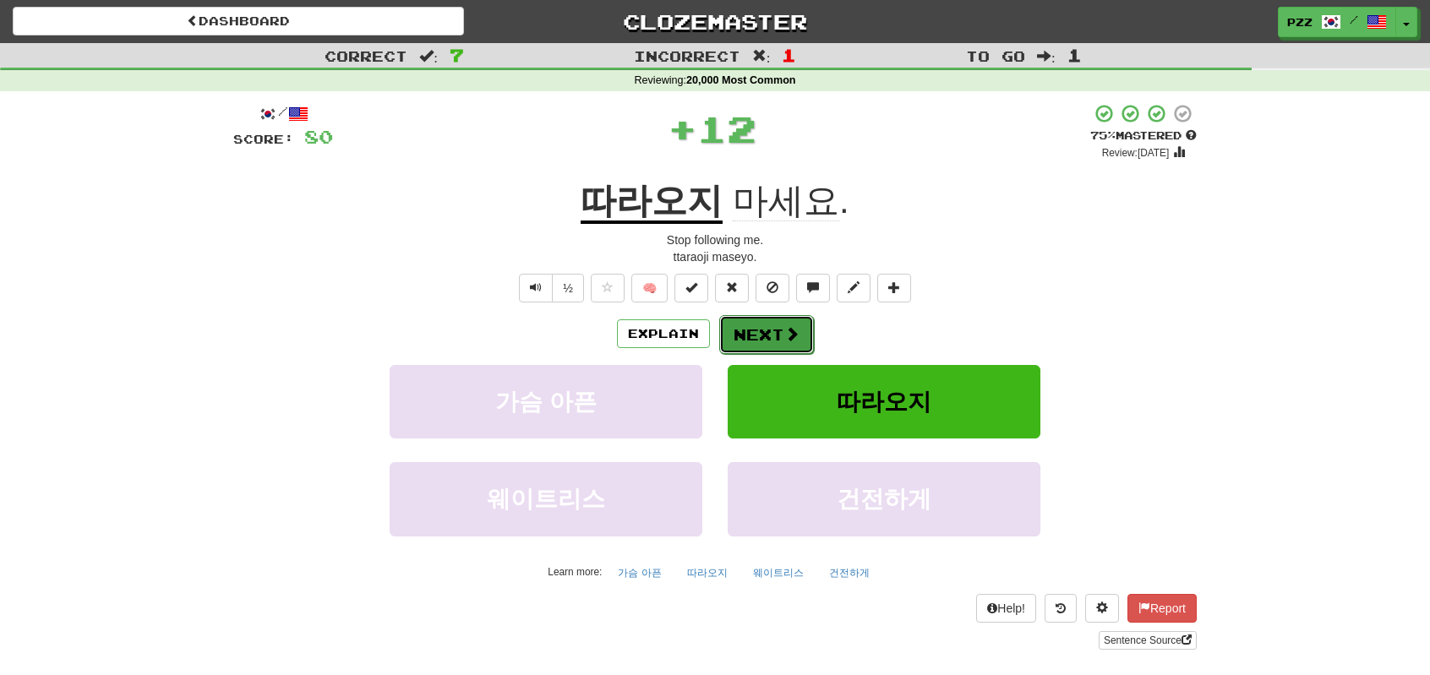
click at [774, 334] on button "Next" at bounding box center [766, 334] width 95 height 39
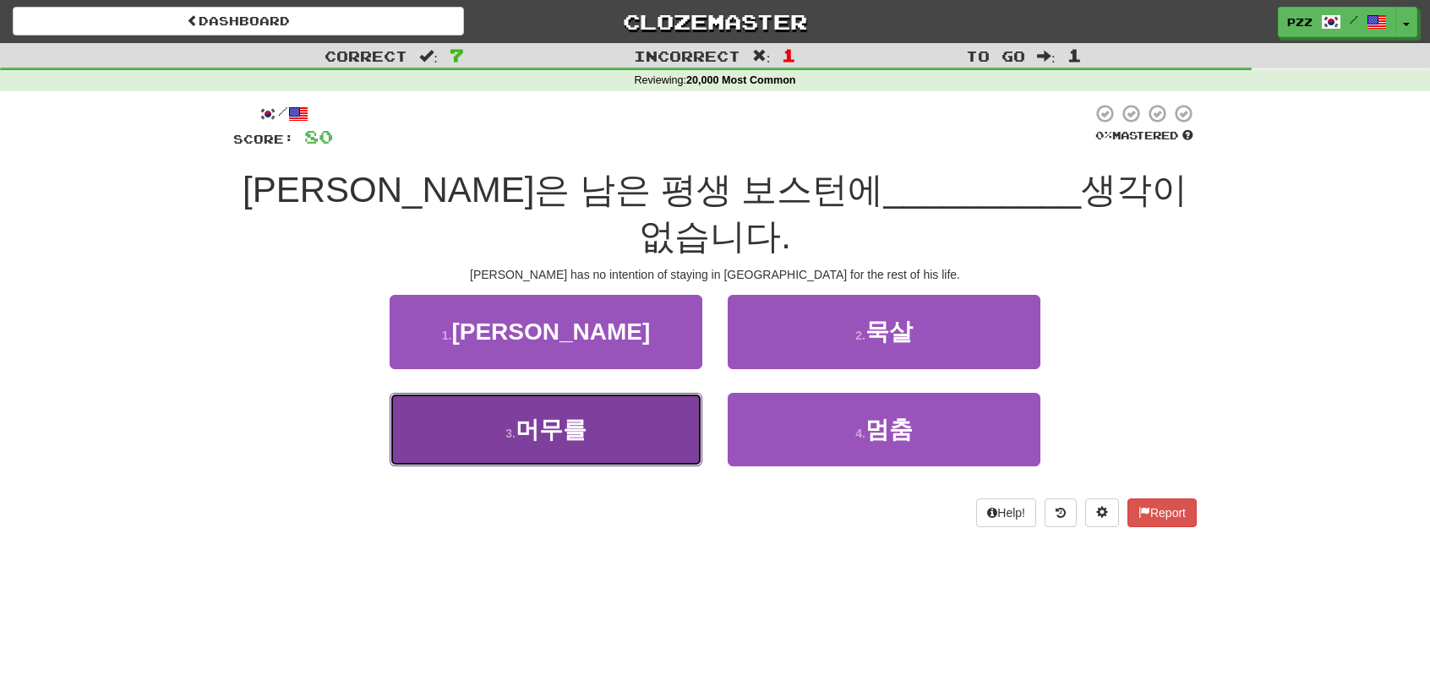
click at [657, 393] on button "3 . 머무를" at bounding box center [546, 430] width 313 height 74
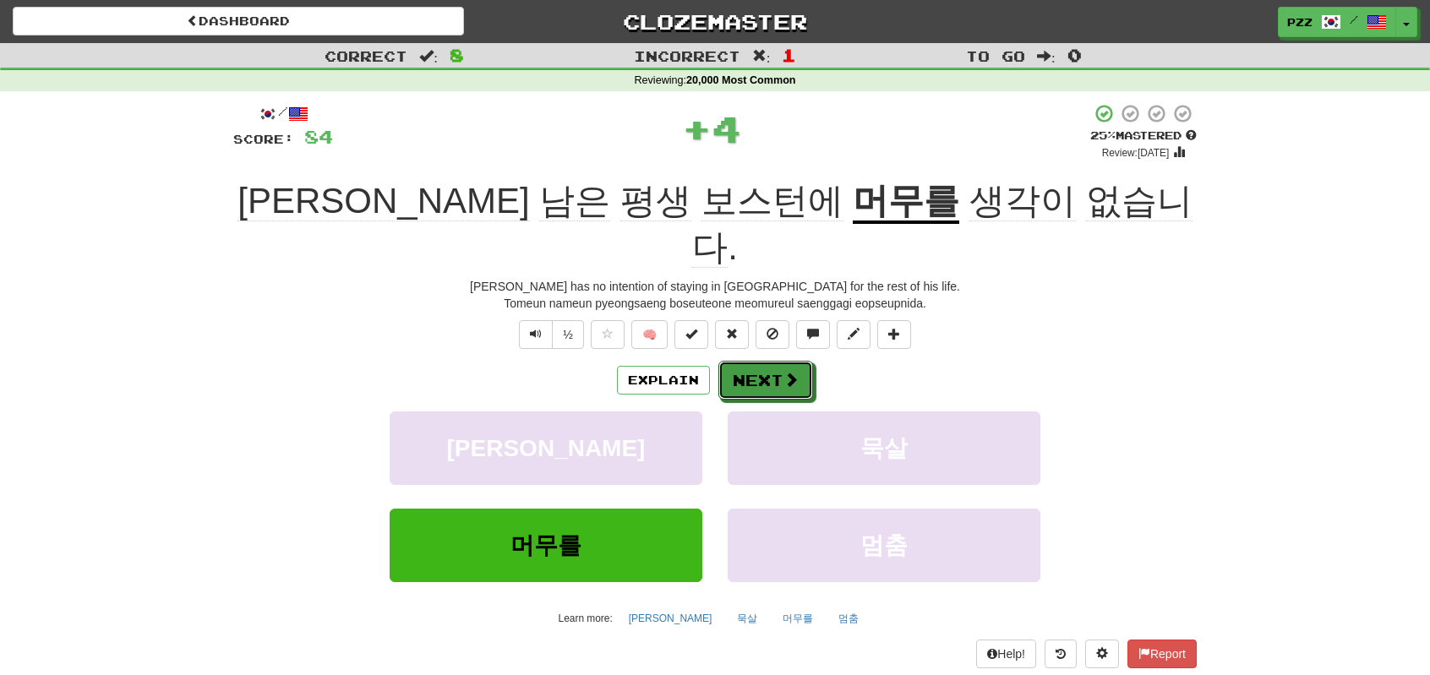
click at [756, 361] on button "Next" at bounding box center [765, 380] width 95 height 39
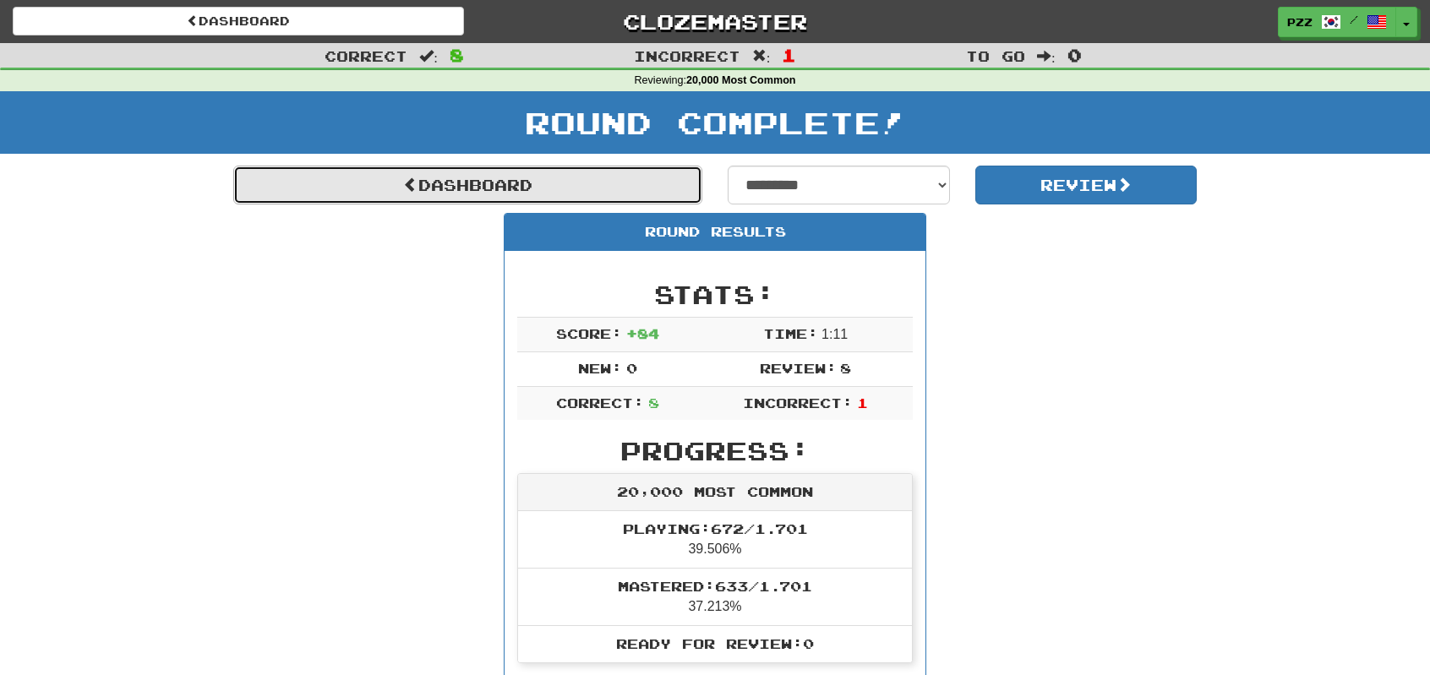
click at [426, 192] on link "Dashboard" at bounding box center [467, 185] width 469 height 39
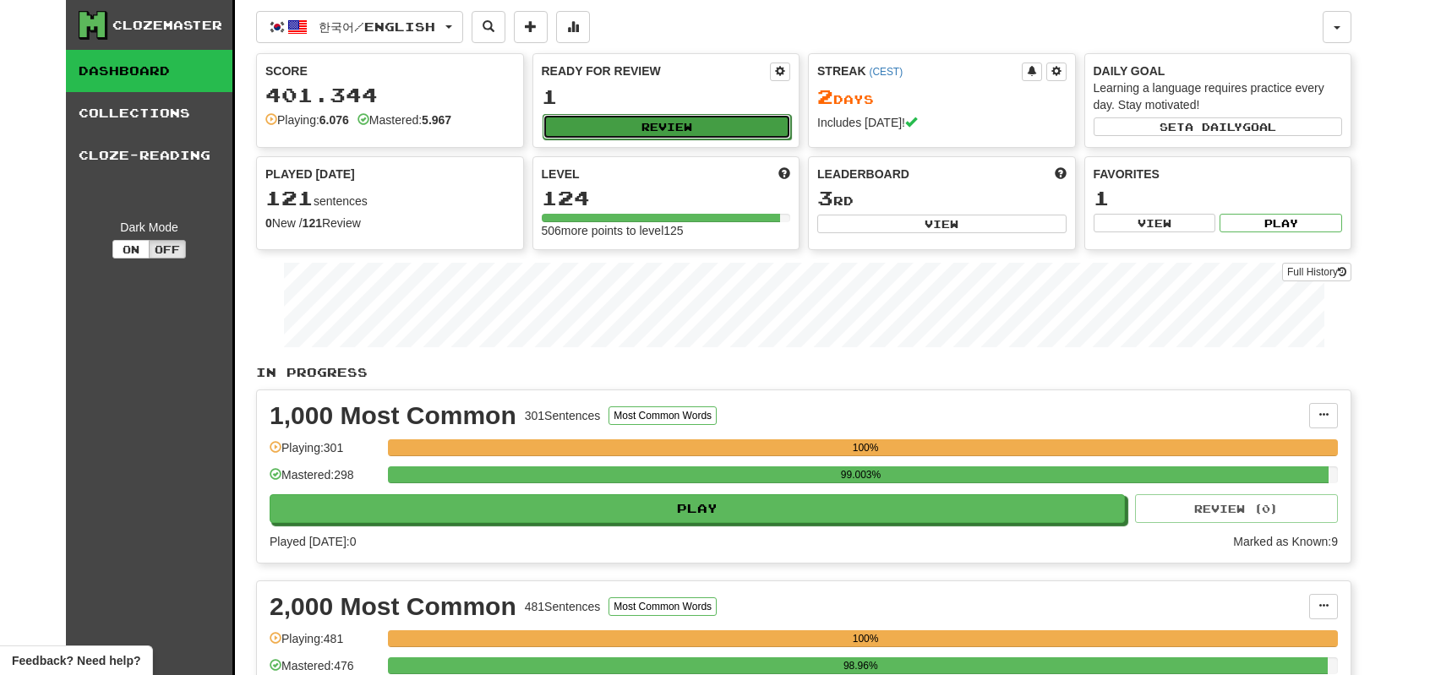
click at [644, 115] on button "Review" at bounding box center [666, 126] width 249 height 25
select select "**"
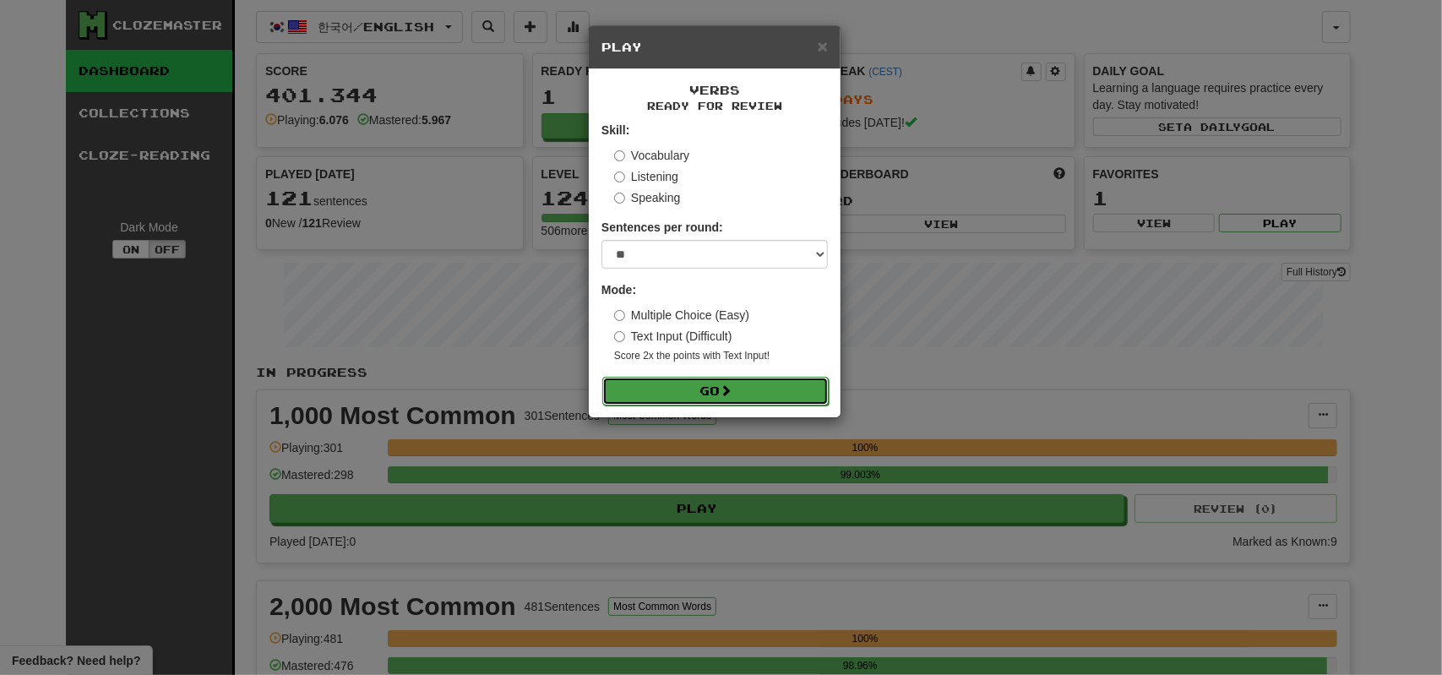
click at [706, 388] on button "Go" at bounding box center [715, 391] width 226 height 29
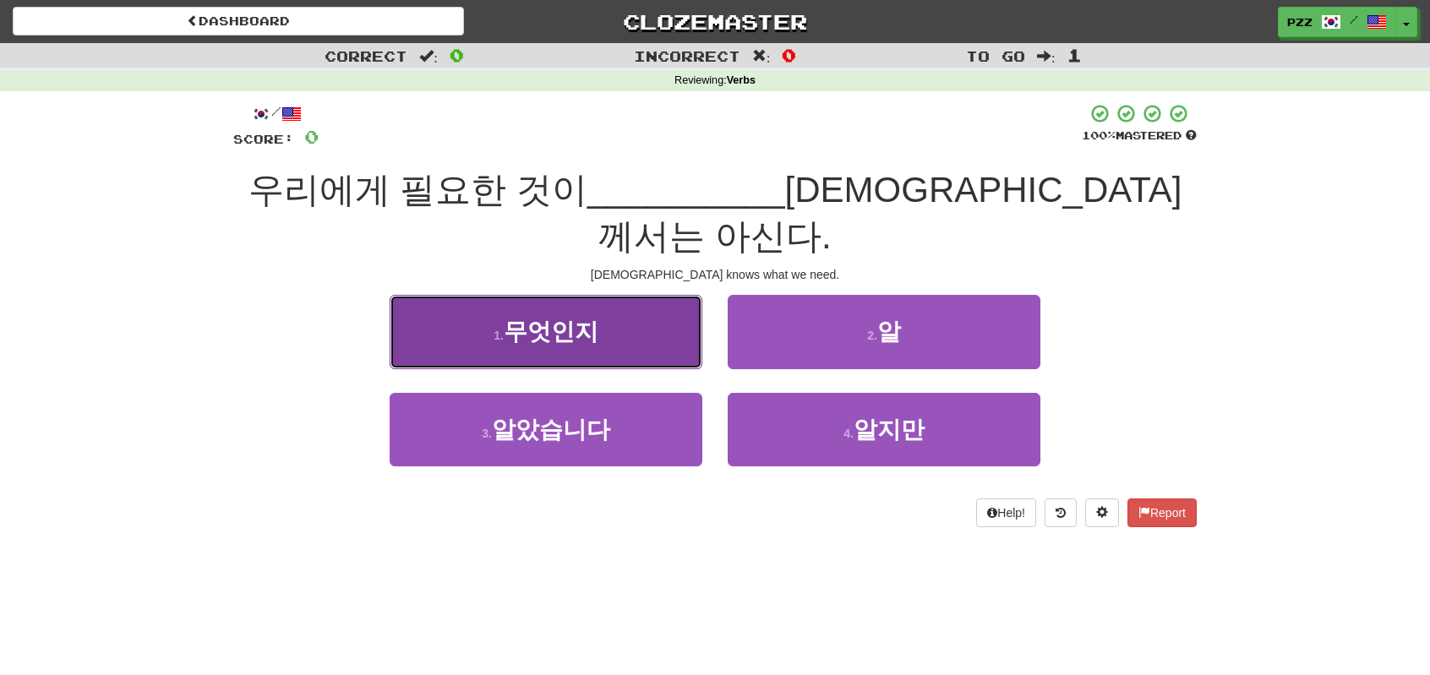
click at [536, 319] on span "무엇인지" at bounding box center [551, 332] width 95 height 26
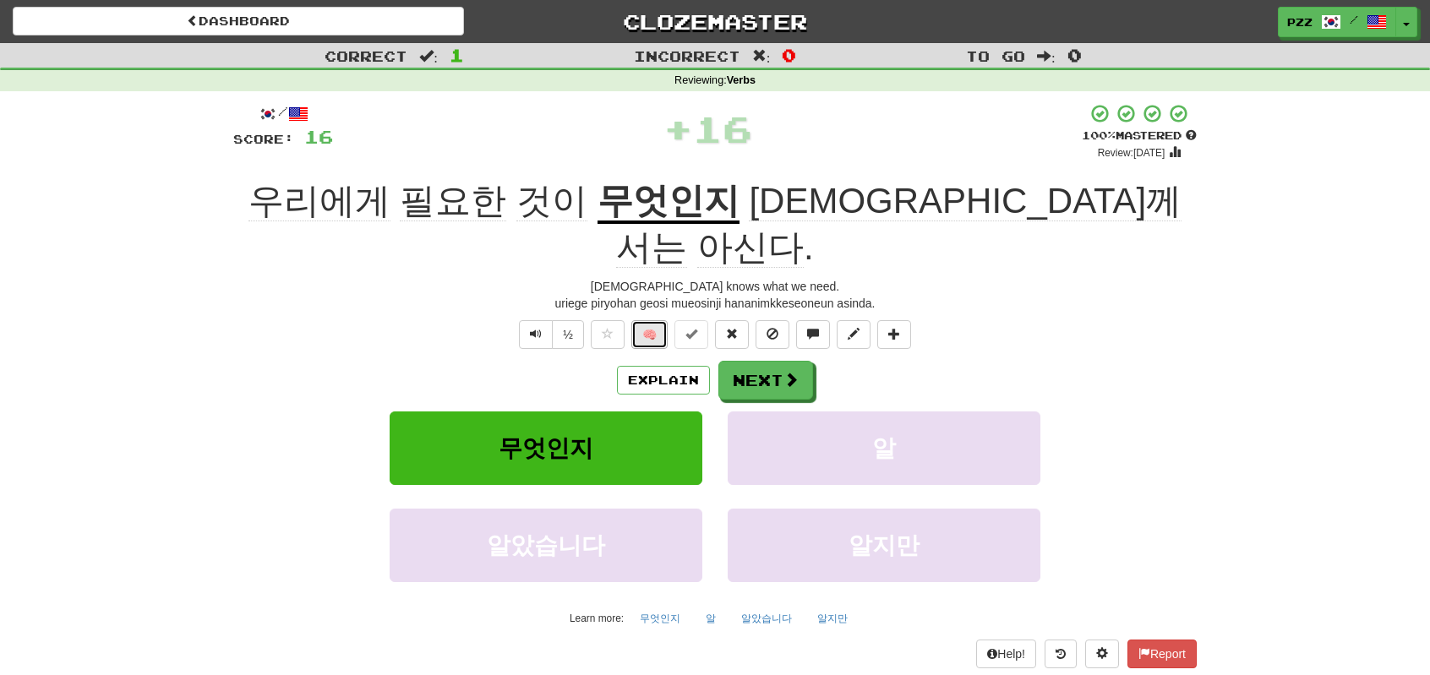
click at [649, 320] on button "🧠" at bounding box center [649, 334] width 36 height 29
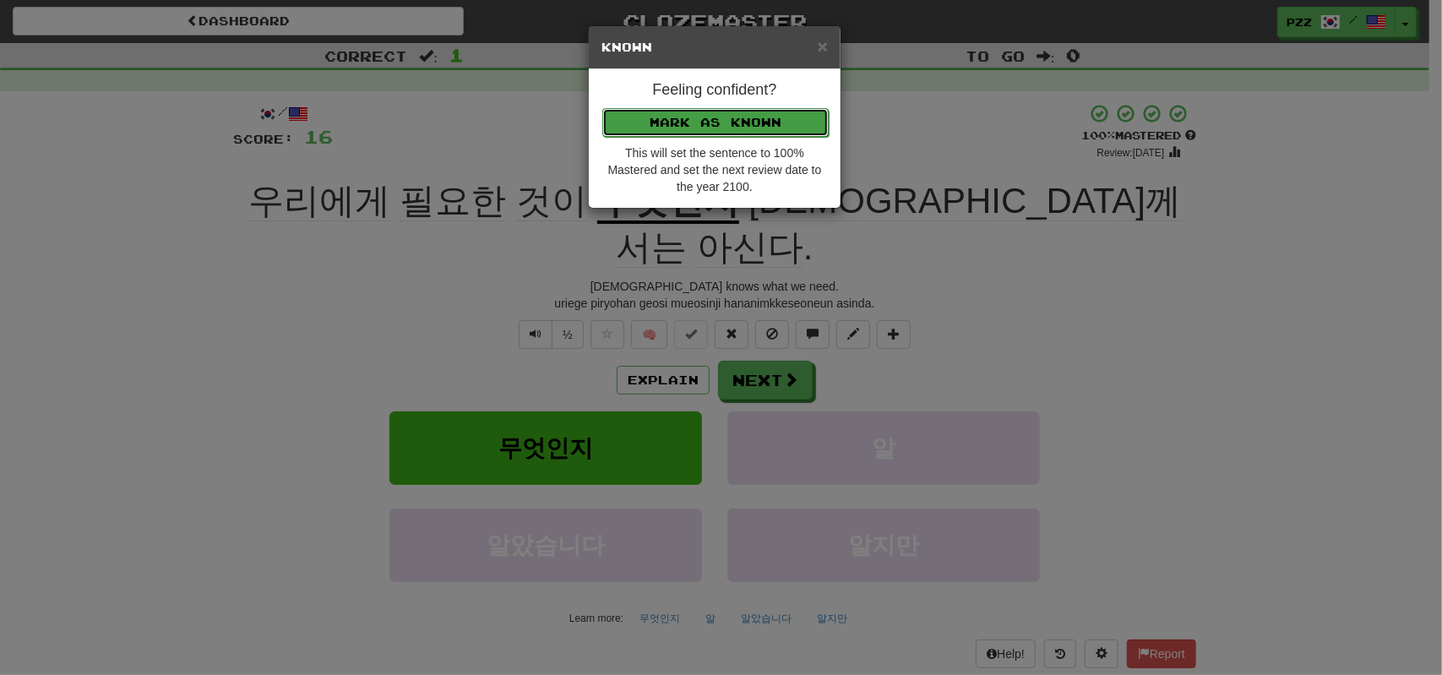
click at [692, 112] on button "Mark as Known" at bounding box center [715, 122] width 226 height 29
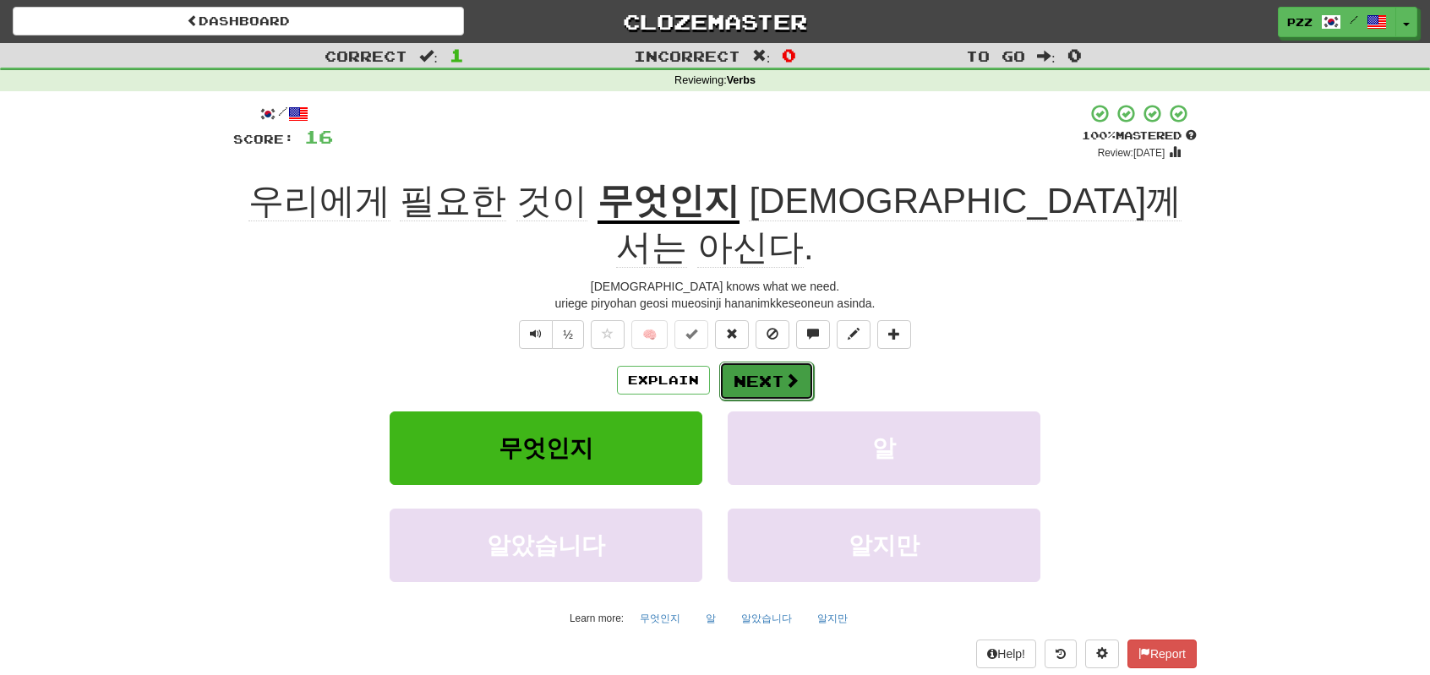
drag, startPoint x: 799, startPoint y: 333, endPoint x: 624, endPoint y: 182, distance: 231.9
click at [797, 361] on button "Next" at bounding box center [765, 380] width 95 height 39
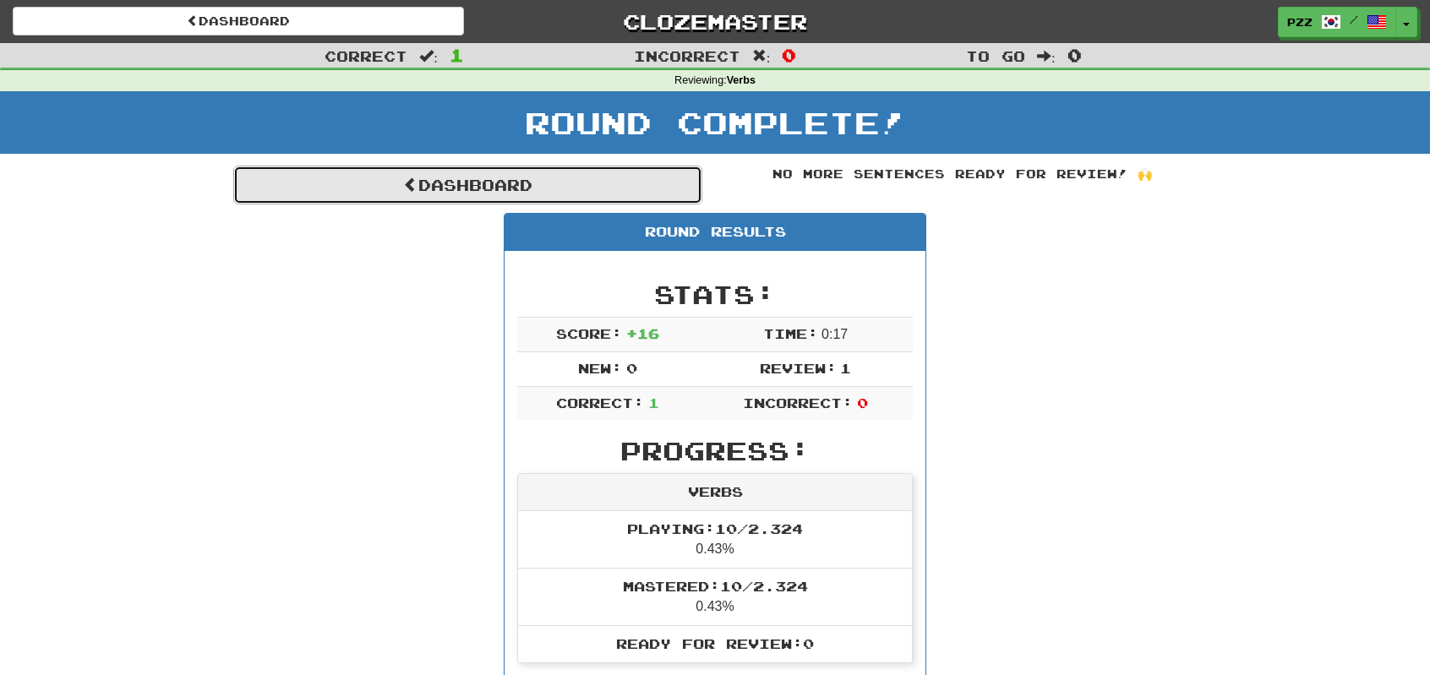
click at [363, 188] on link "Dashboard" at bounding box center [467, 185] width 469 height 39
